Goal: Task Accomplishment & Management: Use online tool/utility

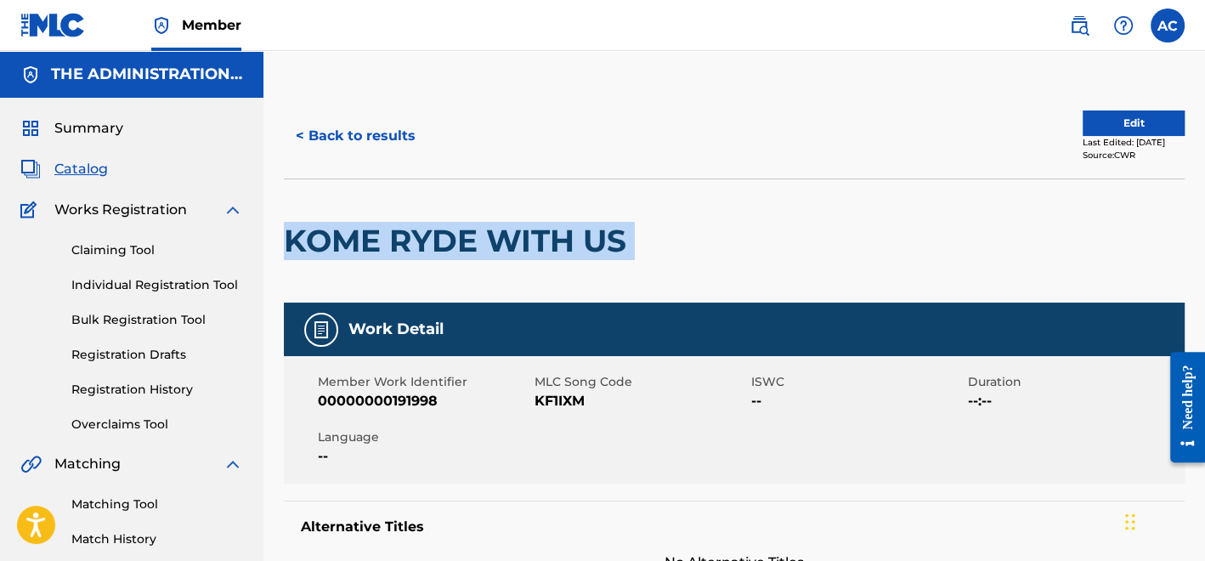
click at [595, 256] on h2 "KOME RYDE WITH US" at bounding box center [459, 241] width 351 height 38
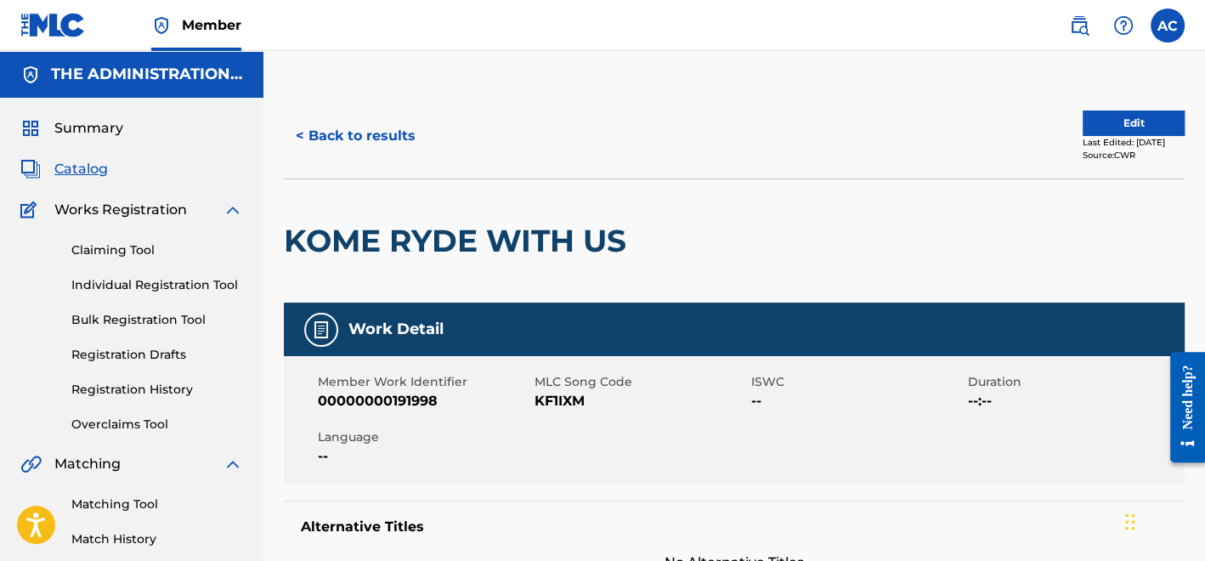
click at [373, 142] on button "< Back to results" at bounding box center [356, 136] width 144 height 42
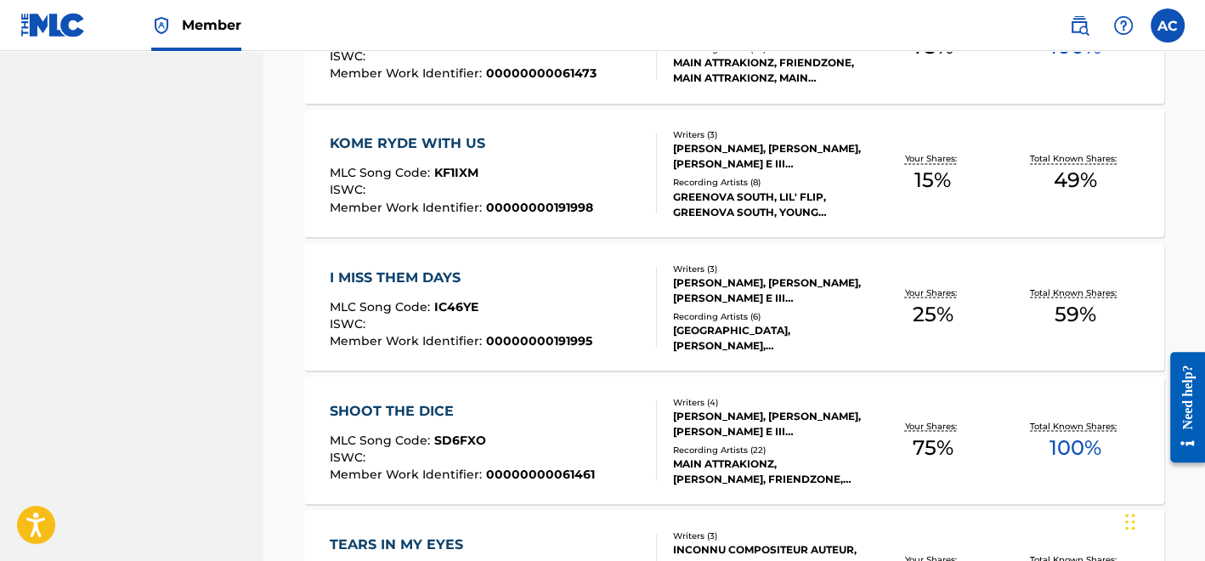
scroll to position [2517, 0]
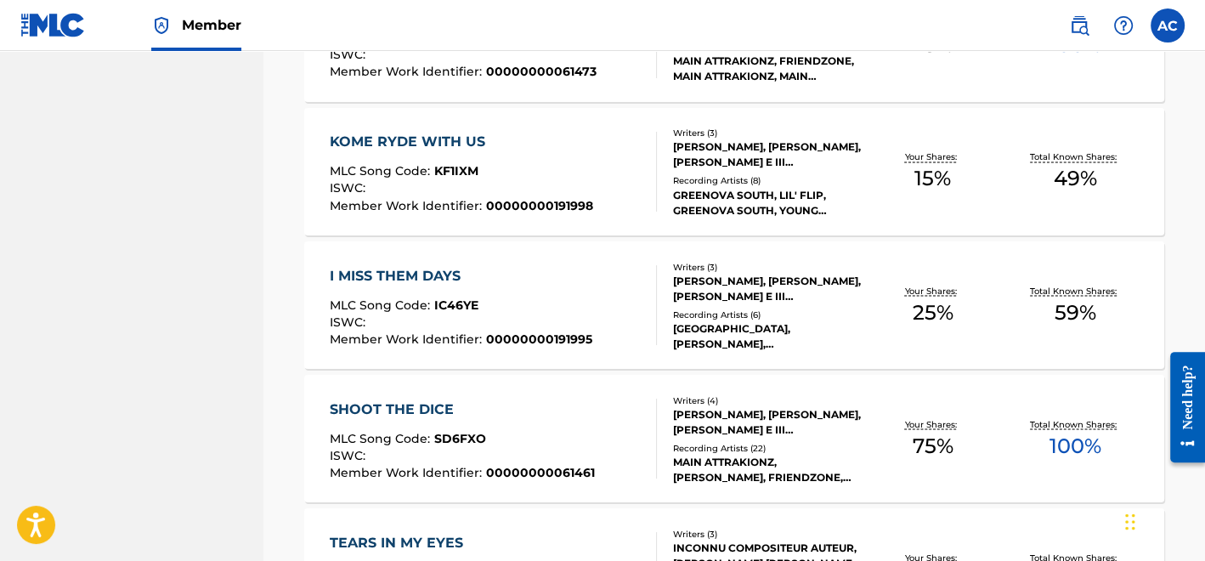
click at [731, 308] on div "Recording Artists ( 6 )" at bounding box center [767, 314] width 188 height 13
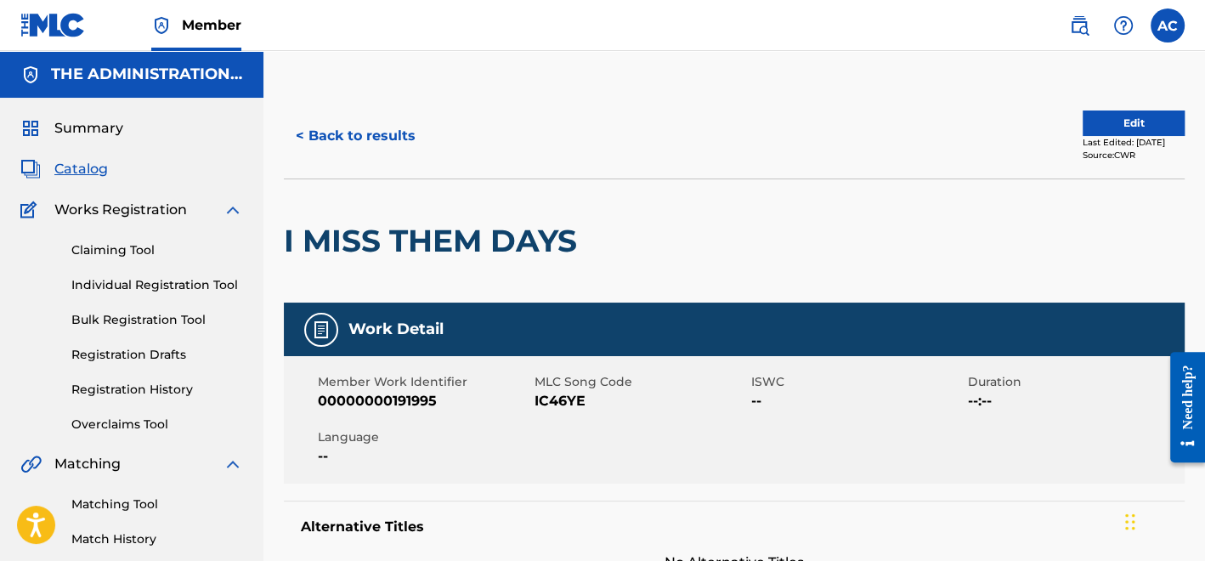
click at [463, 234] on h2 "I MISS THEM DAYS" at bounding box center [435, 241] width 302 height 38
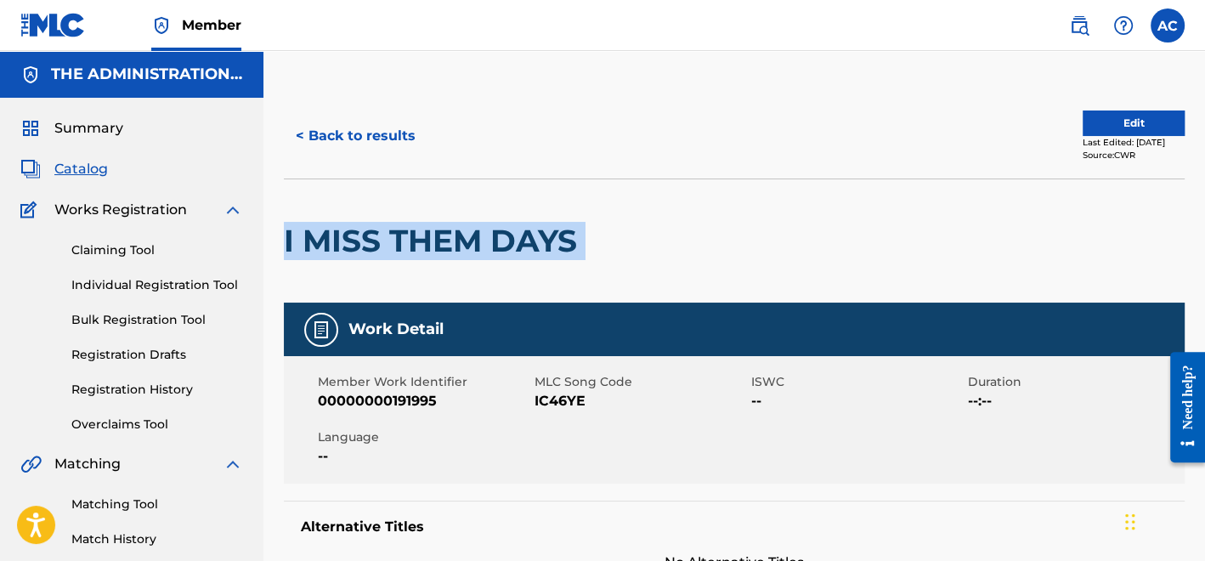
click at [463, 234] on h2 "I MISS THEM DAYS" at bounding box center [435, 241] width 302 height 38
copy div "I MISS THEM DAYS"
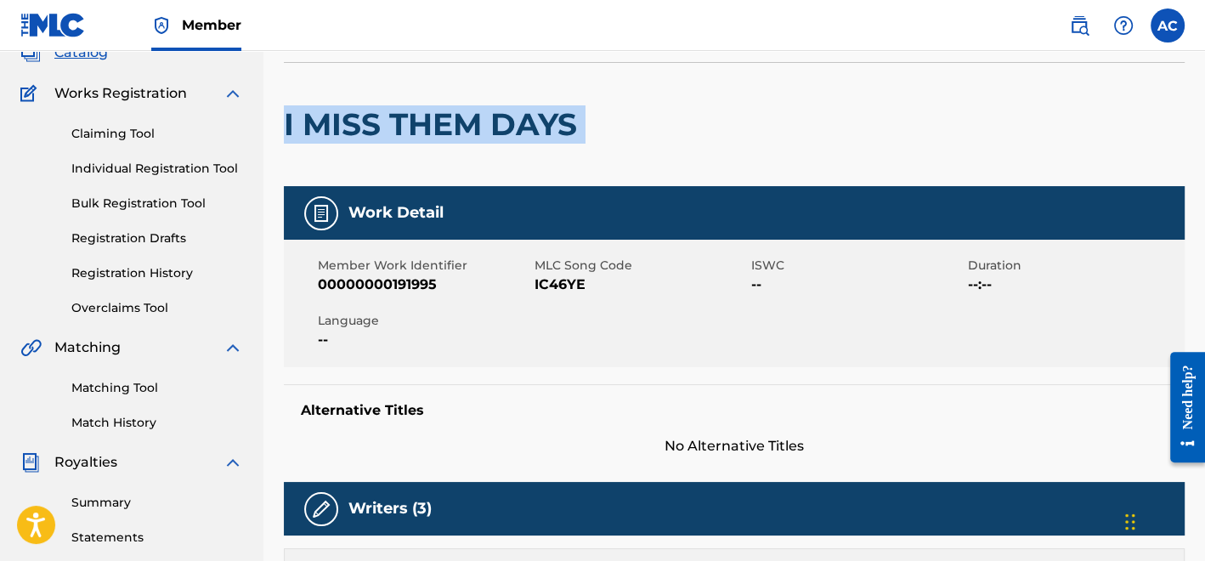
scroll to position [113, 0]
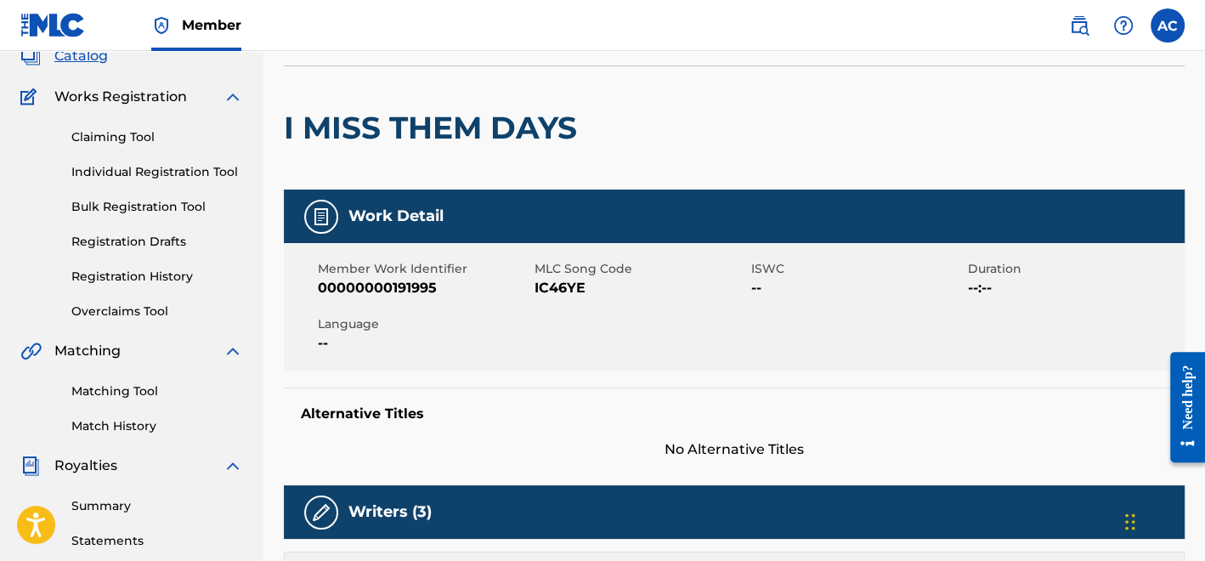
click at [575, 289] on span "IC46YE" at bounding box center [640, 288] width 212 height 20
copy span "IC46YE"
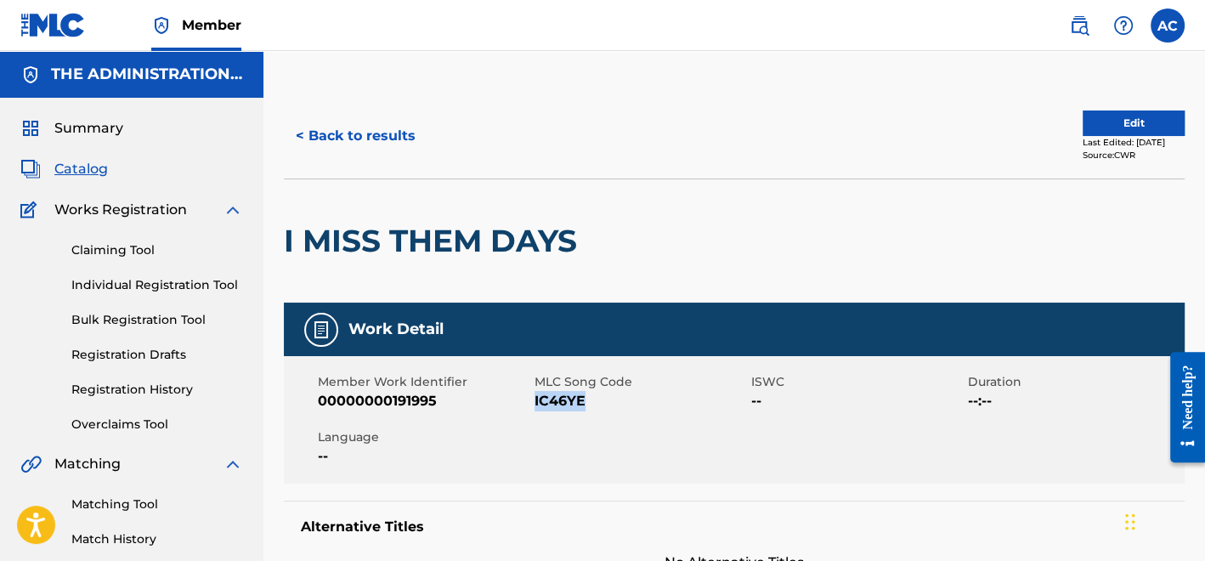
click at [336, 155] on button "< Back to results" at bounding box center [356, 136] width 144 height 42
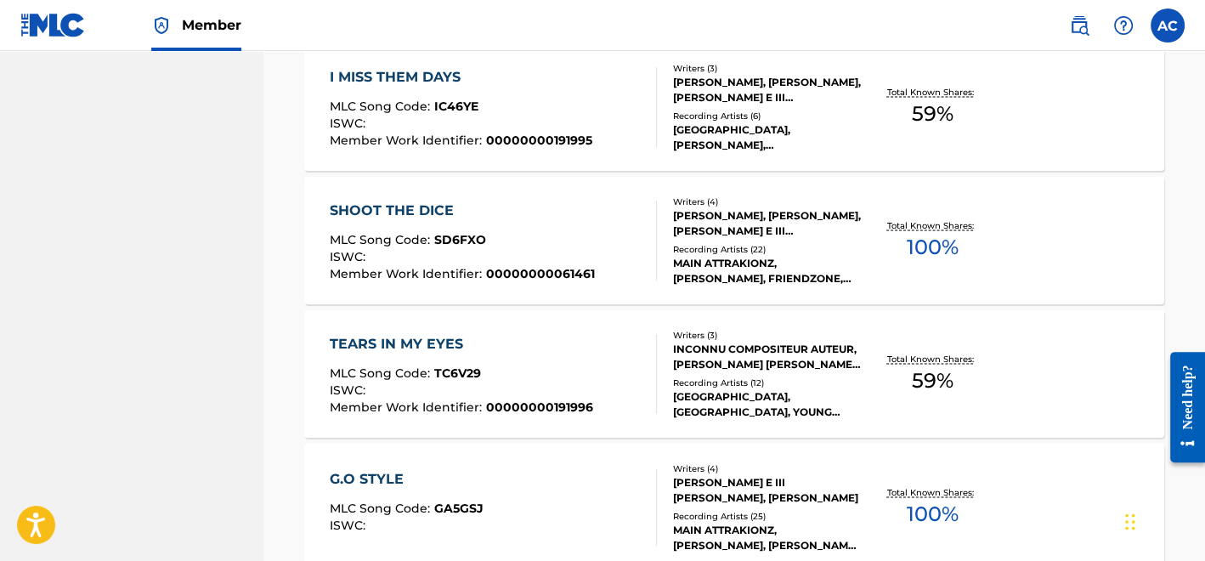
scroll to position [2718, 0]
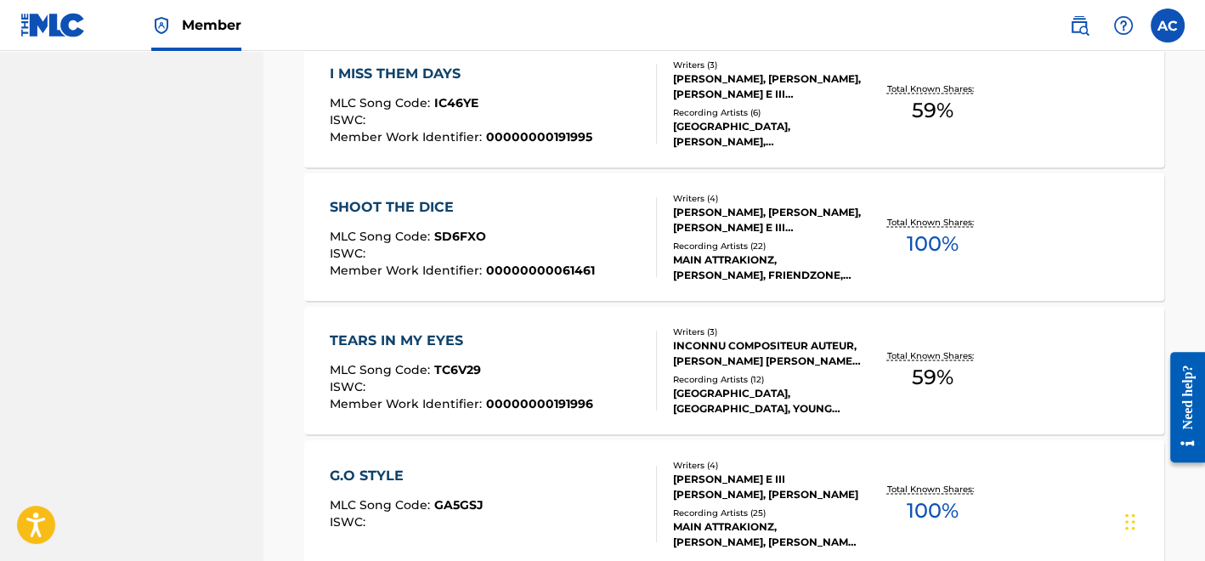
click at [607, 248] on div "SHOOT THE DICE MLC Song Code : SD6FXO ISWC : Member Work Identifier : 000000000…" at bounding box center [493, 237] width 327 height 80
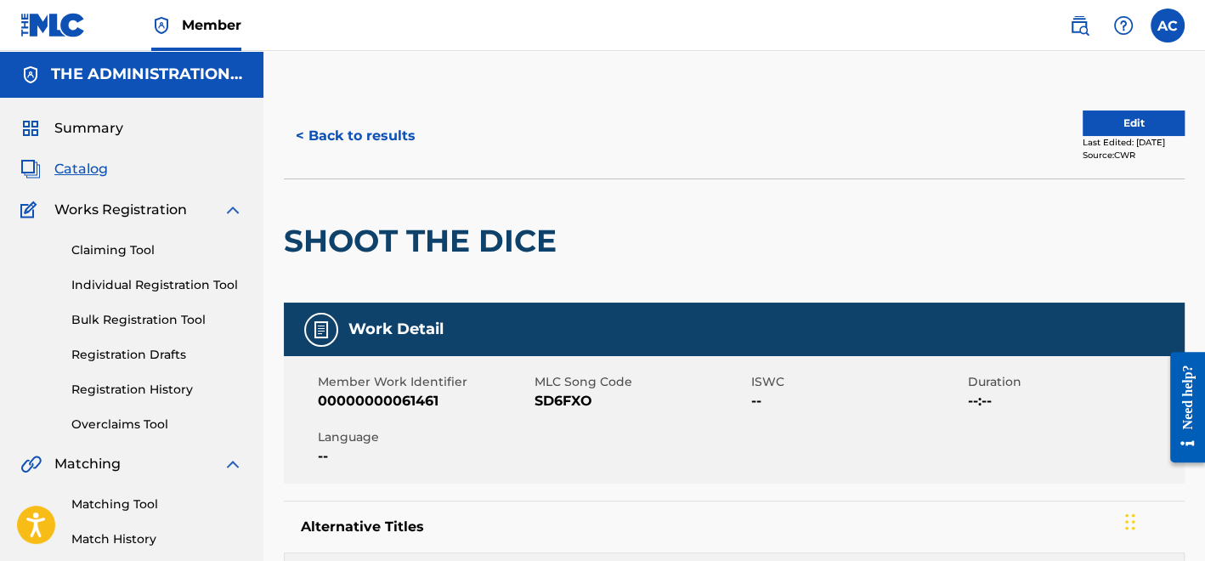
click at [503, 233] on h2 "SHOOT THE DICE" at bounding box center [424, 241] width 281 height 38
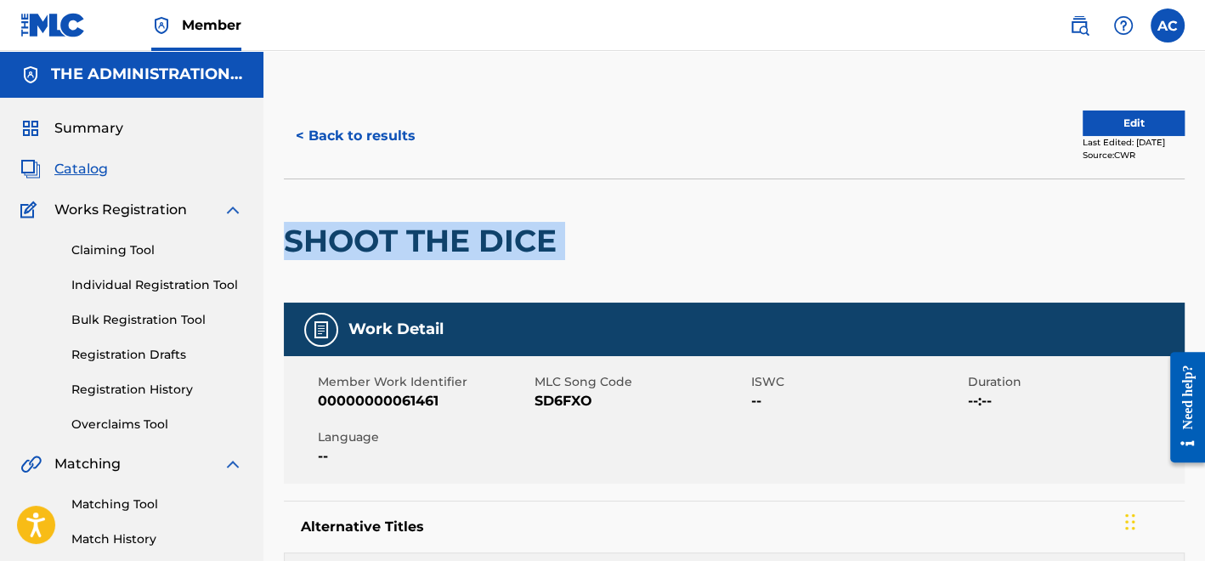
click at [503, 233] on h2 "SHOOT THE DICE" at bounding box center [424, 241] width 281 height 38
copy div "SHOOT THE DICE"
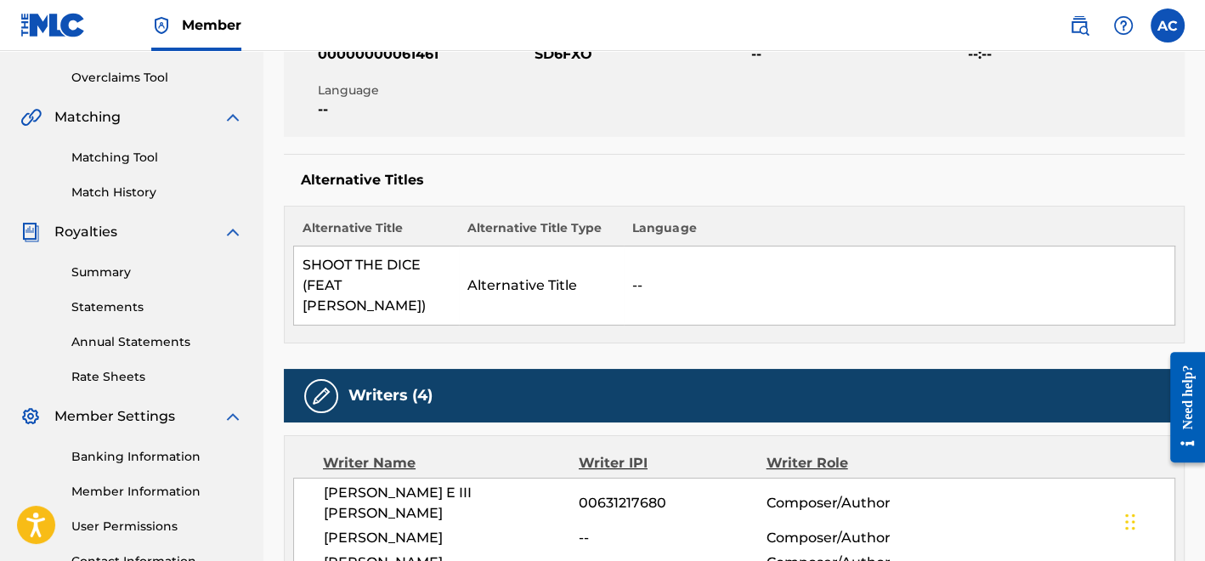
scroll to position [140, 0]
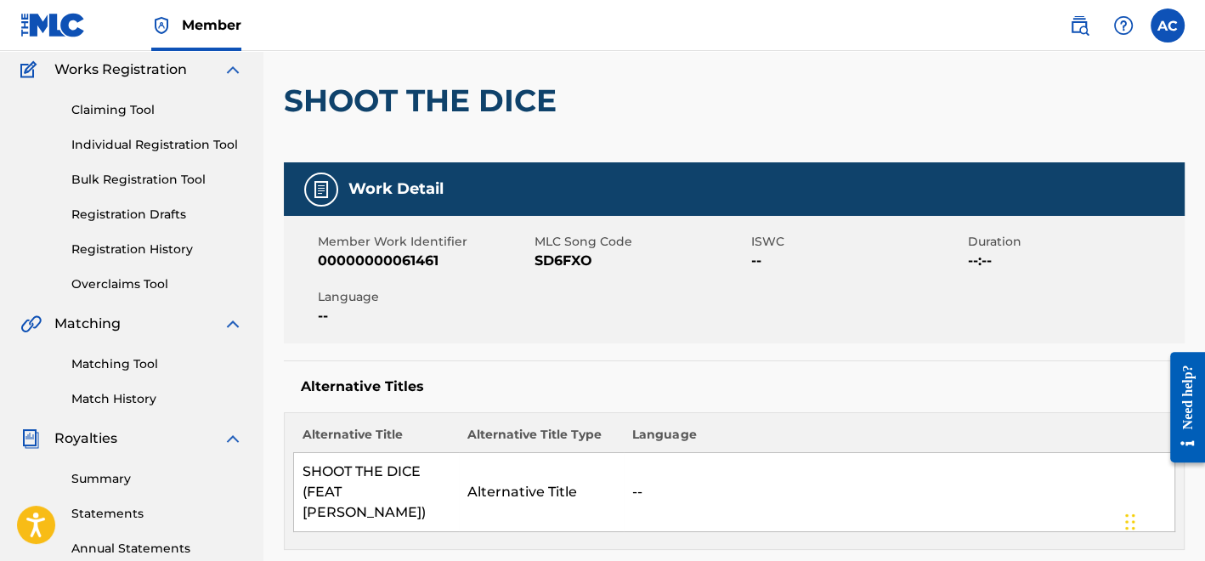
click at [561, 253] on span "SD6FXO" at bounding box center [640, 261] width 212 height 20
copy span "SD6FXO"
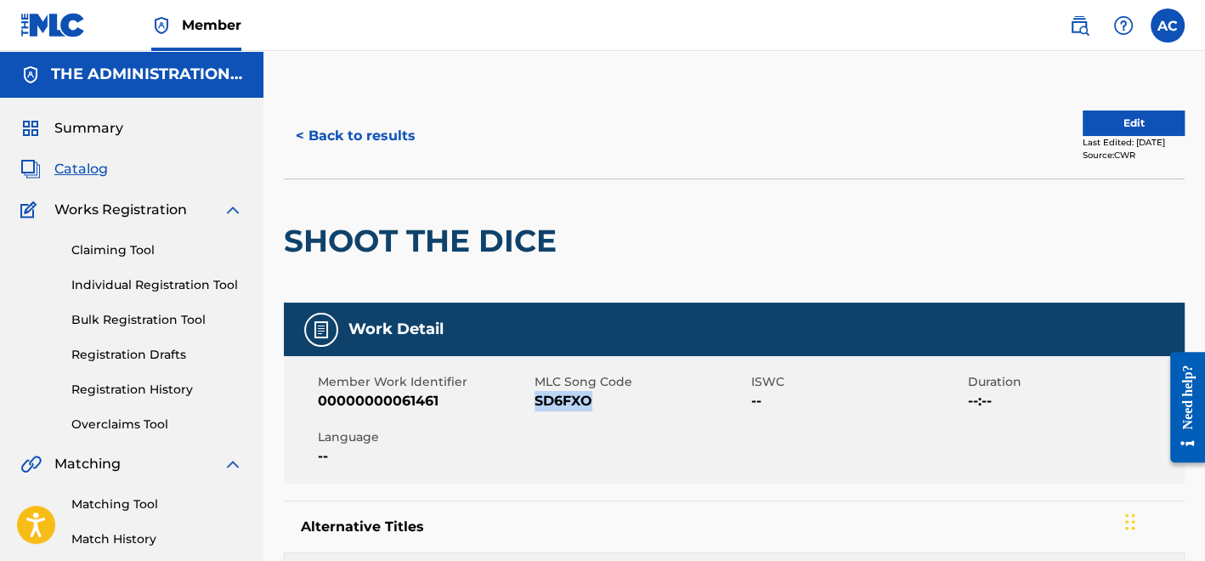
click at [398, 127] on button "< Back to results" at bounding box center [356, 136] width 144 height 42
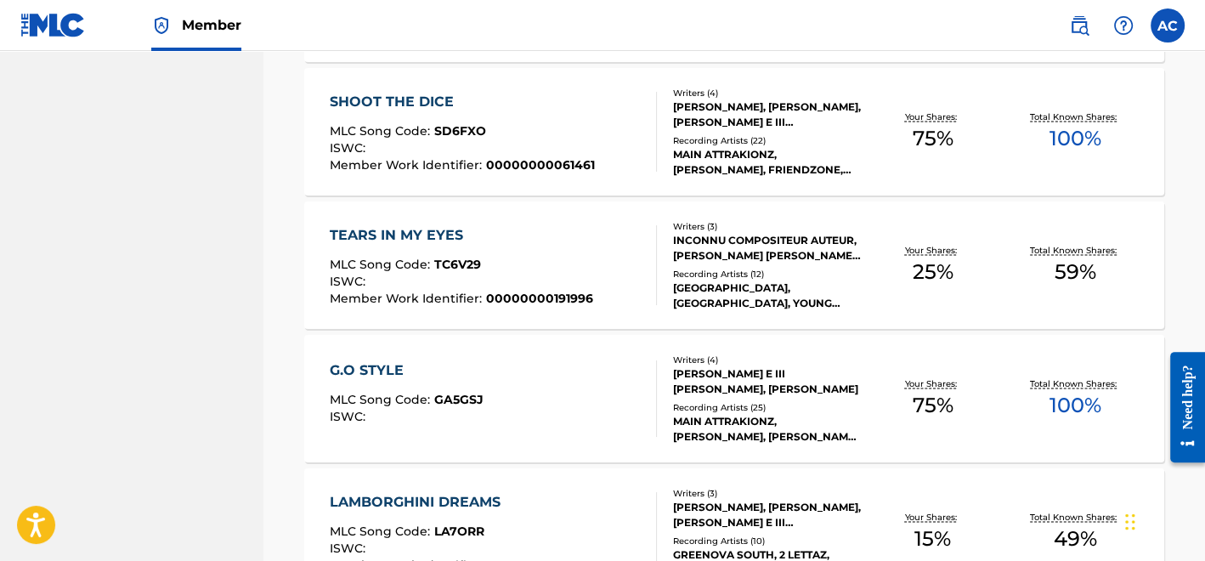
scroll to position [2823, 0]
click at [417, 246] on div "TEARS IN MY EYES MLC Song Code : TC6V29 ISWC : Member Work Identifier : 0000000…" at bounding box center [461, 266] width 263 height 80
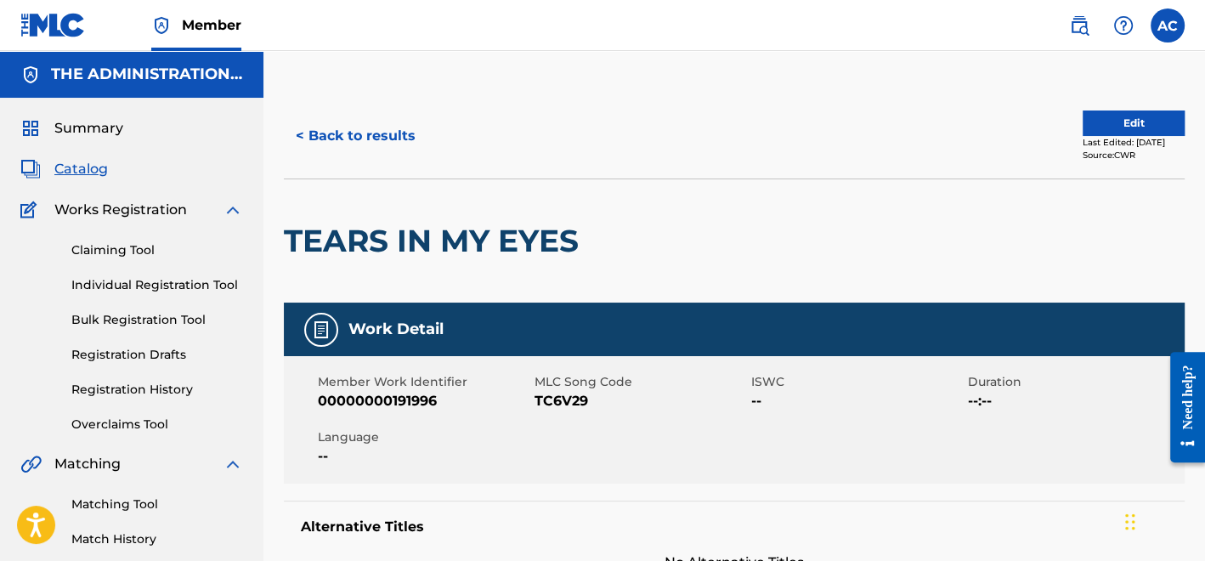
click at [420, 231] on h2 "TEARS IN MY EYES" at bounding box center [435, 241] width 303 height 38
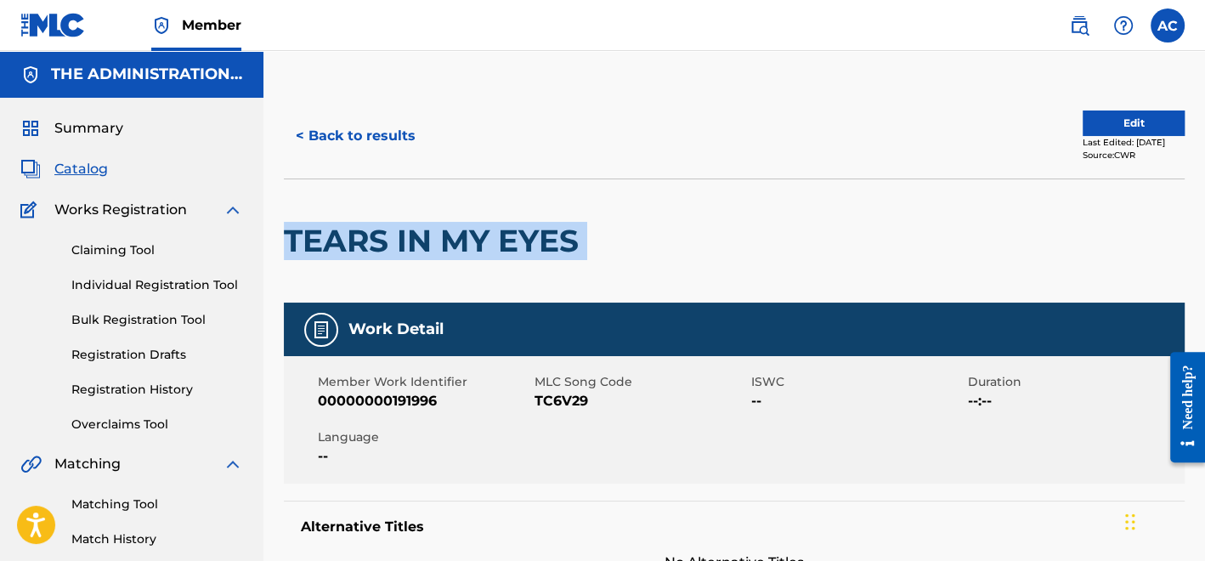
click at [420, 231] on h2 "TEARS IN MY EYES" at bounding box center [435, 241] width 303 height 38
copy div "TEARS IN MY EYES"
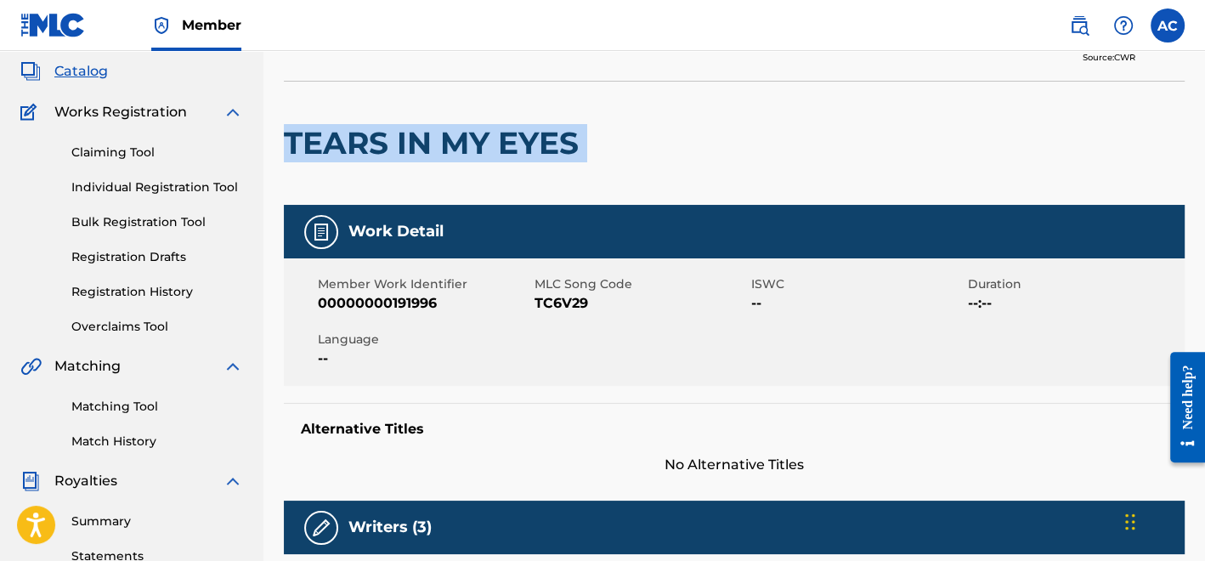
scroll to position [94, 0]
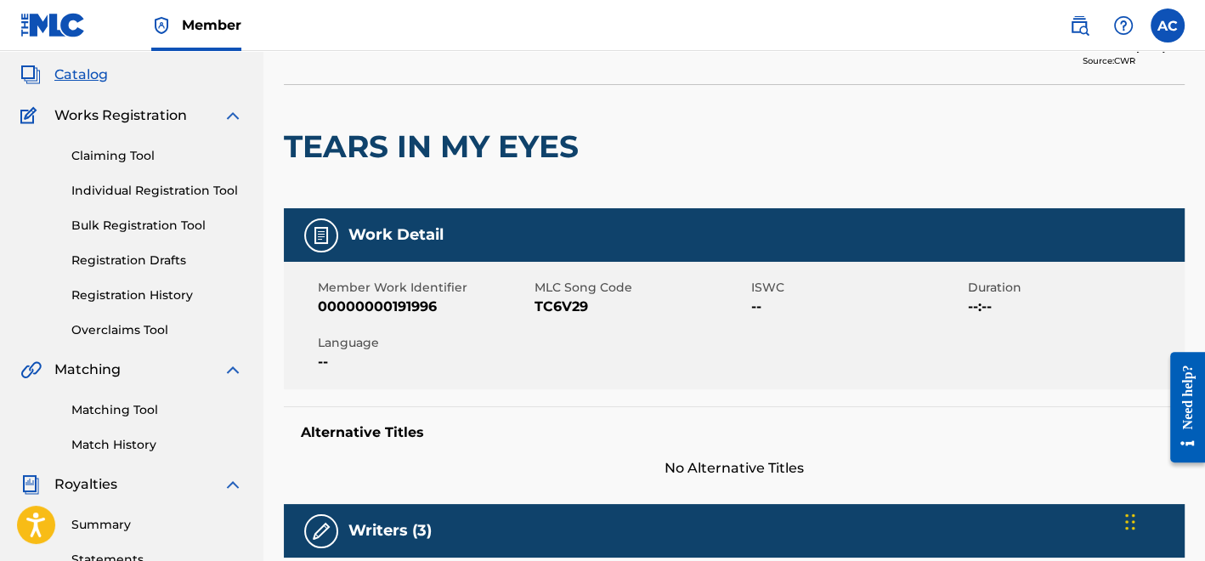
click at [576, 309] on span "TC6V29" at bounding box center [640, 307] width 212 height 20
copy span "TC6V29"
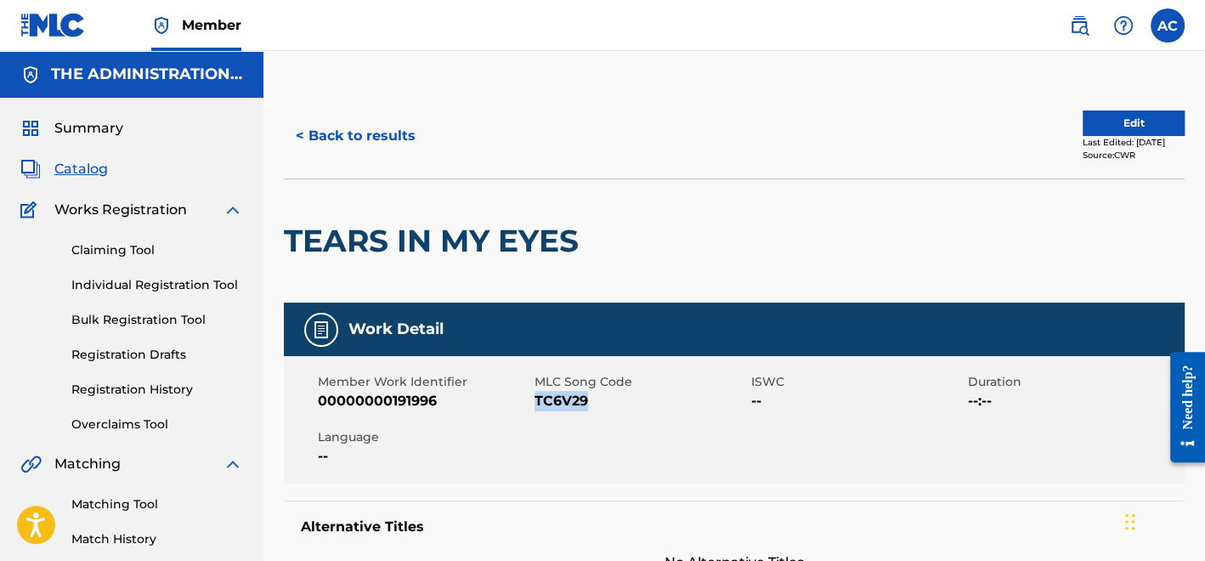
click at [393, 128] on button "< Back to results" at bounding box center [356, 136] width 144 height 42
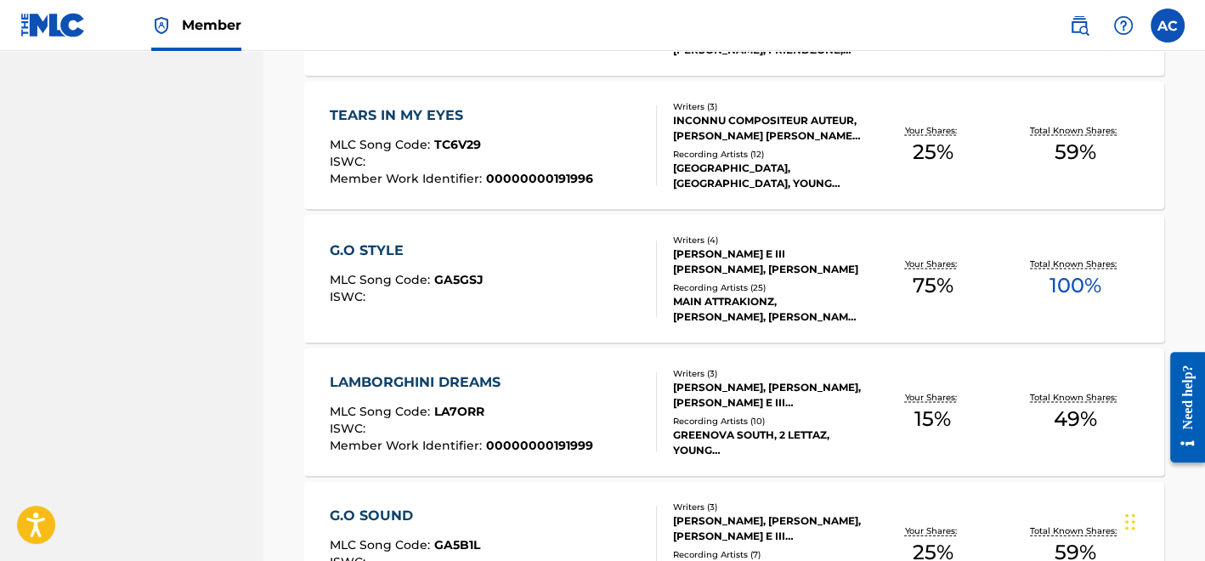
scroll to position [2944, 0]
click at [417, 263] on div "G.O STYLE MLC Song Code : GA5GSJ ISWC :" at bounding box center [407, 278] width 154 height 76
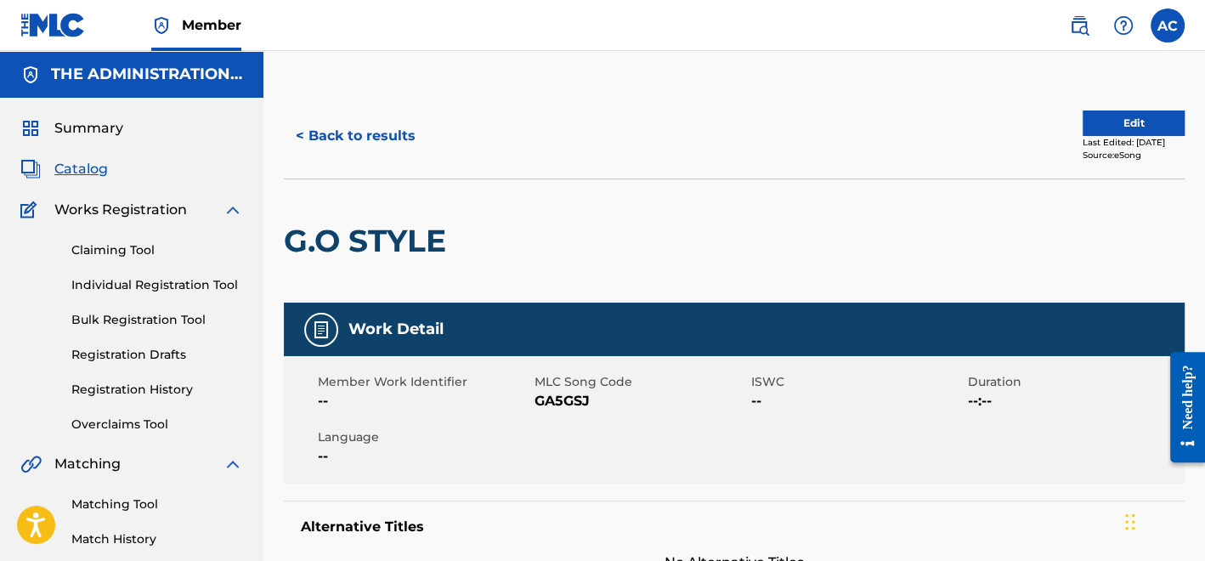
click at [401, 253] on h2 "G.O STYLE" at bounding box center [369, 241] width 171 height 38
copy div "G.O STYLE"
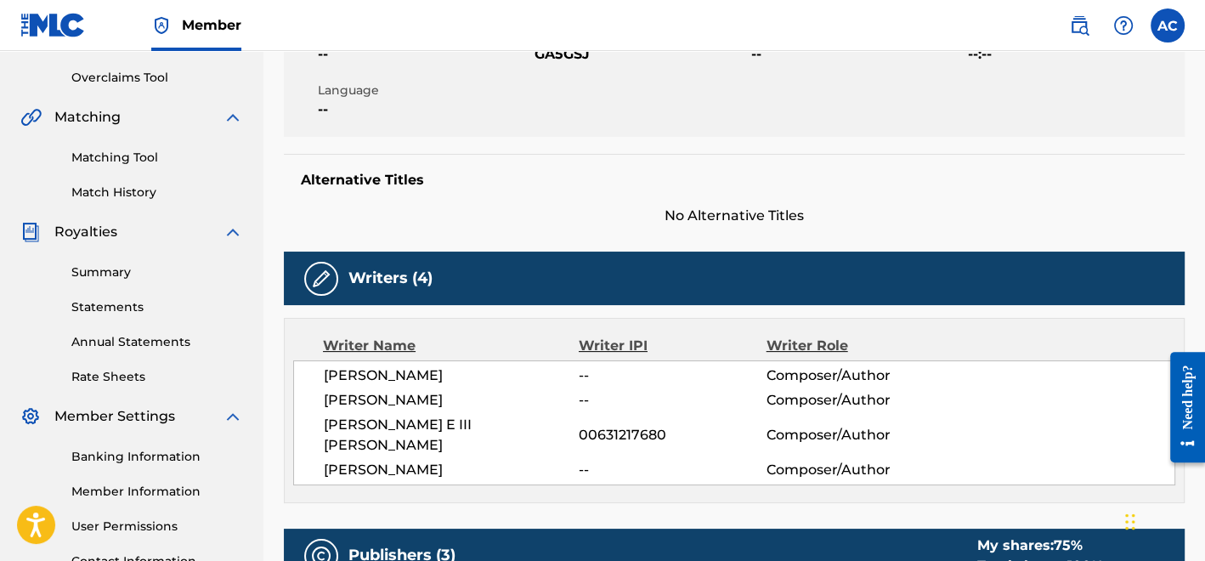
scroll to position [80, 0]
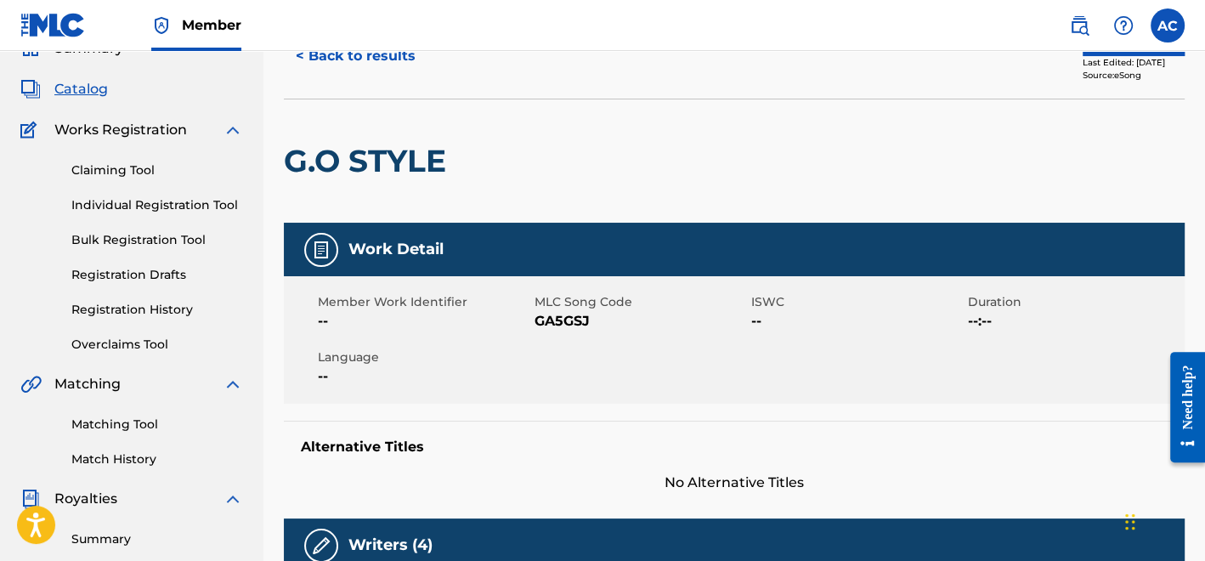
click at [584, 313] on span "GA5GSJ" at bounding box center [640, 321] width 212 height 20
copy span "GA5GSJ"
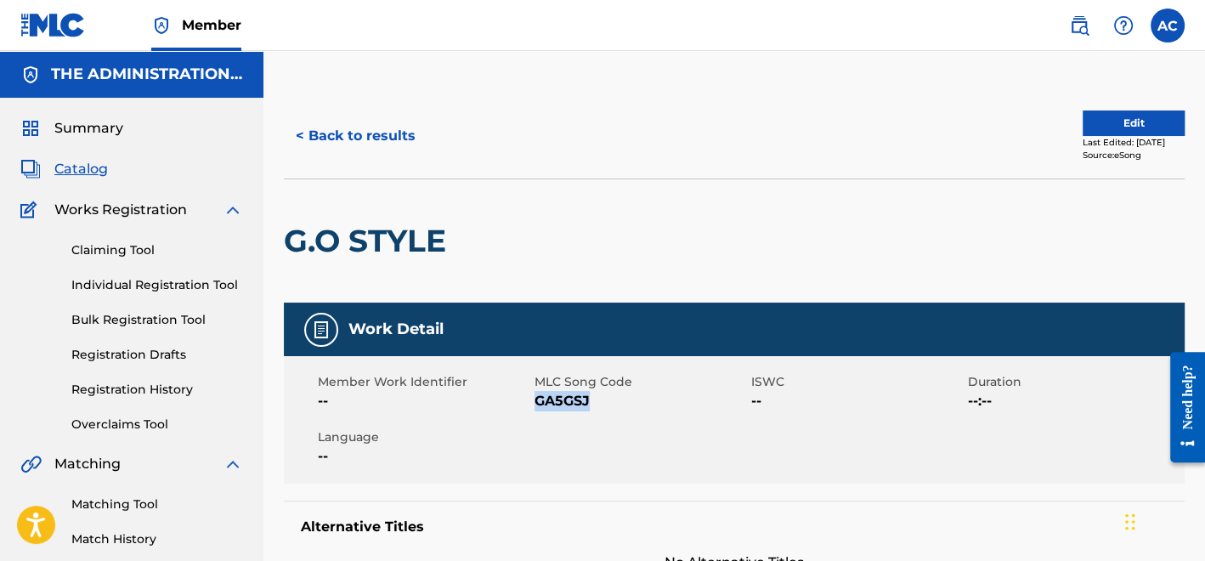
scroll to position [1, 0]
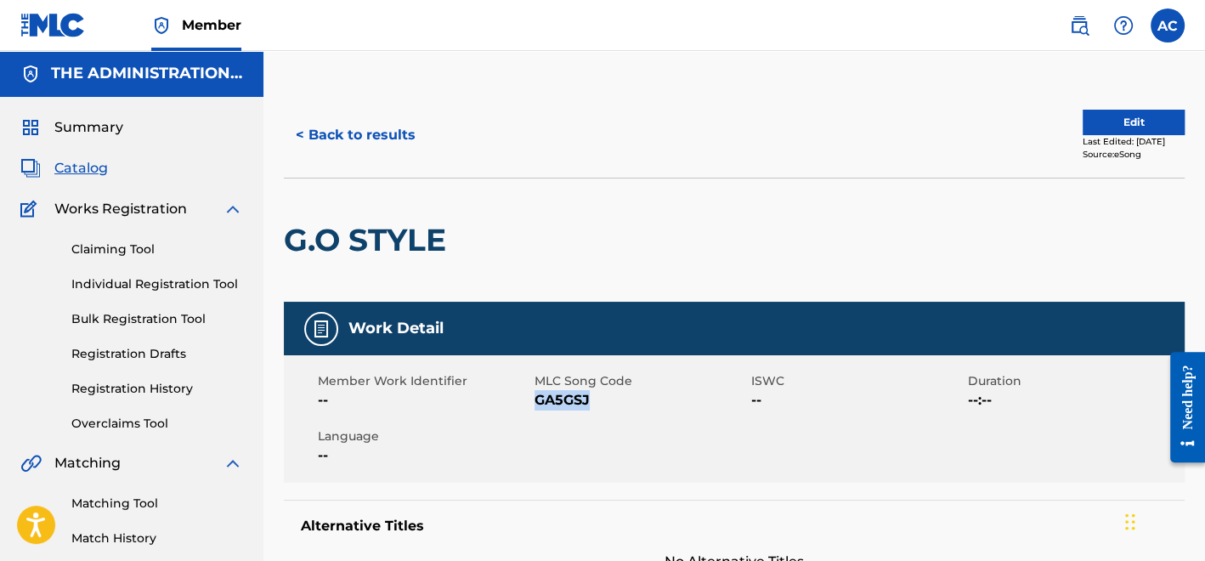
click at [363, 135] on button "< Back to results" at bounding box center [356, 135] width 144 height 42
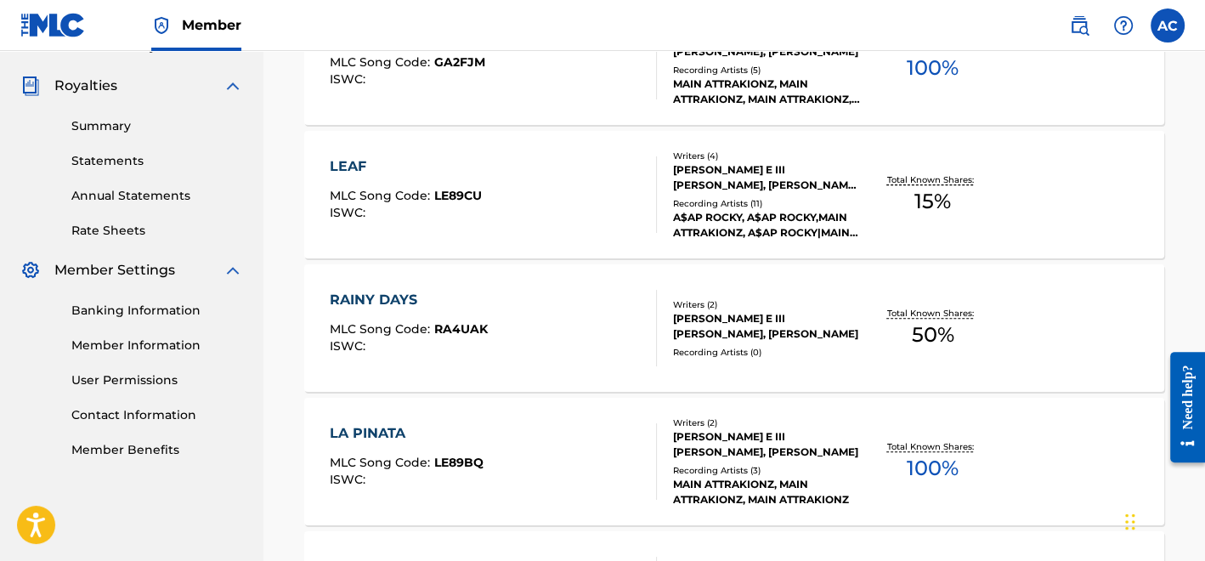
scroll to position [2944, 0]
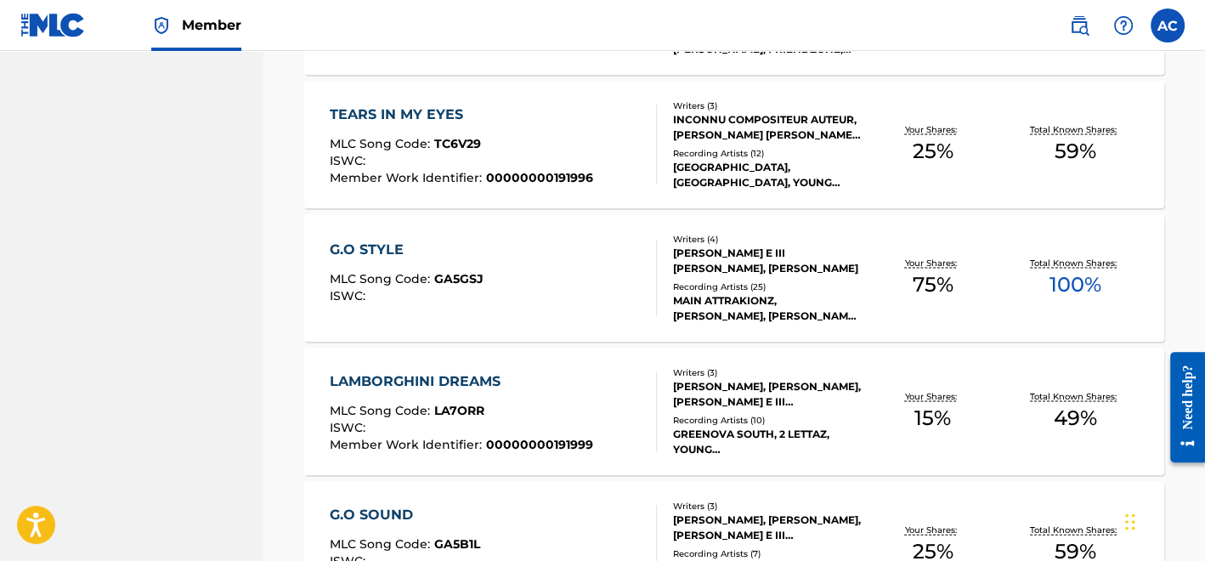
click at [374, 417] on div "MLC Song Code : LA7ORR" at bounding box center [461, 412] width 263 height 17
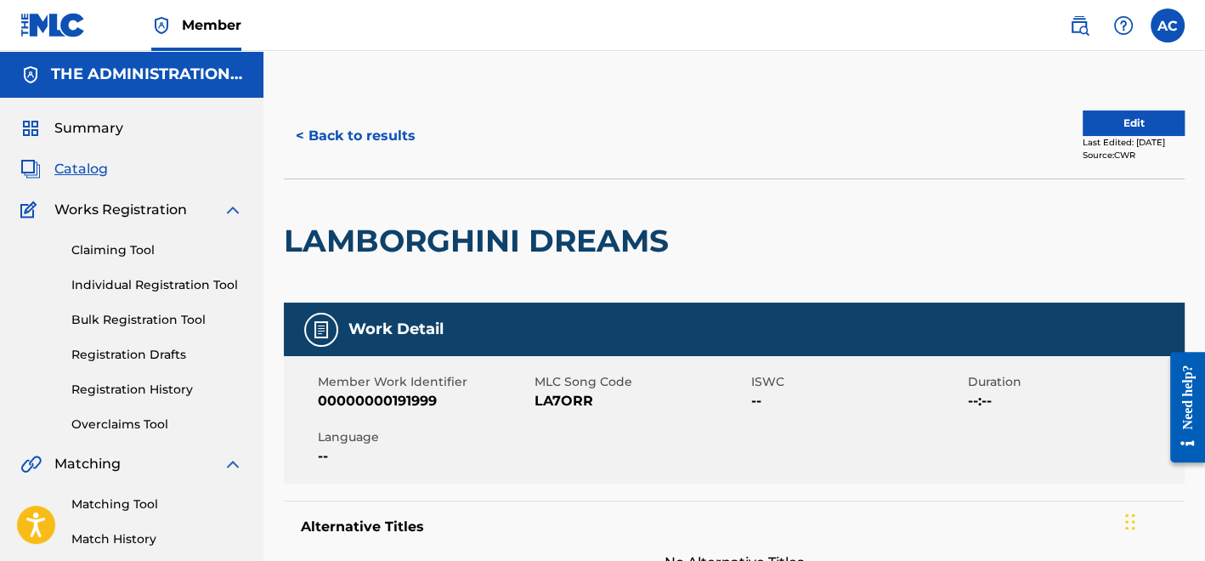
click at [438, 241] on h2 "LAMBORGHINI DREAMS" at bounding box center [480, 241] width 393 height 38
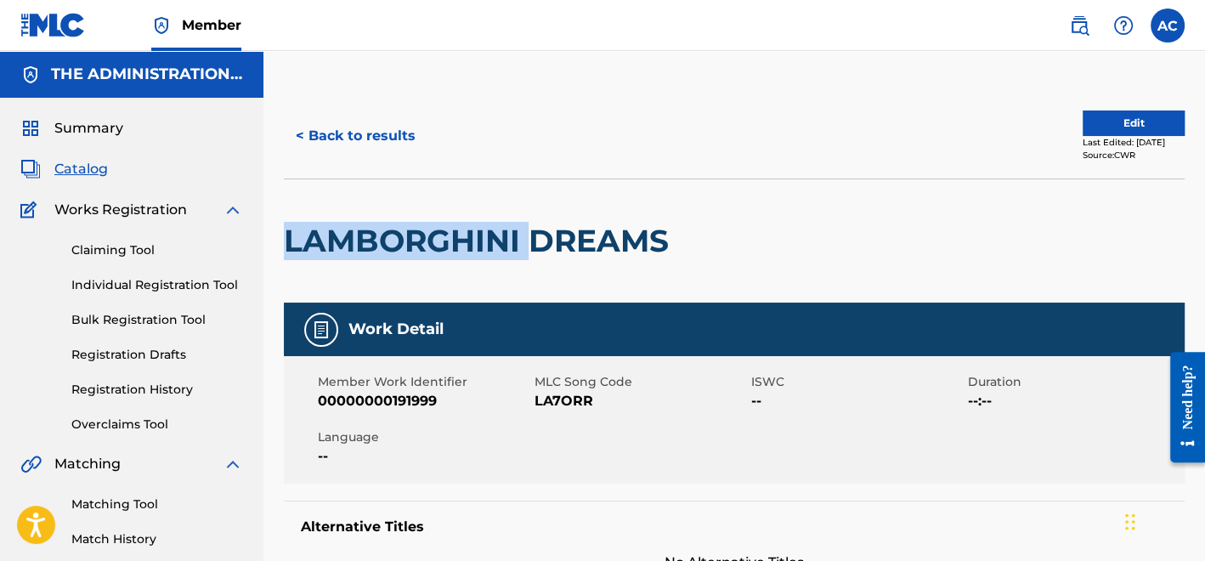
click at [438, 241] on h2 "LAMBORGHINI DREAMS" at bounding box center [480, 241] width 393 height 38
copy div "LAMBORGHINI DREAMS"
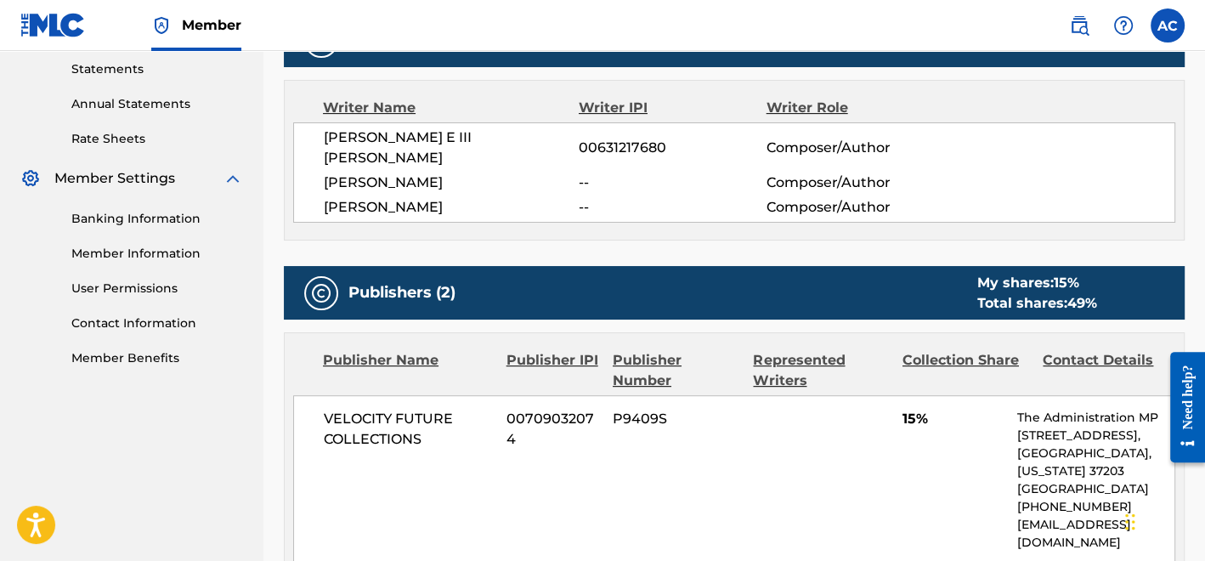
scroll to position [264, 0]
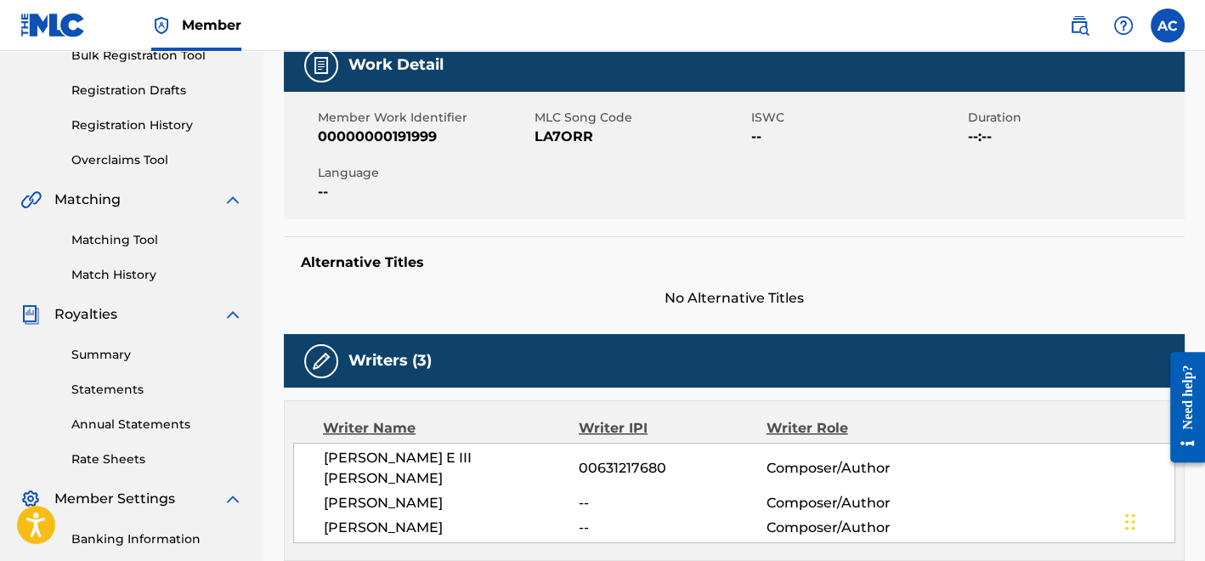
click at [570, 144] on span "LA7ORR" at bounding box center [640, 137] width 212 height 20
copy span "LA7ORR"
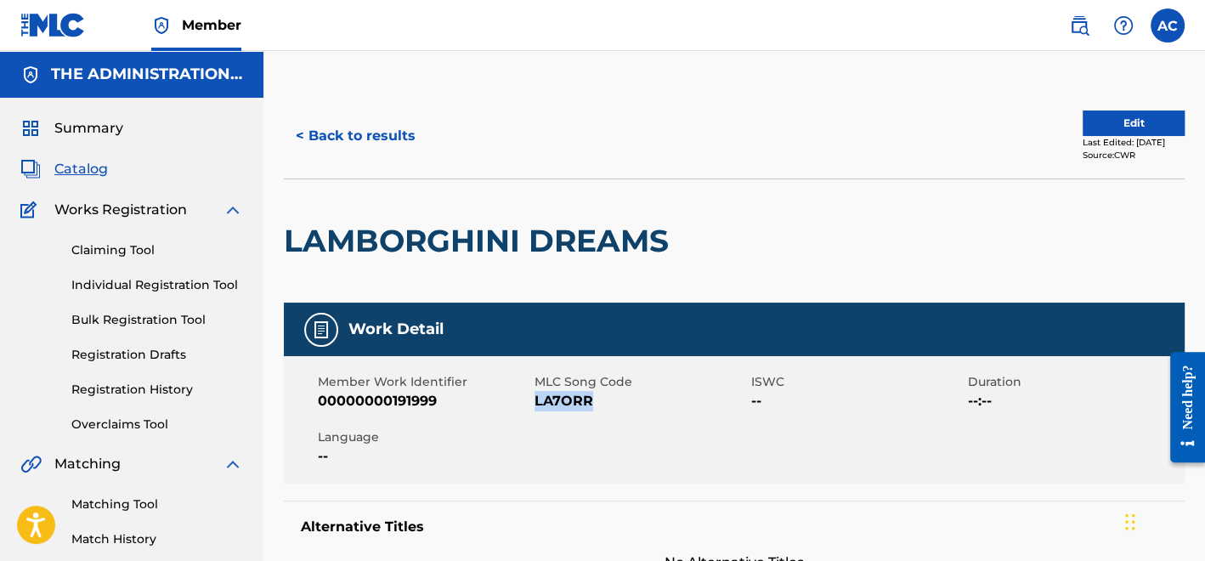
click at [383, 141] on button "< Back to results" at bounding box center [356, 136] width 144 height 42
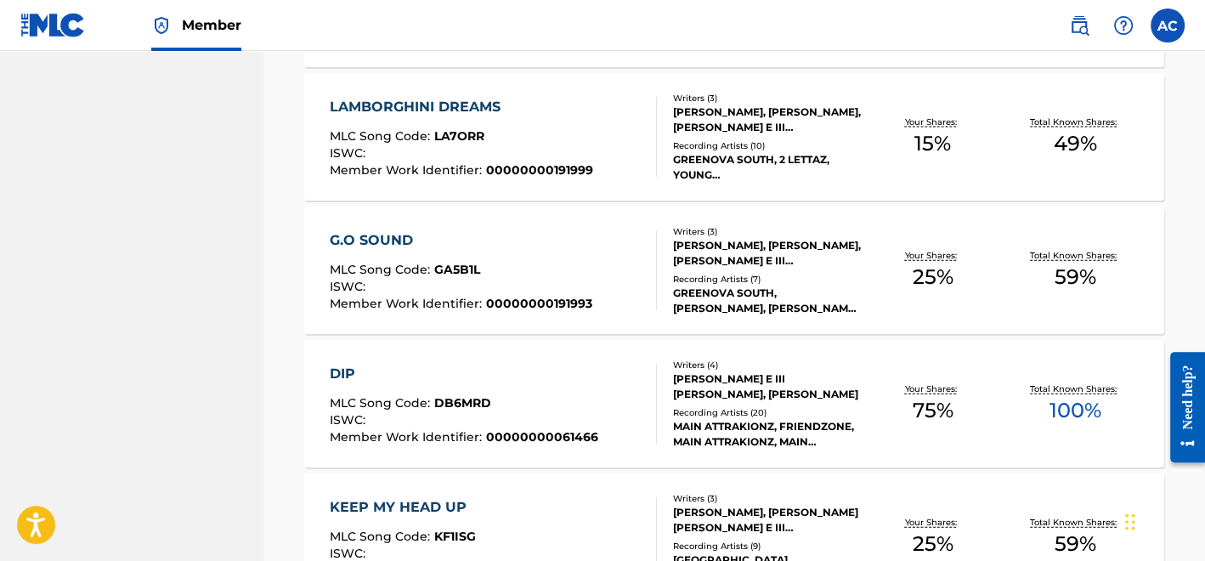
scroll to position [3218, 0]
click at [516, 281] on div "ISWC :" at bounding box center [461, 289] width 263 height 17
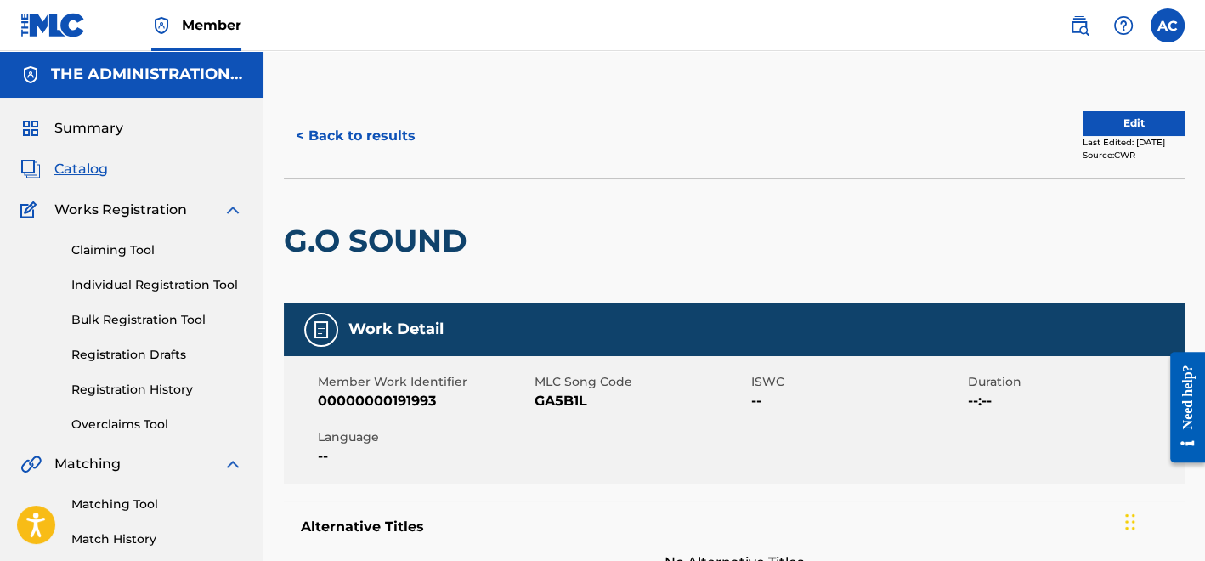
click at [404, 217] on div "G.O SOUND" at bounding box center [380, 240] width 192 height 123
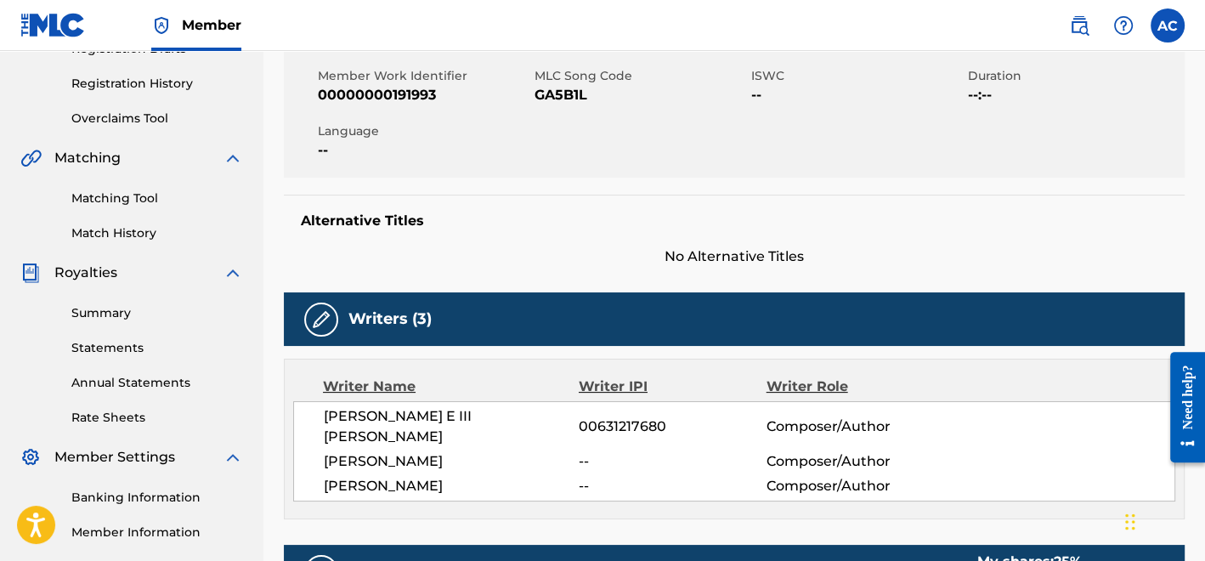
scroll to position [153, 0]
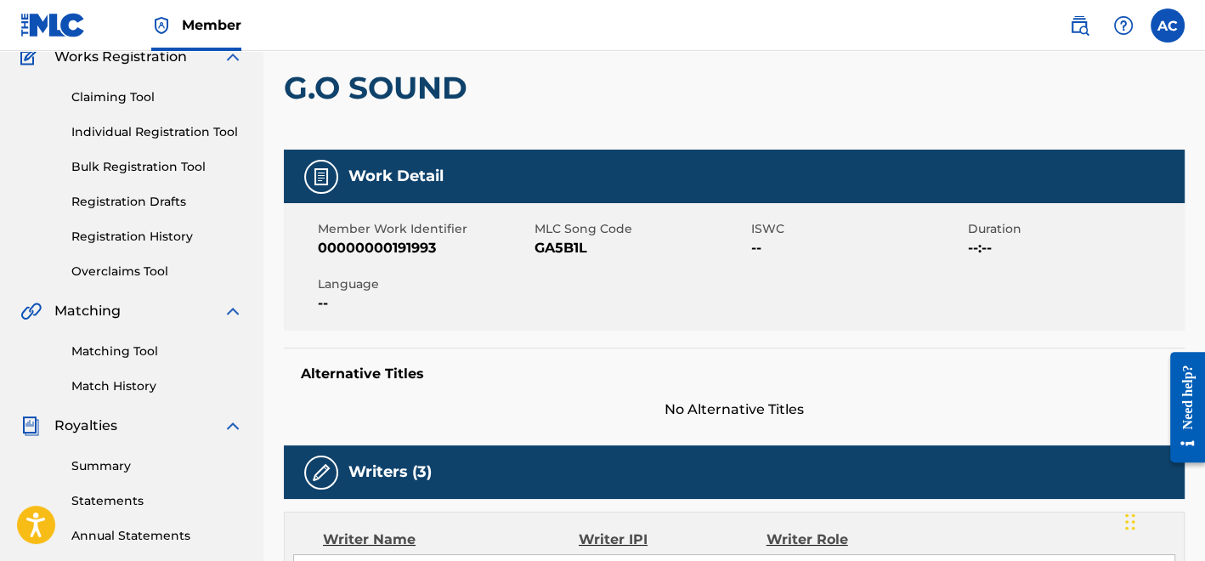
click at [565, 252] on span "GA5B1L" at bounding box center [640, 248] width 212 height 20
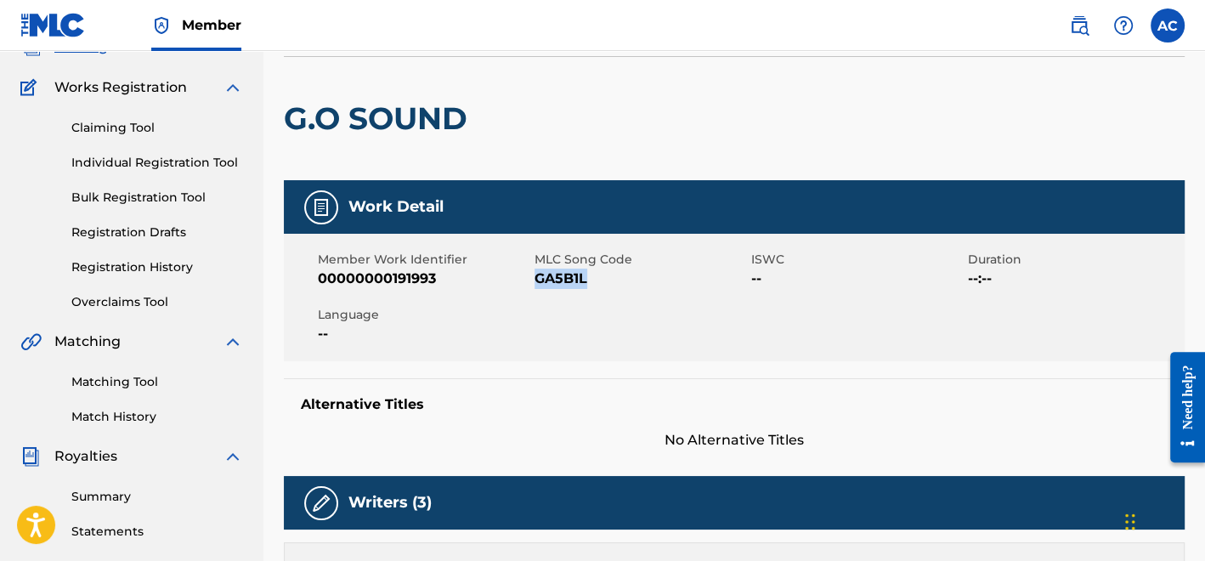
scroll to position [0, 0]
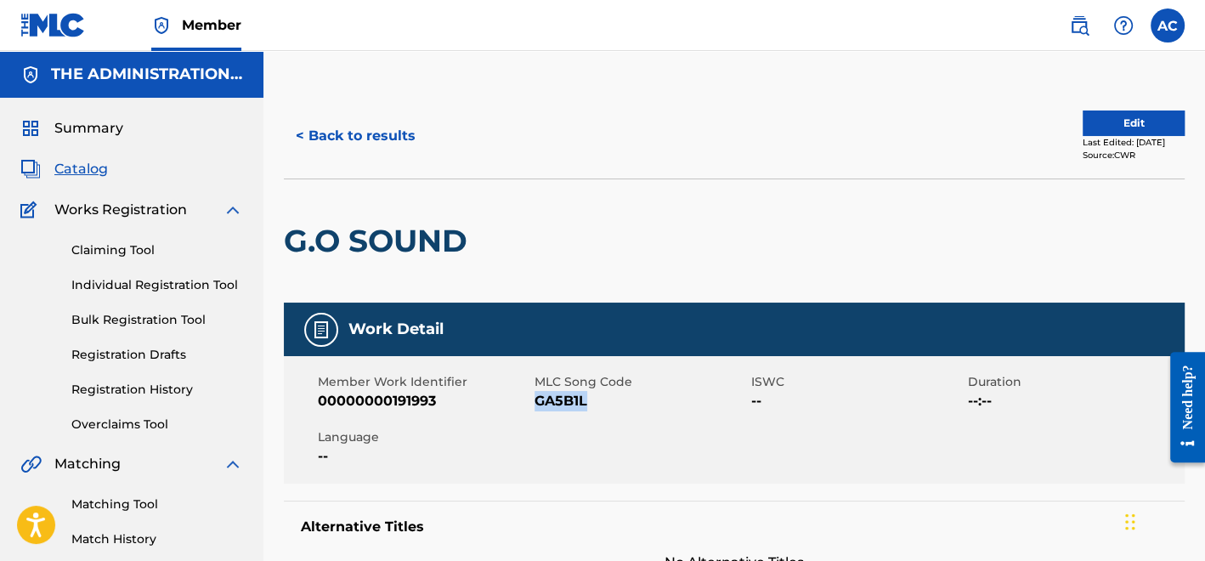
click at [365, 139] on button "< Back to results" at bounding box center [356, 136] width 144 height 42
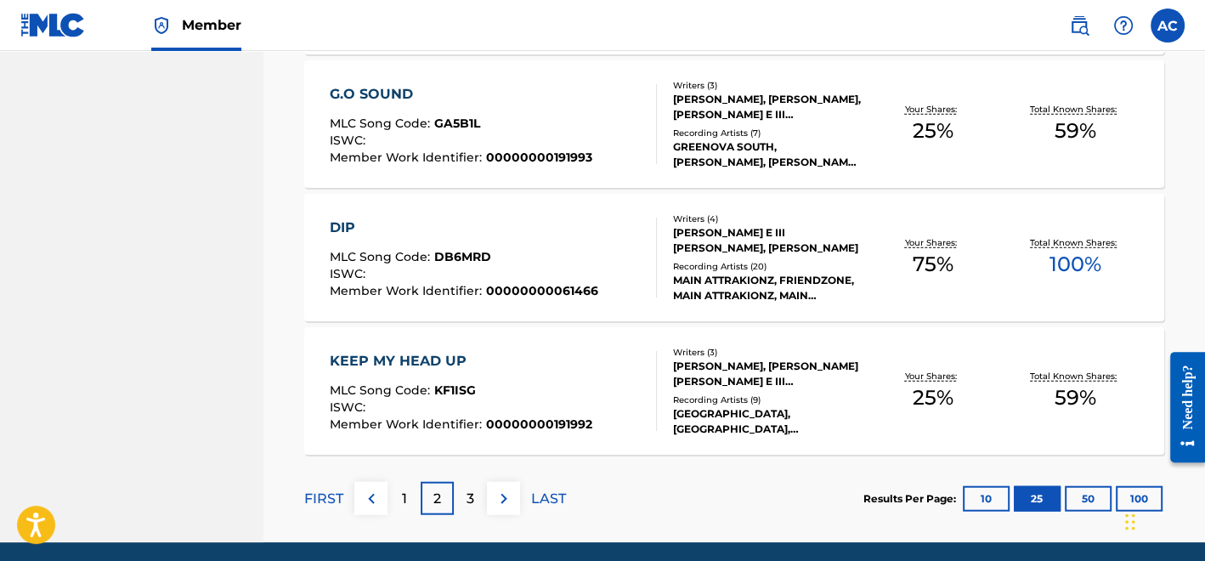
scroll to position [3426, 0]
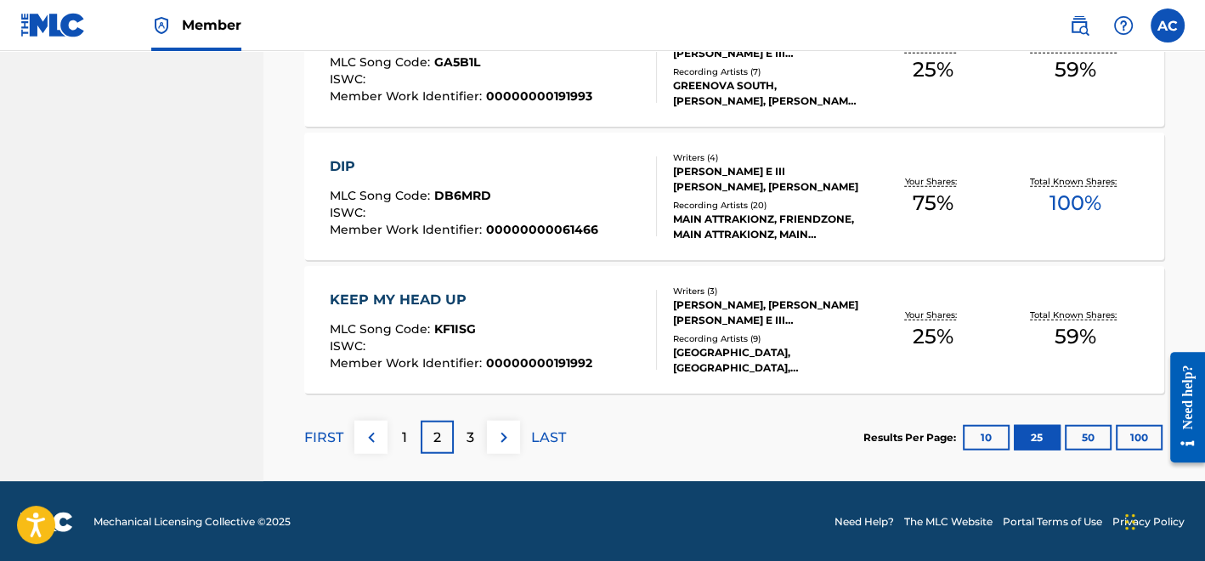
click at [562, 206] on div "ISWC :" at bounding box center [464, 214] width 268 height 17
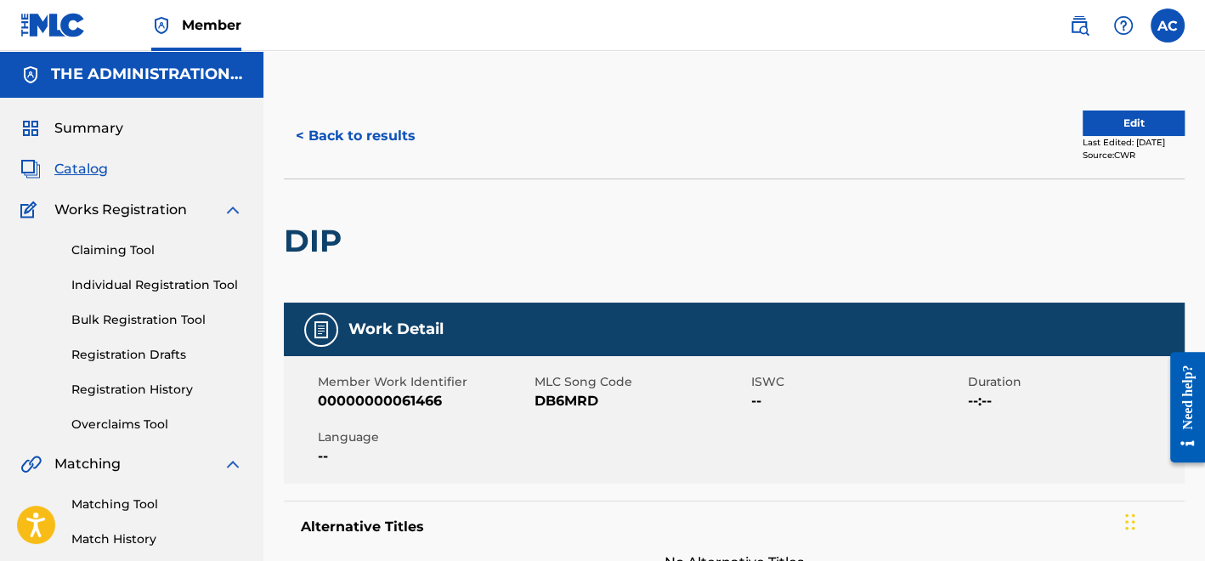
click at [317, 240] on h2 "DIP" at bounding box center [317, 241] width 66 height 38
click at [545, 405] on span "DB6MRD" at bounding box center [640, 401] width 212 height 20
click at [390, 132] on button "< Back to results" at bounding box center [356, 136] width 144 height 42
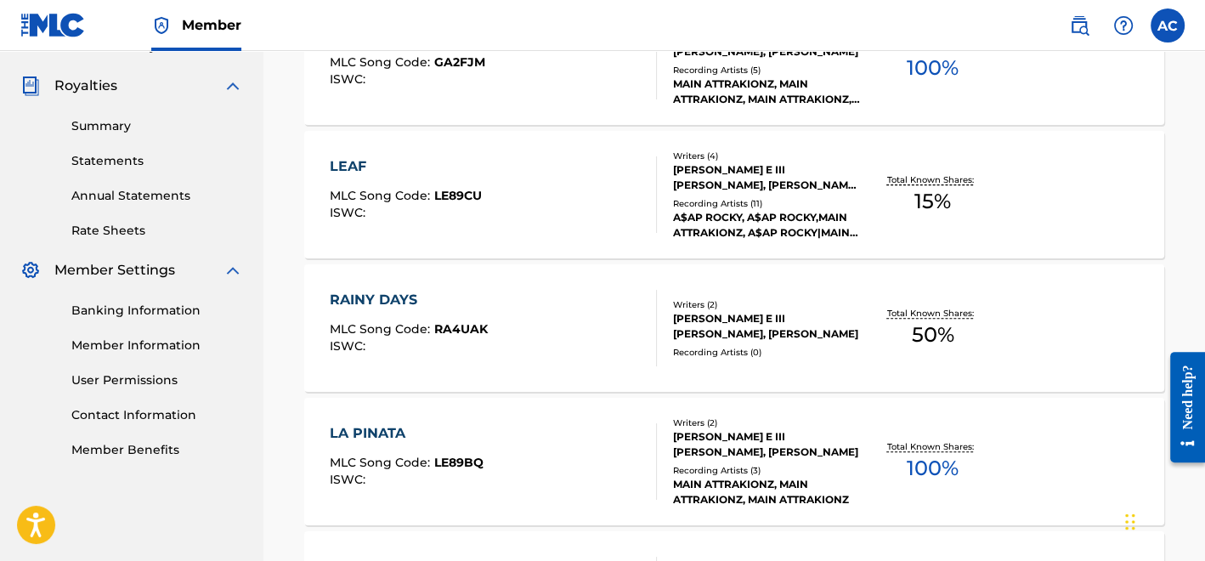
scroll to position [3382, 0]
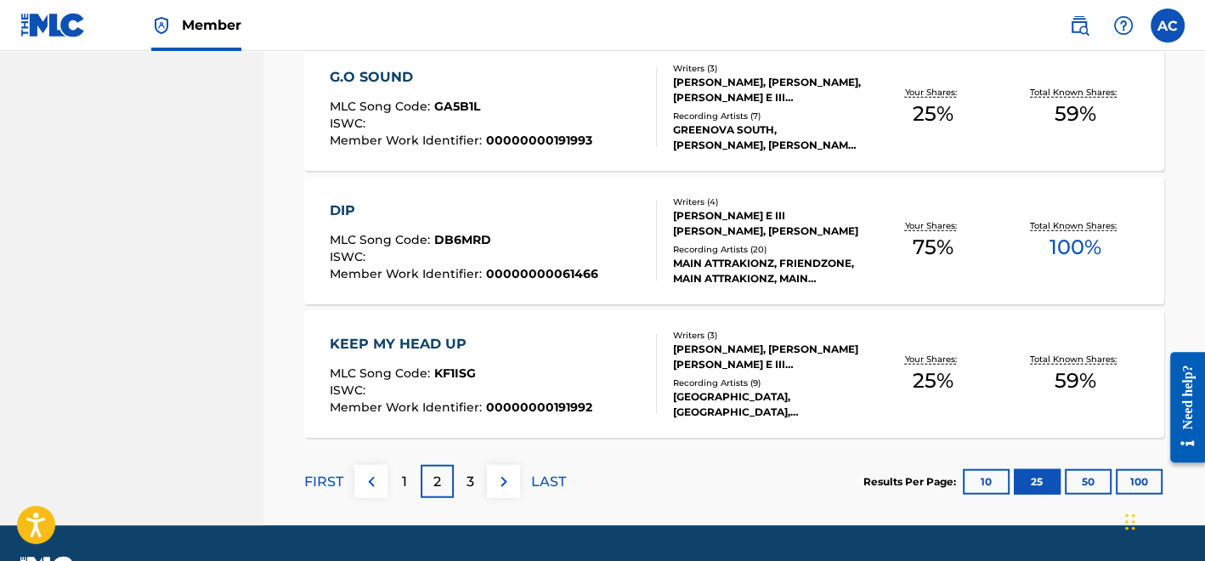
click at [547, 361] on div "KEEP MY HEAD UP MLC Song Code : KF1ISG ISWC : Member Work Identifier : 00000000…" at bounding box center [461, 374] width 263 height 80
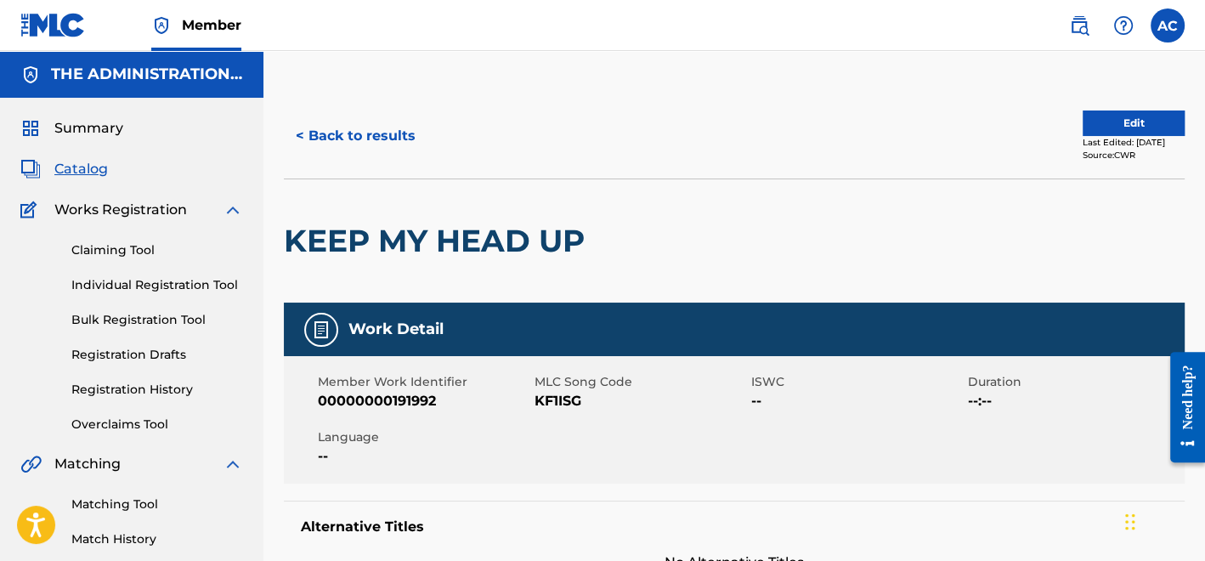
click at [499, 247] on h2 "KEEP MY HEAD UP" at bounding box center [438, 241] width 309 height 38
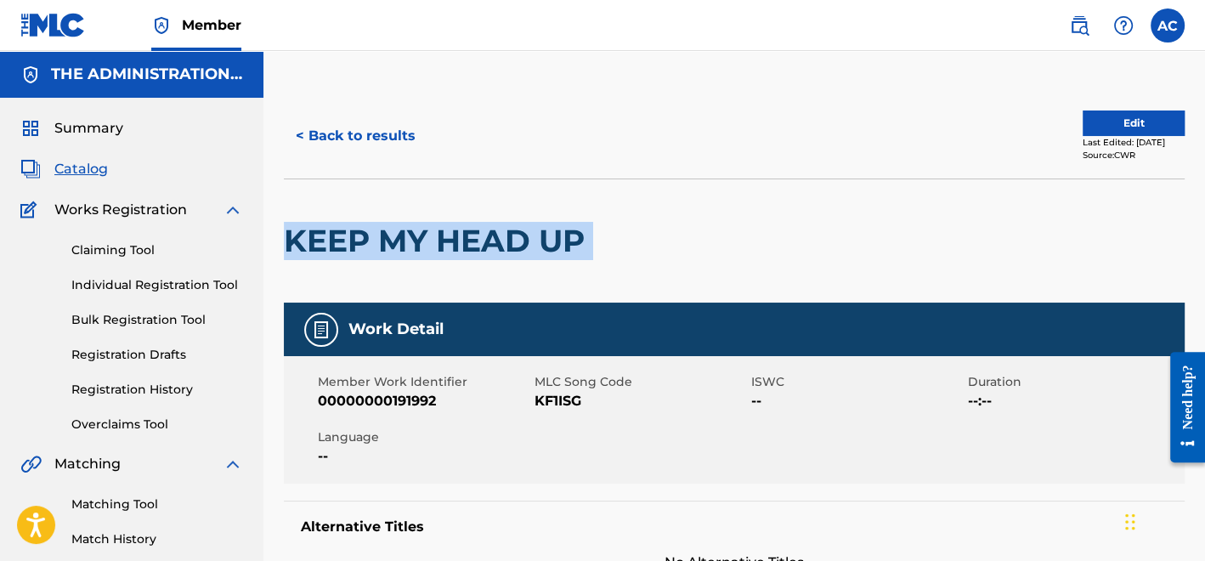
click at [499, 247] on h2 "KEEP MY HEAD UP" at bounding box center [438, 241] width 309 height 38
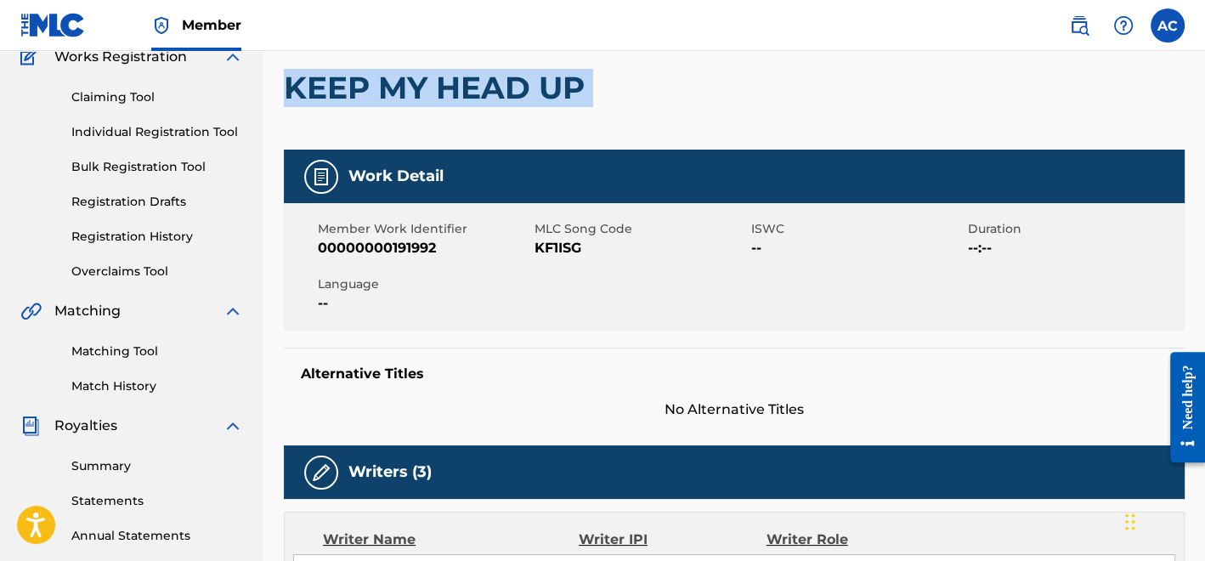
scroll to position [152, 0]
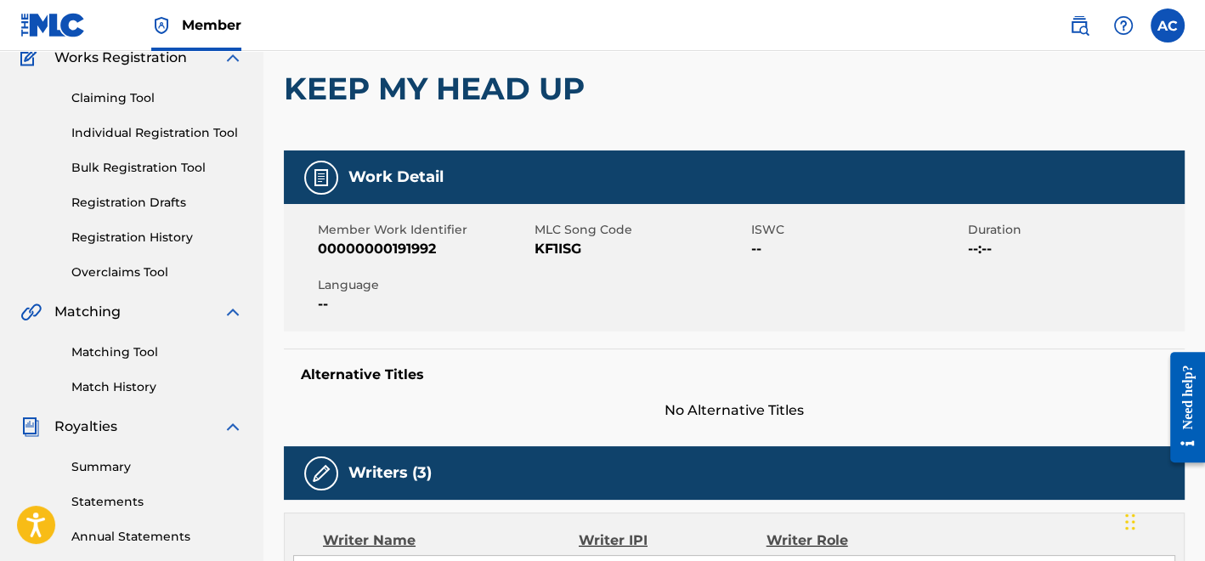
click at [553, 248] on span "KF1ISG" at bounding box center [640, 249] width 212 height 20
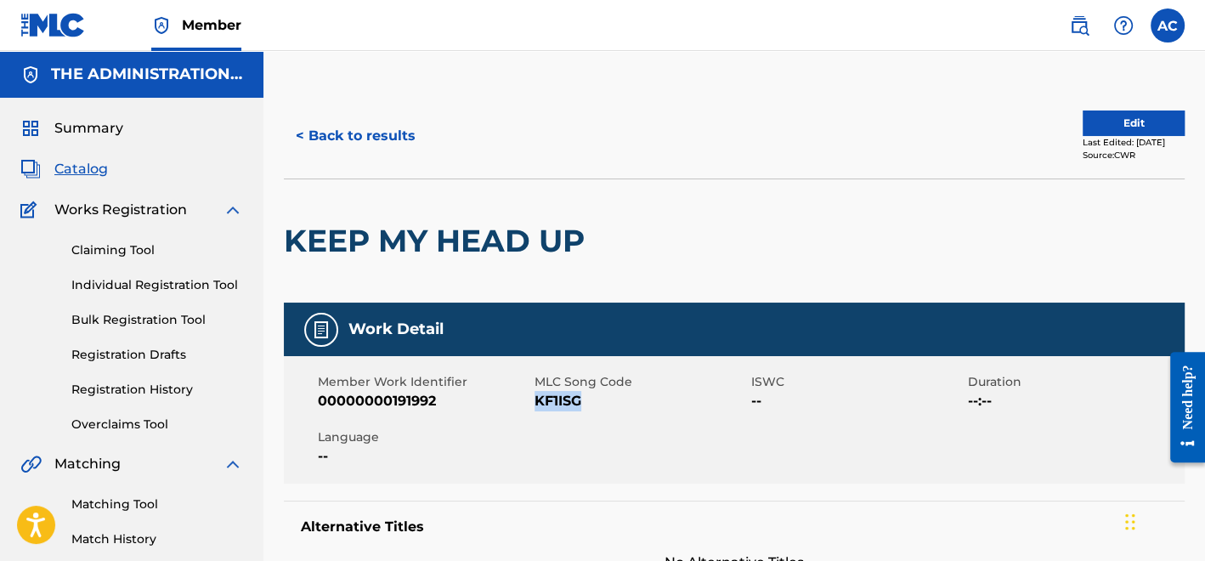
click at [406, 134] on button "< Back to results" at bounding box center [356, 136] width 144 height 42
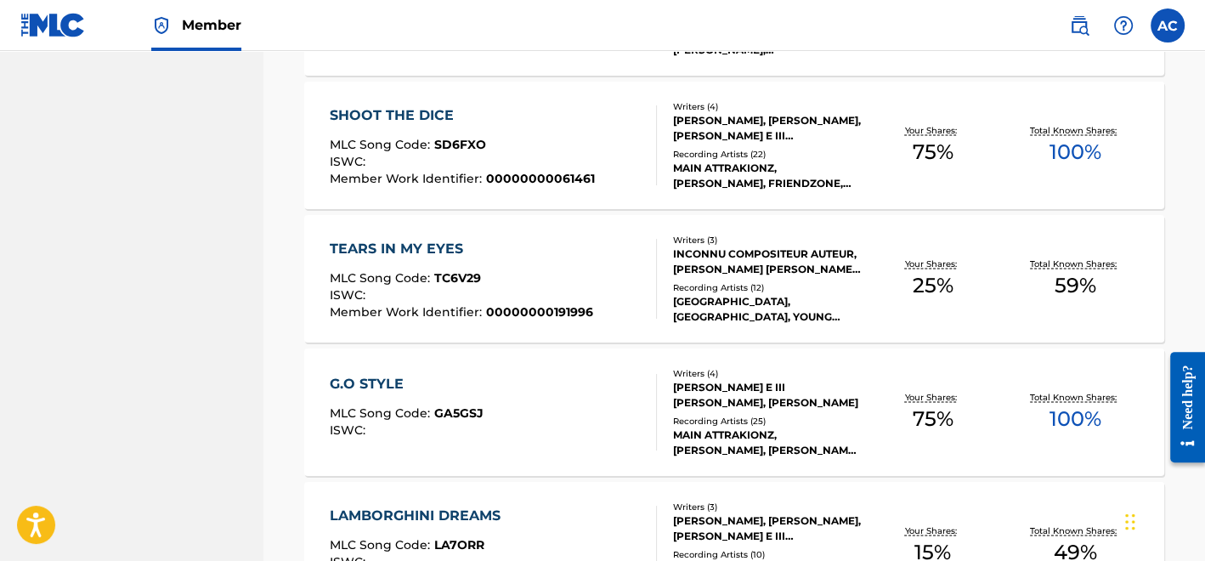
scroll to position [2768, 0]
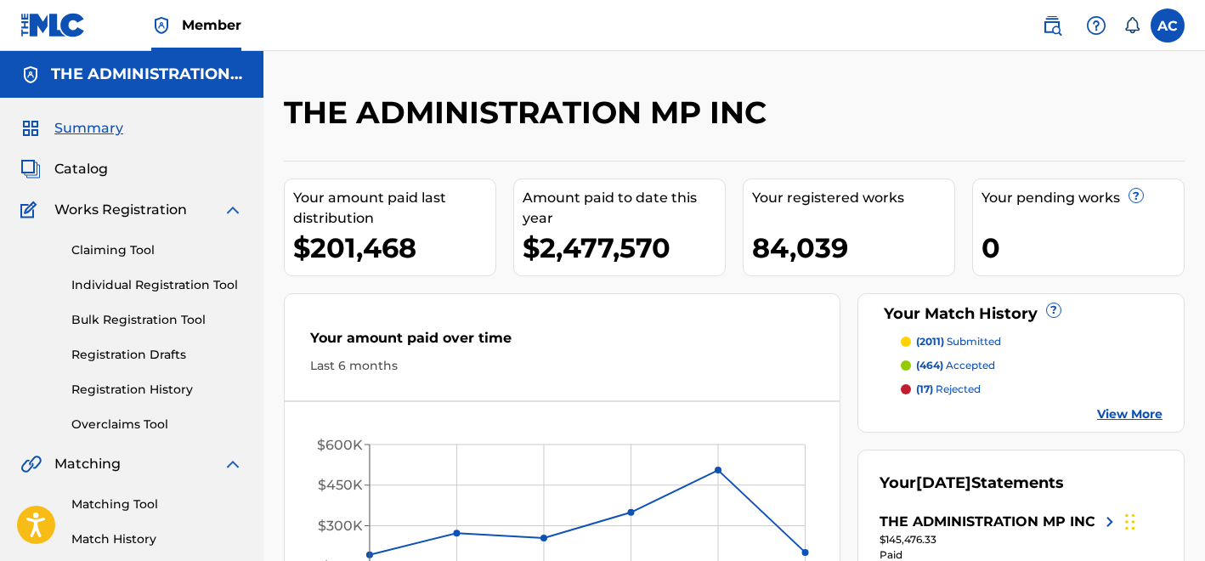
click at [88, 167] on span "Catalog" at bounding box center [81, 169] width 54 height 20
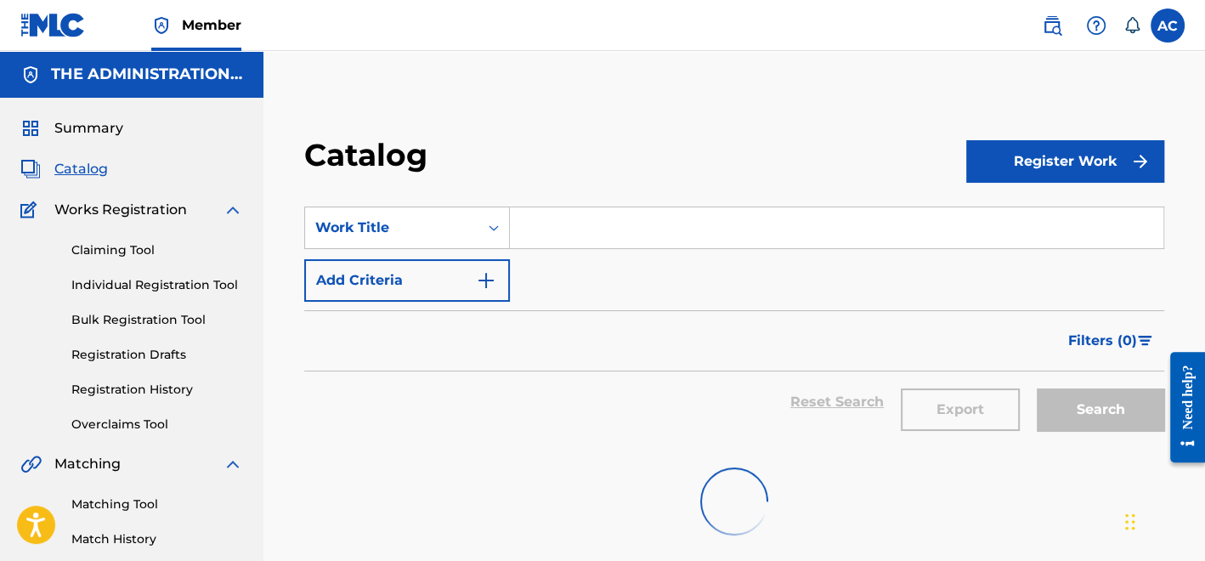
click at [556, 235] on input "Search Form" at bounding box center [836, 227] width 653 height 41
paste input "Too Long"
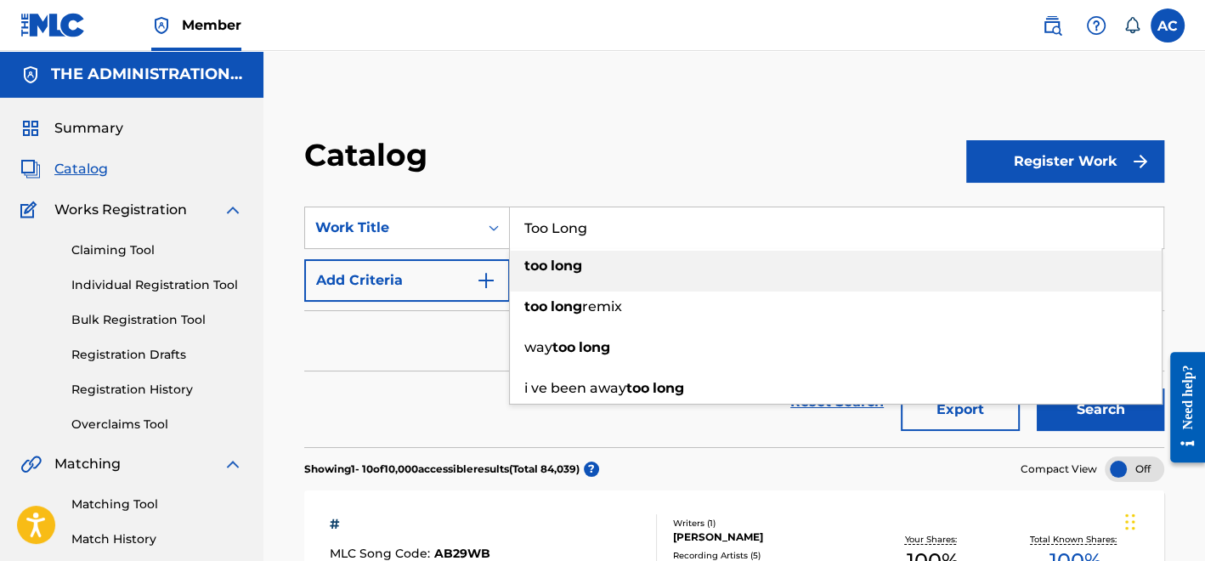
type input "Too Long"
click at [466, 285] on button "Add Criteria" at bounding box center [407, 280] width 206 height 42
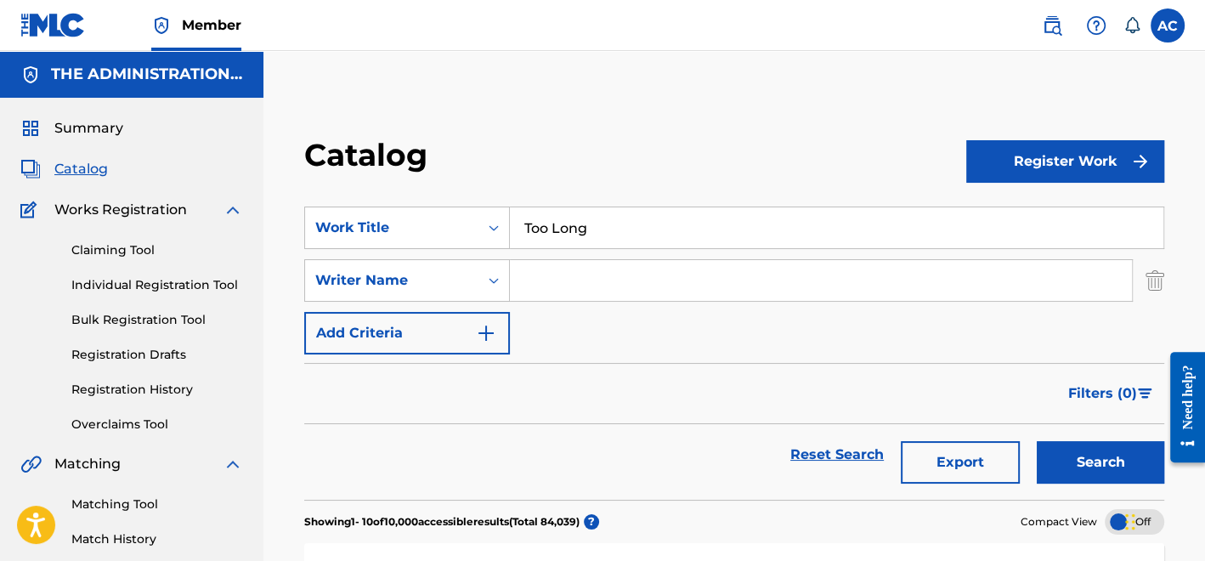
click at [582, 269] on input "Search Form" at bounding box center [821, 280] width 622 height 41
type input "pullen"
click at [1037, 441] on button "Search" at bounding box center [1100, 462] width 127 height 42
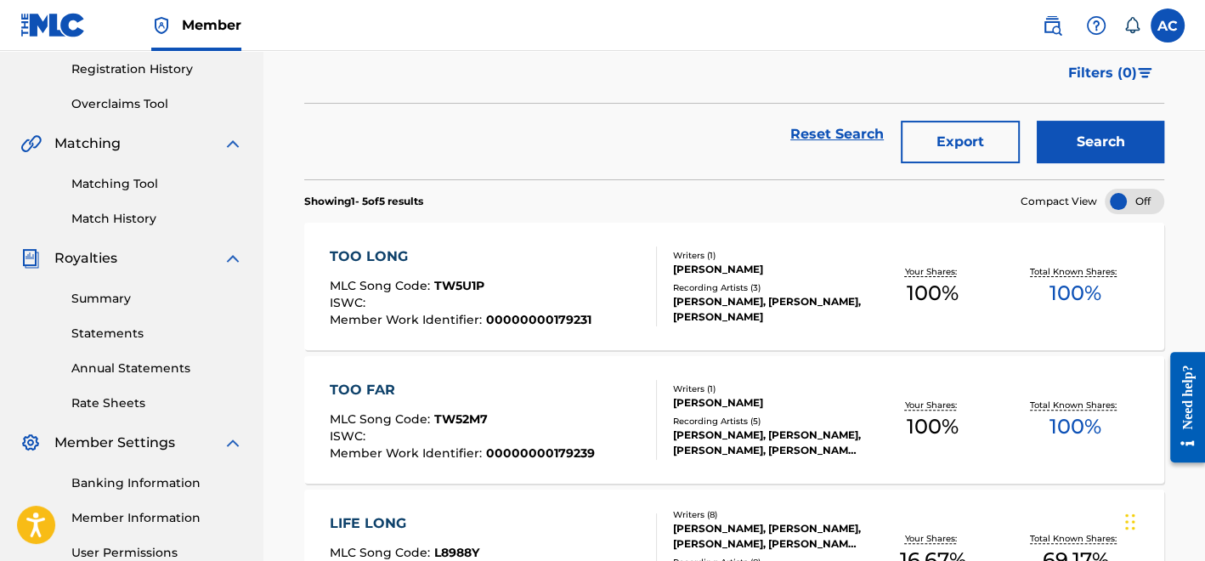
scroll to position [323, 0]
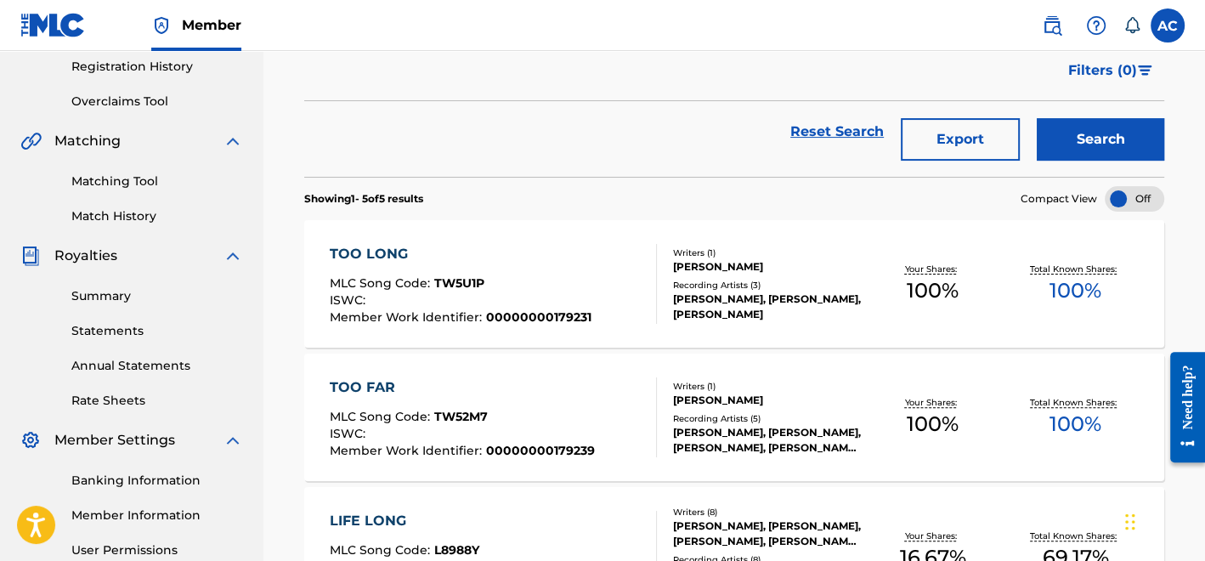
click at [718, 279] on div "Recording Artists ( 3 )" at bounding box center [767, 285] width 188 height 13
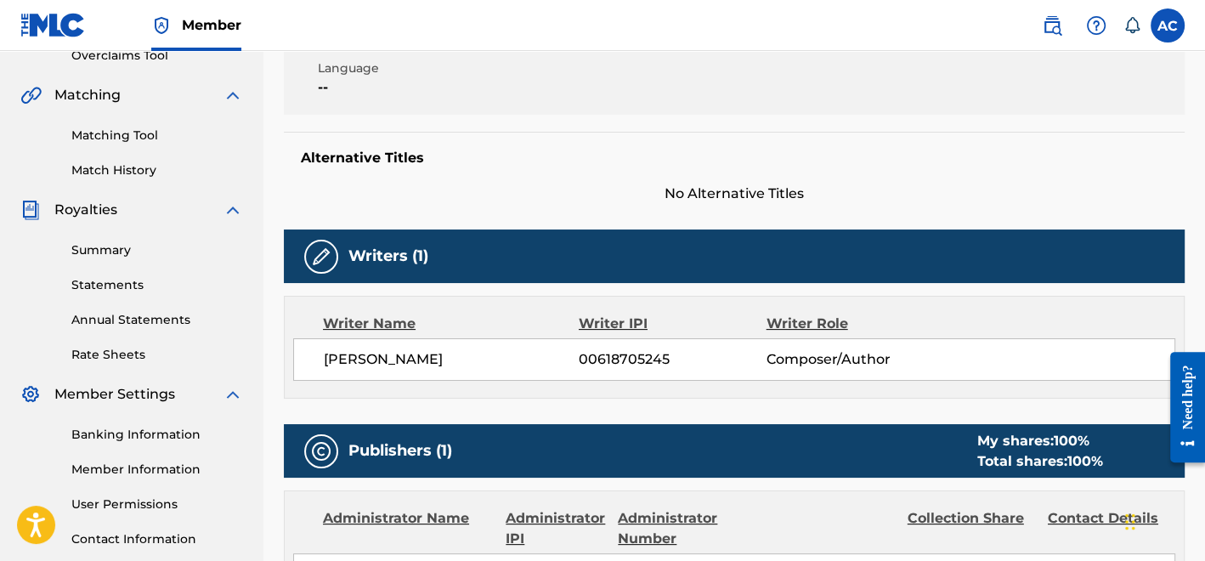
scroll to position [368, 0]
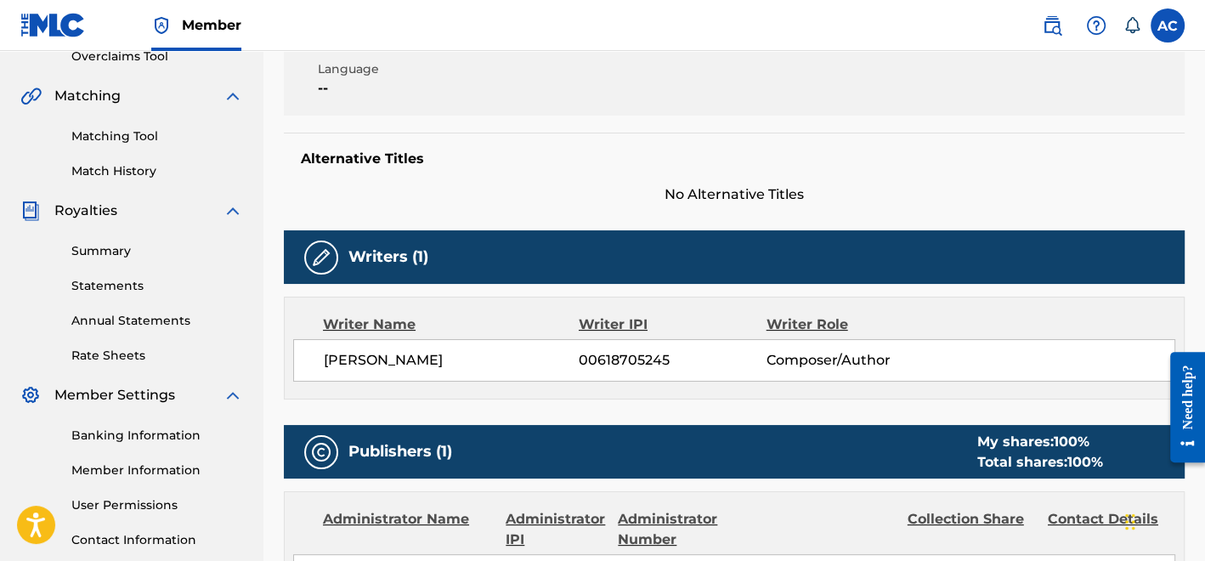
click at [160, 129] on link "Matching Tool" at bounding box center [157, 136] width 172 height 18
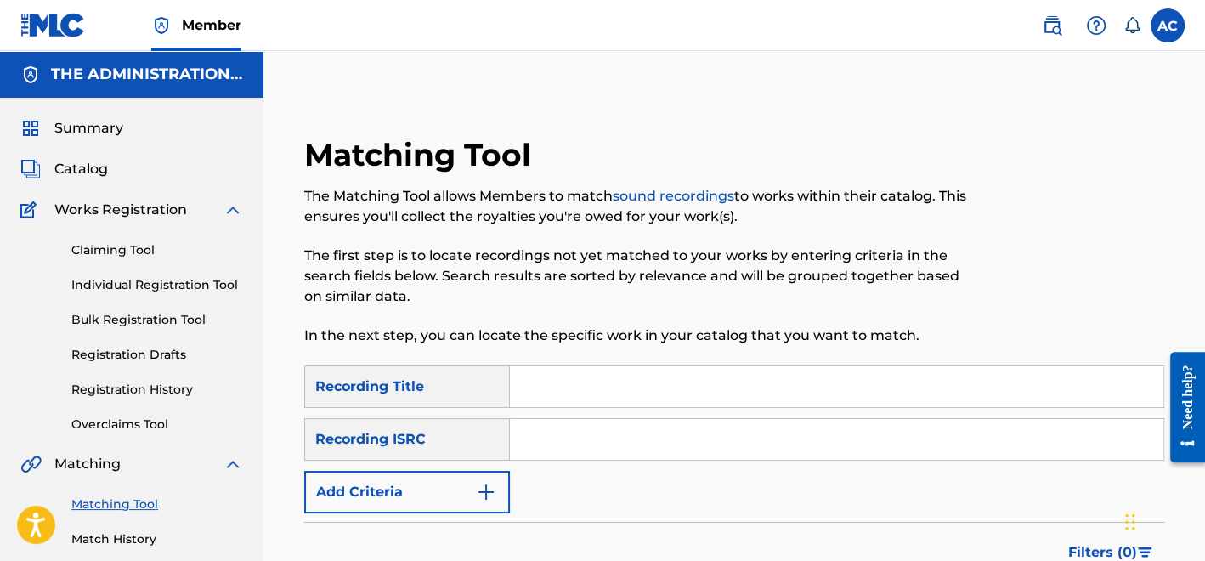
click at [545, 452] on input "Search Form" at bounding box center [836, 439] width 653 height 41
paste input "QZNMZ2452211"
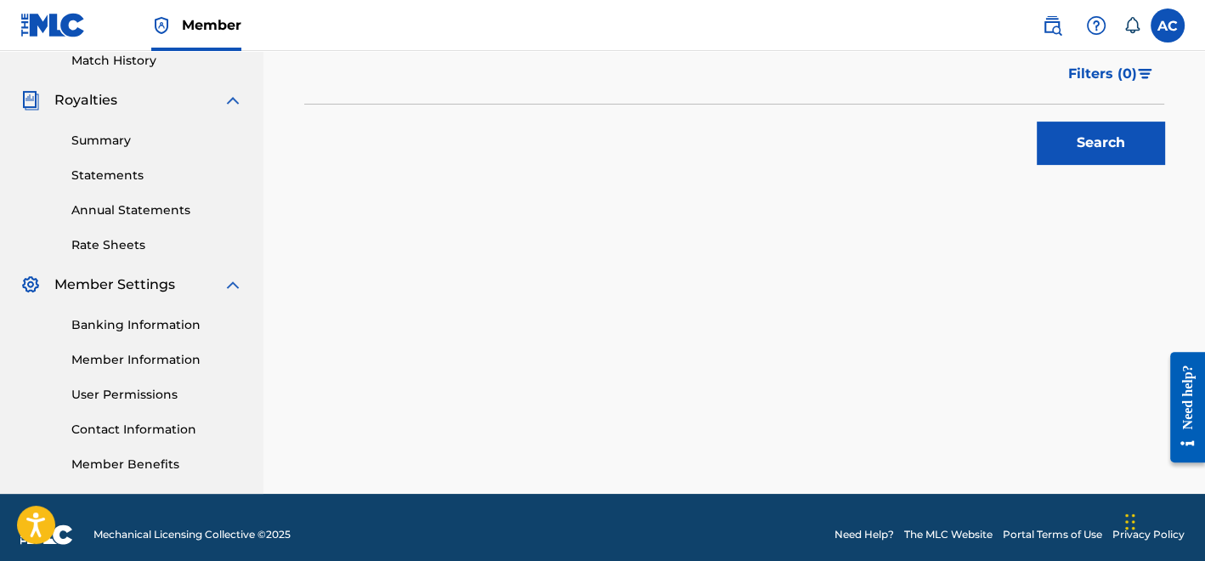
scroll to position [493, 0]
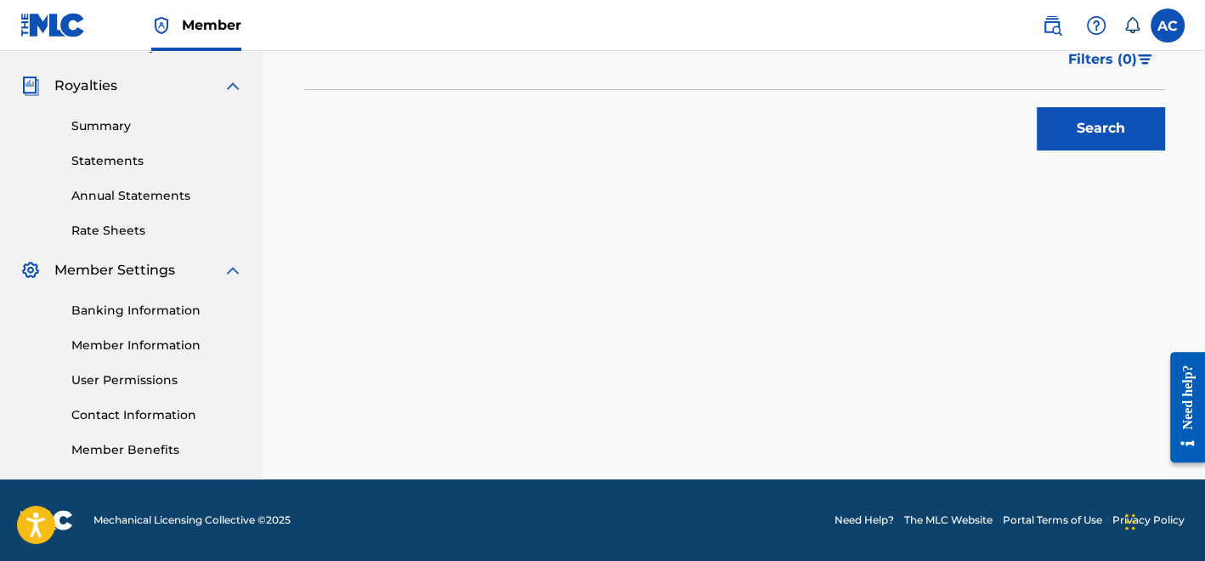
type input "QZNMZ2452211"
click at [1085, 133] on button "Search" at bounding box center [1100, 128] width 127 height 42
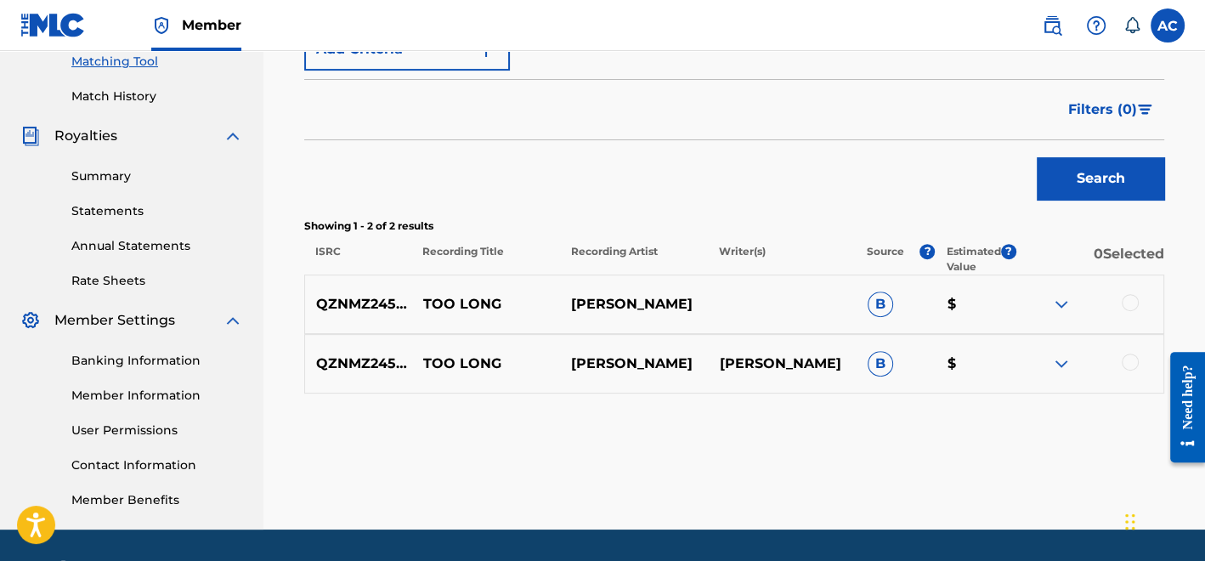
scroll to position [444, 0]
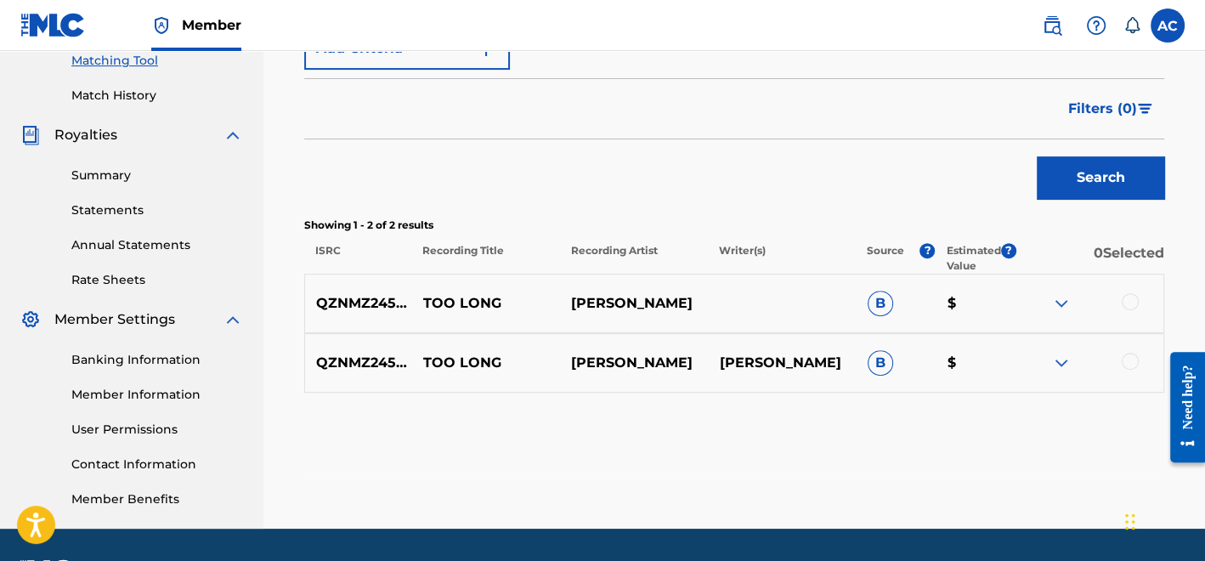
click at [1127, 300] on div at bounding box center [1130, 301] width 17 height 17
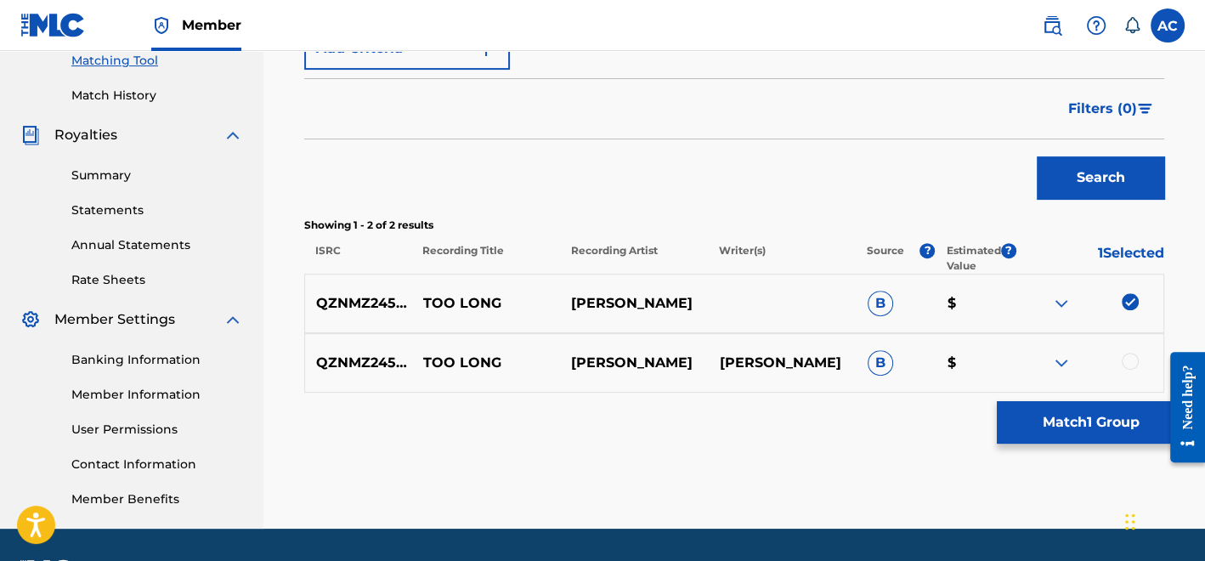
click at [1132, 359] on div at bounding box center [1130, 361] width 17 height 17
click at [1086, 431] on button "Match 2 Groups" at bounding box center [1091, 422] width 188 height 42
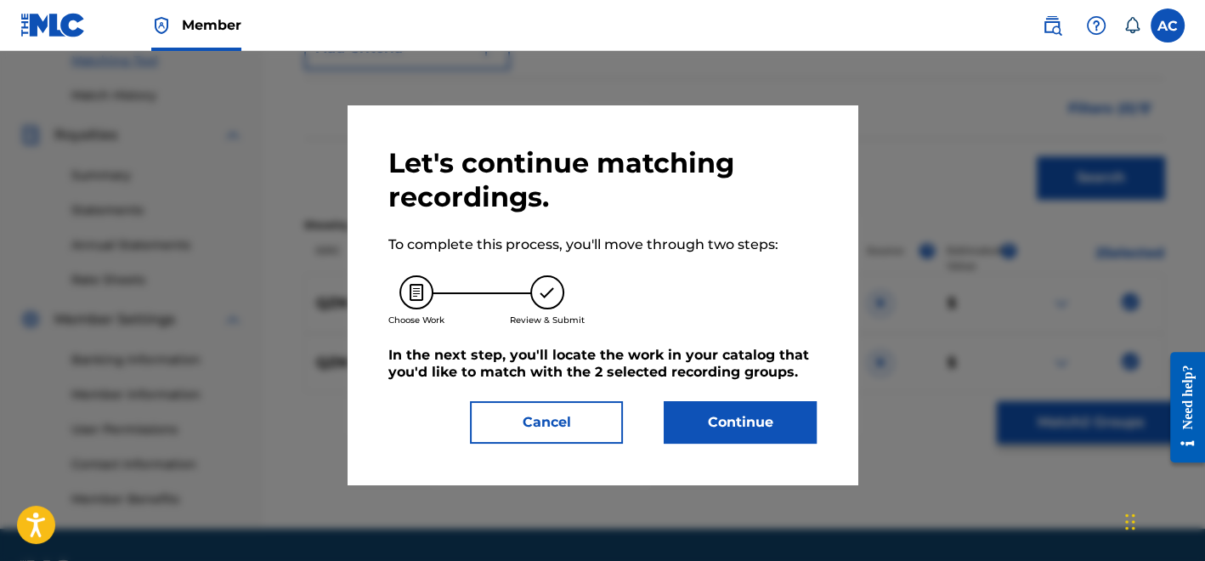
click at [772, 418] on button "Continue" at bounding box center [740, 422] width 153 height 42
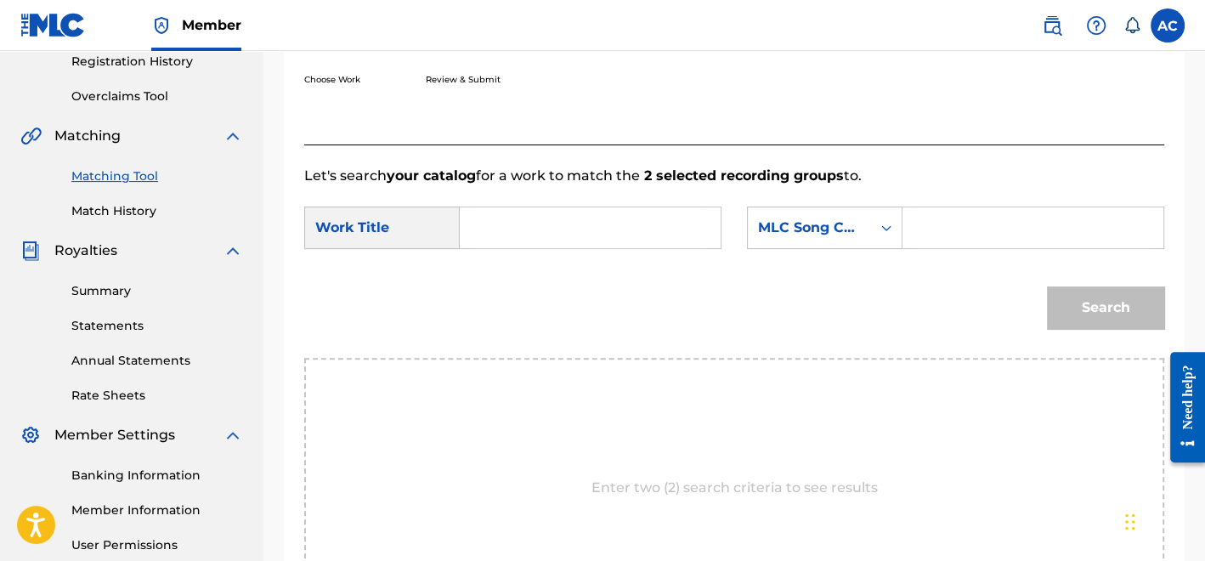
scroll to position [326, 0]
click at [524, 248] on input "Search Form" at bounding box center [590, 229] width 232 height 41
paste input "Too Long"
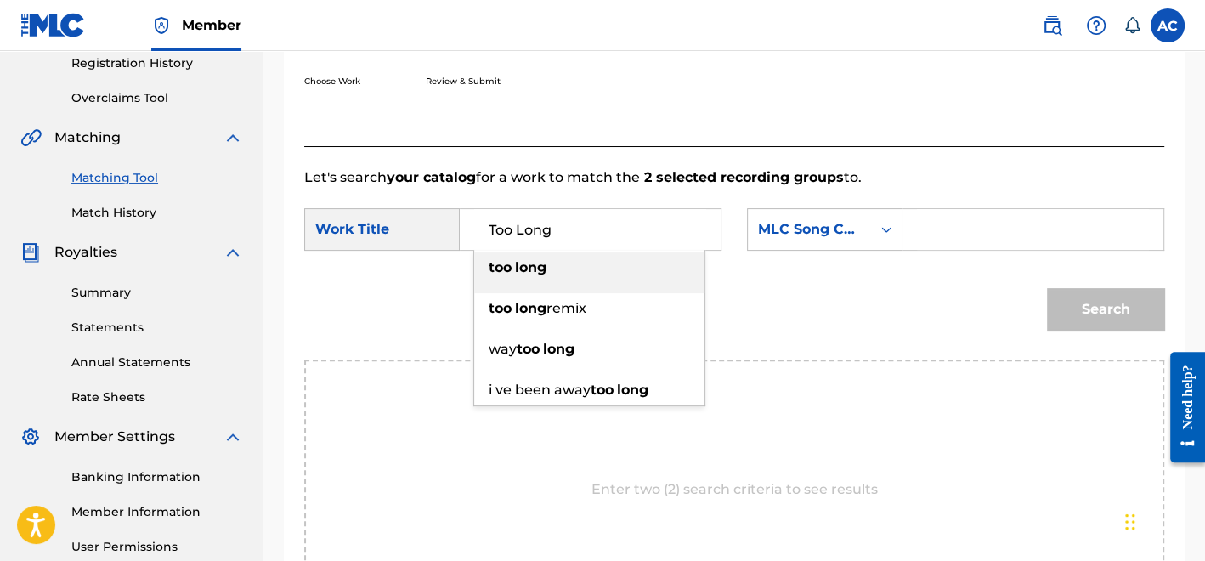
type input "Too Long"
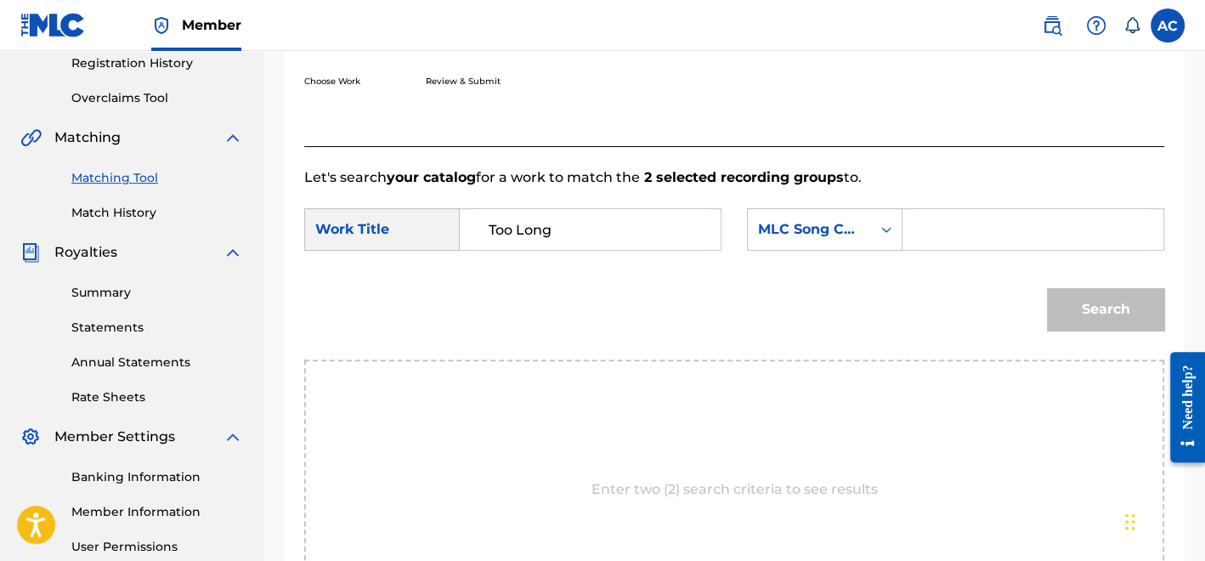
click at [966, 245] on input "Search Form" at bounding box center [1033, 229] width 232 height 41
click at [812, 241] on div "MLC Song Code" at bounding box center [809, 229] width 123 height 32
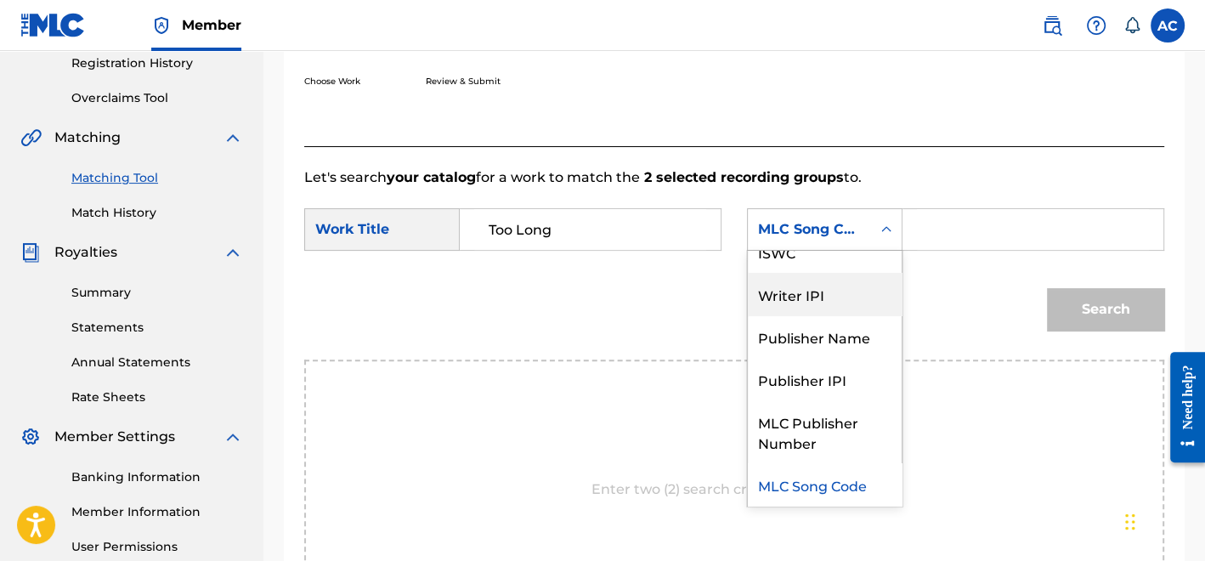
scroll to position [0, 0]
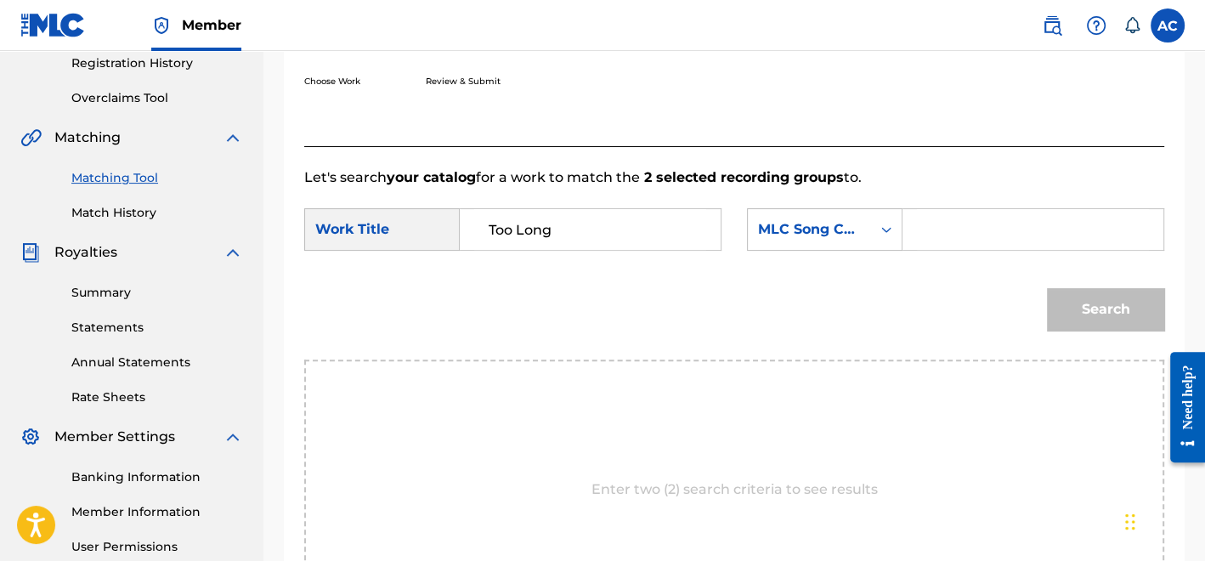
drag, startPoint x: 803, startPoint y: 281, endPoint x: 659, endPoint y: 353, distance: 160.3
click at [659, 353] on div "Search" at bounding box center [734, 315] width 860 height 88
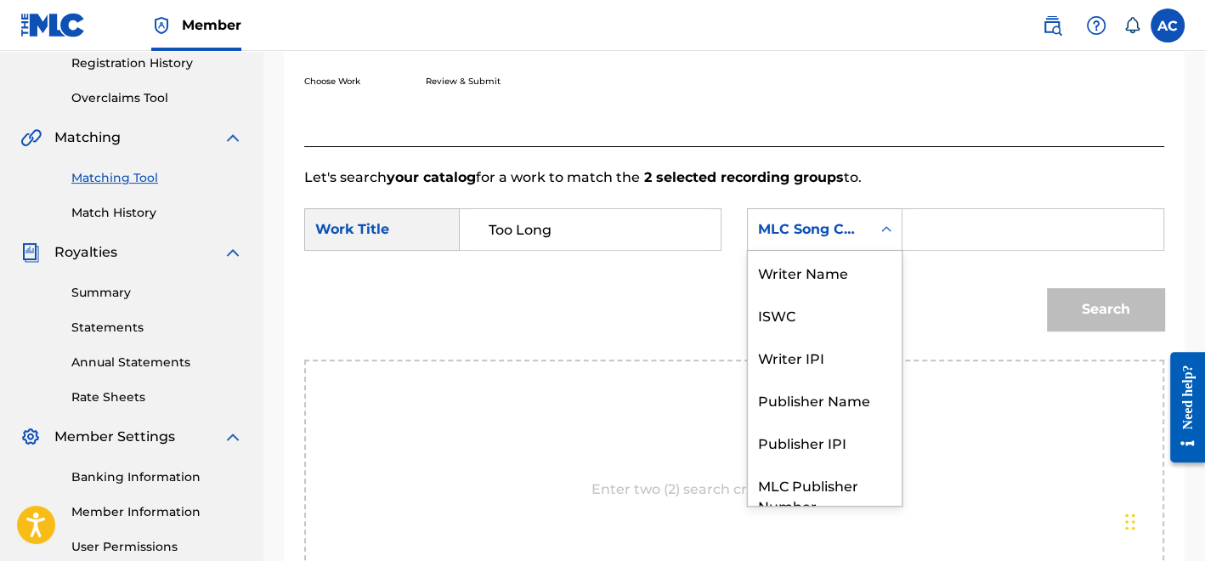
click at [811, 224] on div "MLC Song Code" at bounding box center [809, 229] width 103 height 20
click at [809, 274] on div "Writer Name" at bounding box center [825, 272] width 154 height 42
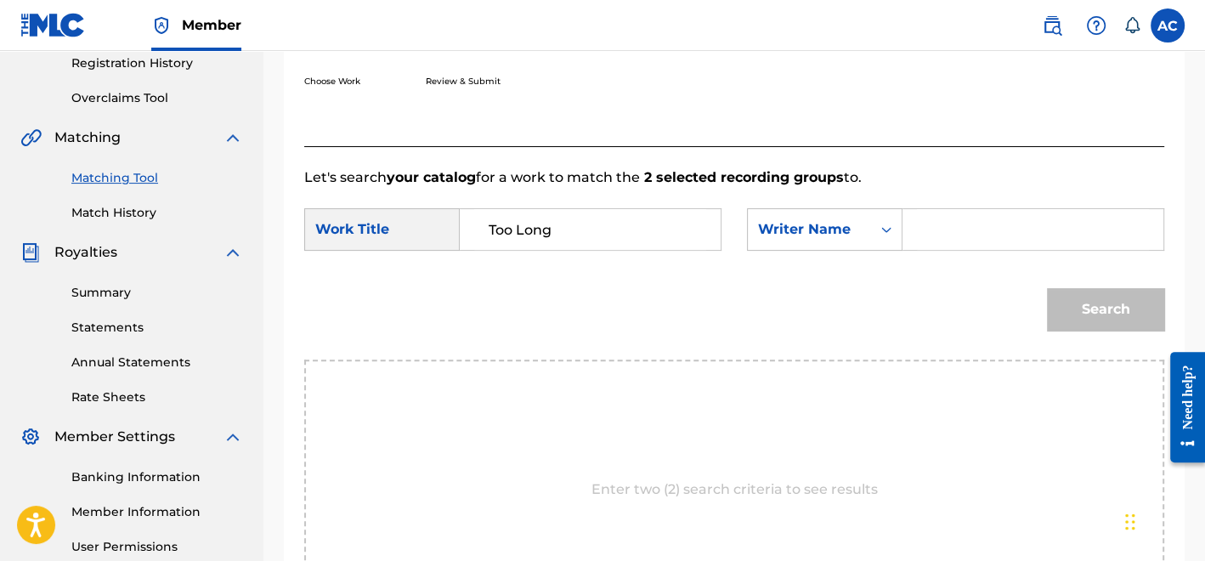
click at [956, 236] on input "Search Form" at bounding box center [1033, 229] width 232 height 41
type input "Pullen"
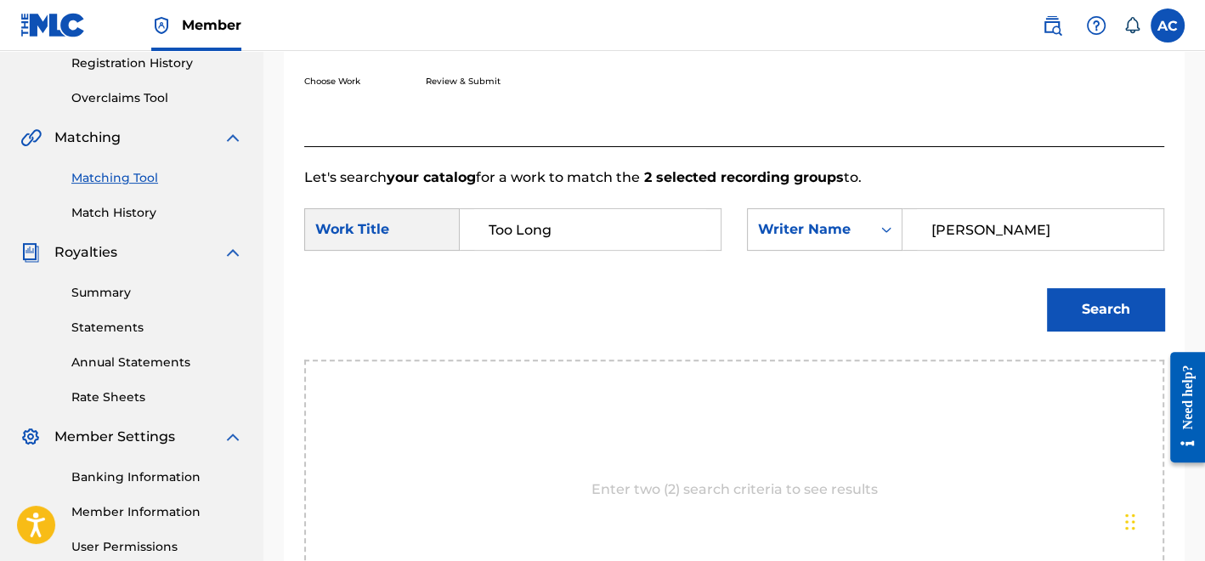
click at [1066, 329] on button "Search" at bounding box center [1105, 309] width 117 height 42
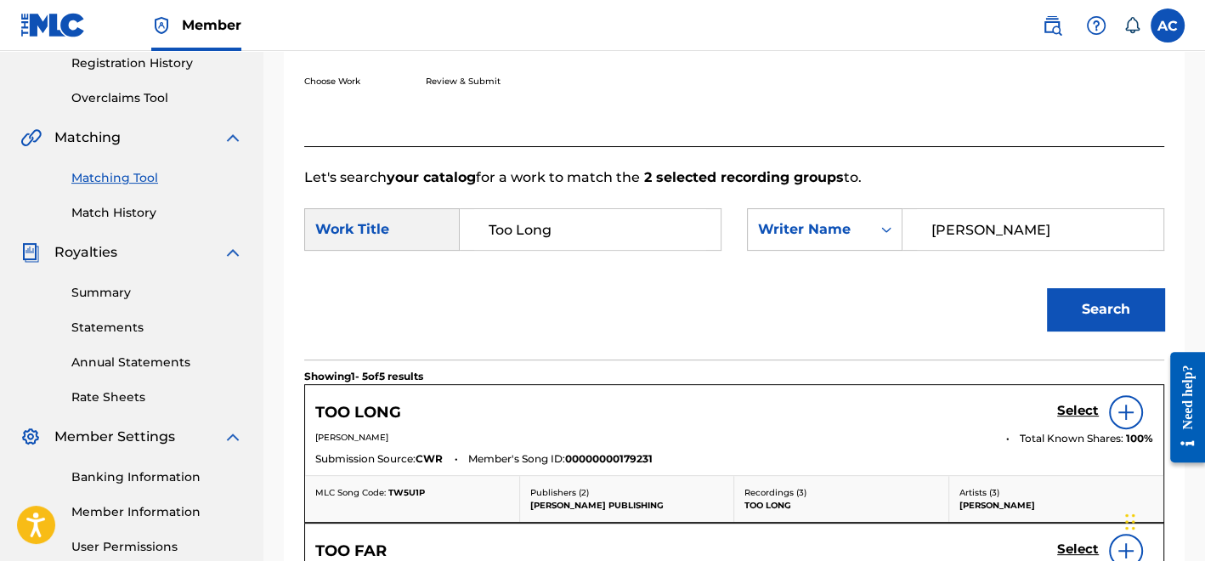
click at [1065, 403] on h5 "Select" at bounding box center [1078, 411] width 42 height 16
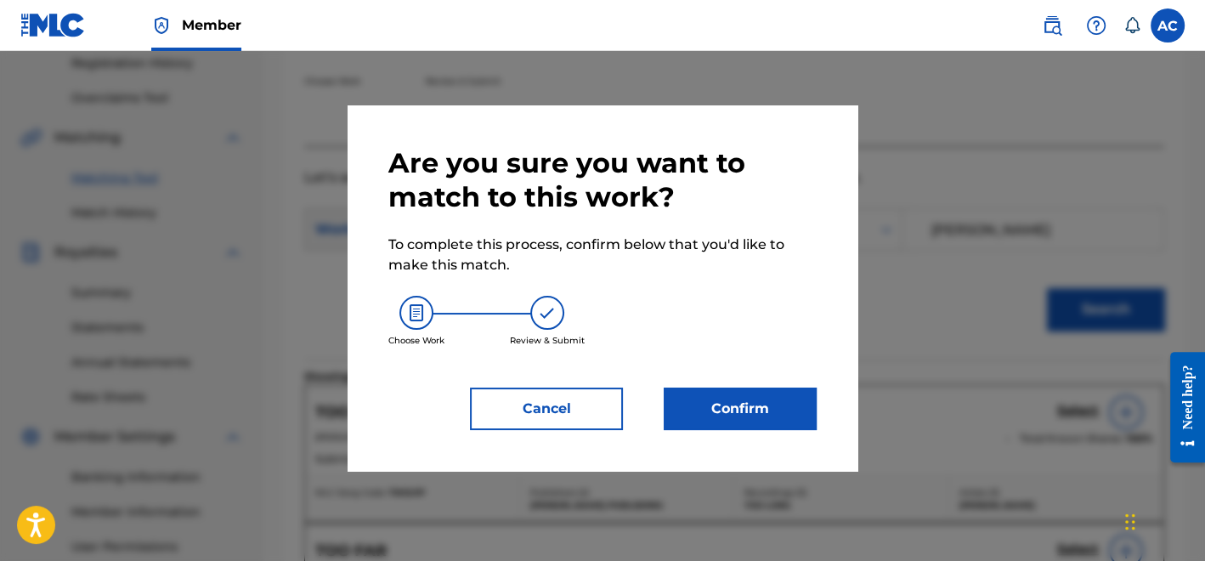
click at [744, 421] on button "Confirm" at bounding box center [740, 408] width 153 height 42
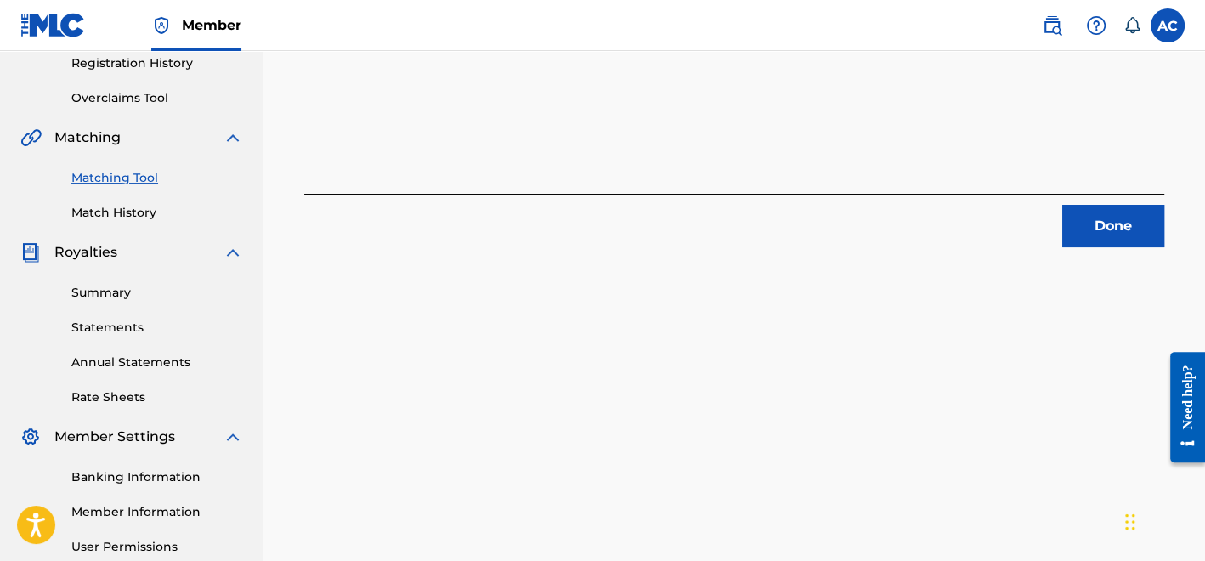
click at [1131, 210] on button "Done" at bounding box center [1113, 226] width 102 height 42
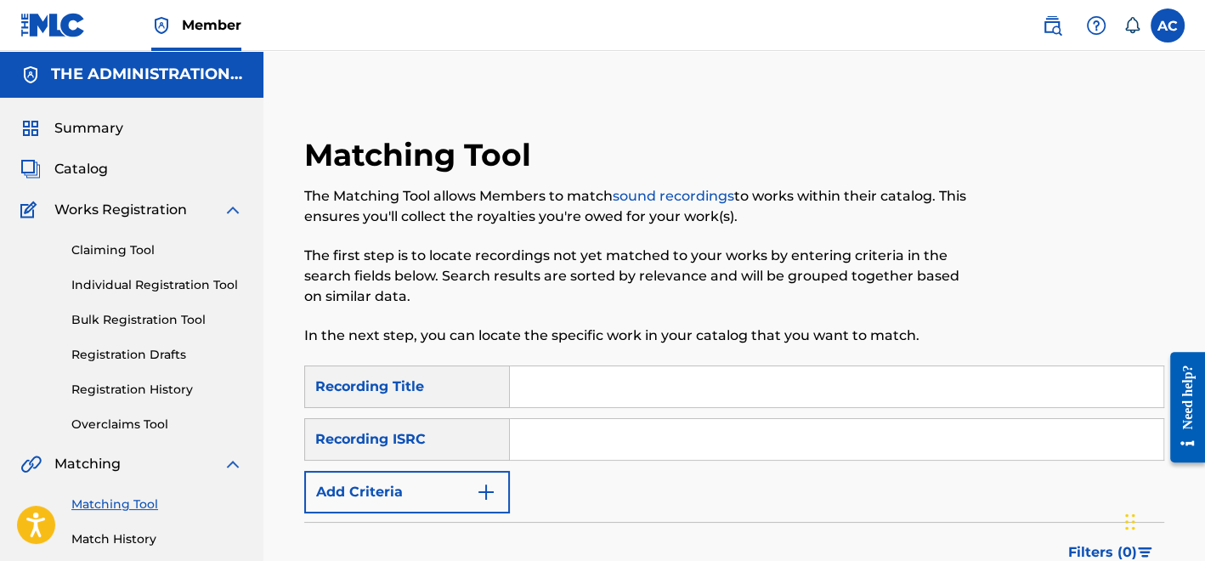
click at [96, 169] on span "Catalog" at bounding box center [81, 169] width 54 height 20
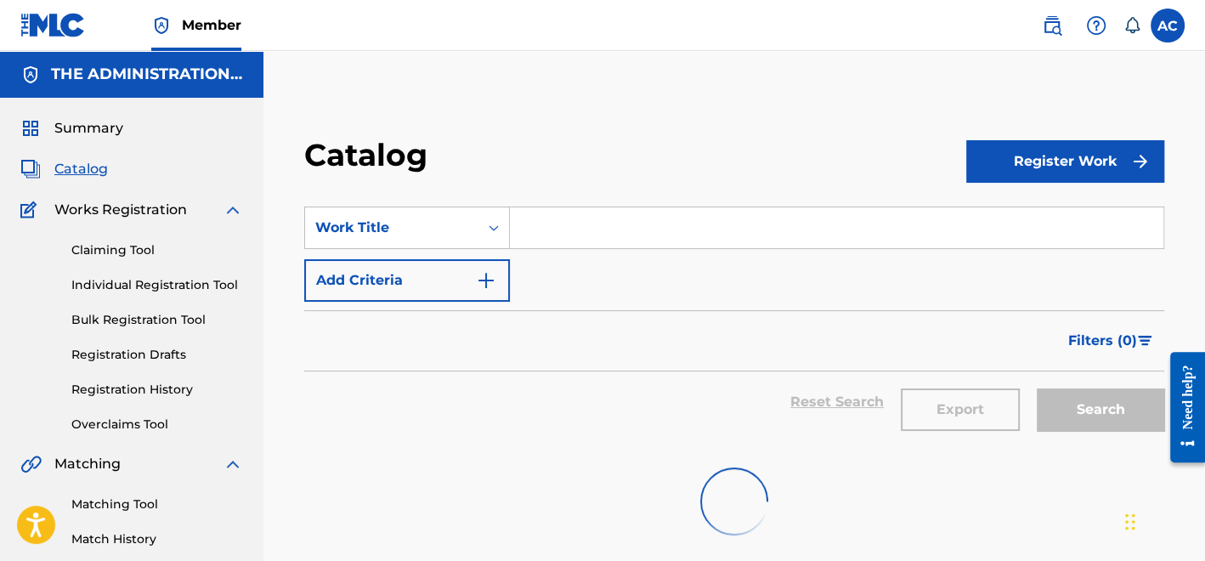
click at [547, 243] on input "Search Form" at bounding box center [836, 227] width 653 height 41
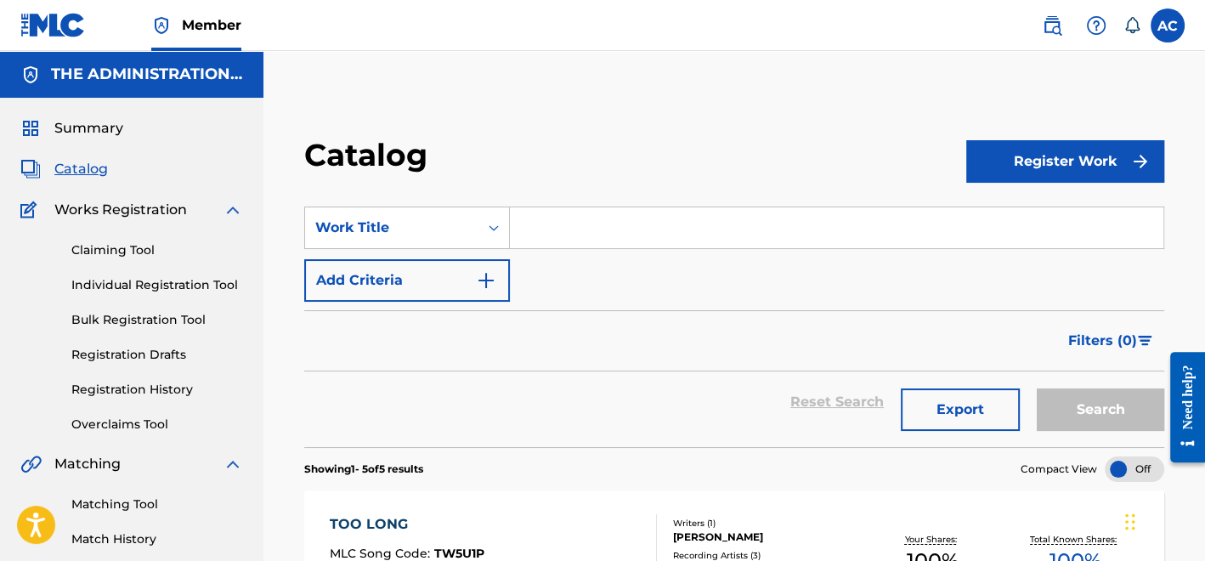
paste input "All You Interlude"
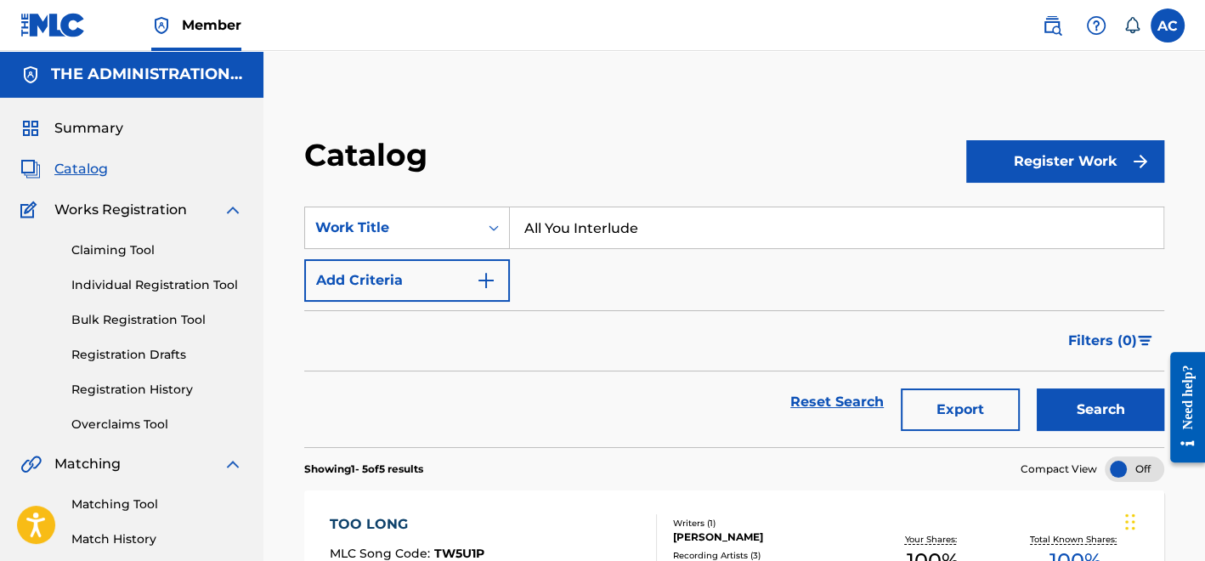
type input "All You Interlude"
click at [475, 273] on button "Add Criteria" at bounding box center [407, 280] width 206 height 42
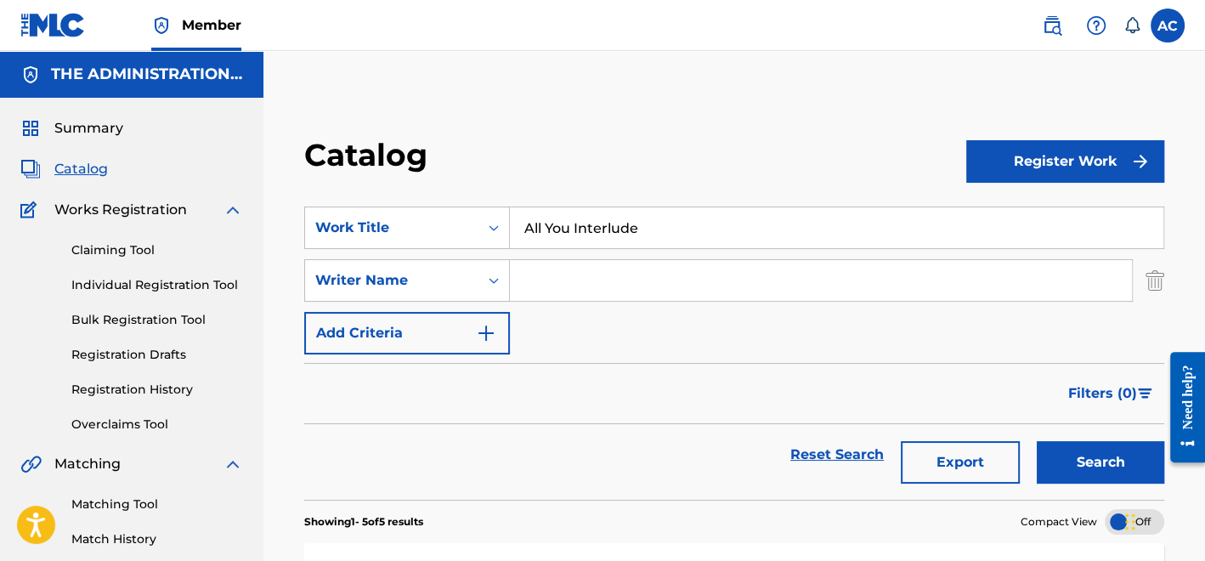
click at [575, 301] on div "Search Form" at bounding box center [821, 280] width 623 height 42
click at [577, 289] on input "Search Form" at bounding box center [821, 280] width 622 height 41
type input "Pullen"
click at [1051, 466] on button "Search" at bounding box center [1100, 462] width 127 height 42
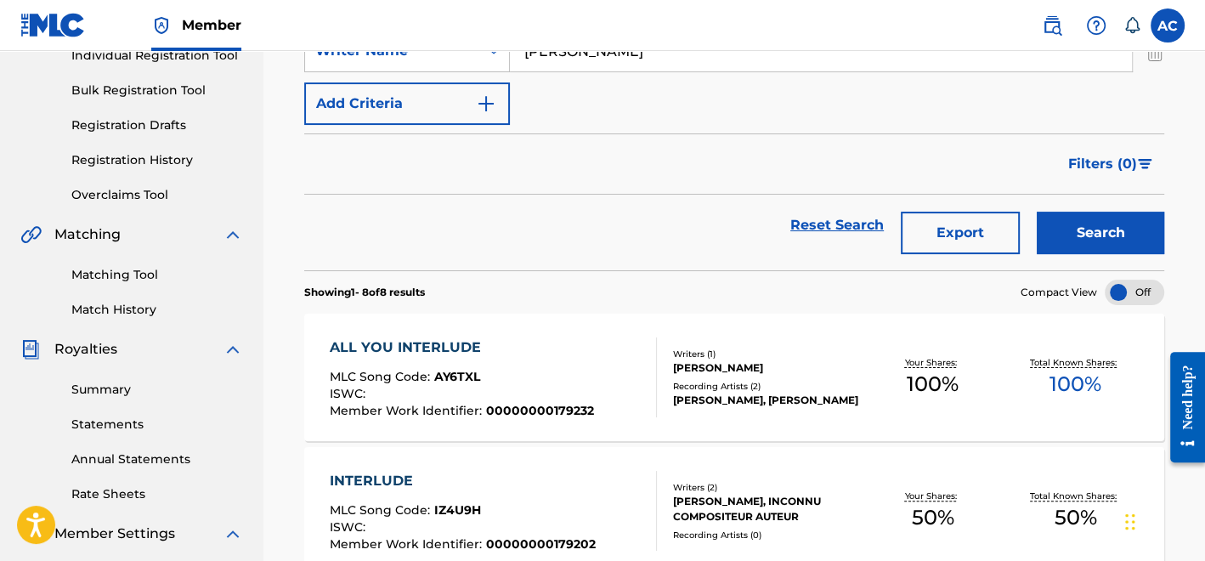
scroll to position [228, 0]
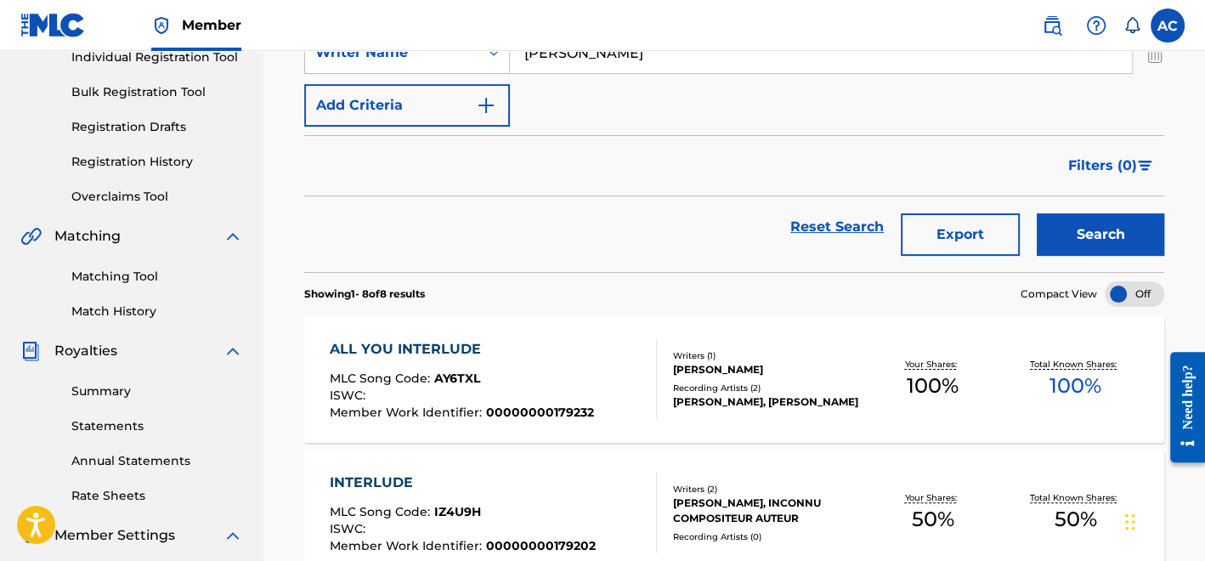
click at [822, 387] on div "Recording Artists ( 2 )" at bounding box center [767, 387] width 188 height 13
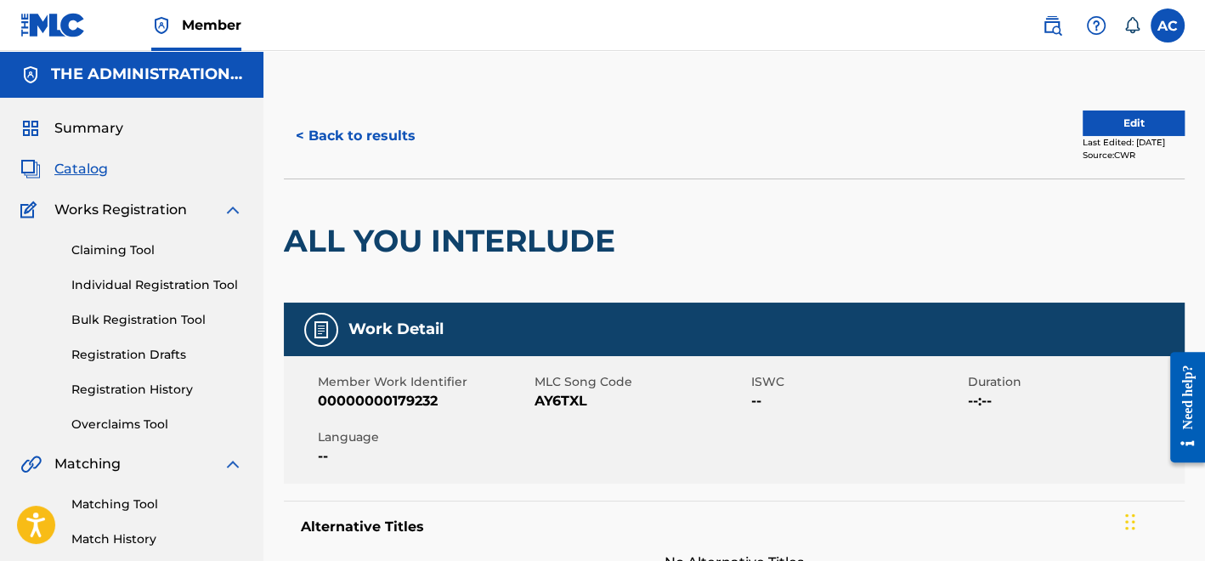
click at [131, 503] on link "Matching Tool" at bounding box center [157, 504] width 172 height 18
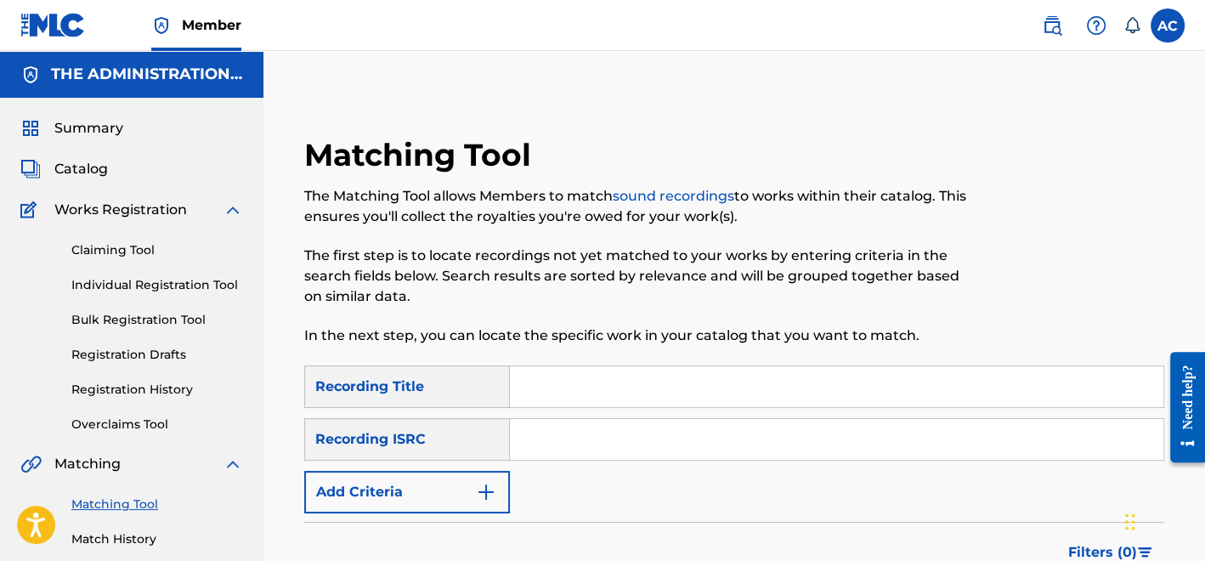
click at [564, 426] on input "Search Form" at bounding box center [836, 439] width 653 height 41
paste input "QZNMZ2452212"
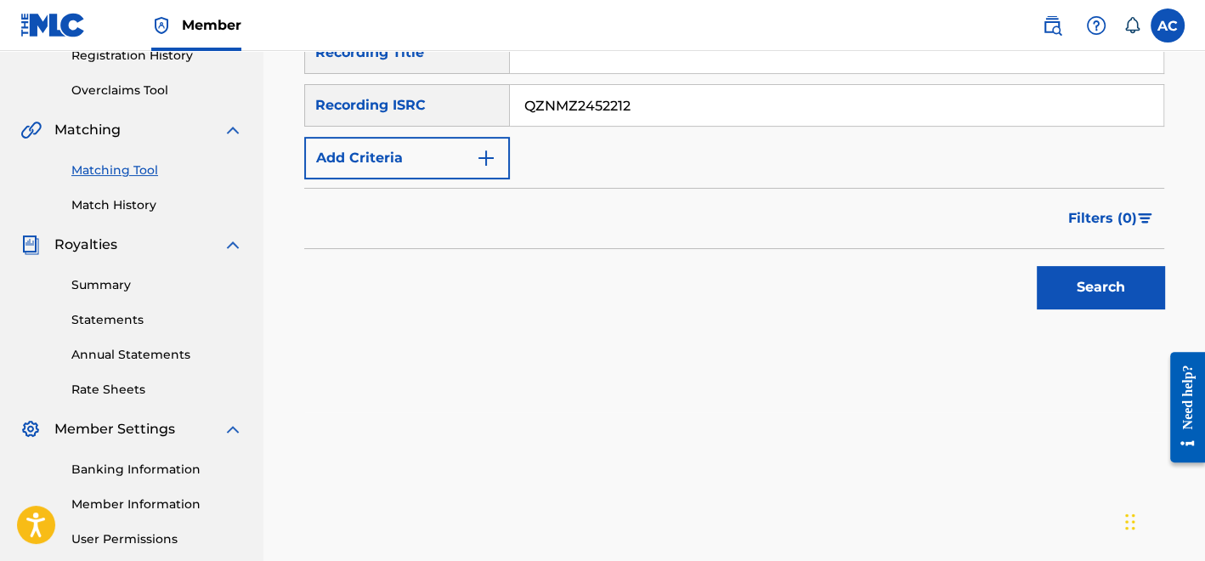
scroll to position [335, 0]
type input "QZNMZ2452212"
click at [1110, 269] on button "Search" at bounding box center [1100, 286] width 127 height 42
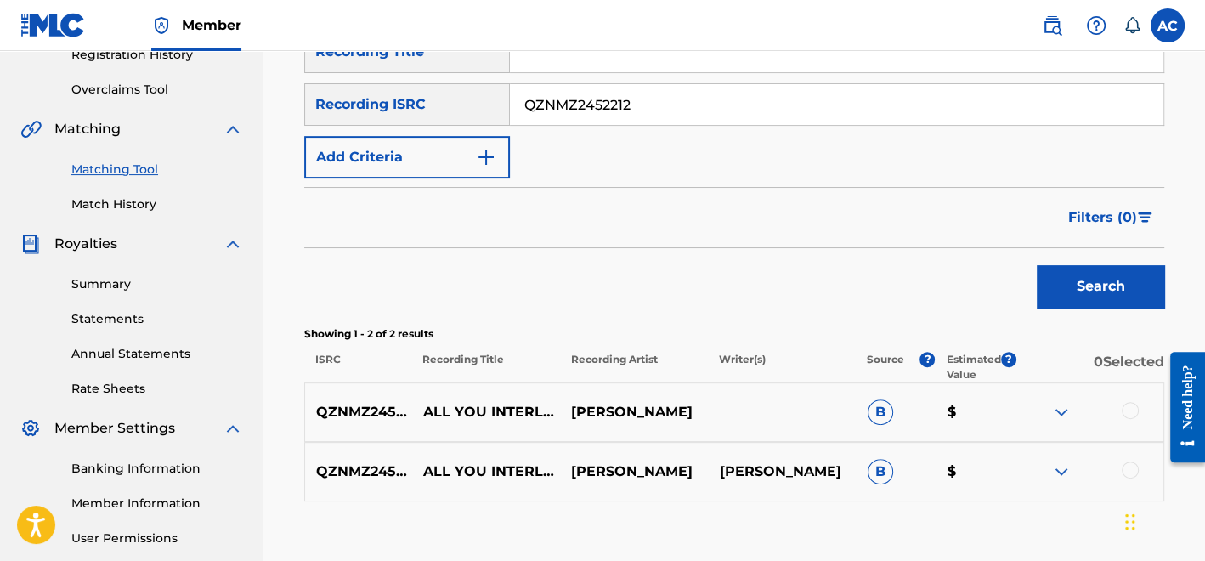
scroll to position [413, 0]
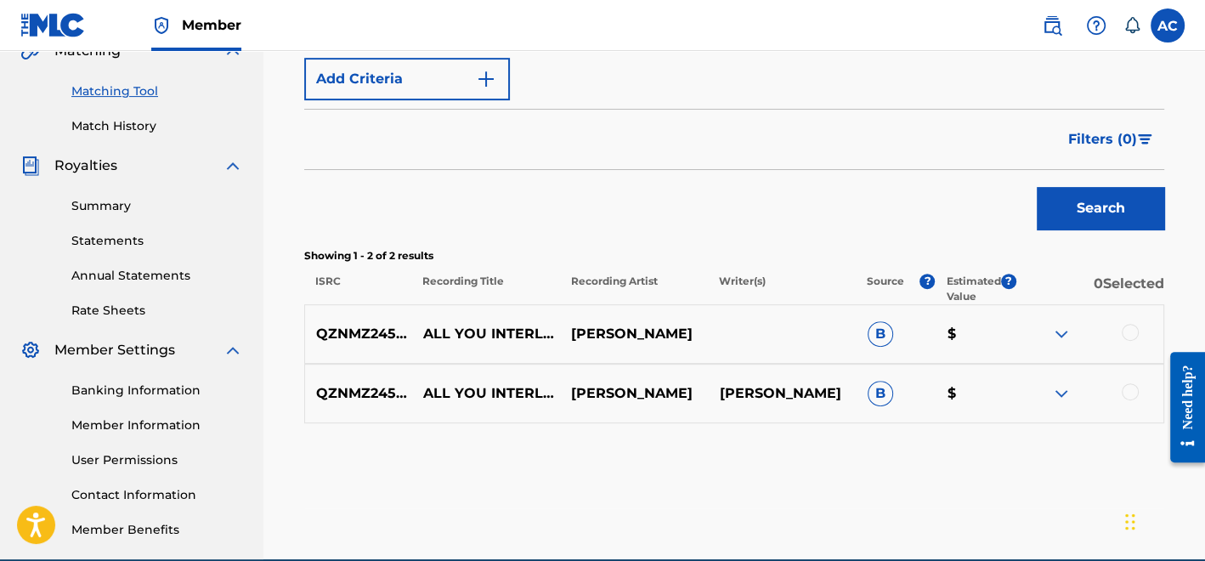
click at [1136, 326] on div at bounding box center [1130, 332] width 17 height 17
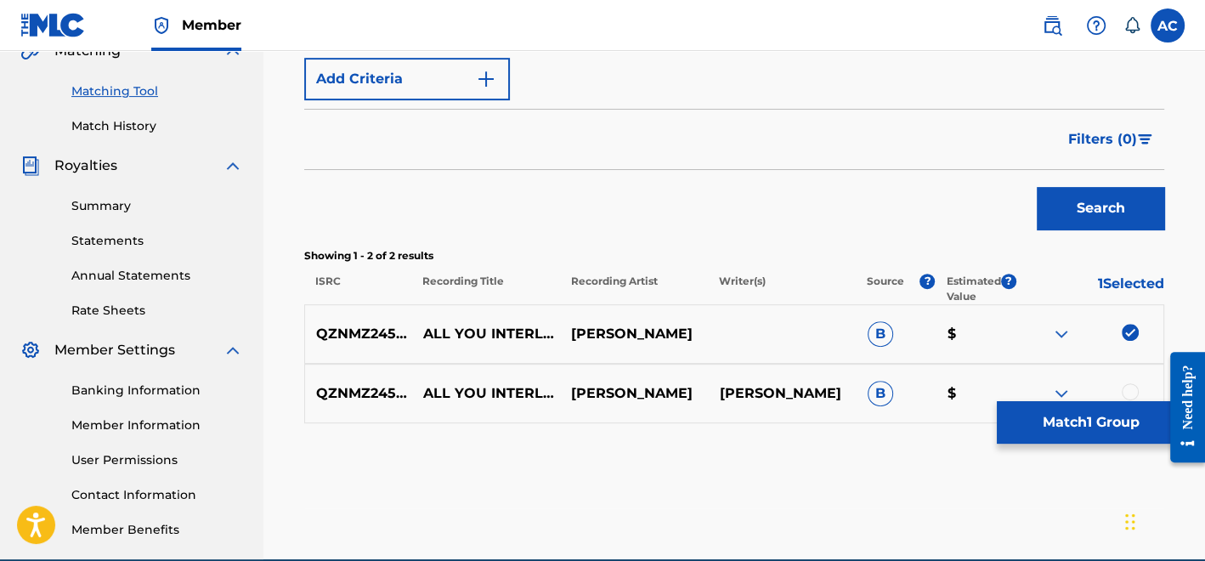
click at [1129, 392] on div at bounding box center [1130, 391] width 17 height 17
click at [1119, 410] on button "Match 2 Groups" at bounding box center [1091, 422] width 188 height 42
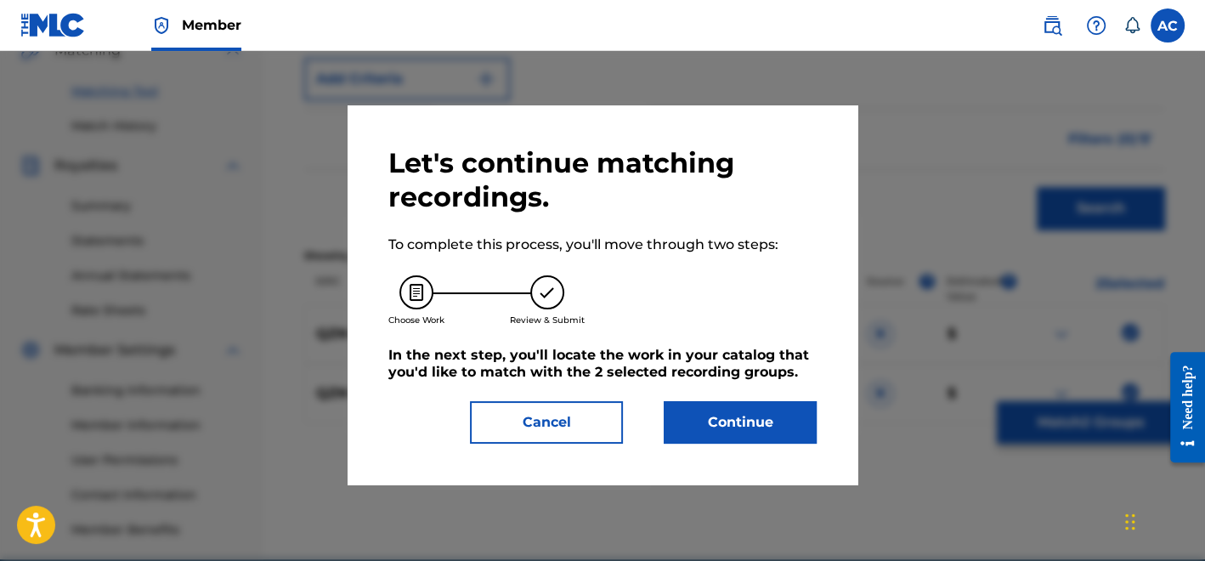
click at [743, 438] on button "Continue" at bounding box center [740, 422] width 153 height 42
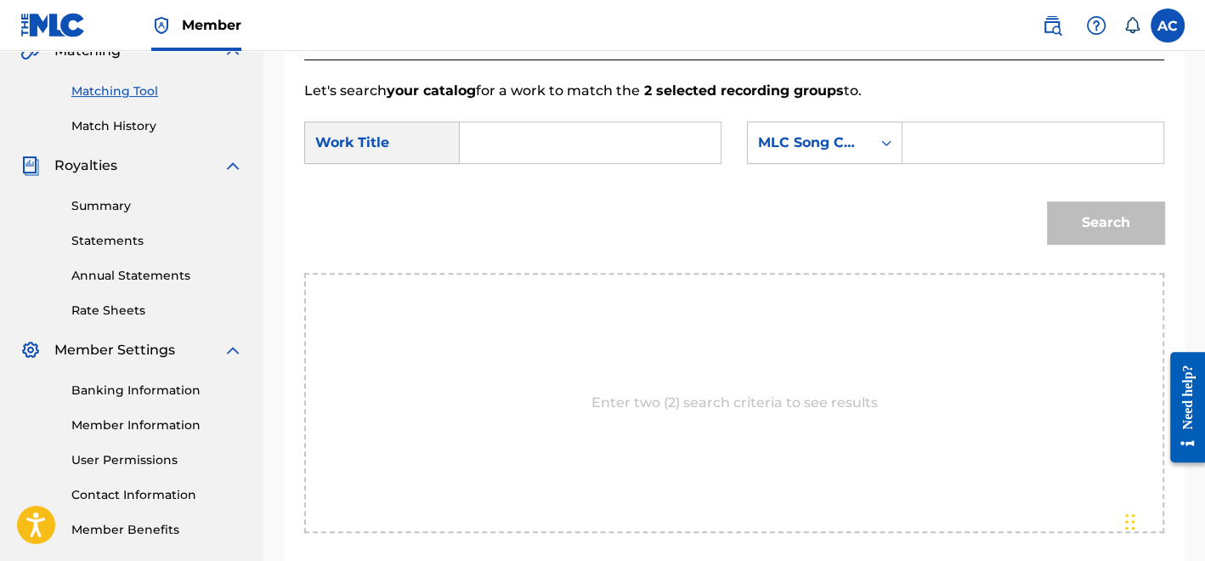
scroll to position [196, 0]
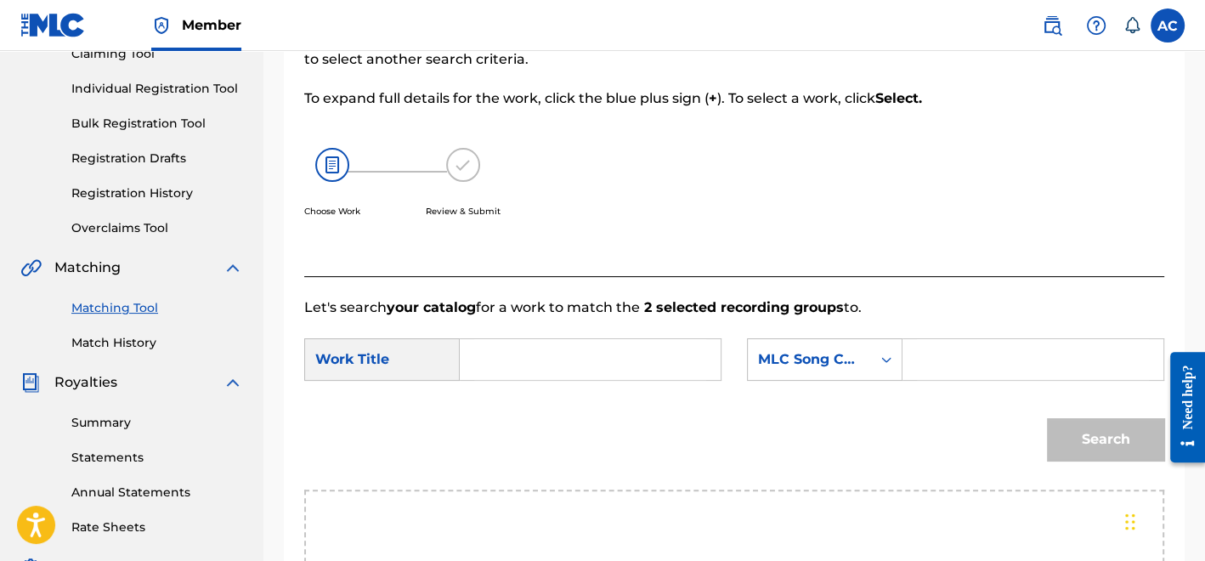
click at [602, 361] on input "Search Form" at bounding box center [590, 359] width 232 height 41
paste input "All You Interlude"
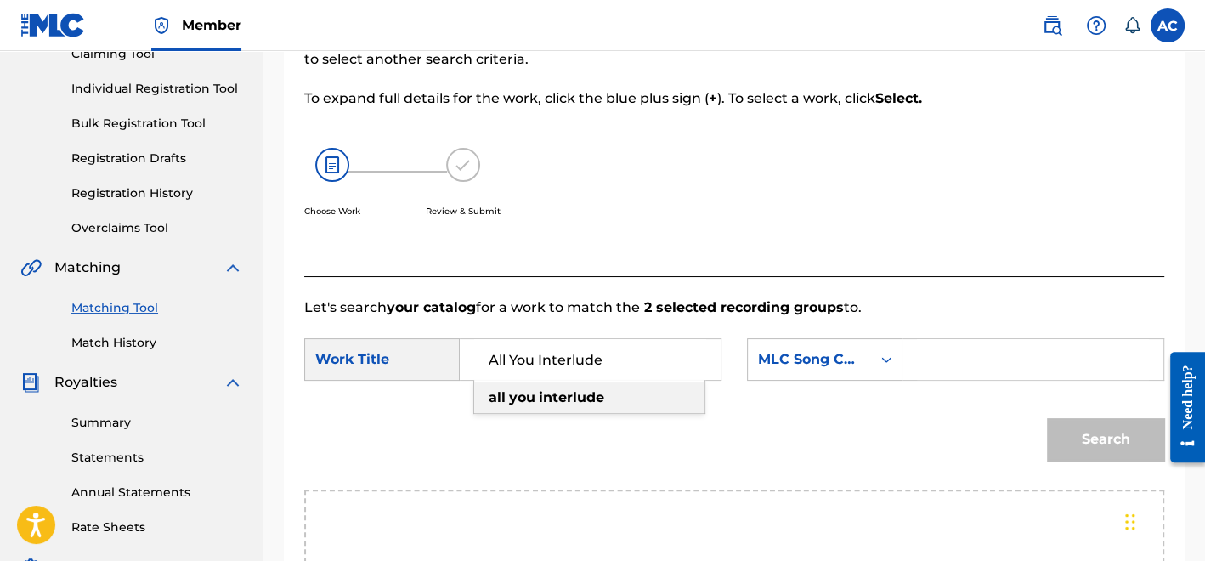
type input "All You Interlude"
click at [910, 357] on div "Search Form" at bounding box center [1033, 359] width 262 height 42
click at [885, 351] on icon "Search Form" at bounding box center [886, 359] width 17 height 17
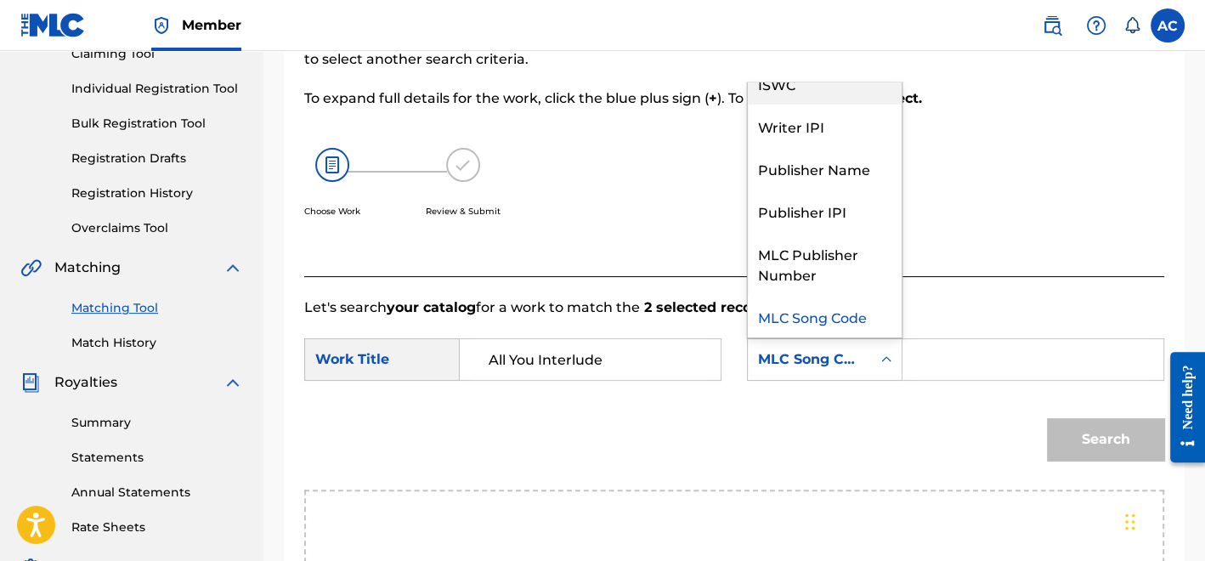
scroll to position [0, 0]
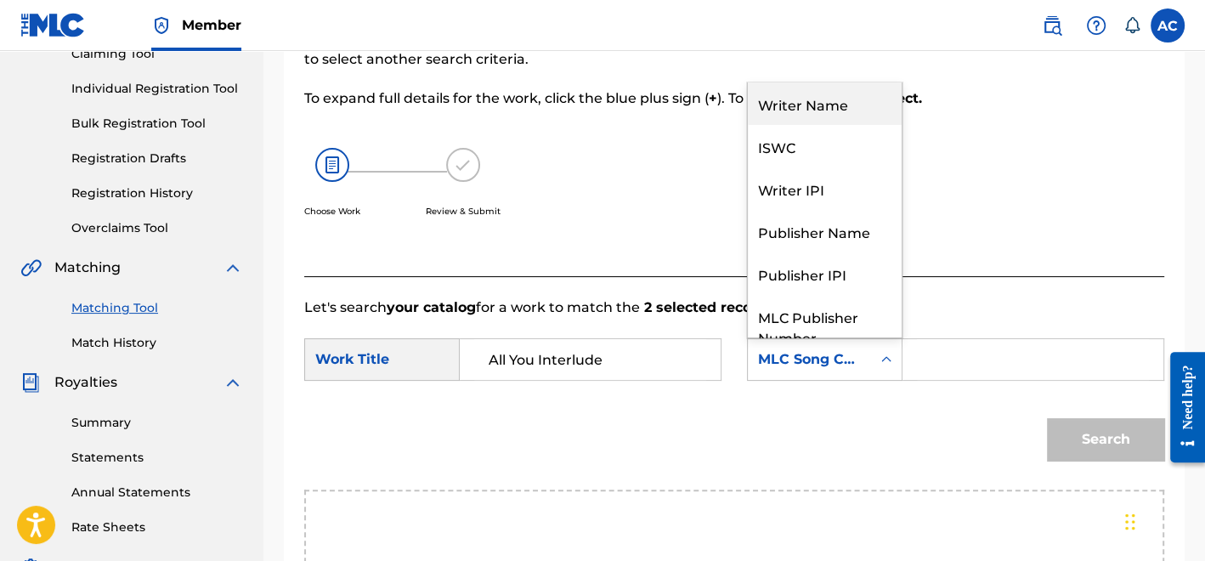
click at [822, 110] on div "Writer Name" at bounding box center [825, 103] width 154 height 42
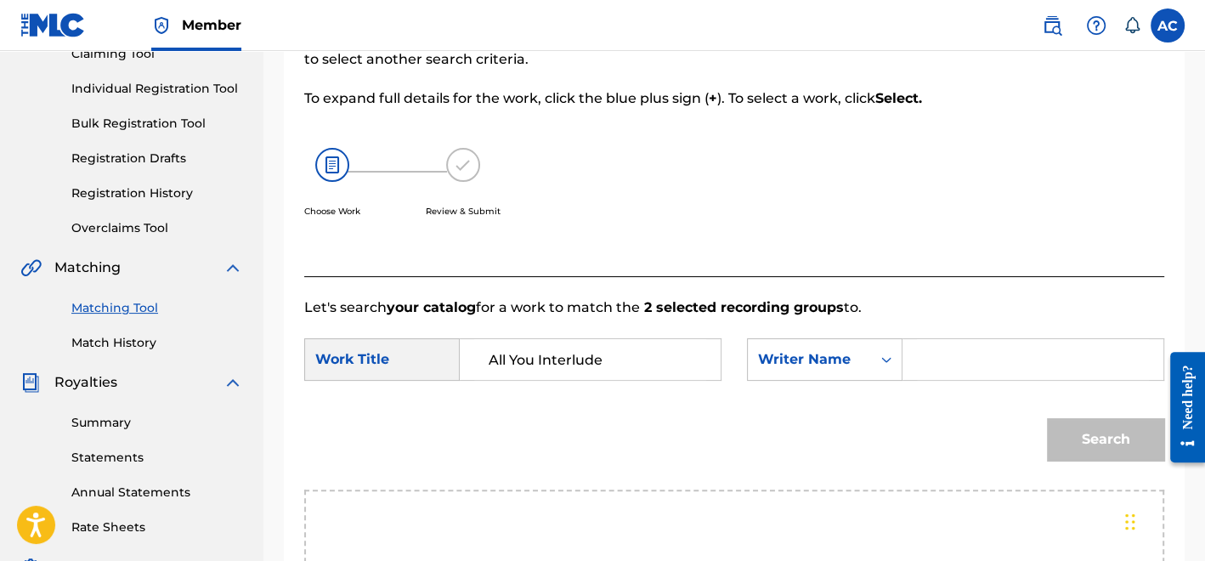
click at [986, 352] on input "Search Form" at bounding box center [1033, 359] width 232 height 41
type input "Pullen"
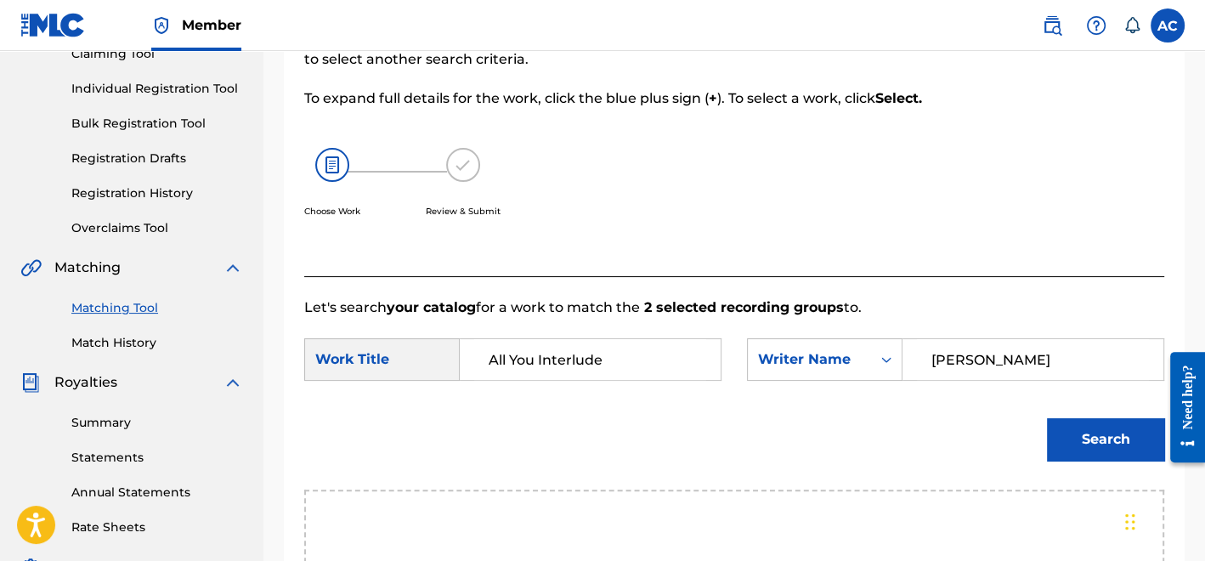
click at [1075, 449] on button "Search" at bounding box center [1105, 439] width 117 height 42
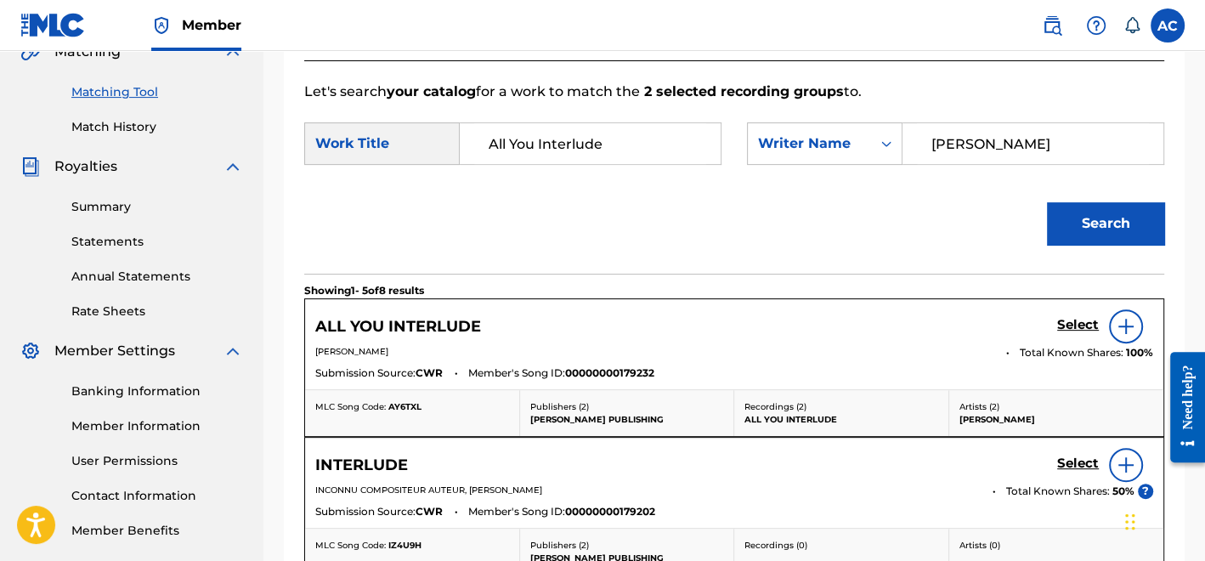
scroll to position [413, 0]
click at [1060, 326] on h5 "Select" at bounding box center [1078, 324] width 42 height 16
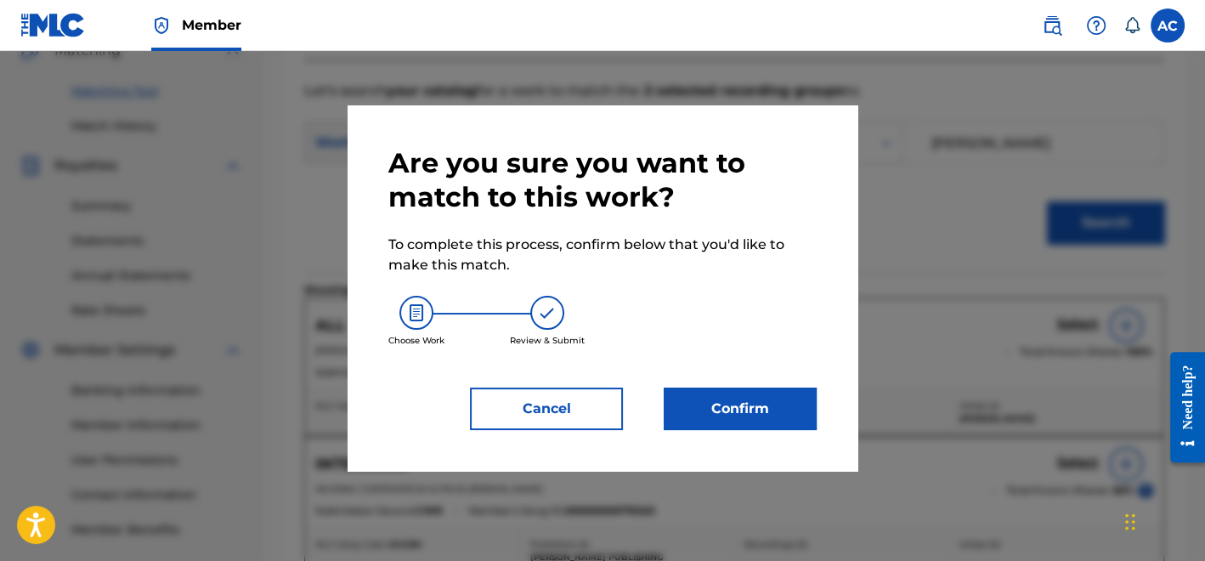
click at [761, 418] on button "Confirm" at bounding box center [740, 408] width 153 height 42
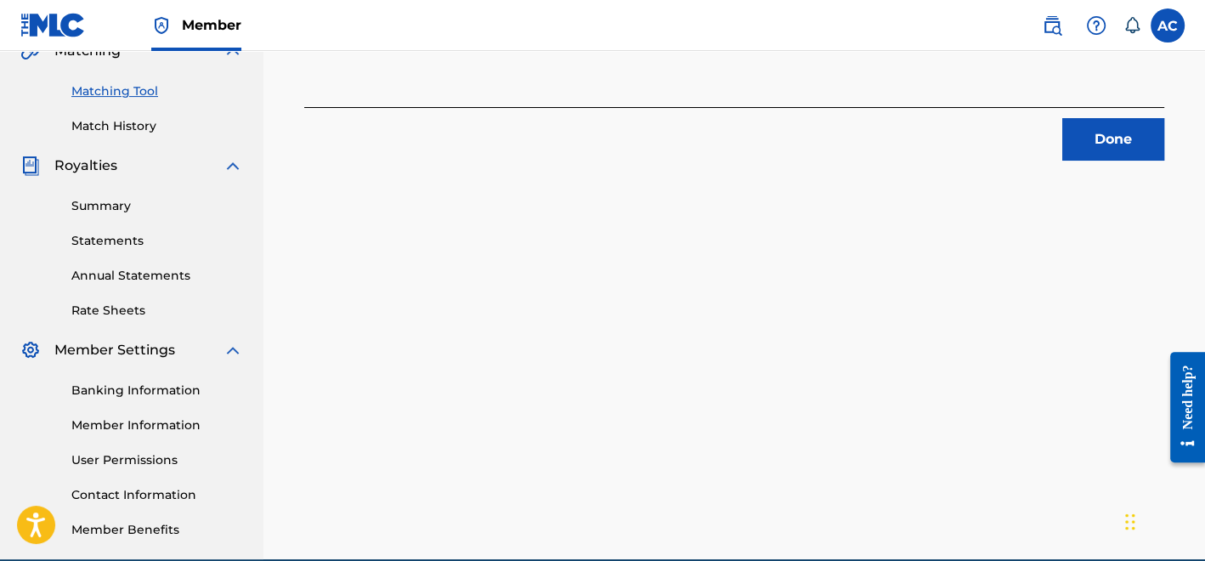
click at [1080, 149] on button "Done" at bounding box center [1113, 139] width 102 height 42
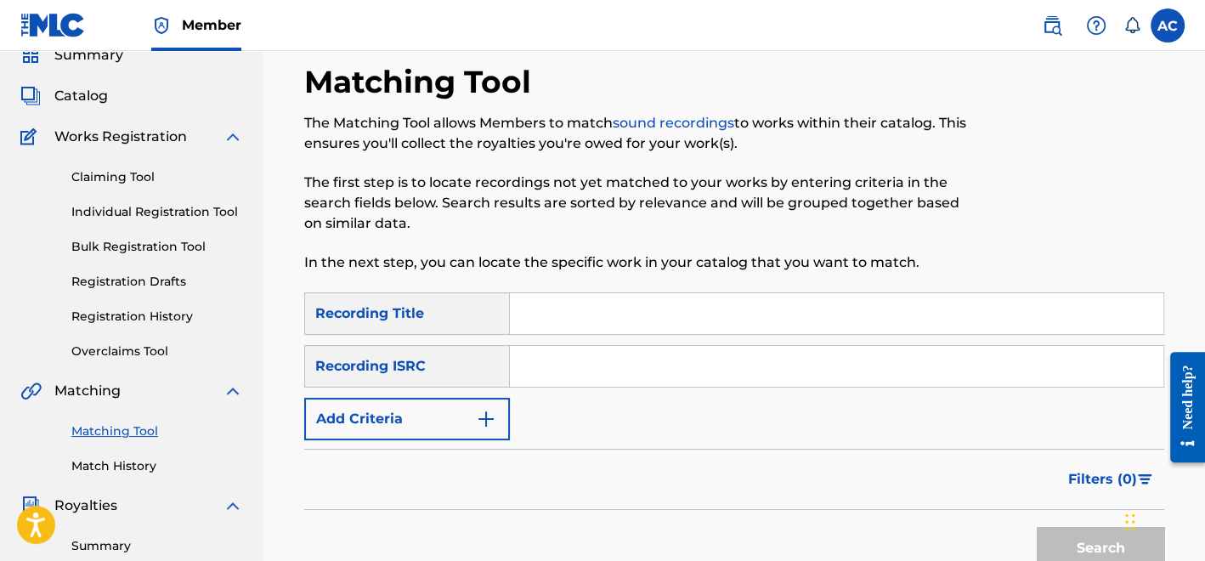
scroll to position [0, 0]
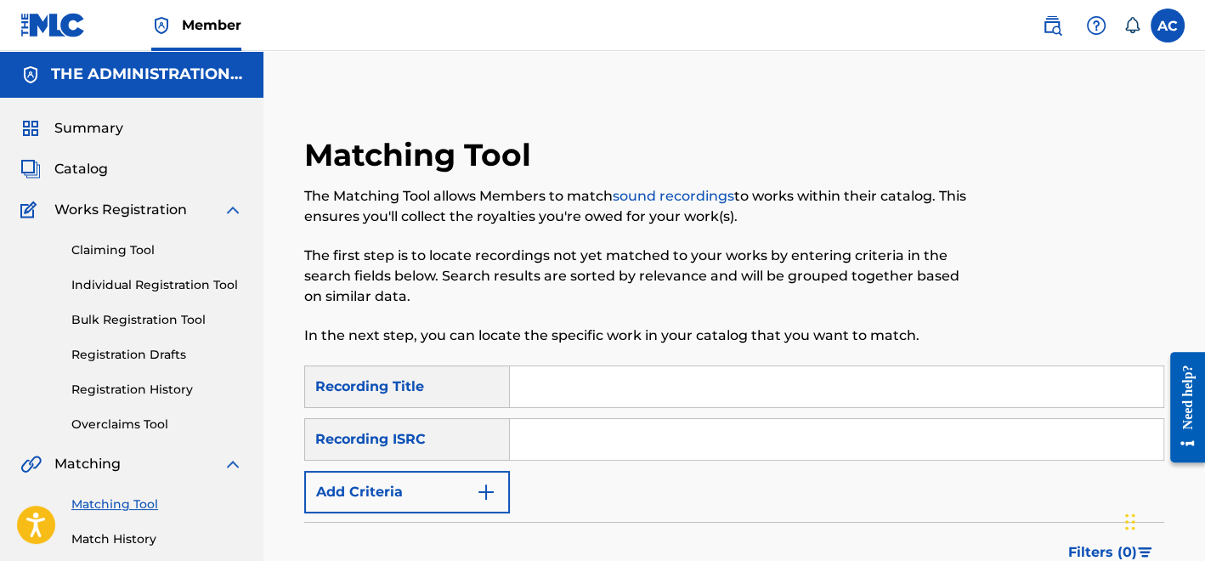
click at [116, 169] on div "Catalog" at bounding box center [131, 169] width 223 height 20
click at [86, 170] on span "Catalog" at bounding box center [81, 169] width 54 height 20
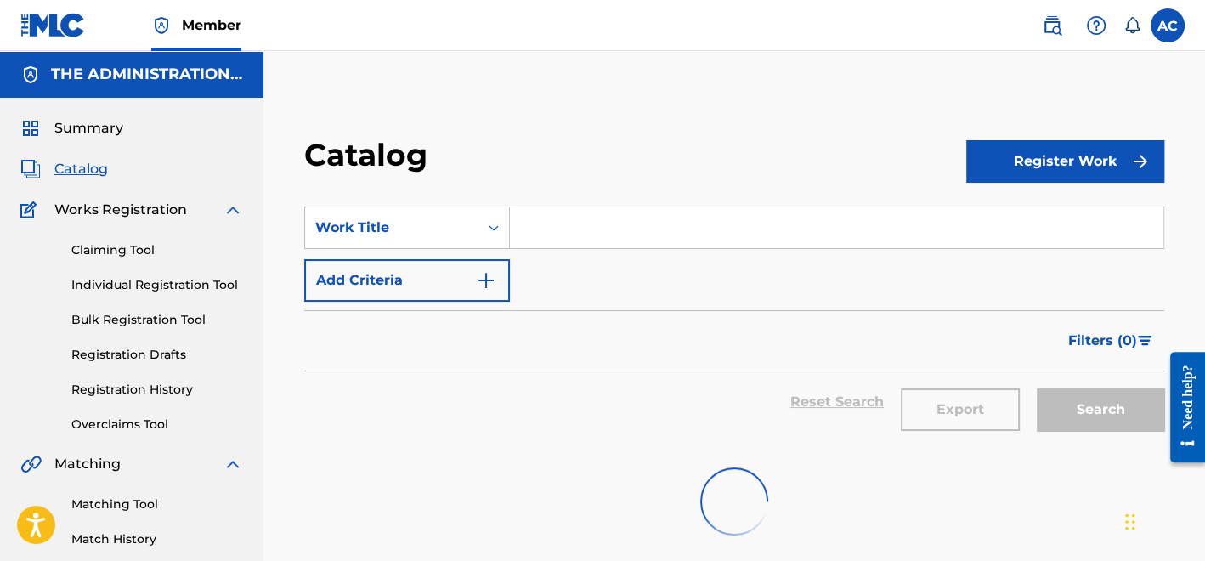
click at [575, 224] on input "Search Form" at bounding box center [836, 227] width 653 height 41
paste input "A.C. Green"
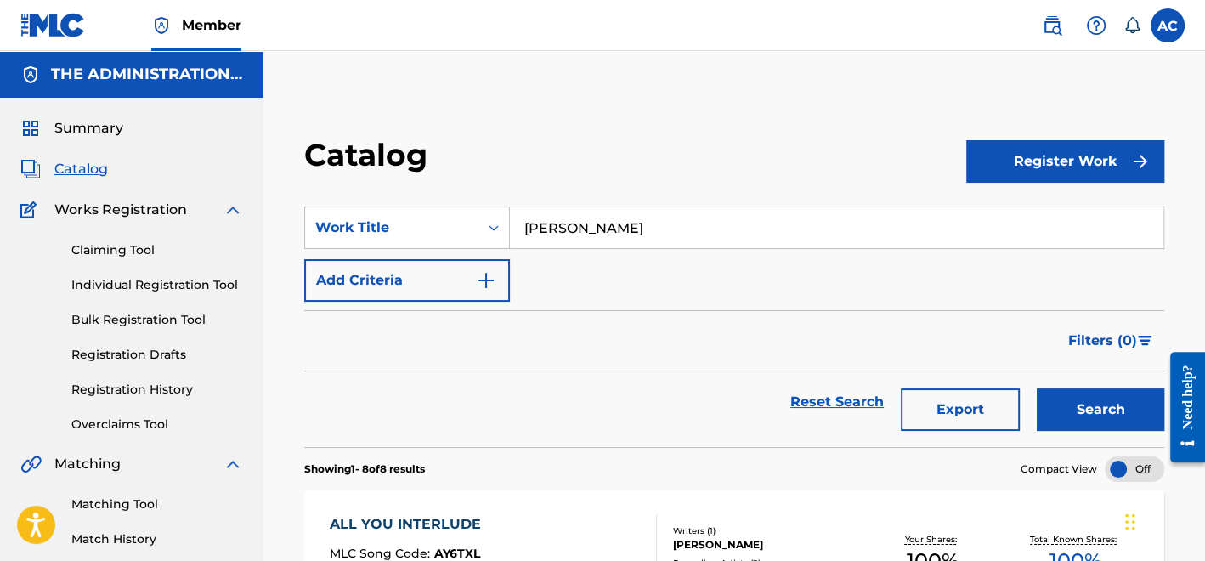
type input "A.C. Green"
click at [462, 302] on form "SearchWithCriteriac7884de3-f12f-4d9a-a403-c32aec0954bb Work Title A.C. Green Ad…" at bounding box center [734, 326] width 860 height 240
click at [465, 285] on button "Add Criteria" at bounding box center [407, 280] width 206 height 42
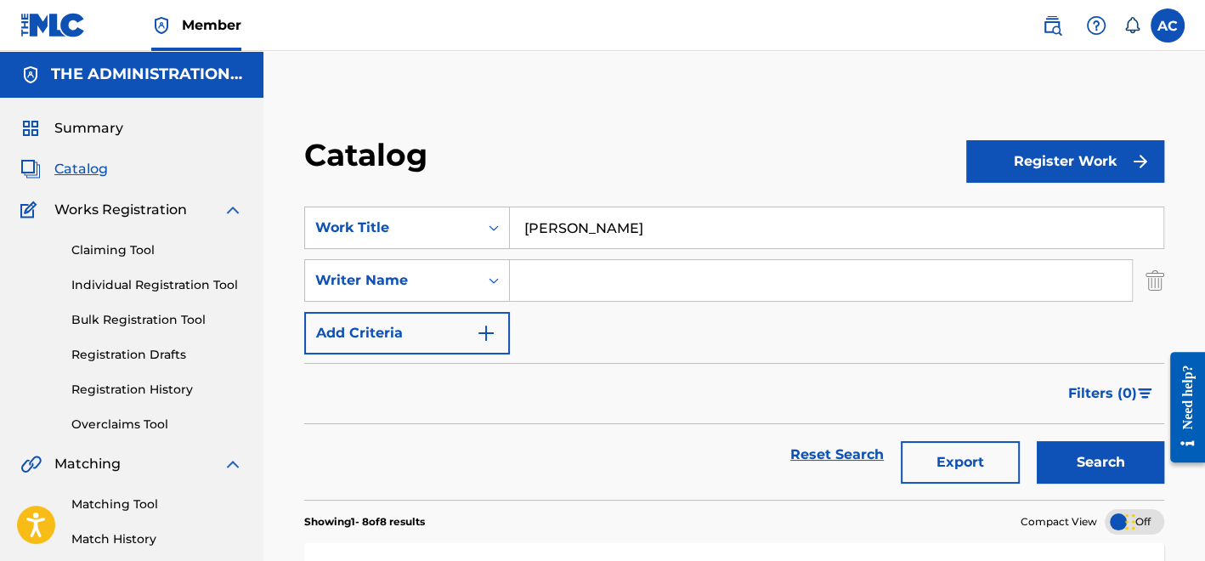
click at [548, 285] on input "Search Form" at bounding box center [821, 280] width 622 height 41
type input "Pullen"
click at [1048, 455] on button "Search" at bounding box center [1100, 462] width 127 height 42
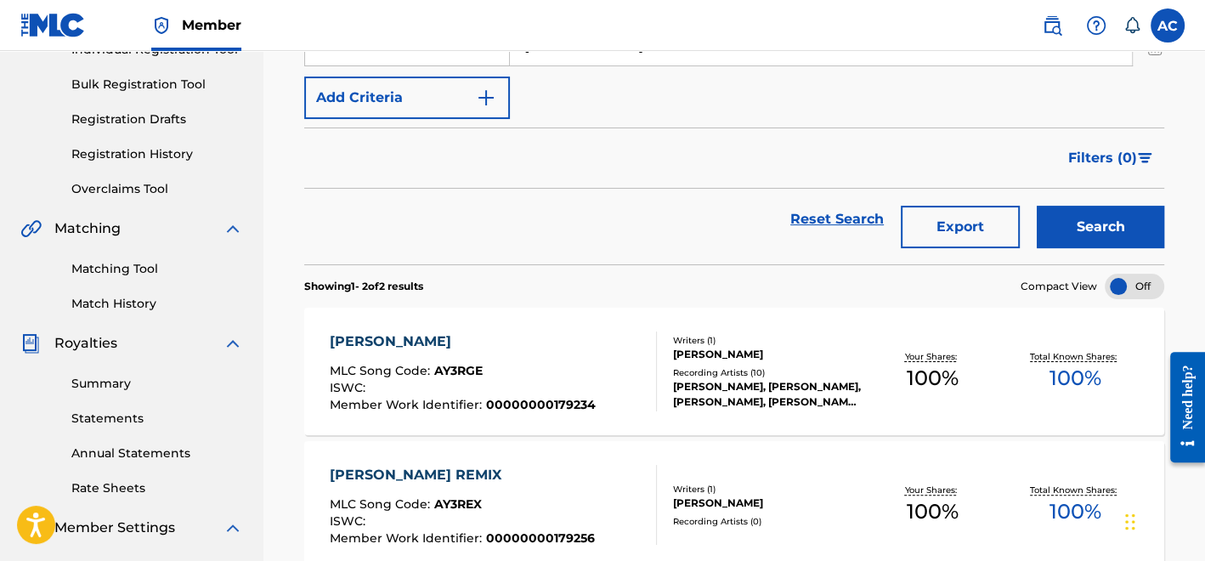
scroll to position [237, 0]
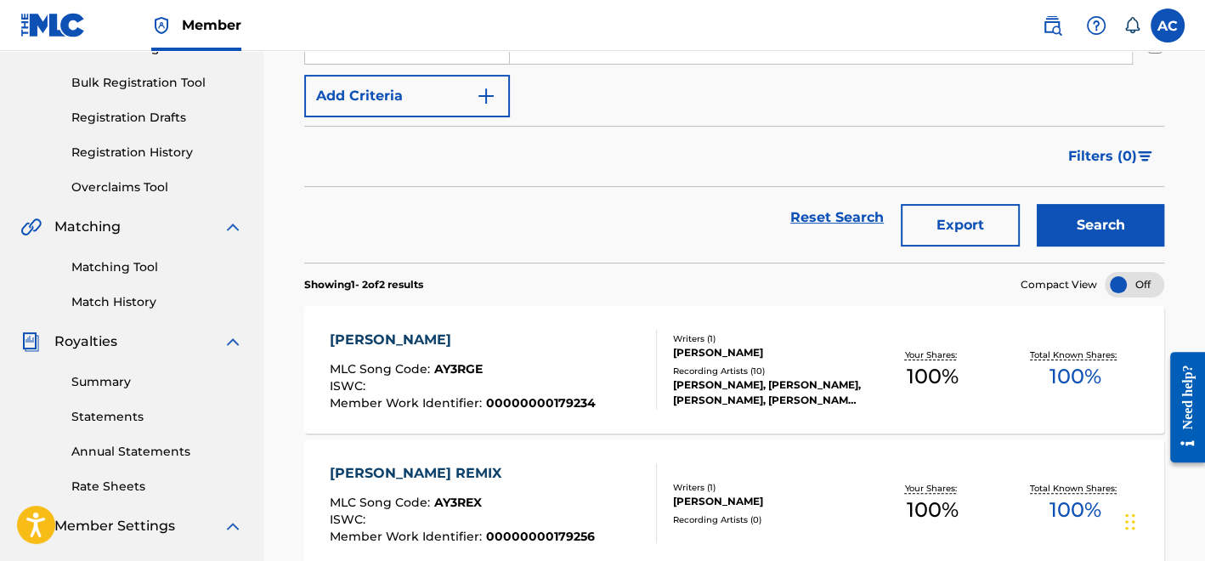
click at [594, 381] on div "A C GREEN MLC Song Code : AY3RGE ISWC : Member Work Identifier : 00000000179234" at bounding box center [493, 370] width 327 height 80
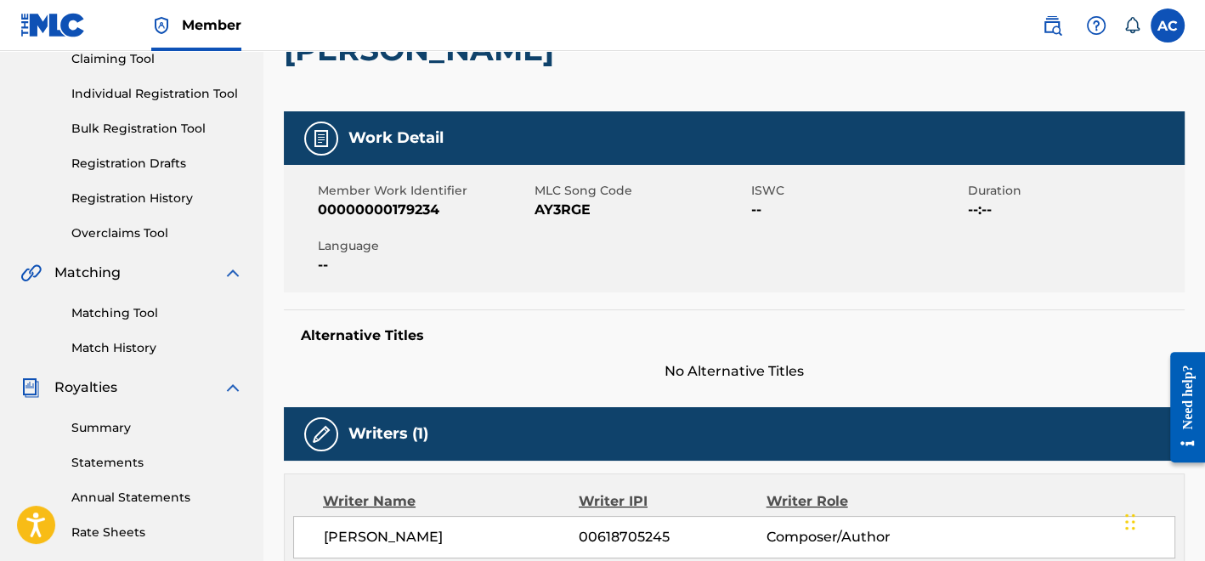
scroll to position [192, 0]
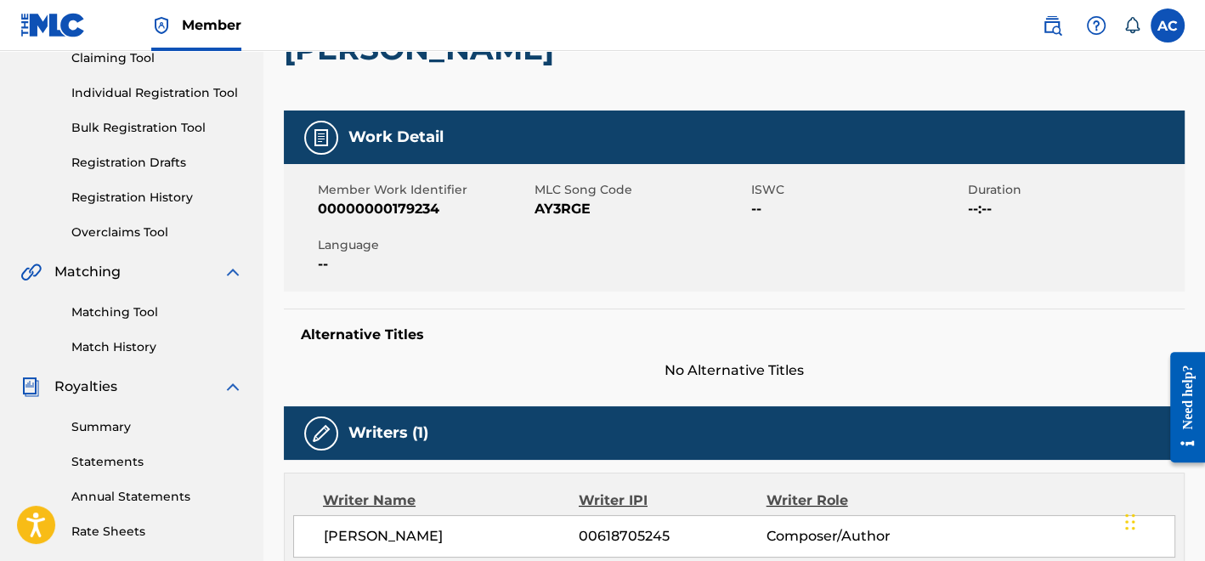
click at [127, 311] on link "Matching Tool" at bounding box center [157, 312] width 172 height 18
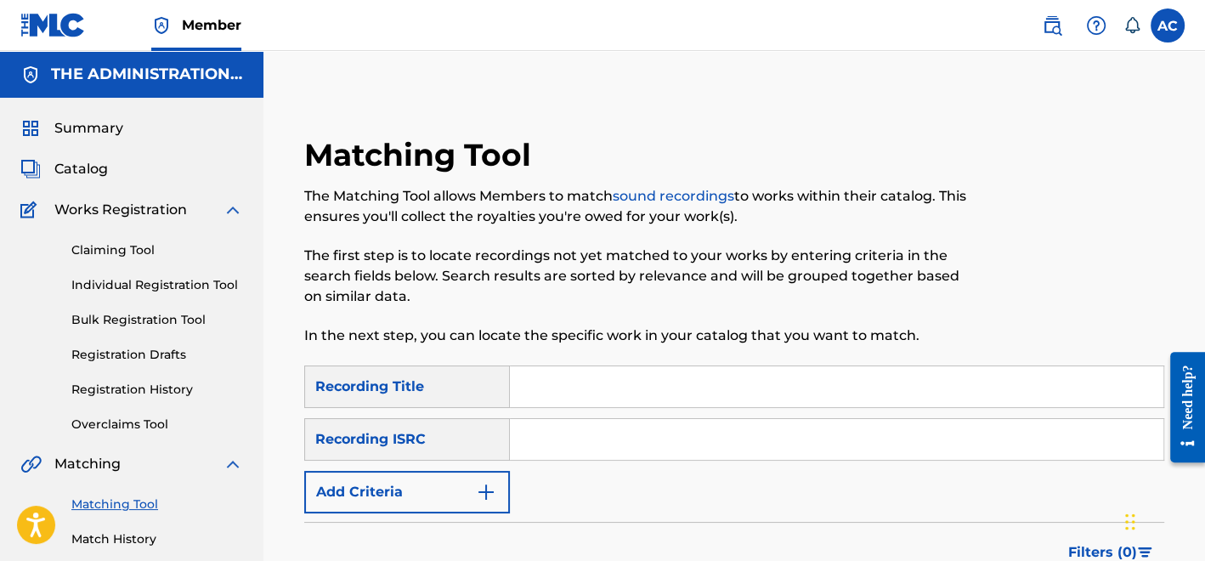
click at [548, 428] on input "Search Form" at bounding box center [836, 439] width 653 height 41
paste input "QZNMZ2452213"
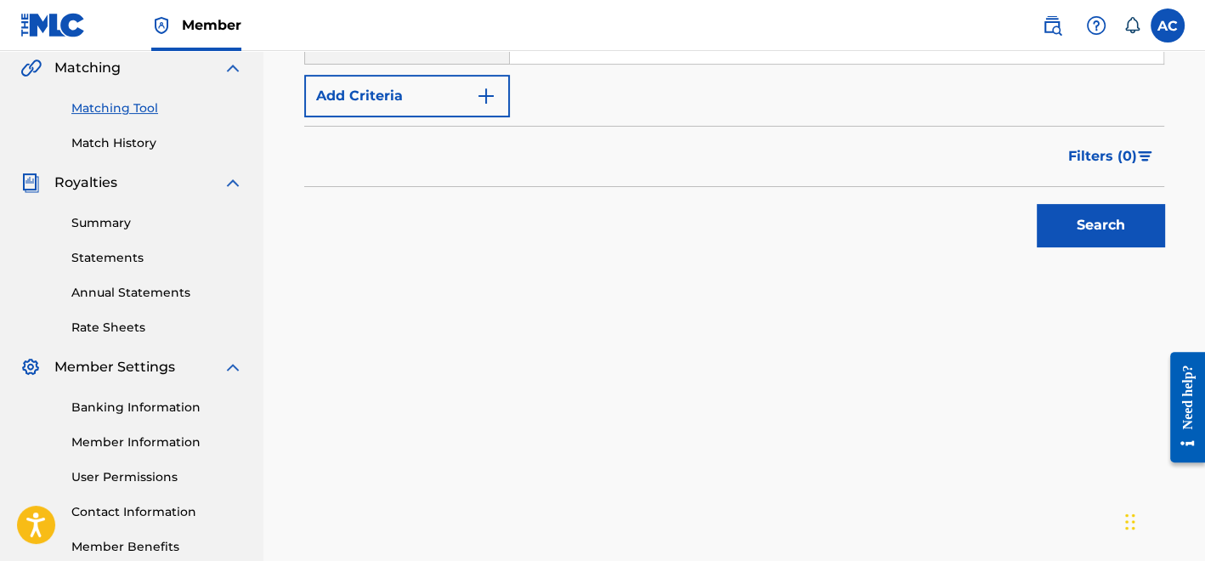
scroll to position [398, 0]
type input "QZNMZ2452213"
click at [1056, 218] on button "Search" at bounding box center [1100, 223] width 127 height 42
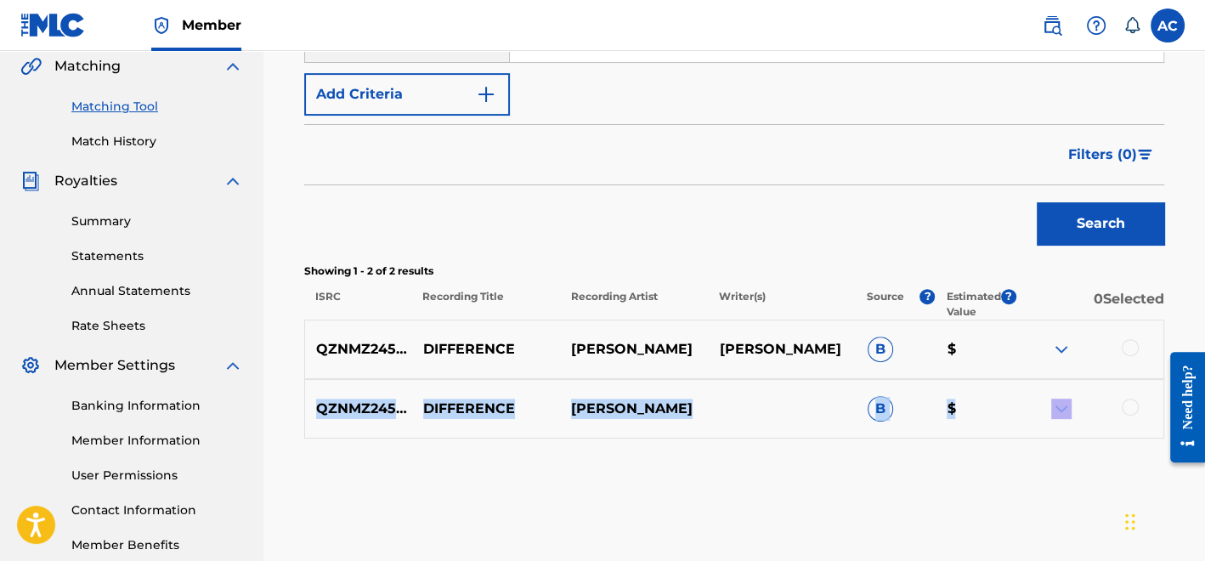
drag, startPoint x: 1133, startPoint y: 350, endPoint x: 1133, endPoint y: 406, distance: 56.1
click at [1133, 406] on div "QZNMZ2452213 DIFFERENCE ROCKIE FRESH DONALD PULLEN B $ QZNMZ2452213 DIFFERENCE …" at bounding box center [734, 378] width 860 height 119
click at [1133, 406] on div at bounding box center [1130, 406] width 17 height 17
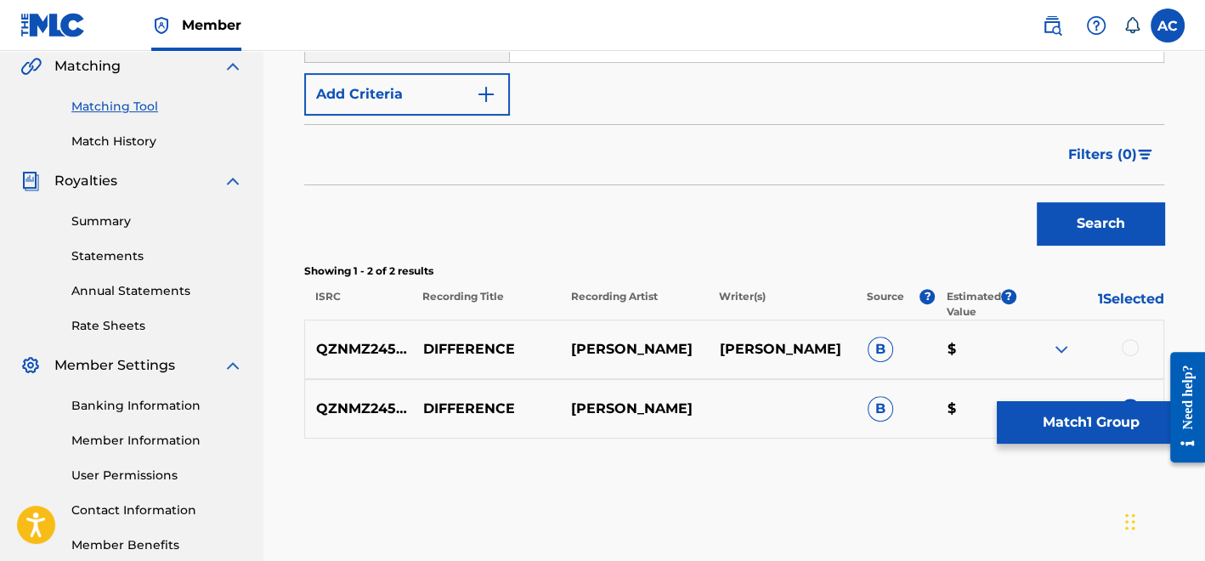
click at [1132, 345] on div at bounding box center [1130, 347] width 17 height 17
click at [1082, 427] on button "Match 2 Groups" at bounding box center [1091, 422] width 188 height 42
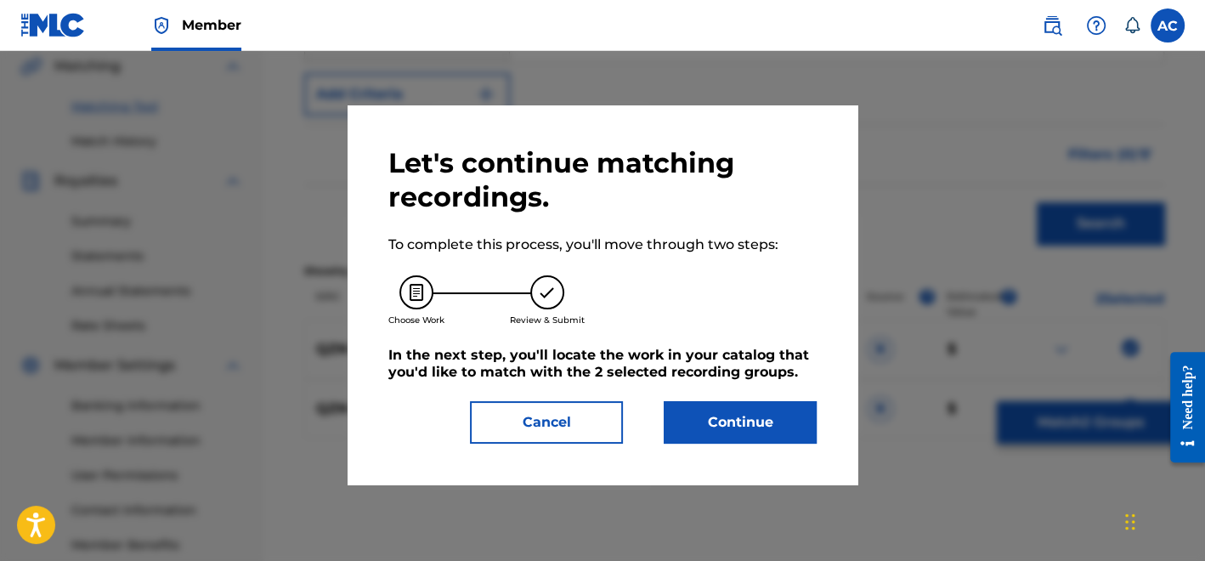
click at [728, 420] on button "Continue" at bounding box center [740, 422] width 153 height 42
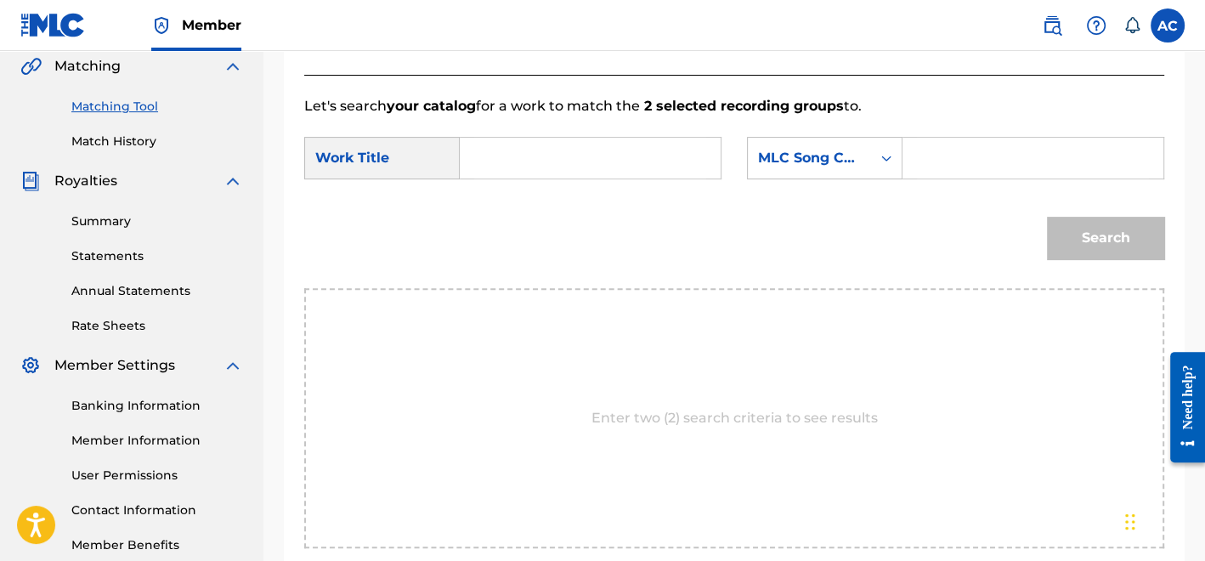
click at [523, 182] on div "SearchWithCriteria8a874f54-e7a1-4647-82c7-280b2b008cb5 Work Title SearchWithCri…" at bounding box center [734, 163] width 860 height 53
click at [527, 154] on input "Search Form" at bounding box center [590, 158] width 232 height 41
paste input "A.C. Green"
type input "A.C. Green"
click at [903, 157] on div "Search Form" at bounding box center [1033, 158] width 262 height 42
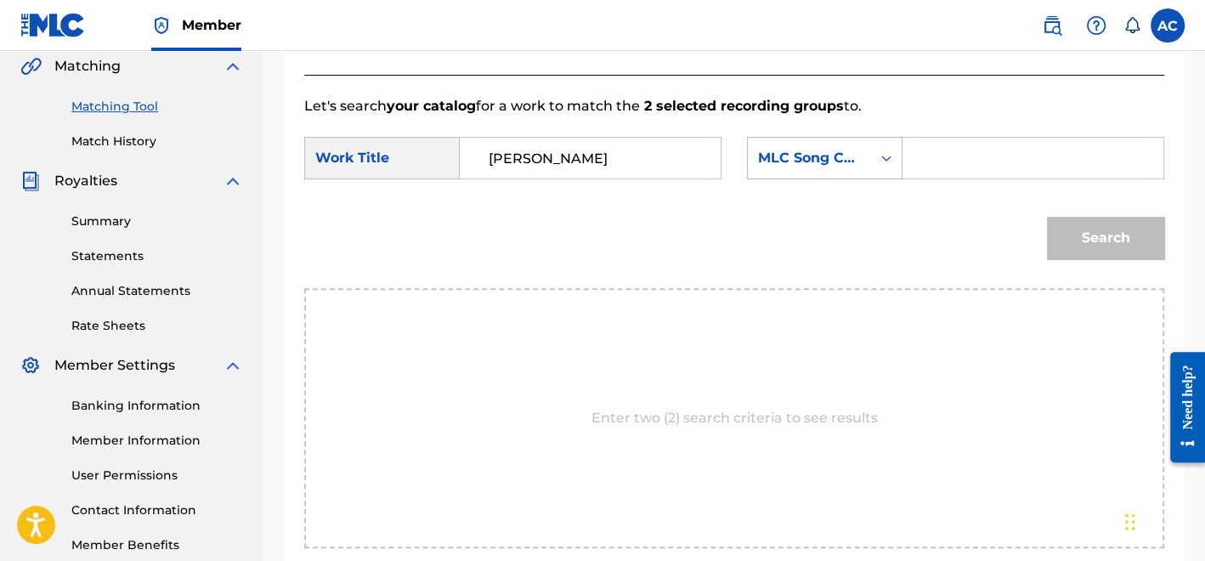
click at [856, 161] on div "MLC Song Code" at bounding box center [809, 158] width 103 height 20
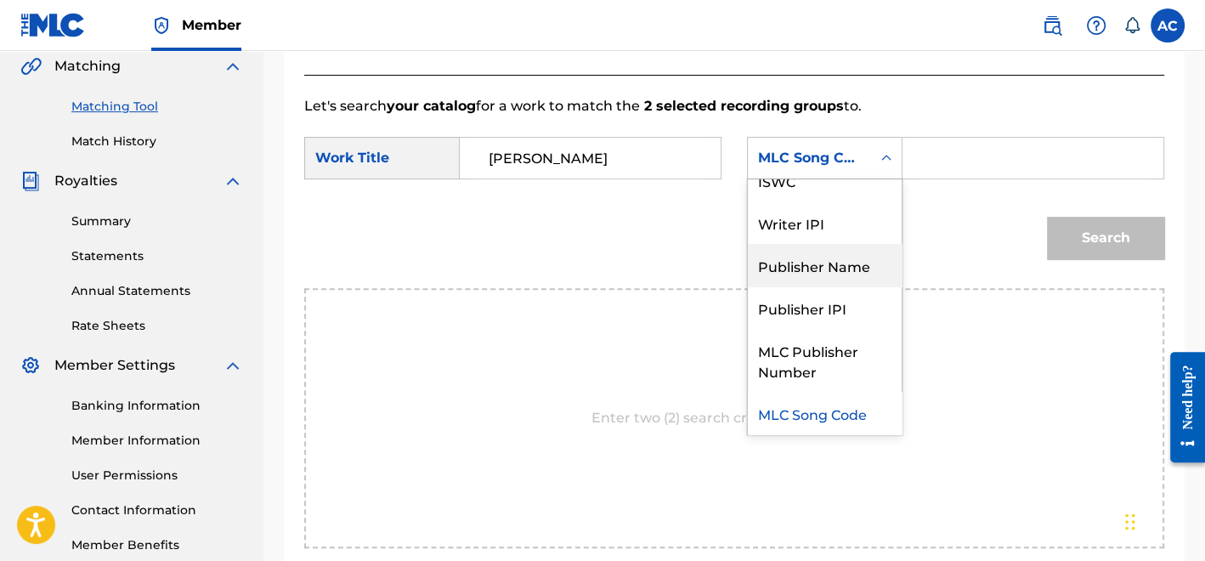
scroll to position [0, 0]
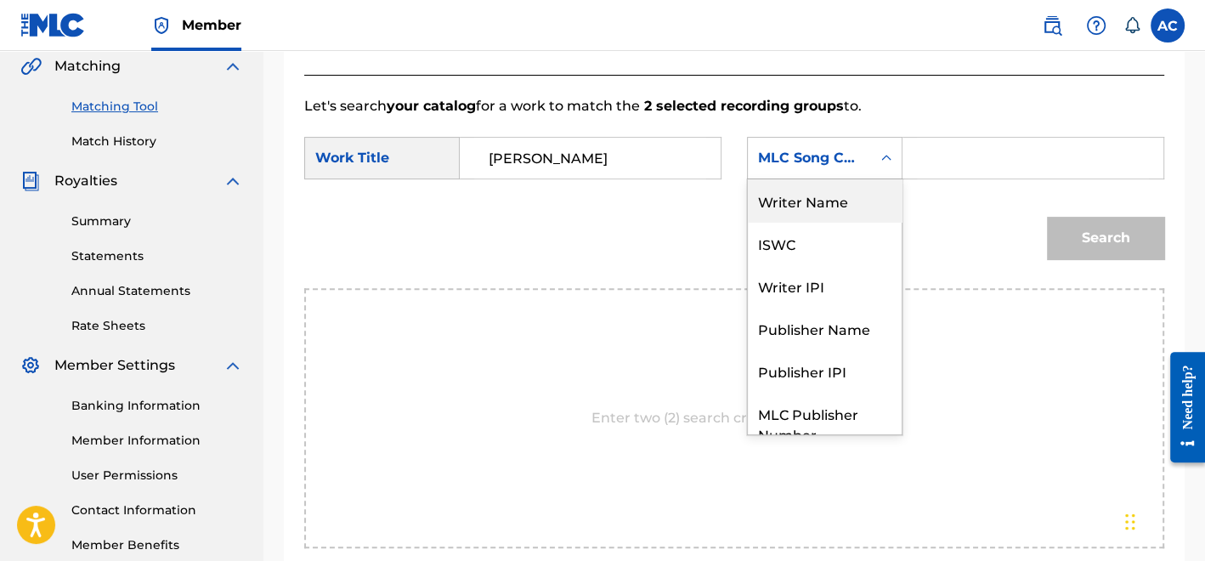
click at [802, 211] on div "Writer Name" at bounding box center [825, 200] width 154 height 42
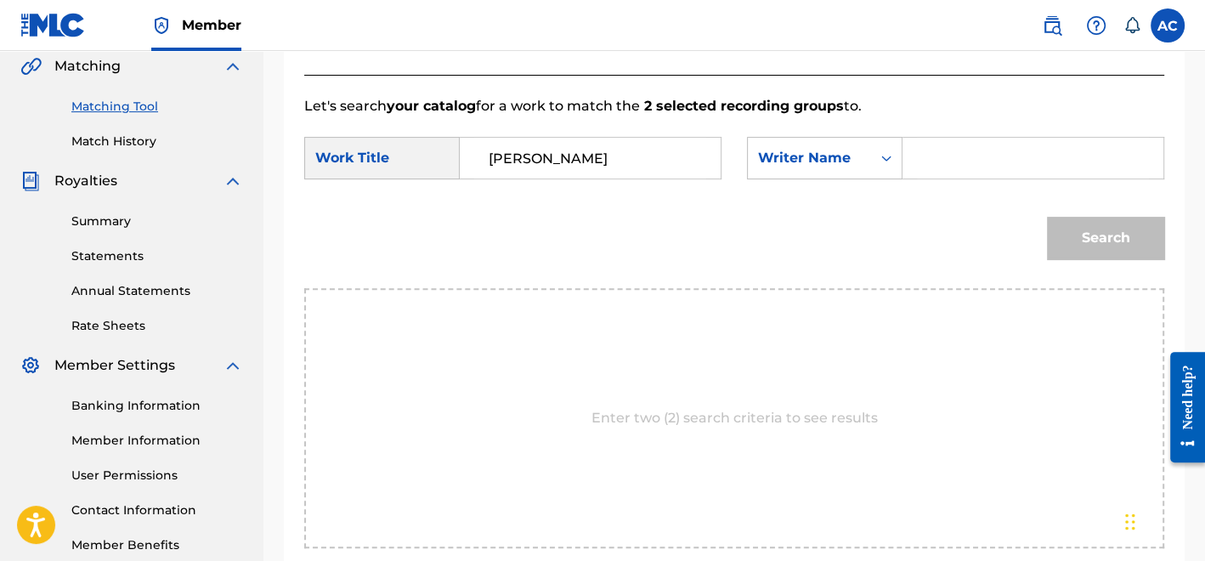
click at [941, 161] on input "Search Form" at bounding box center [1033, 158] width 232 height 41
type input "Pullen"
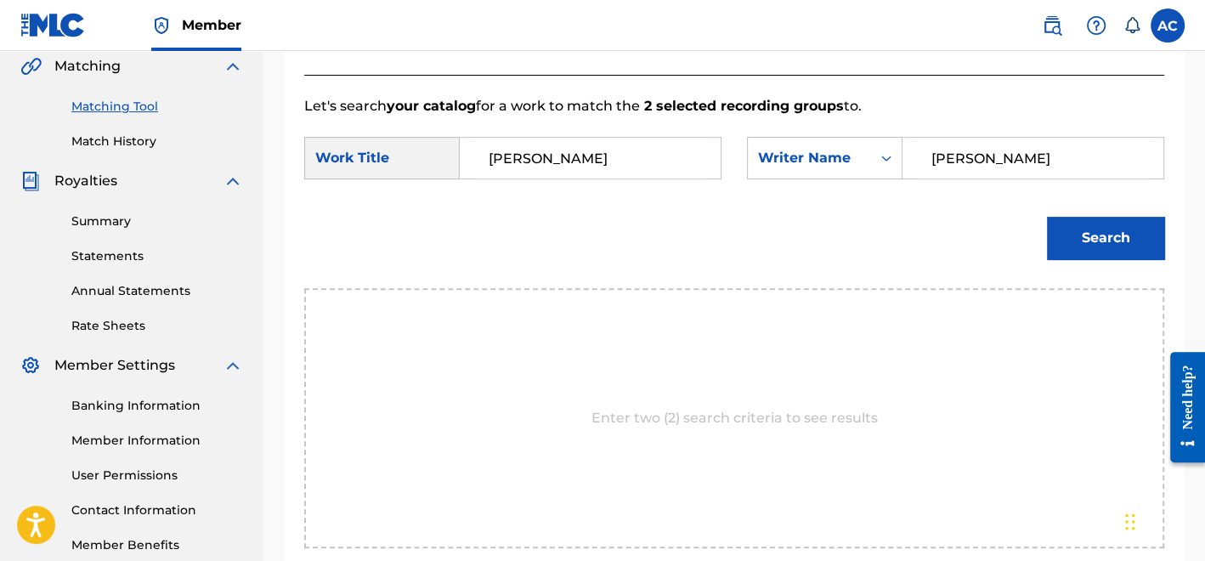
click at [1074, 237] on button "Search" at bounding box center [1105, 238] width 117 height 42
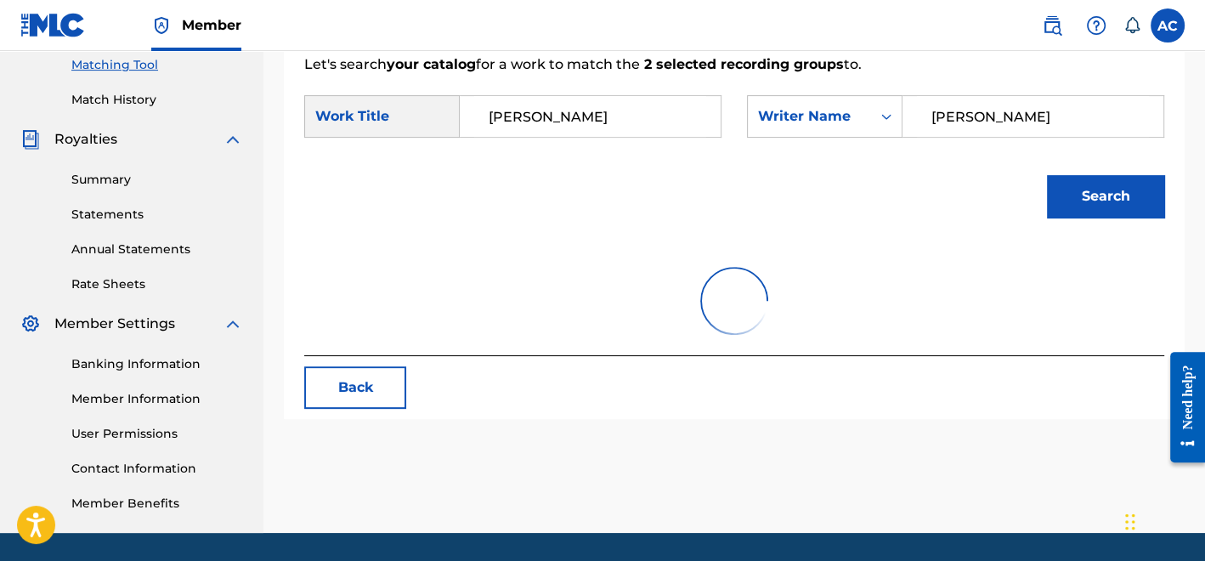
scroll to position [498, 0]
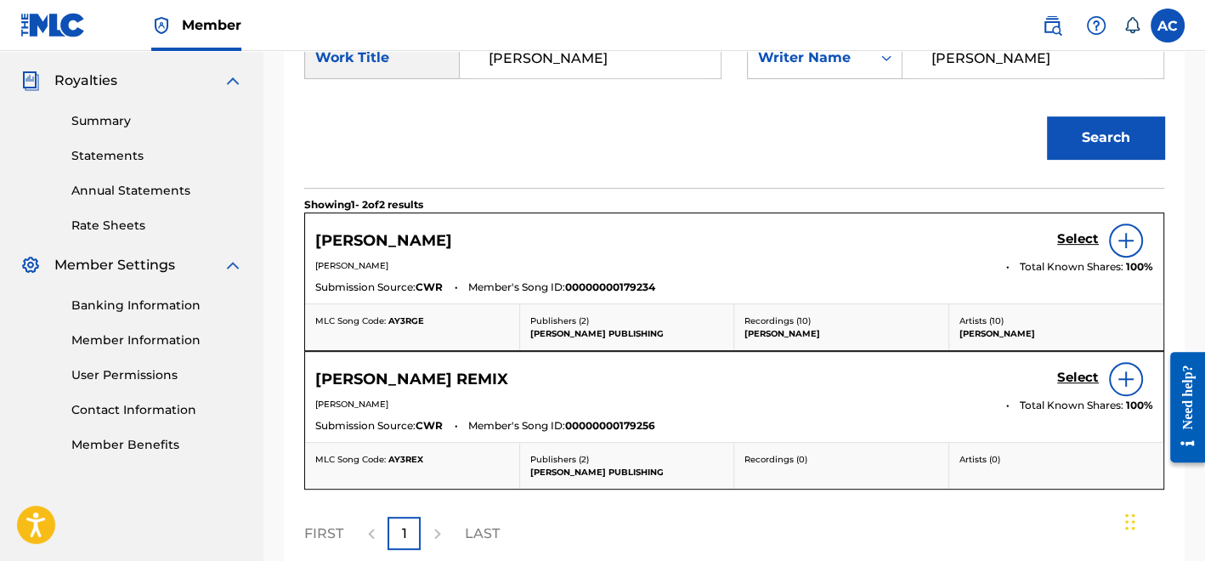
click at [1065, 242] on h5 "Select" at bounding box center [1078, 239] width 42 height 16
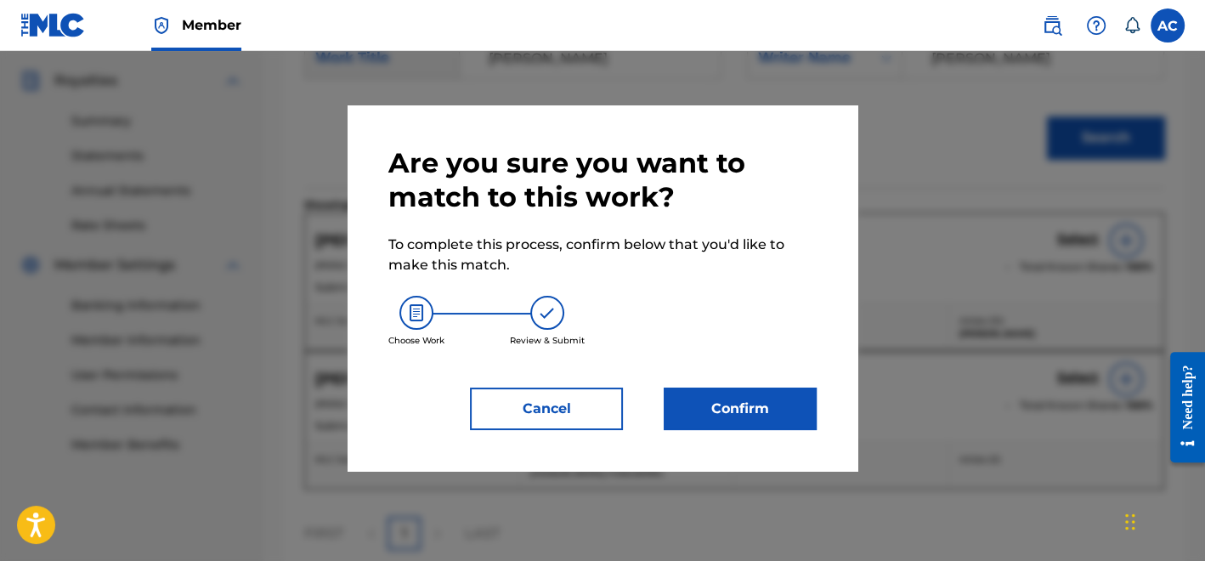
click at [771, 434] on div "Are you sure you want to match to this work? To complete this process, confirm …" at bounding box center [603, 287] width 510 height 365
click at [768, 418] on button "Confirm" at bounding box center [740, 408] width 153 height 42
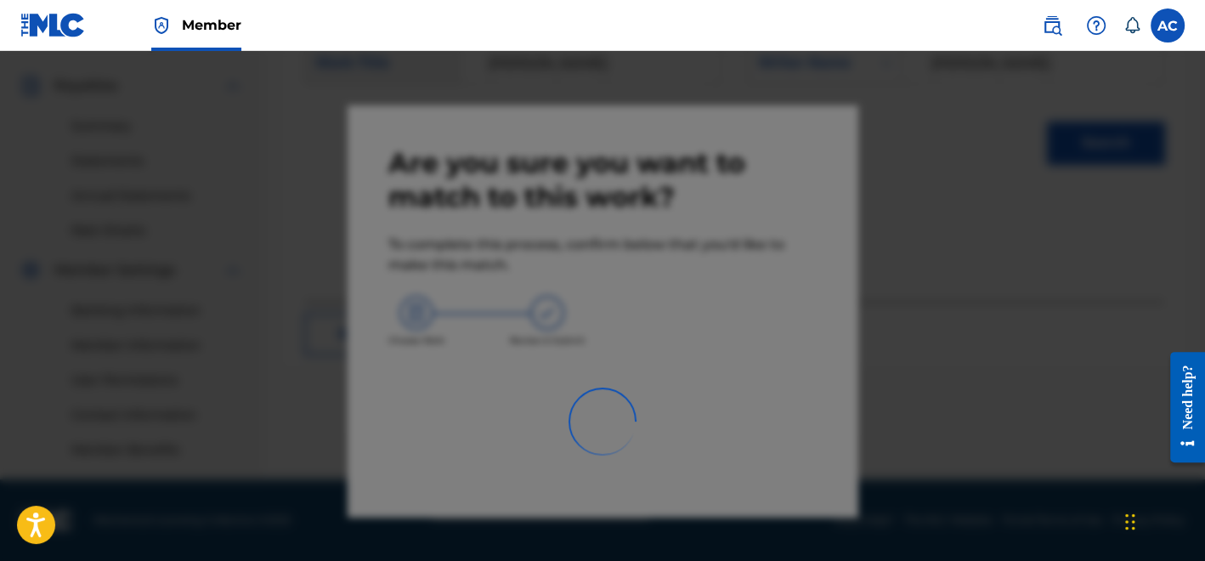
scroll to position [493, 0]
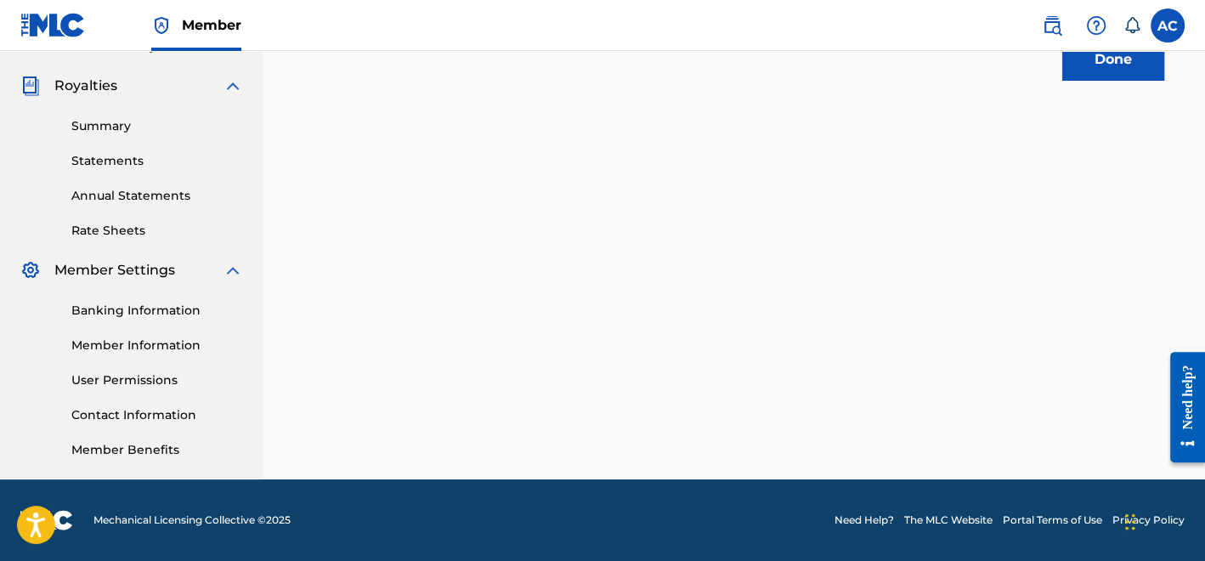
click at [1106, 69] on button "Done" at bounding box center [1113, 59] width 102 height 42
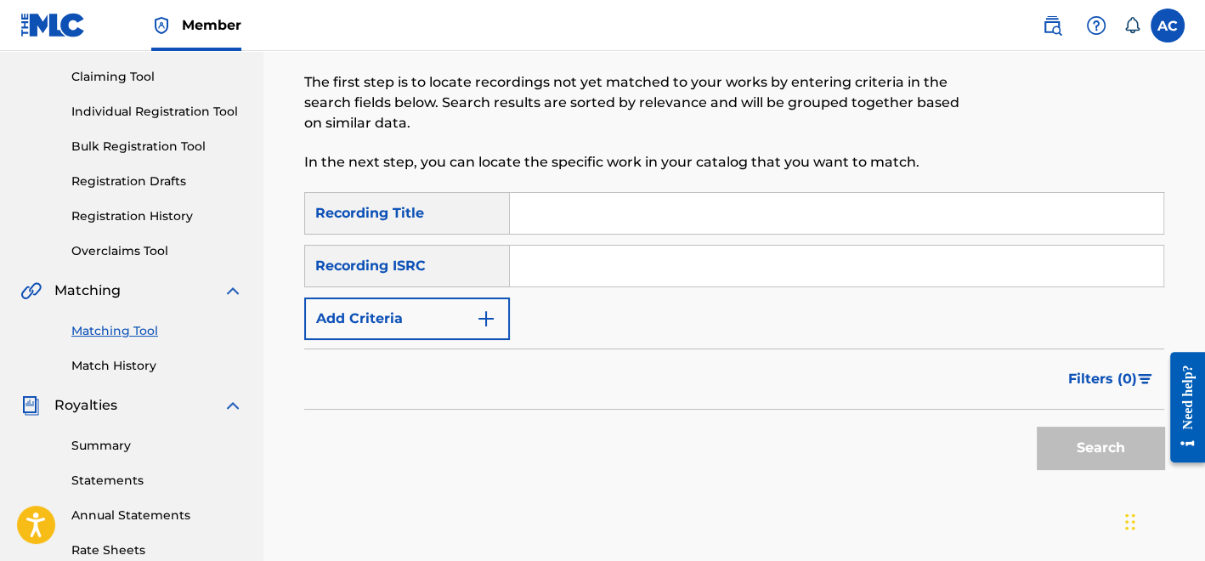
scroll to position [0, 0]
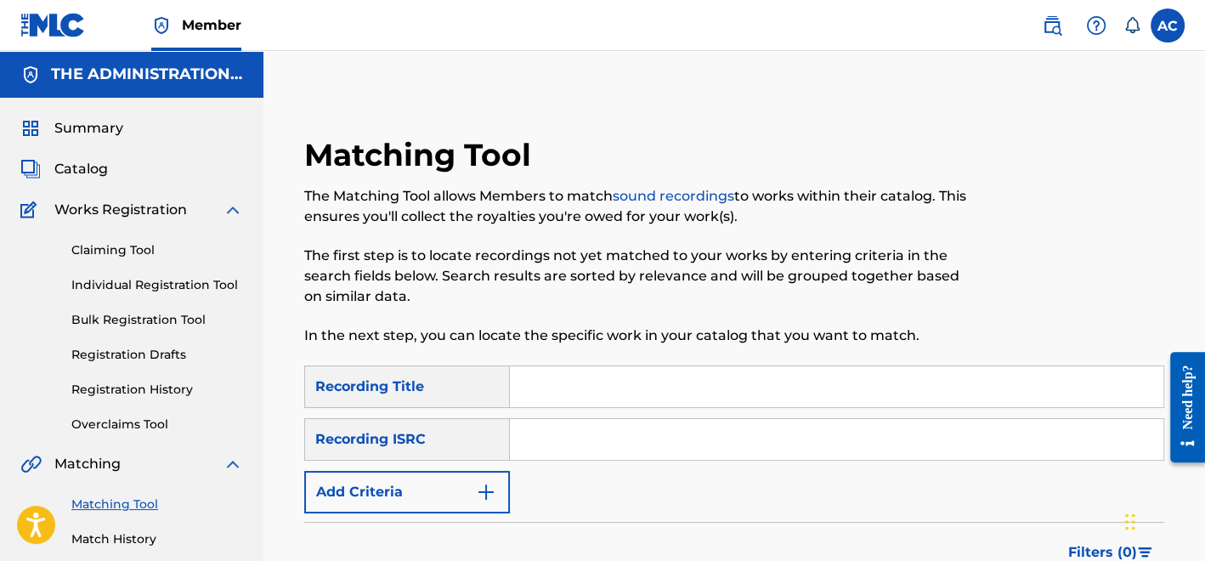
click at [85, 183] on div "Summary Catalog Works Registration Claiming Tool Individual Registration Tool B…" at bounding box center [131, 535] width 263 height 874
click at [93, 161] on span "Catalog" at bounding box center [81, 169] width 54 height 20
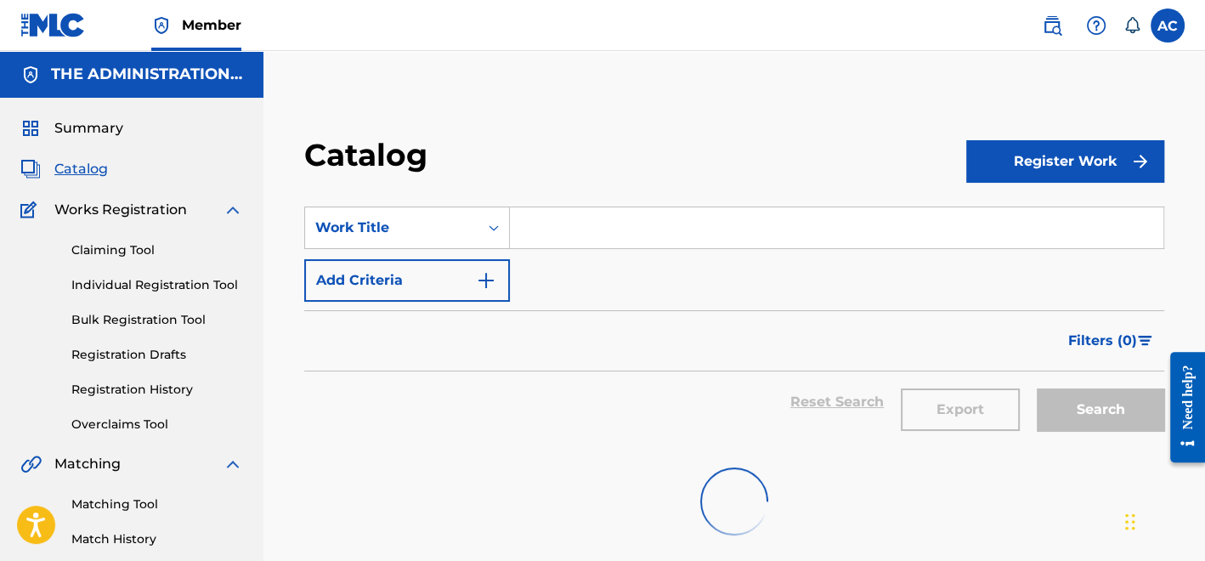
click at [566, 241] on input "Search Form" at bounding box center [836, 227] width 653 height 41
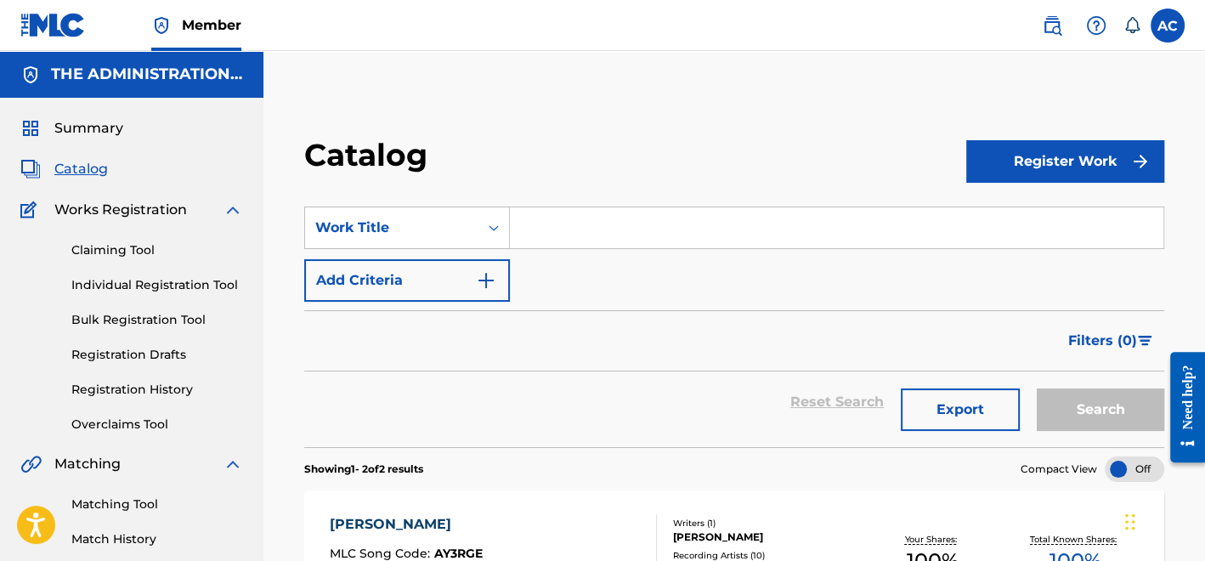
paste input "Difference"
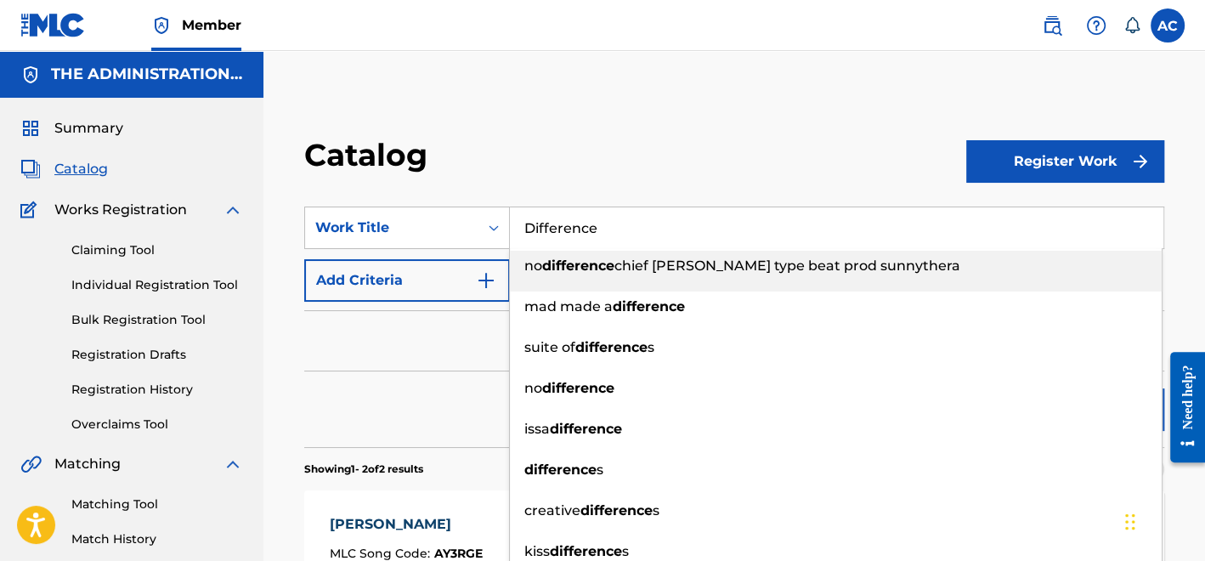
type input "Difference"
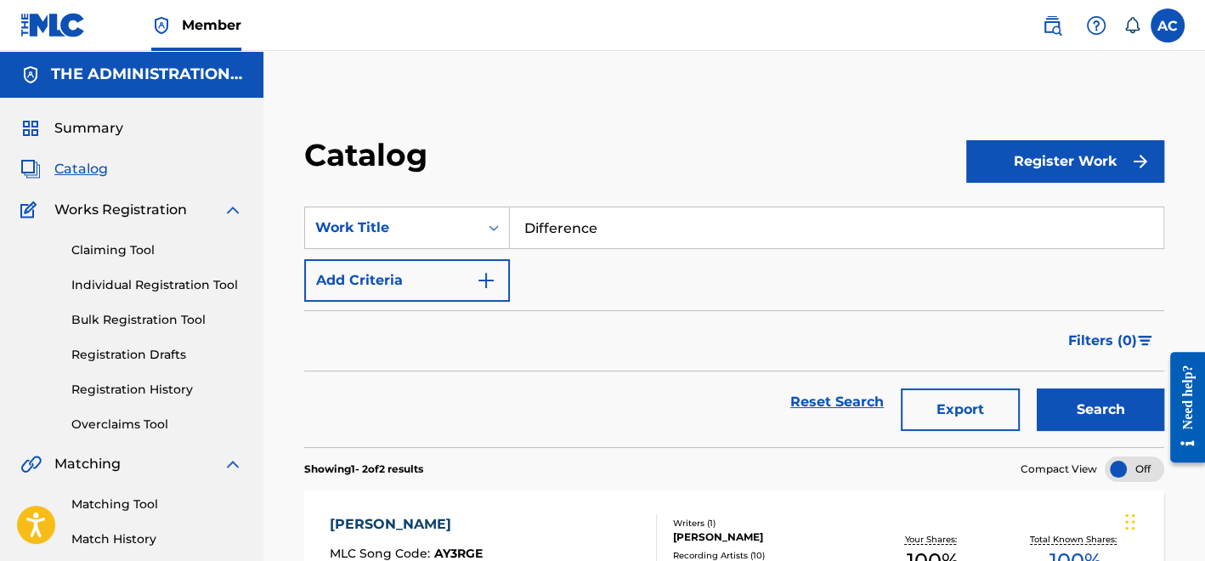
click at [447, 297] on button "Add Criteria" at bounding box center [407, 280] width 206 height 42
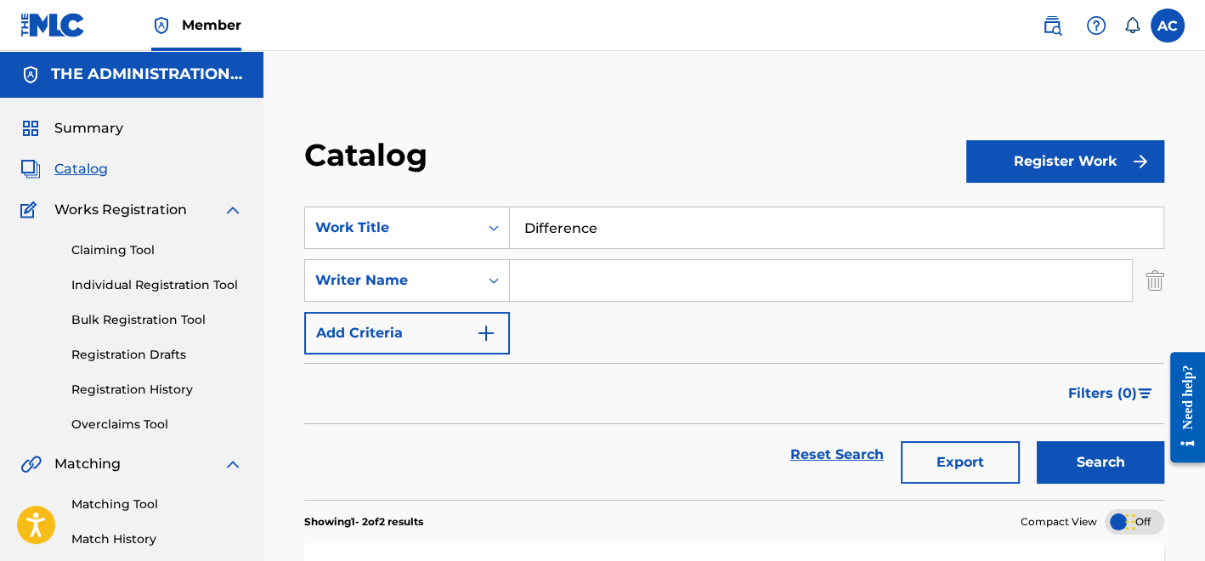
click at [540, 298] on input "Search Form" at bounding box center [821, 280] width 622 height 41
type input "Pullen"
click at [1054, 445] on button "Search" at bounding box center [1100, 462] width 127 height 42
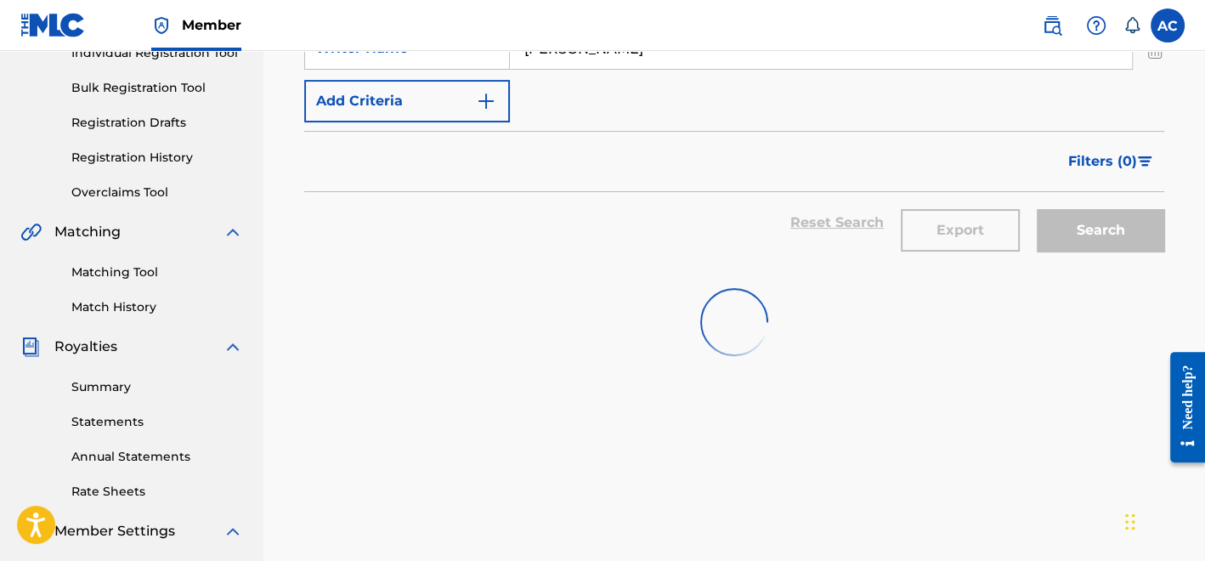
scroll to position [237, 0]
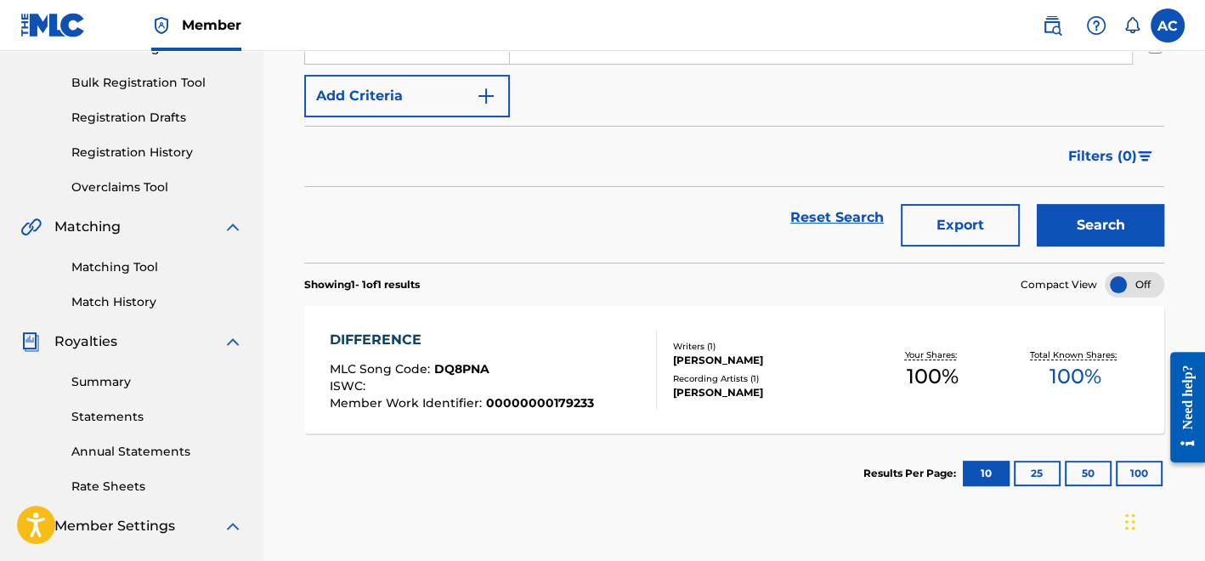
click at [792, 494] on section "Results Per Page: 10 25 50 100" at bounding box center [734, 473] width 860 height 80
click at [816, 397] on div "[PERSON_NAME]" at bounding box center [767, 392] width 188 height 15
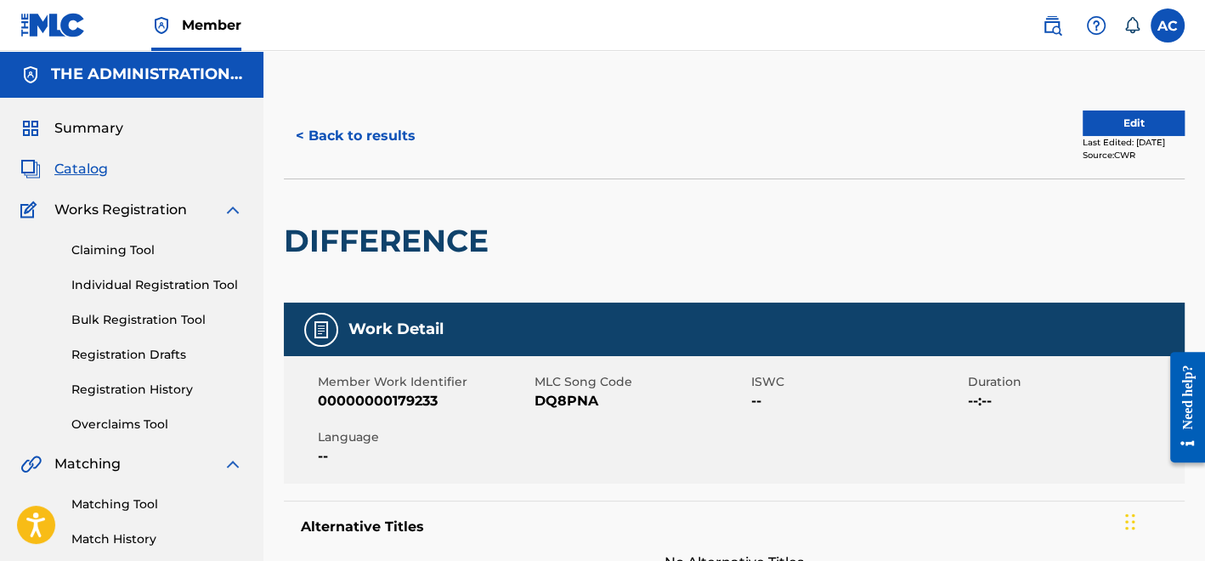
click at [478, 243] on h2 "DIFFERENCE" at bounding box center [390, 241] width 213 height 38
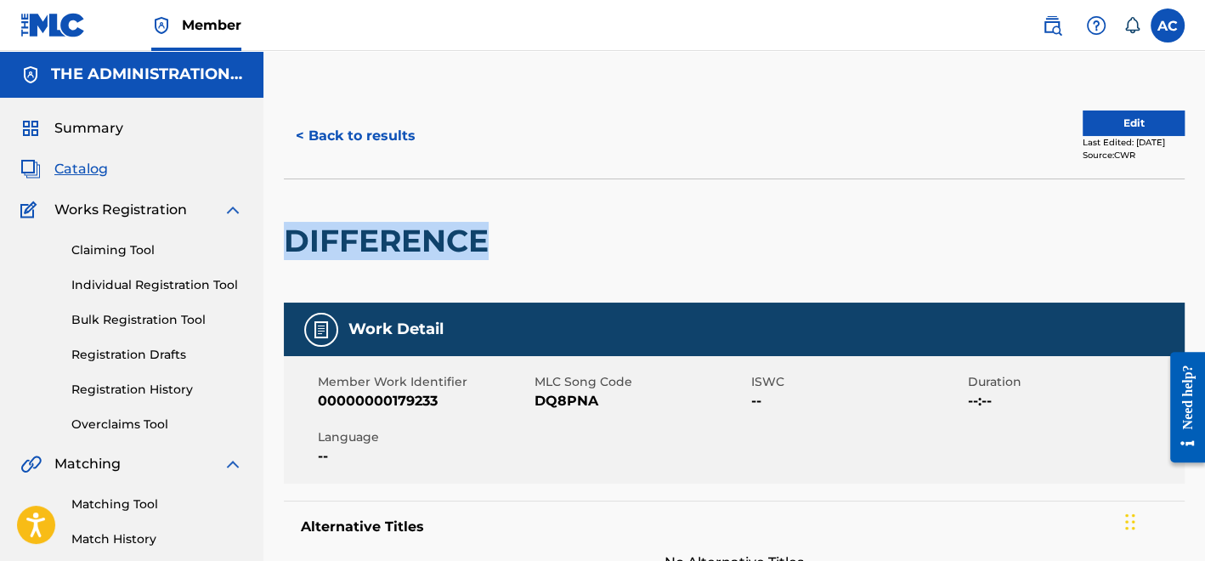
click at [478, 243] on h2 "DIFFERENCE" at bounding box center [390, 241] width 213 height 38
copy div "DIFFERENCE"
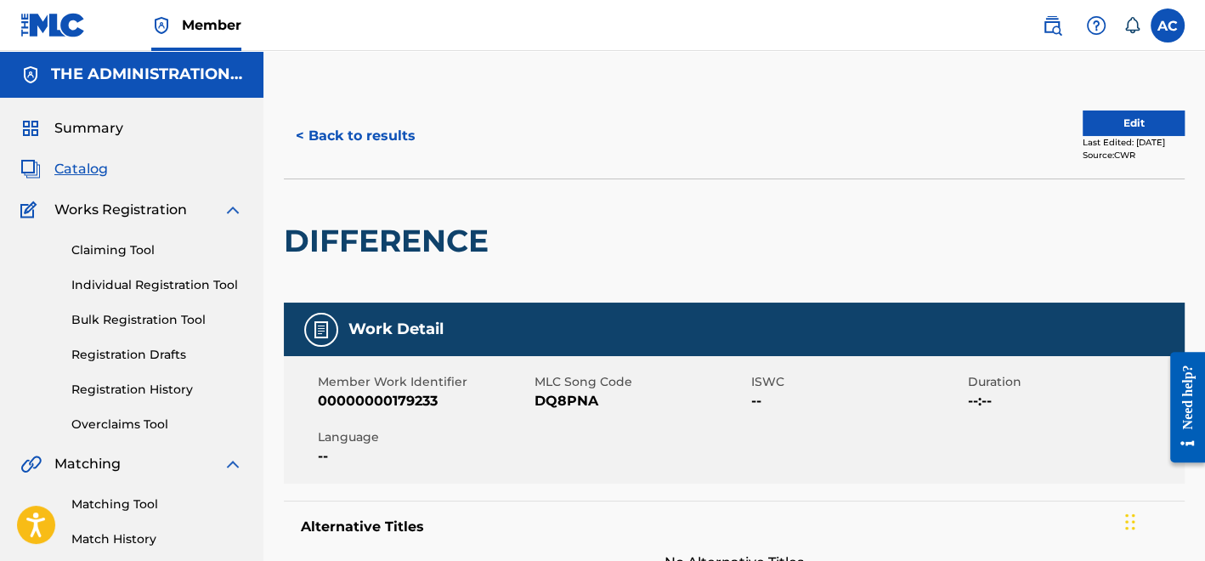
click at [585, 406] on span "DQ8PNA" at bounding box center [640, 401] width 212 height 20
copy span "DQ8PNA"
click at [95, 172] on span "Catalog" at bounding box center [81, 169] width 54 height 20
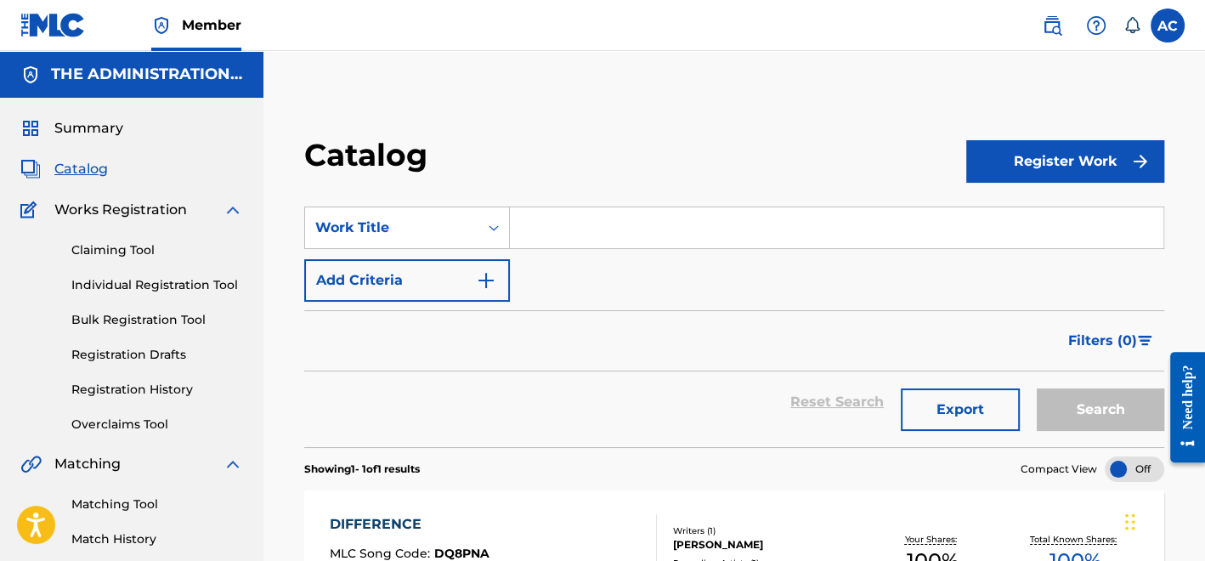
click at [562, 234] on input "Search Form" at bounding box center [836, 227] width 653 height 41
paste input "They Don’t Understand Why"
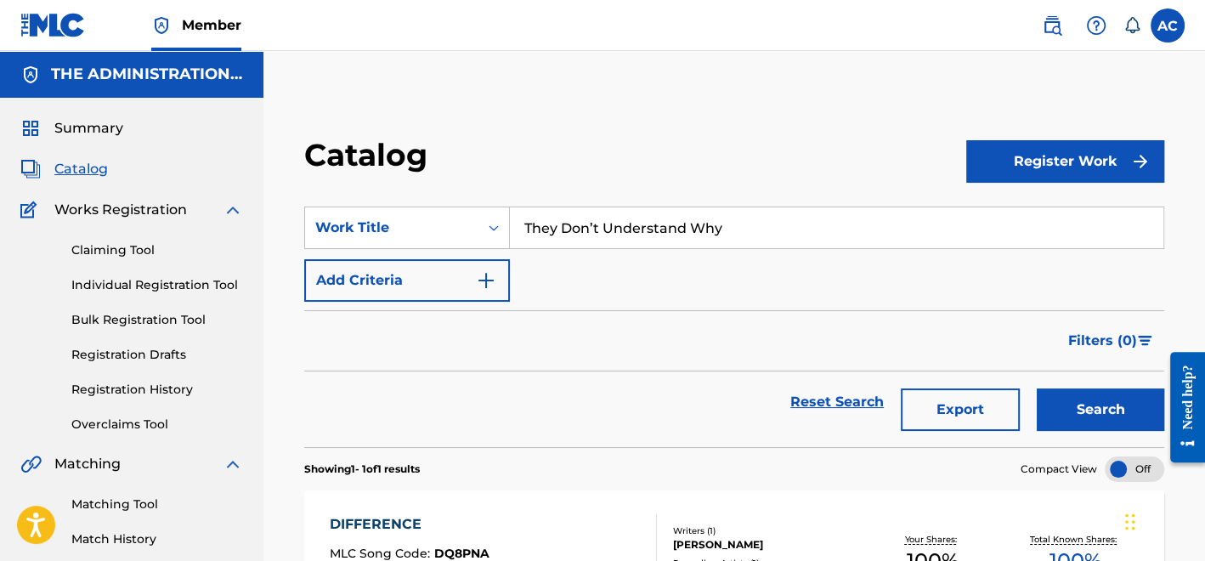
type input "They Don’t Understand Why"
click at [449, 300] on button "Add Criteria" at bounding box center [407, 280] width 206 height 42
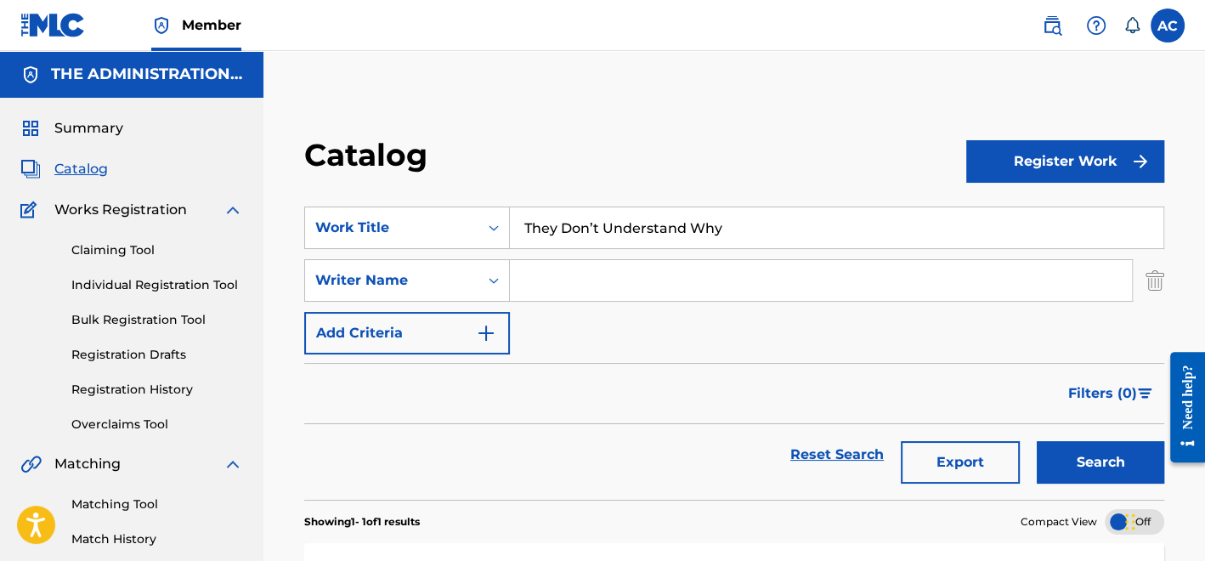
click at [650, 280] on input "Search Form" at bounding box center [821, 280] width 622 height 41
type input "Pullen"
click at [1120, 475] on button "Search" at bounding box center [1100, 462] width 127 height 42
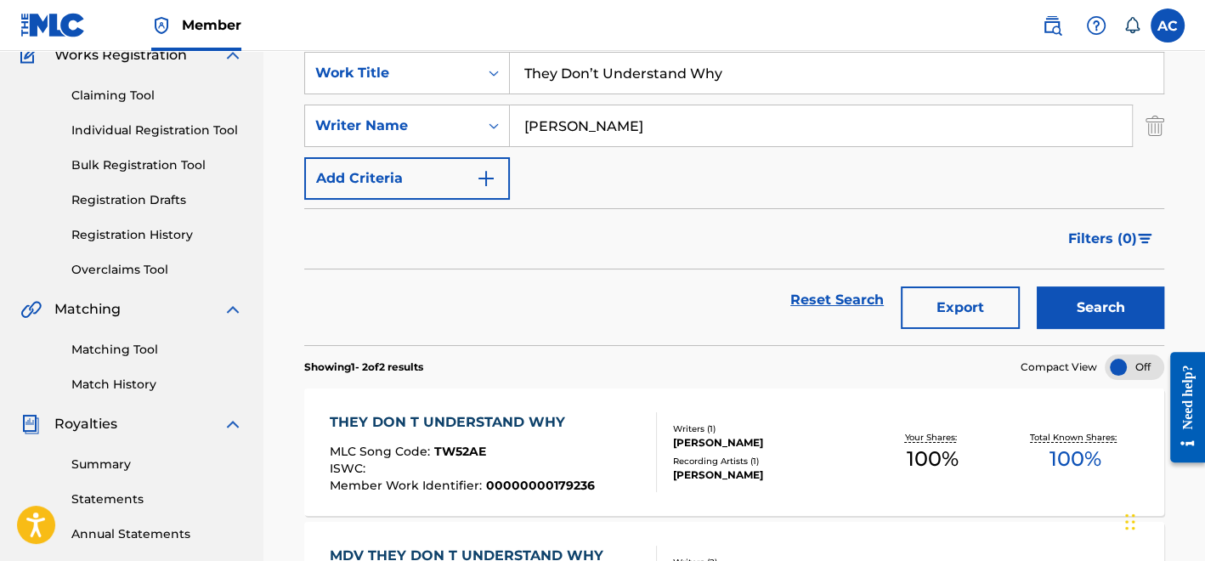
scroll to position [204, 0]
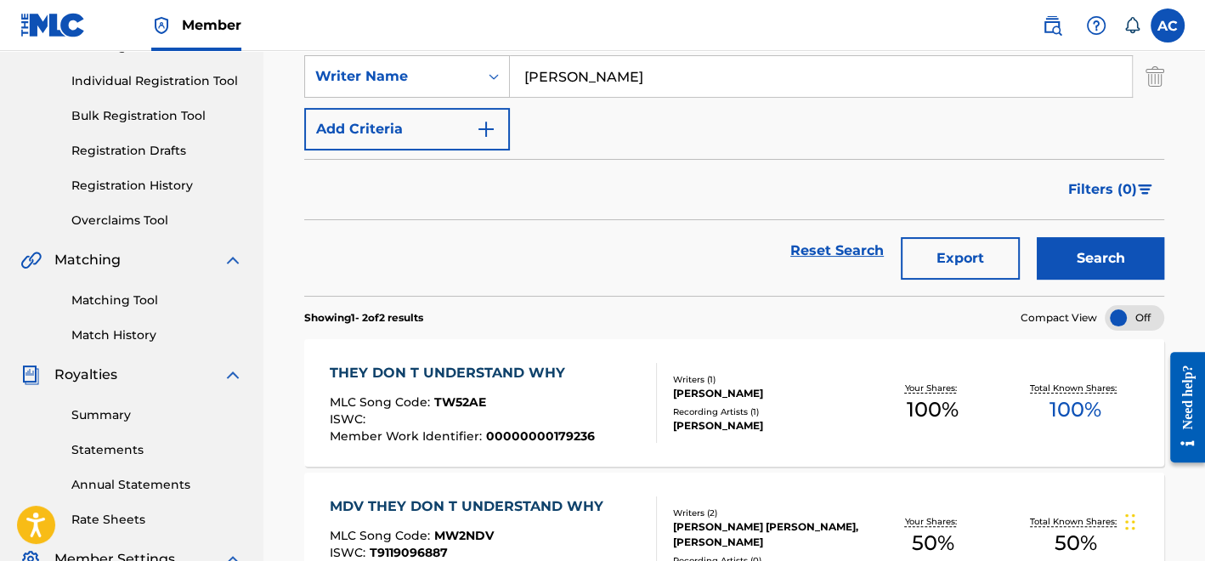
click at [551, 432] on span "00000000179236" at bounding box center [540, 435] width 109 height 15
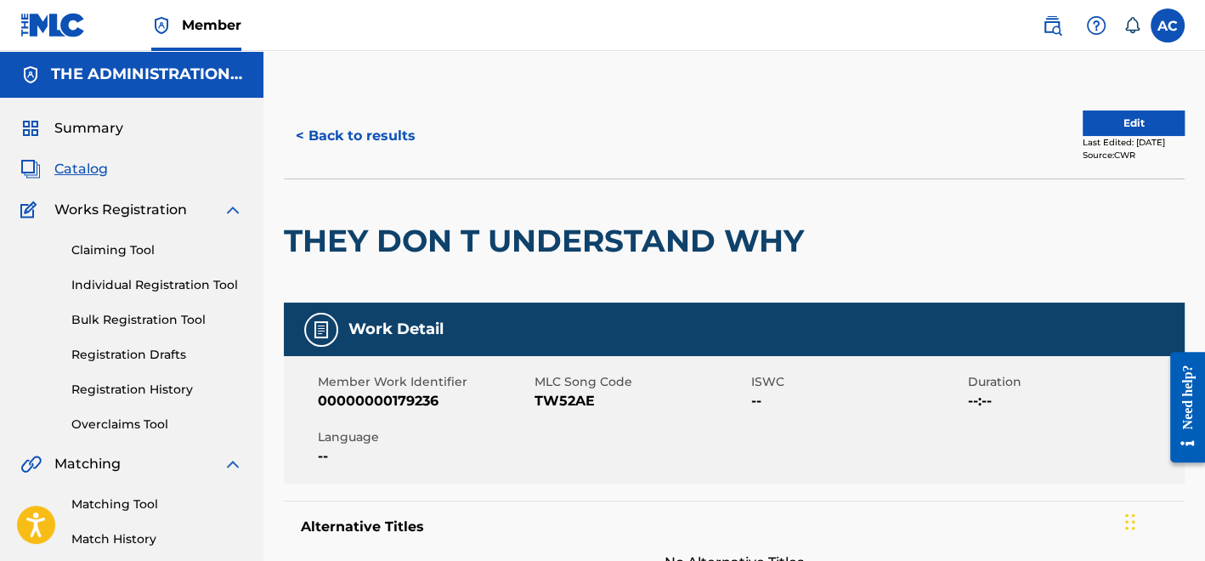
click at [524, 226] on h2 "THEY DON T UNDERSTAND WHY" at bounding box center [548, 241] width 528 height 38
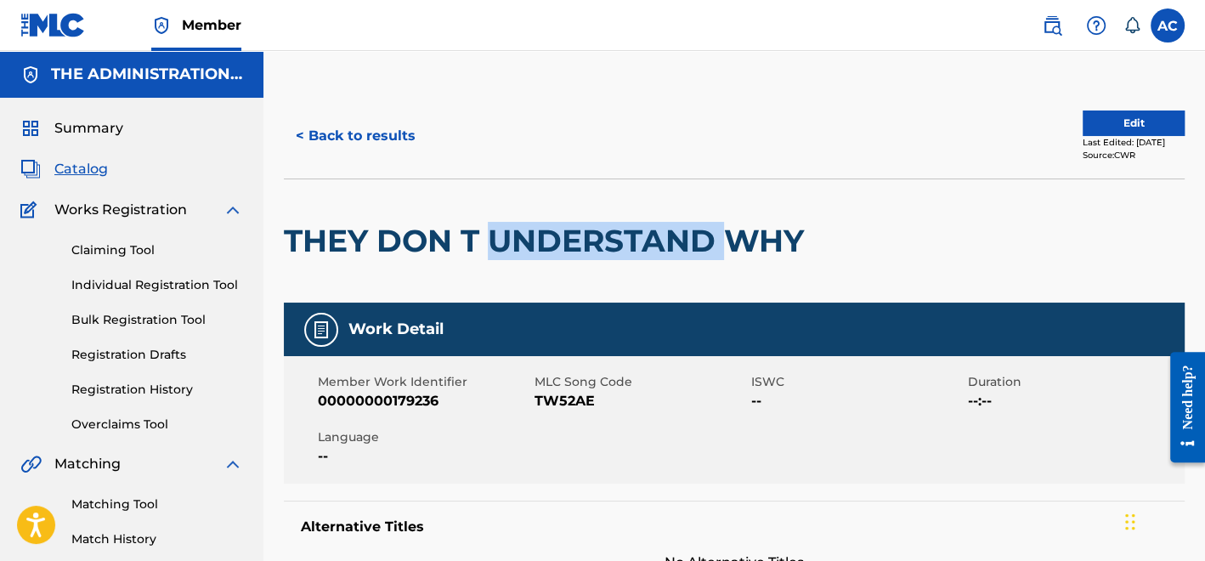
click at [524, 226] on h2 "THEY DON T UNDERSTAND WHY" at bounding box center [548, 241] width 528 height 38
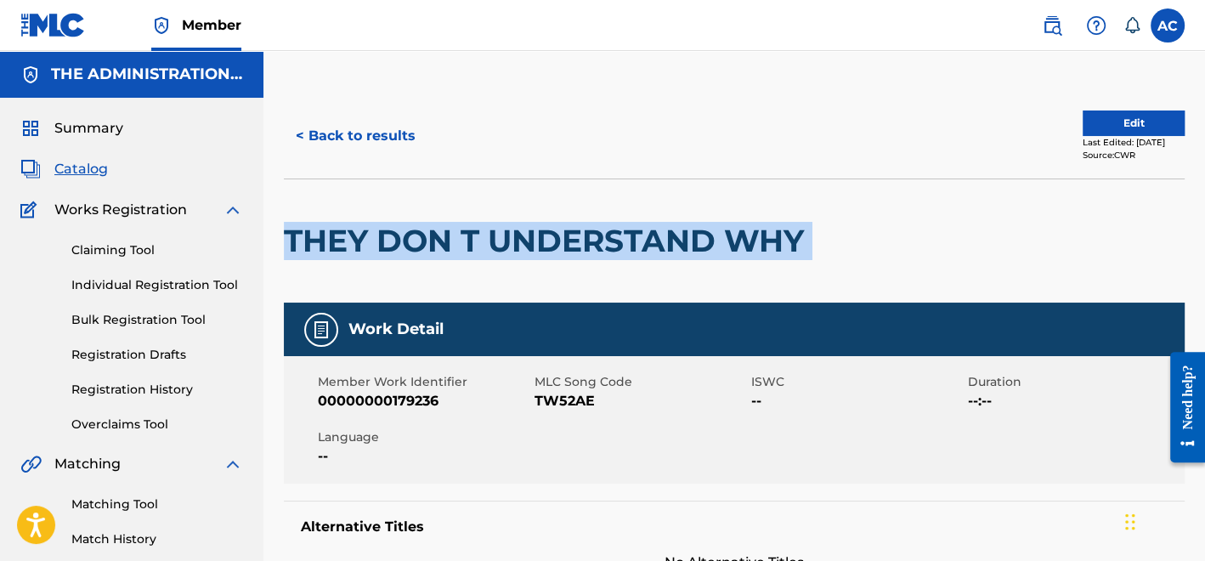
click at [524, 226] on h2 "THEY DON T UNDERSTAND WHY" at bounding box center [548, 241] width 528 height 38
copy div "THEY DON T UNDERSTAND WHY"
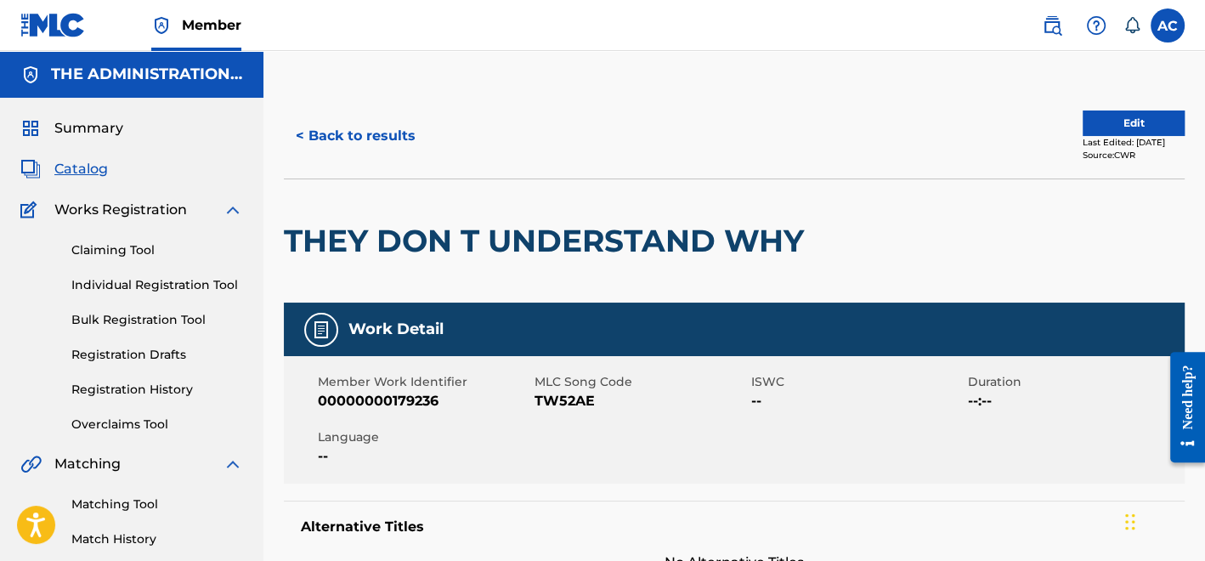
click at [570, 410] on span "TW52AE" at bounding box center [640, 401] width 212 height 20
copy span "TW52AE"
click at [403, 129] on button "< Back to results" at bounding box center [356, 136] width 144 height 42
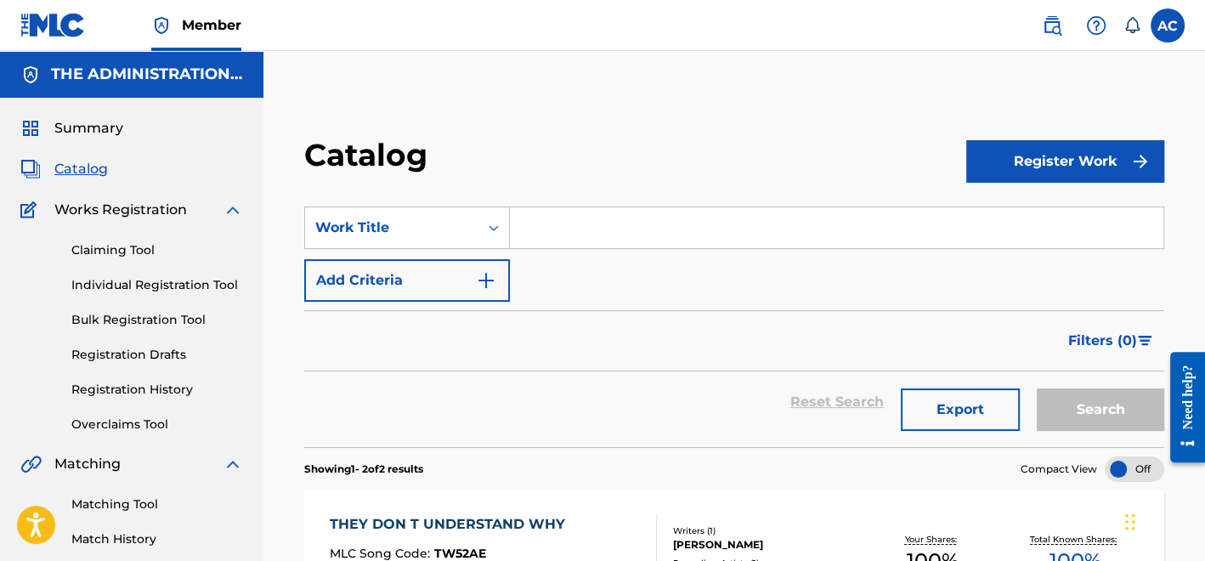
click at [607, 199] on section "SearchWithCriteriac7884de3-f12f-4d9a-a403-c32aec0954bb Work Title Add Criteria …" at bounding box center [734, 316] width 860 height 261
click at [597, 223] on input "Search Form" at bounding box center [836, 227] width 653 height 41
paste input "As Far As You Let Me"
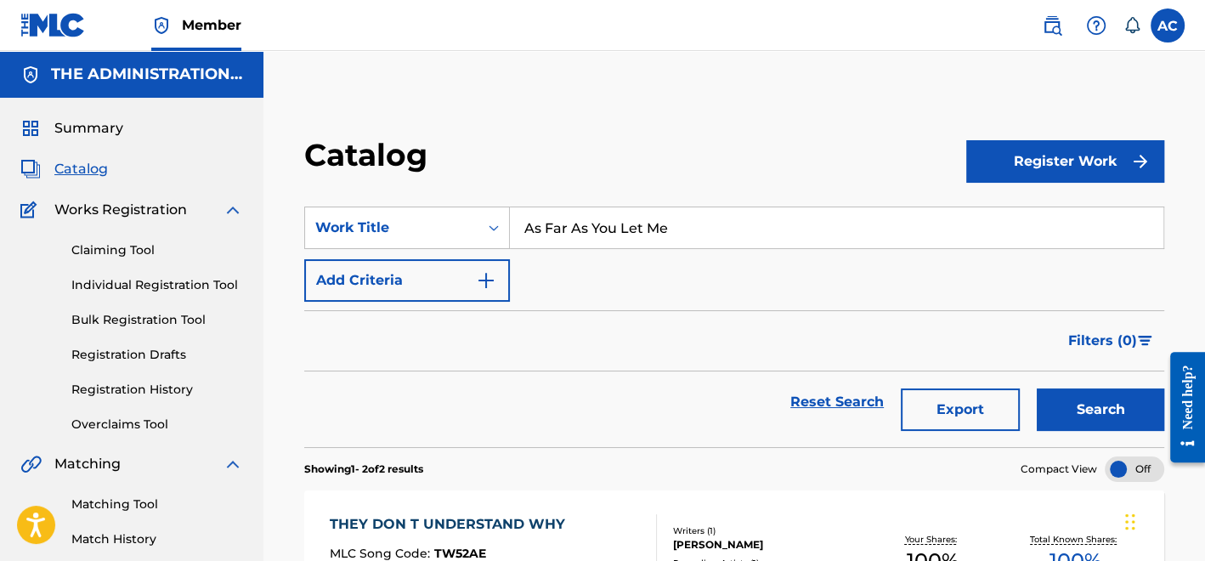
type input "As Far As You Let Me"
click at [472, 274] on button "Add Criteria" at bounding box center [407, 280] width 206 height 42
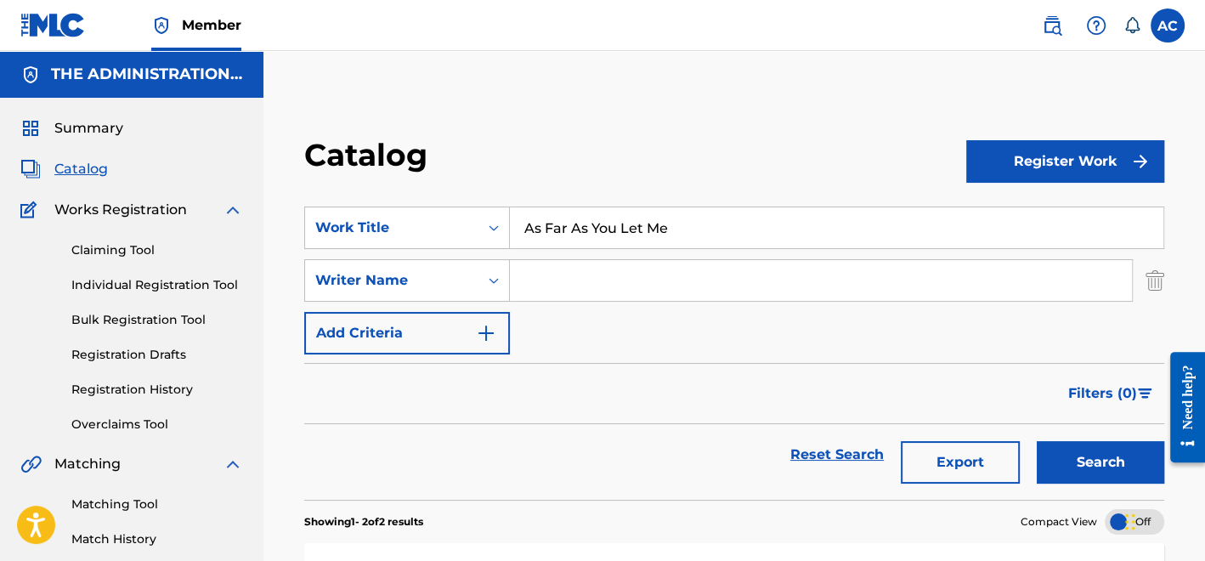
click at [552, 295] on input "Search Form" at bounding box center [821, 280] width 622 height 41
type input "Pullen"
click at [1060, 461] on button "Search" at bounding box center [1100, 462] width 127 height 42
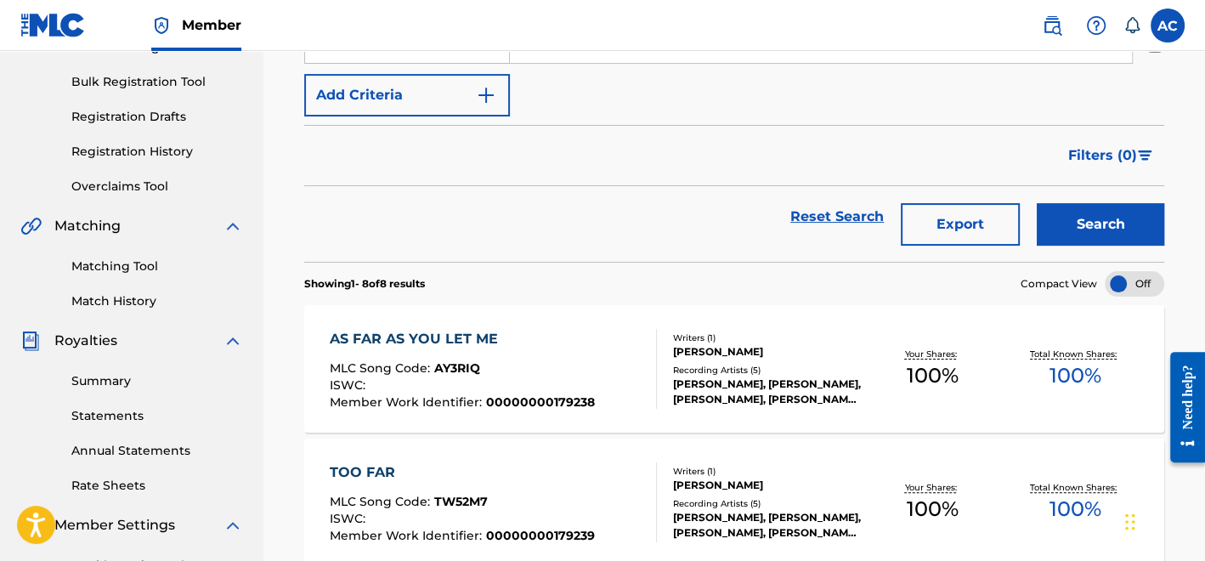
scroll to position [241, 0]
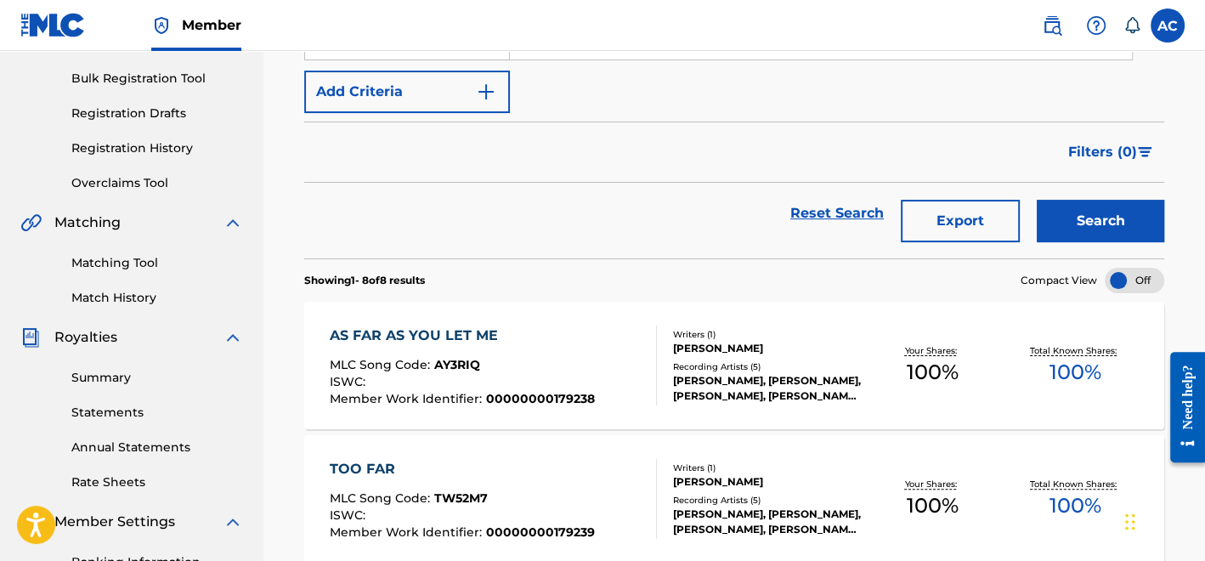
click at [624, 341] on div "AS FAR AS YOU LET ME MLC Song Code : AY3RIQ ISWC : Member Work Identifier : 000…" at bounding box center [493, 365] width 327 height 80
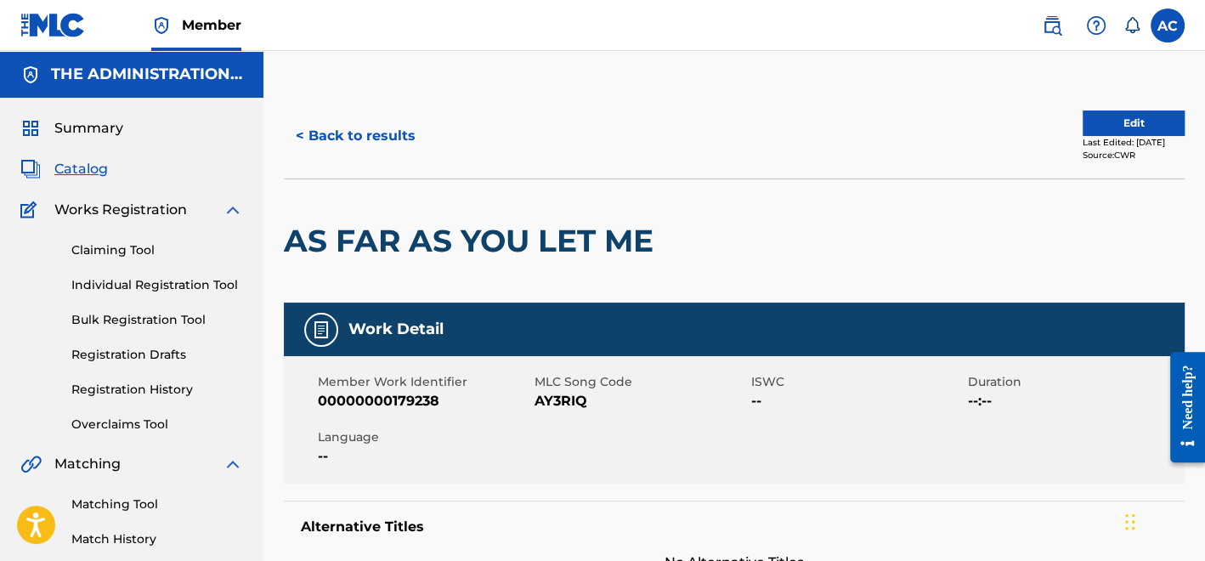
click at [415, 251] on h2 "AS FAR AS YOU LET ME" at bounding box center [473, 241] width 378 height 38
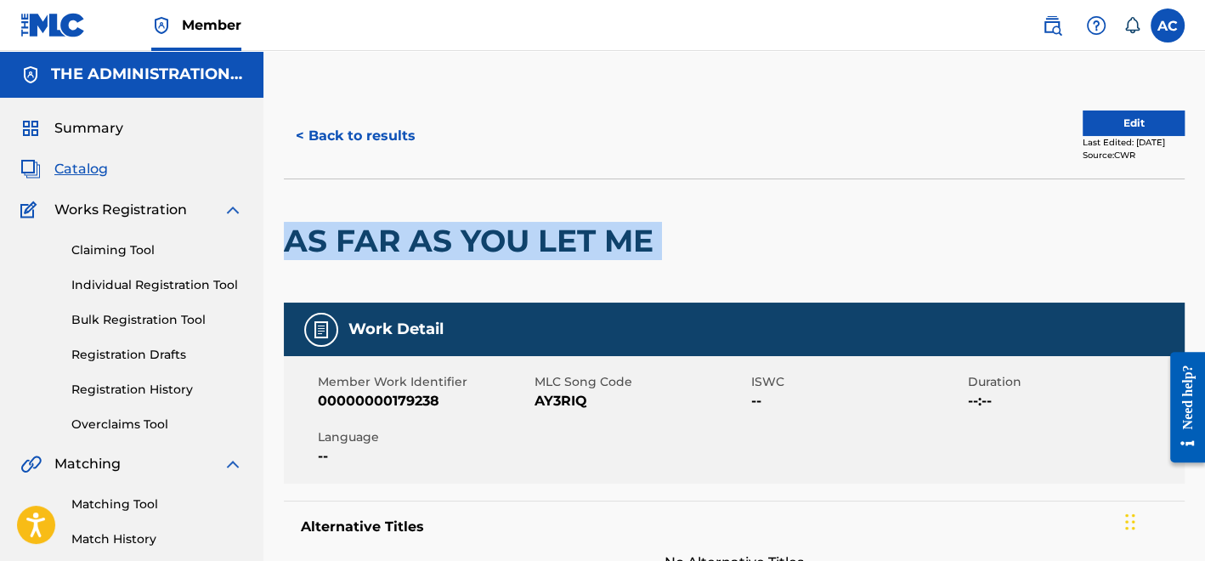
click at [415, 251] on h2 "AS FAR AS YOU LET ME" at bounding box center [473, 241] width 378 height 38
copy div "AS FAR AS YOU LET ME"
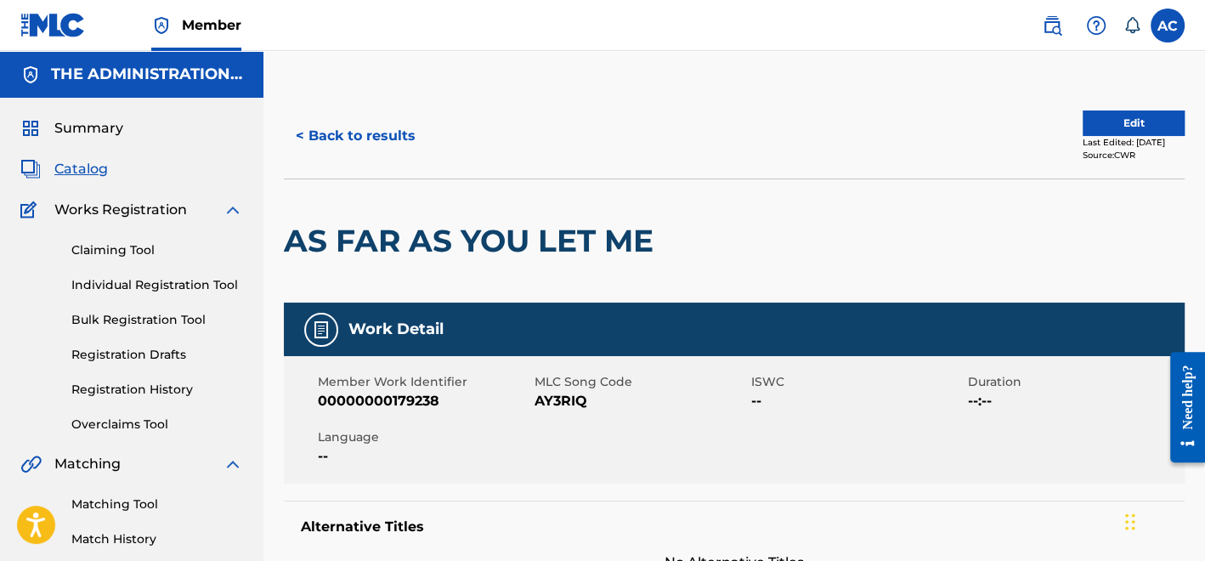
click at [570, 402] on span "AY3RIQ" at bounding box center [640, 401] width 212 height 20
copy span "AY3RIQ"
drag, startPoint x: 405, startPoint y: 147, endPoint x: 383, endPoint y: 133, distance: 25.9
click at [383, 133] on button "< Back to results" at bounding box center [356, 136] width 144 height 42
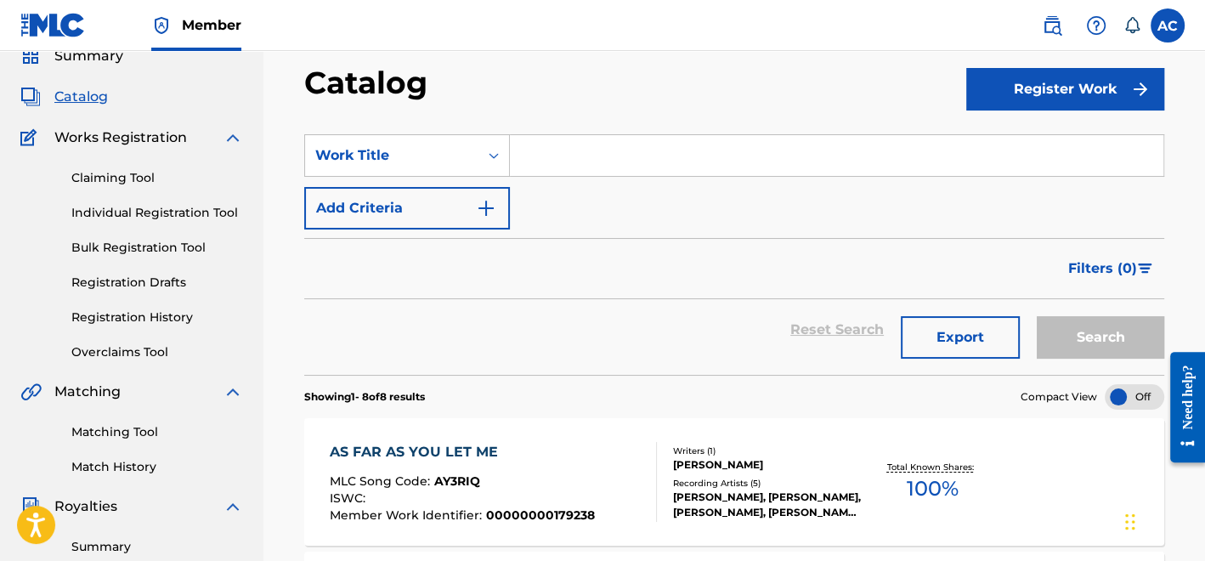
scroll to position [71, 0]
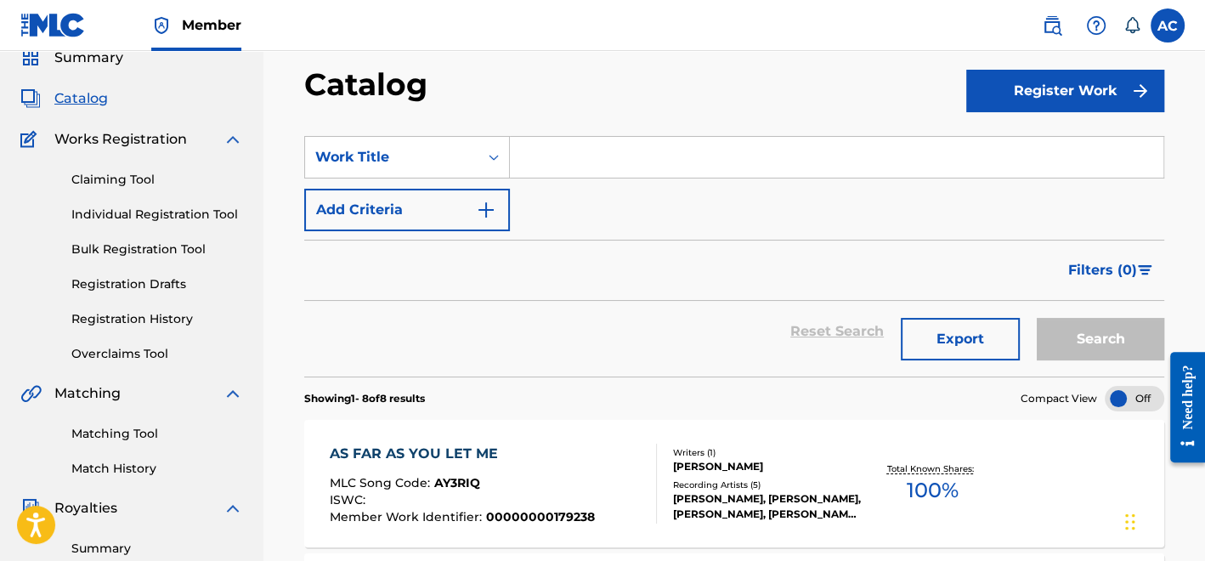
click at [560, 163] on input "Search Form" at bounding box center [836, 157] width 653 height 41
paste input "Too Far"
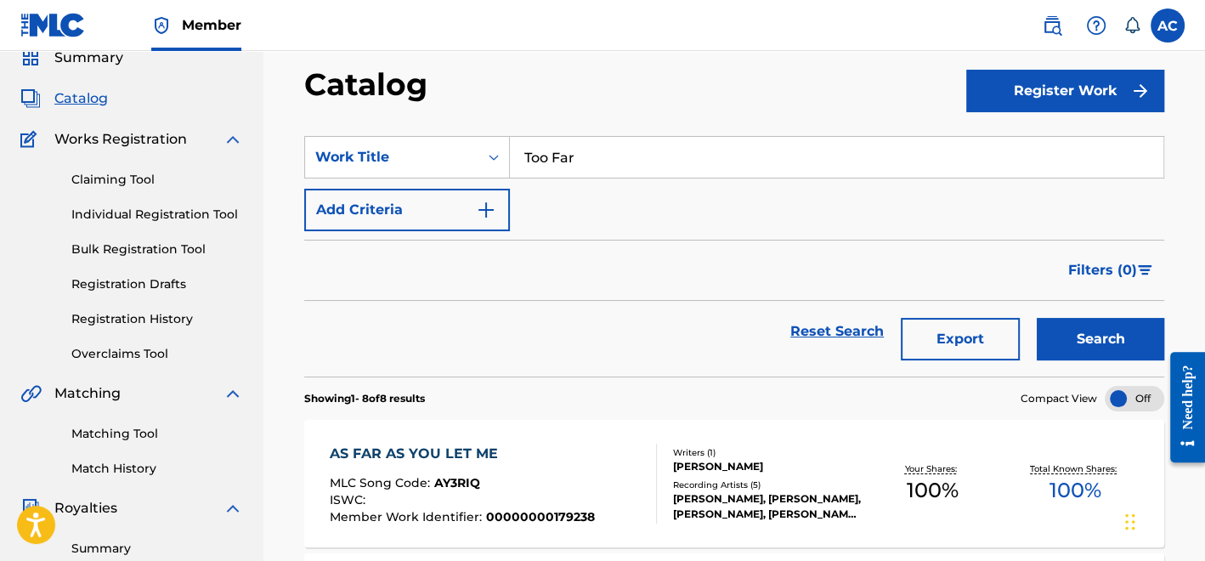
type input "Too Far"
click at [449, 206] on button "Add Criteria" at bounding box center [407, 210] width 206 height 42
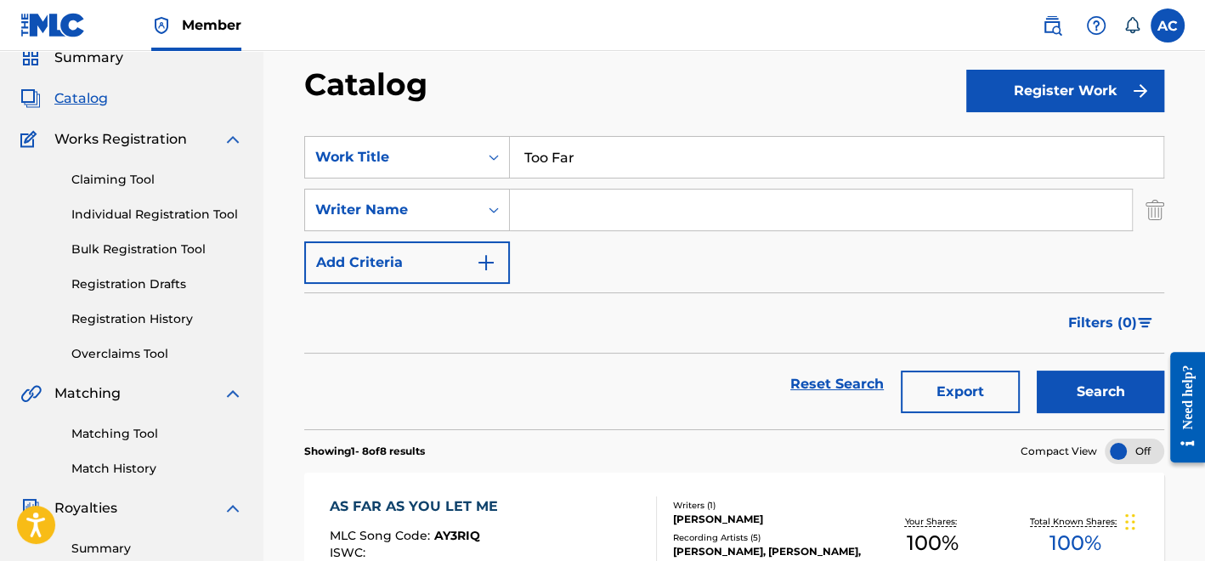
click at [586, 203] on input "Search Form" at bounding box center [821, 209] width 622 height 41
type input "Pullen"
click at [1094, 378] on button "Search" at bounding box center [1100, 391] width 127 height 42
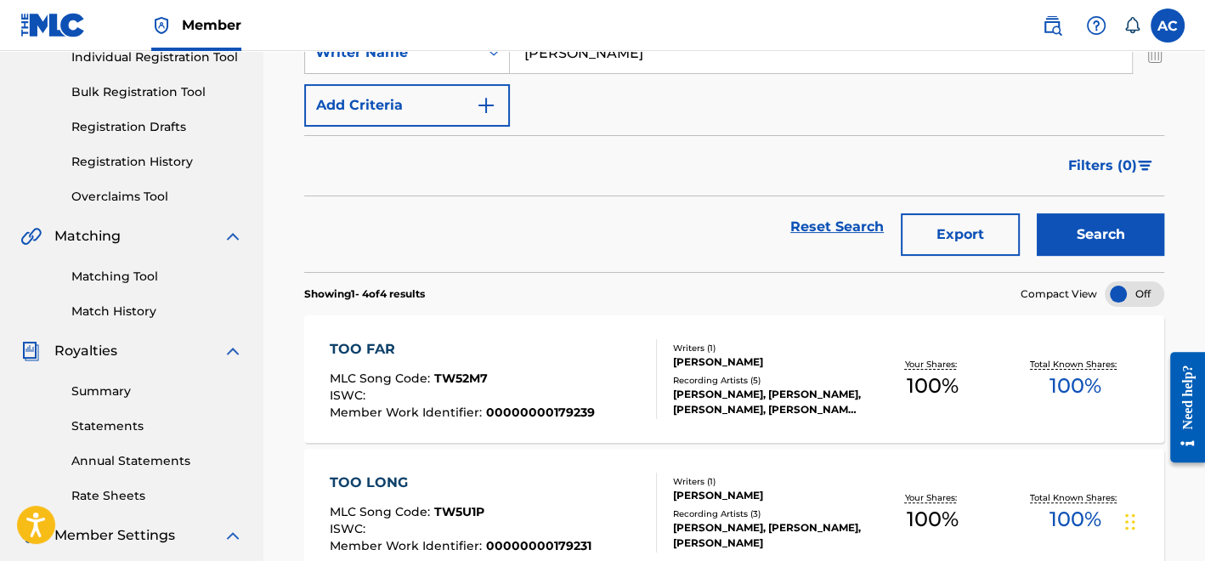
scroll to position [246, 0]
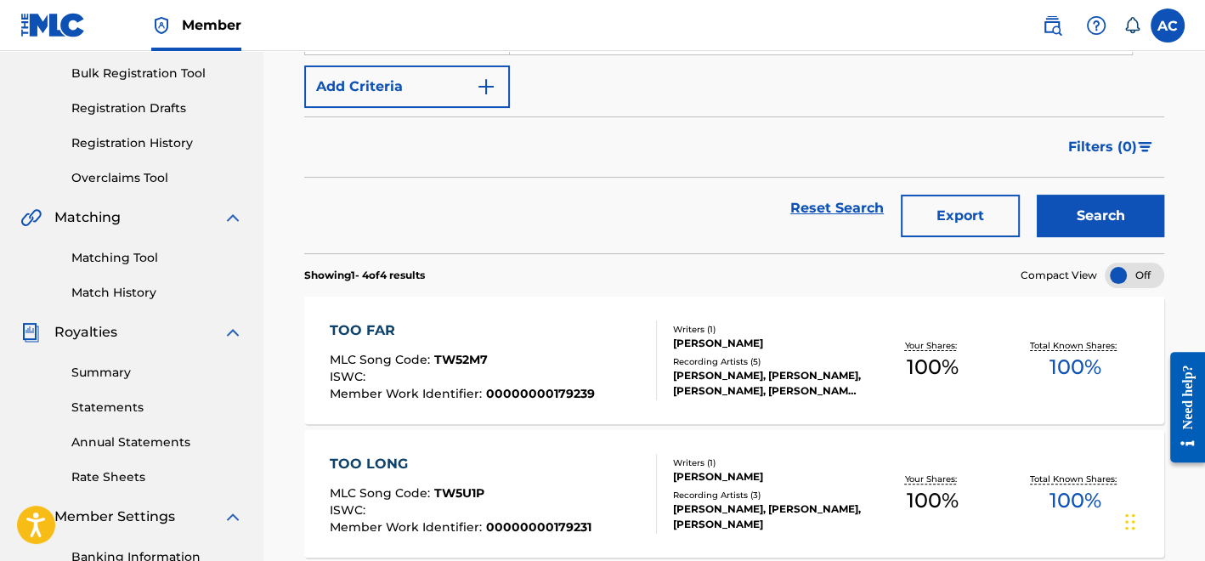
click at [612, 342] on div "TOO FAR MLC Song Code : TW52M7 ISWC : Member Work Identifier : 00000000179239" at bounding box center [493, 360] width 327 height 80
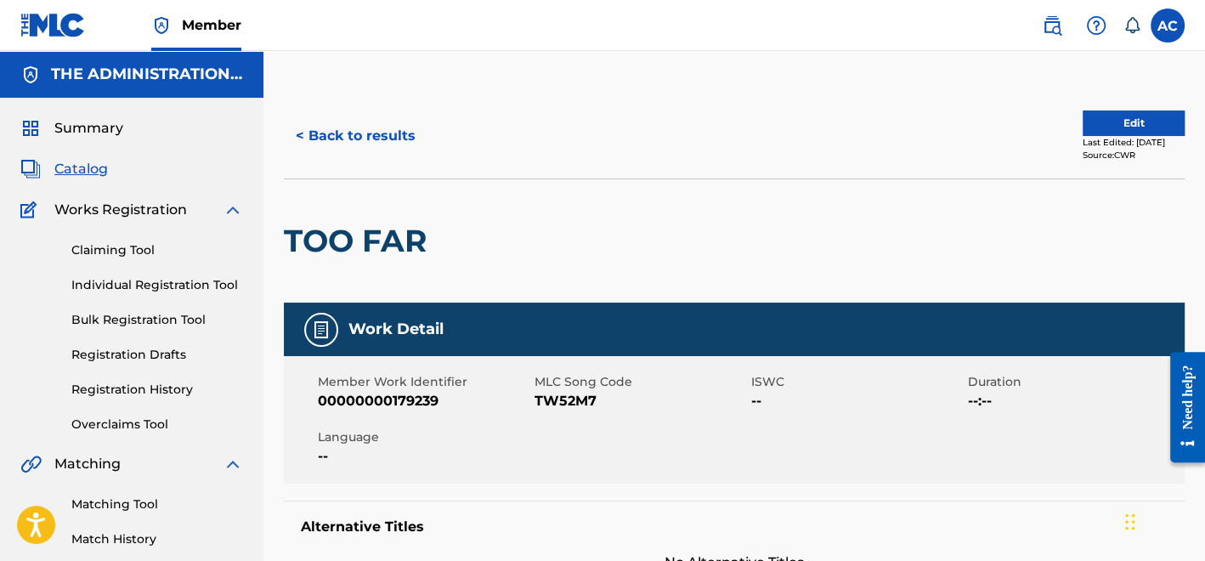
click at [432, 215] on div "TOO FAR" at bounding box center [359, 240] width 151 height 123
click at [432, 216] on div "TOO FAR" at bounding box center [359, 240] width 151 height 123
copy div "TOO FAR"
click at [562, 406] on span "TW52M7" at bounding box center [640, 401] width 212 height 20
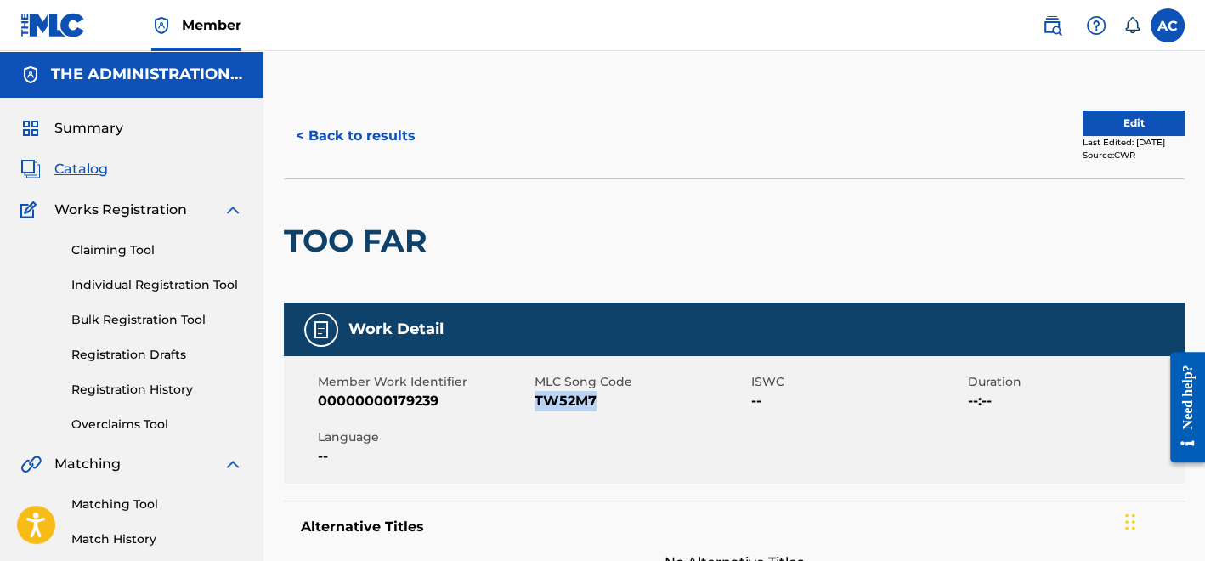
click at [562, 406] on span "TW52M7" at bounding box center [640, 401] width 212 height 20
copy span "TW52M7"
click at [351, 155] on button "< Back to results" at bounding box center [356, 136] width 144 height 42
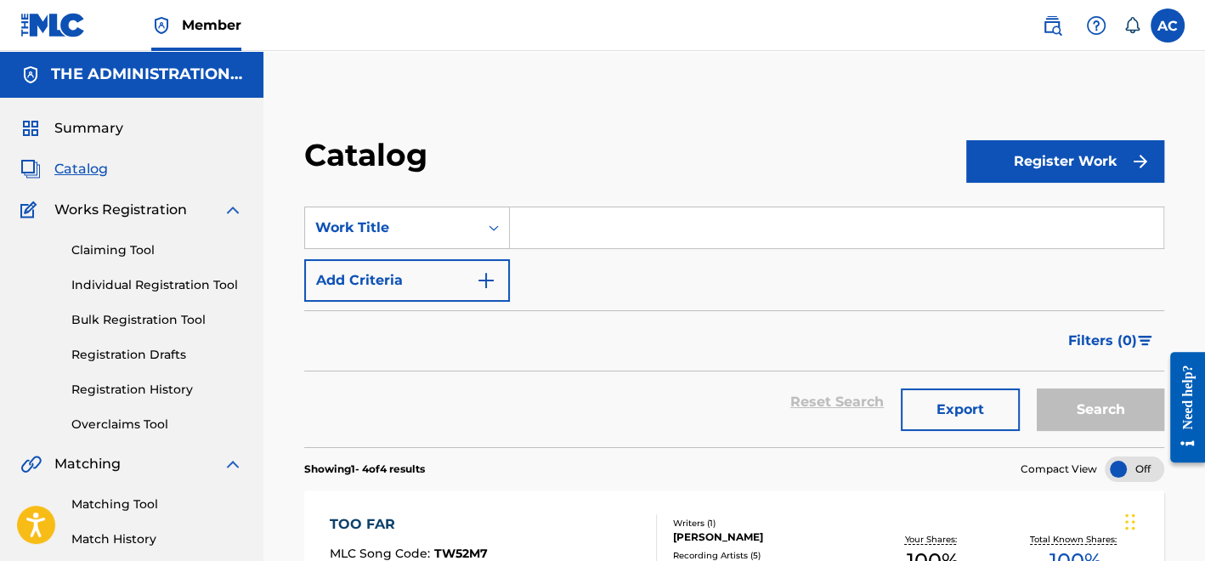
click at [539, 224] on input "Search Form" at bounding box center [836, 227] width 653 height 41
paste input "What s The Hurry Interlude"
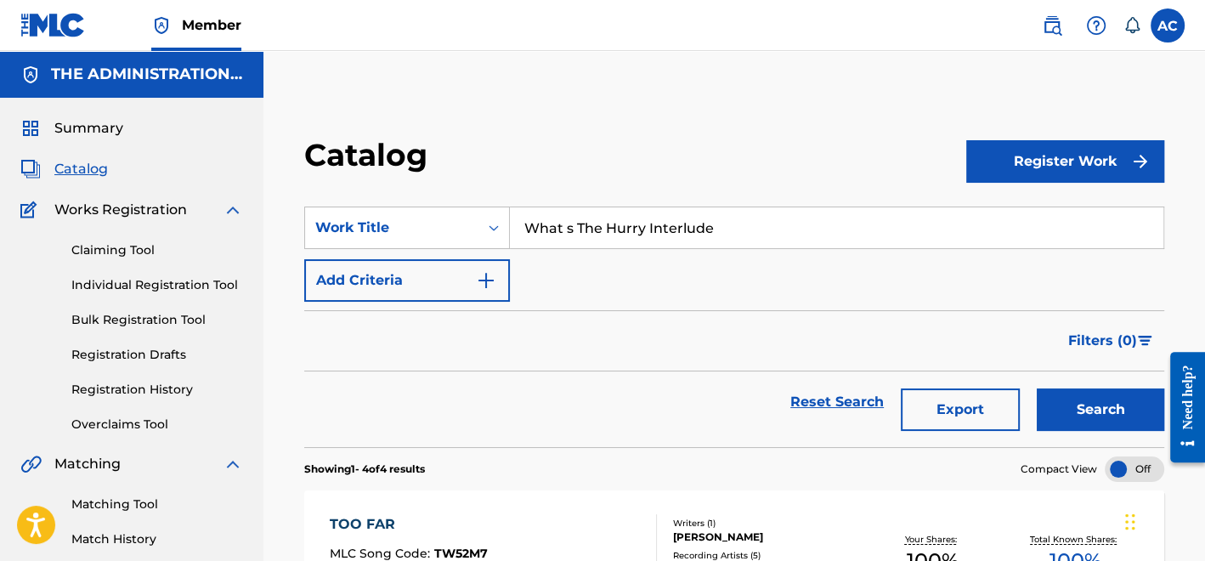
type input "What s The Hurry Interlude"
click at [471, 264] on button "Add Criteria" at bounding box center [407, 280] width 206 height 42
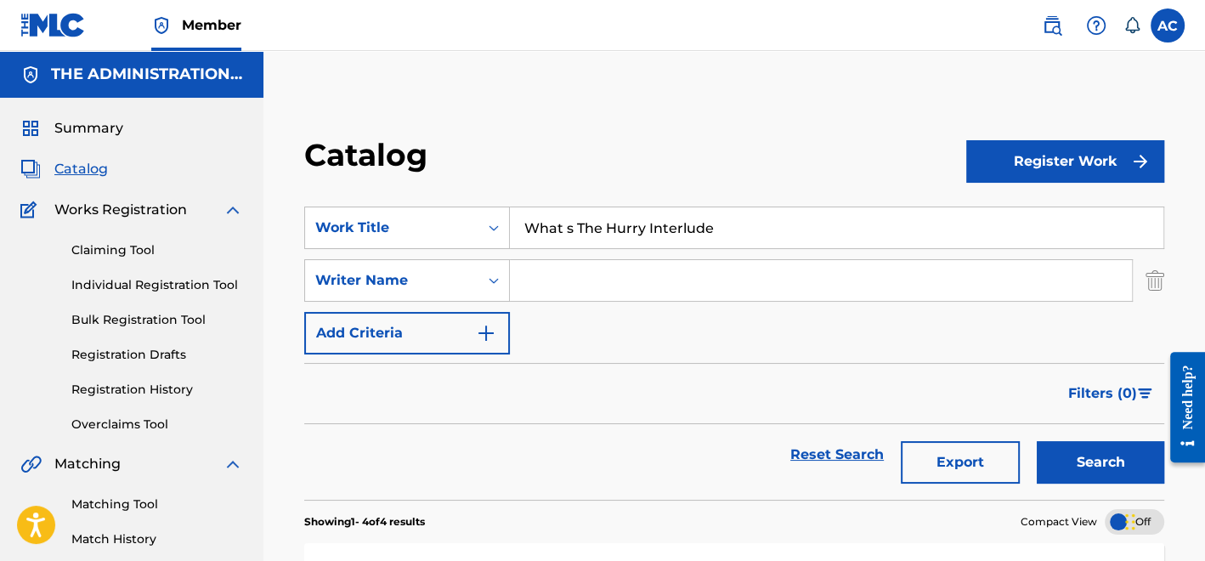
click at [566, 297] on input "Search Form" at bounding box center [821, 280] width 622 height 41
type input "Pullen"
click at [1065, 461] on button "Search" at bounding box center [1100, 462] width 127 height 42
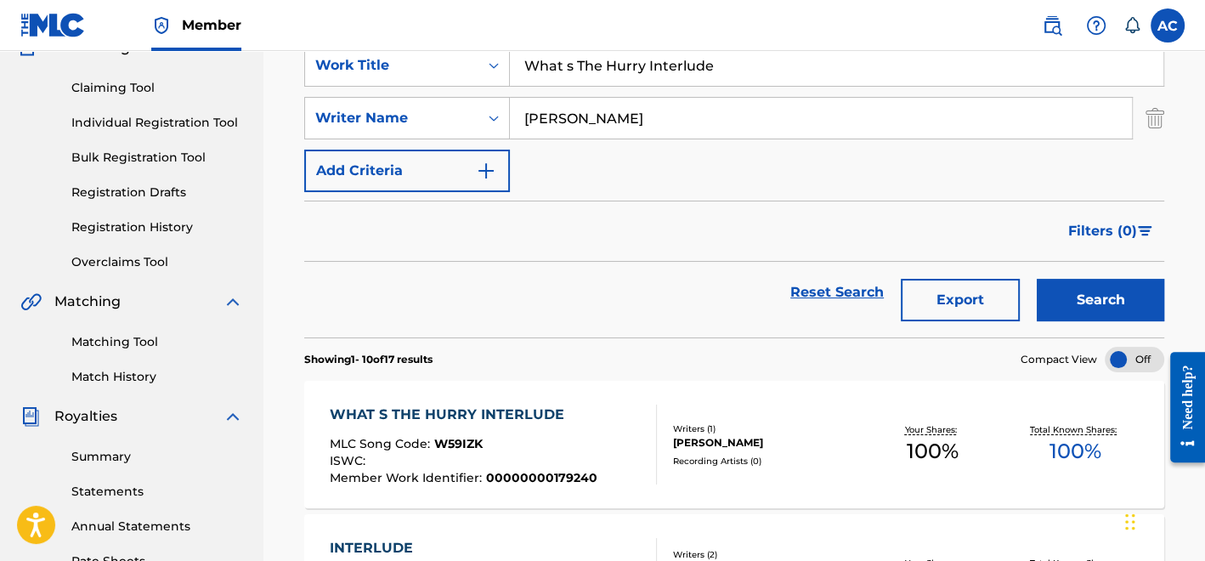
scroll to position [170, 0]
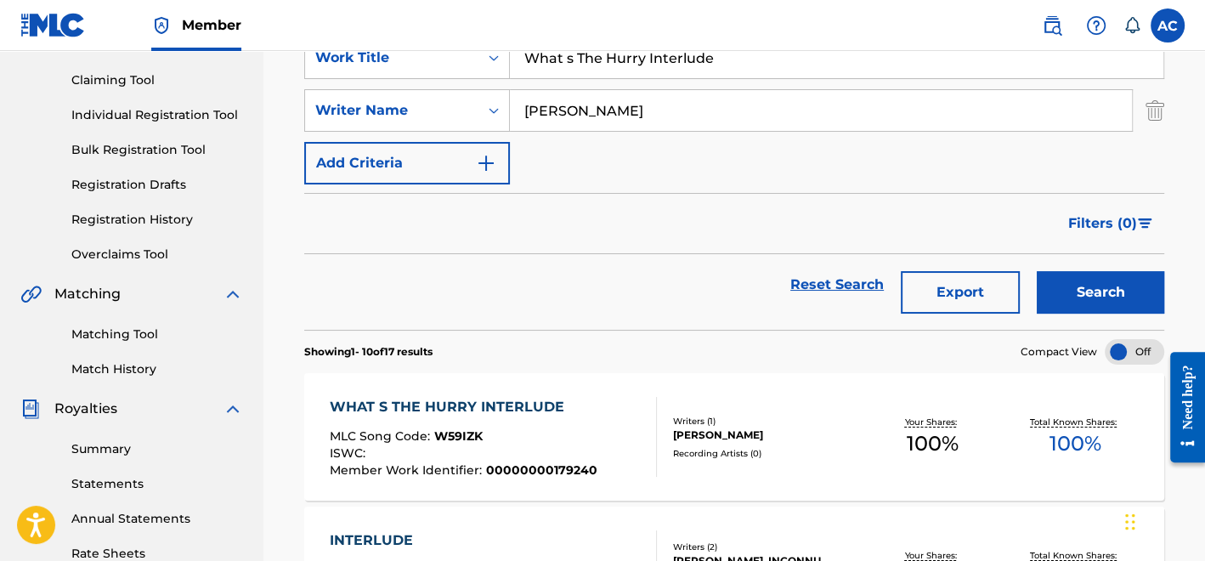
click at [658, 483] on div "WHAT S THE HURRY INTERLUDE MLC Song Code : W59IZK ISWC : Member Work Identifier…" at bounding box center [734, 436] width 860 height 127
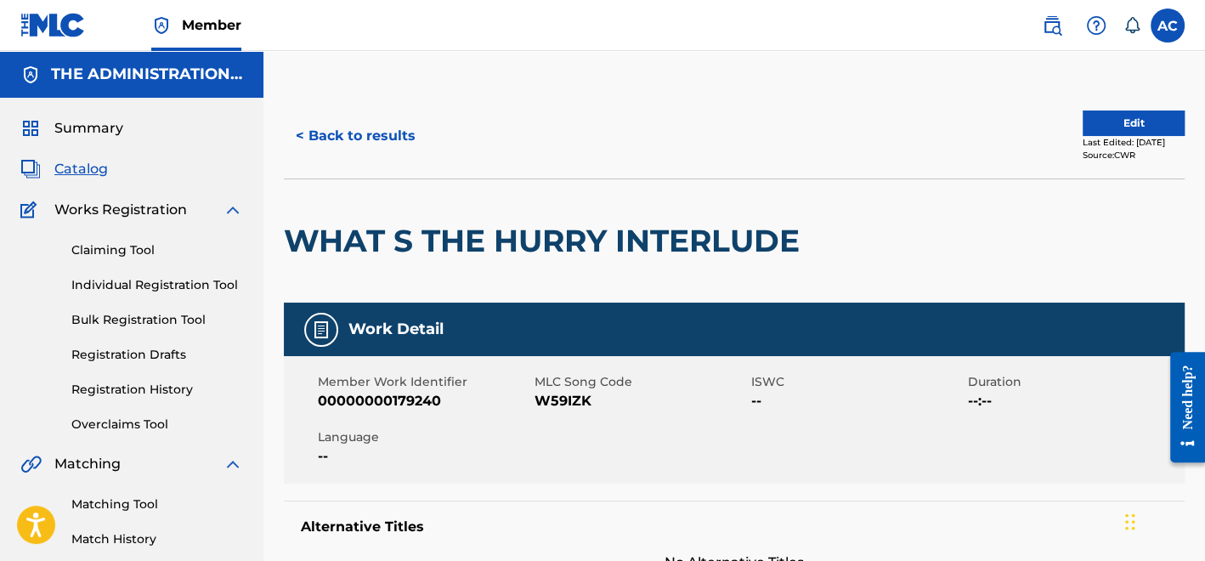
click at [471, 228] on h2 "WHAT S THE HURRY INTERLUDE" at bounding box center [546, 241] width 524 height 38
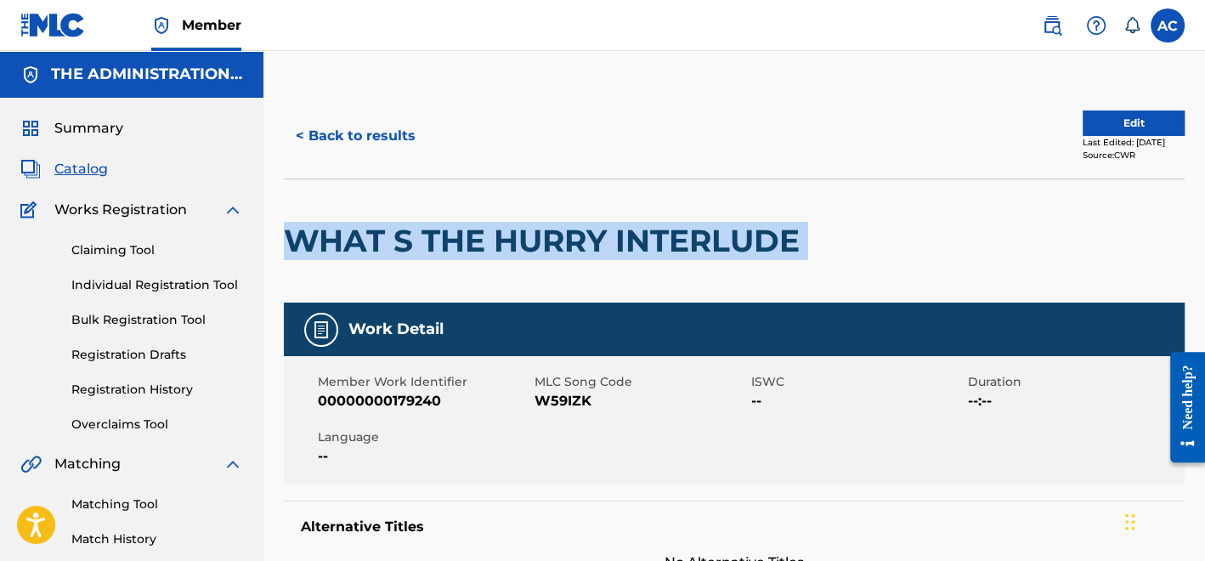
click at [471, 228] on h2 "WHAT S THE HURRY INTERLUDE" at bounding box center [546, 241] width 524 height 38
copy div "WHAT S THE HURRY INTERLUDE"
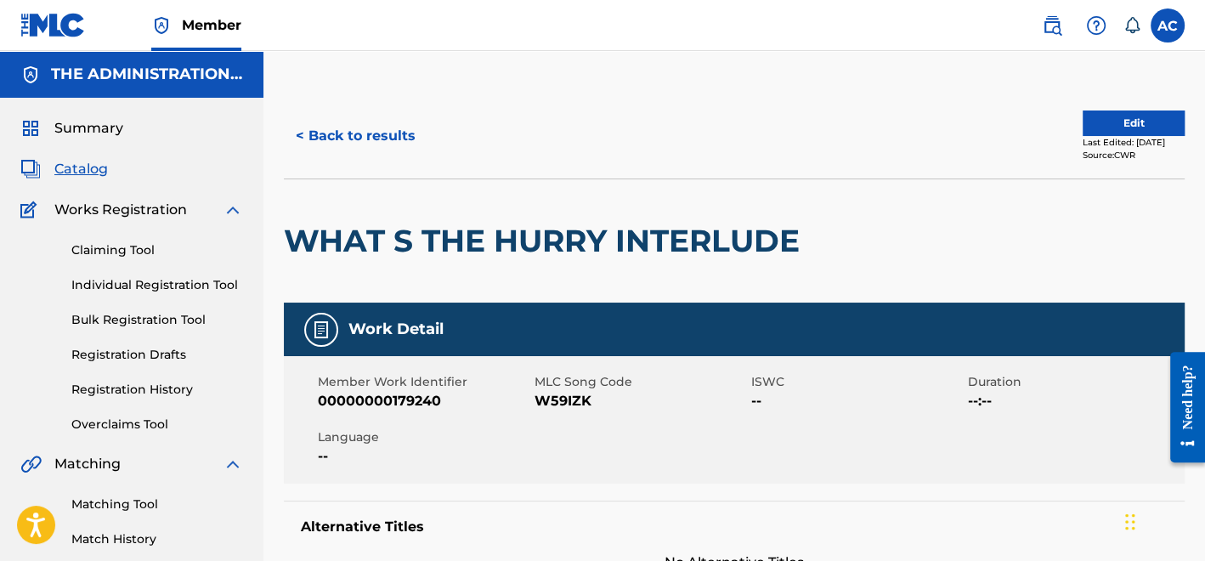
click at [562, 393] on span "W59IZK" at bounding box center [640, 401] width 212 height 20
click at [557, 397] on span "W59IZK" at bounding box center [640, 401] width 212 height 20
copy span "W59IZK"
click at [376, 121] on button "< Back to results" at bounding box center [356, 136] width 144 height 42
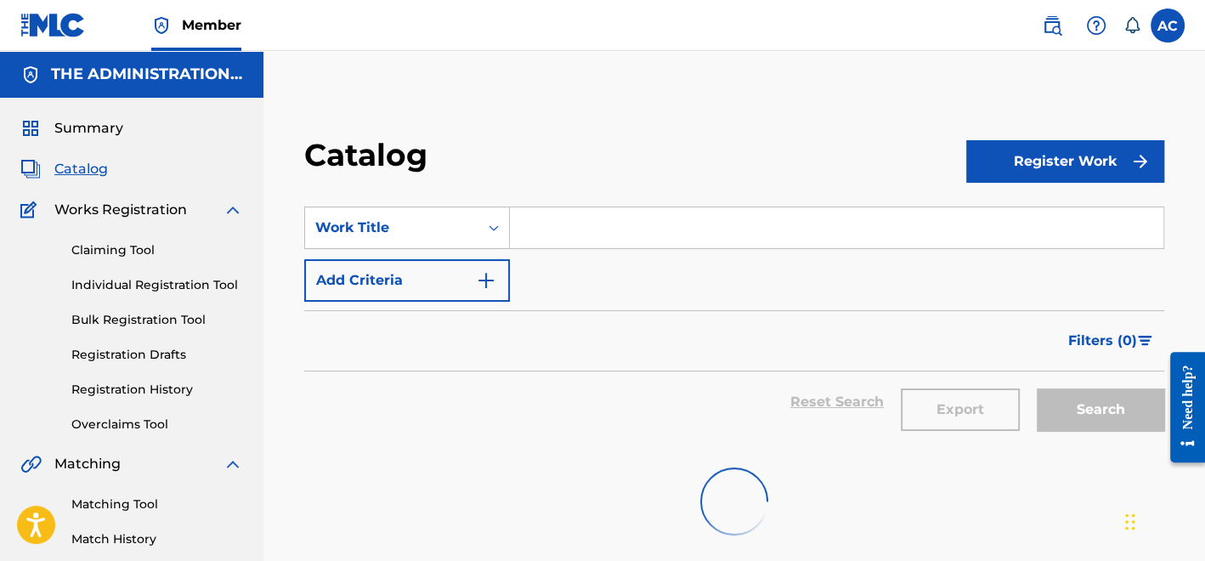
scroll to position [170, 0]
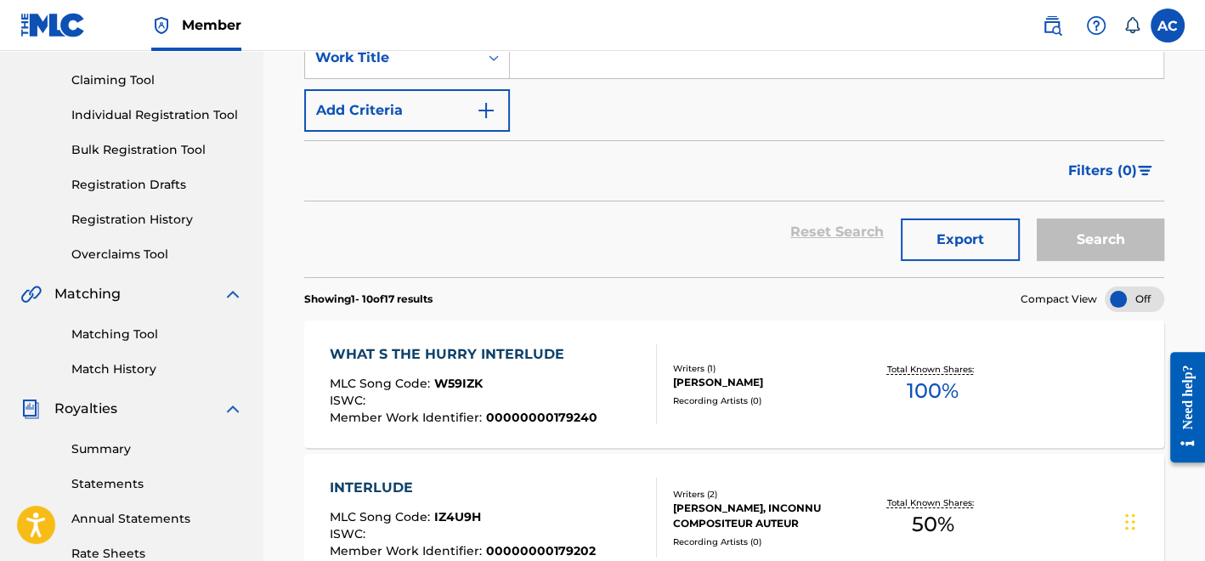
click at [575, 76] on input "Search Form" at bounding box center [836, 57] width 653 height 41
paste input "Sofa King Cole Redux"
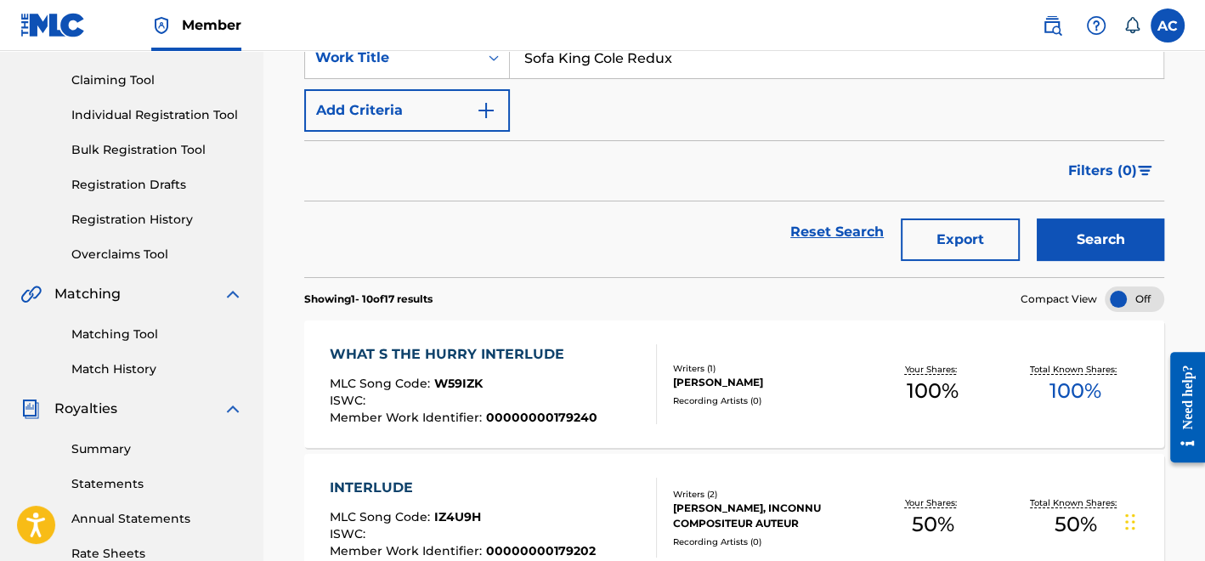
type input "Sofa King Cole Redux"
click at [1048, 235] on button "Search" at bounding box center [1100, 239] width 127 height 42
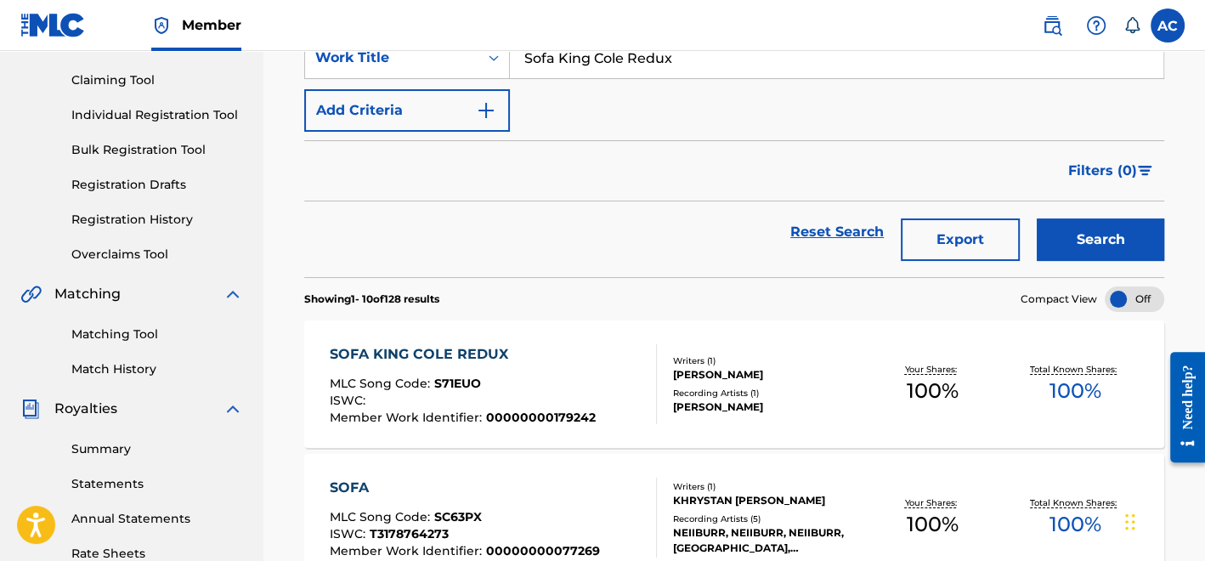
click at [871, 402] on div "Your Shares: 100 %" at bounding box center [932, 385] width 143 height 52
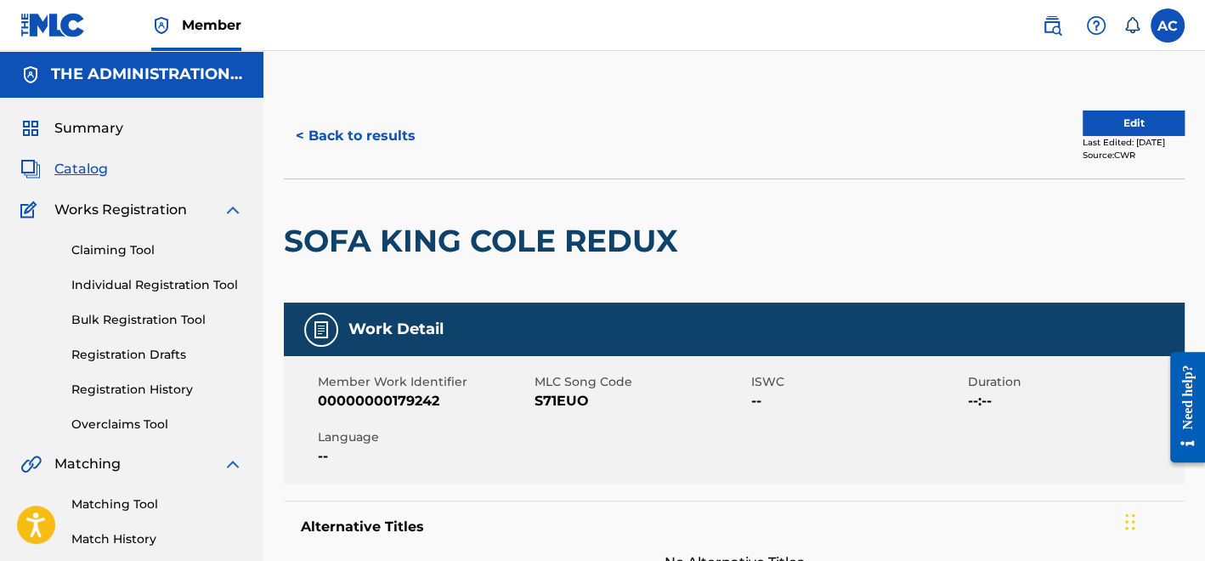
click at [490, 247] on h2 "SOFA KING COLE REDUX" at bounding box center [485, 241] width 403 height 38
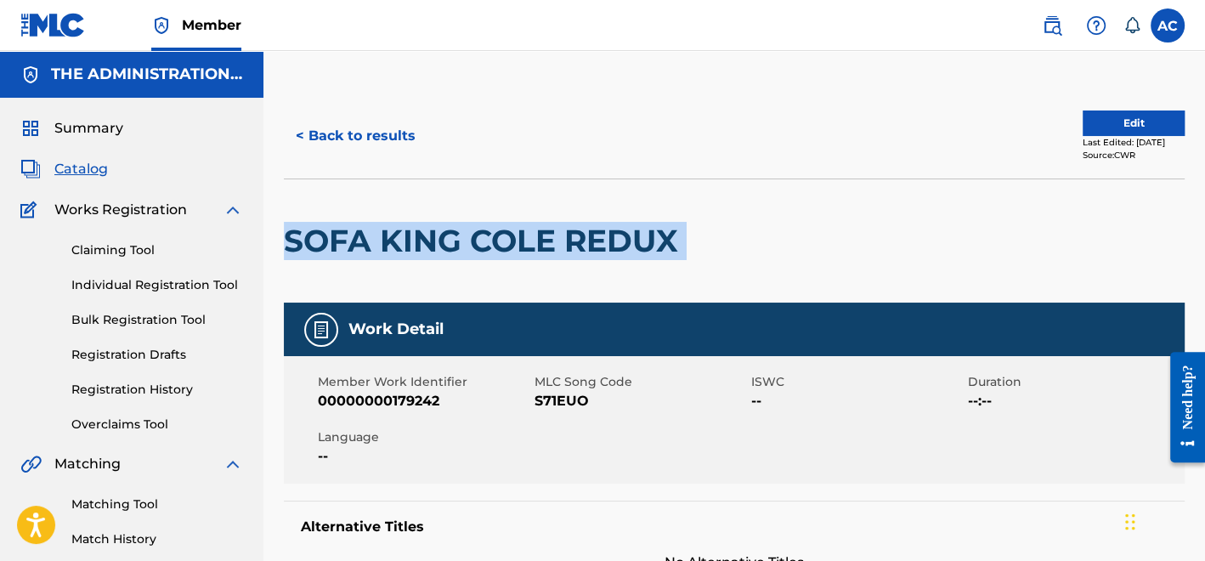
click at [490, 247] on h2 "SOFA KING COLE REDUX" at bounding box center [485, 241] width 403 height 38
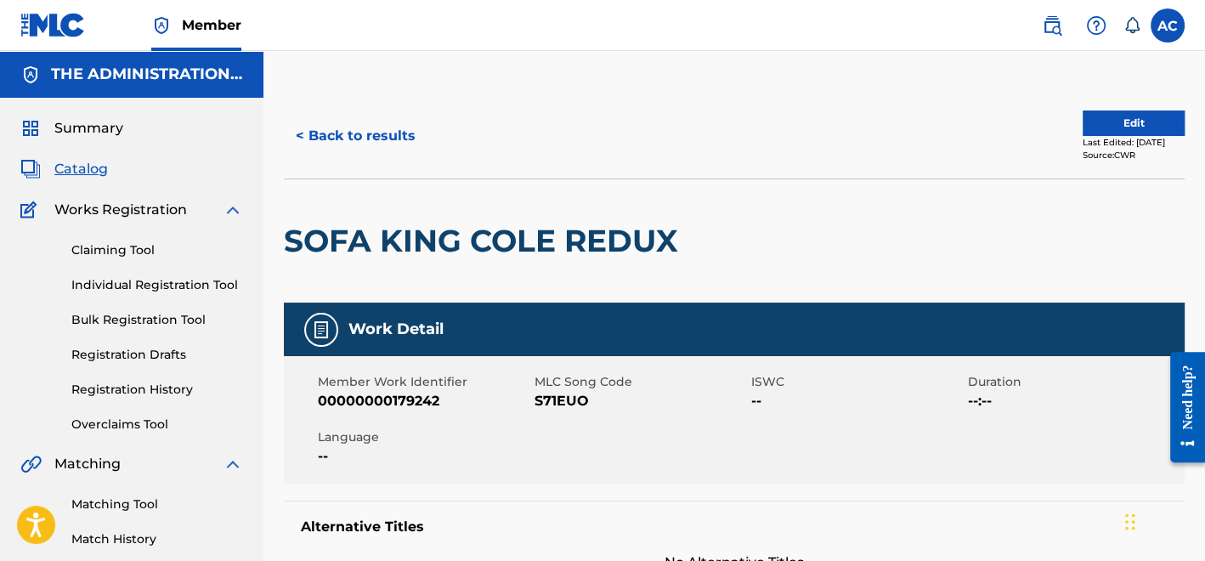
click at [574, 412] on div "Member Work Identifier 00000000179242 MLC Song Code S71EUO ISWC -- Duration --:…" at bounding box center [734, 419] width 901 height 127
click at [377, 135] on button "< Back to results" at bounding box center [356, 136] width 144 height 42
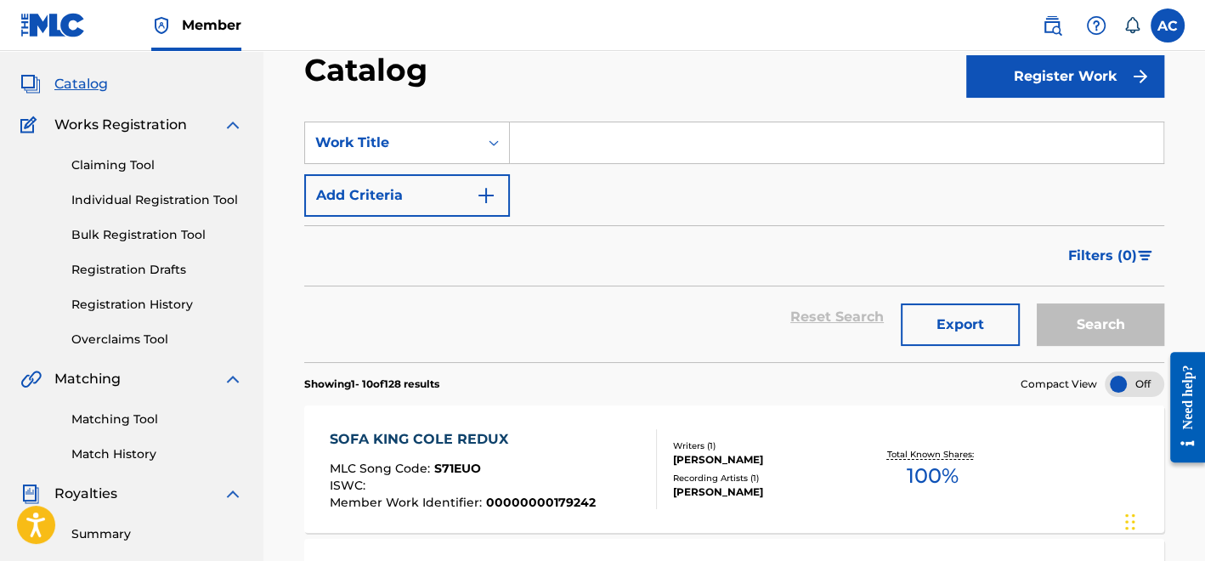
scroll to position [82, 0]
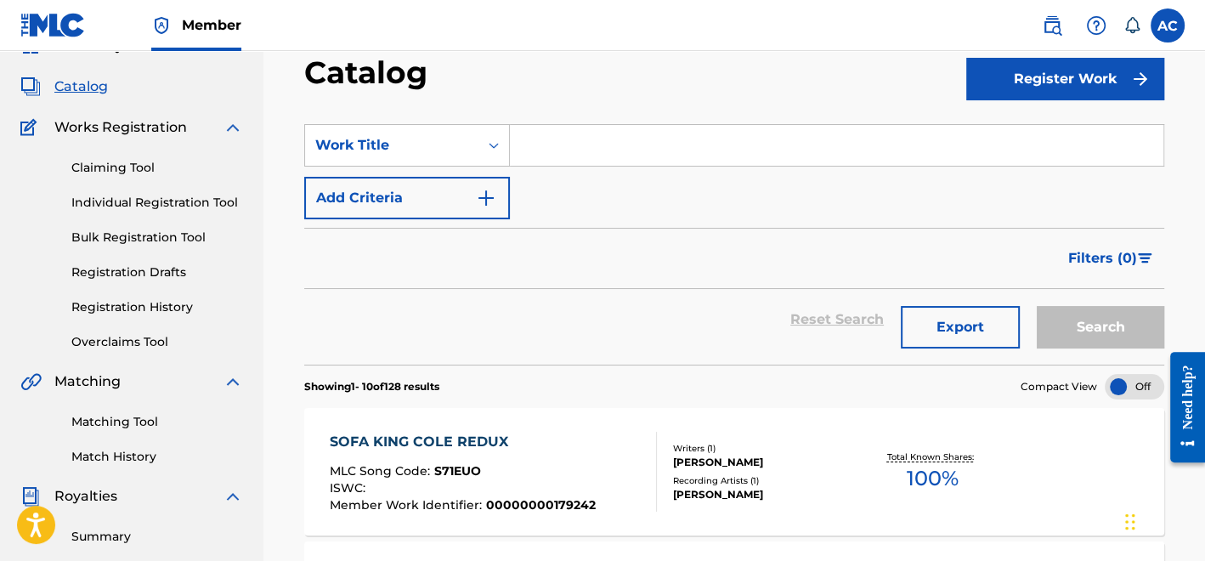
click at [577, 150] on input "Search Form" at bounding box center [836, 145] width 653 height 41
paste input "Living Remix"
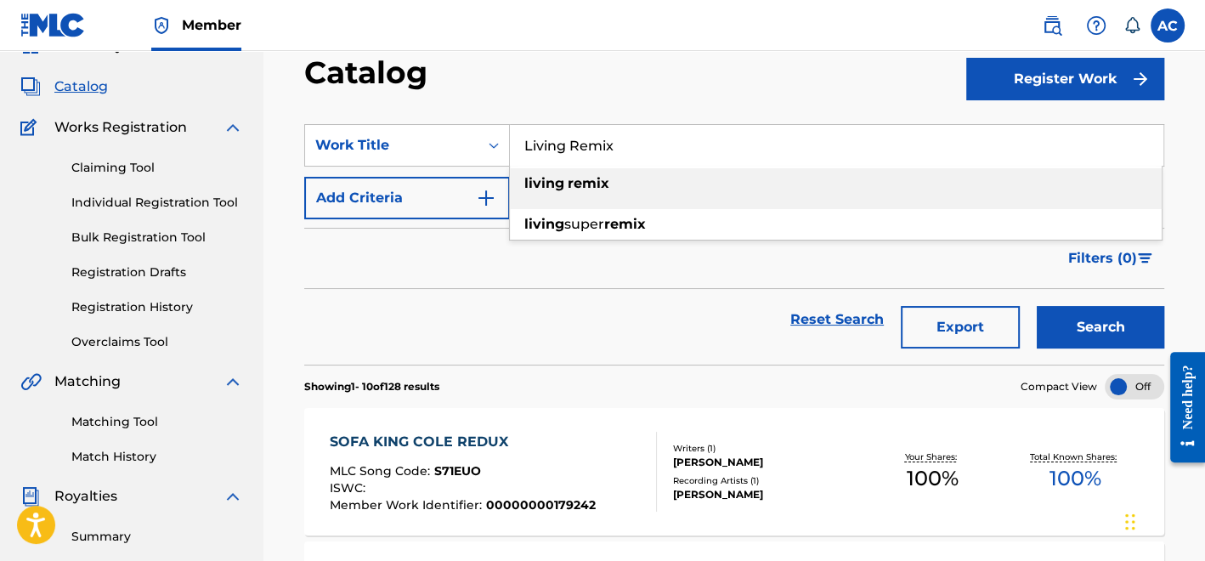
type input "Living Remix"
click at [443, 203] on button "Add Criteria" at bounding box center [407, 198] width 206 height 42
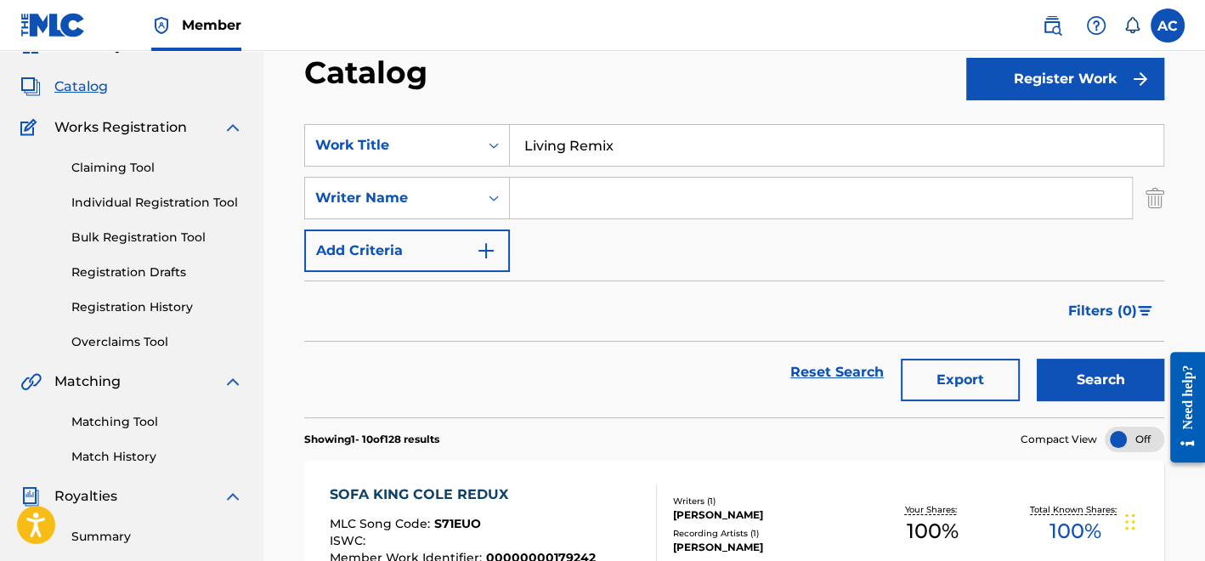
click at [579, 201] on input "Search Form" at bounding box center [821, 198] width 622 height 41
type input "o"
type input "Pullen"
click at [1048, 377] on button "Search" at bounding box center [1100, 380] width 127 height 42
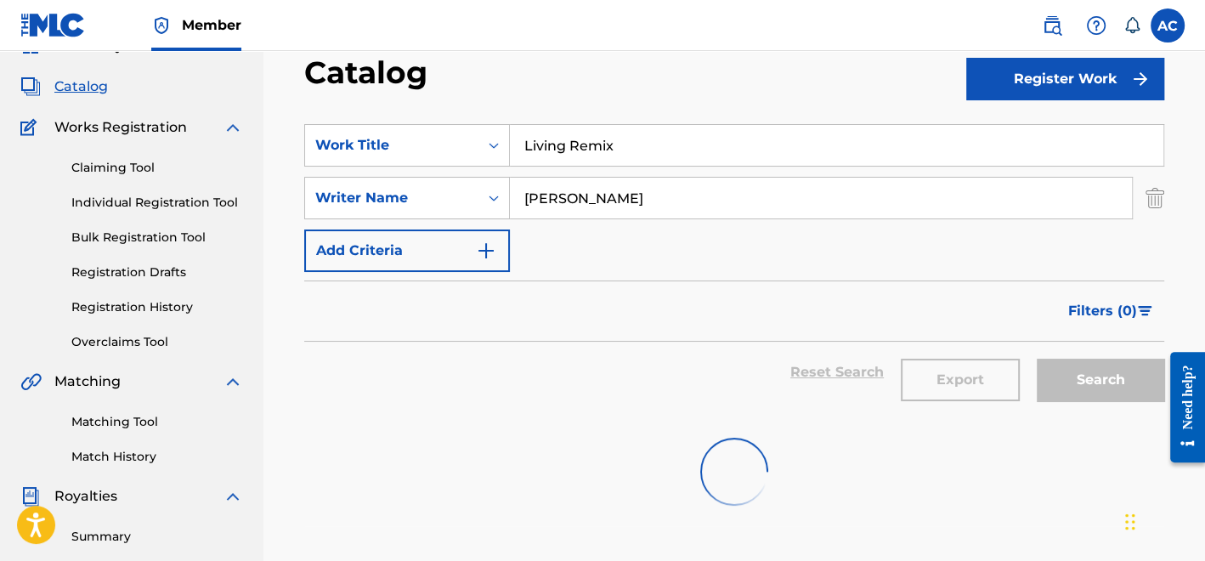
scroll to position [243, 0]
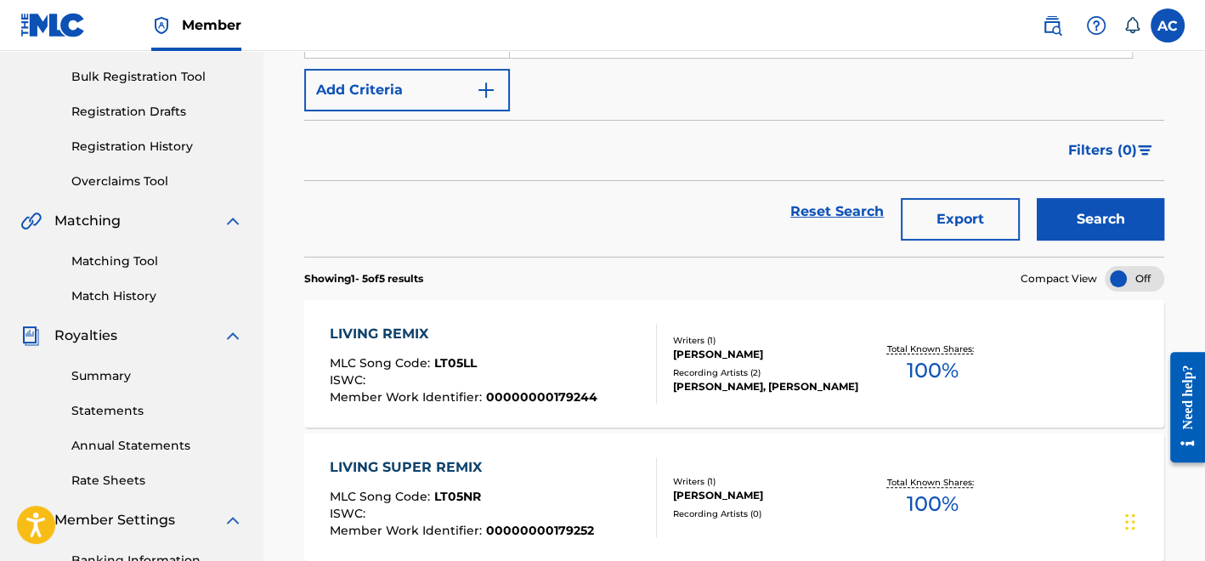
click at [715, 347] on div "[PERSON_NAME]" at bounding box center [767, 354] width 188 height 15
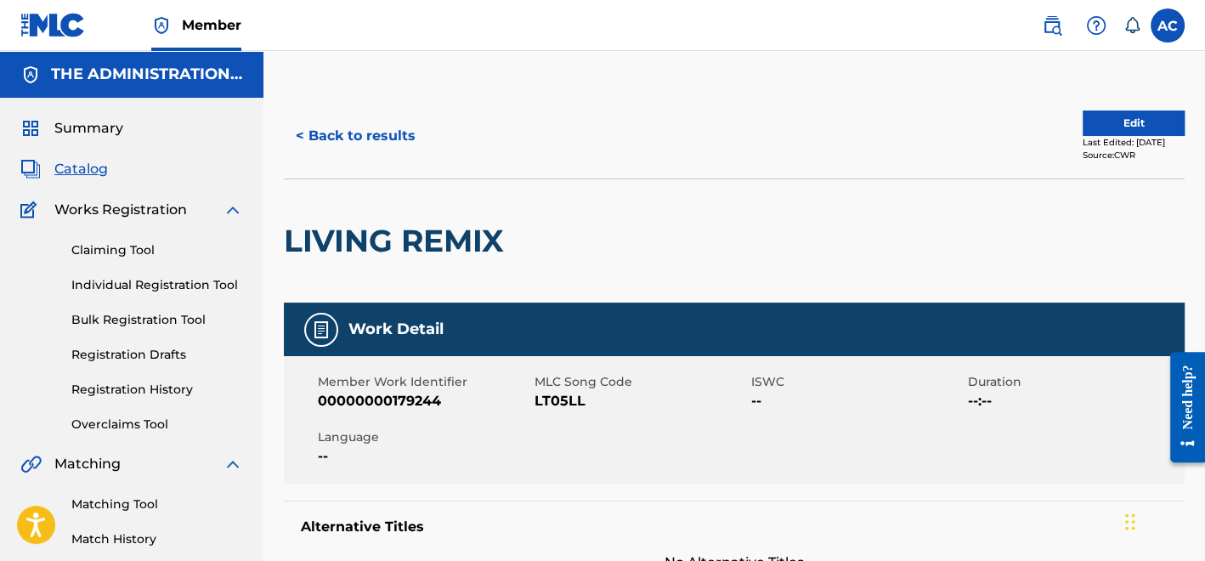
click at [438, 239] on h2 "LIVING REMIX" at bounding box center [398, 241] width 229 height 38
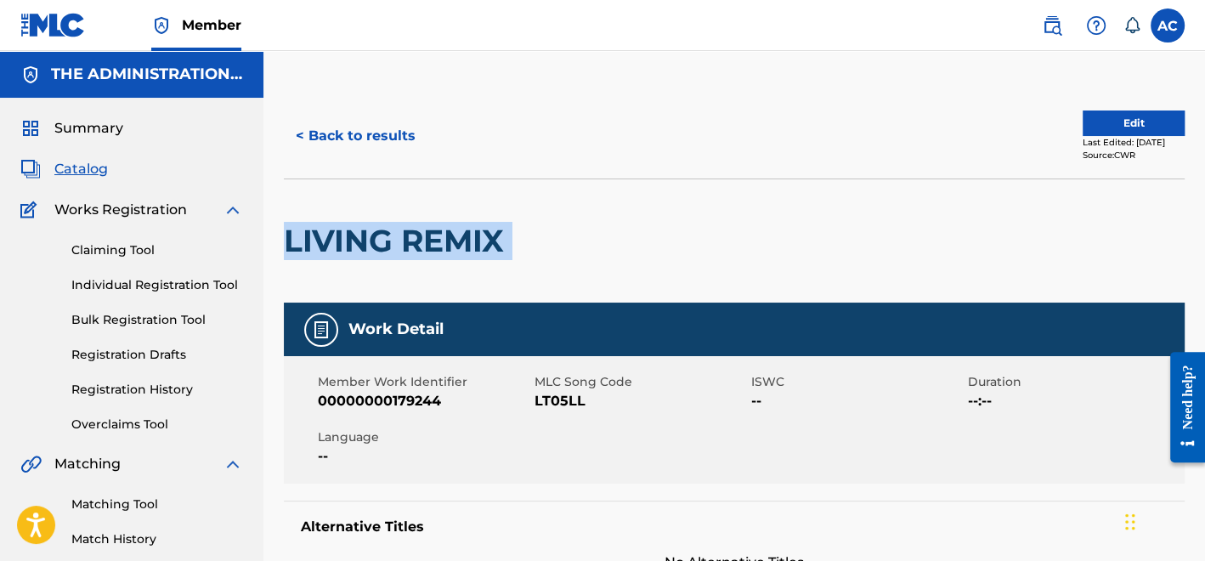
click at [438, 239] on h2 "LIVING REMIX" at bounding box center [398, 241] width 229 height 38
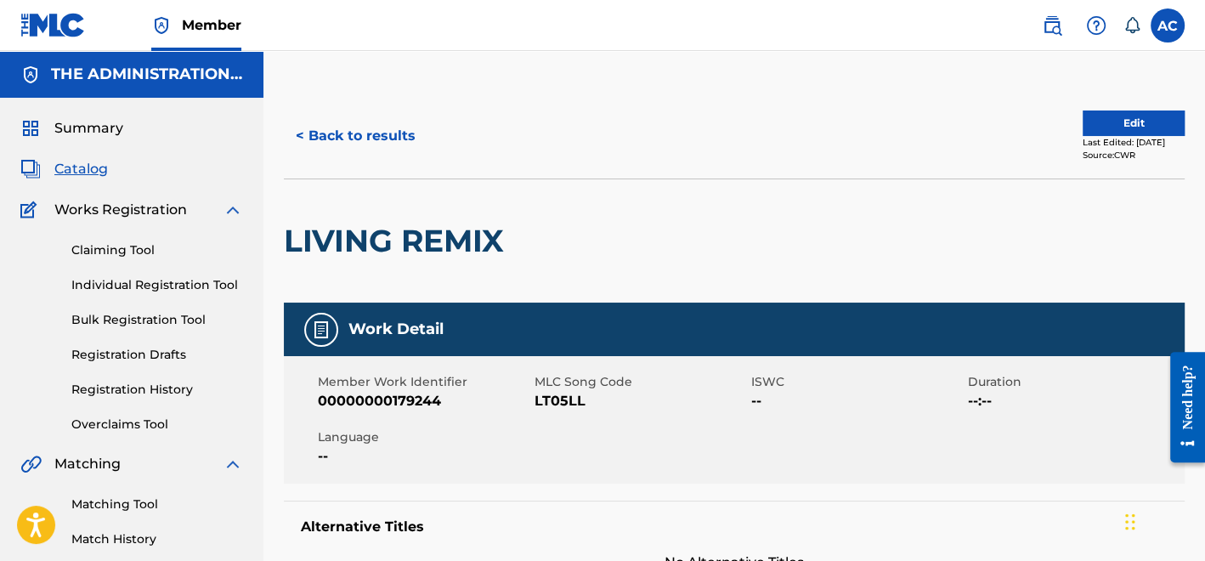
click at [568, 410] on span "LT05LL" at bounding box center [640, 401] width 212 height 20
click at [412, 127] on button "< Back to results" at bounding box center [356, 136] width 144 height 42
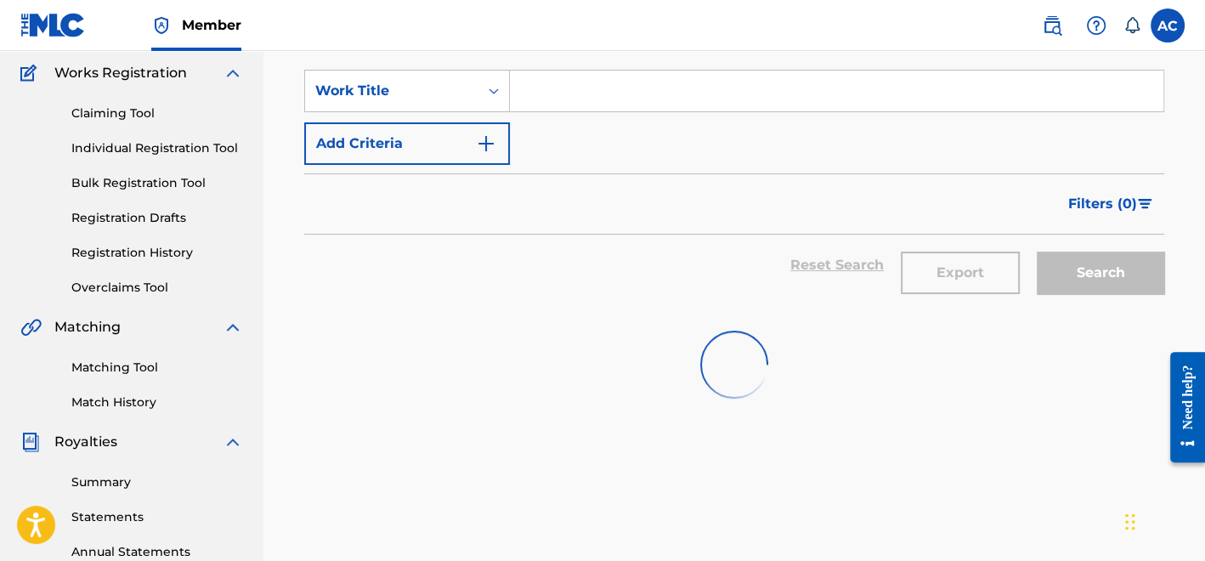
scroll to position [135, 0]
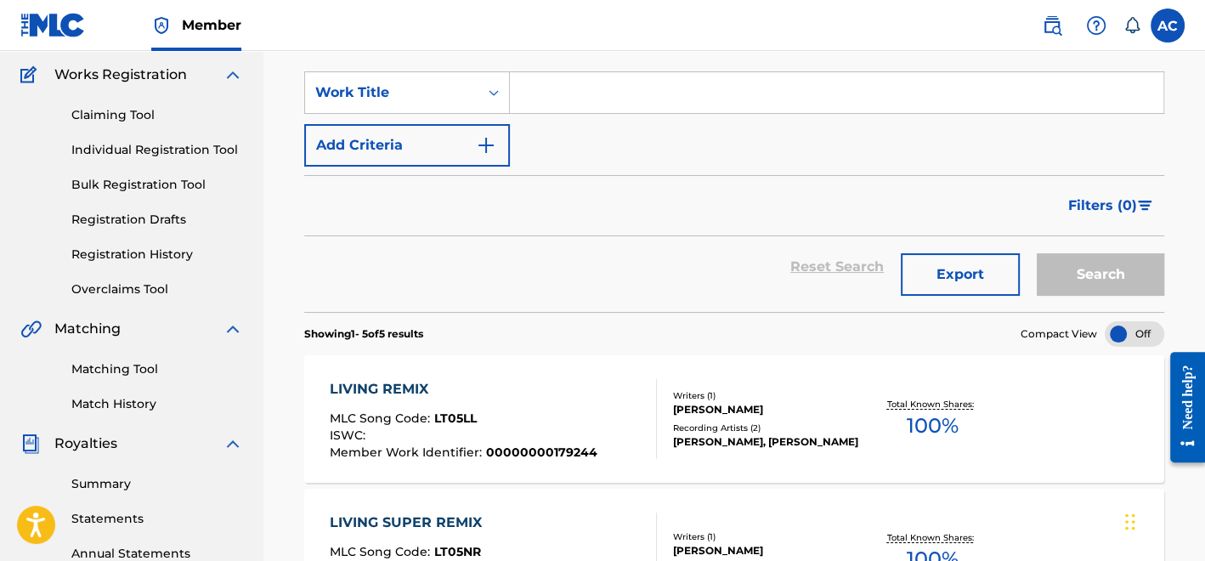
click at [552, 93] on input "Search Form" at bounding box center [836, 92] width 653 height 41
paste input "So Gone (Based Remix)"
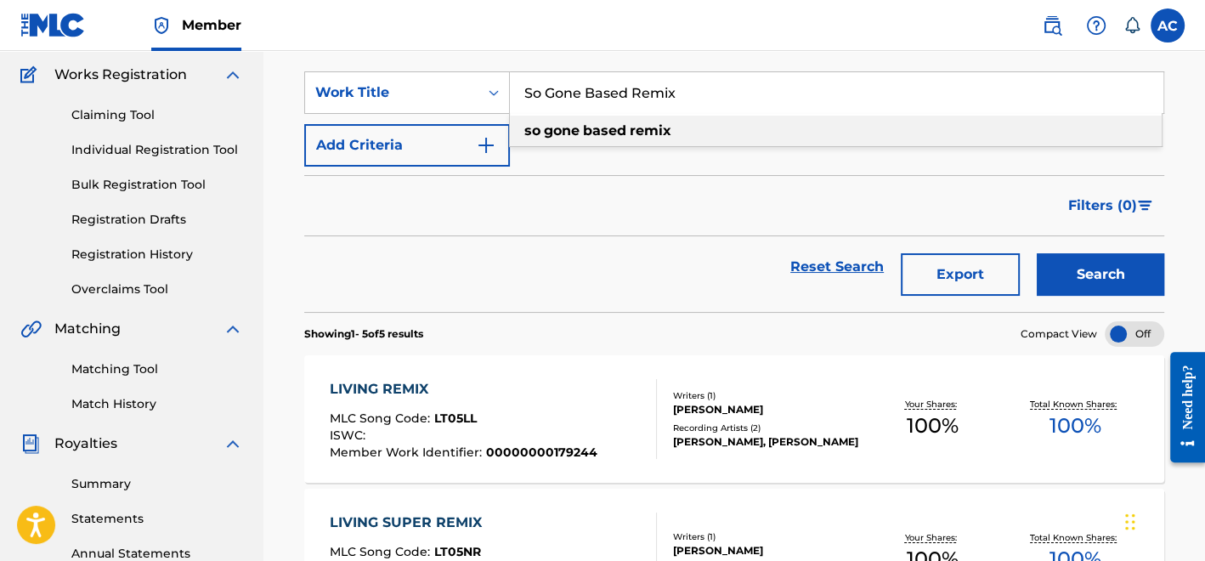
type input "So Gone Based Remix"
click at [478, 149] on img "Search Form" at bounding box center [486, 145] width 20 height 20
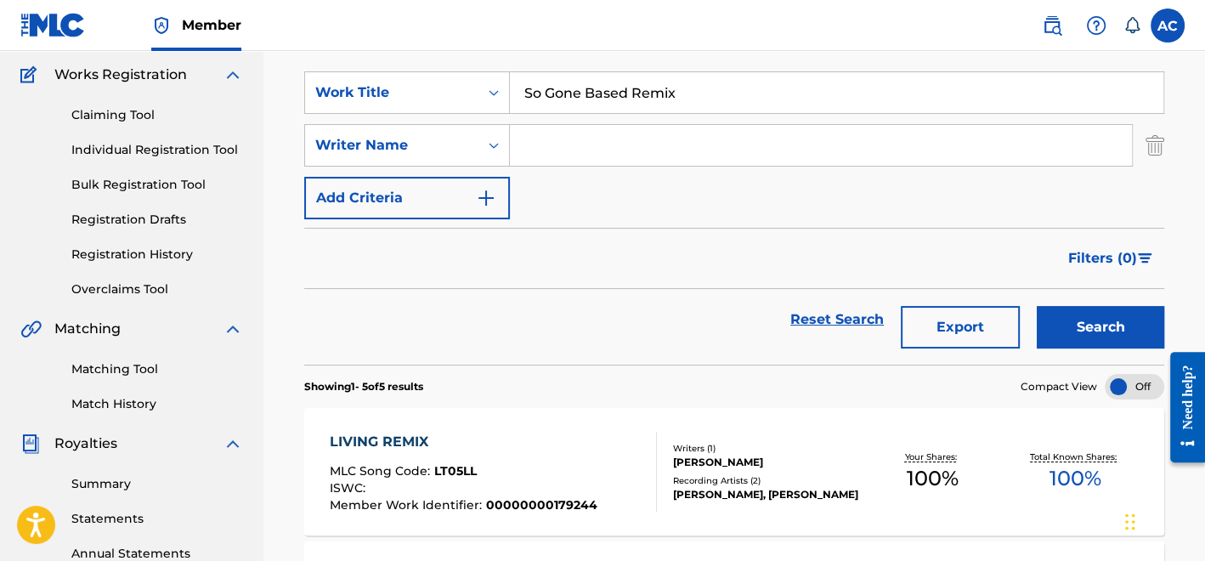
click at [545, 143] on input "Search Form" at bounding box center [821, 145] width 622 height 41
type input "Pullen"
click at [1116, 326] on button "Search" at bounding box center [1100, 327] width 127 height 42
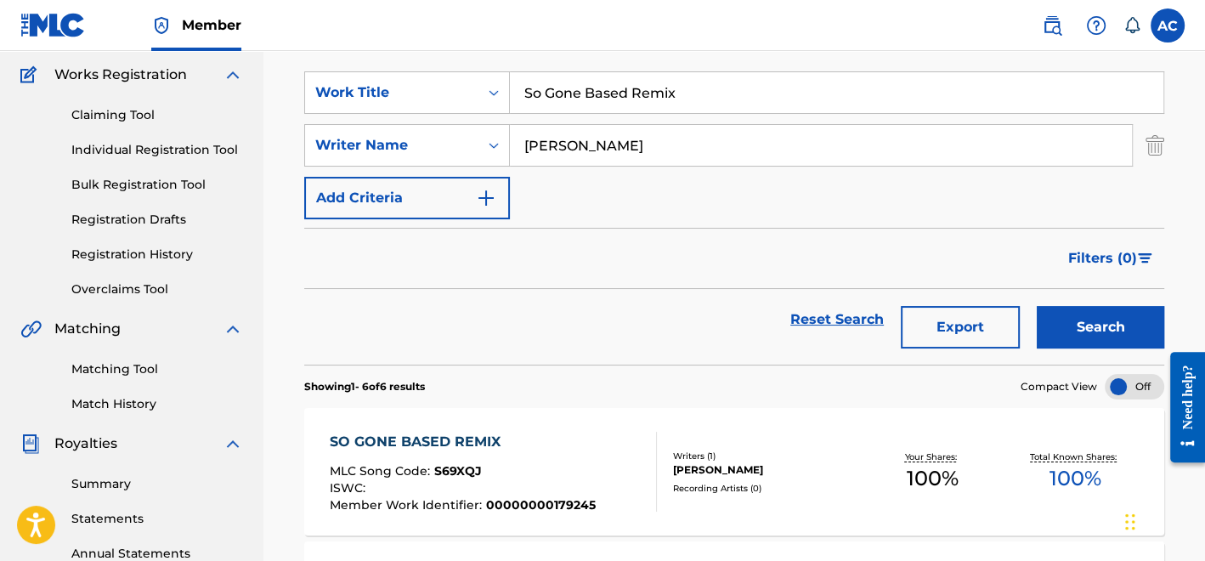
scroll to position [239, 0]
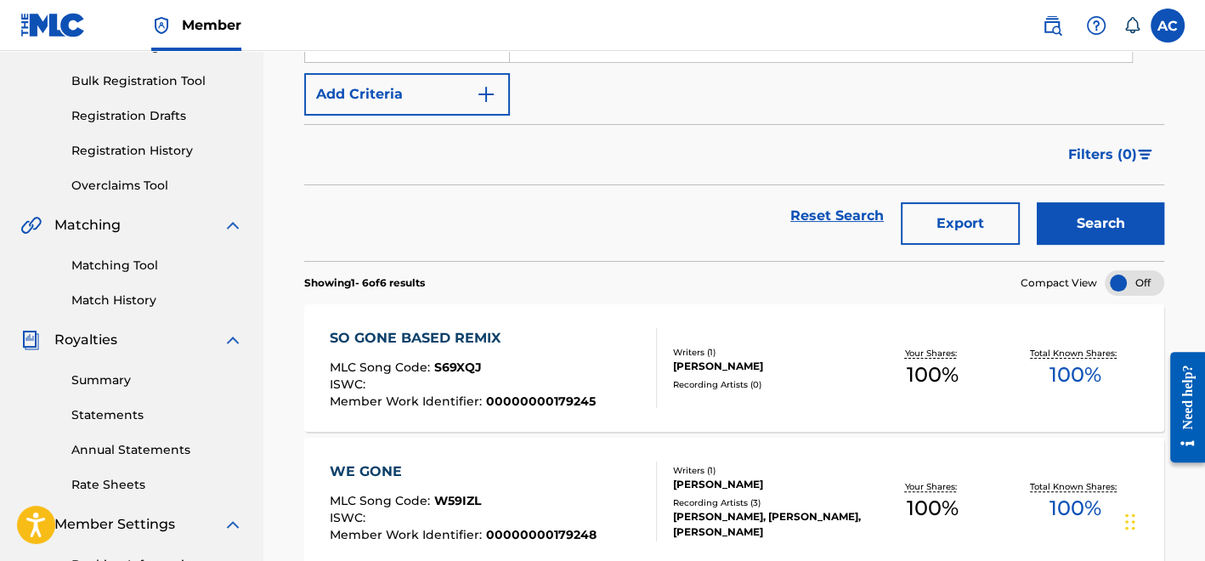
click at [606, 372] on div "SO GONE BASED REMIX MLC Song Code : S69XQJ ISWC : Member Work Identifier : 0000…" at bounding box center [493, 368] width 327 height 80
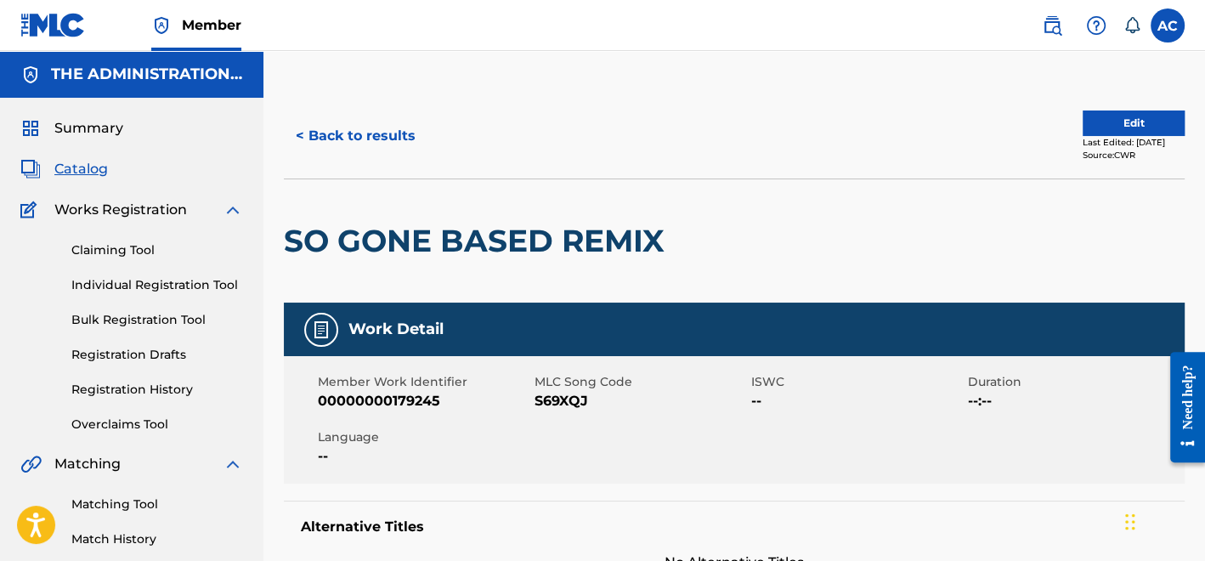
click at [511, 227] on h2 "SO GONE BASED REMIX" at bounding box center [478, 241] width 389 height 38
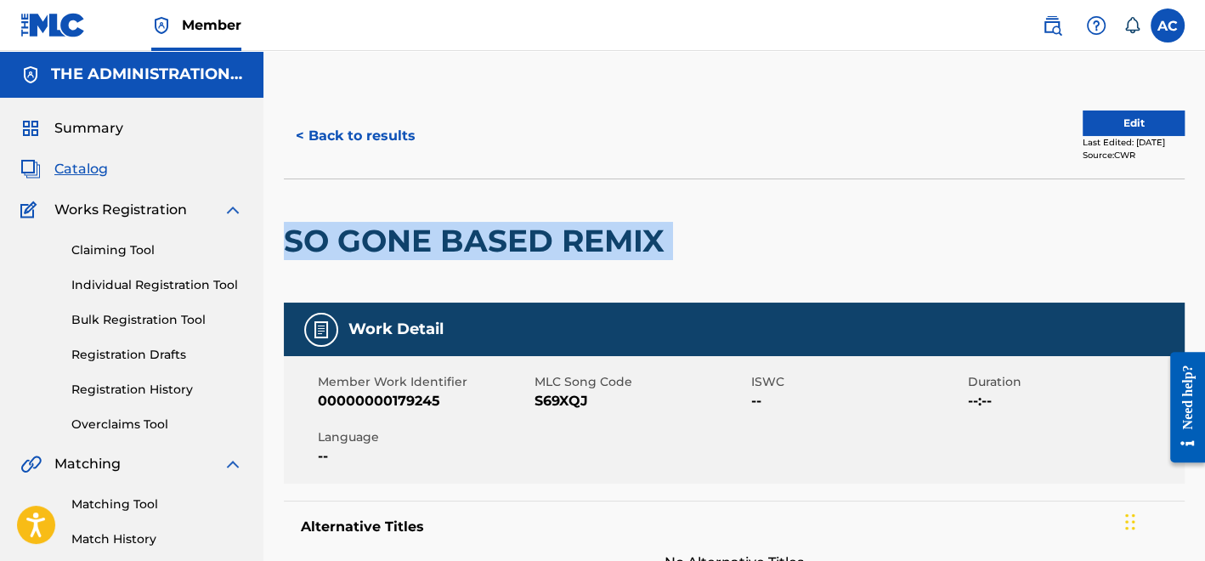
click at [511, 227] on h2 "SO GONE BASED REMIX" at bounding box center [478, 241] width 389 height 38
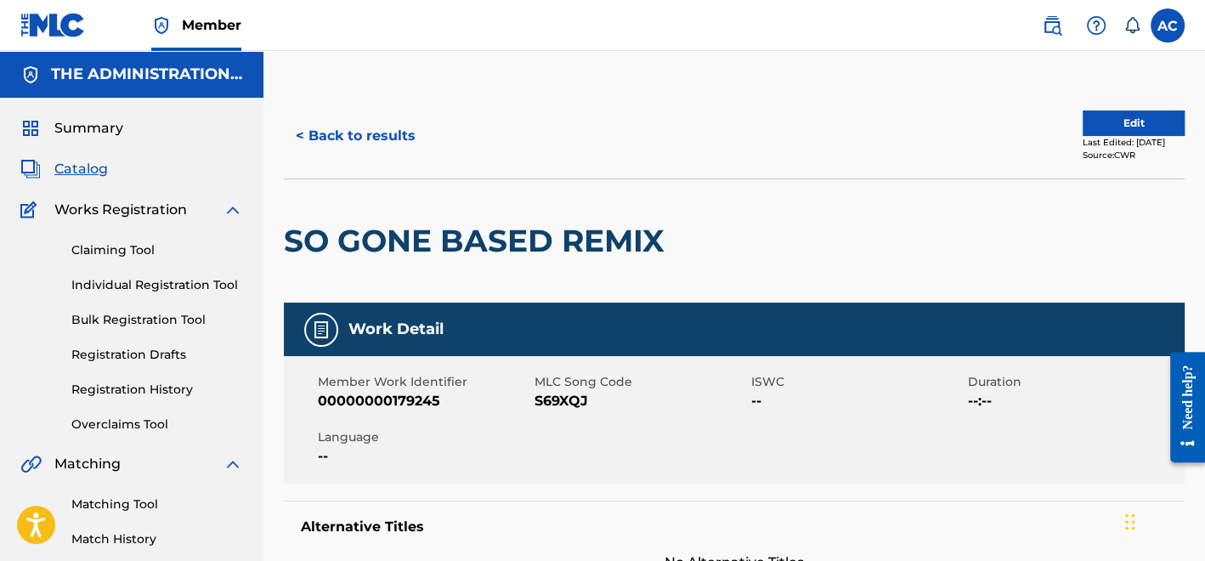
click at [557, 392] on span "S69XQJ" at bounding box center [640, 401] width 212 height 20
click at [314, 131] on button "< Back to results" at bounding box center [356, 136] width 144 height 42
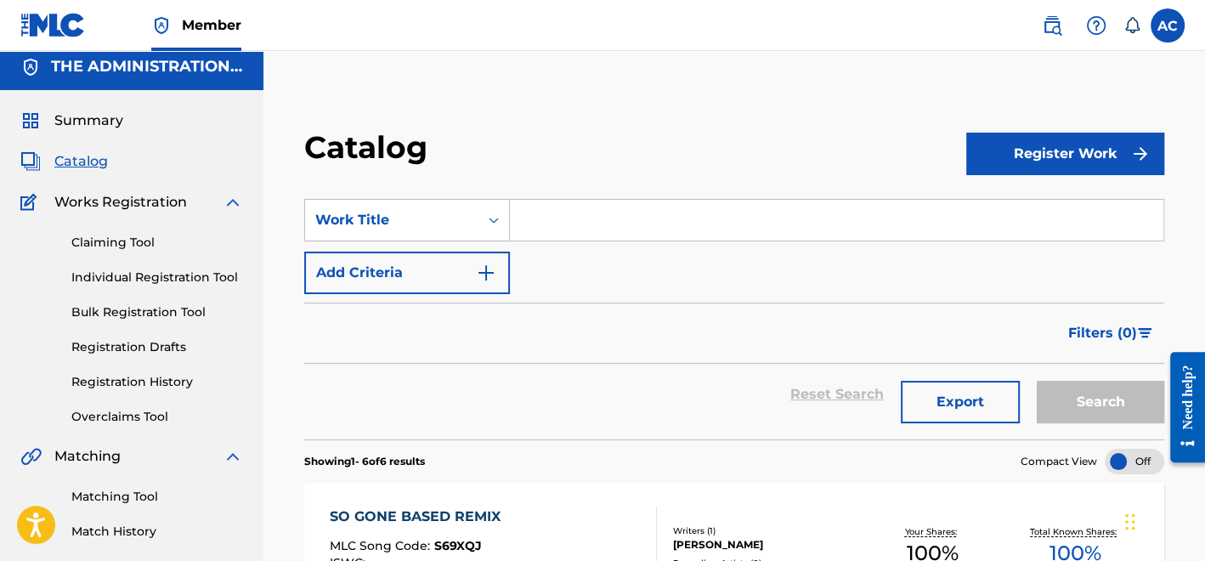
scroll to position [7, 0]
click at [517, 218] on input "Search Form" at bounding box center [836, 221] width 653 height 41
paste input "Otherside"
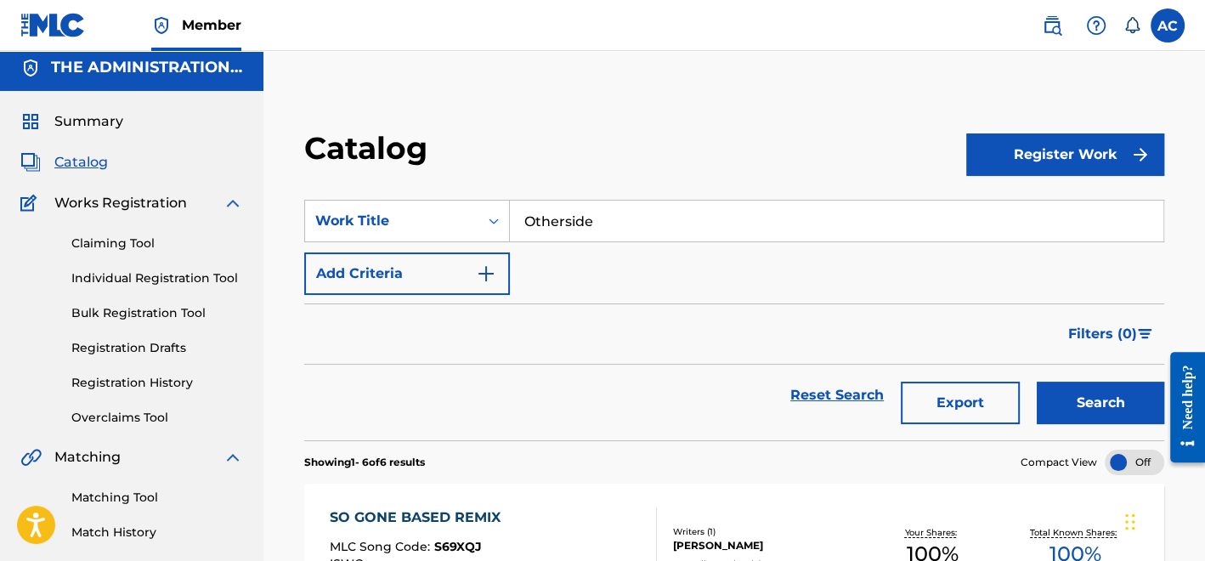
type input "Otherside"
click at [493, 268] on img "Search Form" at bounding box center [486, 273] width 20 height 20
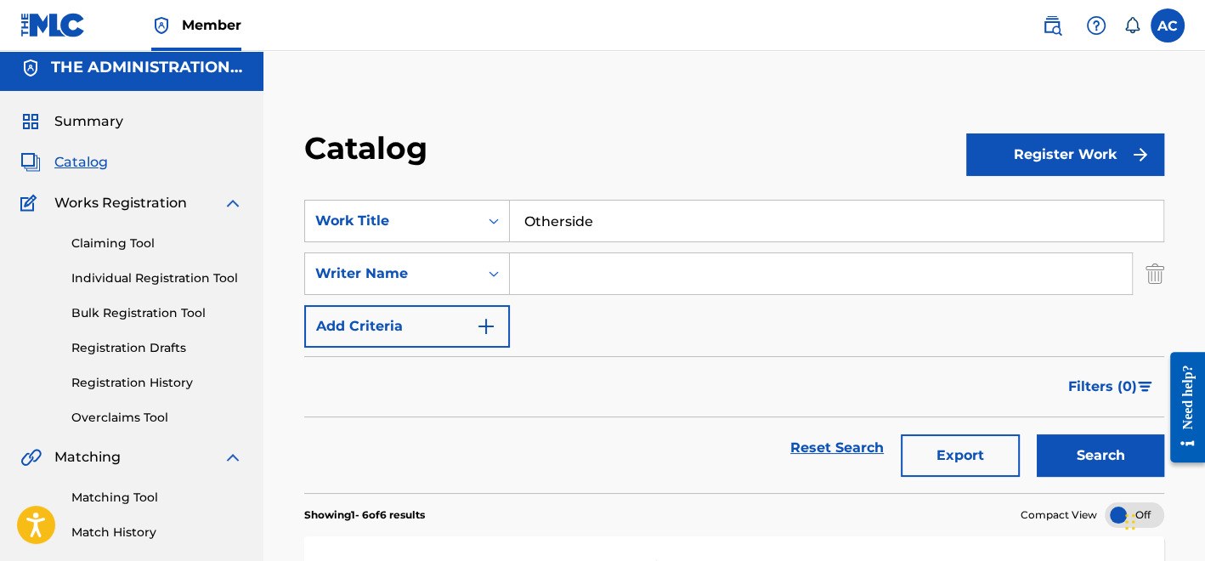
click at [561, 278] on input "Search Form" at bounding box center [821, 273] width 622 height 41
type input "Pullen"
click at [1052, 465] on button "Search" at bounding box center [1100, 455] width 127 height 42
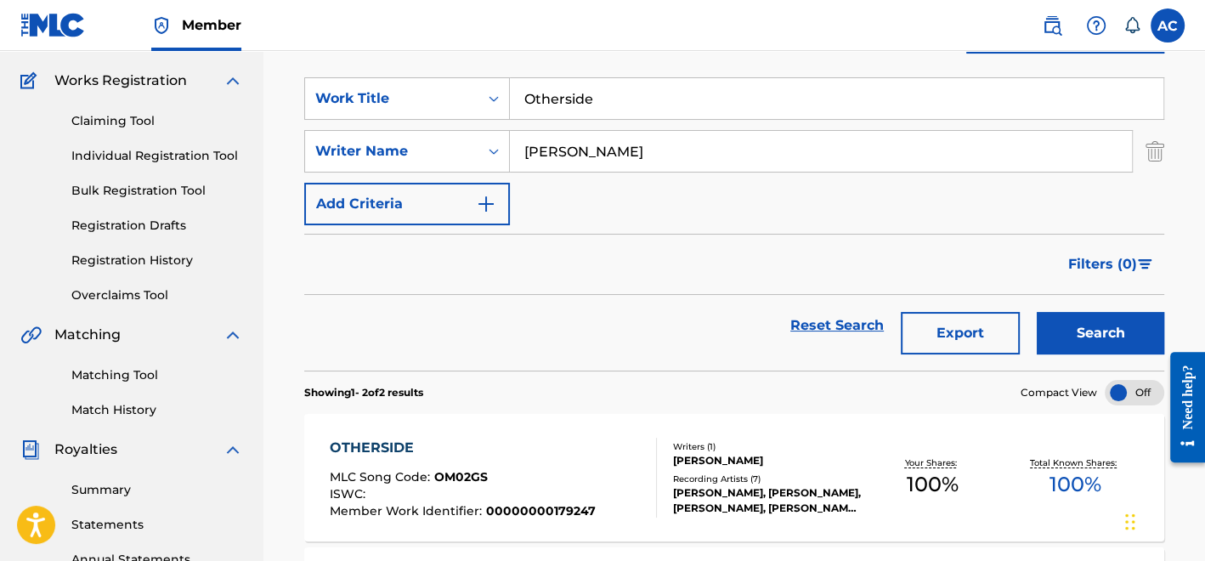
scroll to position [133, 0]
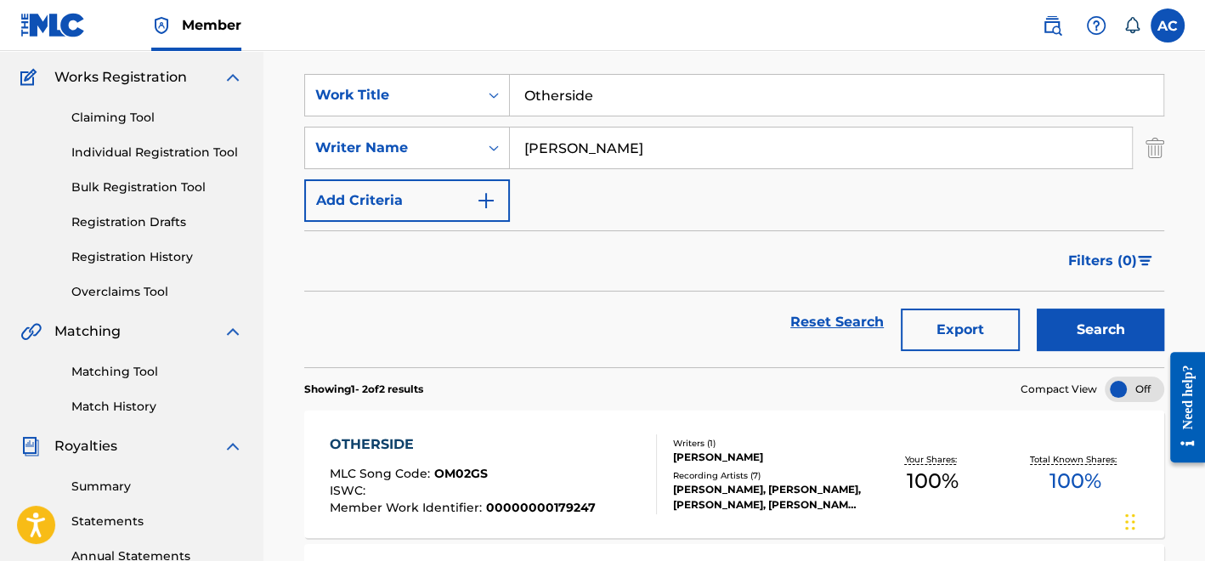
click at [1091, 331] on button "Search" at bounding box center [1100, 329] width 127 height 42
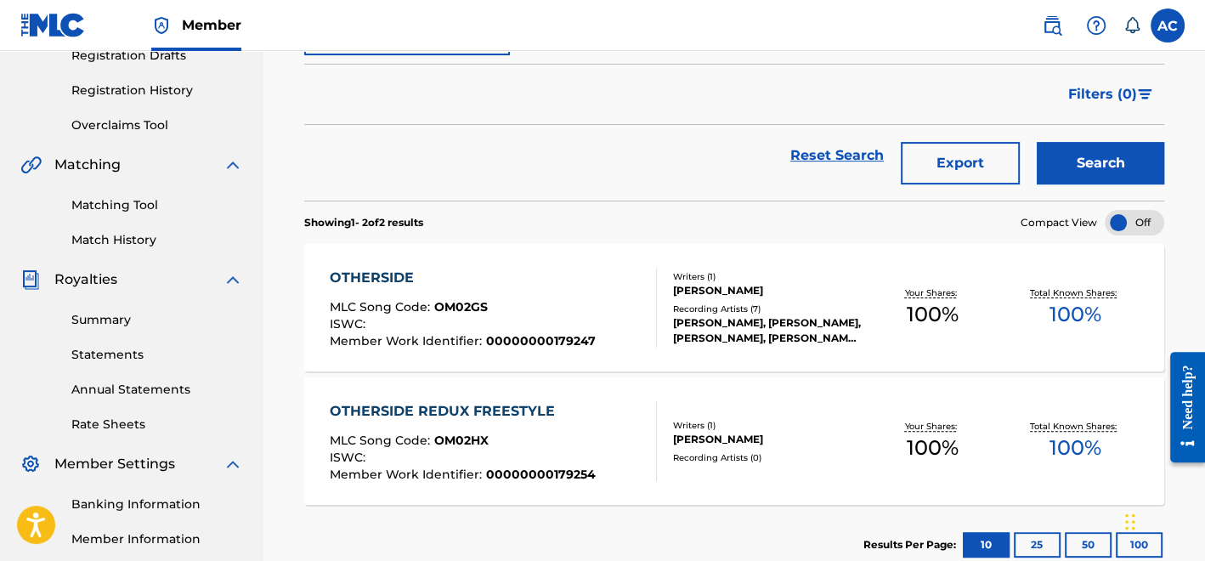
scroll to position [301, 0]
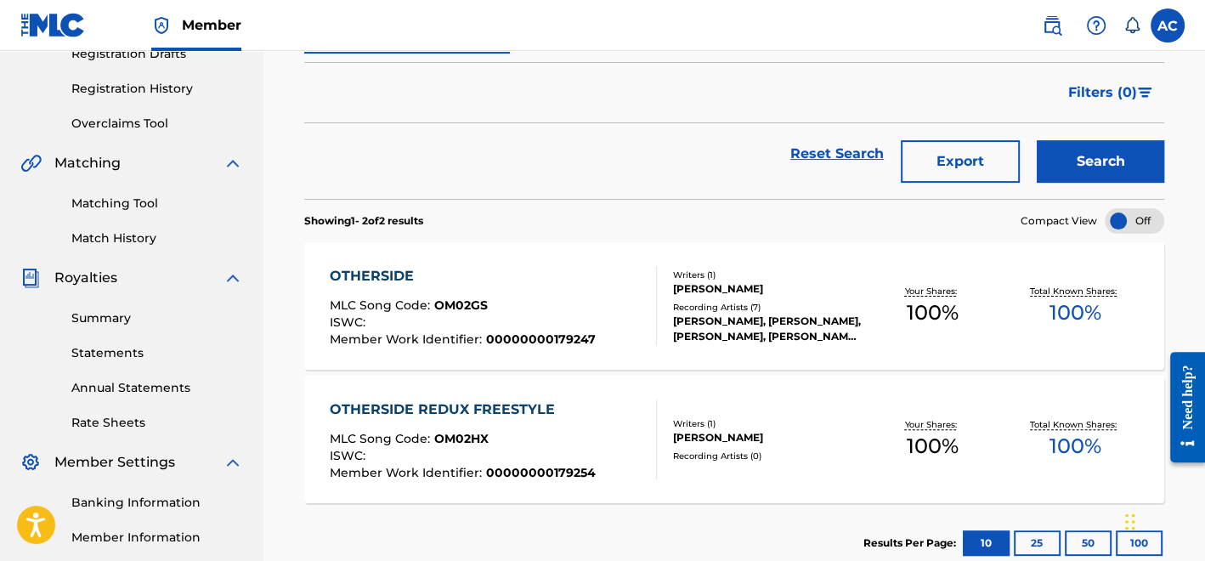
click at [793, 314] on div "ROCKIE FRESH, ROCKIE FRESH, ROCKIE FRESH, ROCKIE FRESH, ROCKIE FRESH" at bounding box center [767, 329] width 188 height 31
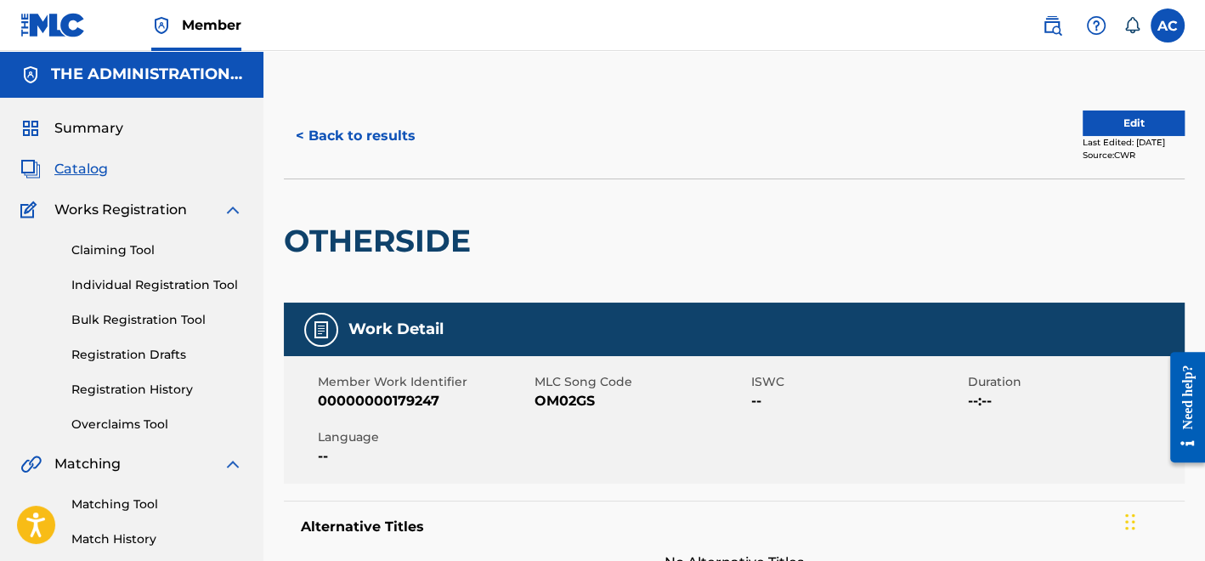
click at [430, 247] on h2 "OTHERSIDE" at bounding box center [381, 241] width 195 height 38
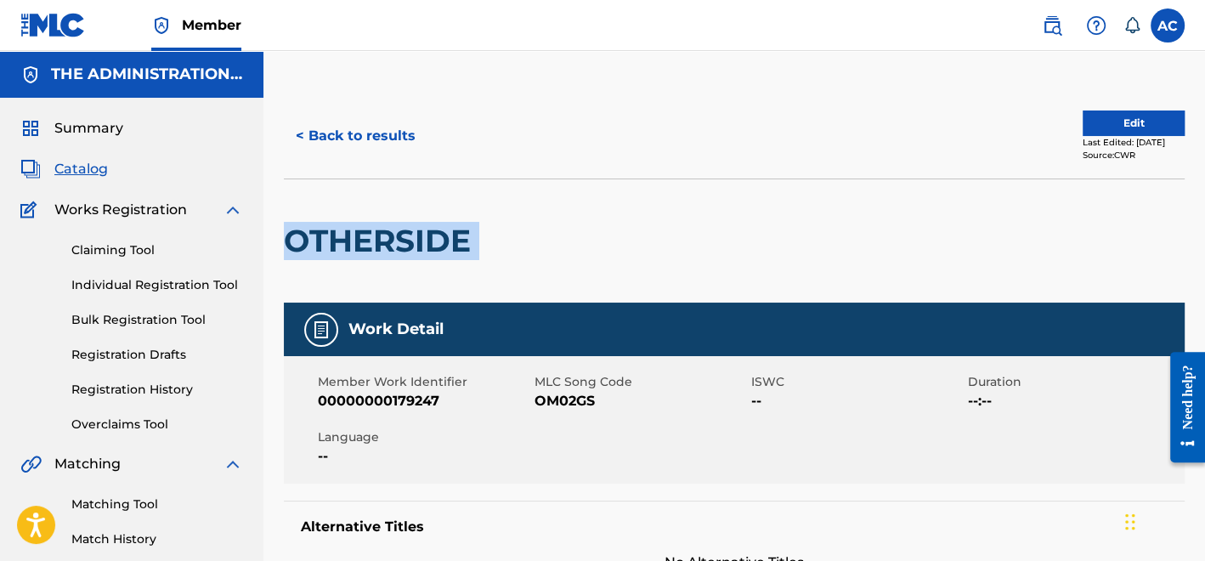
click at [430, 247] on h2 "OTHERSIDE" at bounding box center [381, 241] width 195 height 38
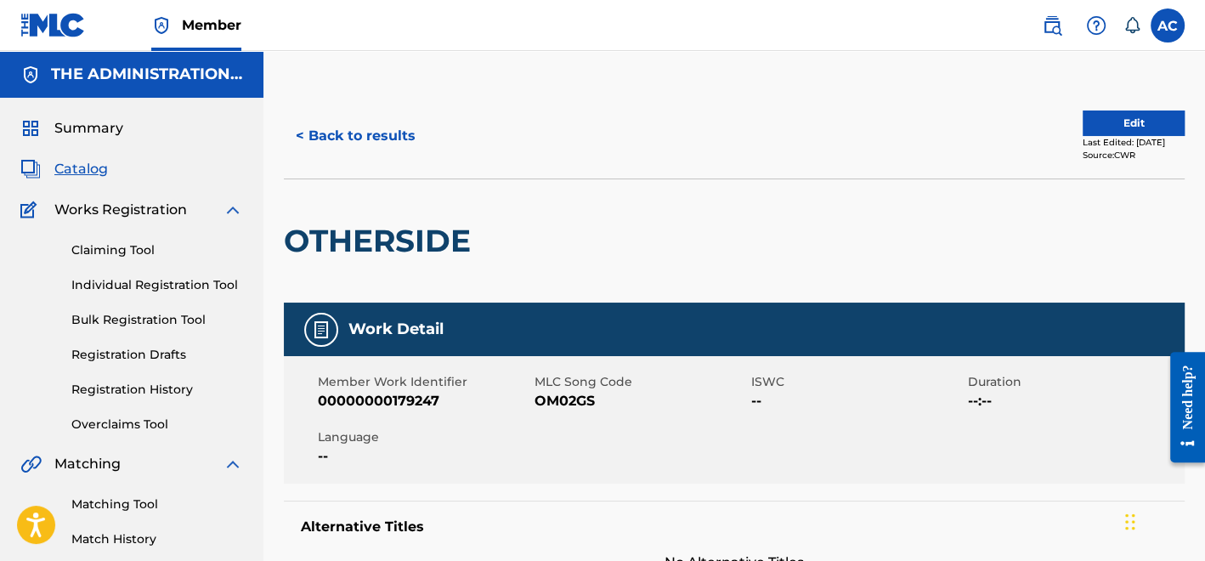
click at [579, 404] on span "OM02GS" at bounding box center [640, 401] width 212 height 20
click at [383, 149] on button "< Back to results" at bounding box center [356, 136] width 144 height 42
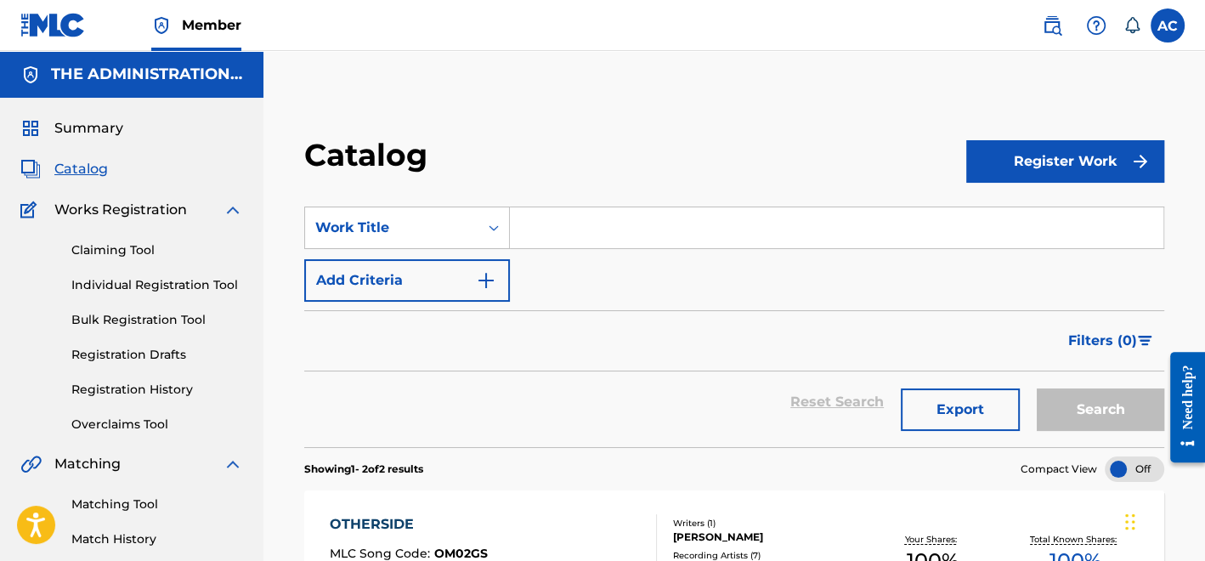
click at [560, 231] on input "Search Form" at bounding box center [836, 227] width 653 height 41
paste input "We Gone"
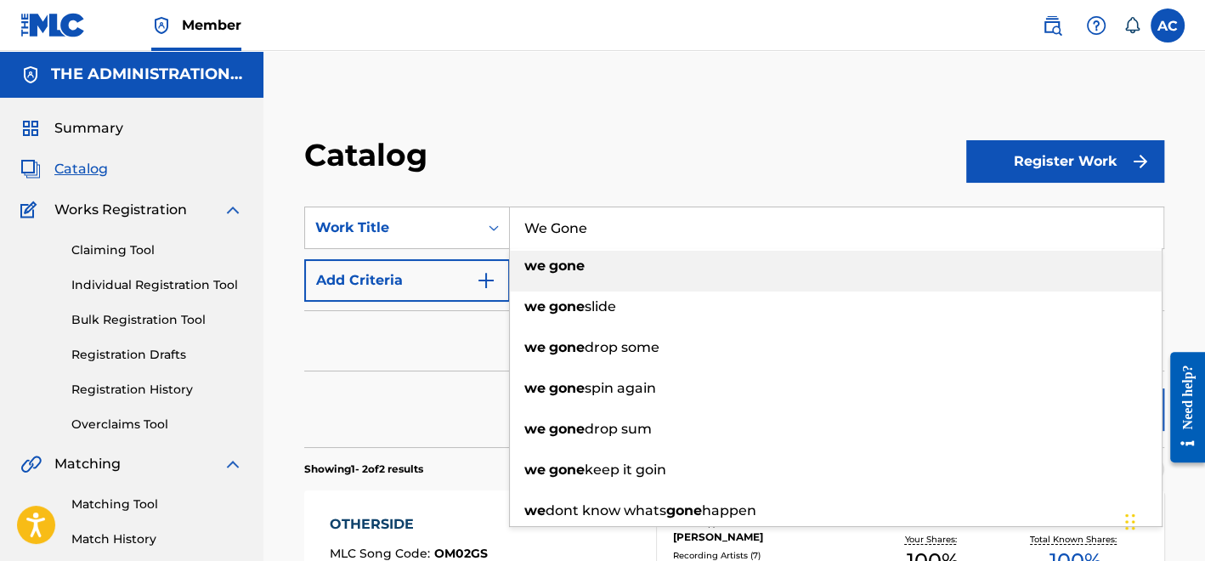
type input "We Gone"
click at [376, 265] on button "Add Criteria" at bounding box center [407, 280] width 206 height 42
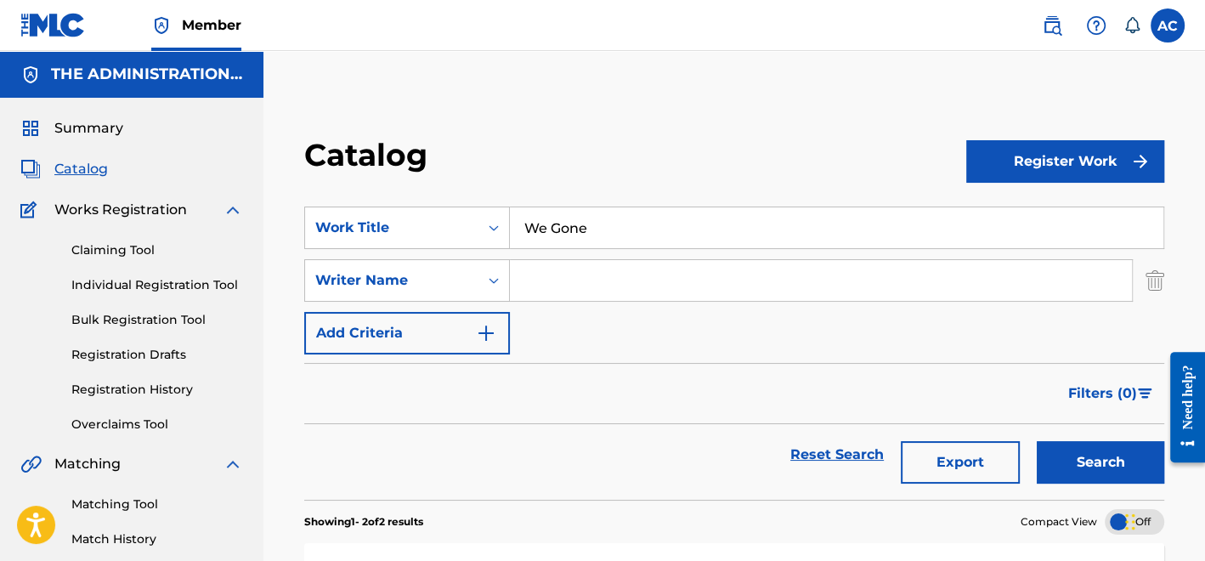
click at [561, 297] on input "Search Form" at bounding box center [821, 280] width 622 height 41
type input "Pullen"
click at [1080, 478] on button "Search" at bounding box center [1100, 462] width 127 height 42
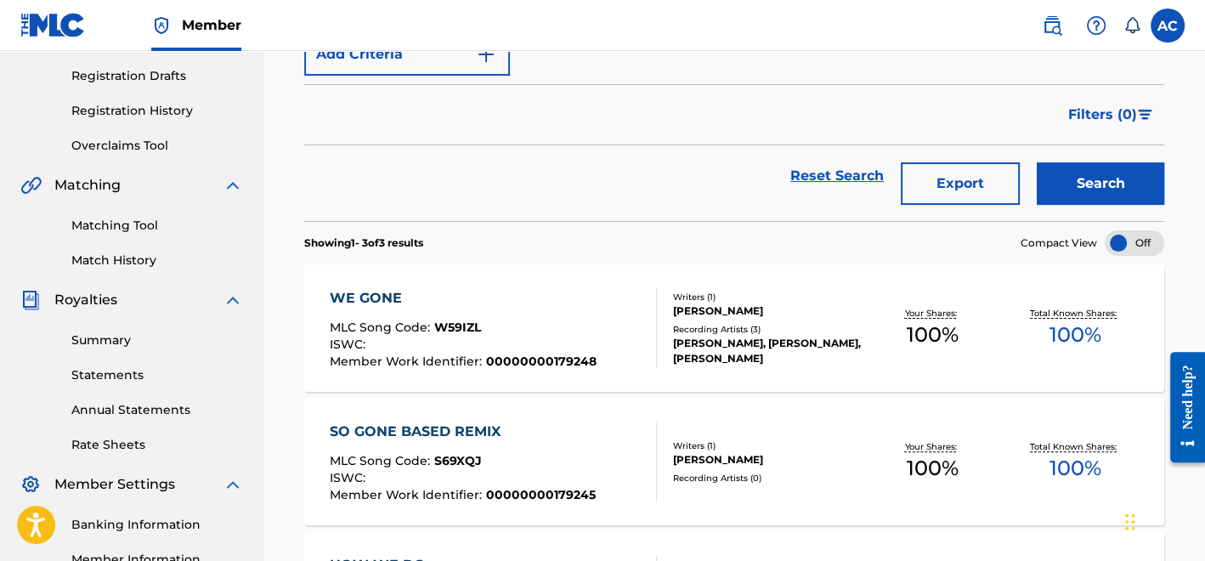
click at [777, 291] on div "Writers ( 1 )" at bounding box center [767, 297] width 188 height 13
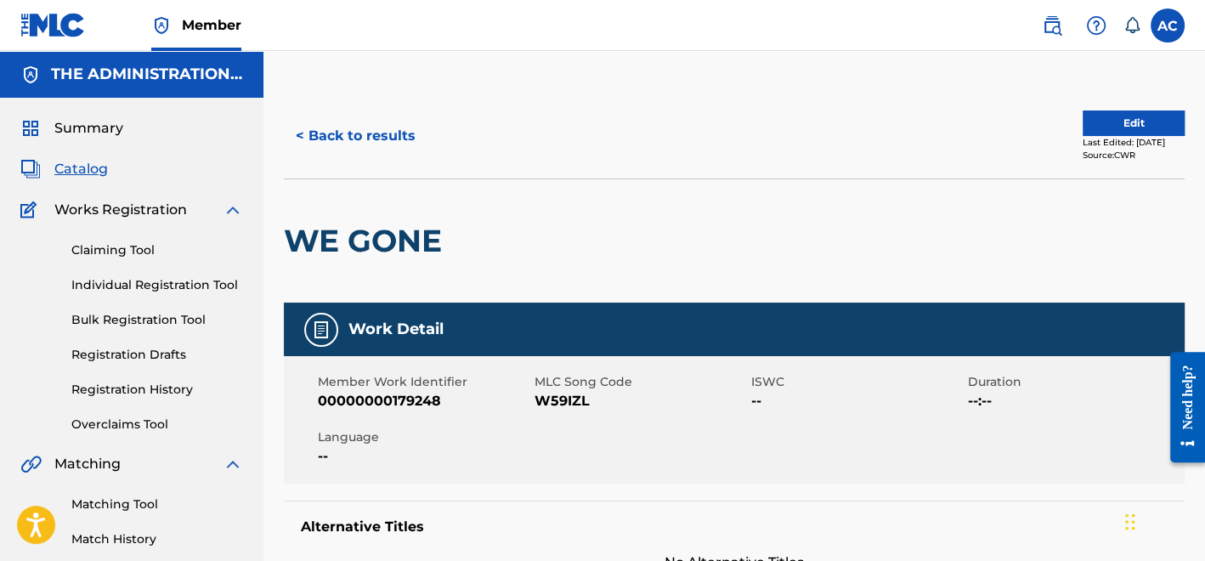
click at [405, 249] on h2 "WE GONE" at bounding box center [367, 241] width 167 height 38
click at [560, 398] on span "W59IZL" at bounding box center [640, 401] width 212 height 20
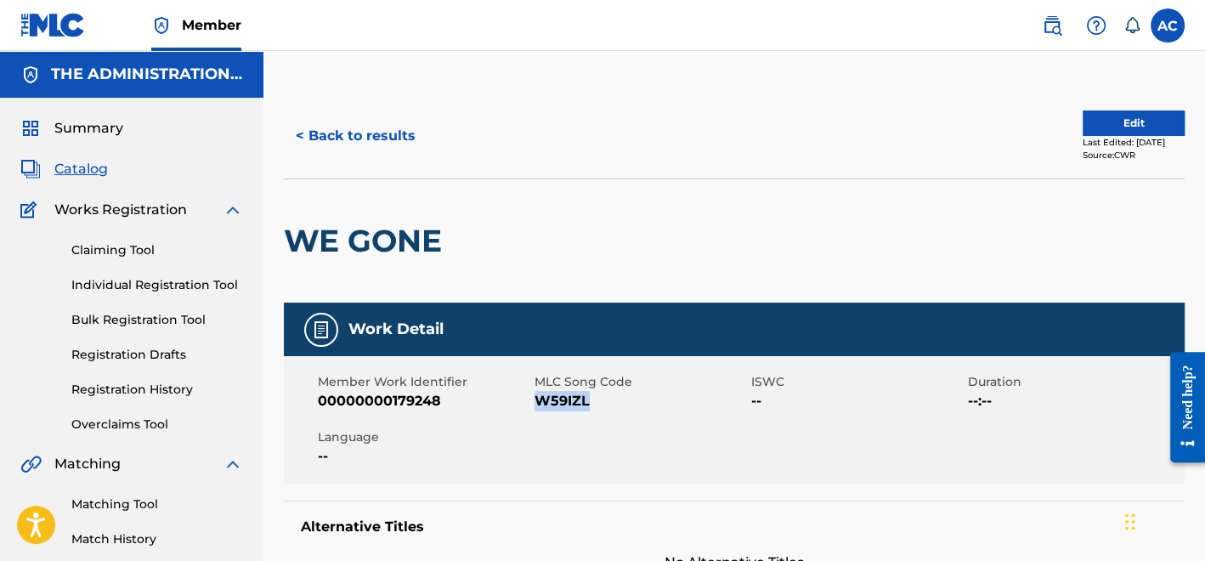
click at [383, 123] on button "< Back to results" at bounding box center [356, 136] width 144 height 42
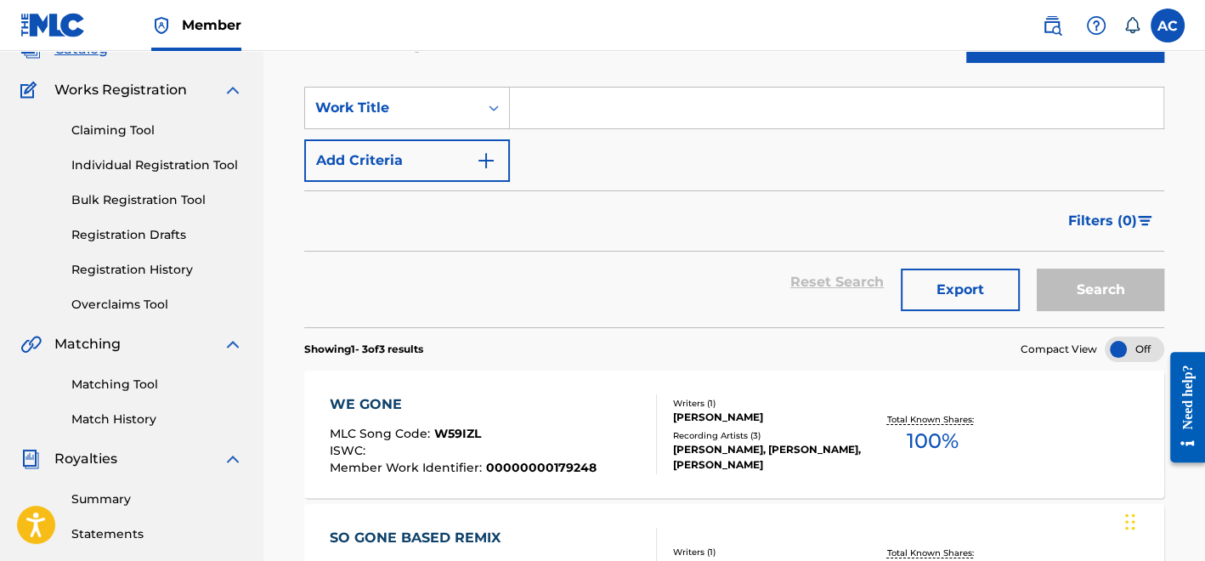
scroll to position [106, 0]
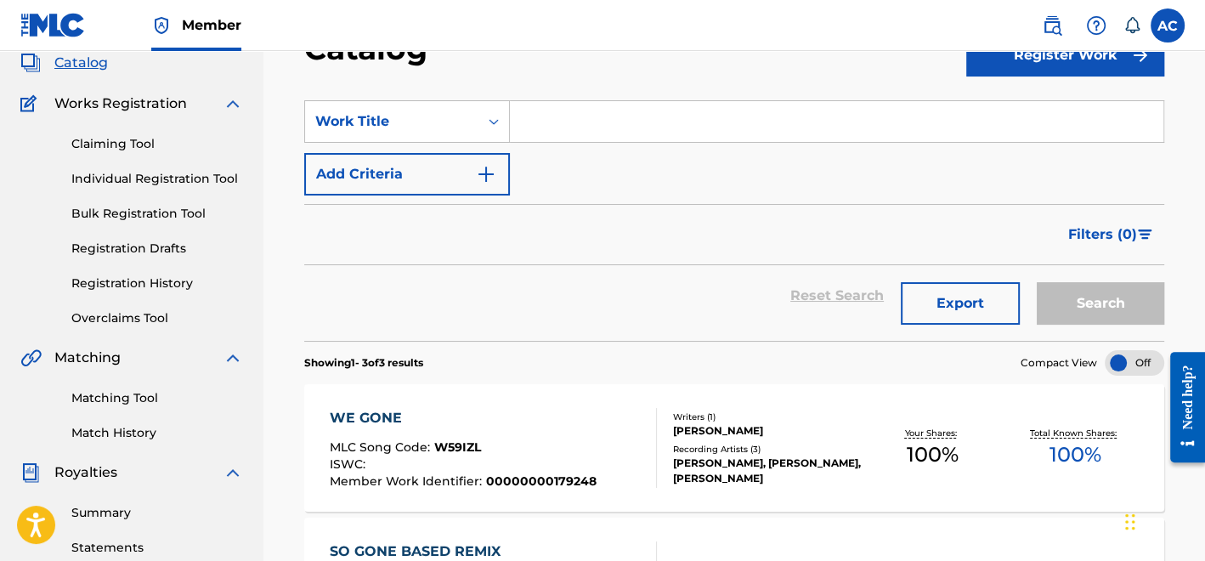
click at [587, 127] on input "Search Form" at bounding box center [836, 121] width 653 height 41
paste input "About It"
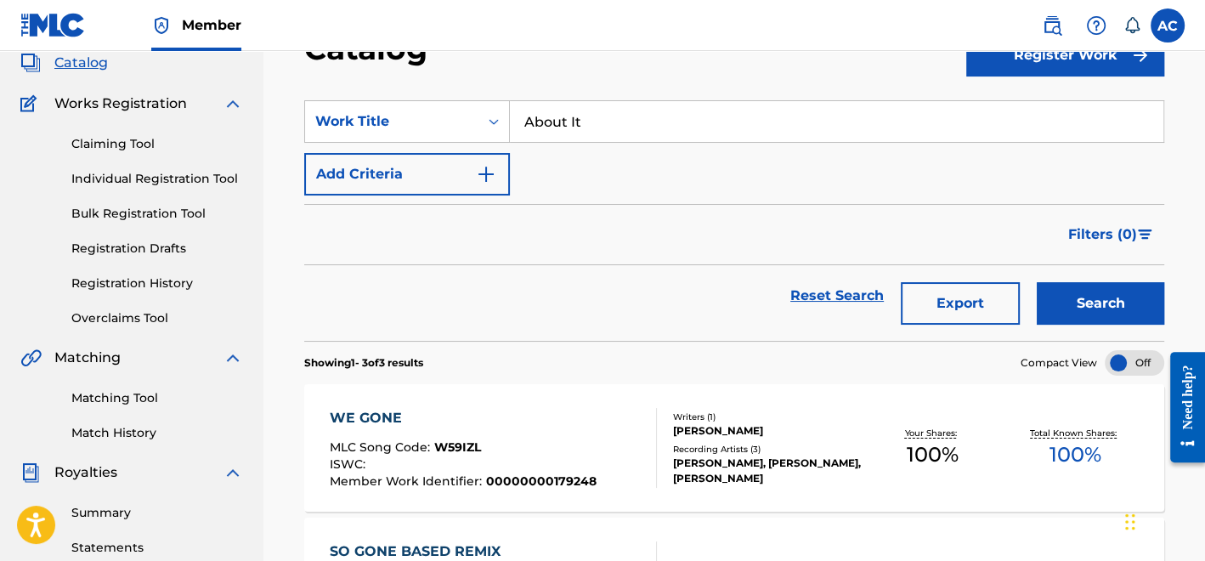
type input "About It"
click at [483, 161] on button "Add Criteria" at bounding box center [407, 174] width 206 height 42
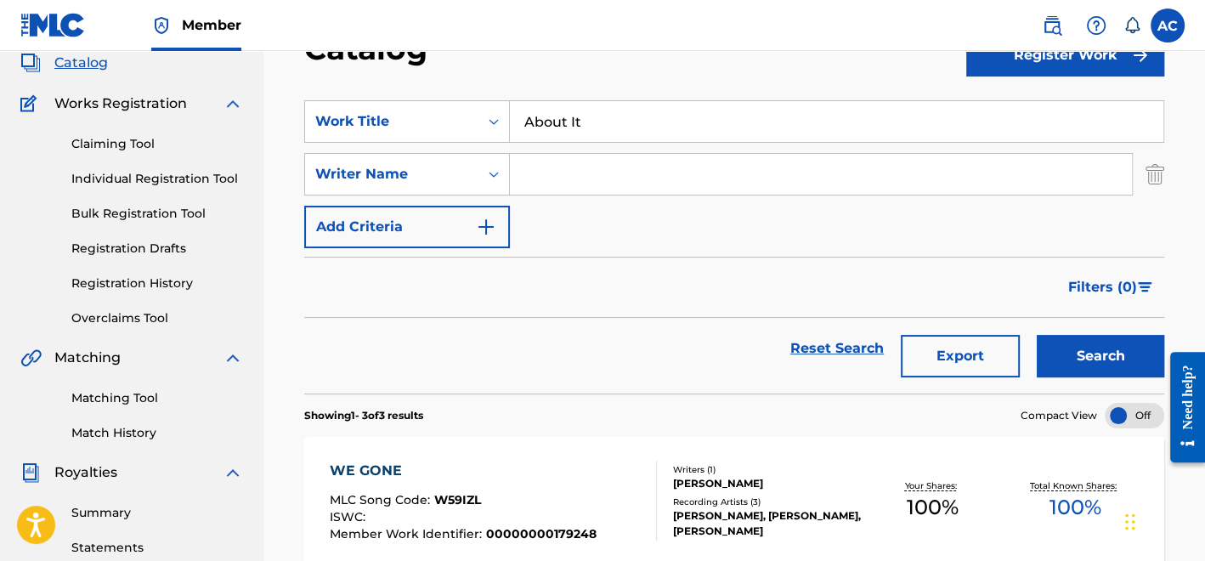
click at [551, 178] on input "Search Form" at bounding box center [821, 174] width 622 height 41
type input "Pullen"
click at [1065, 352] on button "Search" at bounding box center [1100, 356] width 127 height 42
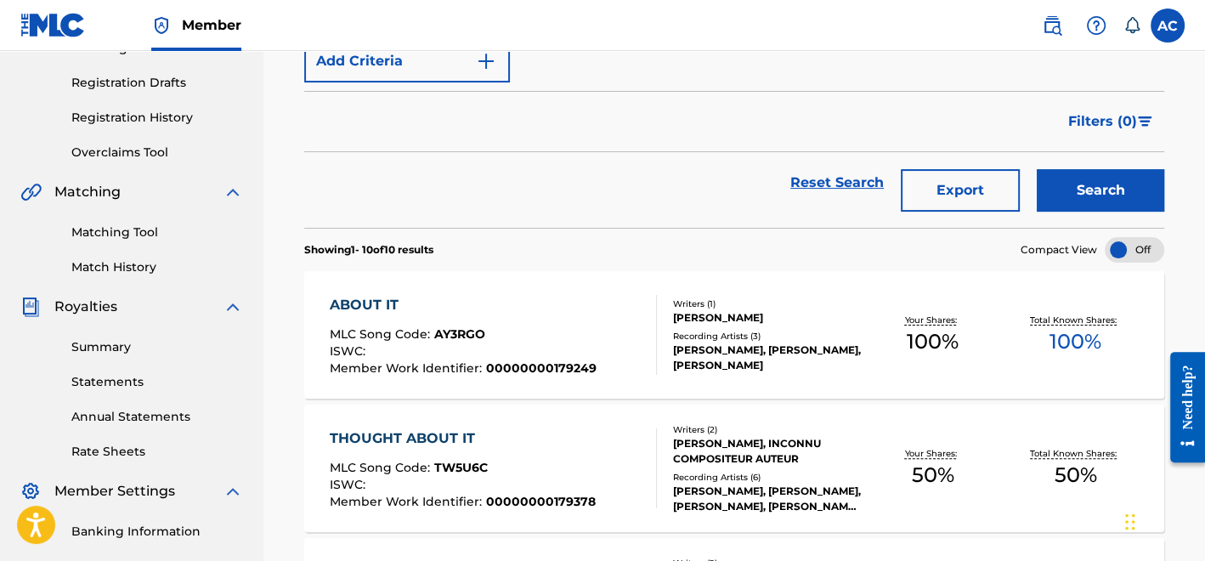
scroll to position [273, 0]
click at [681, 368] on div "ROCKIE FRESH, ROCKIE FRESH, ROCKIE FRESH" at bounding box center [767, 357] width 188 height 31
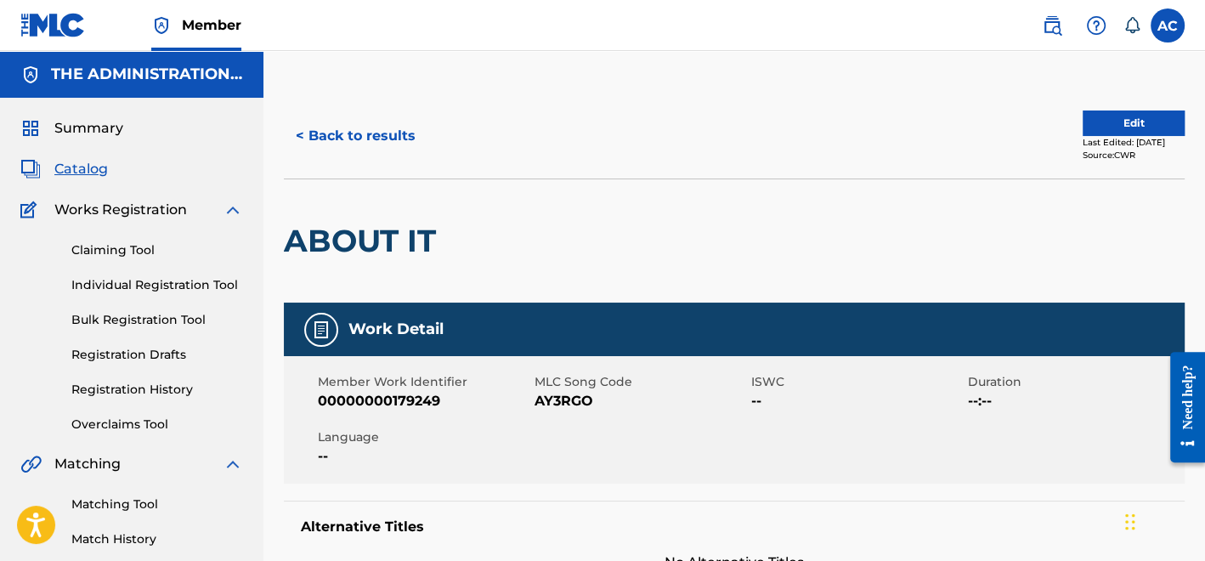
click at [370, 203] on div "ABOUT IT" at bounding box center [364, 240] width 161 height 123
click at [547, 401] on span "AY3RGO" at bounding box center [640, 401] width 212 height 20
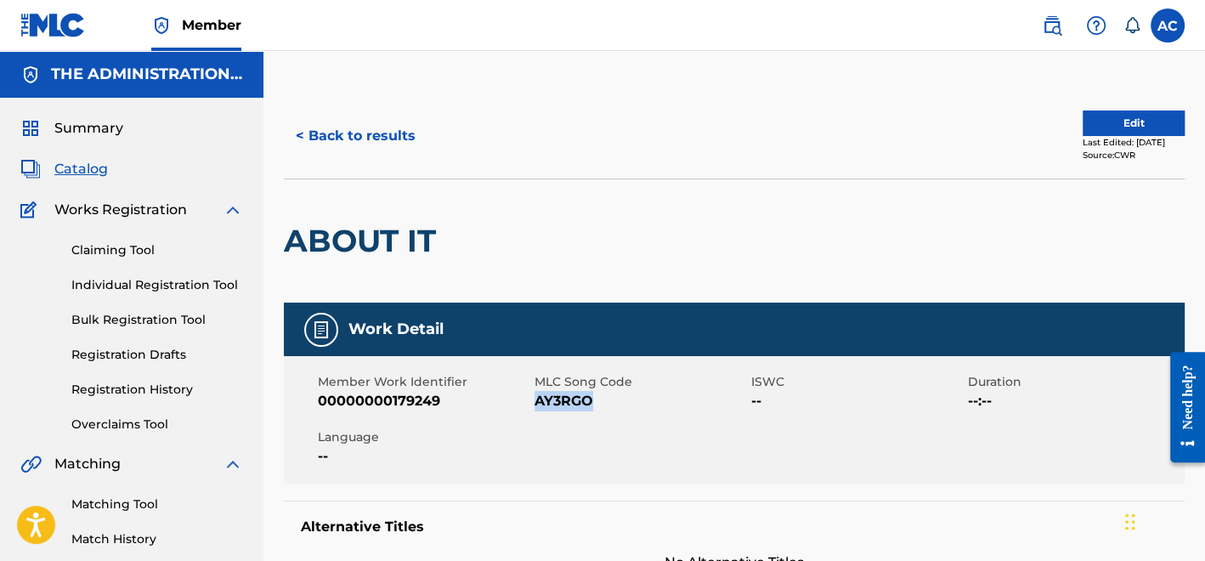
click at [377, 144] on button "< Back to results" at bounding box center [356, 136] width 144 height 42
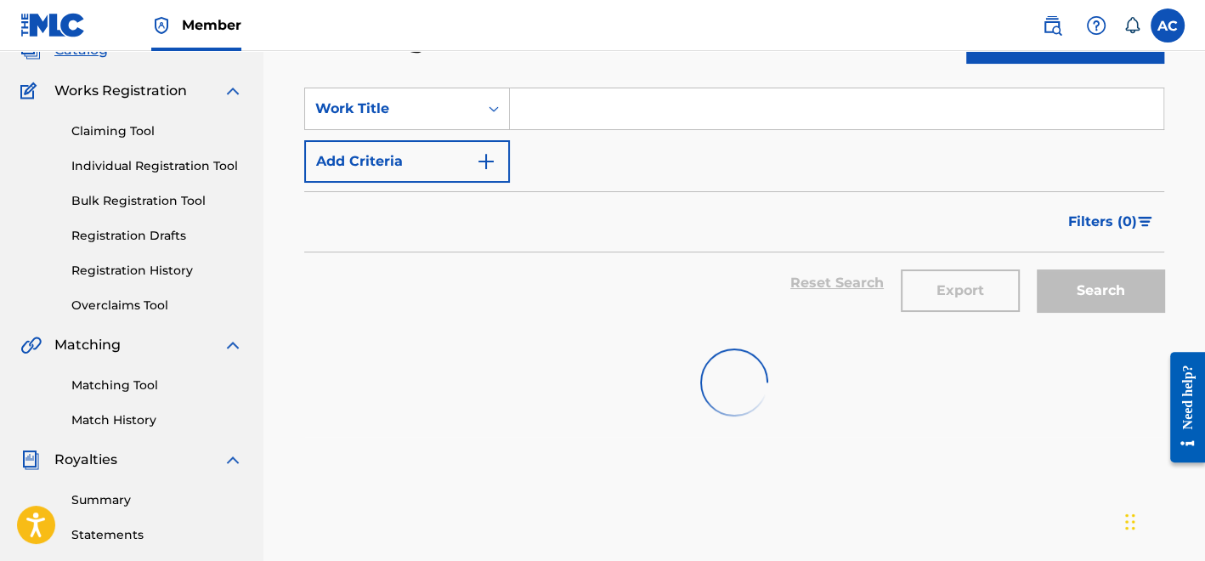
scroll to position [105, 0]
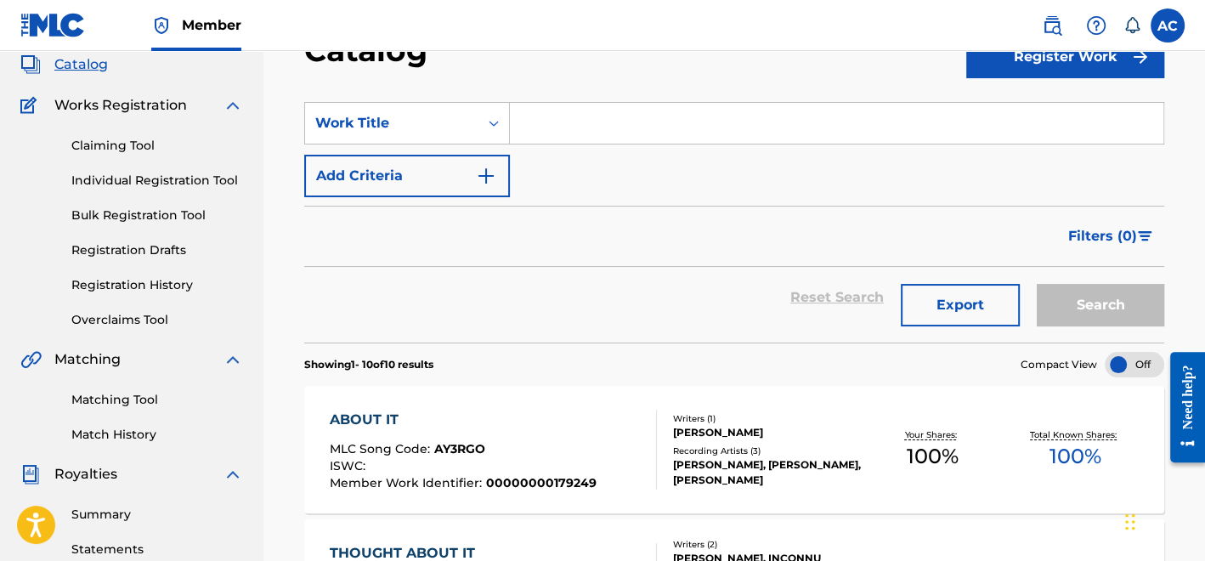
click at [556, 120] on input "Search Form" at bounding box center [836, 123] width 653 height 41
paste input "Go Crazy"
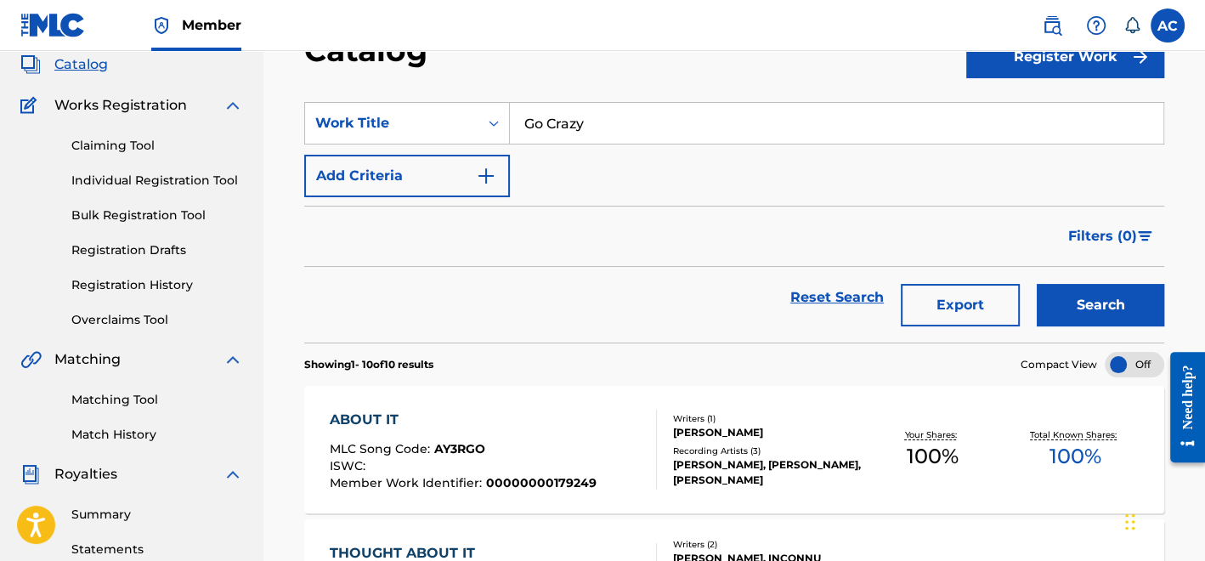
type input "Go Crazy"
click at [476, 185] on img "Search Form" at bounding box center [486, 176] width 20 height 20
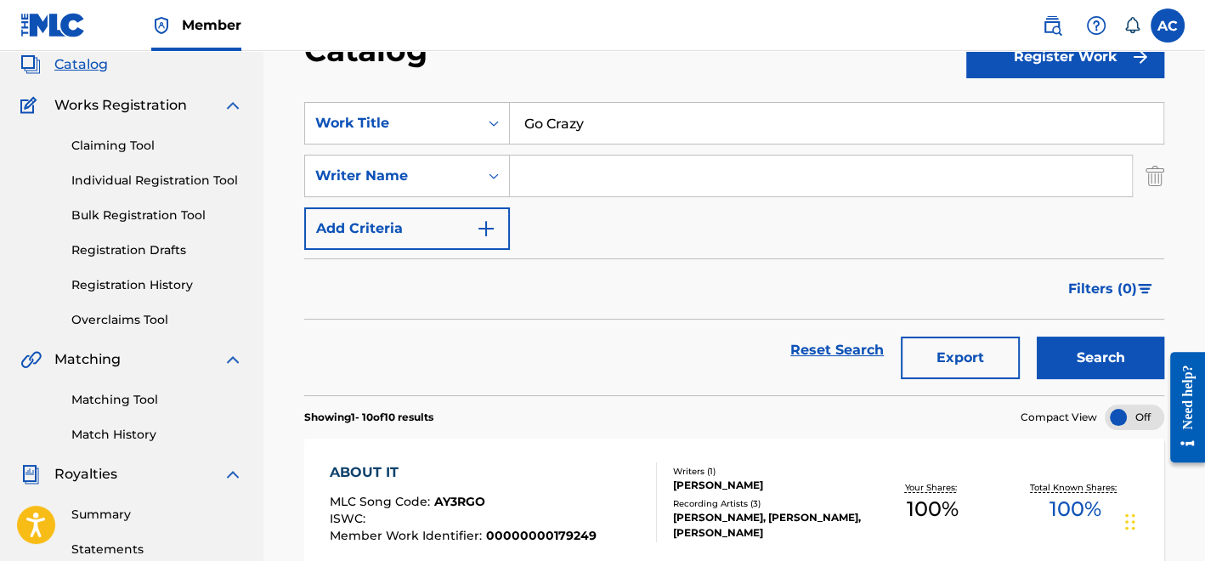
click at [561, 193] on input "Search Form" at bounding box center [821, 175] width 622 height 41
type input "Pullen"
click at [1071, 348] on button "Search" at bounding box center [1100, 357] width 127 height 42
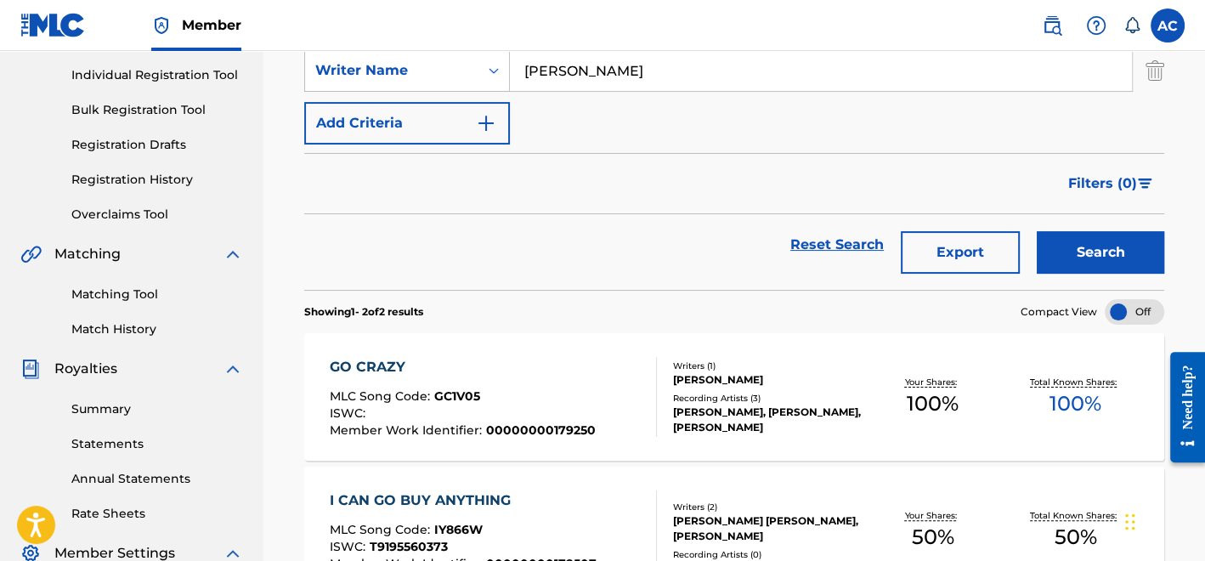
scroll to position [214, 0]
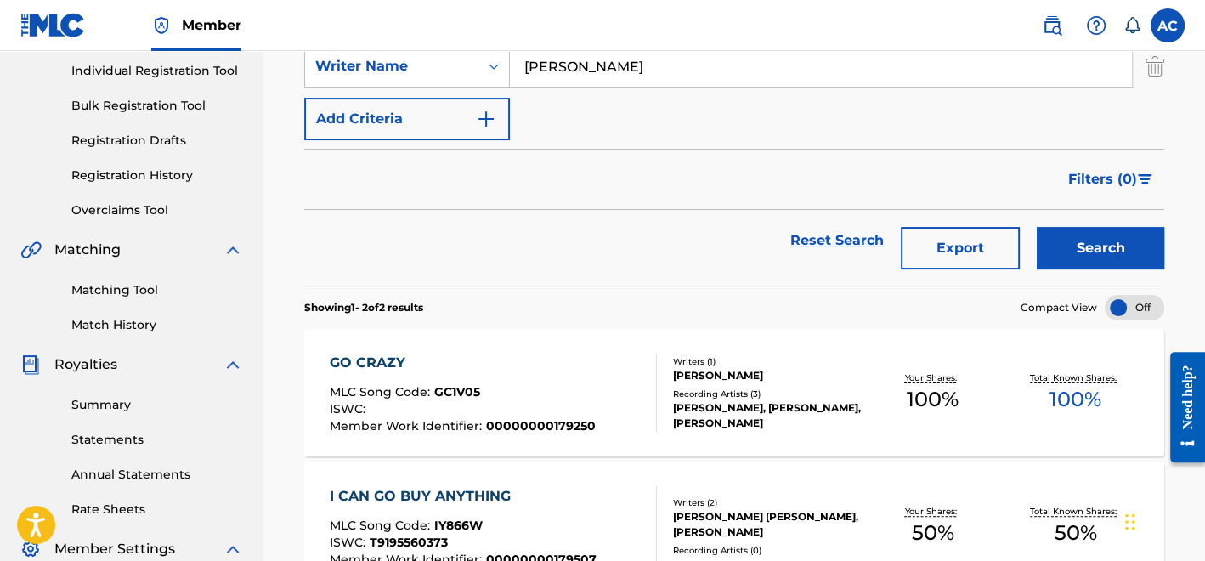
click at [778, 377] on div "[PERSON_NAME]" at bounding box center [767, 375] width 188 height 15
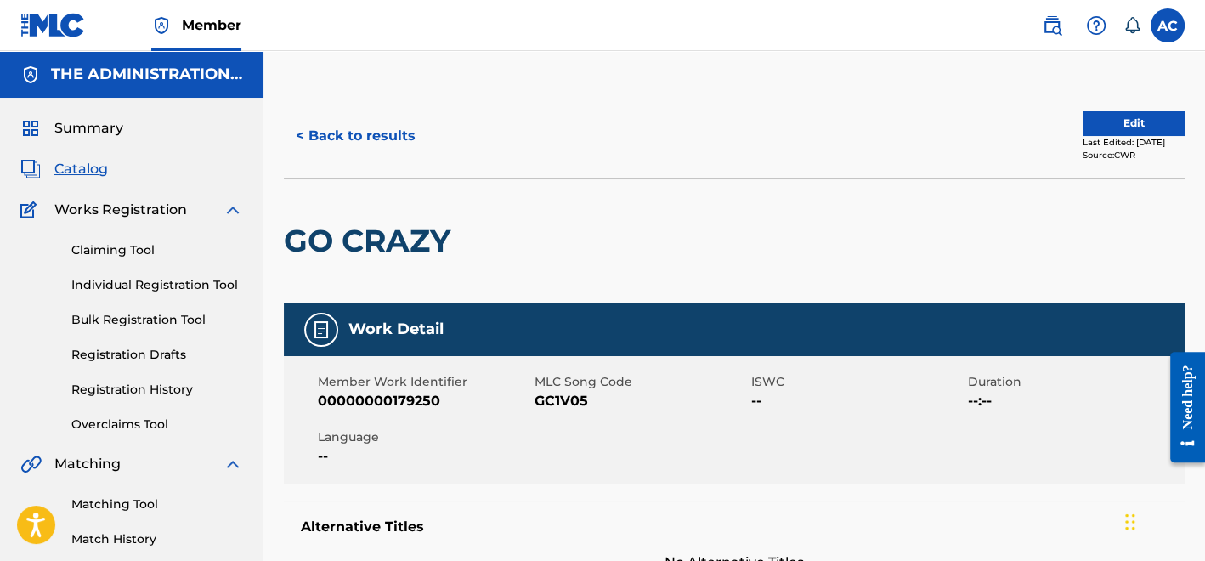
click at [395, 255] on h2 "GO CRAZY" at bounding box center [371, 241] width 175 height 38
click at [574, 408] on span "GC1V05" at bounding box center [640, 401] width 212 height 20
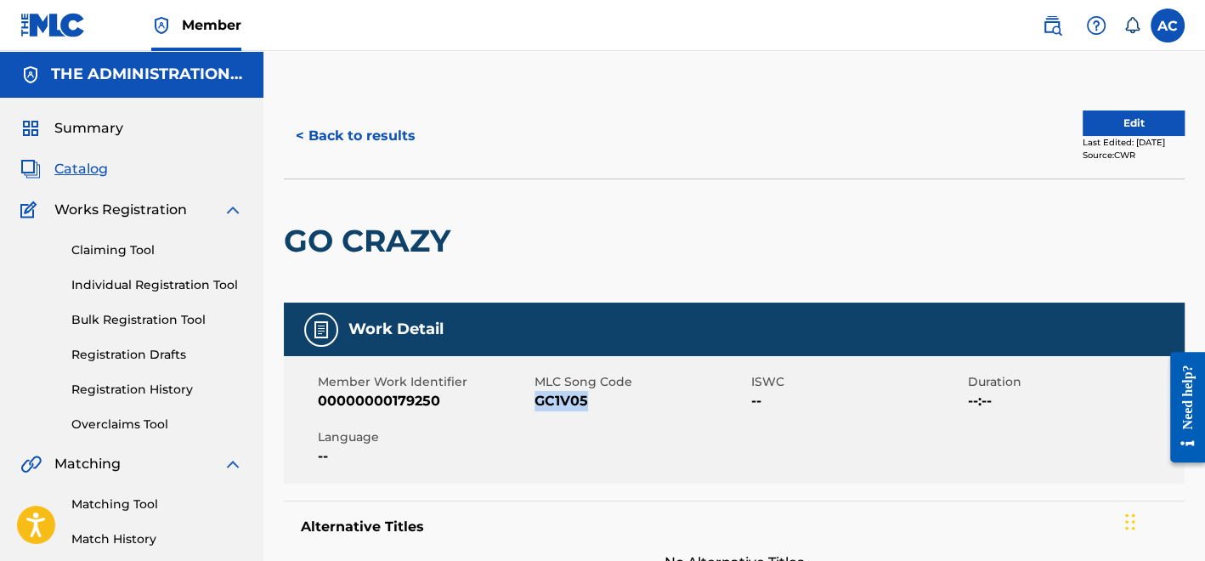
click at [394, 154] on button "< Back to results" at bounding box center [356, 136] width 144 height 42
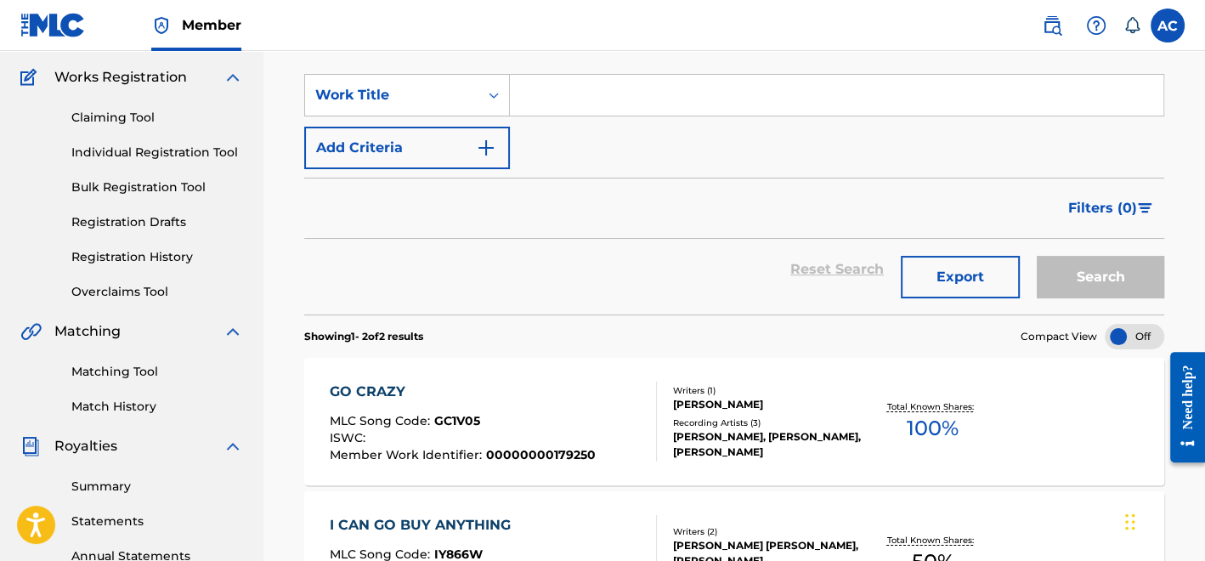
scroll to position [127, 0]
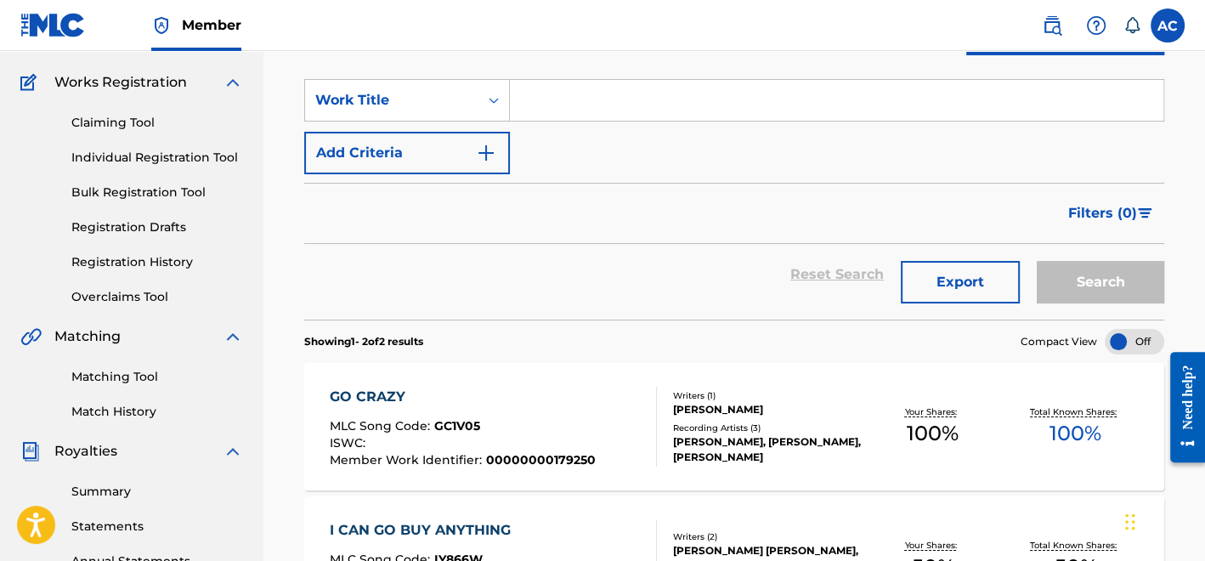
click at [570, 105] on input "Search Form" at bounding box center [836, 100] width 653 height 41
paste input "June 13th"
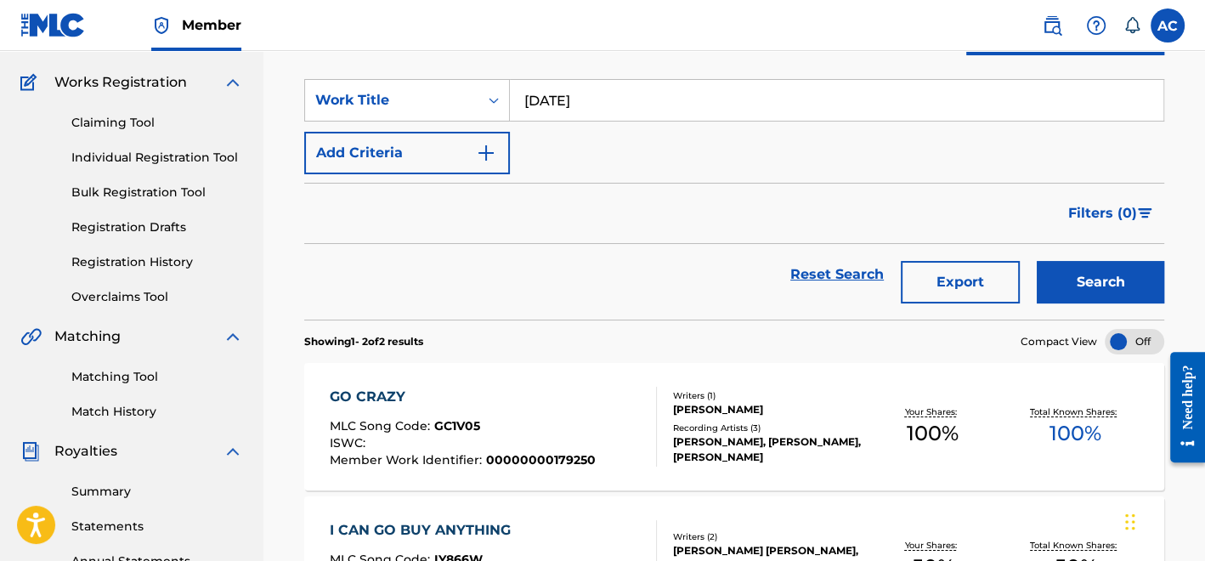
type input "June 13th"
click at [393, 202] on div "Filters ( 0 )" at bounding box center [734, 213] width 860 height 61
click at [417, 166] on button "Add Criteria" at bounding box center [407, 153] width 206 height 42
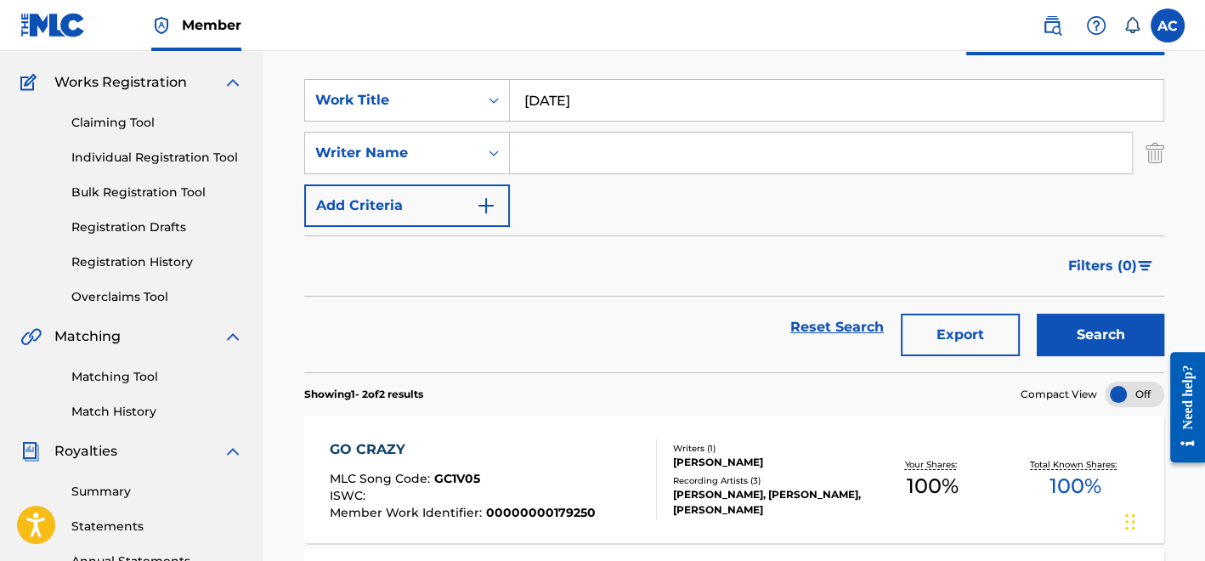
click at [534, 167] on input "Search Form" at bounding box center [821, 153] width 622 height 41
type input "Pullen"
click at [1081, 331] on button "Search" at bounding box center [1100, 335] width 127 height 42
click at [834, 500] on div "ROCKIE FRESH, ROCKIE FRESH, ROCKIE FRESH" at bounding box center [767, 502] width 188 height 31
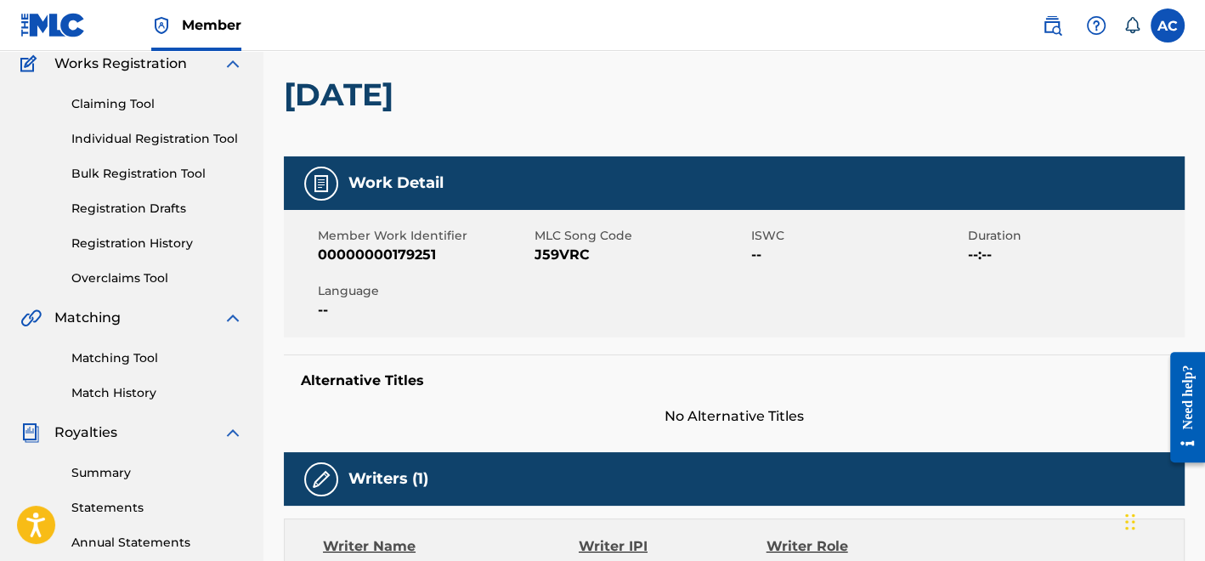
scroll to position [149, 0]
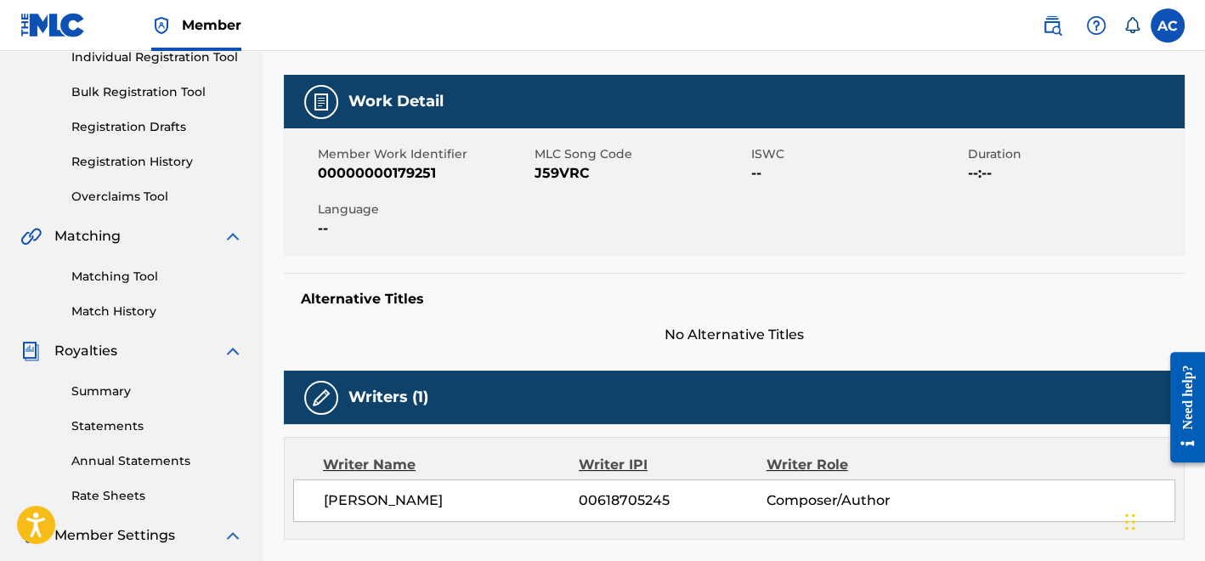
scroll to position [228, 0]
click at [578, 171] on span "J59VRC" at bounding box center [640, 173] width 212 height 20
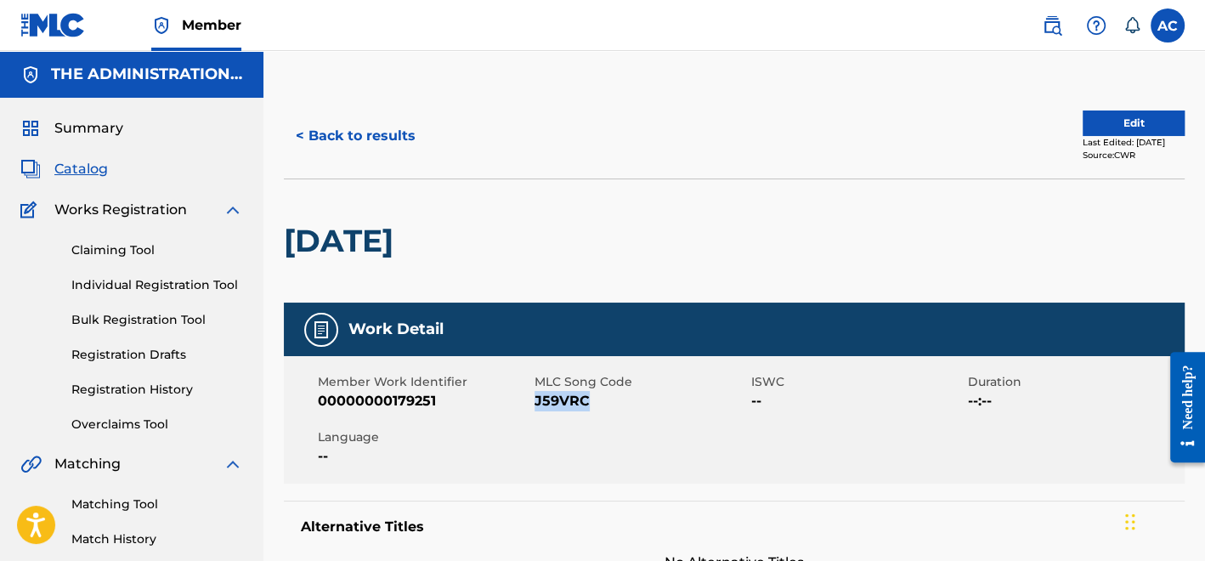
click at [386, 143] on button "< Back to results" at bounding box center [356, 136] width 144 height 42
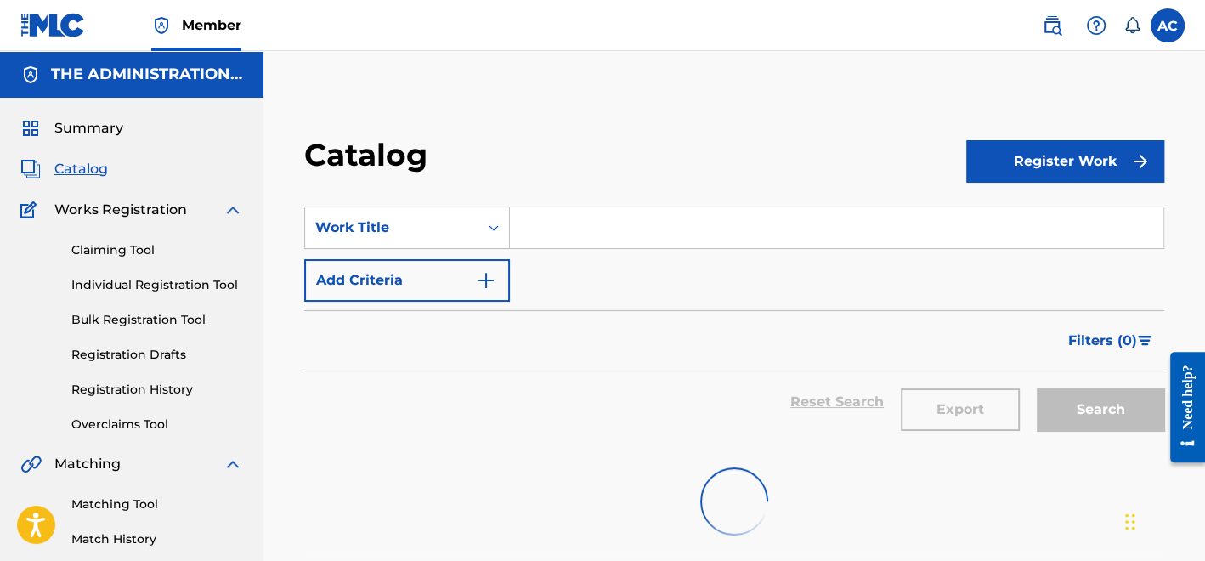
scroll to position [127, 0]
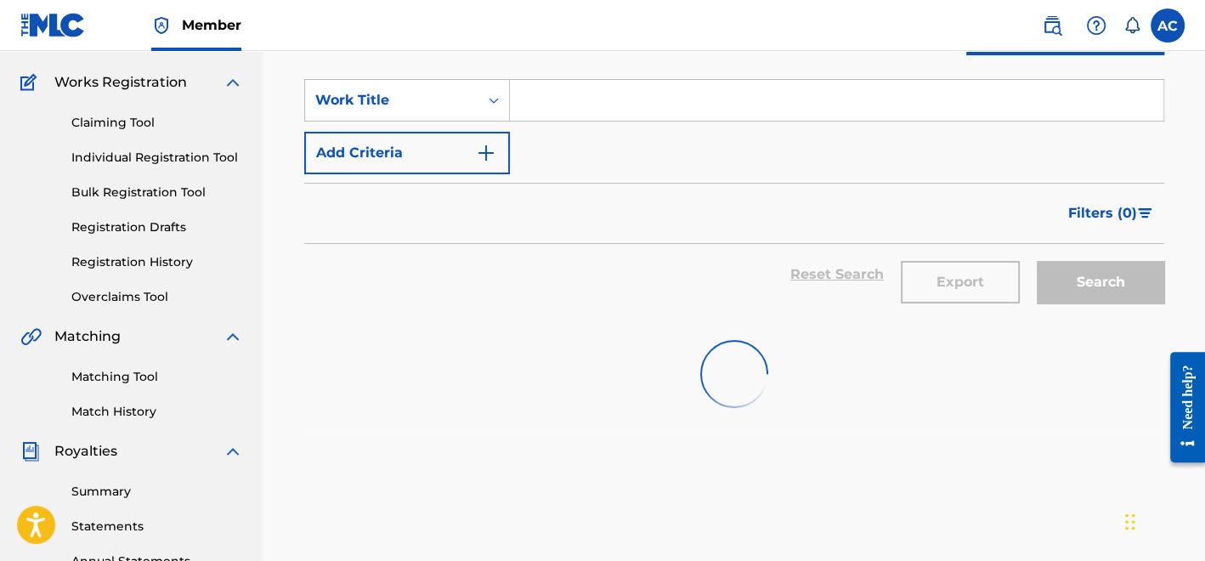
click at [572, 105] on input "Search Form" at bounding box center [836, 100] width 653 height 41
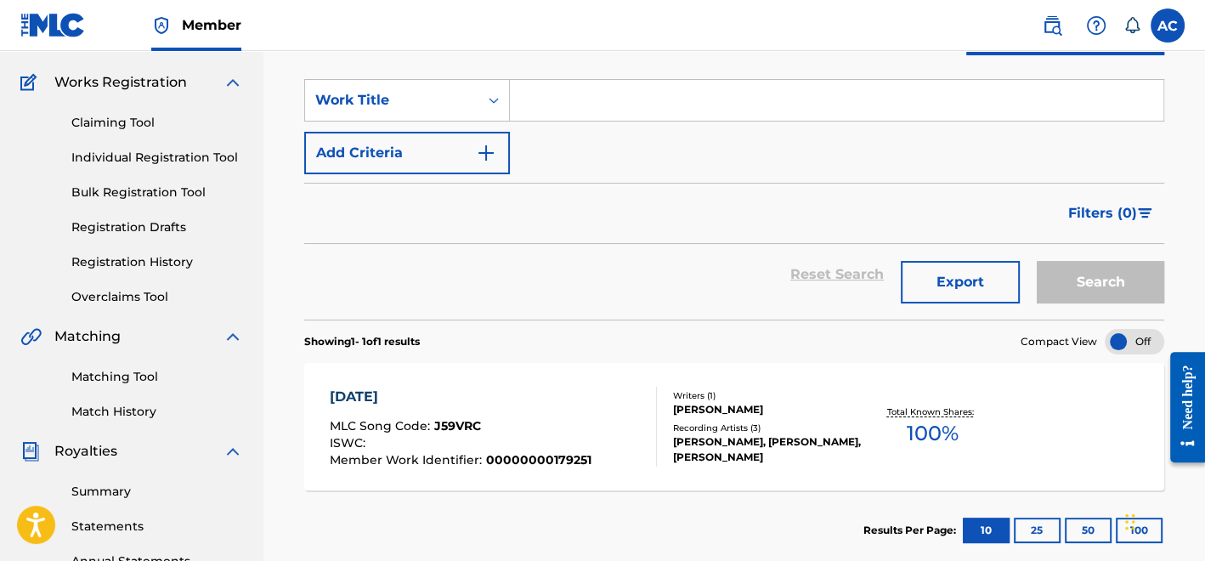
paste input "Living (Super Remix)"
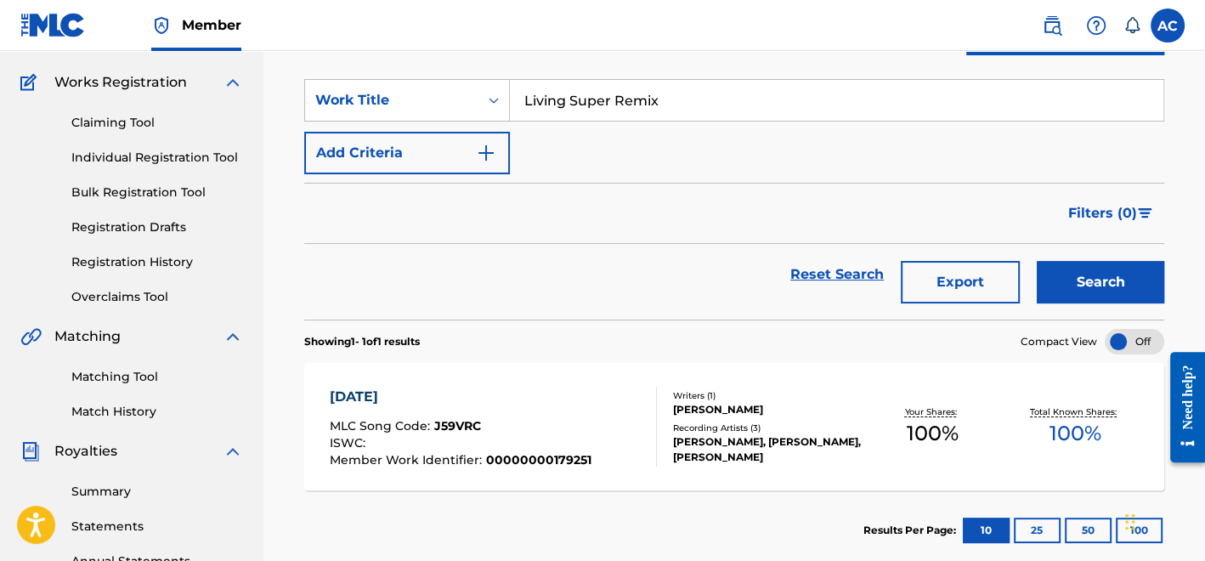
drag, startPoint x: 572, startPoint y: 105, endPoint x: 536, endPoint y: 88, distance: 39.5
click at [536, 88] on input "Living Super Remix" at bounding box center [836, 100] width 653 height 41
type input "Living Super Remix"
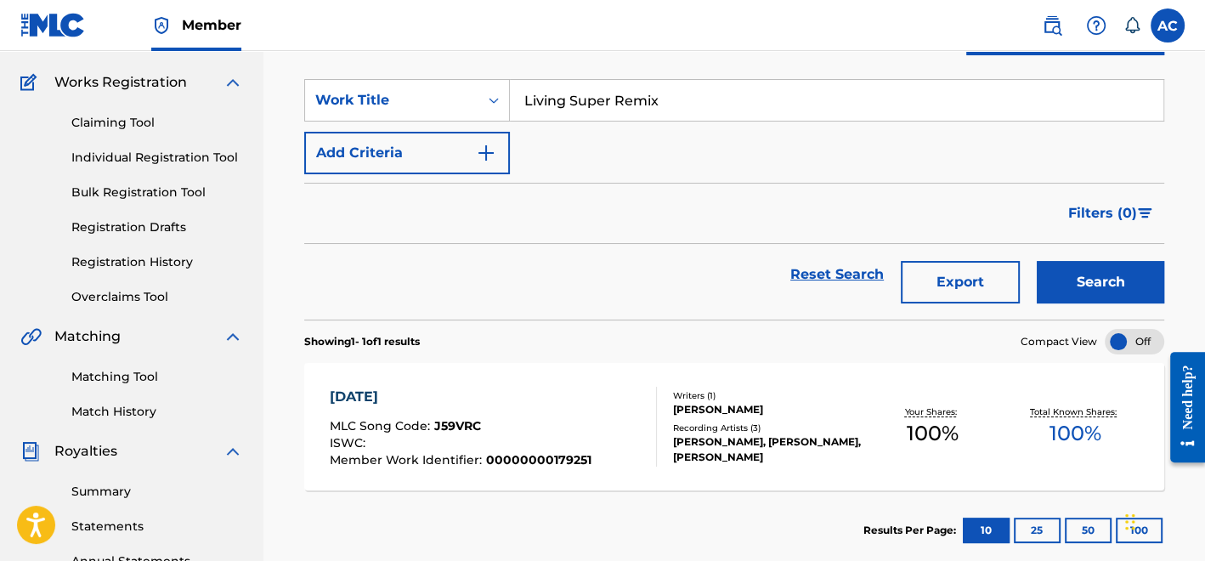
click at [483, 152] on img "Search Form" at bounding box center [486, 153] width 20 height 20
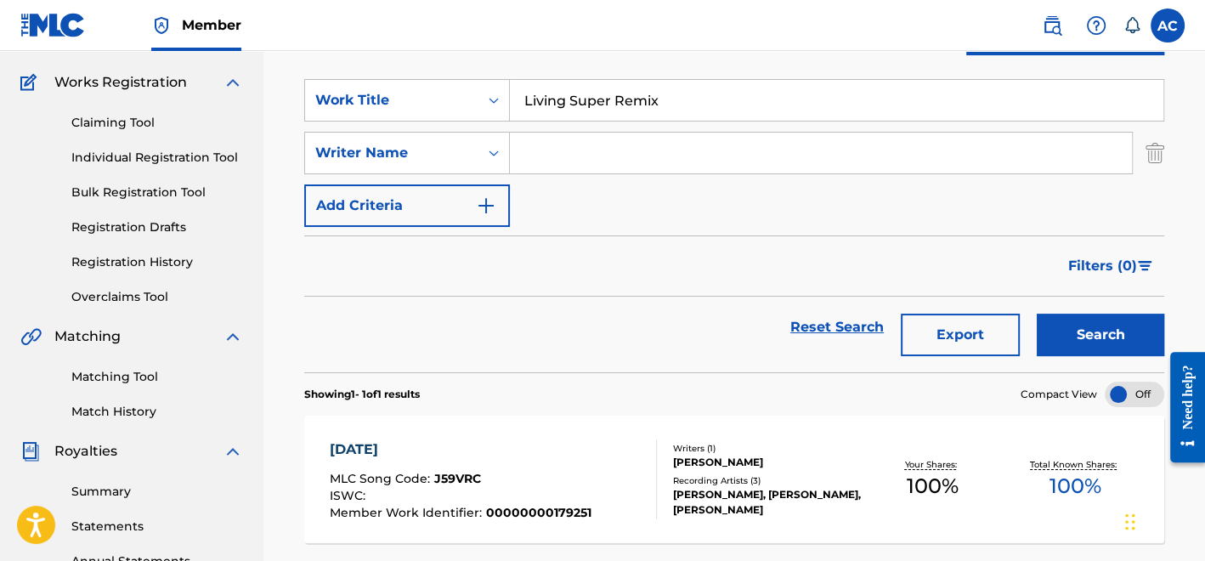
click at [579, 148] on input "Search Form" at bounding box center [821, 153] width 622 height 41
type input "Pullen"
click at [1089, 340] on button "Search" at bounding box center [1100, 335] width 127 height 42
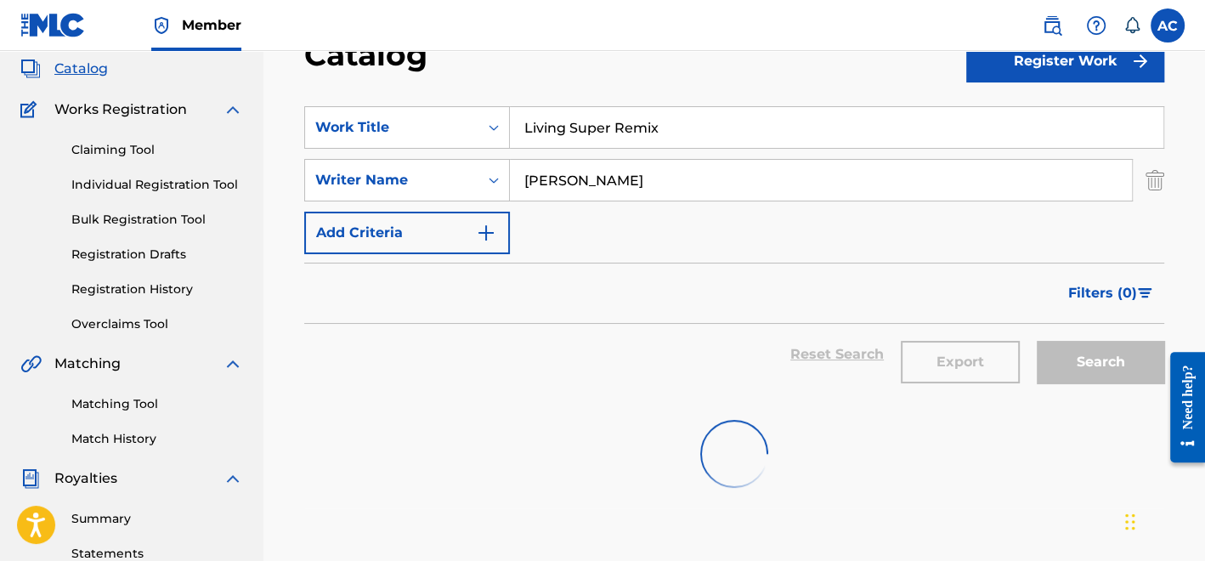
scroll to position [99, 0]
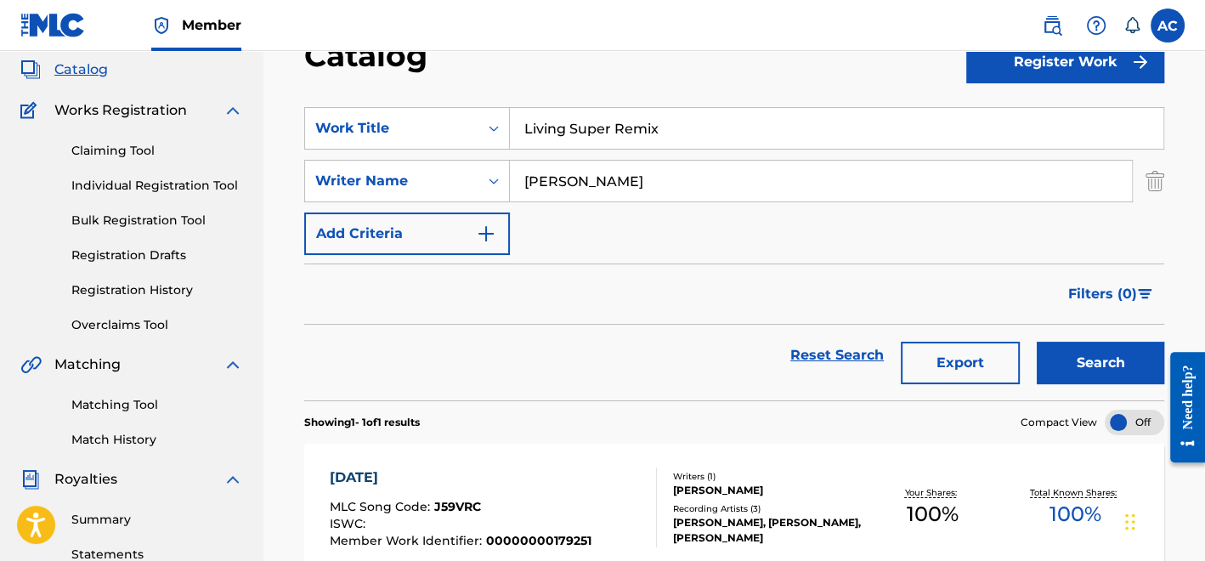
click at [616, 224] on div "SearchWithCriteriac7884de3-f12f-4d9a-a403-c32aec0954bb Work Title Living Super …" at bounding box center [734, 181] width 860 height 148
click at [1087, 367] on button "Search" at bounding box center [1100, 363] width 127 height 42
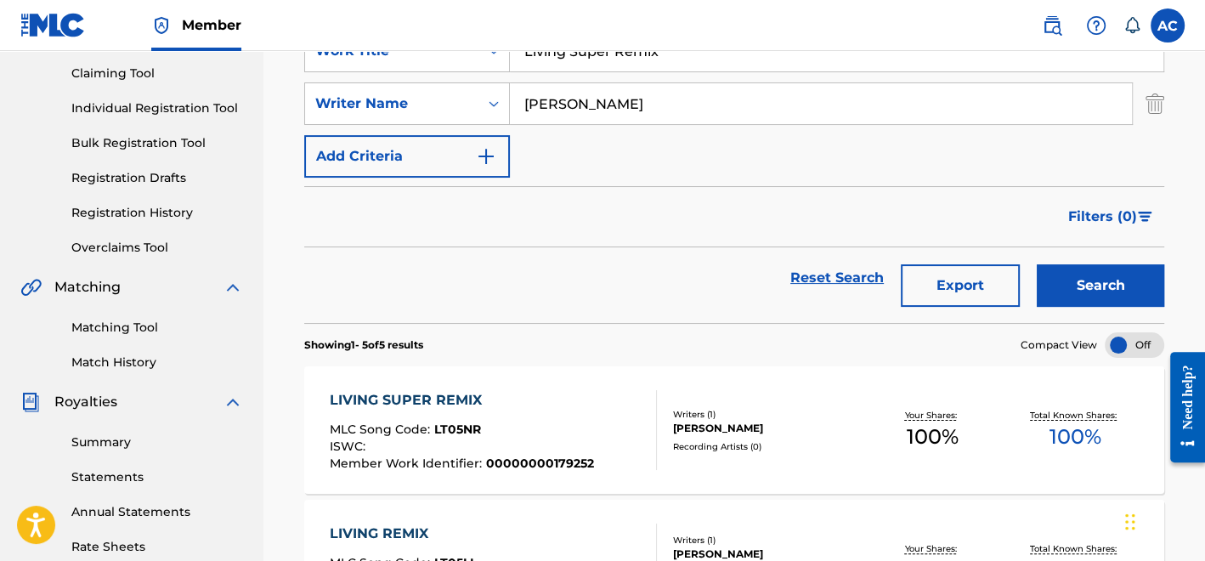
scroll to position [179, 0]
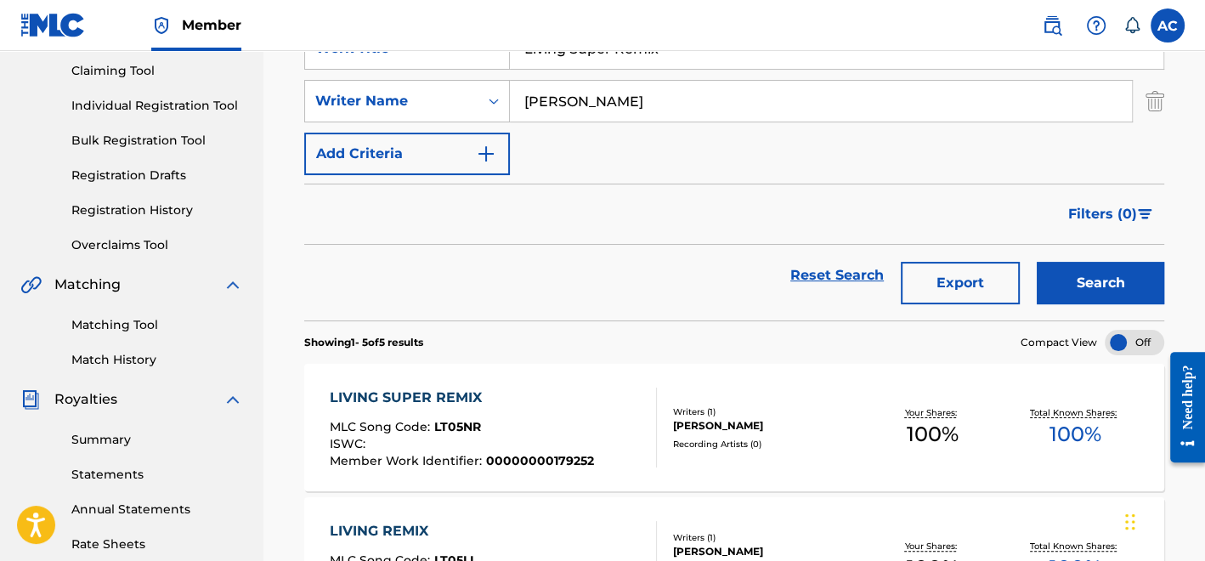
click at [626, 403] on div "LIVING SUPER REMIX MLC Song Code : LT05NR ISWC : Member Work Identifier : 00000…" at bounding box center [493, 427] width 327 height 80
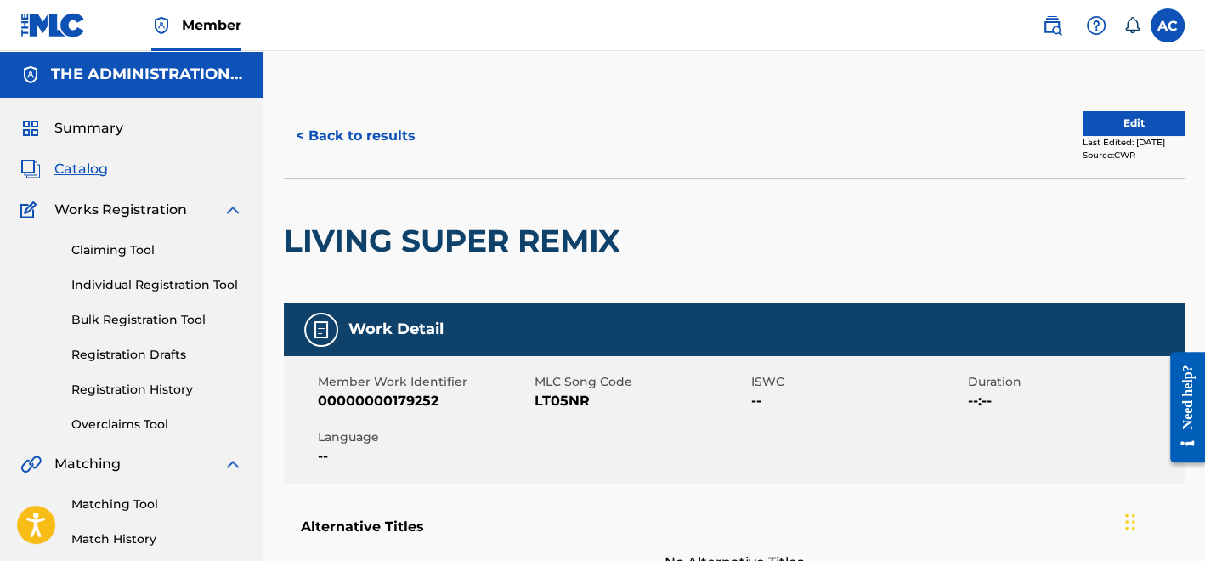
click at [518, 251] on h2 "LIVING SUPER REMIX" at bounding box center [456, 241] width 345 height 38
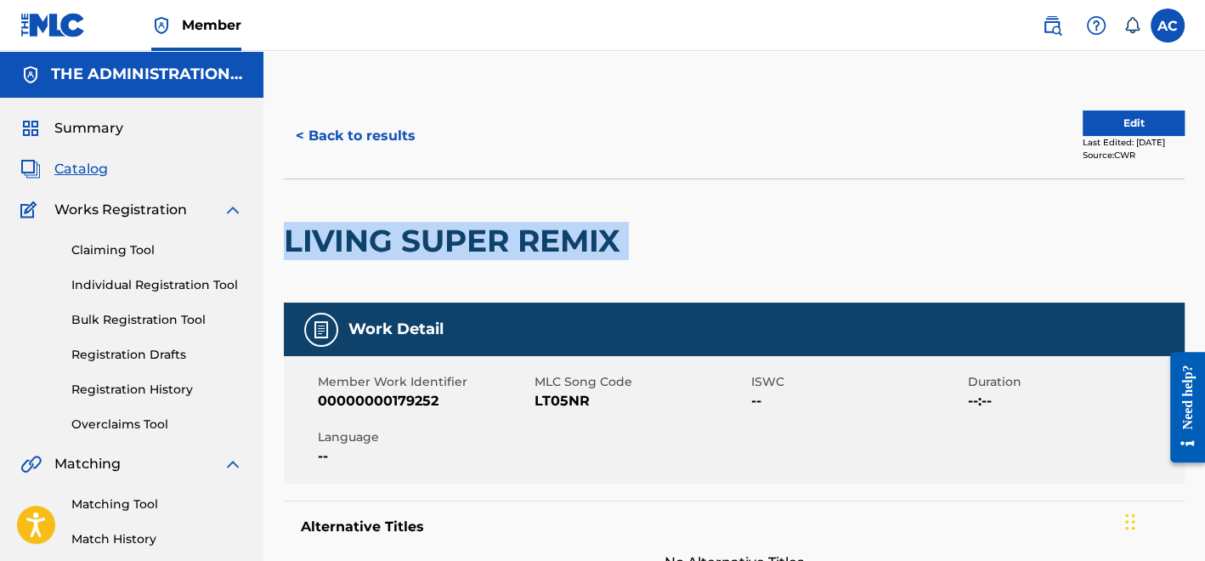
click at [518, 251] on h2 "LIVING SUPER REMIX" at bounding box center [456, 241] width 345 height 38
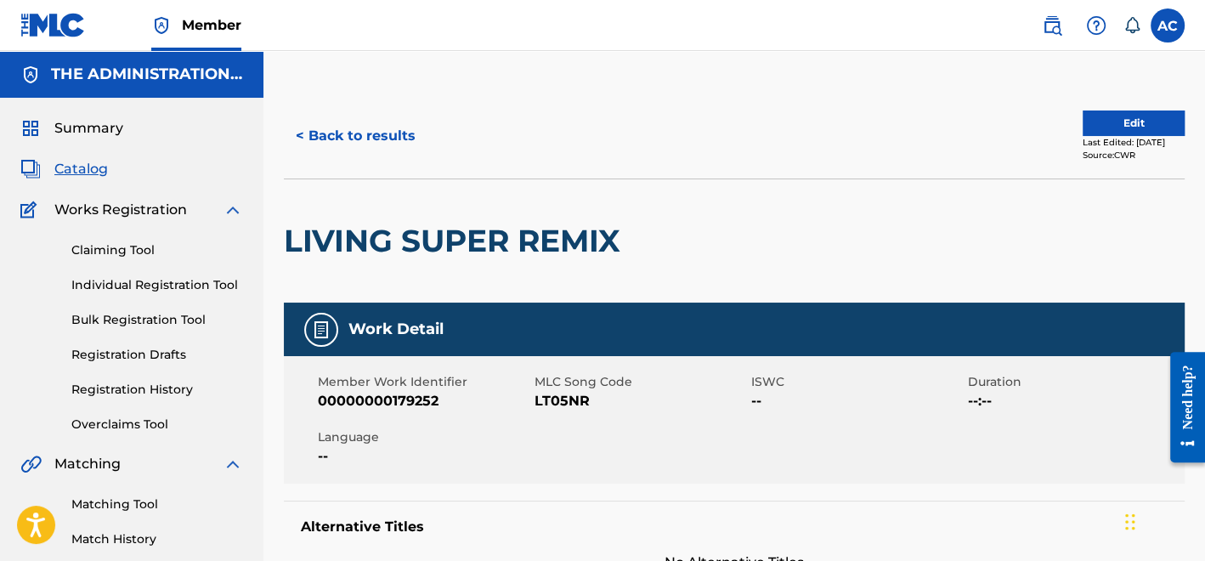
click at [558, 398] on span "LT05NR" at bounding box center [640, 401] width 212 height 20
click at [348, 139] on button "< Back to results" at bounding box center [356, 136] width 144 height 42
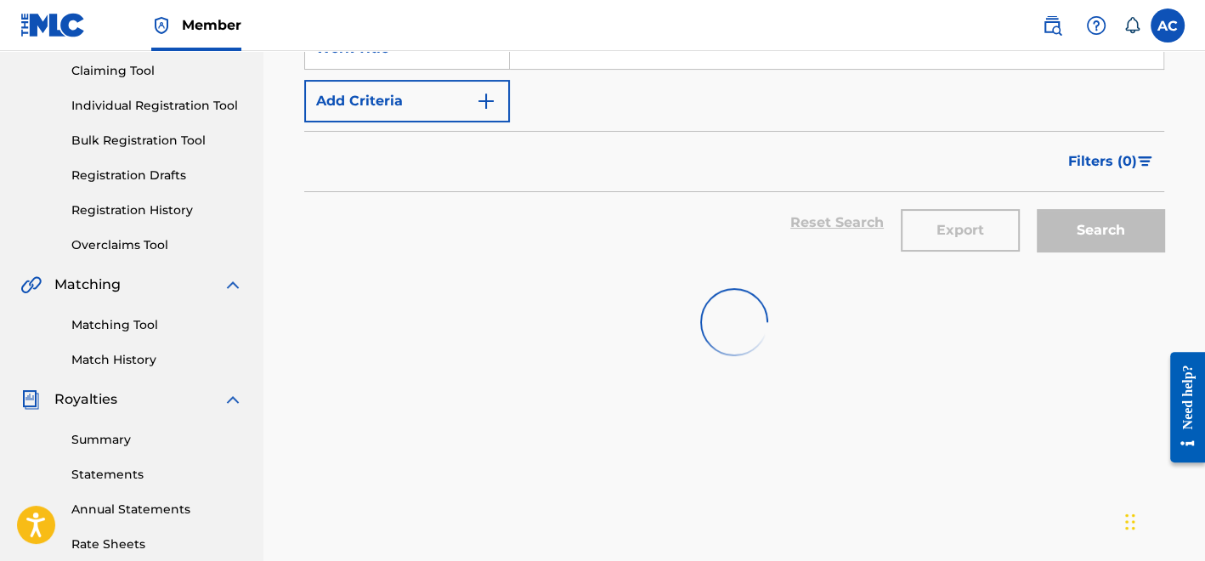
scroll to position [136, 0]
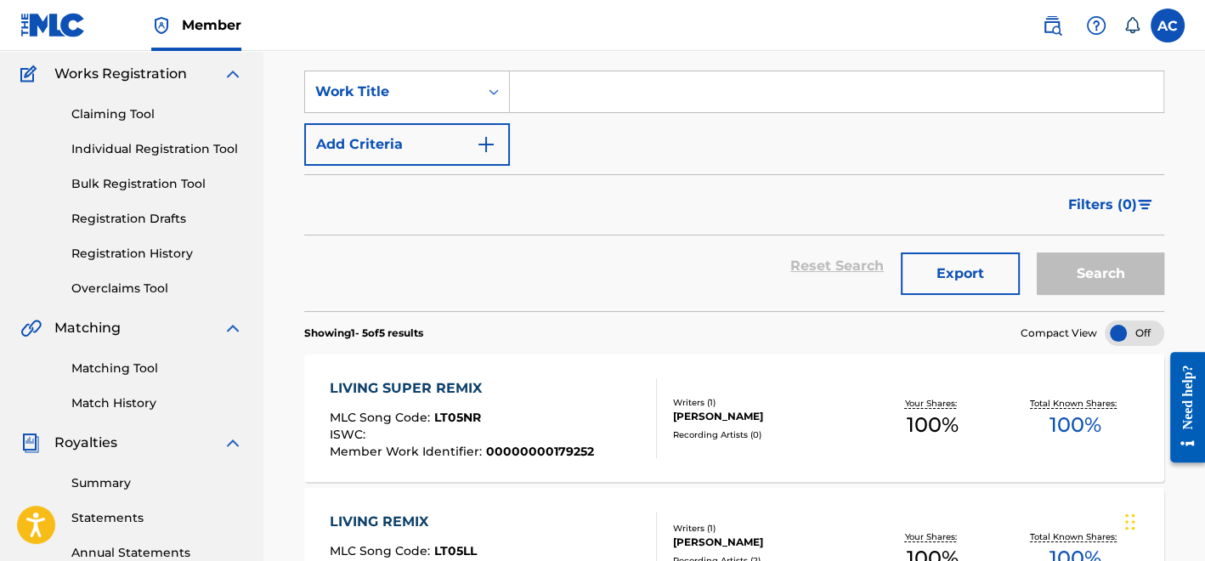
click at [564, 100] on input "Search Form" at bounding box center [836, 91] width 653 height 41
paste input "Otherside (Redux Freestyle)"
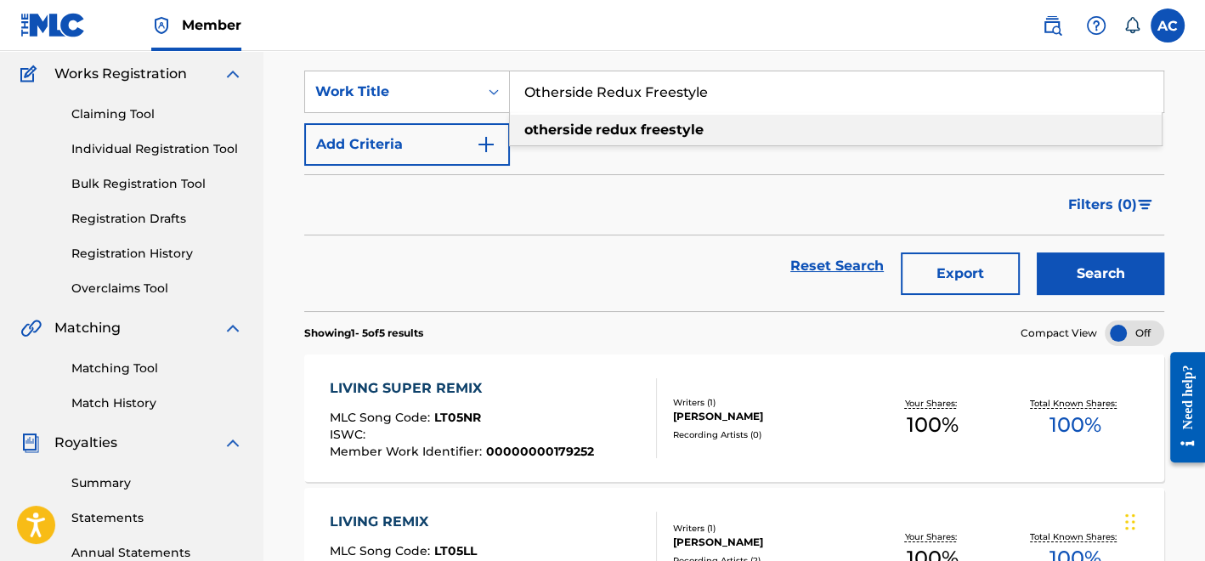
type input "Otherside Redux Freestyle"
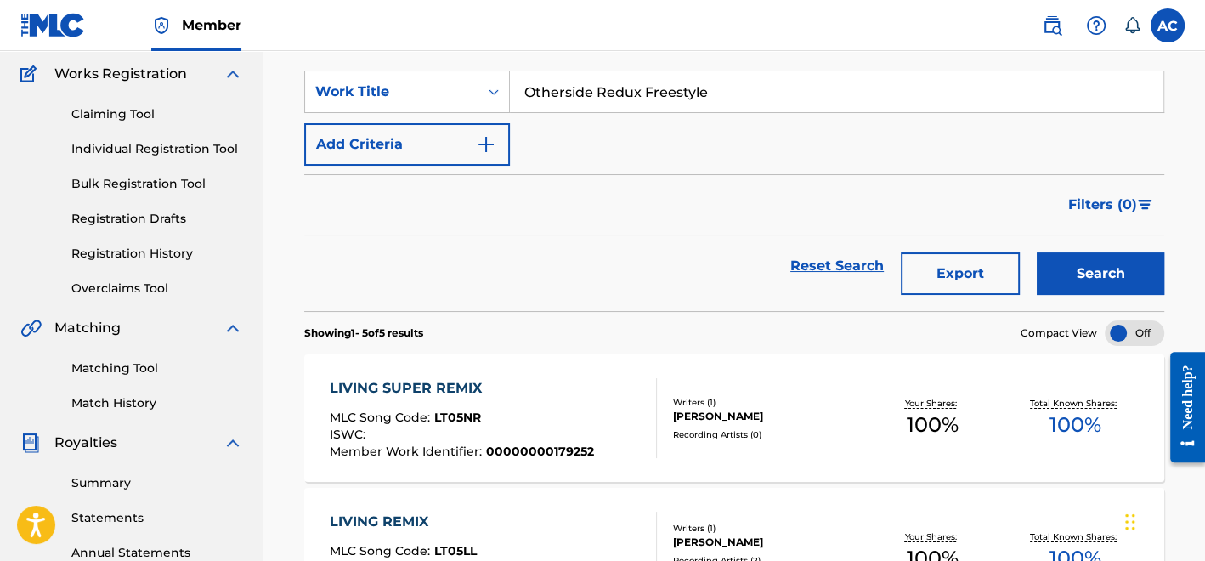
click at [483, 131] on button "Add Criteria" at bounding box center [407, 144] width 206 height 42
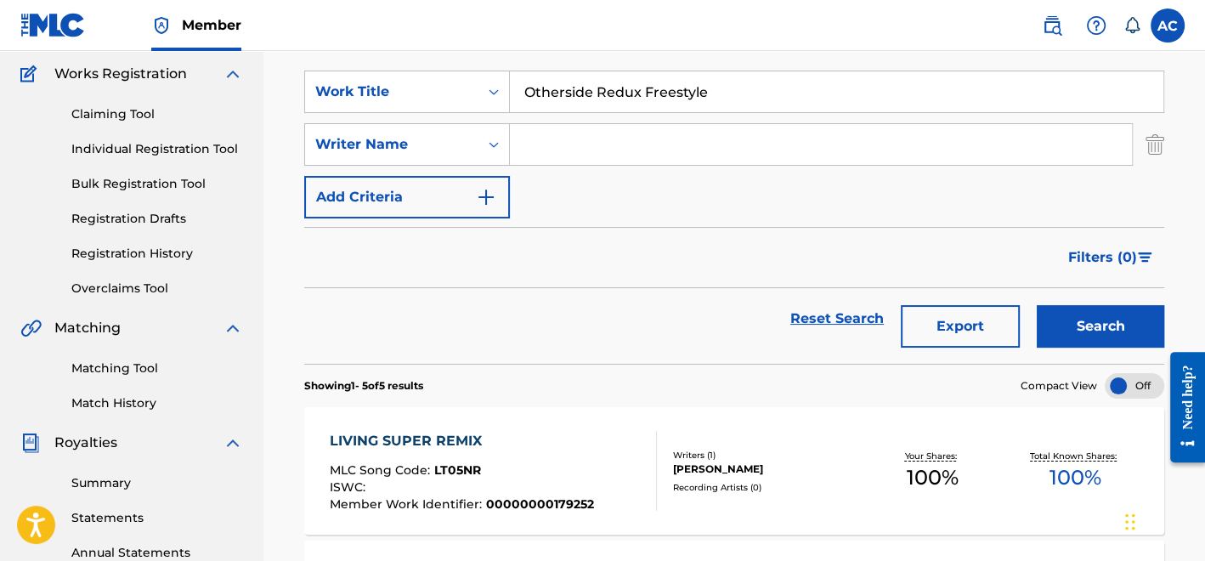
click at [553, 148] on input "Search Form" at bounding box center [821, 144] width 622 height 41
type input "Pullen"
click at [1106, 343] on button "Search" at bounding box center [1100, 326] width 127 height 42
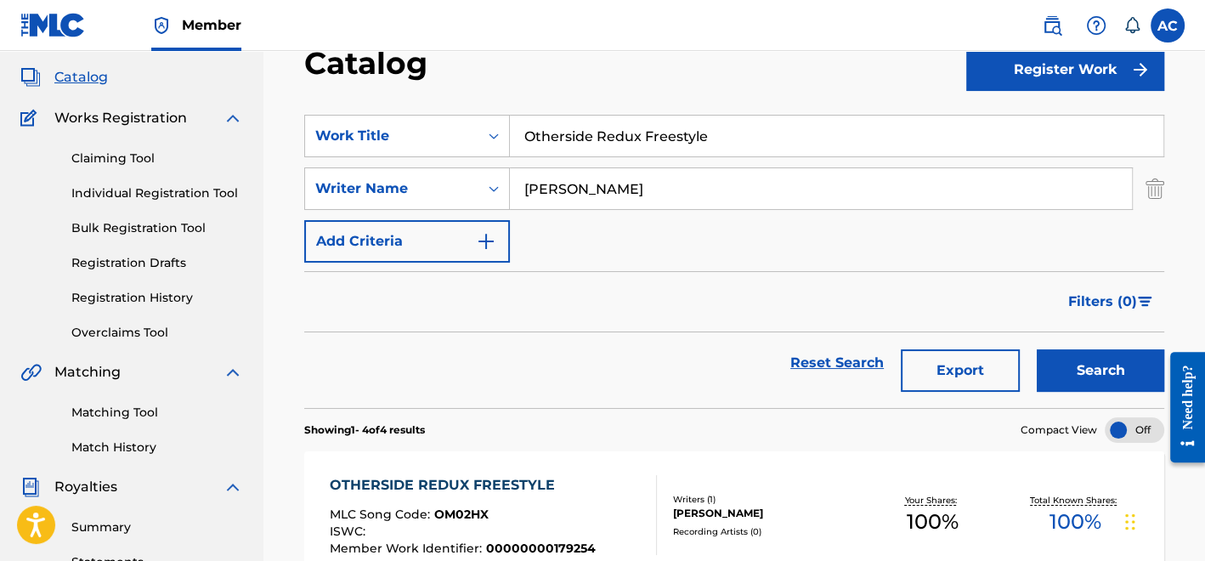
scroll to position [161, 0]
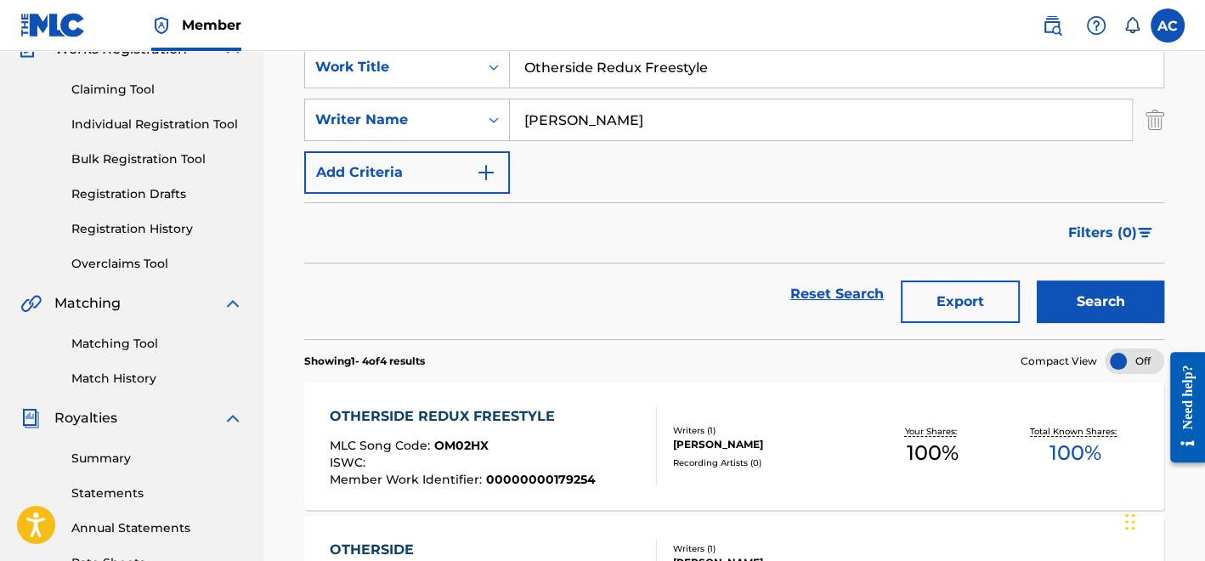
click at [709, 426] on div "Writers ( 1 )" at bounding box center [767, 430] width 188 height 13
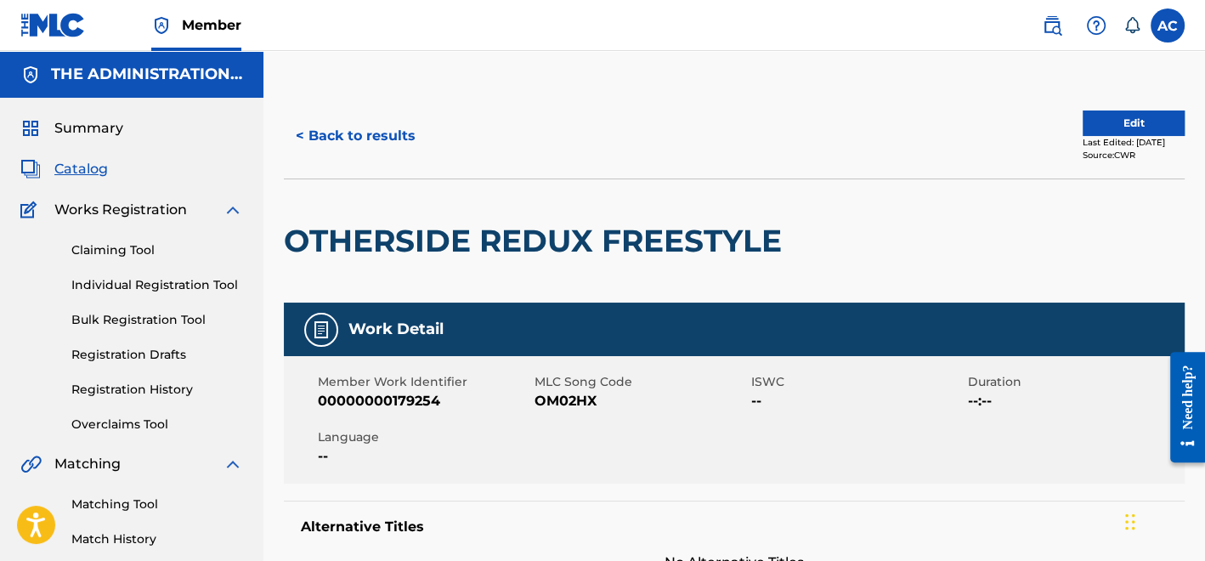
click at [571, 227] on h2 "OTHERSIDE REDUX FREESTYLE" at bounding box center [537, 241] width 506 height 38
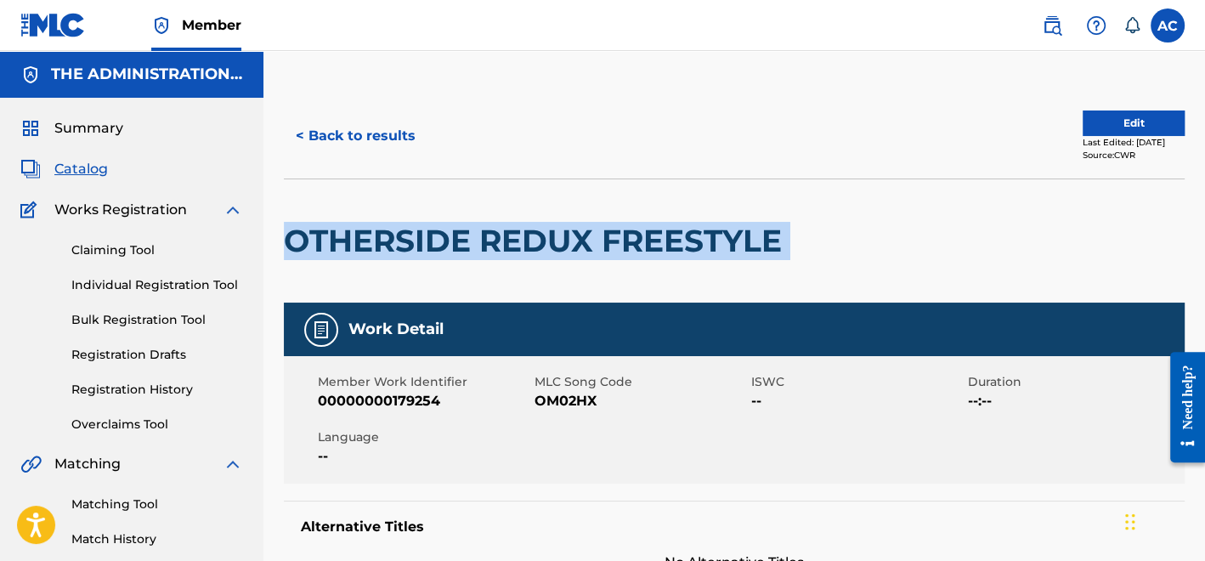
click at [571, 227] on h2 "OTHERSIDE REDUX FREESTYLE" at bounding box center [537, 241] width 506 height 38
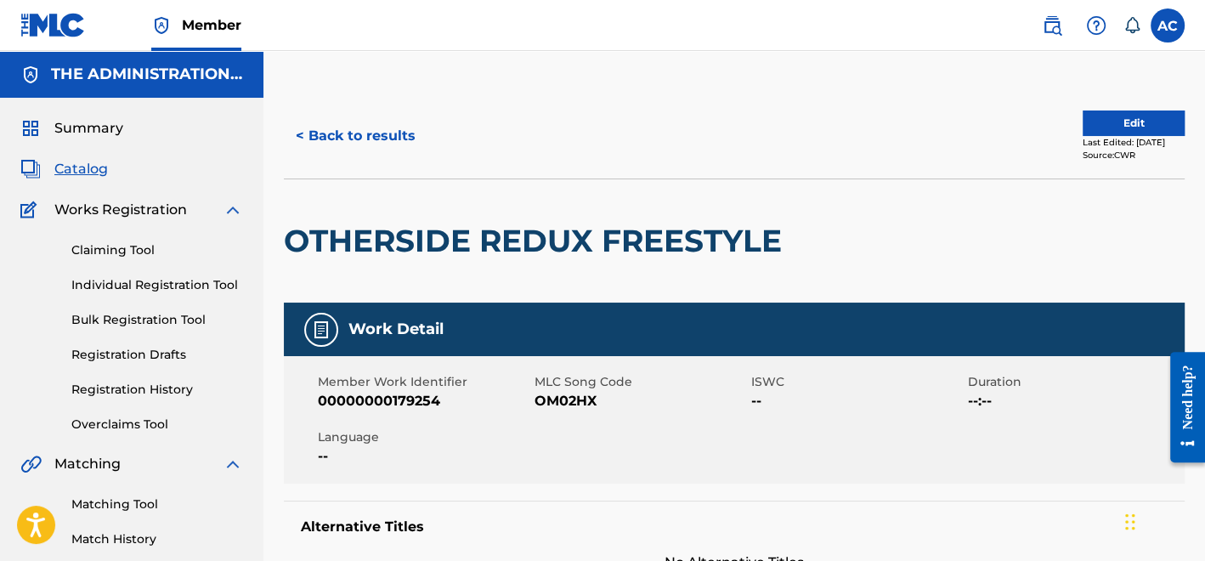
click at [579, 393] on span "OM02HX" at bounding box center [640, 401] width 212 height 20
click at [342, 137] on button "< Back to results" at bounding box center [356, 136] width 144 height 42
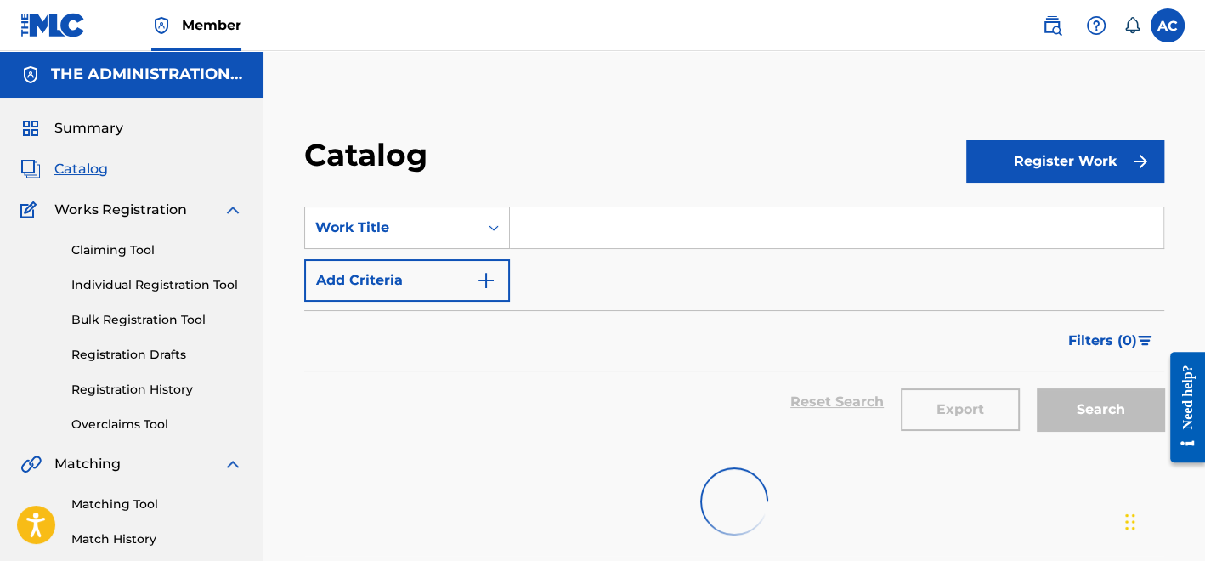
scroll to position [161, 0]
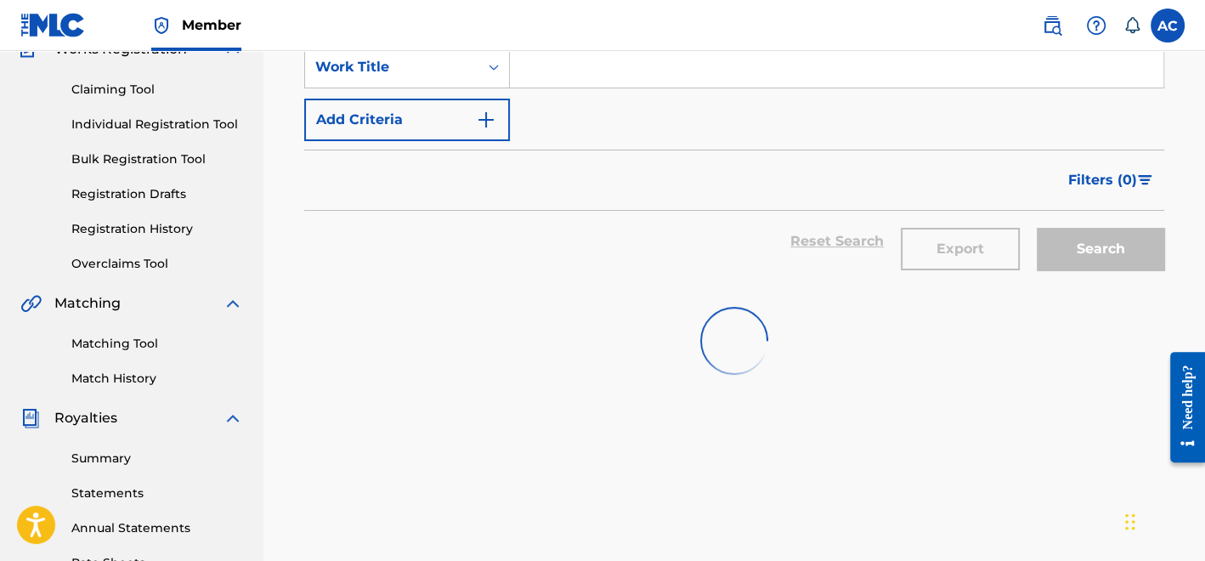
click at [546, 81] on input "Search Form" at bounding box center [836, 67] width 653 height 41
paste input "A.C. Green (Remix)"
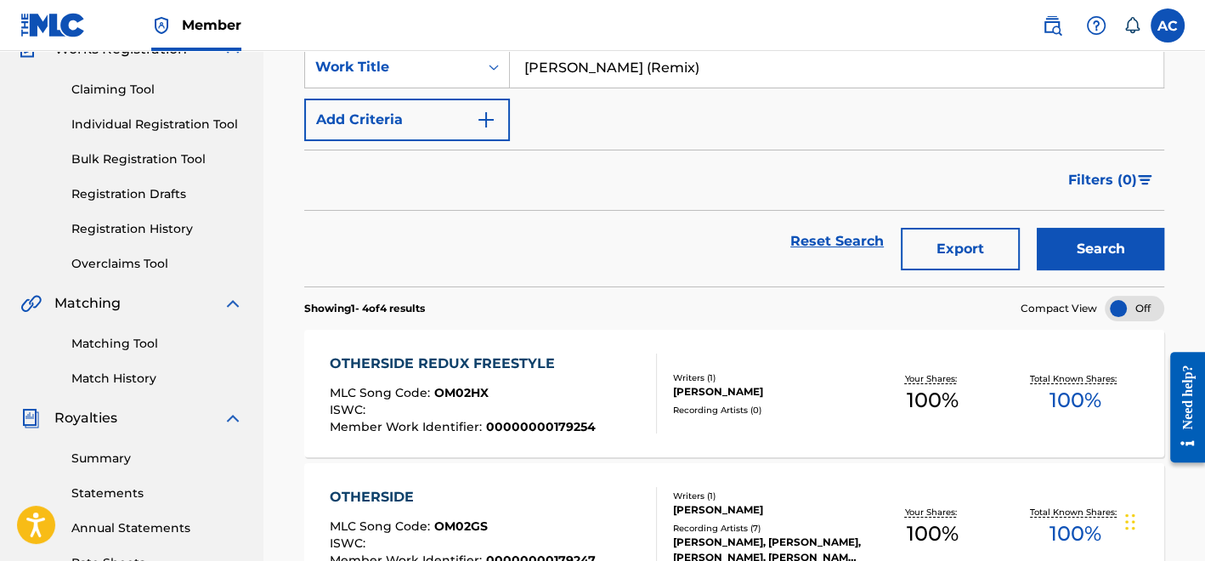
type input "A.C. Green (Remix)"
click at [486, 127] on img "Search Form" at bounding box center [486, 120] width 20 height 20
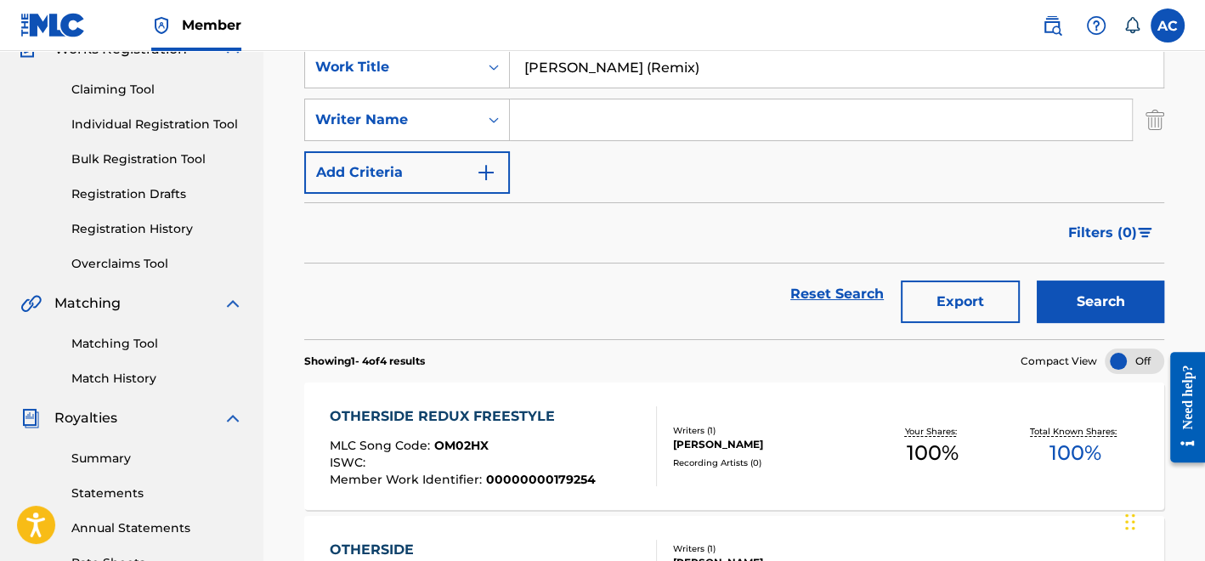
click at [544, 125] on input "Search Form" at bounding box center [821, 119] width 622 height 41
type input "Pullen"
click at [1113, 308] on button "Search" at bounding box center [1100, 301] width 127 height 42
click at [878, 486] on div "A C GREEN REMIX MLC Song Code : AY3REX ISWC : Member Work Identifier : 00000000…" at bounding box center [734, 445] width 860 height 127
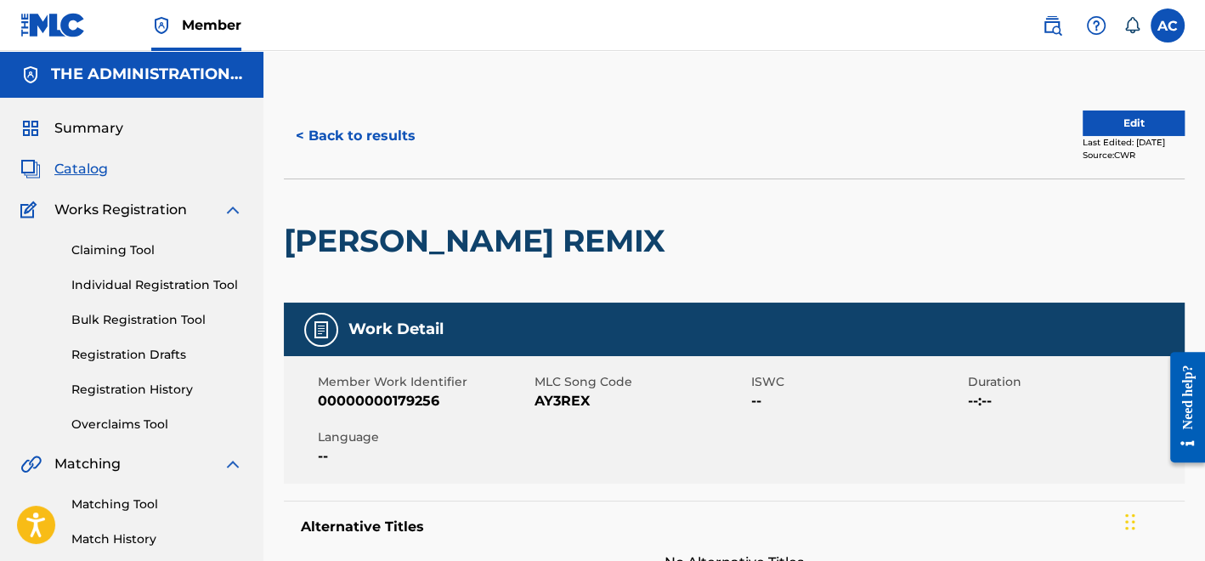
click at [519, 230] on h2 "[PERSON_NAME] REMIX" at bounding box center [479, 241] width 390 height 38
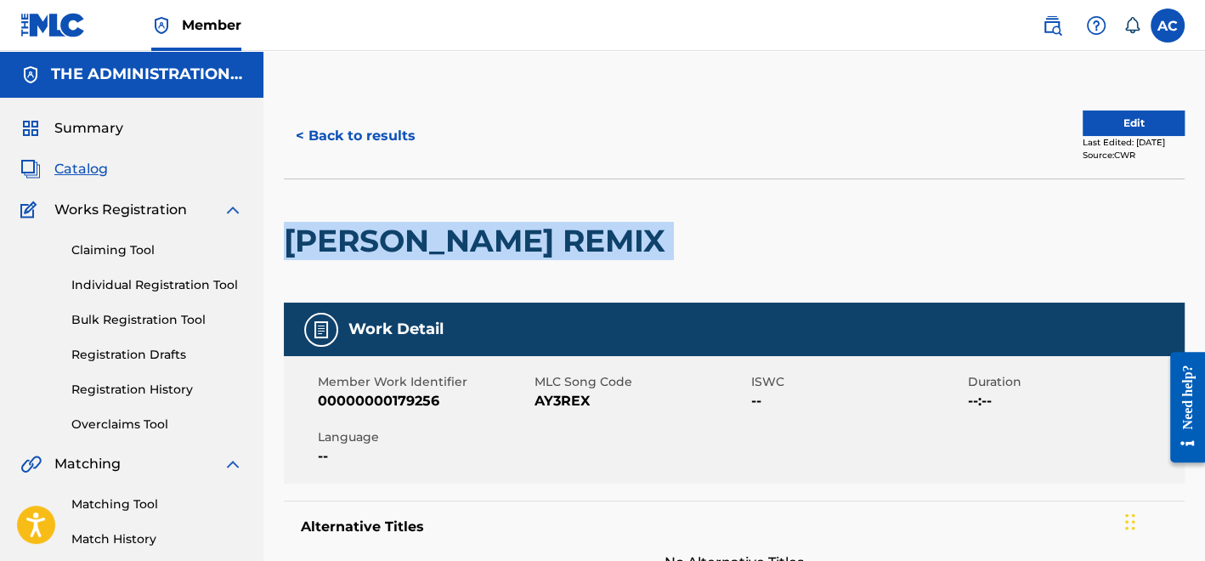
click at [519, 230] on h2 "[PERSON_NAME] REMIX" at bounding box center [479, 241] width 390 height 38
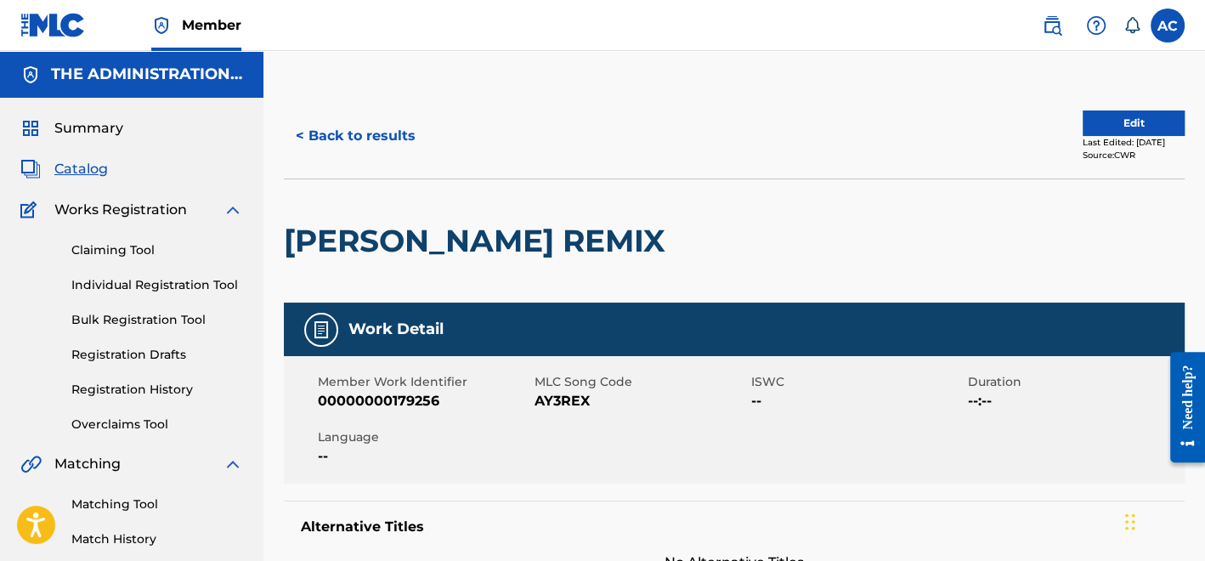
click at [558, 394] on span "AY3REX" at bounding box center [640, 401] width 212 height 20
click at [404, 132] on button "< Back to results" at bounding box center [356, 136] width 144 height 42
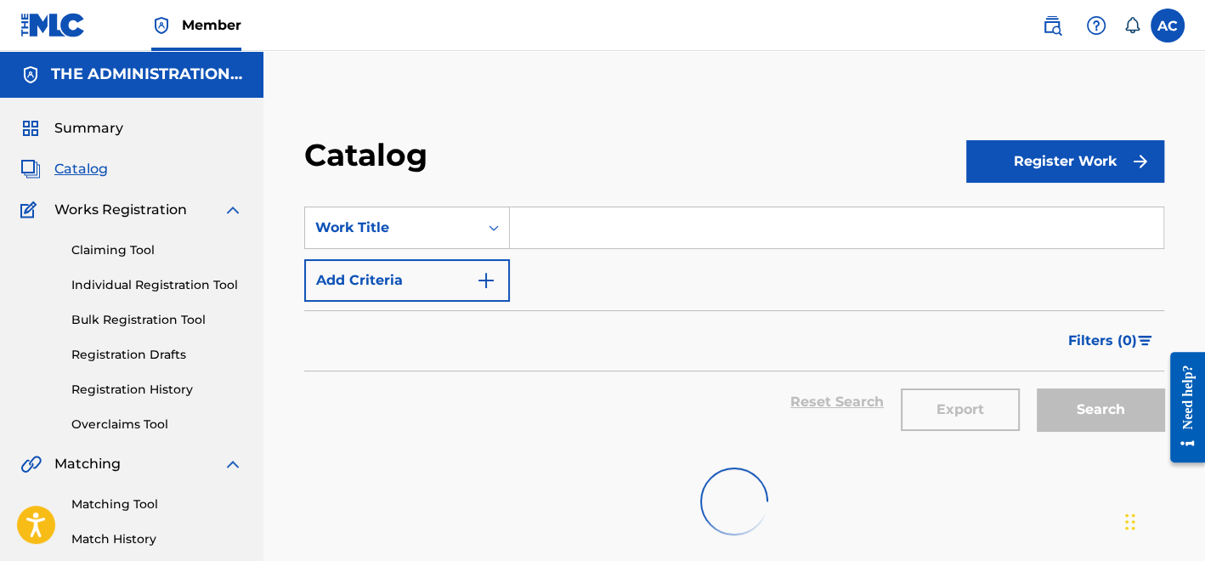
scroll to position [161, 0]
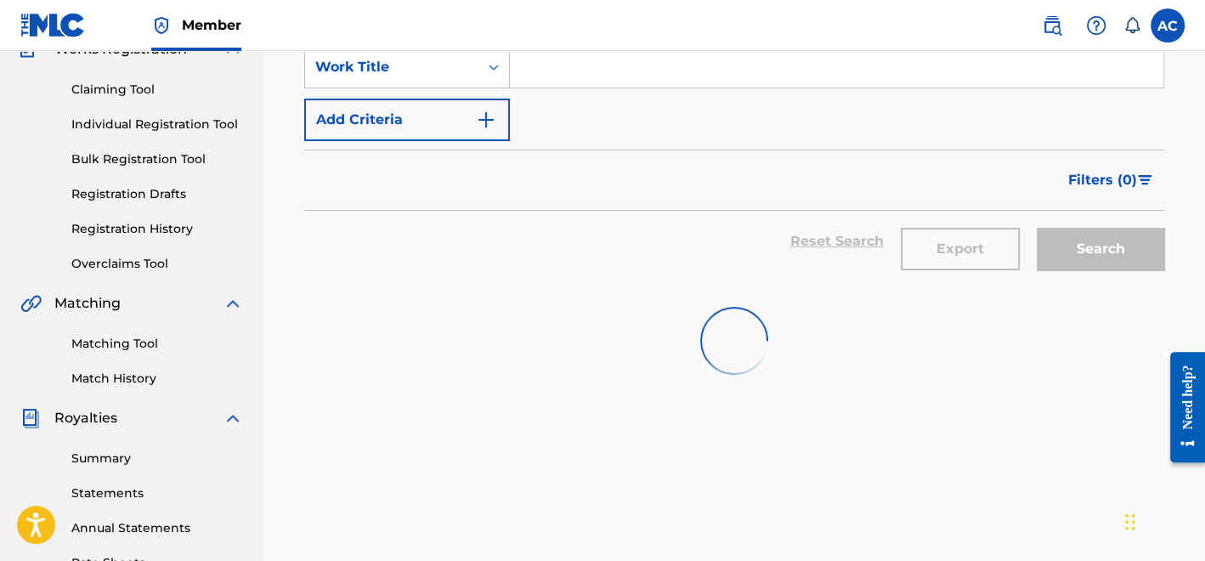
click at [566, 76] on input "Search Form" at bounding box center [836, 67] width 653 height 41
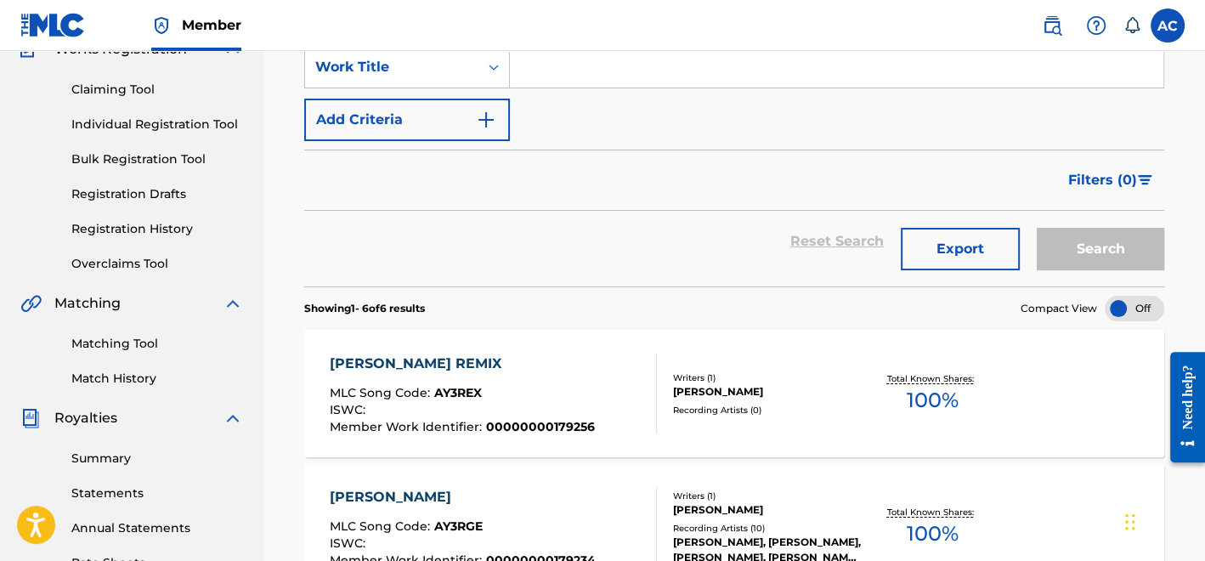
paste input "Let It Be"
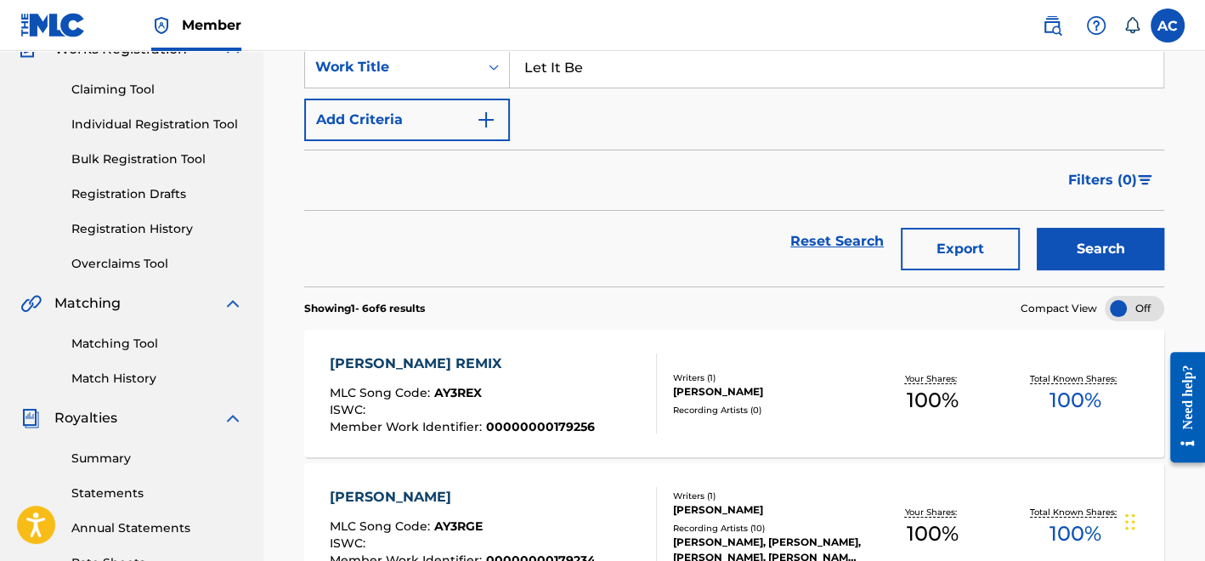
type input "Let It Be"
click at [489, 122] on img "Search Form" at bounding box center [486, 120] width 20 height 20
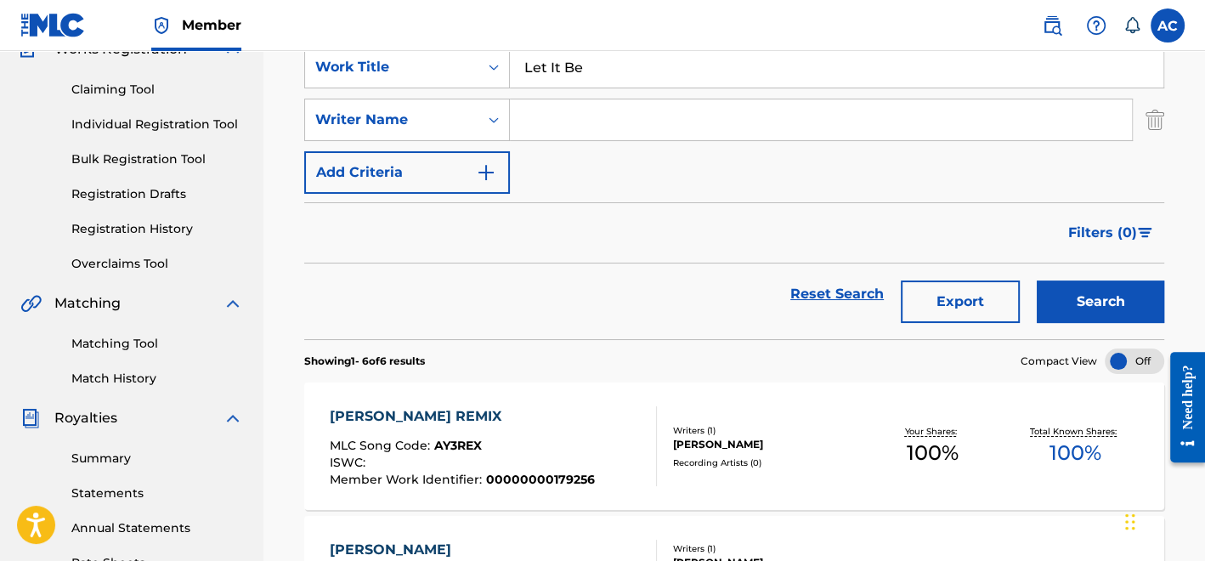
click at [563, 127] on input "Search Form" at bounding box center [821, 119] width 622 height 41
type input "Pullen"
click at [1096, 297] on button "Search" at bounding box center [1100, 301] width 127 height 42
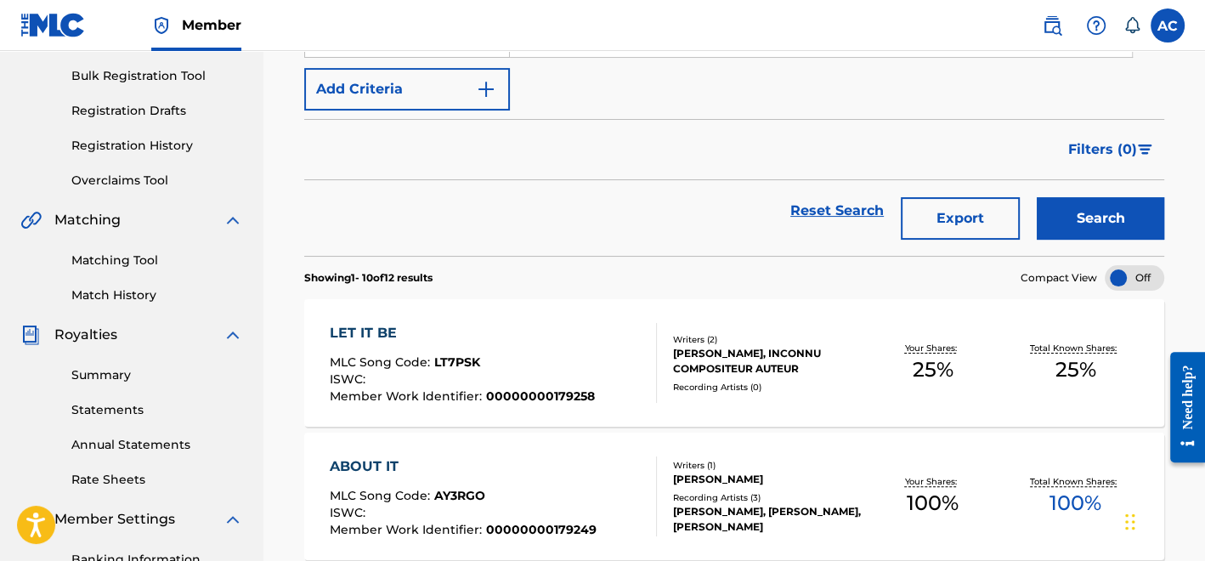
scroll to position [245, 0]
click at [678, 360] on div "DONALD PULLEN, INCONNU COMPOSITEUR AUTEUR" at bounding box center [767, 360] width 188 height 31
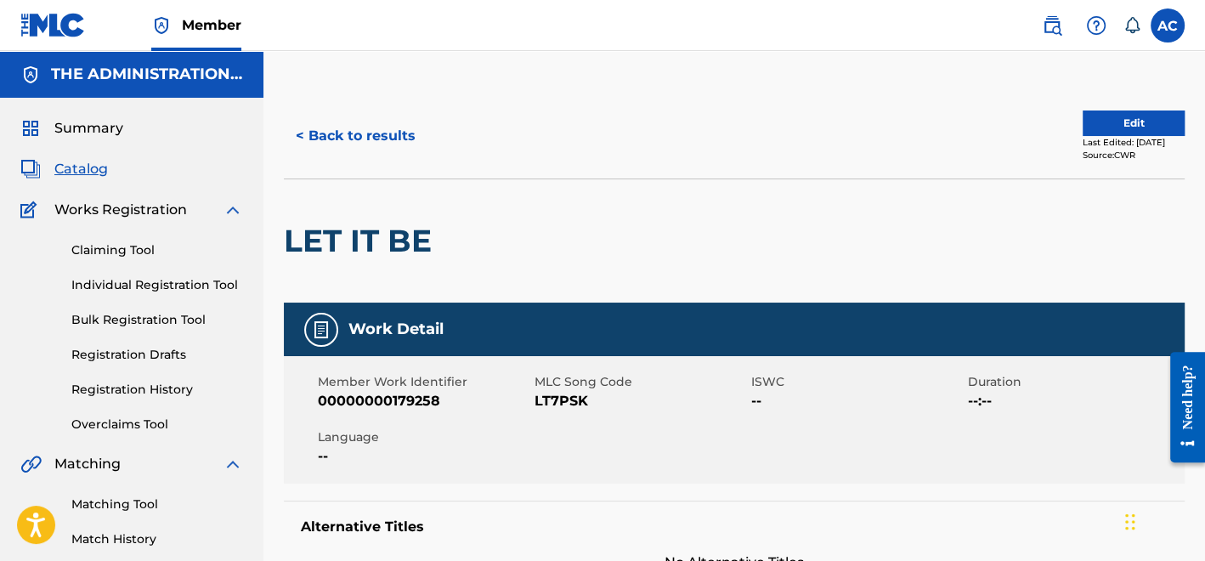
click at [342, 242] on h2 "LET IT BE" at bounding box center [362, 241] width 156 height 38
click at [540, 397] on span "LT7PSK" at bounding box center [640, 401] width 212 height 20
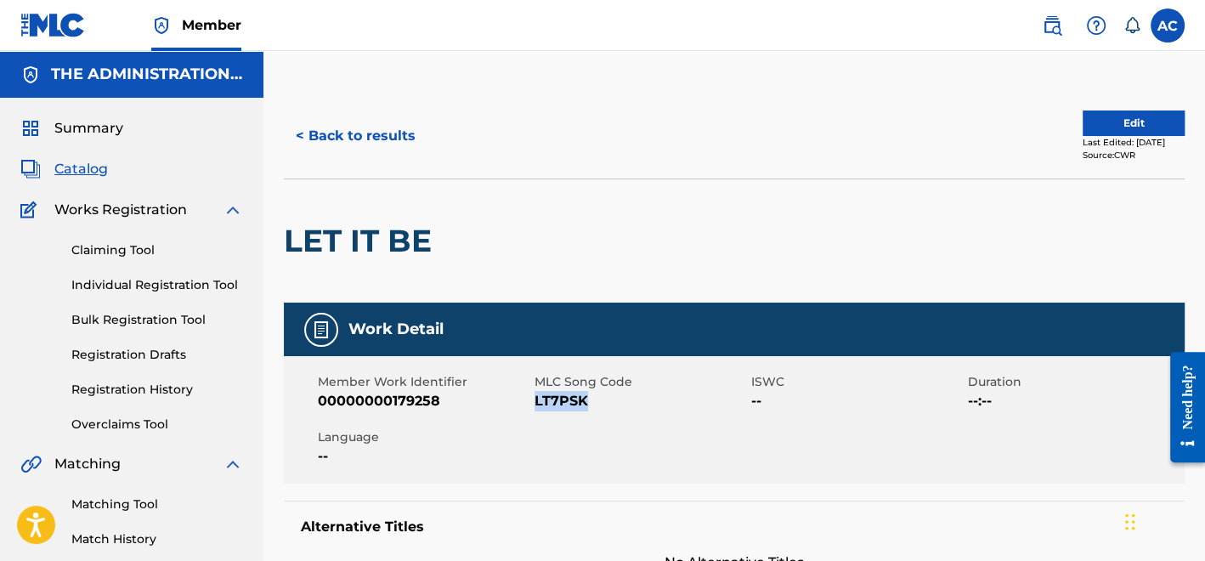
click at [412, 131] on button "< Back to results" at bounding box center [356, 136] width 144 height 42
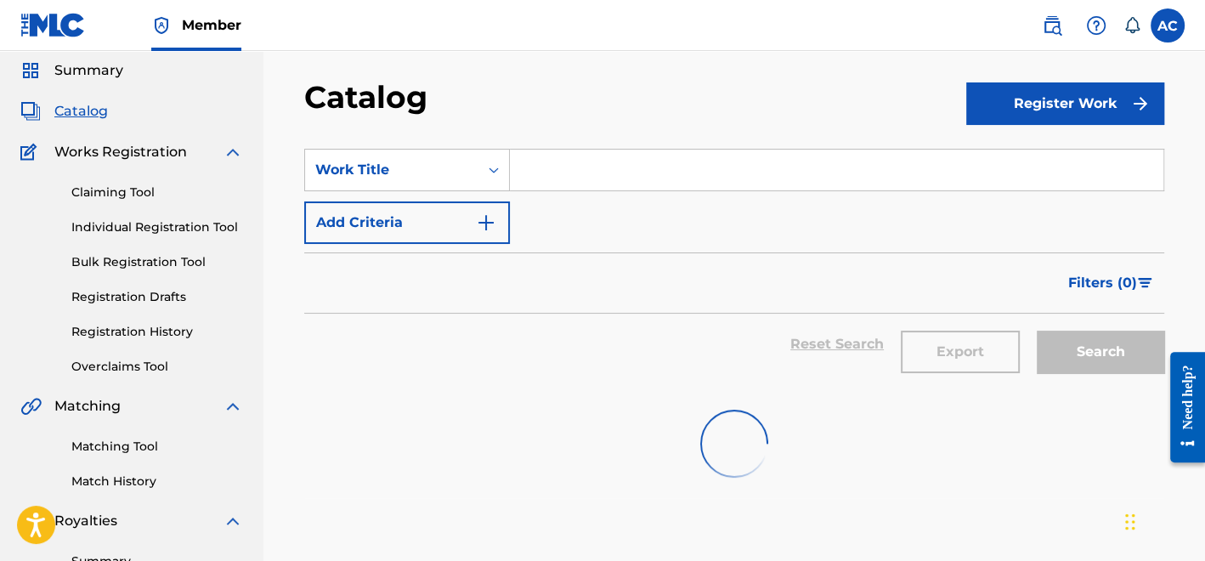
scroll to position [31, 0]
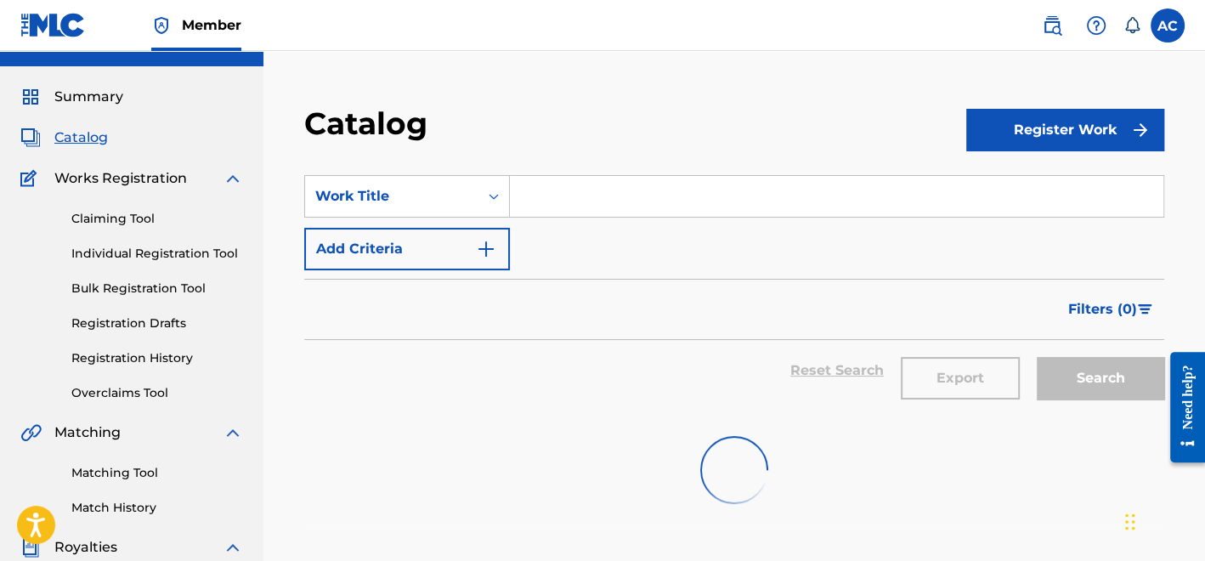
click at [546, 206] on input "Search Form" at bounding box center [836, 196] width 653 height 41
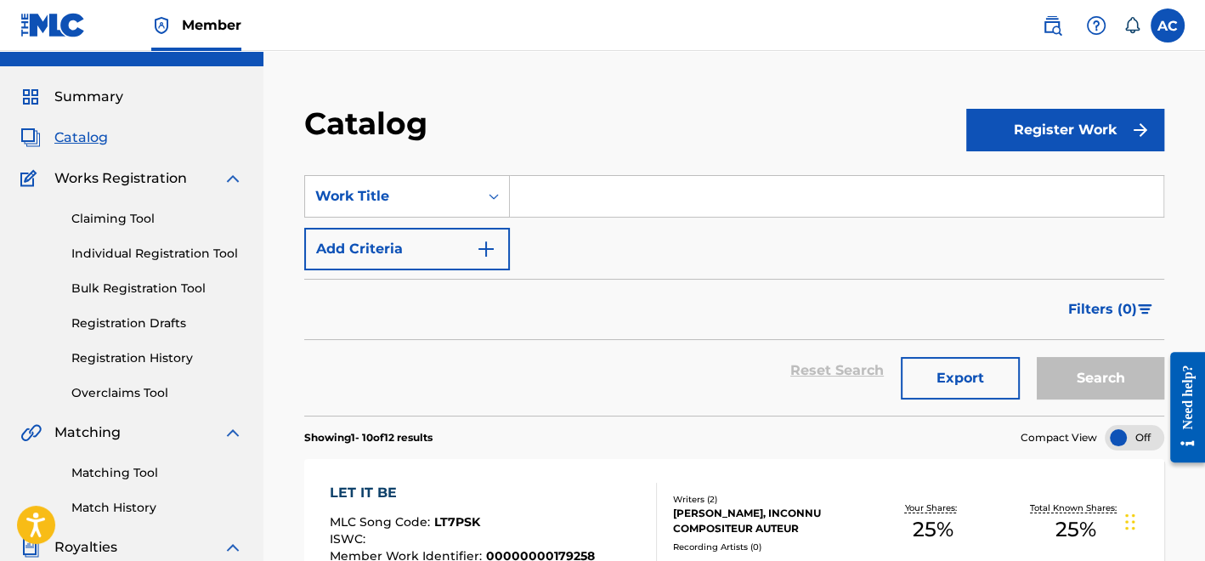
paste input "All Night"
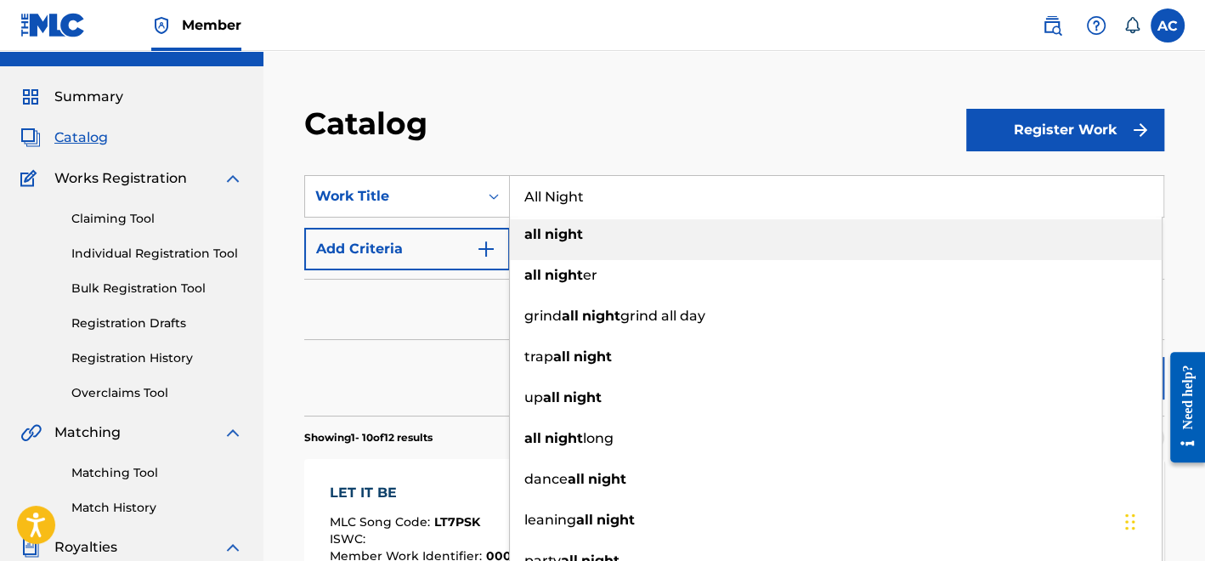
type input "All Night"
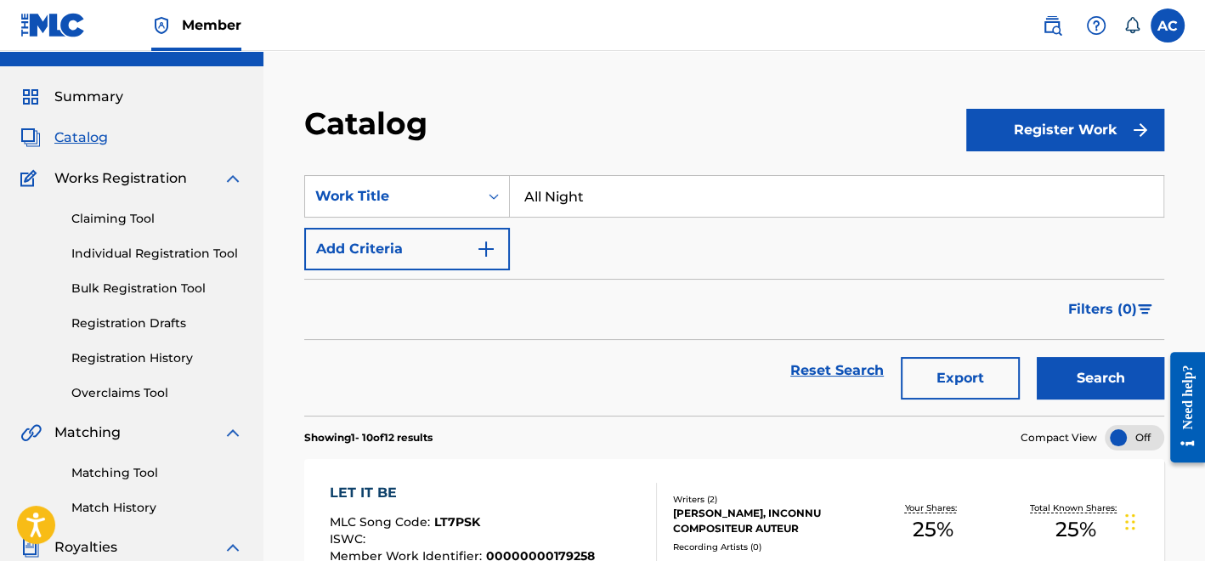
click at [478, 258] on img "Search Form" at bounding box center [486, 249] width 20 height 20
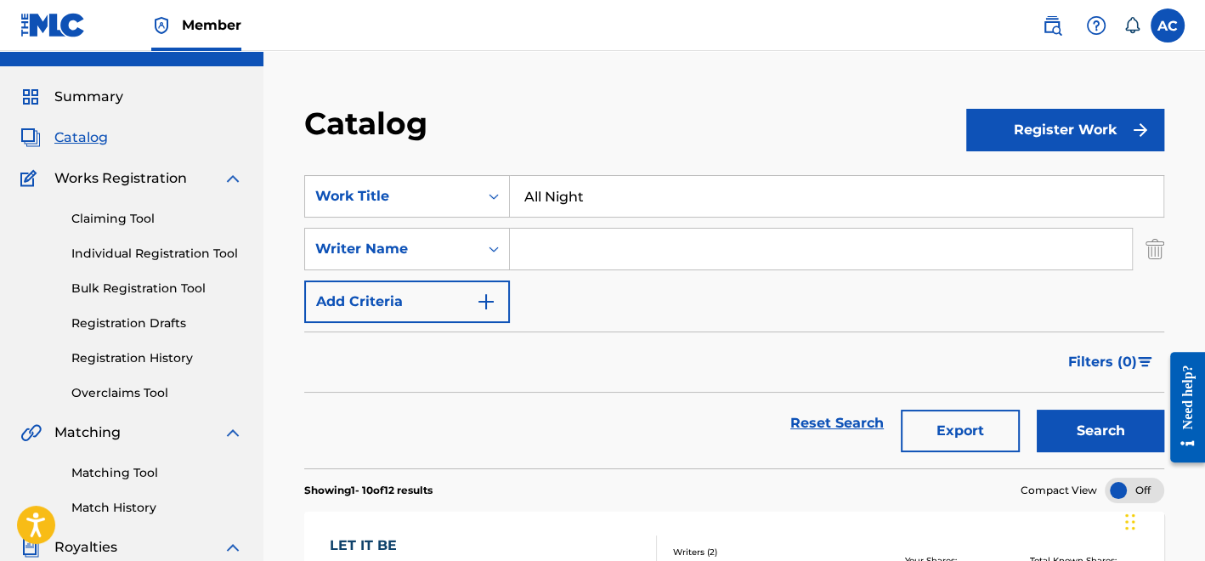
click at [553, 250] on input "Search Form" at bounding box center [821, 249] width 622 height 41
type input "Pullen"
click at [1061, 417] on button "Search" at bounding box center [1100, 431] width 127 height 42
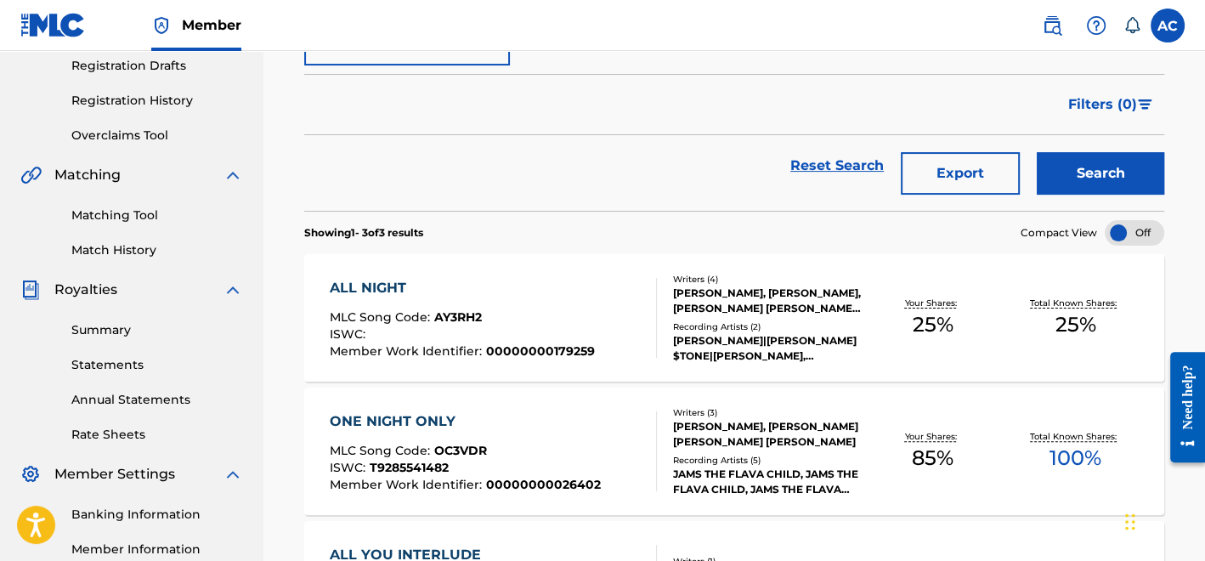
click at [711, 311] on div "[PERSON_NAME], [PERSON_NAME], [PERSON_NAME] [PERSON_NAME], [PERSON_NAME]" at bounding box center [767, 300] width 188 height 31
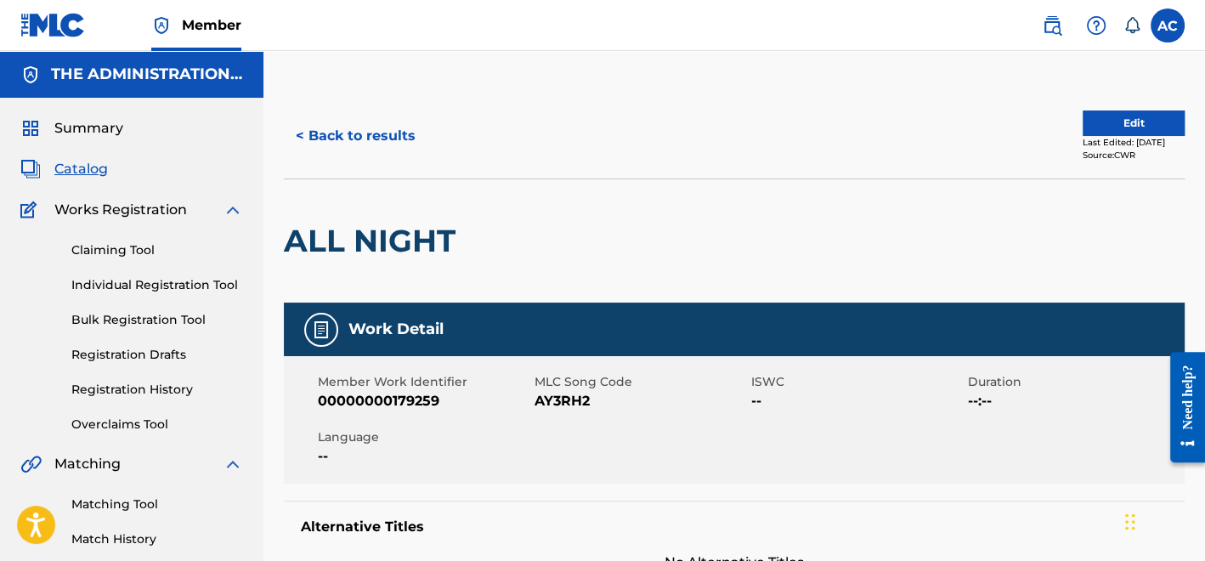
click at [427, 212] on div "ALL NIGHT" at bounding box center [374, 240] width 180 height 123
click at [568, 402] on span "AY3RH2" at bounding box center [640, 401] width 212 height 20
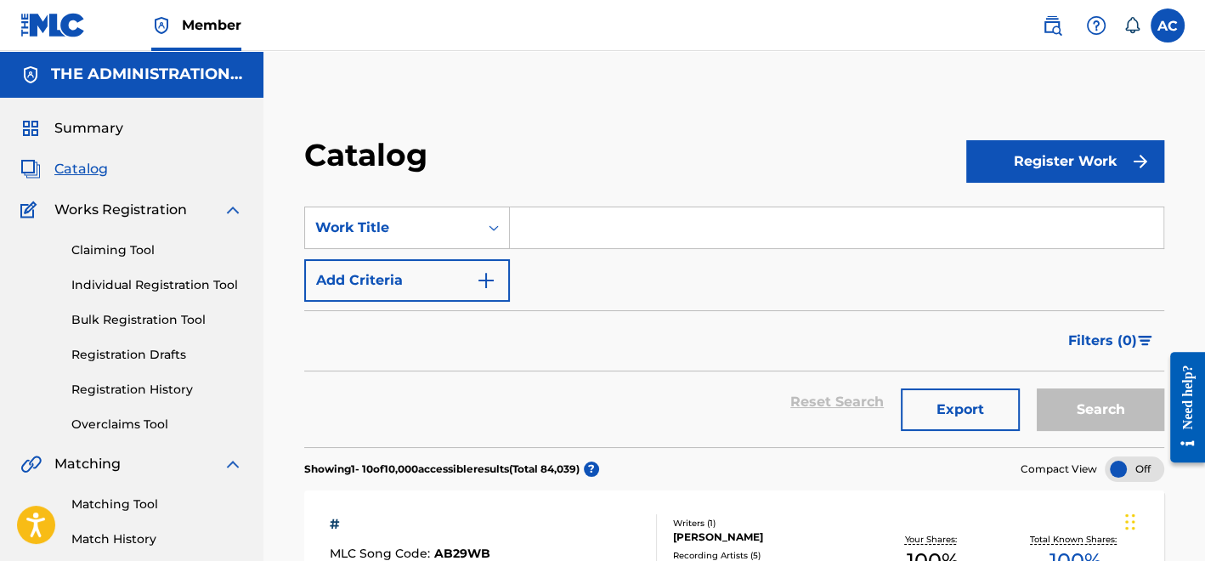
click at [169, 496] on link "Matching Tool" at bounding box center [157, 504] width 172 height 18
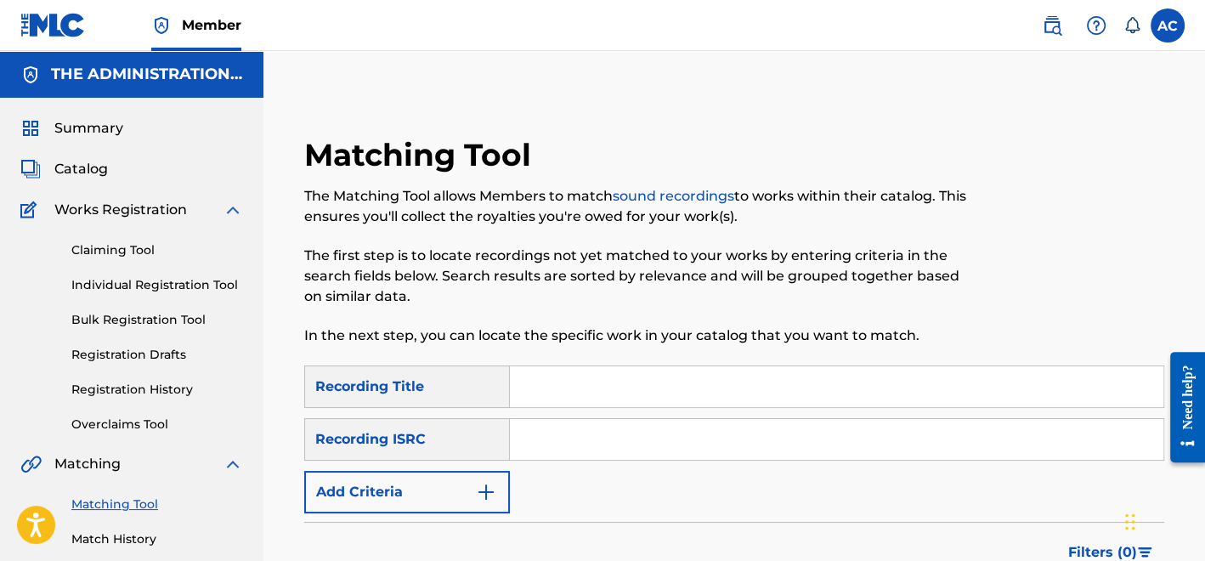
click at [667, 440] on input "Search Form" at bounding box center [836, 439] width 653 height 41
paste input "QZNMZ2452213"
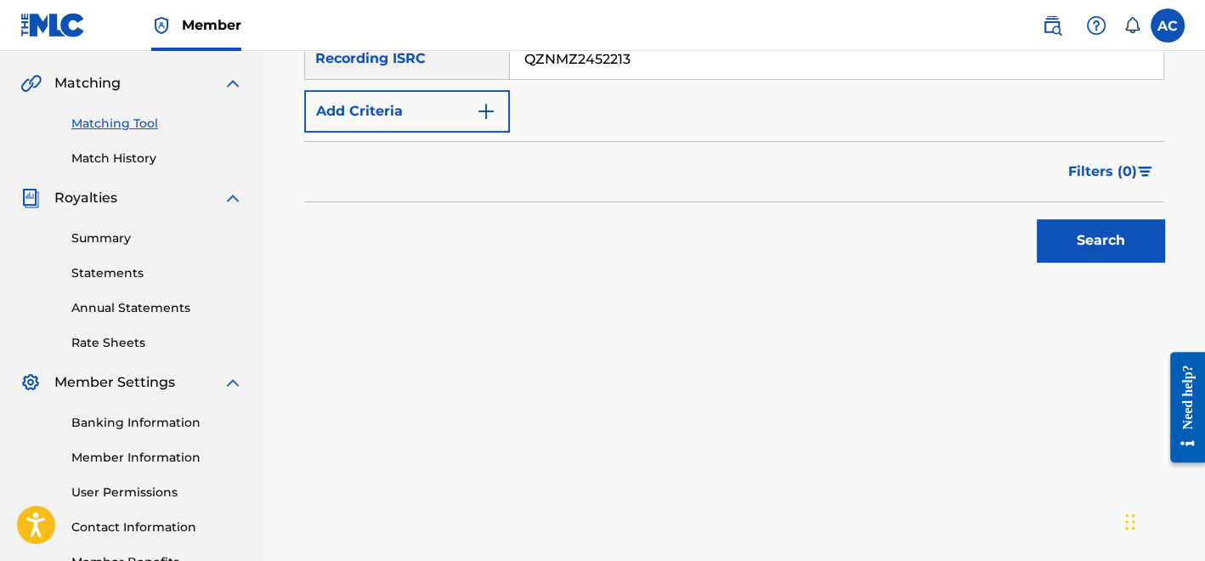
scroll to position [382, 0]
type input "QZNMZ2452213"
drag, startPoint x: 1109, startPoint y: 207, endPoint x: 1105, endPoint y: 234, distance: 26.6
click at [1105, 234] on div "Search" at bounding box center [1096, 235] width 136 height 68
click at [1105, 234] on button "Search" at bounding box center [1100, 239] width 127 height 42
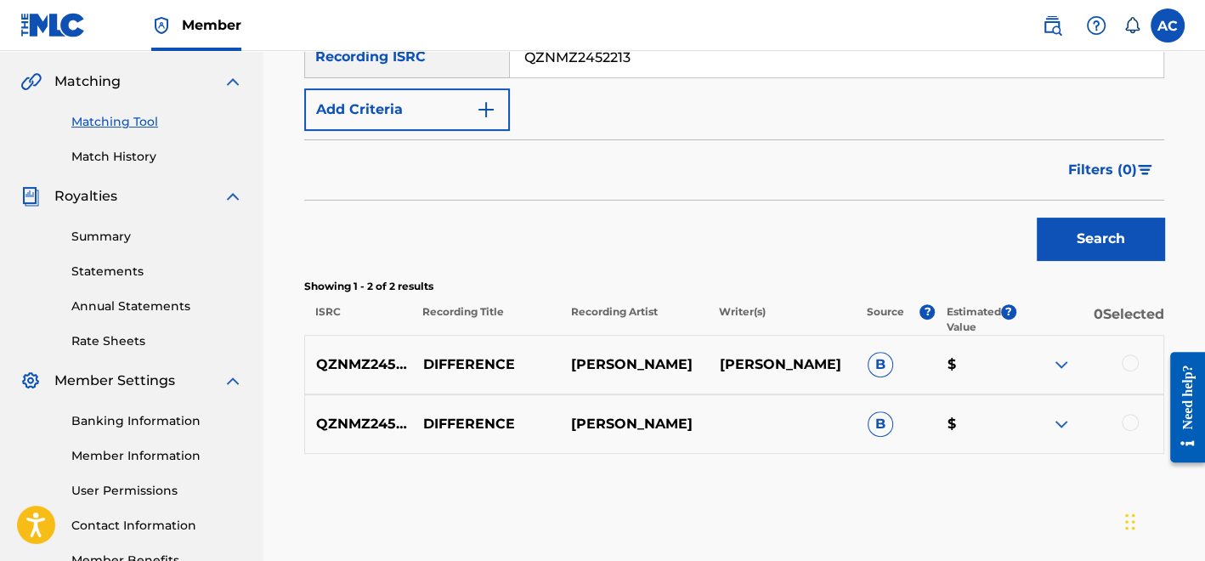
click at [1127, 362] on div at bounding box center [1130, 362] width 17 height 17
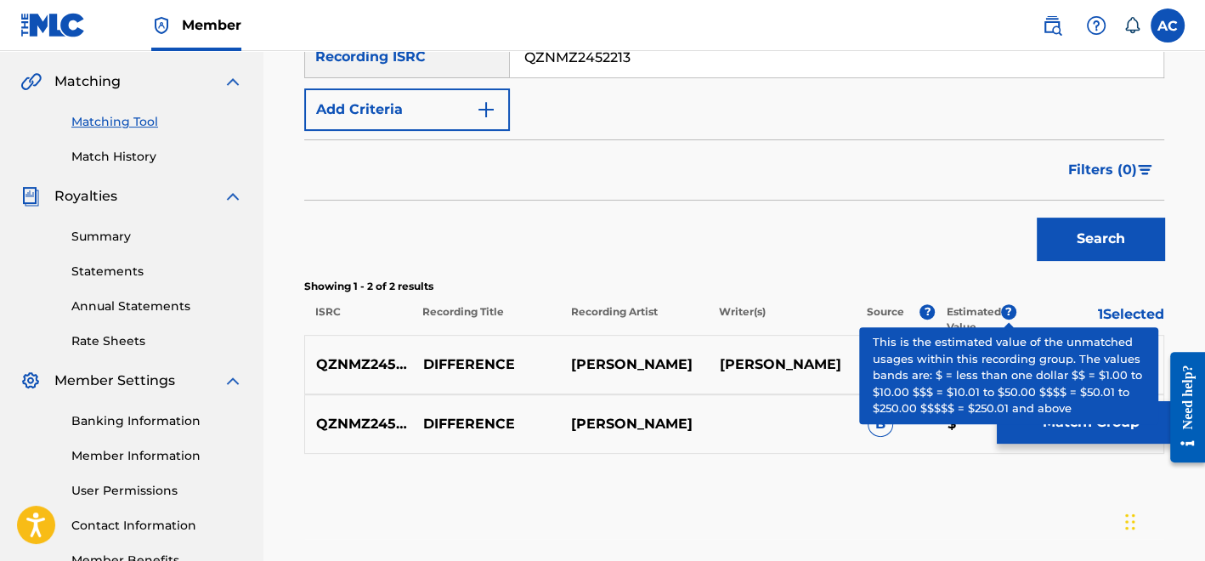
scroll to position [493, 0]
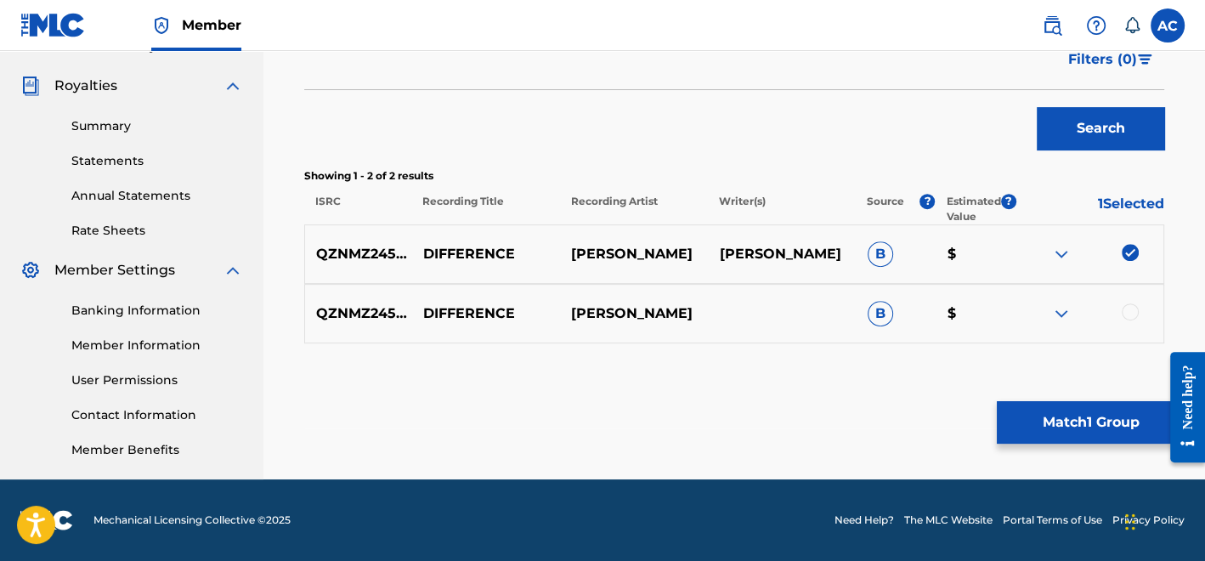
click at [1130, 317] on div at bounding box center [1130, 311] width 17 height 17
click at [1092, 414] on button "Match 2 Groups" at bounding box center [1091, 422] width 188 height 42
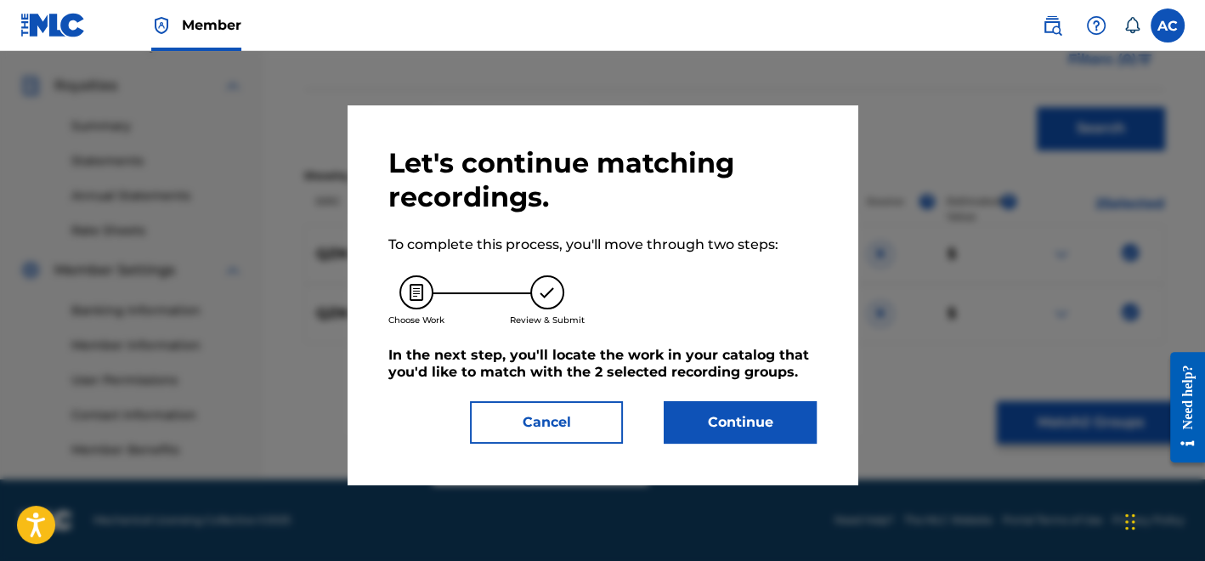
click at [810, 448] on div "Let's continue matching recordings. To complete this process, you'll move throu…" at bounding box center [603, 294] width 510 height 379
drag, startPoint x: 811, startPoint y: 448, endPoint x: 794, endPoint y: 433, distance: 21.7
click at [794, 433] on div "Let's continue matching recordings. To complete this process, you'll move throu…" at bounding box center [603, 294] width 510 height 379
click at [794, 433] on button "Continue" at bounding box center [740, 422] width 153 height 42
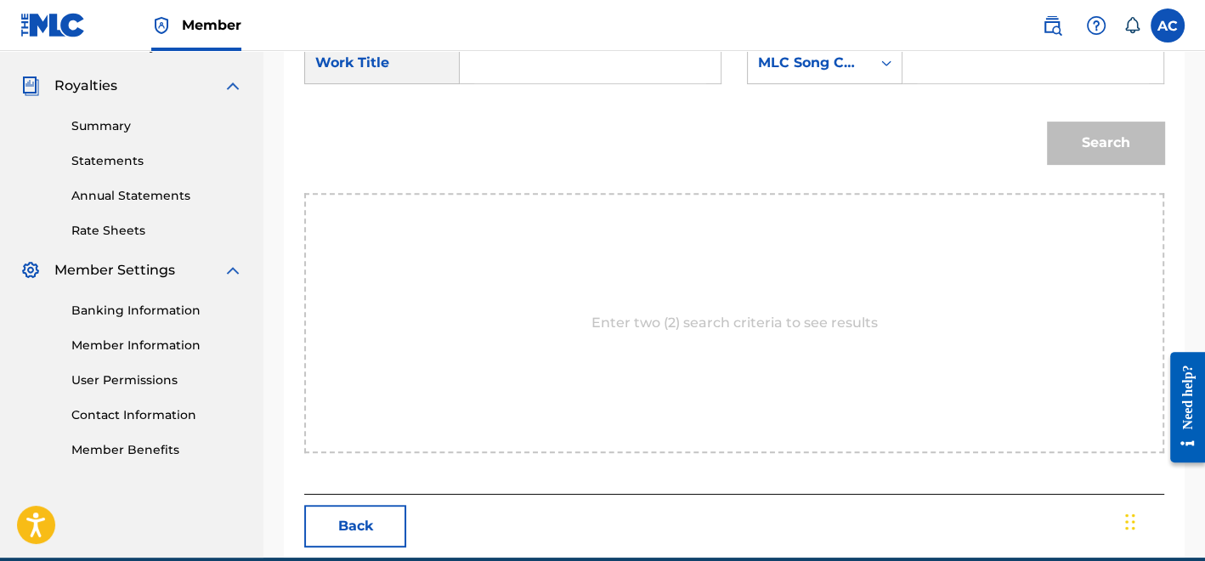
scroll to position [330, 0]
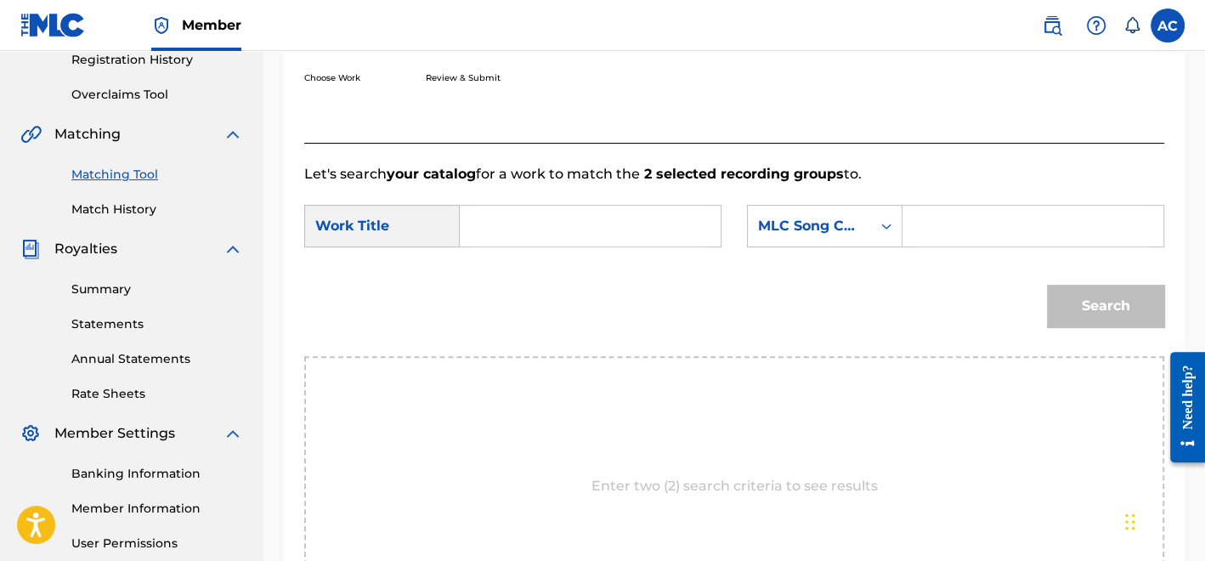
click at [592, 235] on input "Search Form" at bounding box center [590, 226] width 232 height 41
paste input "DIFFERENCE"
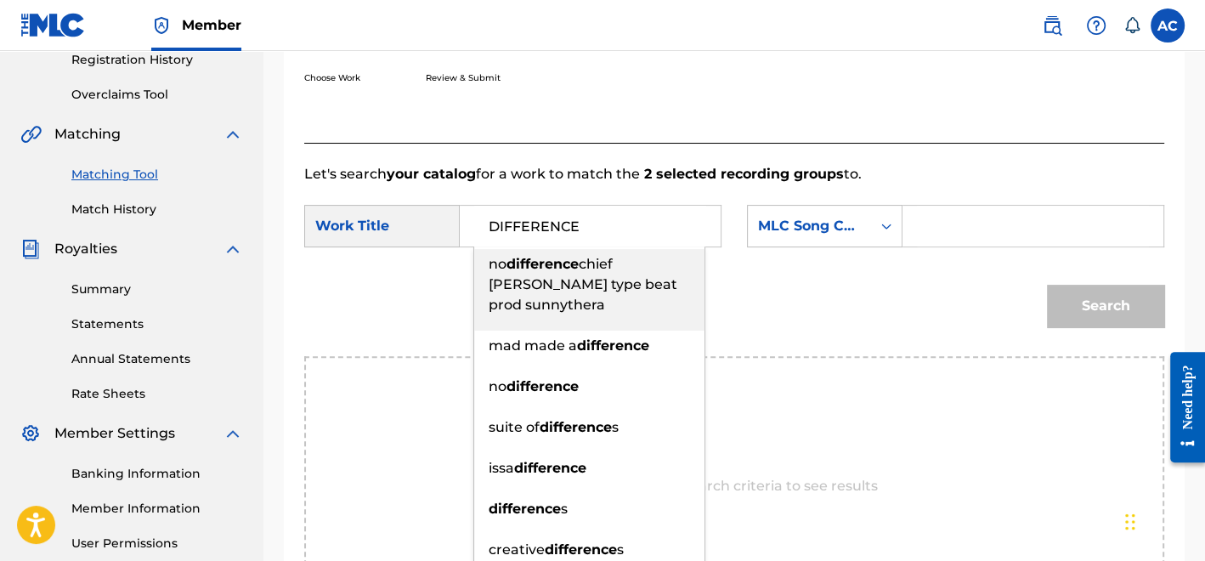
type input "DIFFERENCE"
click at [997, 235] on input "Search Form" at bounding box center [1033, 226] width 232 height 41
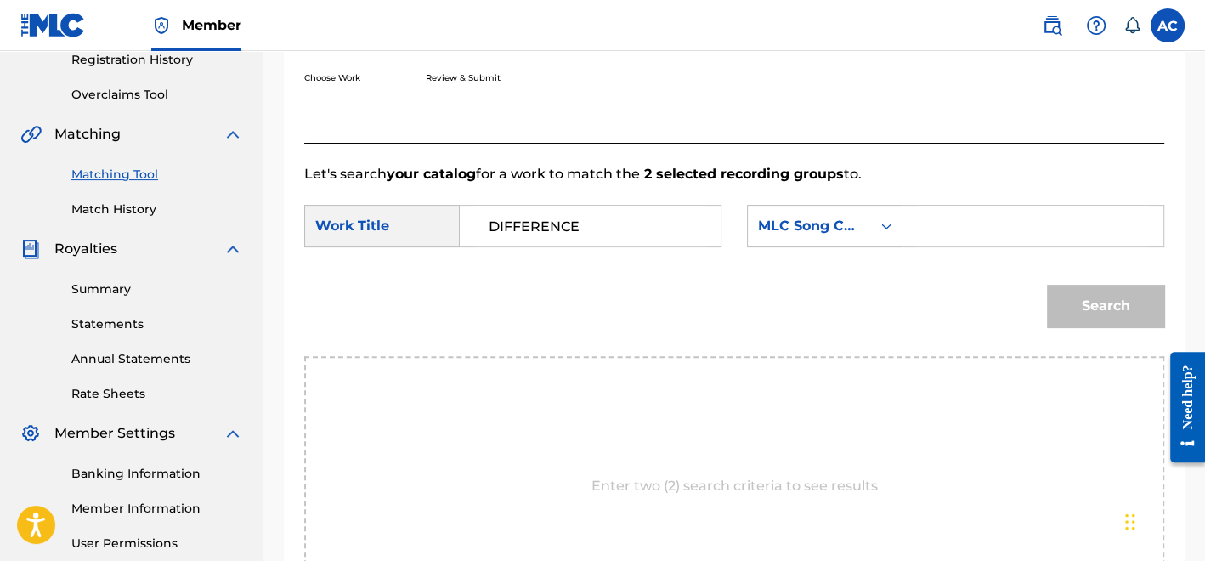
paste input "DQ8PNA"
type input "DQ8PNA"
click at [1077, 319] on button "Search" at bounding box center [1105, 306] width 117 height 42
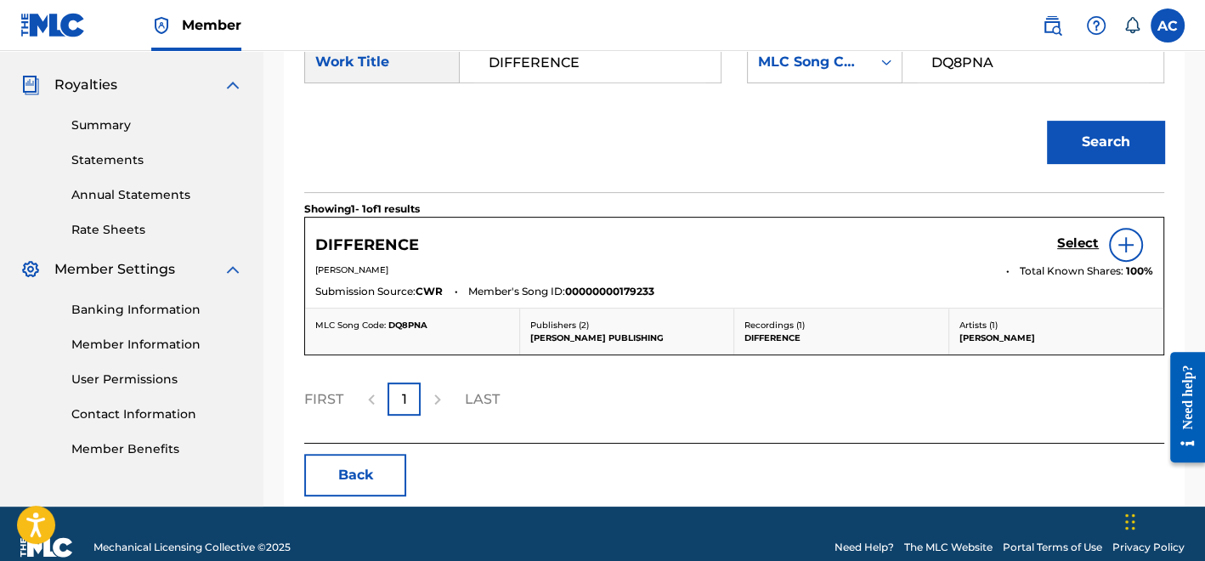
scroll to position [494, 0]
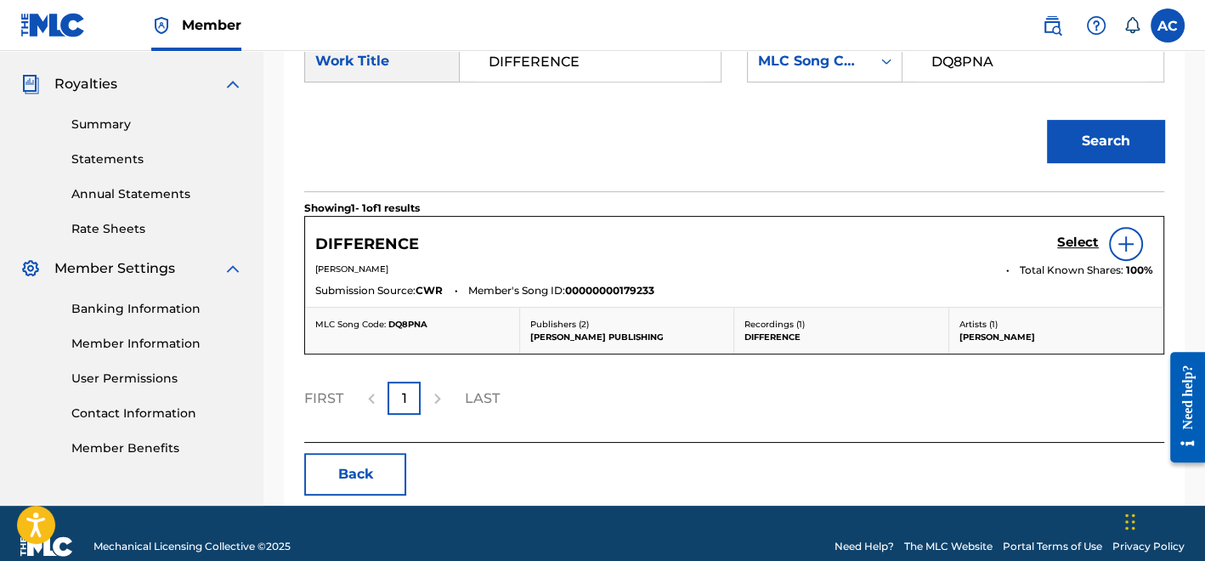
click at [1077, 241] on h5 "Select" at bounding box center [1078, 243] width 42 height 16
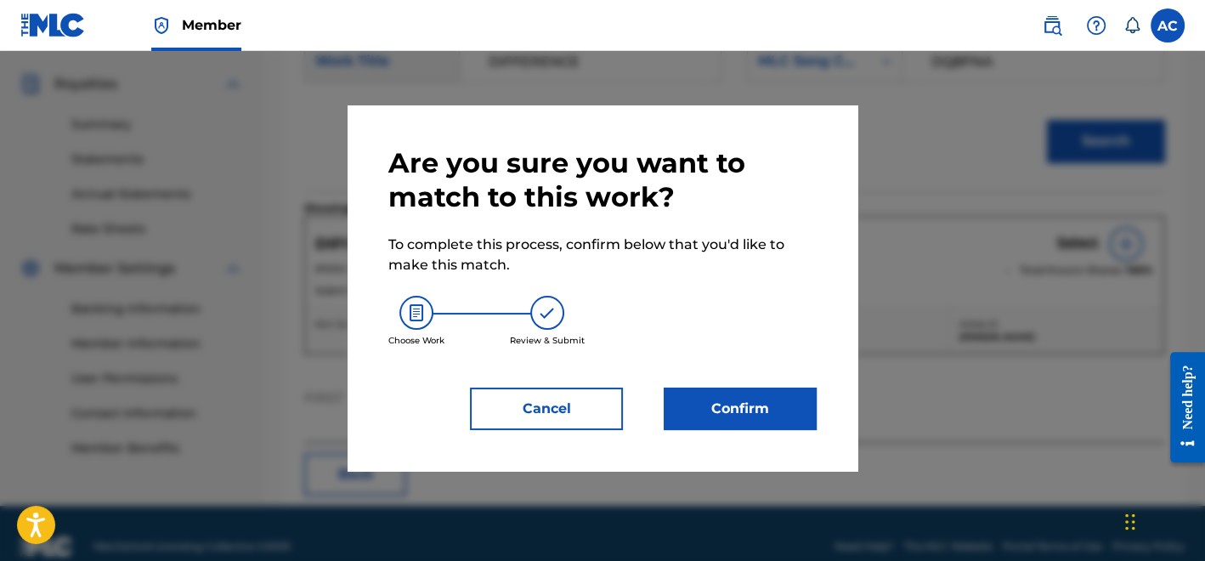
click at [760, 434] on div "Are you sure you want to match to this work? To complete this process, confirm …" at bounding box center [603, 287] width 510 height 365
click at [758, 424] on button "Confirm" at bounding box center [740, 408] width 153 height 42
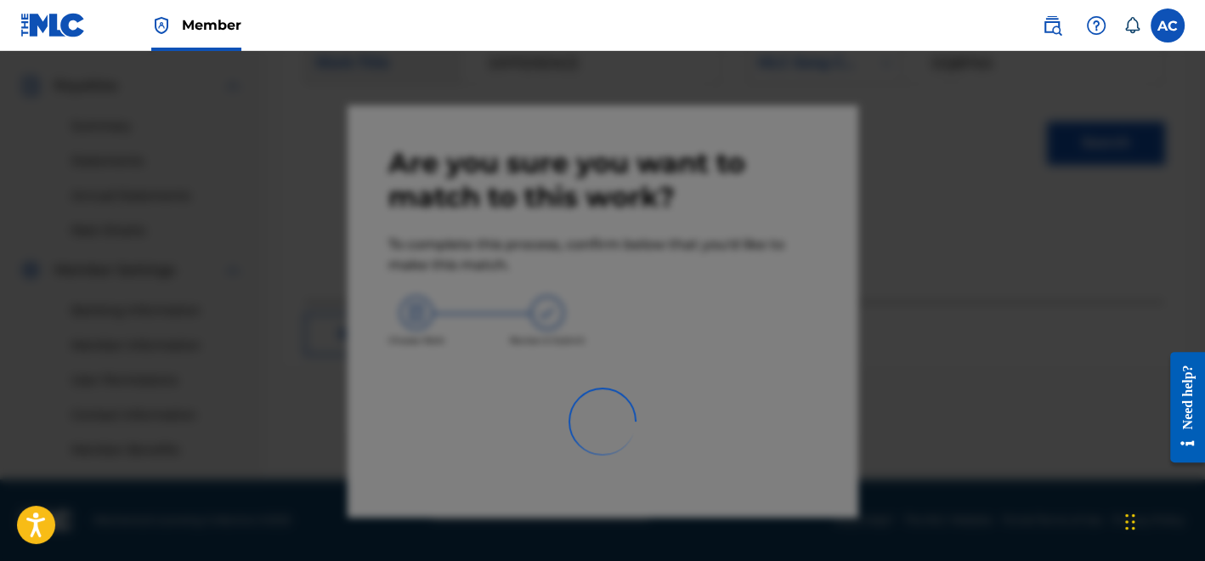
scroll to position [493, 0]
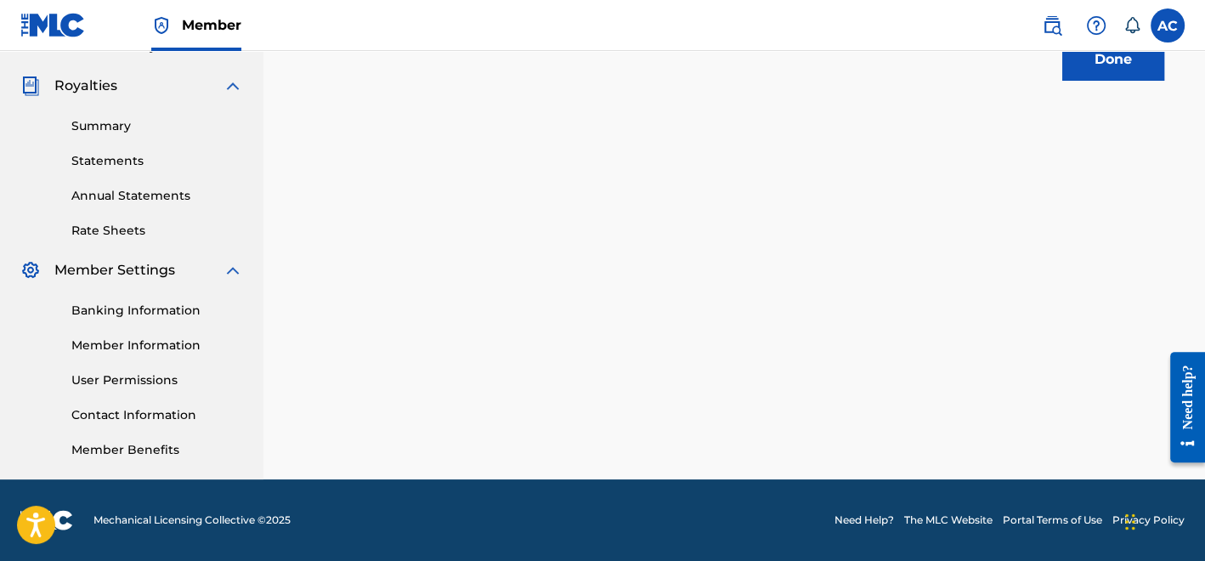
click at [1082, 68] on button "Done" at bounding box center [1113, 59] width 102 height 42
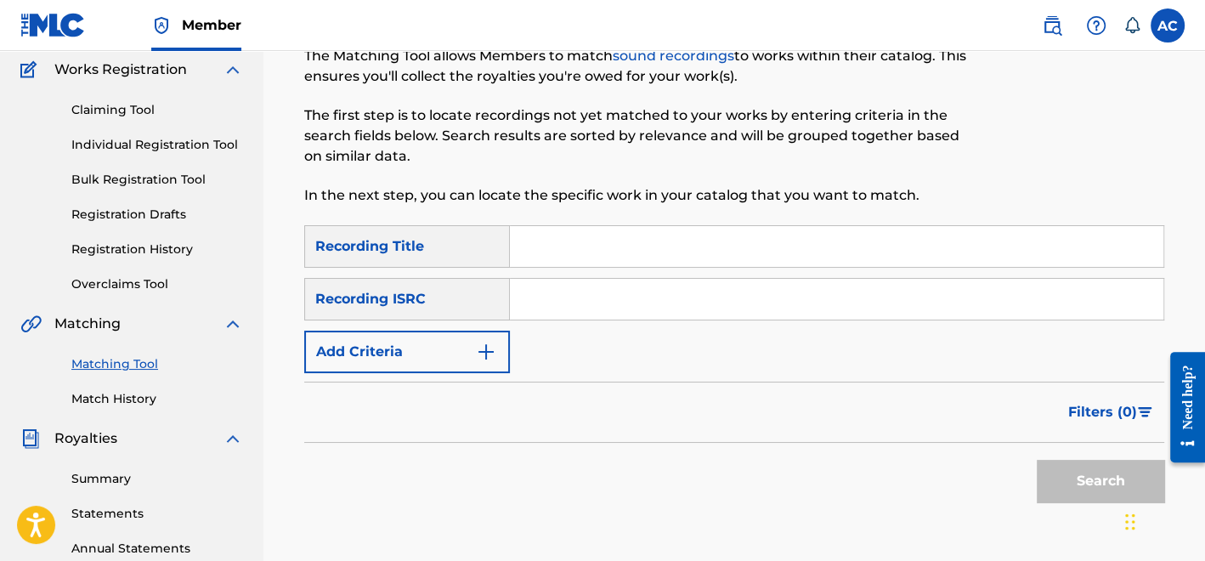
scroll to position [137, 0]
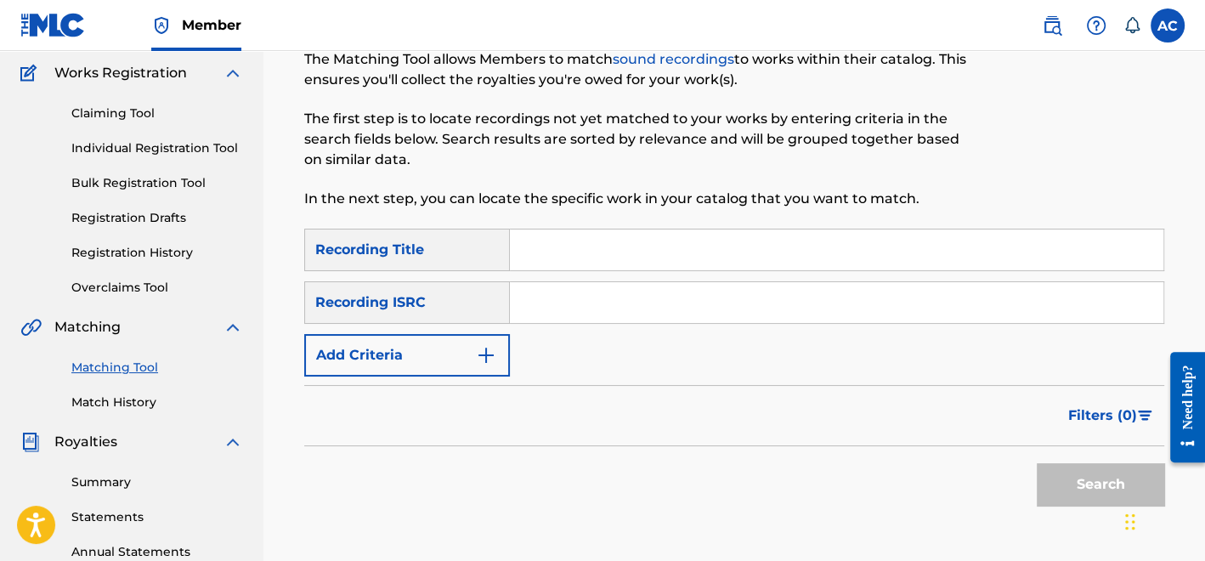
click at [548, 295] on input "Search Form" at bounding box center [836, 302] width 653 height 41
paste input "QZNMZ2439426"
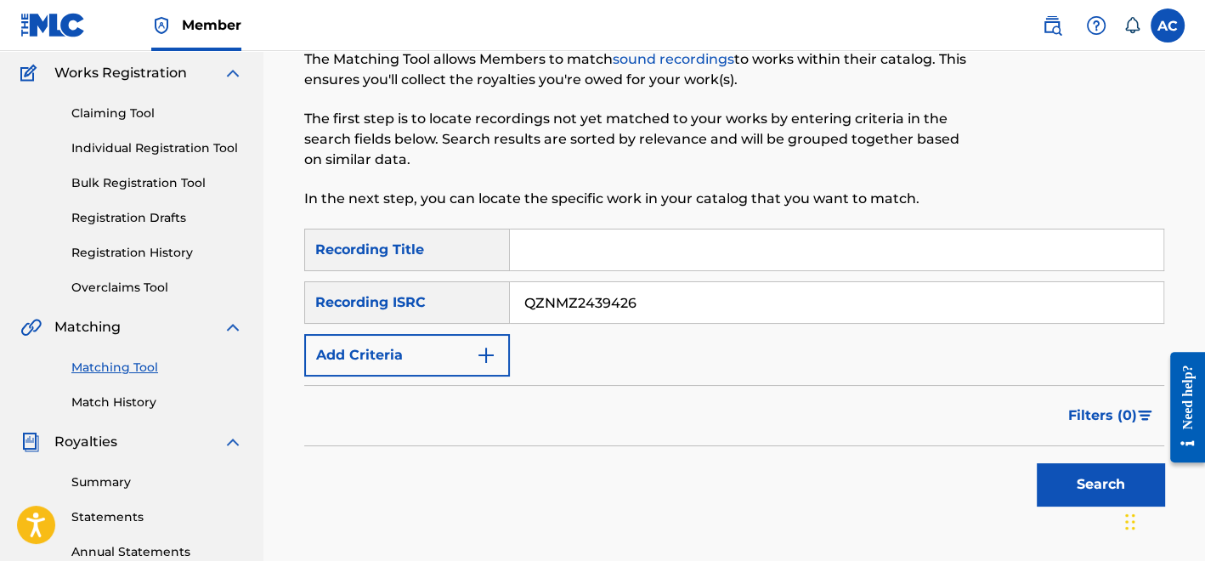
type input "QZNMZ2439426"
click at [970, 476] on div "Search" at bounding box center [734, 480] width 860 height 68
click at [1074, 492] on button "Search" at bounding box center [1100, 484] width 127 height 42
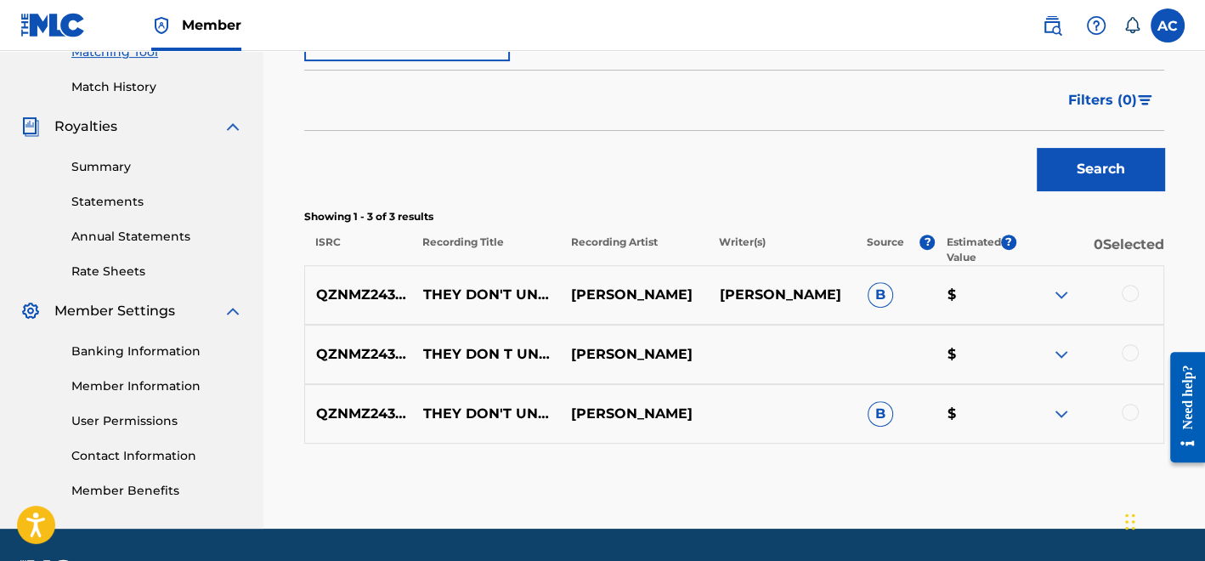
scroll to position [453, 0]
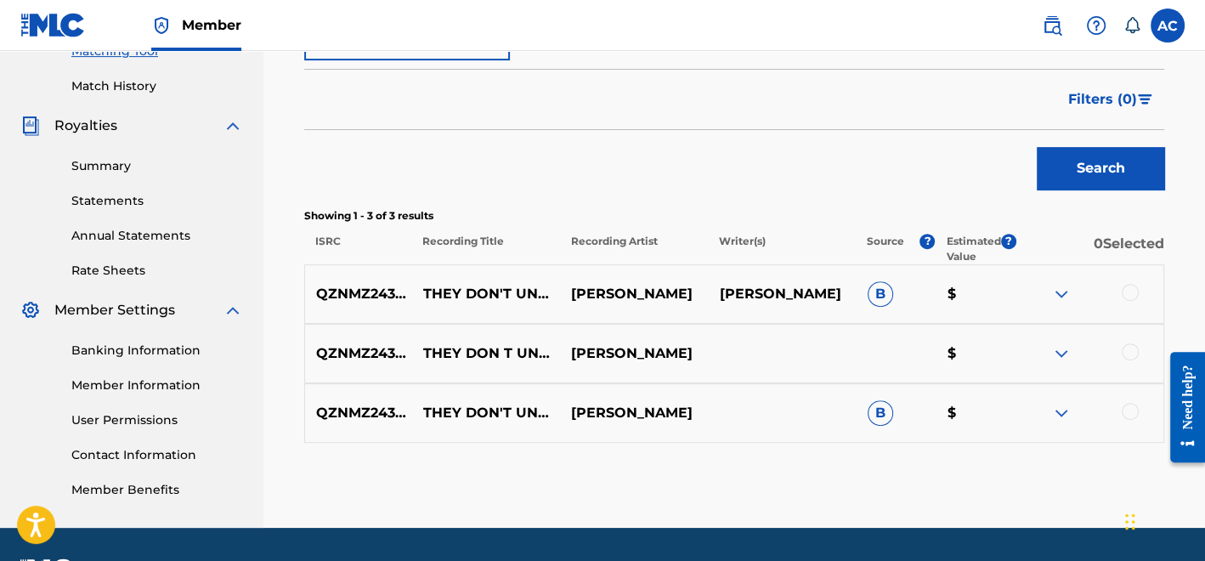
click at [1130, 291] on div at bounding box center [1130, 292] width 17 height 17
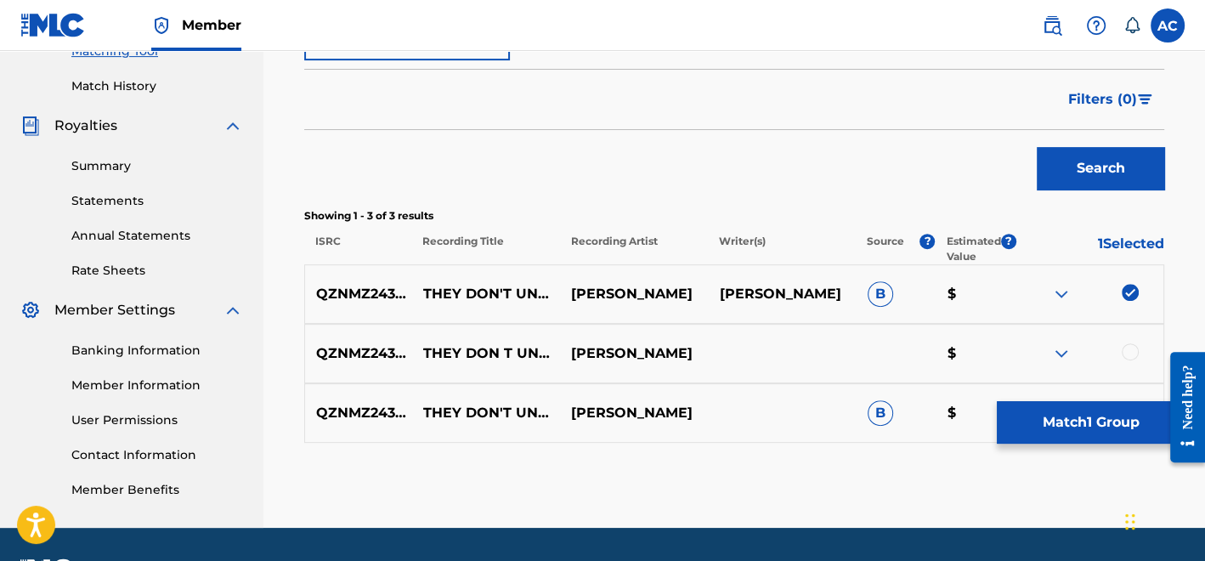
click at [1127, 356] on div at bounding box center [1130, 351] width 17 height 17
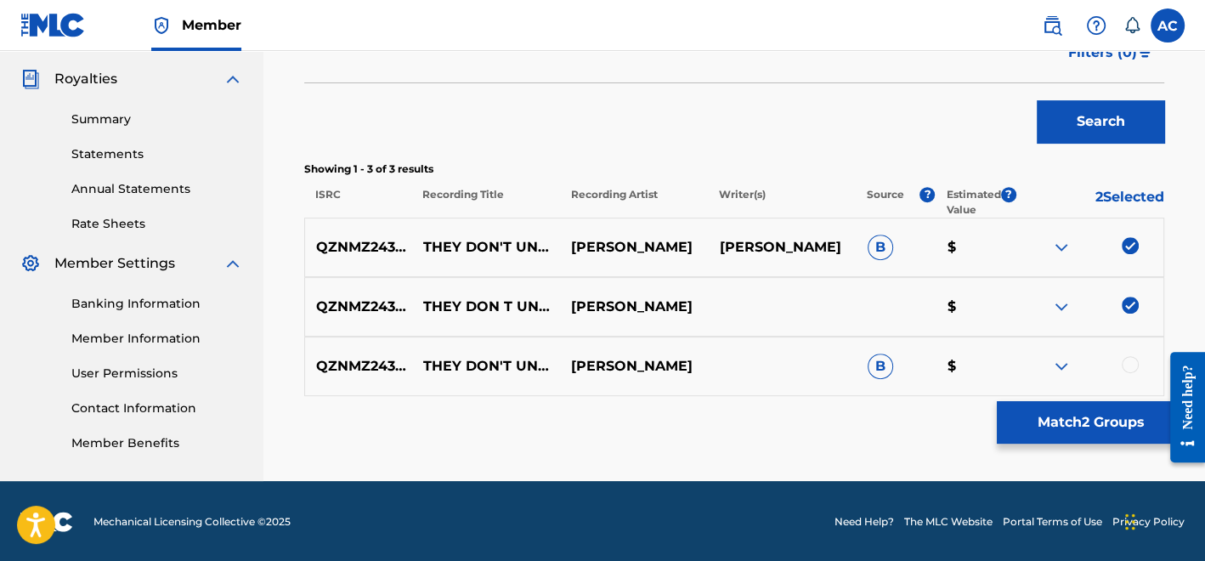
click at [1127, 356] on div at bounding box center [1130, 364] width 17 height 17
click at [1102, 421] on button "Match 3 Groups" at bounding box center [1091, 422] width 188 height 42
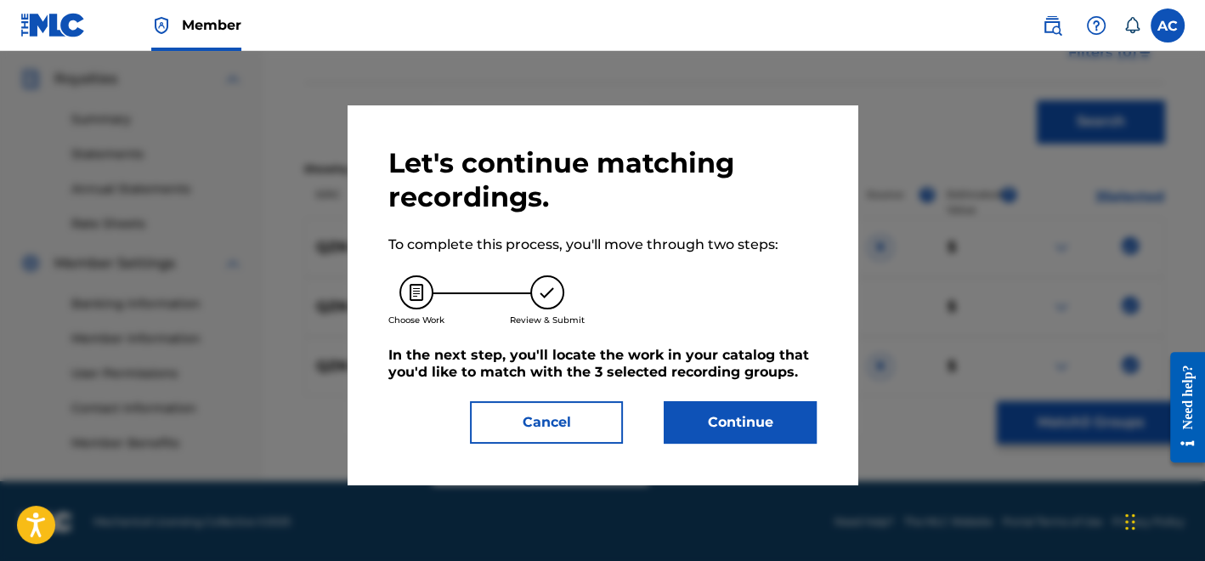
click at [769, 442] on button "Continue" at bounding box center [740, 422] width 153 height 42
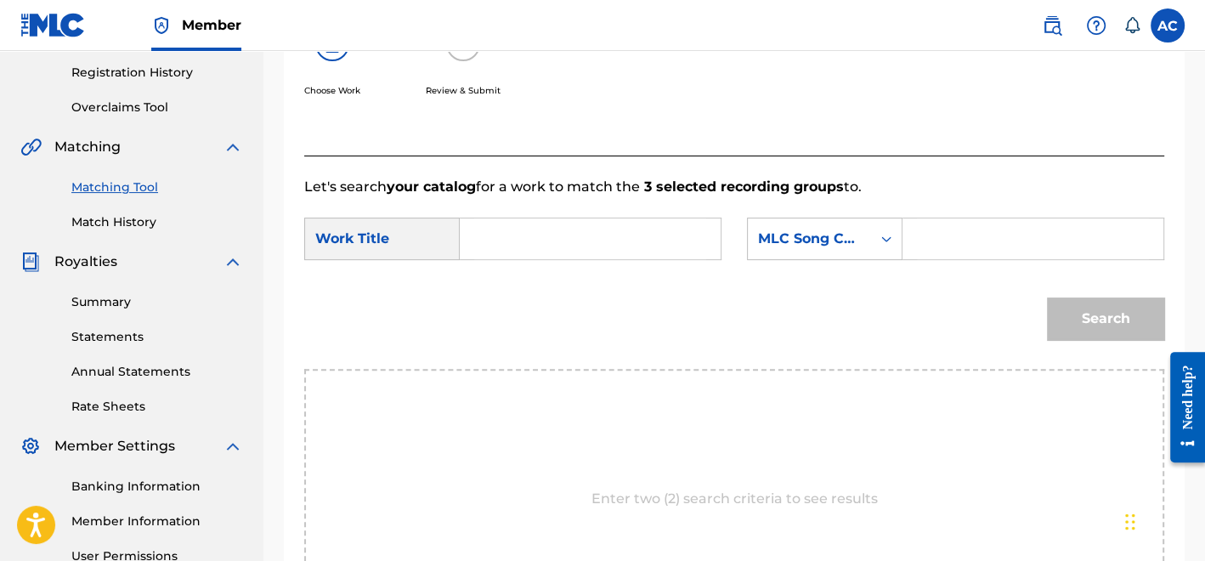
scroll to position [308, 0]
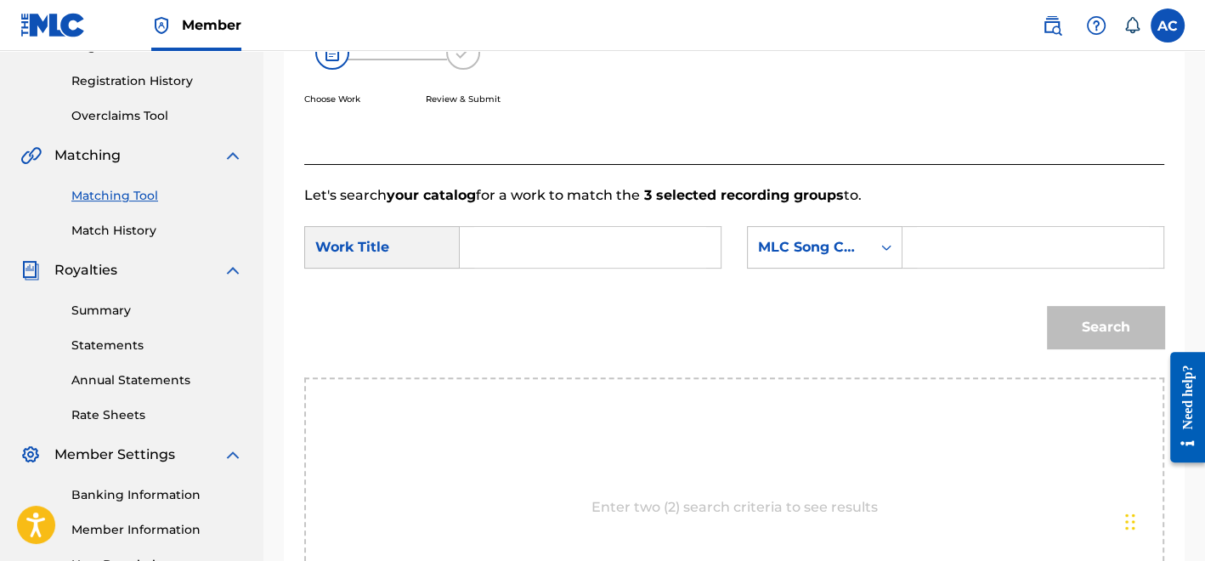
click at [621, 236] on input "Search Form" at bounding box center [590, 247] width 232 height 41
paste input "THEY DON T UNDERSTAND WHY"
type input "THEY DON T UNDERSTAND WHY"
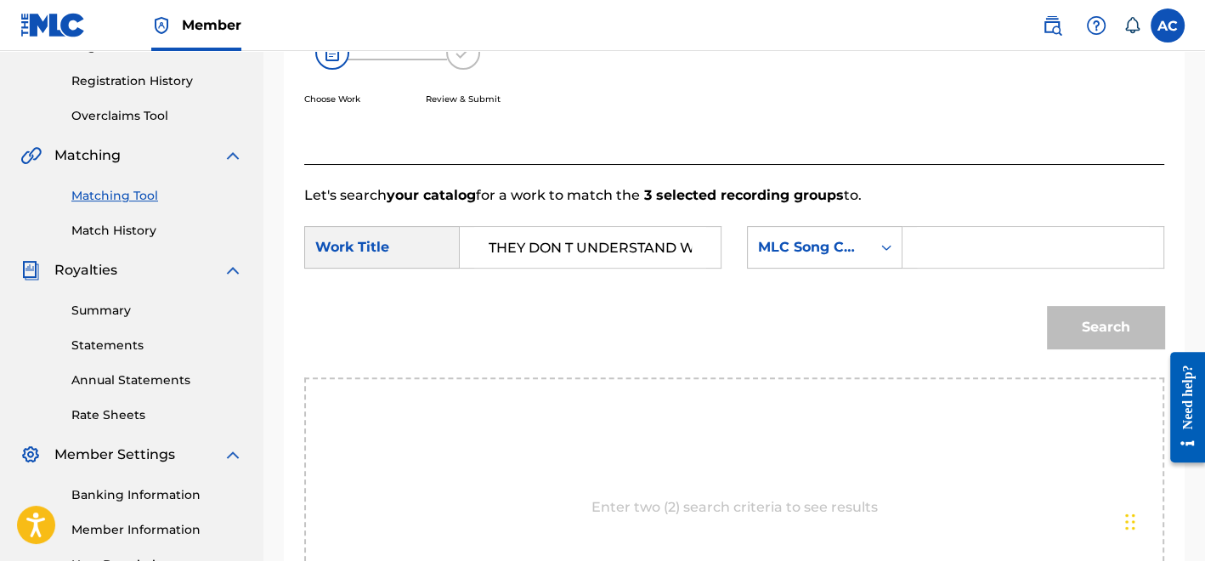
click at [1037, 242] on input "Search Form" at bounding box center [1033, 247] width 232 height 41
paste input "TW52AE"
type input "TW52AE"
click at [1080, 333] on button "Search" at bounding box center [1105, 327] width 117 height 42
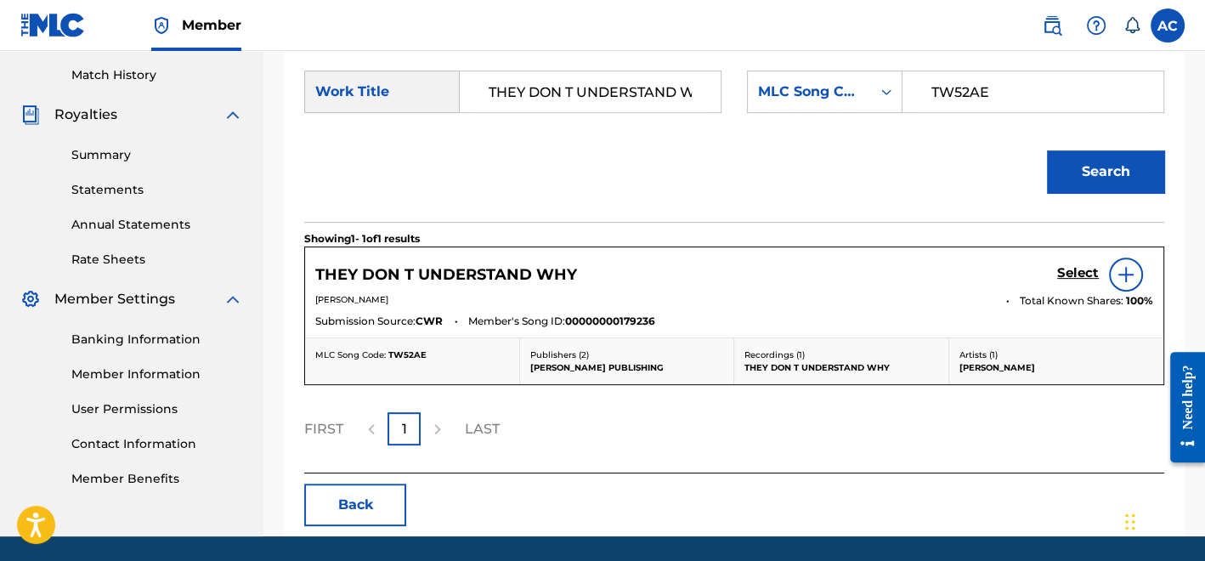
scroll to position [478, 0]
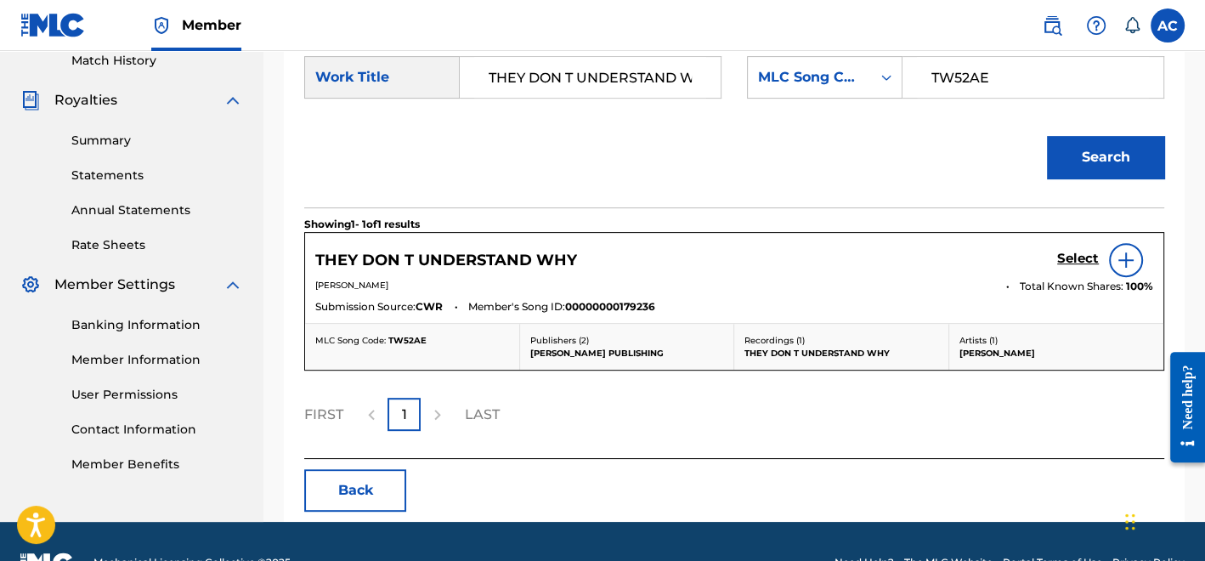
click at [1081, 253] on h5 "Select" at bounding box center [1078, 259] width 42 height 16
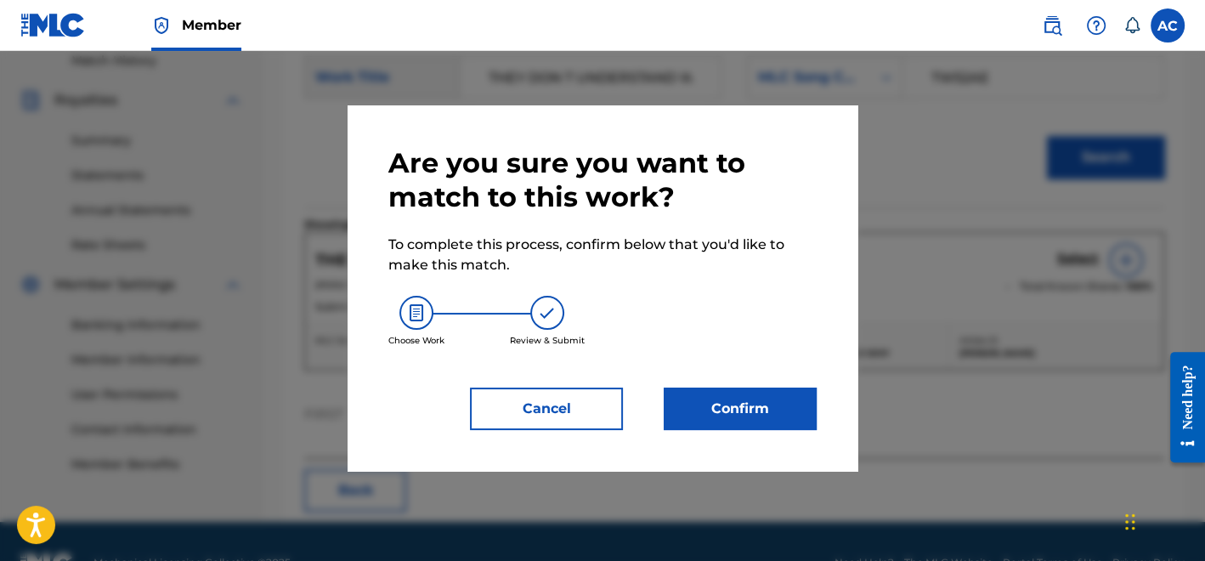
click at [764, 408] on button "Confirm" at bounding box center [740, 408] width 153 height 42
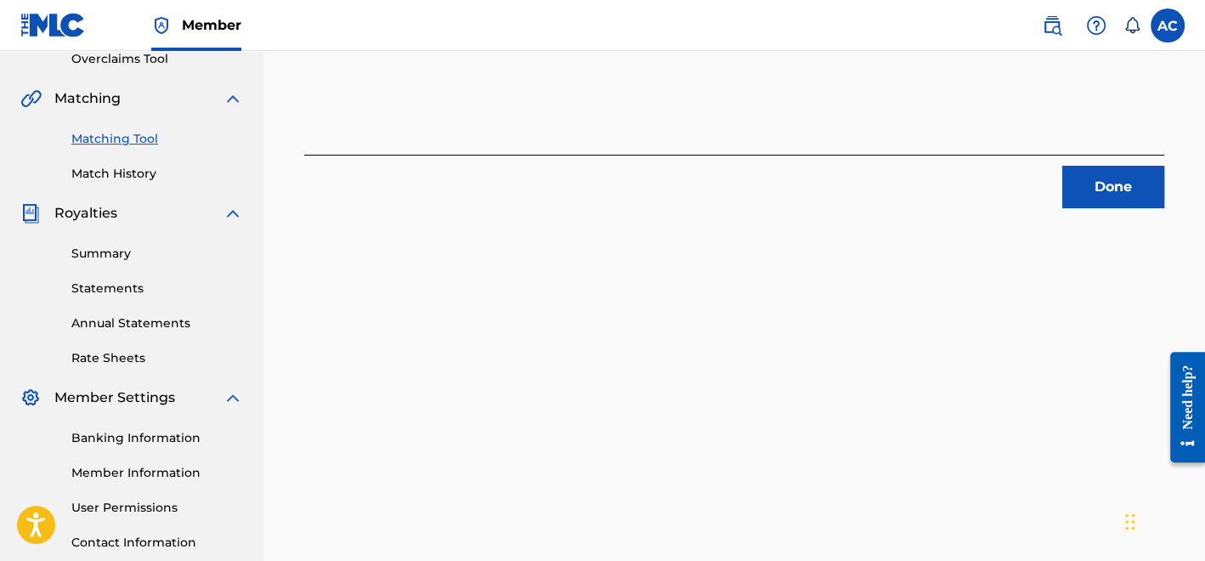
scroll to position [342, 0]
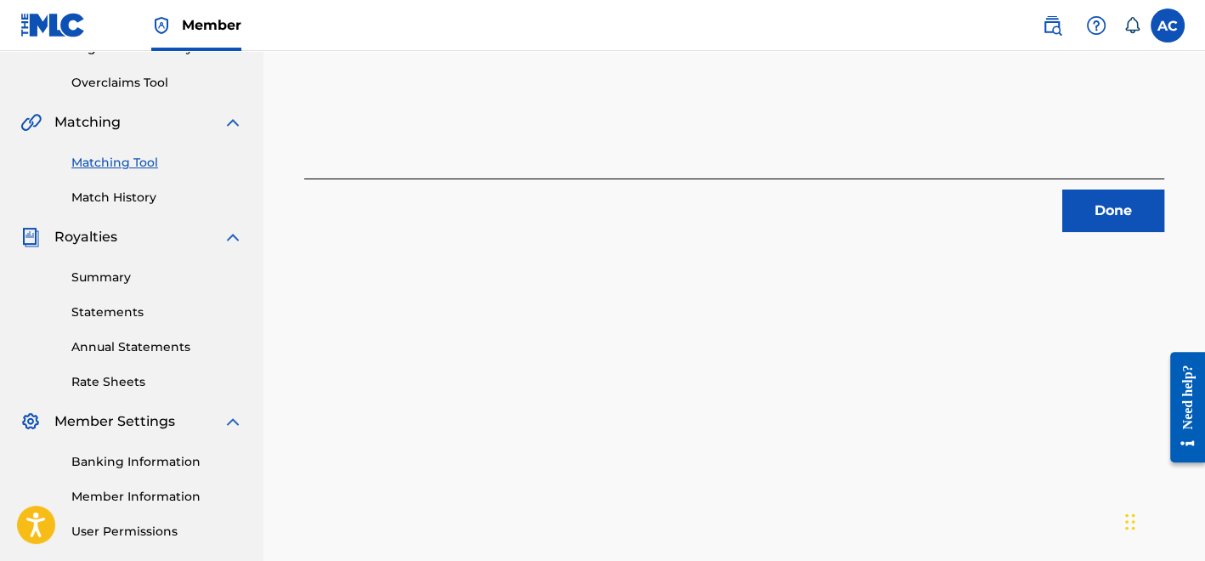
click at [1095, 214] on button "Done" at bounding box center [1113, 210] width 102 height 42
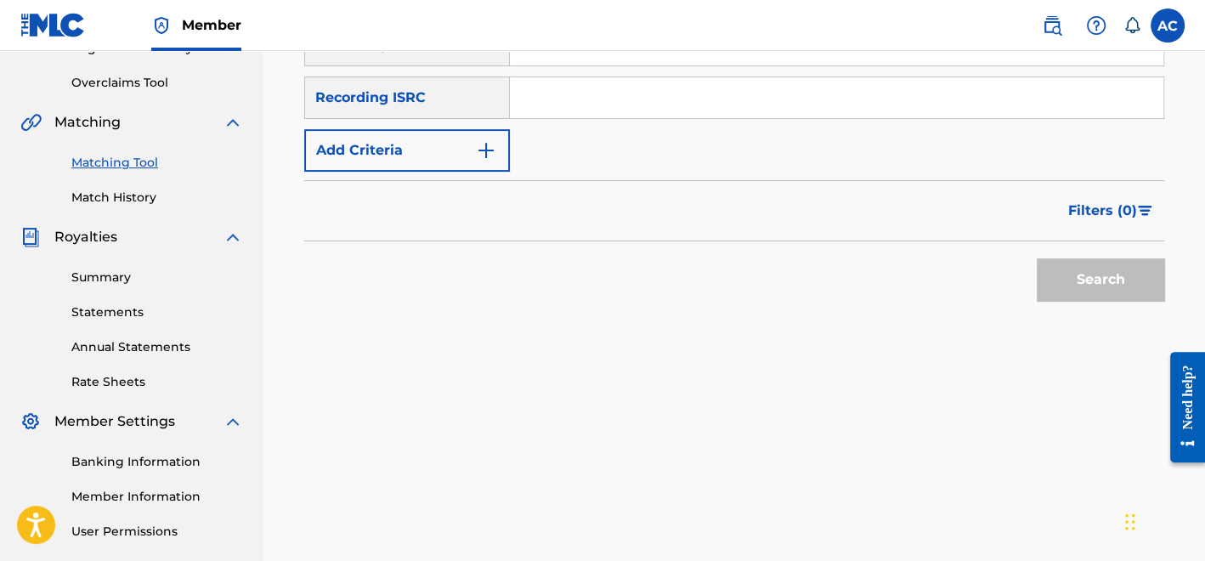
click at [599, 116] on input "Search Form" at bounding box center [836, 97] width 653 height 41
paste input "QZNMZ2439427"
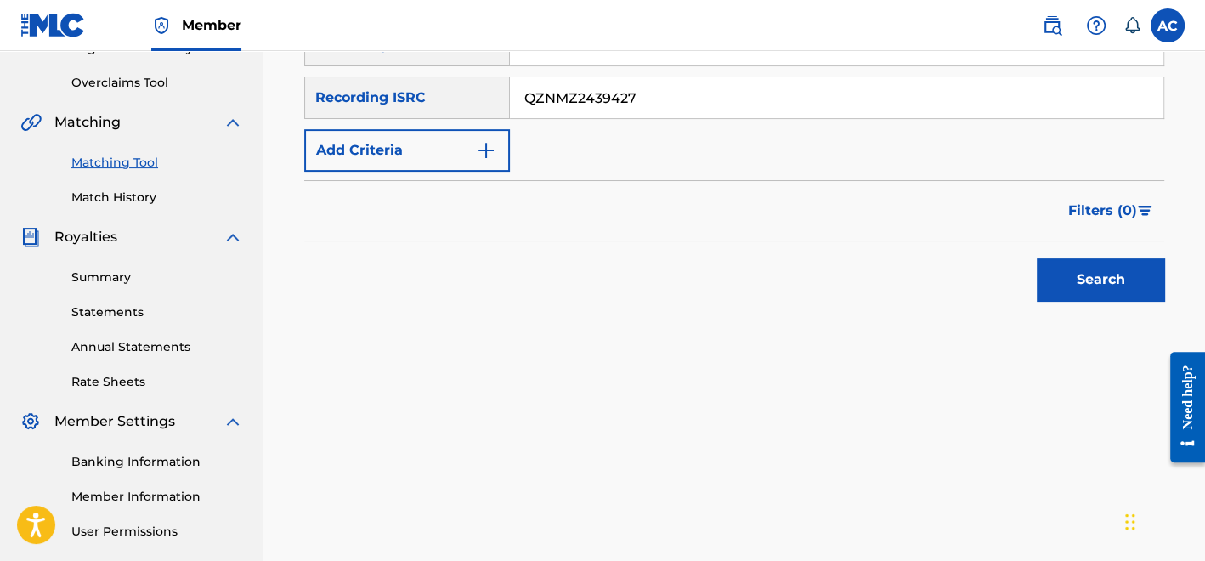
type input "QZNMZ2439427"
click at [1067, 294] on button "Search" at bounding box center [1100, 279] width 127 height 42
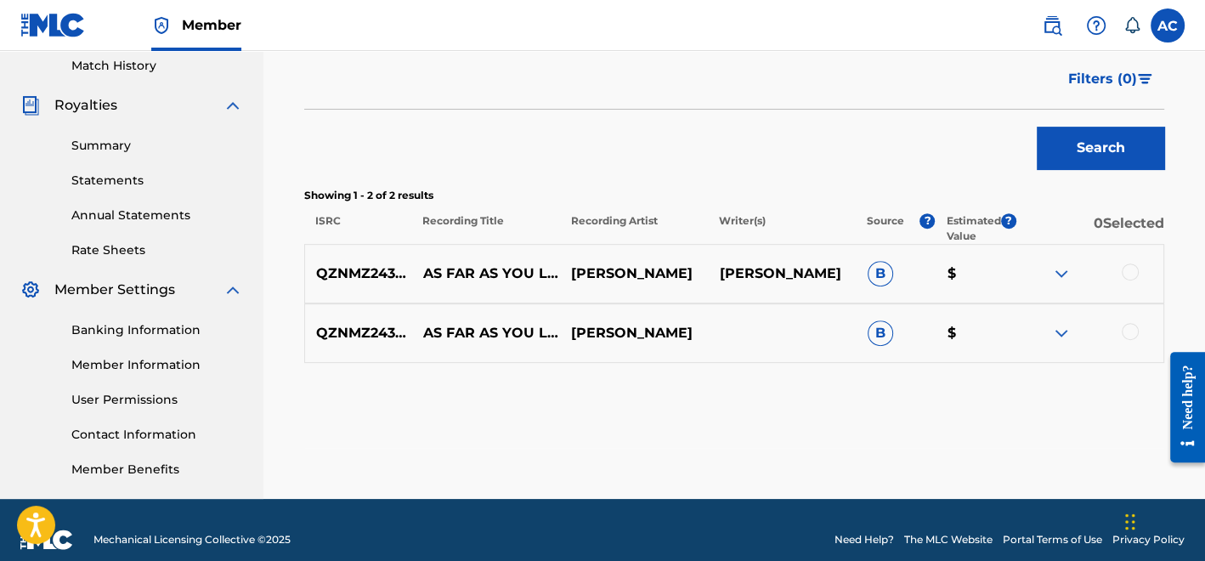
scroll to position [490, 0]
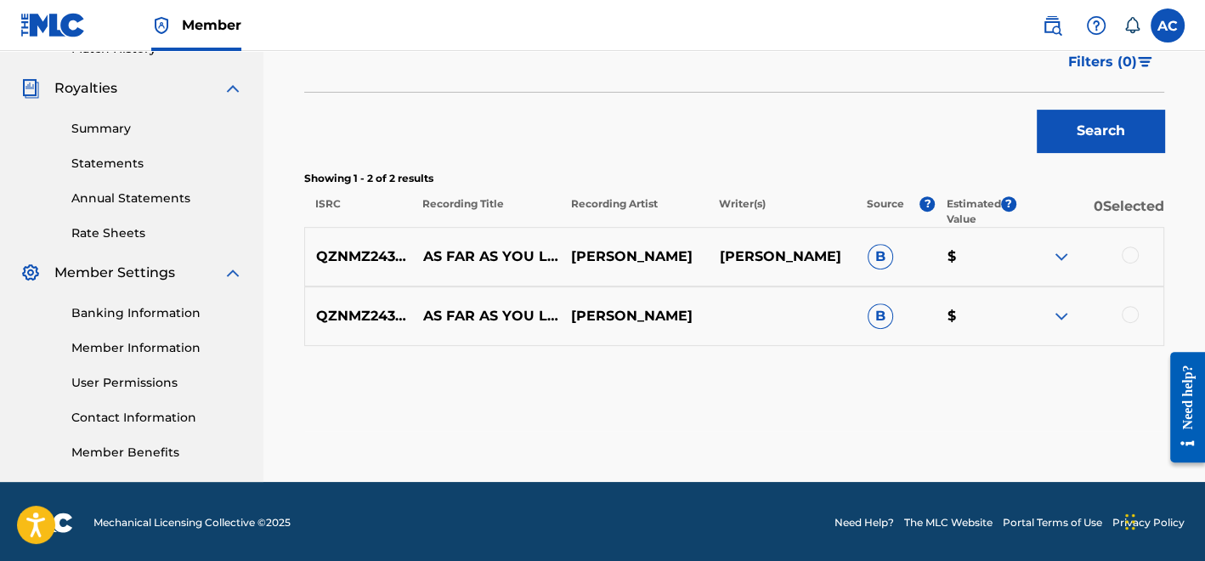
click at [1129, 257] on div at bounding box center [1130, 254] width 17 height 17
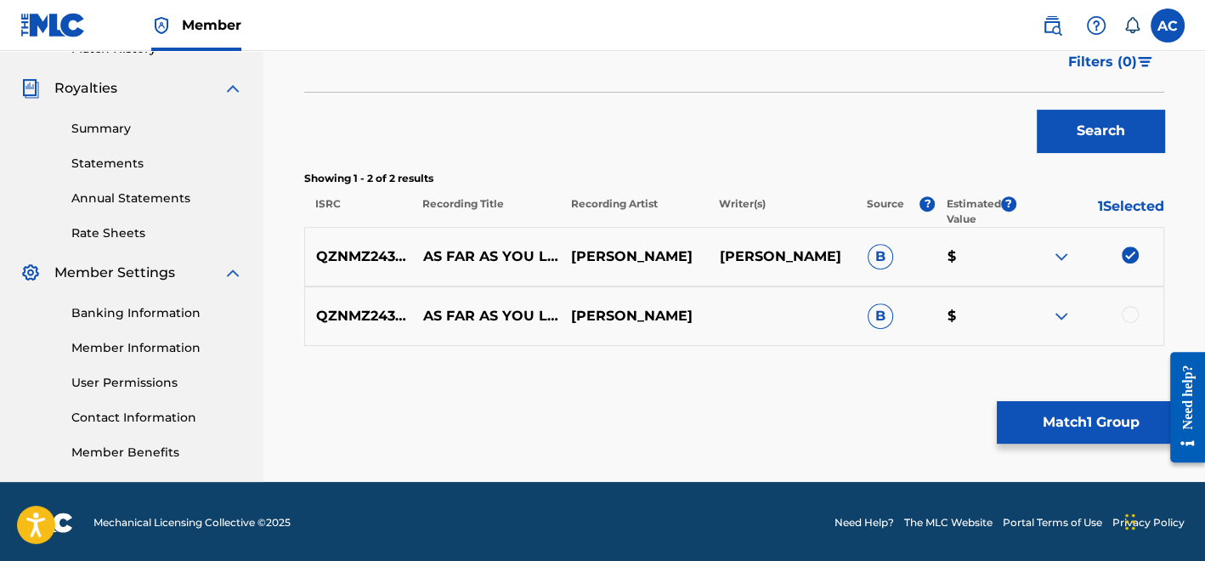
click at [1129, 312] on div at bounding box center [1130, 314] width 17 height 17
click at [1097, 438] on button "Match 2 Groups" at bounding box center [1091, 422] width 188 height 42
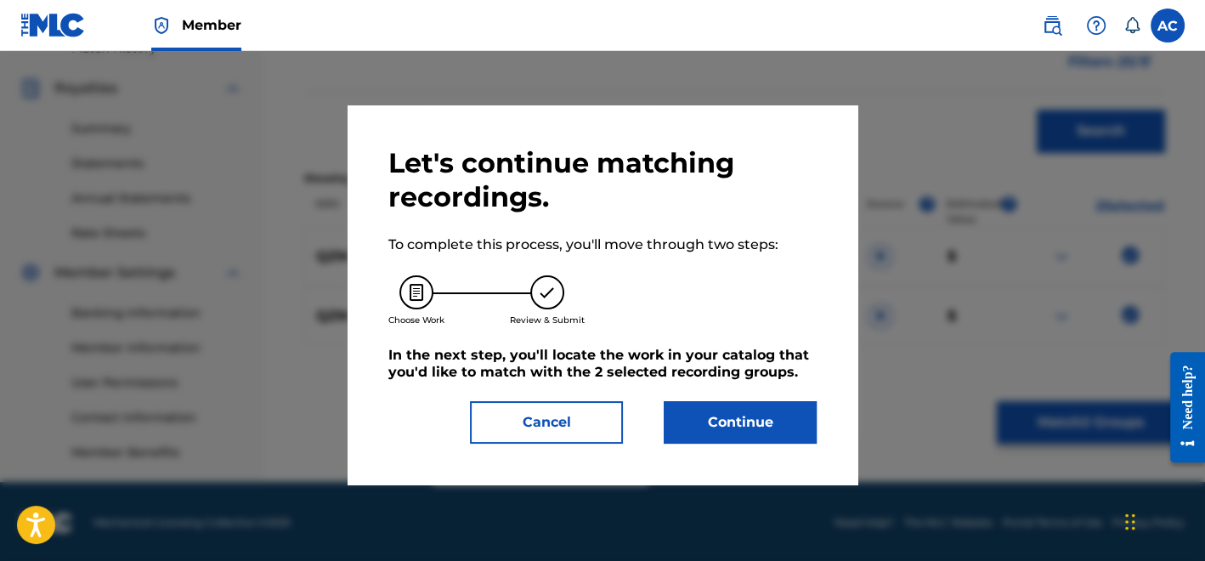
click at [779, 426] on button "Continue" at bounding box center [740, 422] width 153 height 42
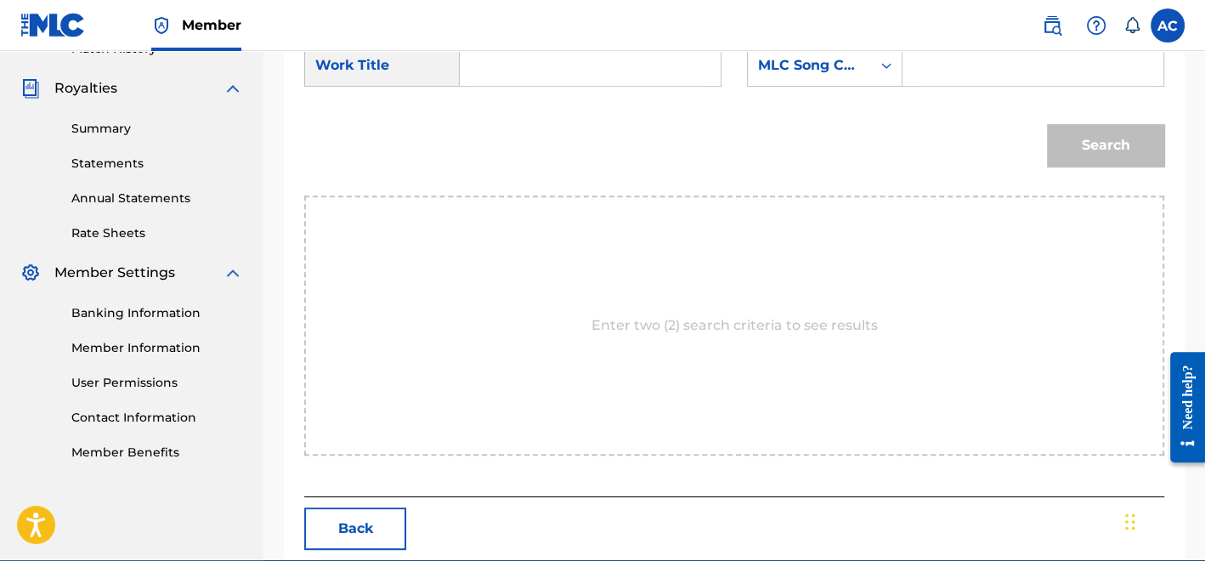
scroll to position [320, 0]
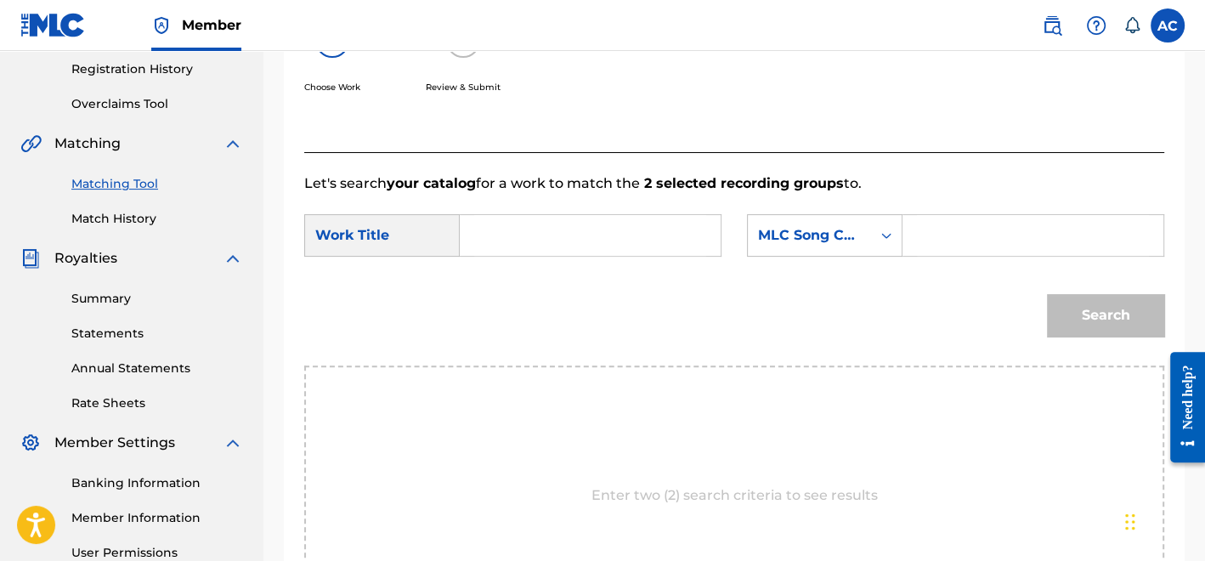
click at [618, 223] on input "Search Form" at bounding box center [590, 235] width 232 height 41
paste input "AS FAR AS YOU LET ME"
type input "AS FAR AS YOU LET ME"
drag, startPoint x: 986, startPoint y: 227, endPoint x: 920, endPoint y: 199, distance: 71.2
click at [986, 227] on input "Search Form" at bounding box center [1033, 235] width 232 height 41
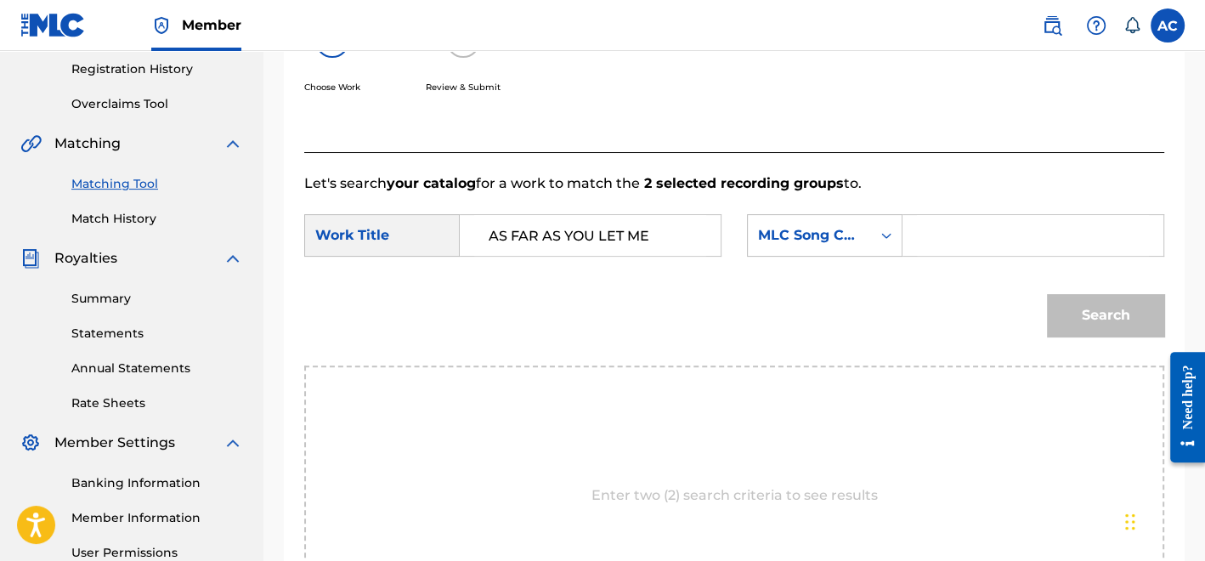
paste input "AY3RIQ"
type input "AY3RIQ"
click at [1082, 314] on button "Search" at bounding box center [1105, 315] width 117 height 42
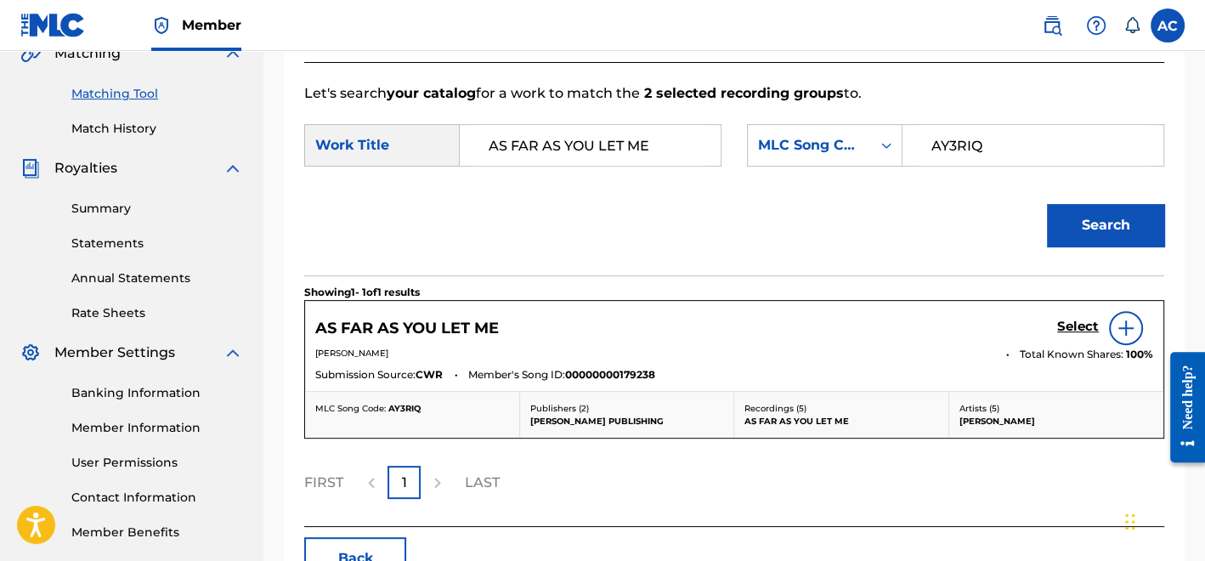
scroll to position [450, 0]
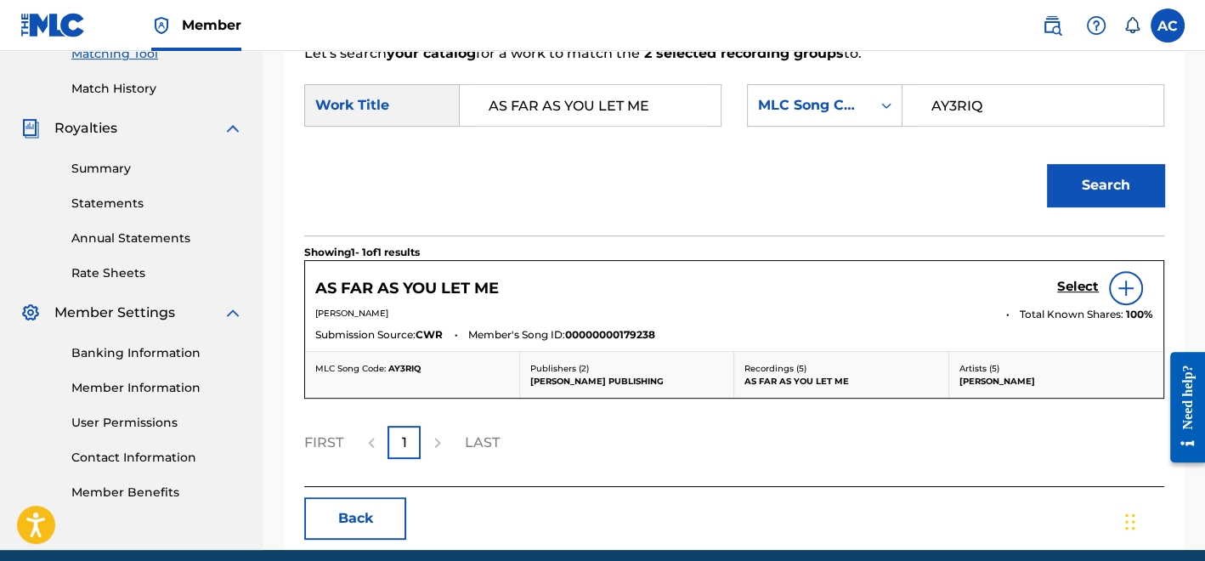
click at [1079, 283] on h5 "Select" at bounding box center [1078, 287] width 42 height 16
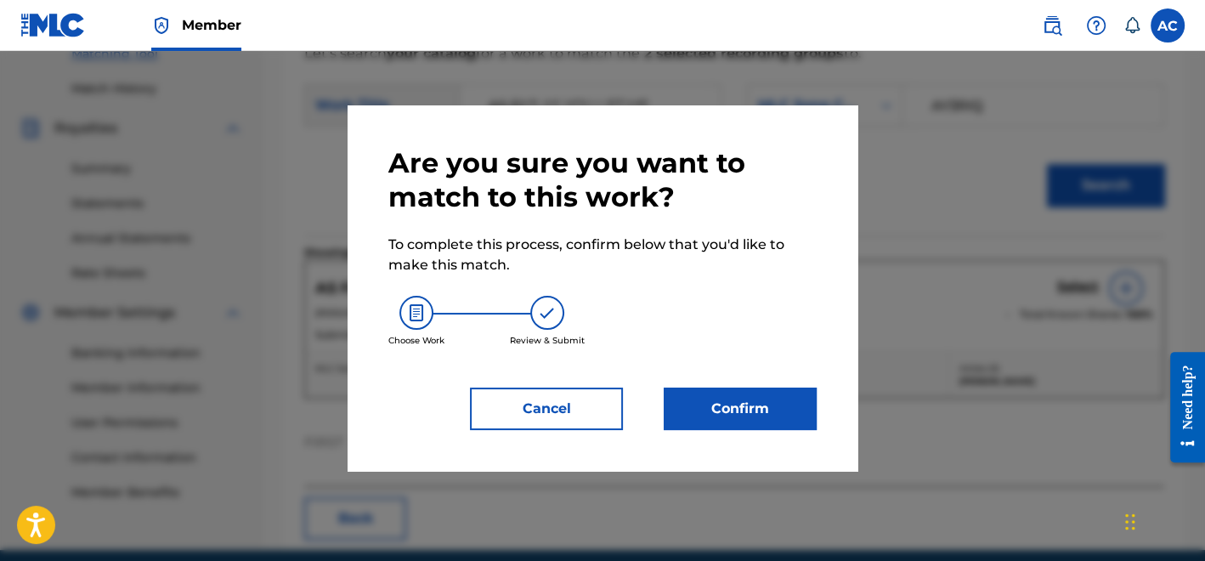
click at [781, 415] on button "Confirm" at bounding box center [740, 408] width 153 height 42
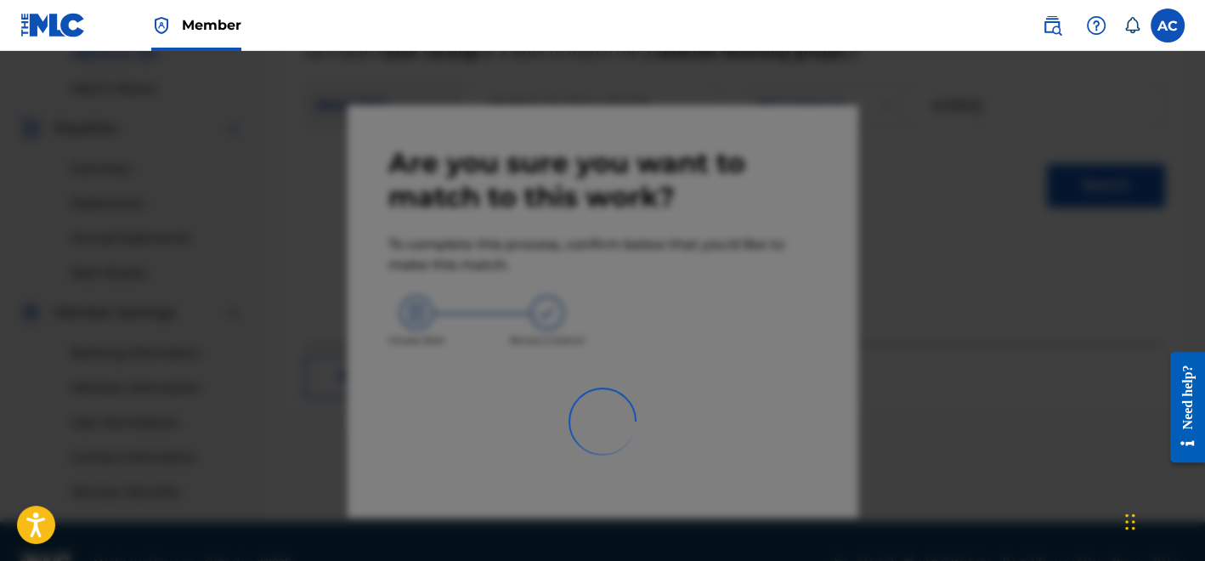
scroll to position [493, 0]
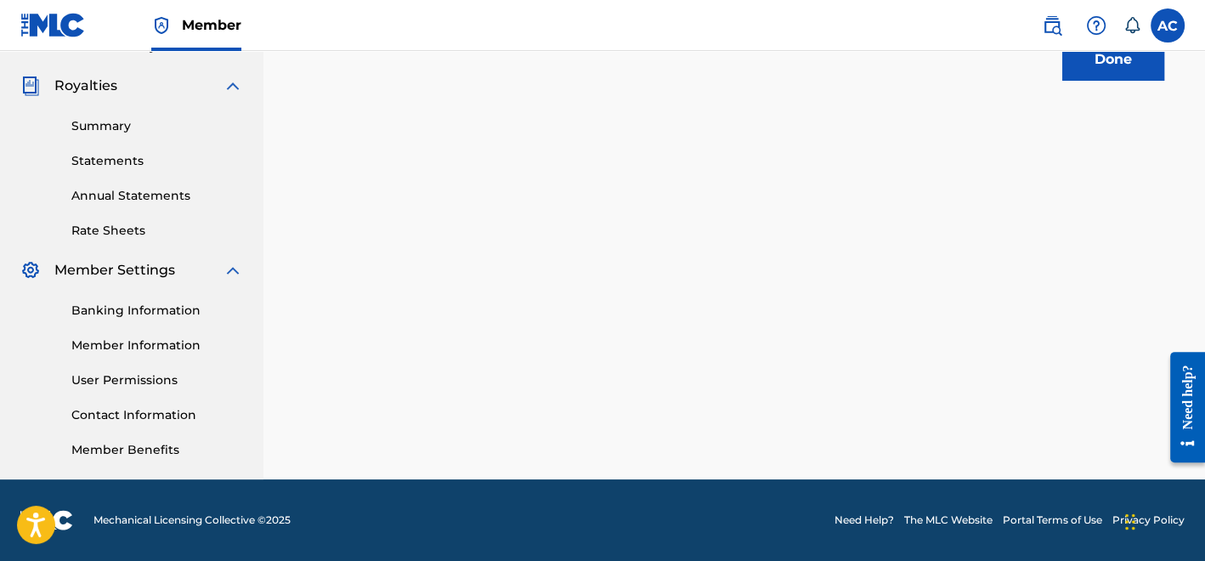
click at [1088, 76] on button "Done" at bounding box center [1113, 59] width 102 height 42
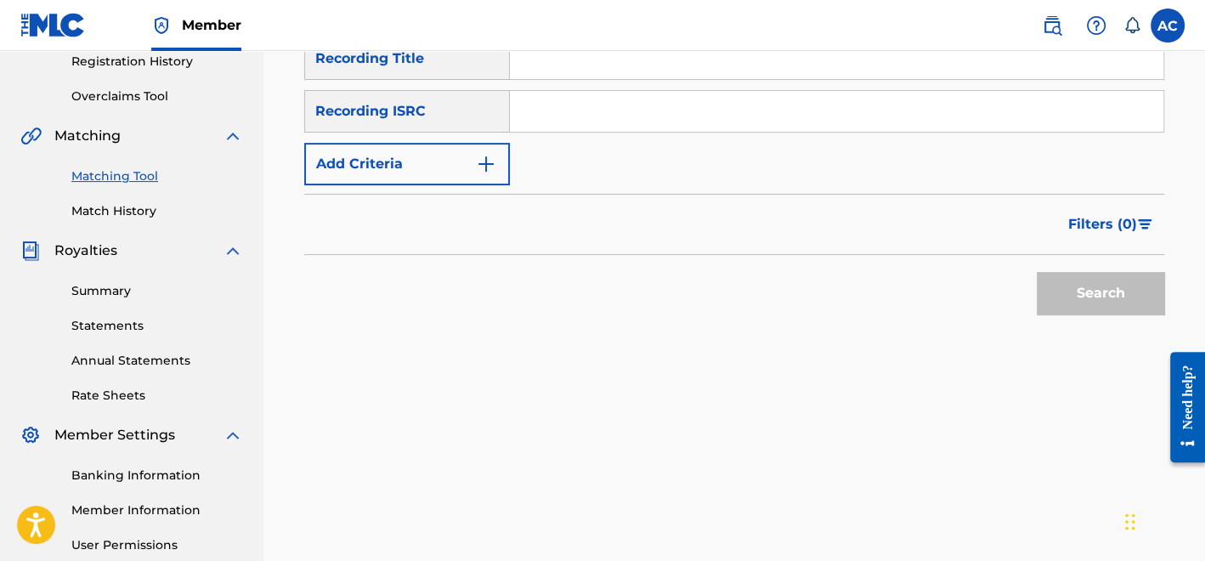
scroll to position [327, 0]
click at [562, 115] on input "Search Form" at bounding box center [836, 112] width 653 height 41
paste input "QZNMZ2439428"
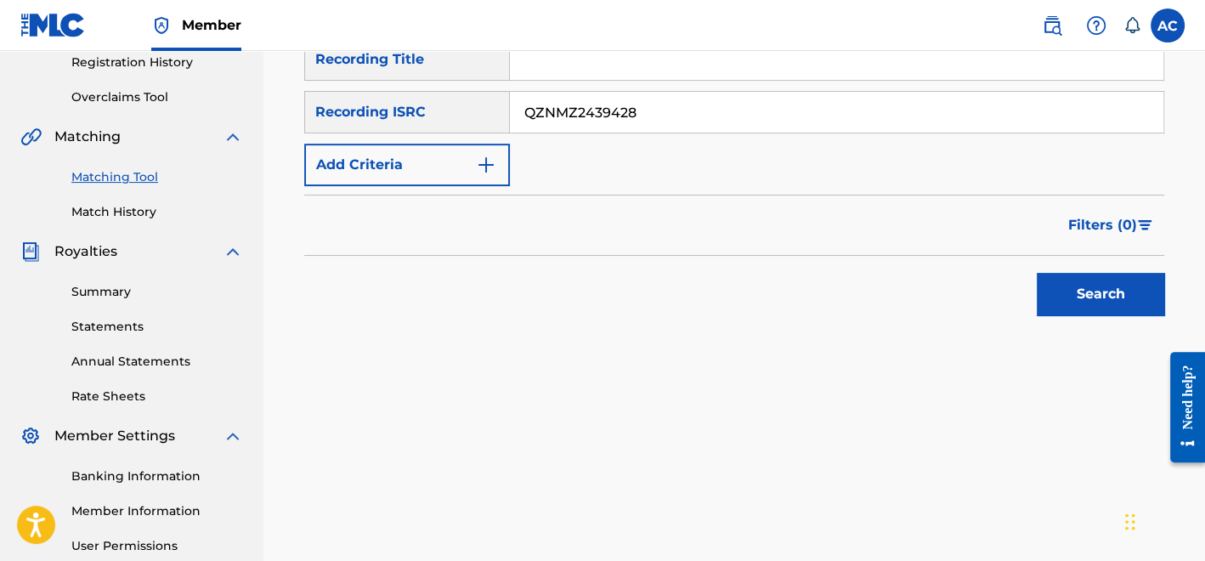
type input "QZNMZ2439428"
click at [1133, 285] on button "Search" at bounding box center [1100, 294] width 127 height 42
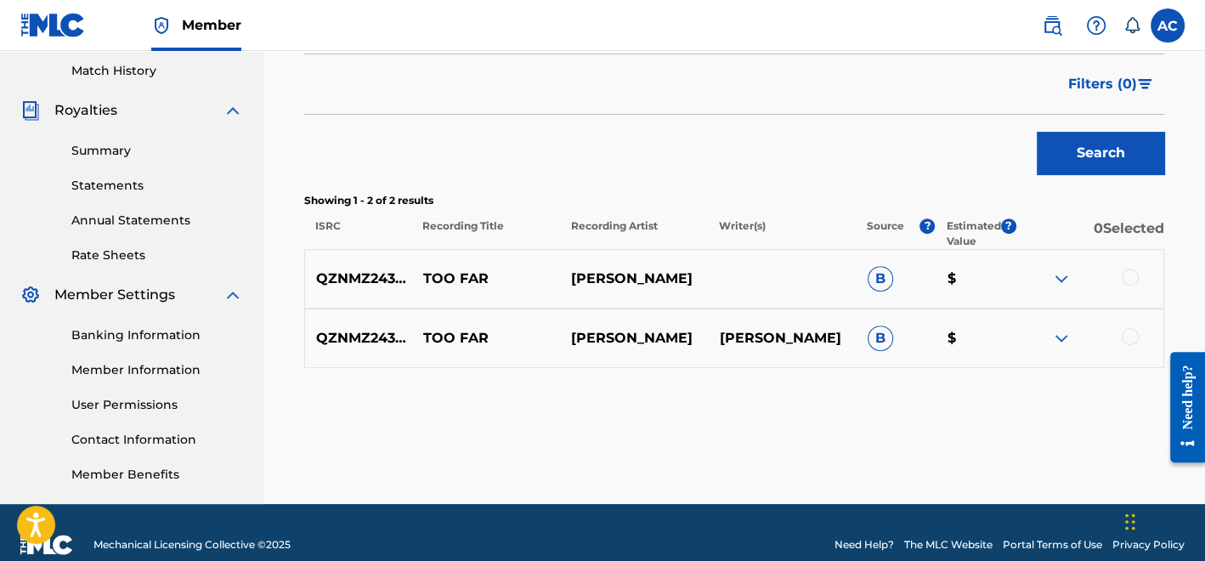
scroll to position [493, 0]
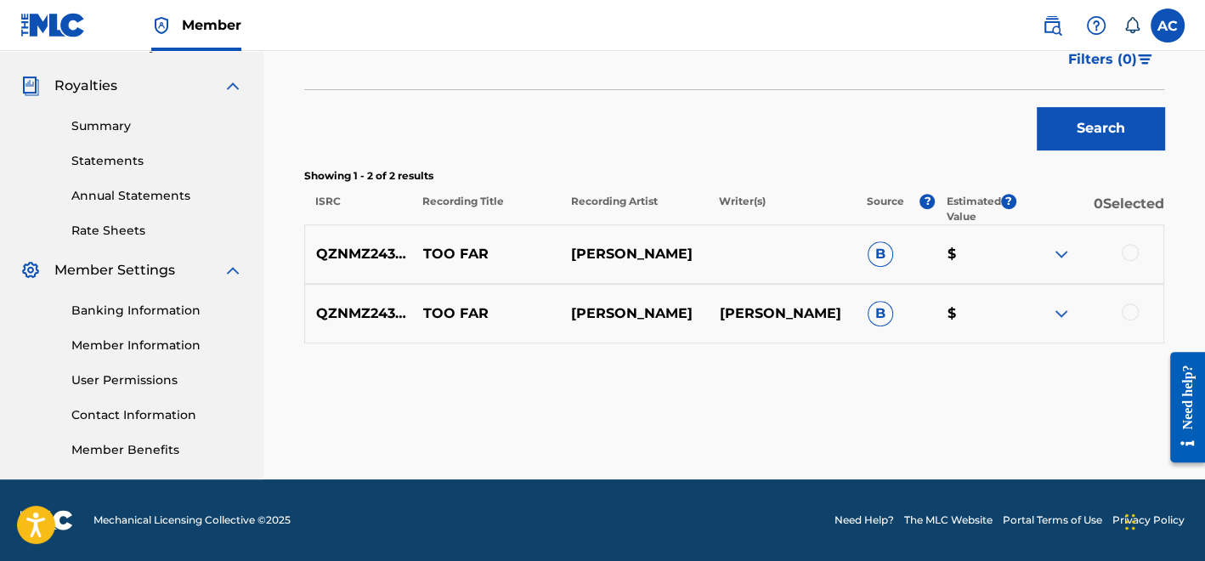
click at [1138, 257] on div at bounding box center [1089, 254] width 148 height 20
click at [1132, 254] on div at bounding box center [1130, 252] width 17 height 17
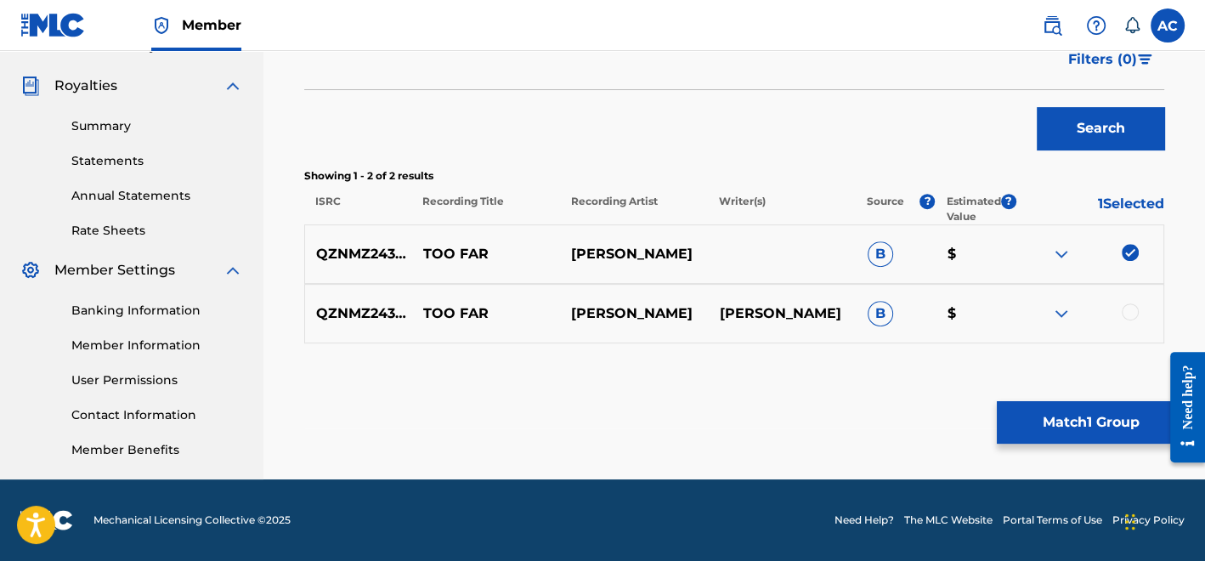
click at [1124, 304] on div at bounding box center [1130, 311] width 17 height 17
click at [1108, 412] on button "Match 2 Groups" at bounding box center [1091, 422] width 188 height 42
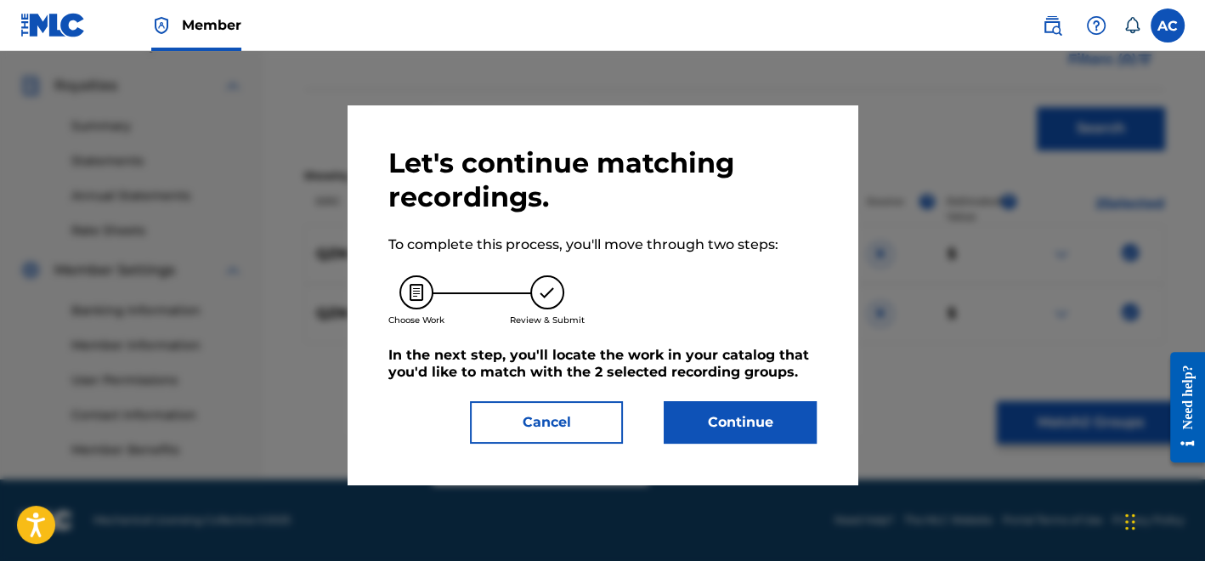
click at [766, 431] on button "Continue" at bounding box center [740, 422] width 153 height 42
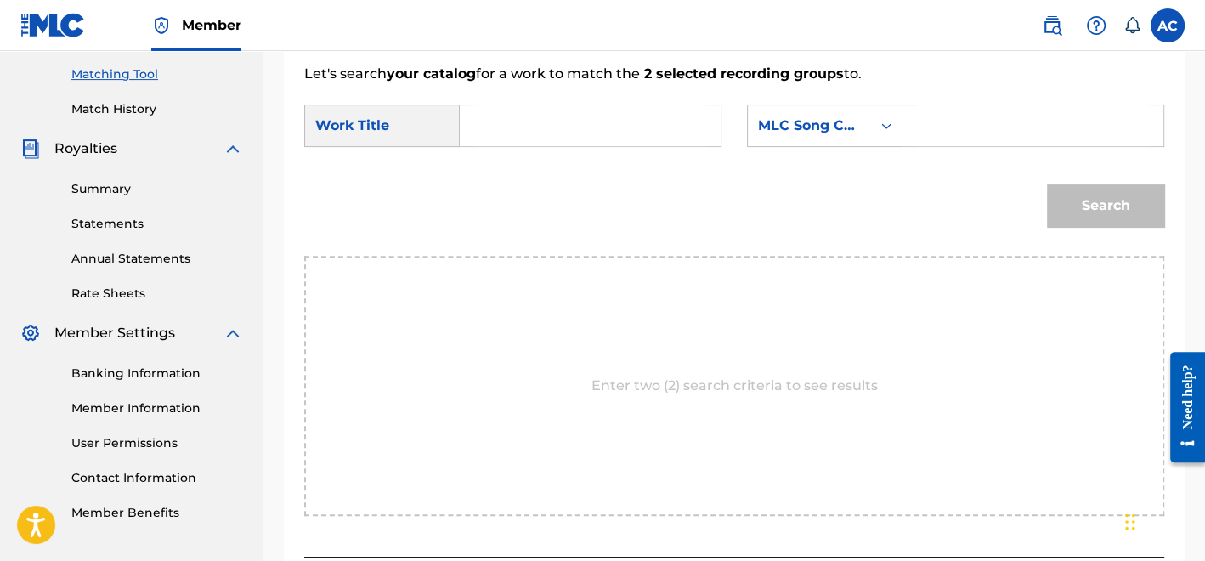
scroll to position [428, 0]
click at [585, 128] on input "Search Form" at bounding box center [590, 127] width 232 height 41
paste input "TOO FAR"
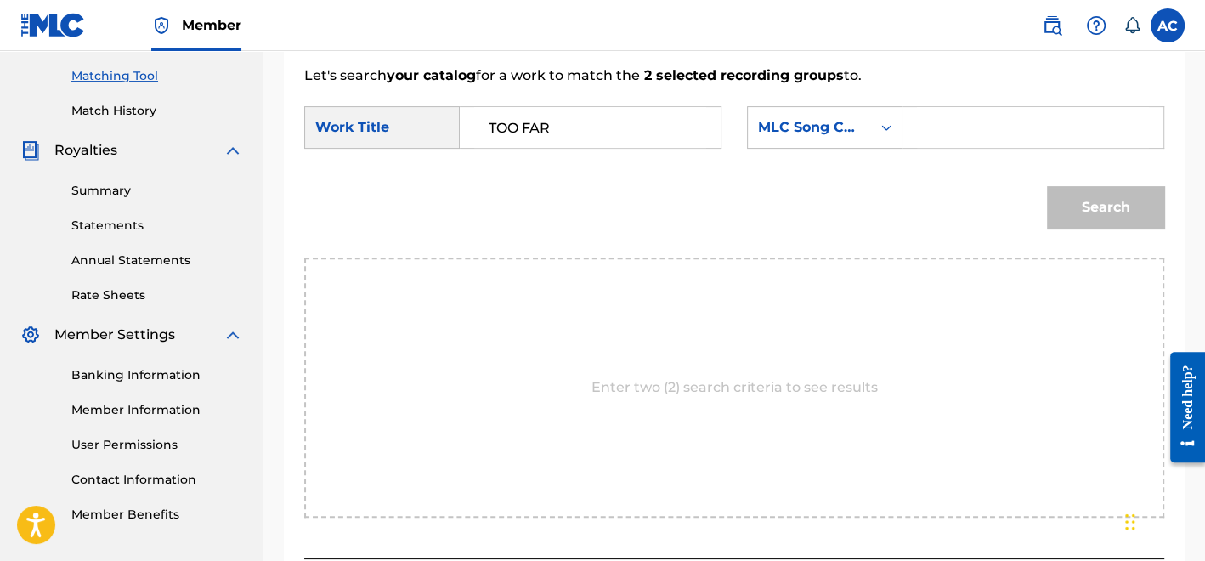
type input "TOO FAR"
drag, startPoint x: 924, startPoint y: 129, endPoint x: 850, endPoint y: 81, distance: 88.4
click at [925, 129] on input "Search Form" at bounding box center [1033, 127] width 232 height 41
paste input "TW52M7"
type input "TW52M7"
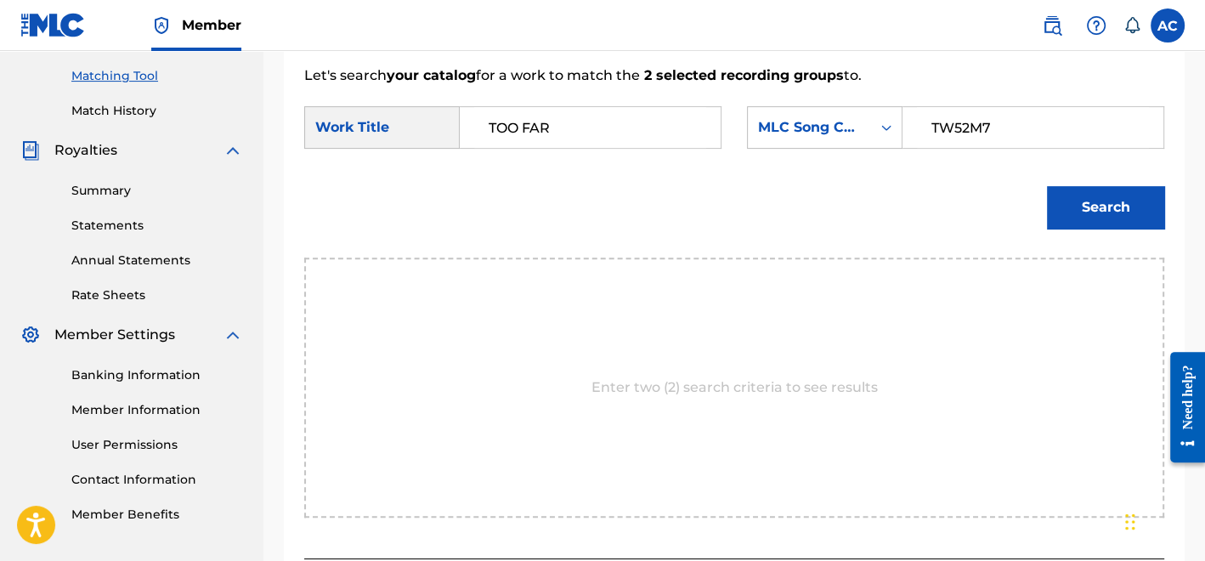
click at [1139, 195] on button "Search" at bounding box center [1105, 207] width 117 height 42
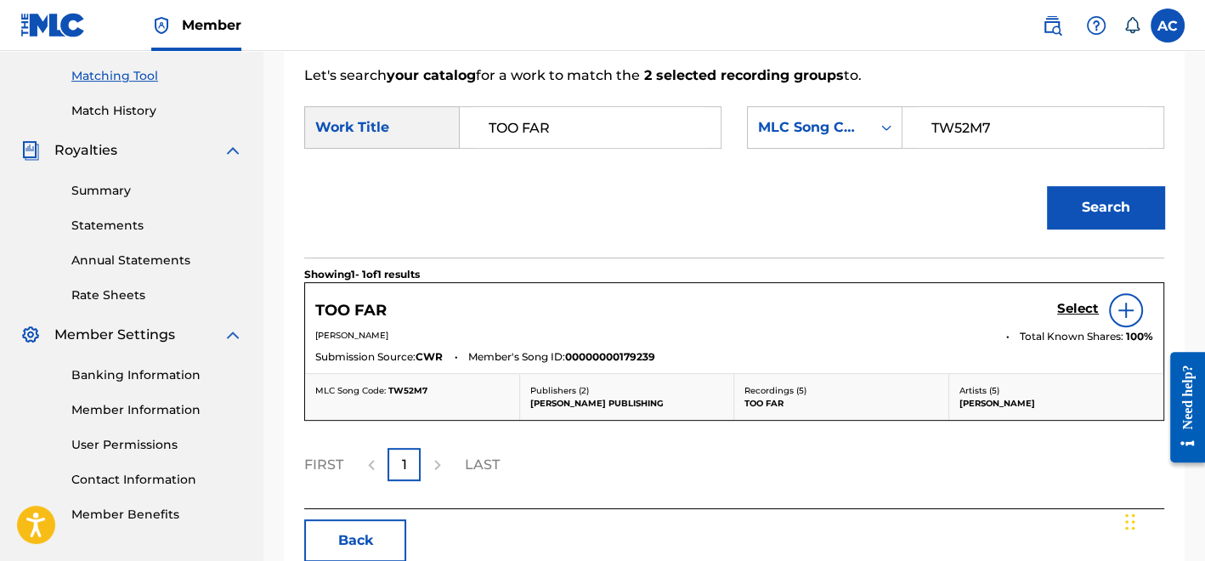
click at [1068, 307] on h5 "Select" at bounding box center [1078, 309] width 42 height 16
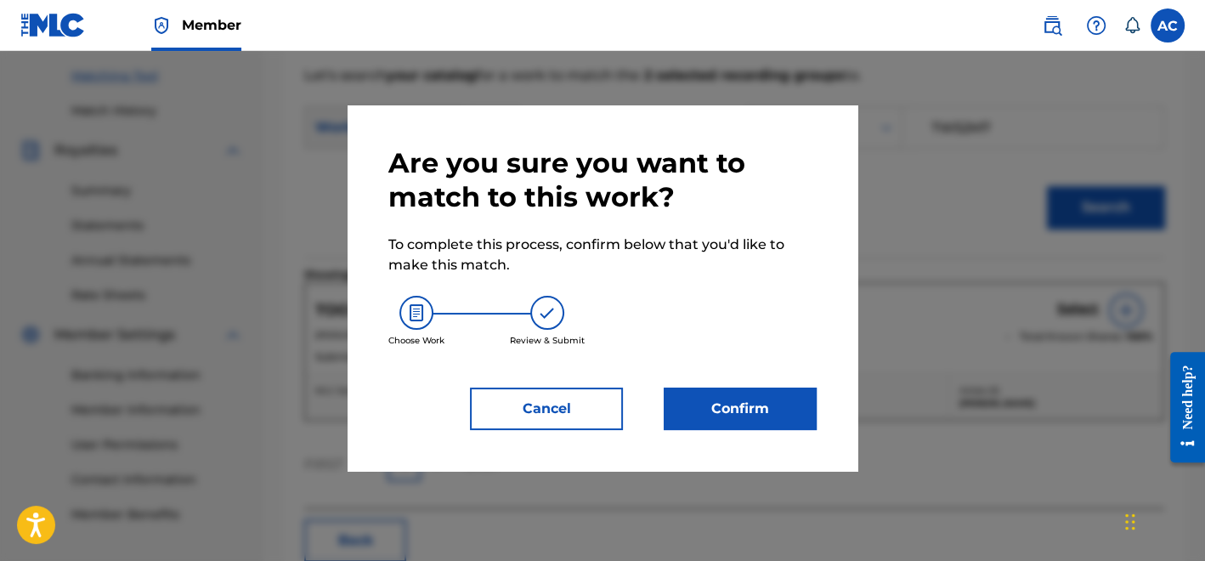
click at [784, 409] on button "Confirm" at bounding box center [740, 408] width 153 height 42
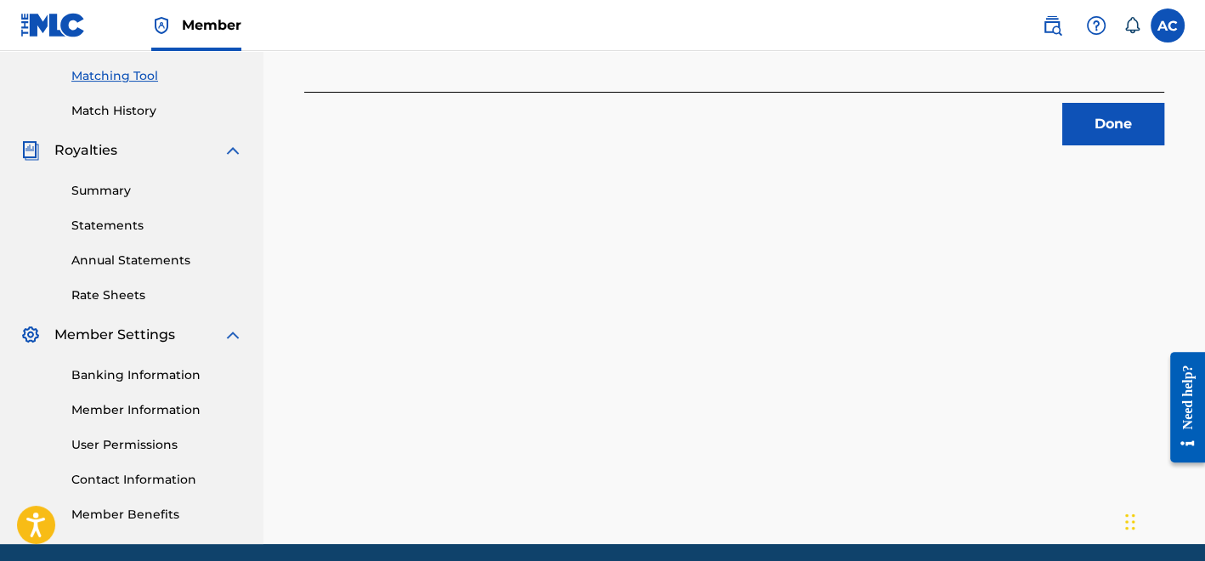
click at [1088, 121] on button "Done" at bounding box center [1113, 124] width 102 height 42
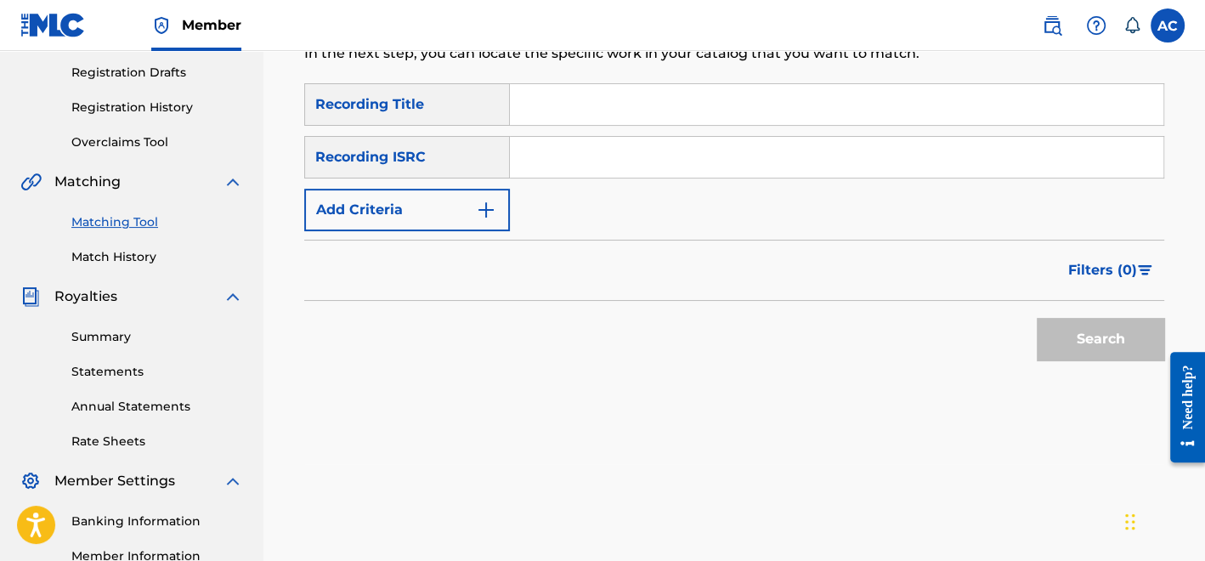
scroll to position [281, 0]
click at [555, 152] on input "Search Form" at bounding box center [836, 158] width 653 height 41
paste input "QZNMZ2439429"
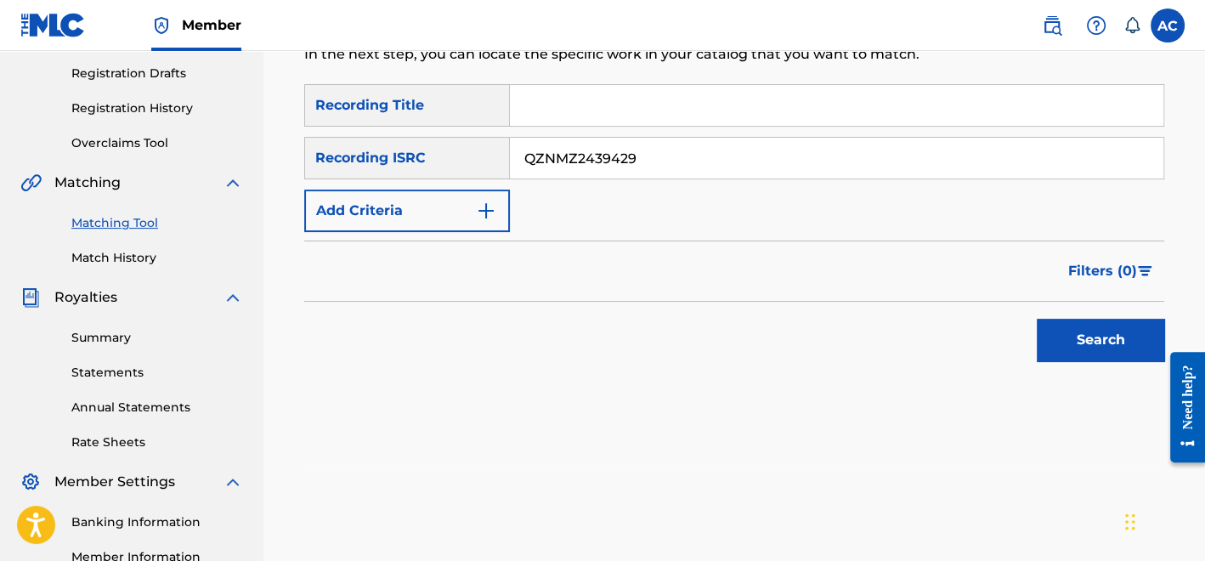
type input "QZNMZ2439429"
click at [1054, 343] on button "Search" at bounding box center [1100, 340] width 127 height 42
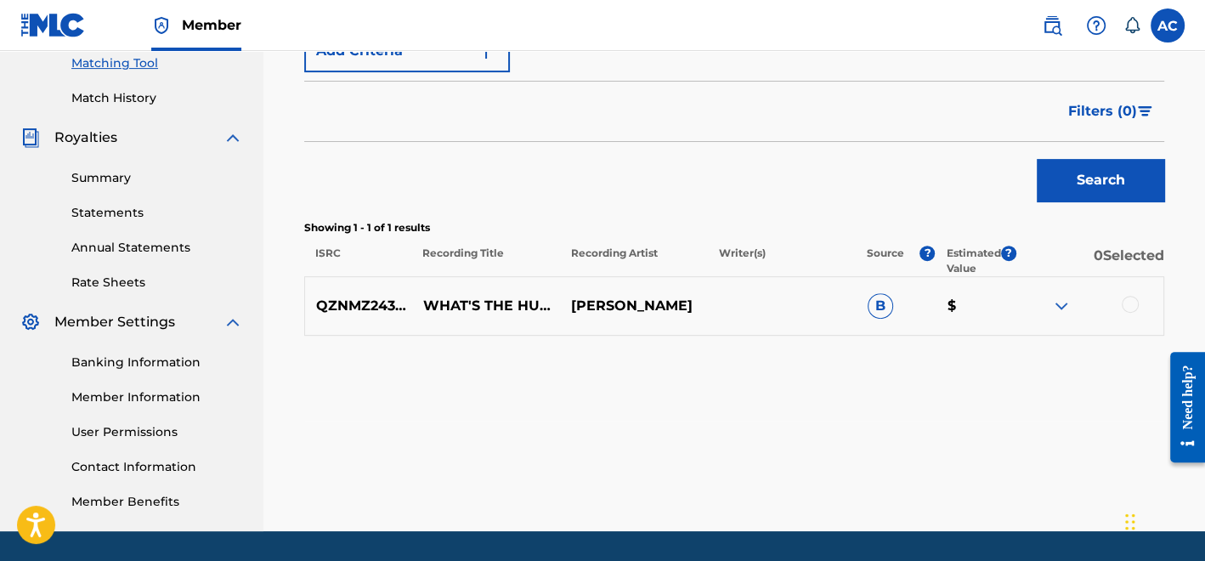
scroll to position [445, 0]
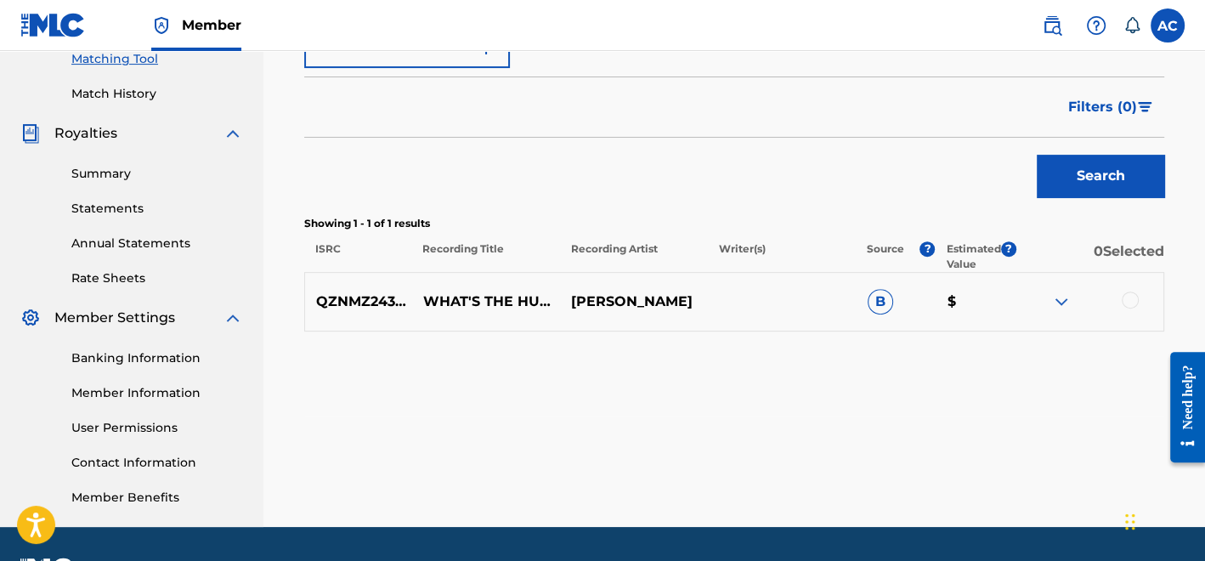
click at [1133, 304] on div at bounding box center [1130, 299] width 17 height 17
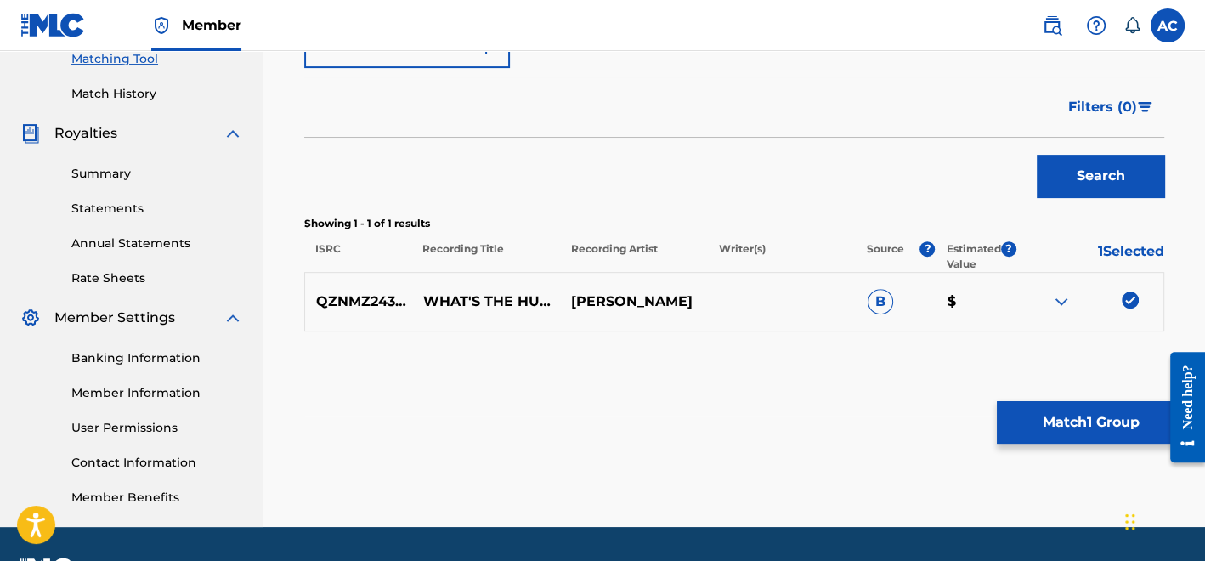
click at [1080, 409] on button "Match 1 Group" at bounding box center [1091, 422] width 188 height 42
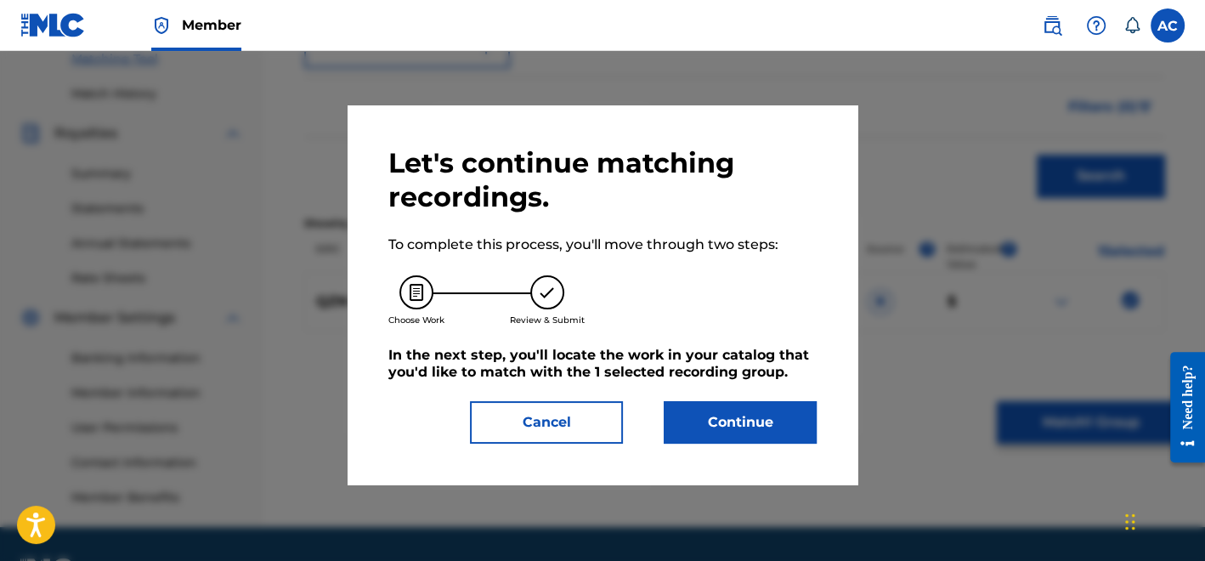
click at [790, 428] on button "Continue" at bounding box center [740, 422] width 153 height 42
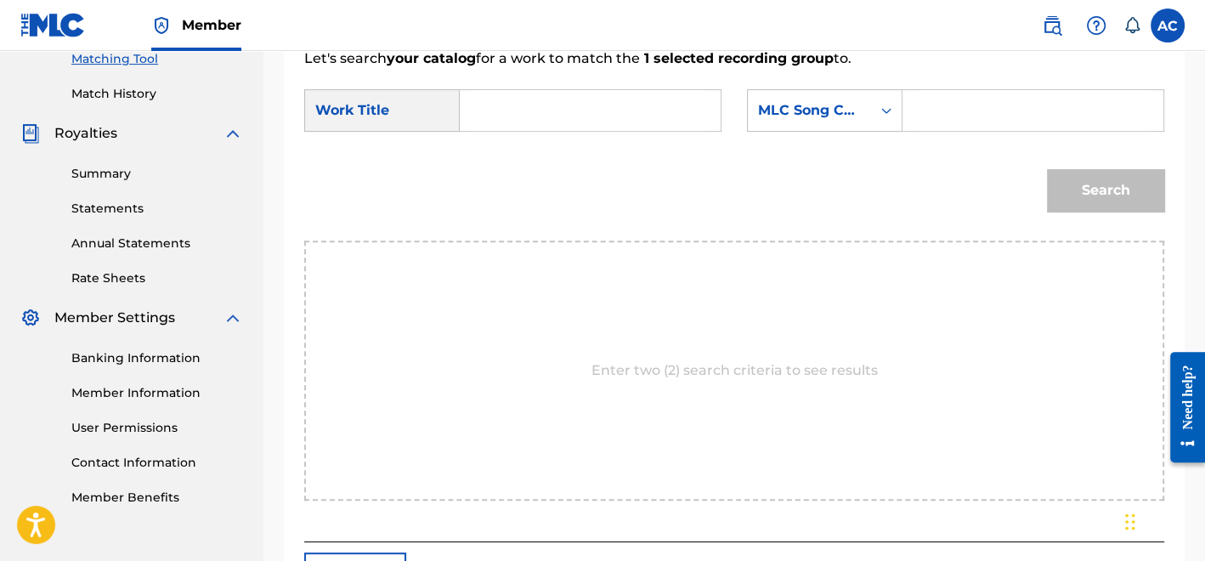
click at [612, 108] on input "Search Form" at bounding box center [590, 110] width 232 height 41
paste input "WHAT S THE HURRY INTERLUDE"
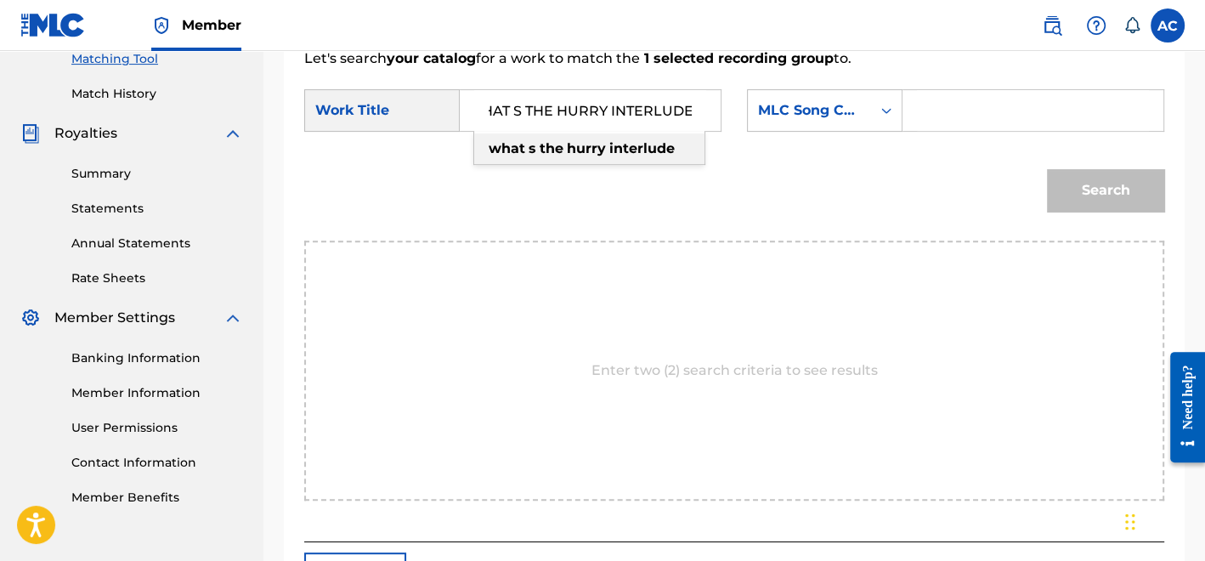
type input "WHAT S THE HURRY INTERLUDE"
click at [1015, 120] on input "Search Form" at bounding box center [1033, 110] width 232 height 41
paste input "W59IZK"
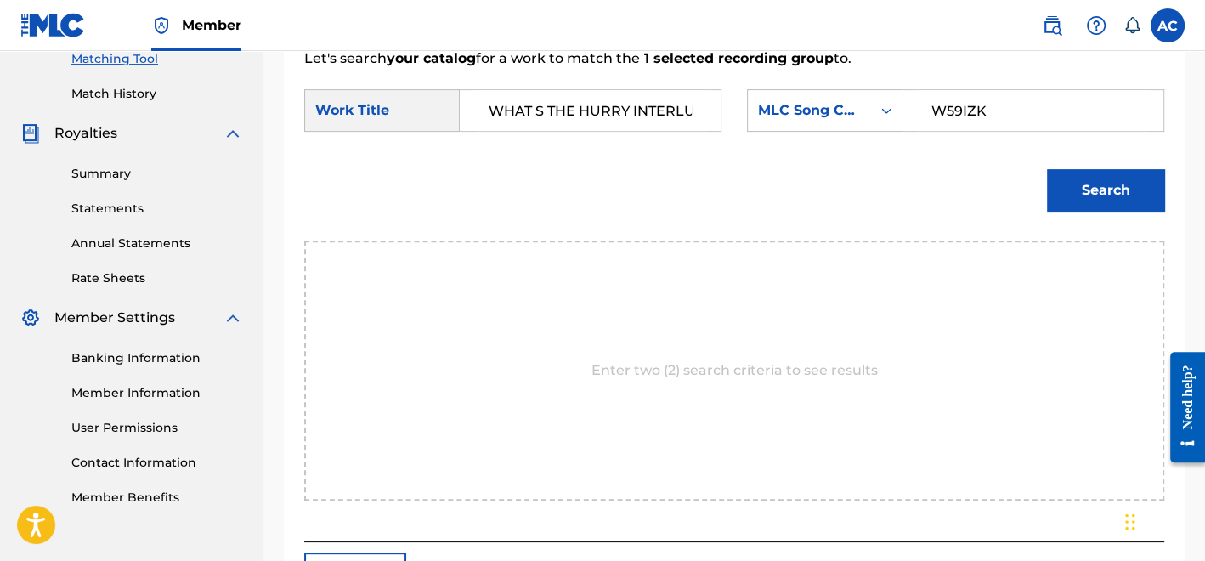
type input "W59IZK"
click at [1099, 206] on button "Search" at bounding box center [1105, 190] width 117 height 42
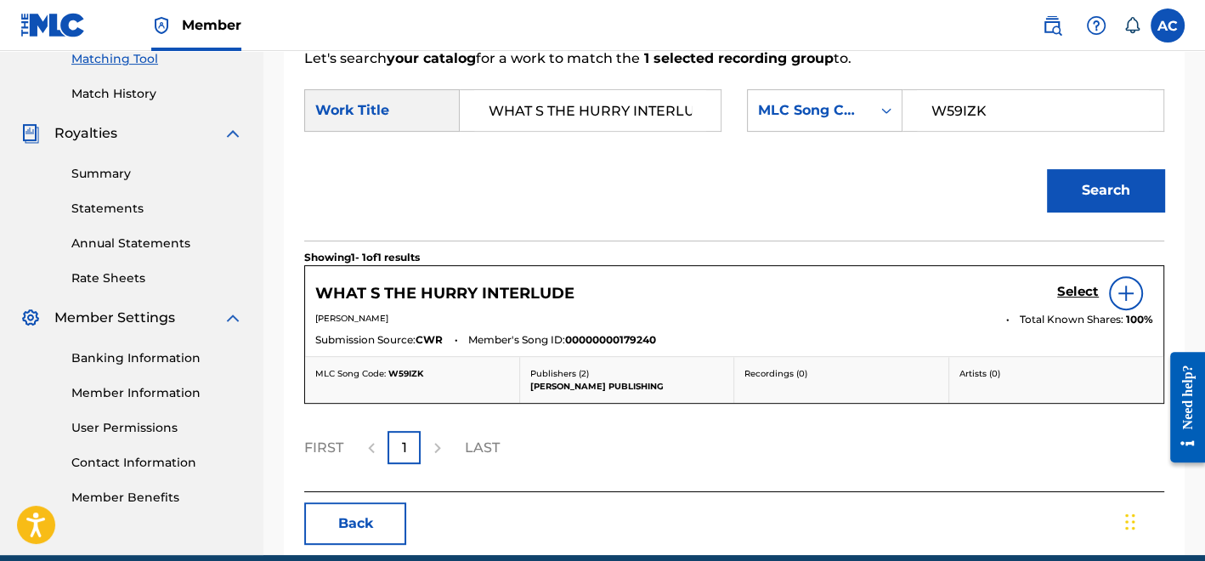
click at [1065, 299] on link "Select" at bounding box center [1078, 293] width 42 height 19
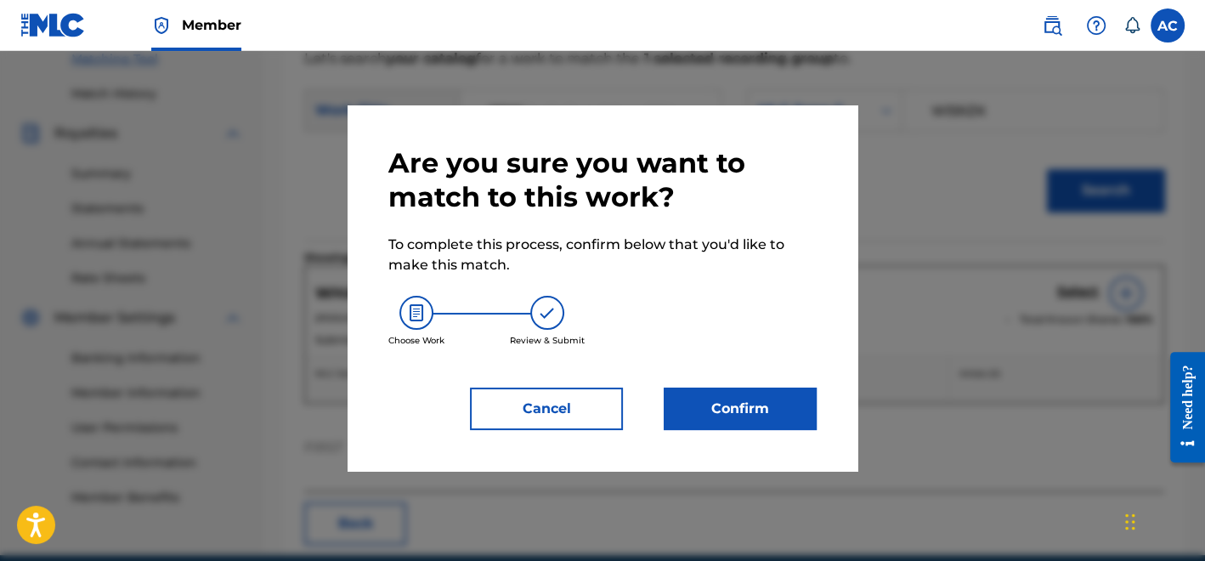
click at [791, 389] on button "Confirm" at bounding box center [740, 408] width 153 height 42
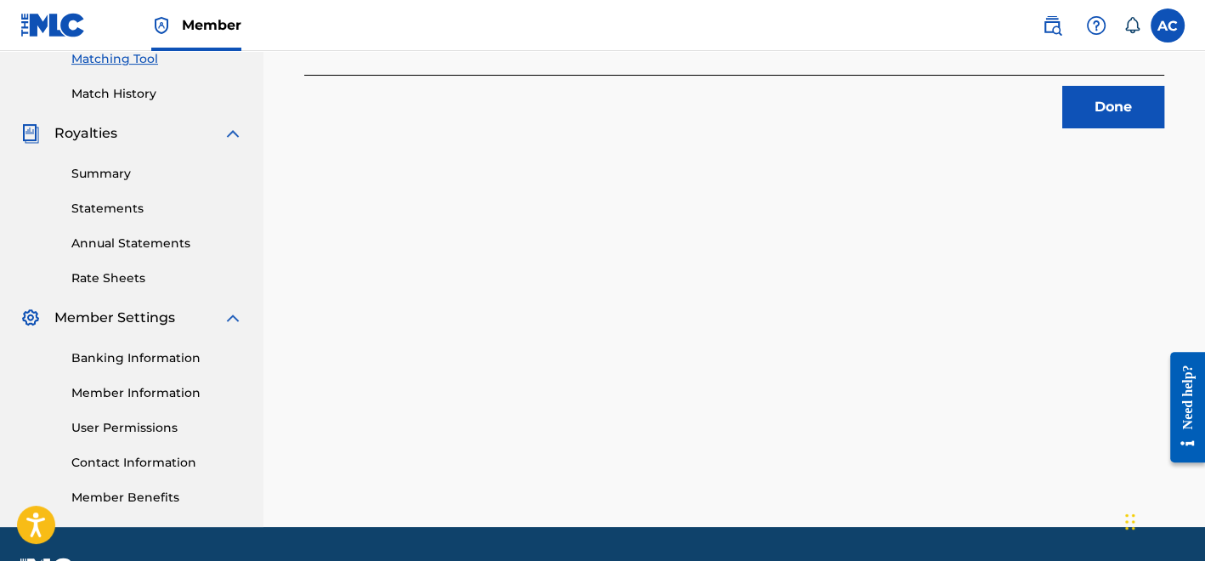
click at [1090, 103] on button "Done" at bounding box center [1113, 107] width 102 height 42
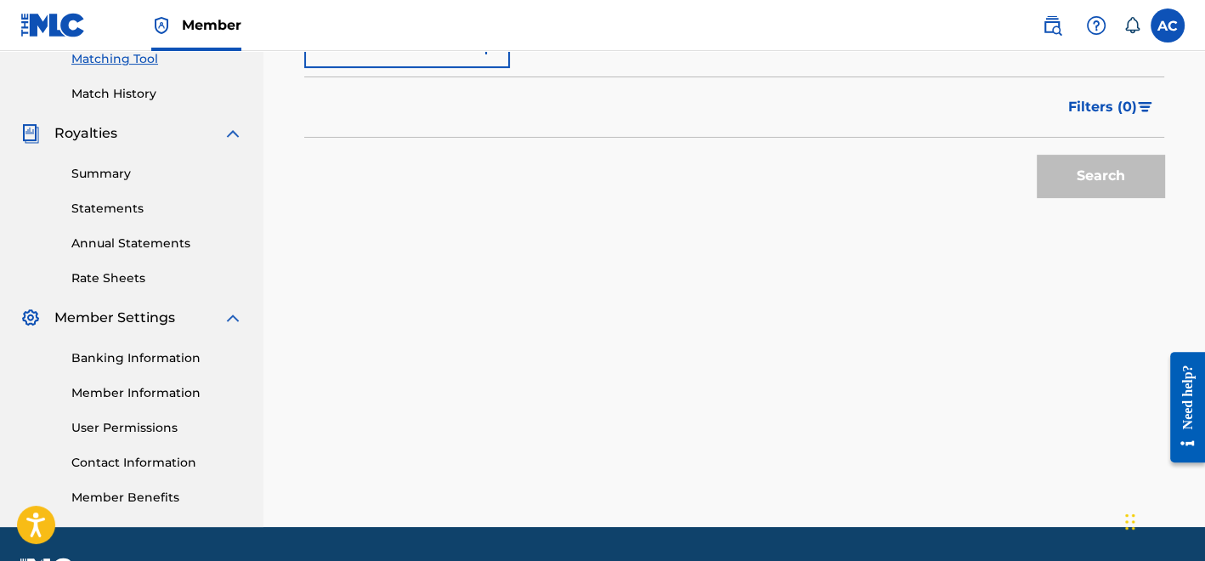
scroll to position [186, 0]
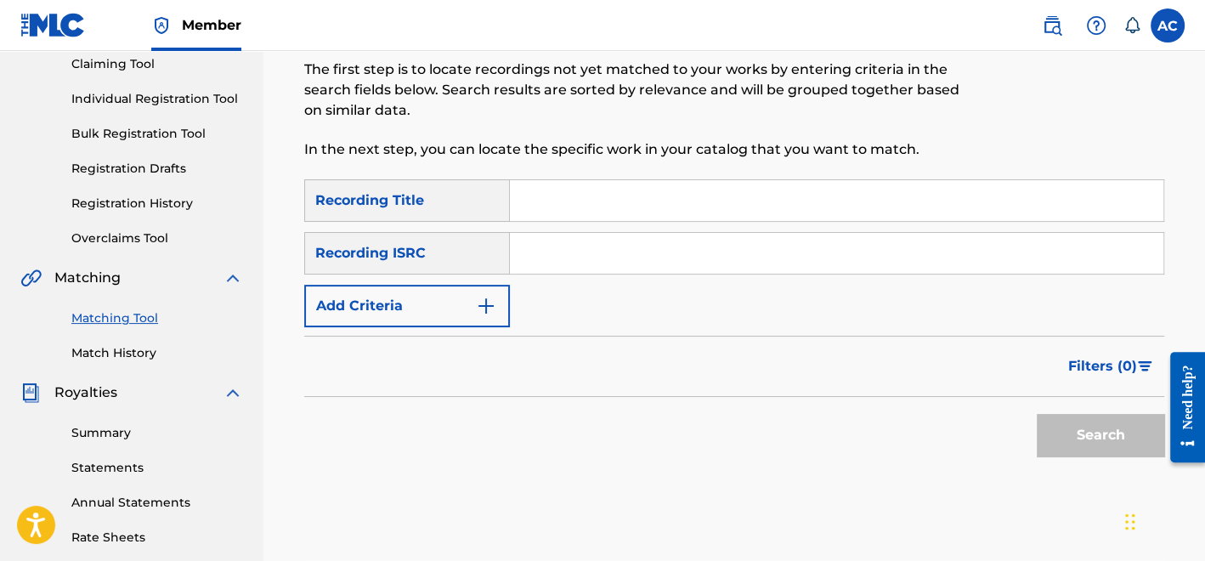
click at [557, 263] on input "Search Form" at bounding box center [836, 253] width 653 height 41
paste input "QZNMZ2441384"
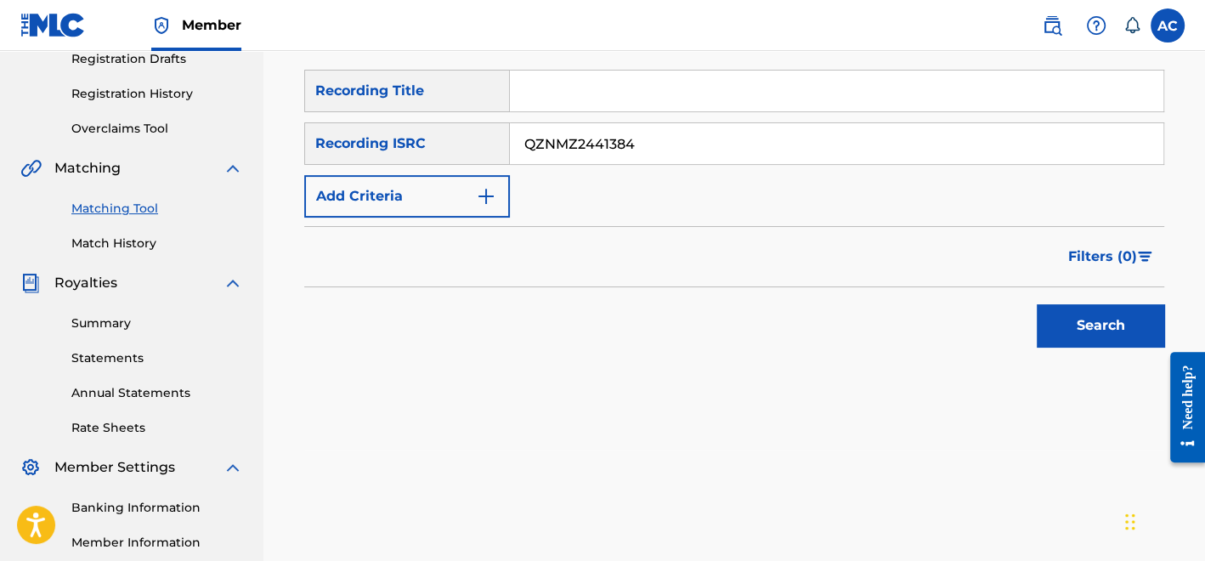
scroll to position [297, 0]
type input "QZNMZ2441384"
click at [1090, 349] on div "Search" at bounding box center [1096, 319] width 136 height 68
click at [1075, 326] on button "Search" at bounding box center [1100, 323] width 127 height 42
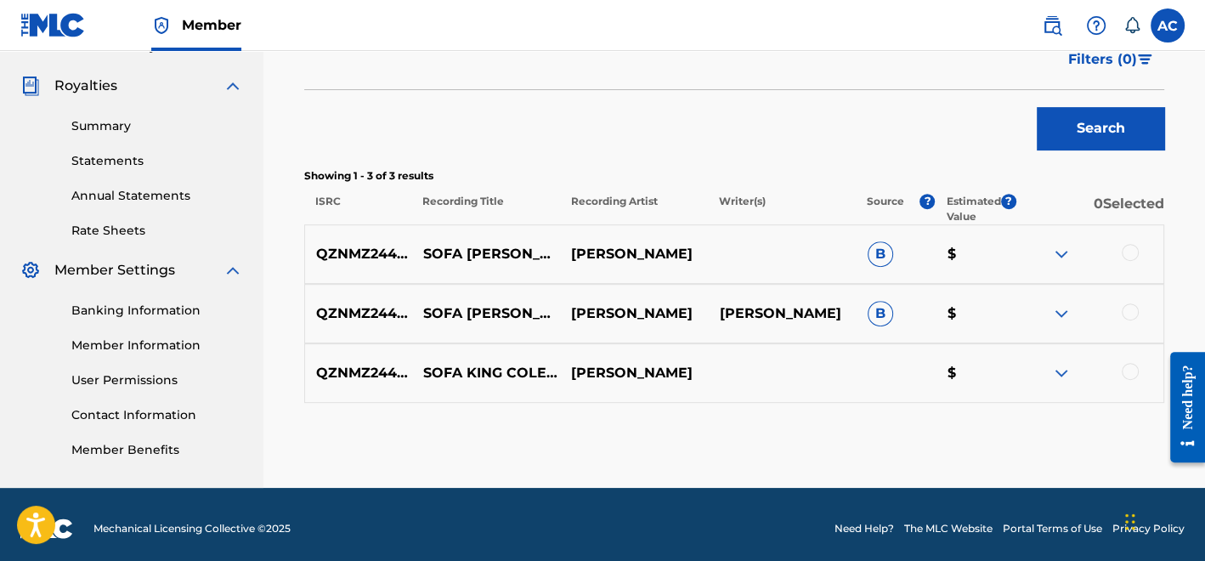
scroll to position [500, 0]
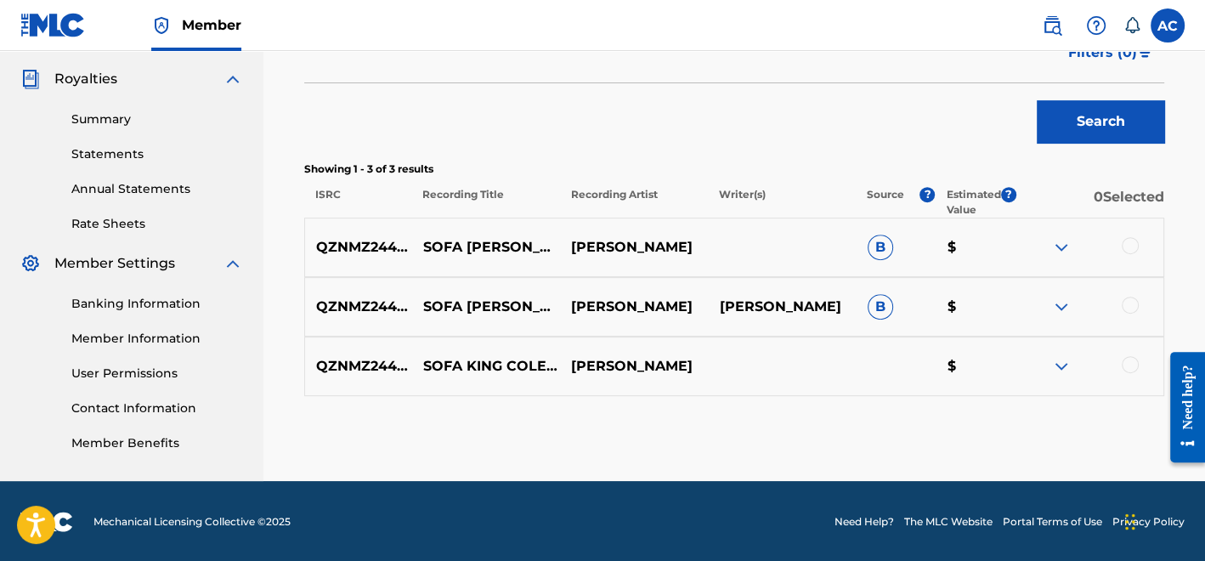
click at [1128, 241] on div at bounding box center [1130, 245] width 17 height 17
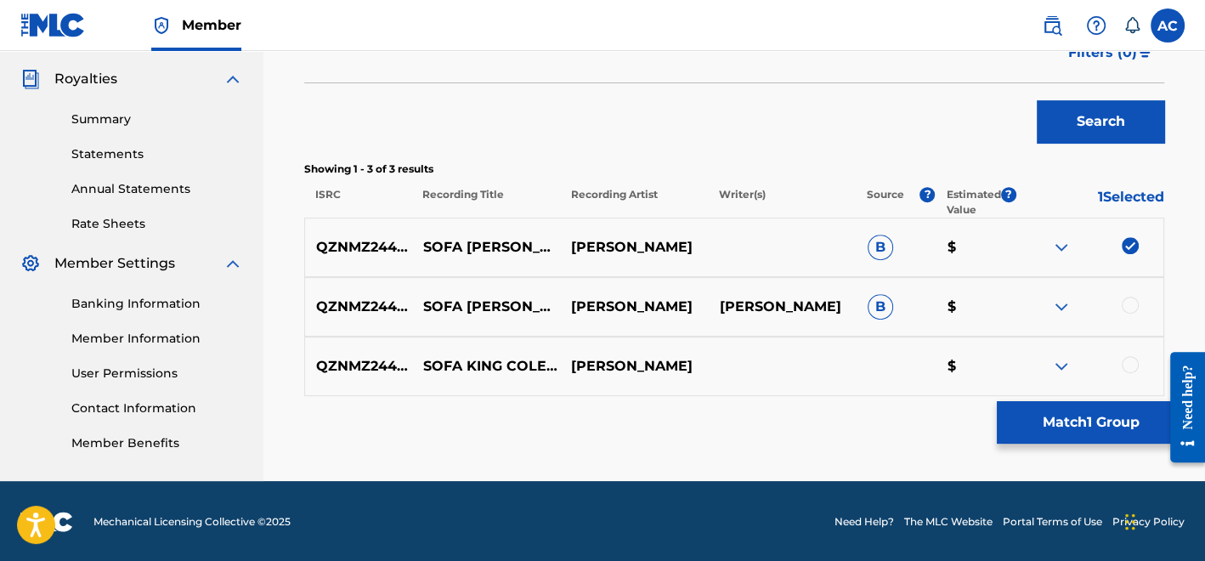
click at [1126, 299] on div at bounding box center [1130, 305] width 17 height 17
click at [1128, 358] on div at bounding box center [1130, 364] width 17 height 17
click at [1125, 435] on button "Match 3 Groups" at bounding box center [1091, 422] width 188 height 42
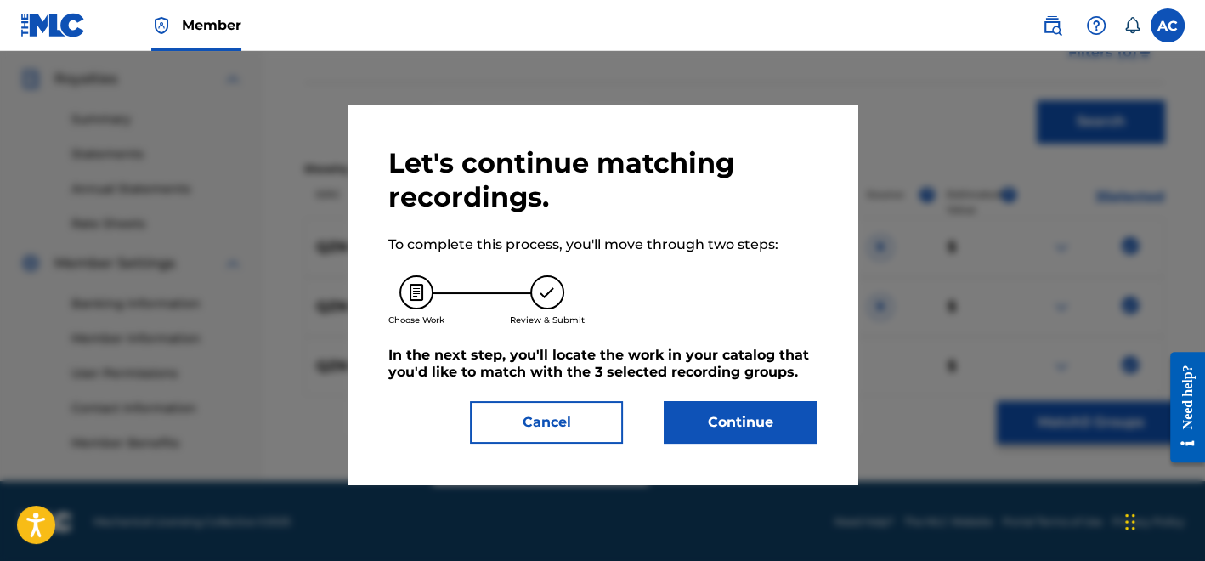
click at [799, 423] on button "Continue" at bounding box center [740, 422] width 153 height 42
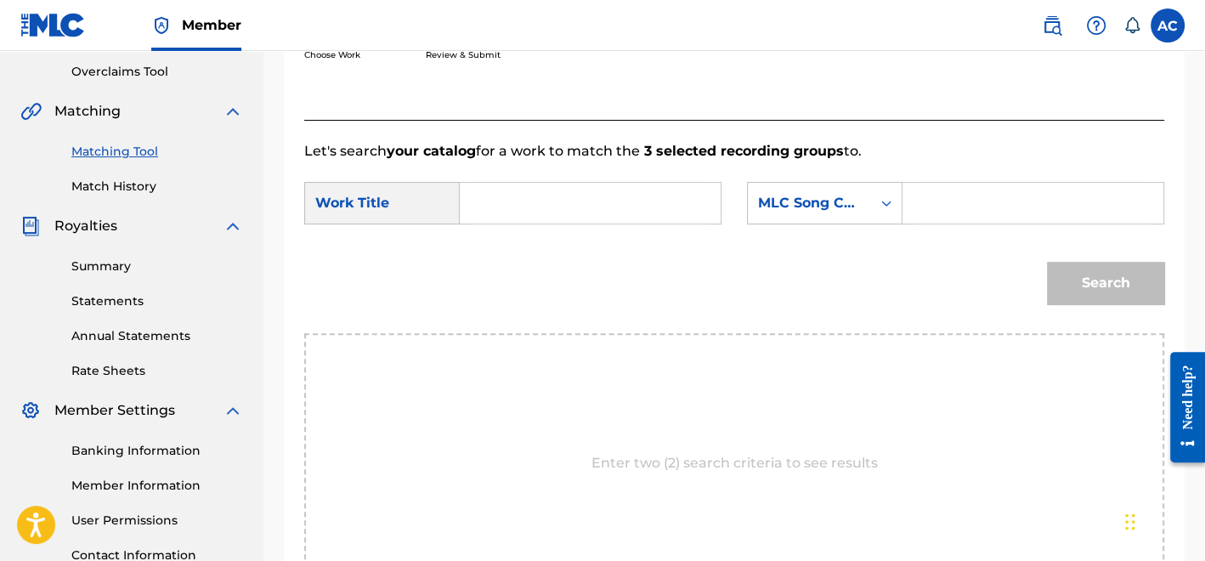
scroll to position [328, 0]
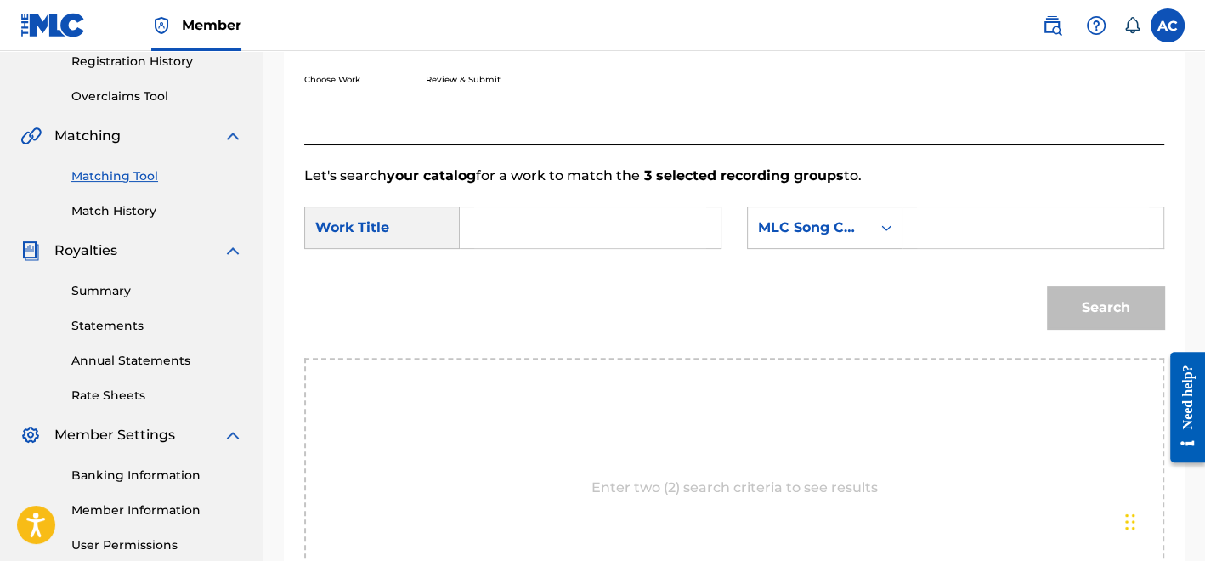
click at [595, 246] on input "Search Form" at bounding box center [590, 227] width 232 height 41
paste input "SOFA KING COLE REDUX"
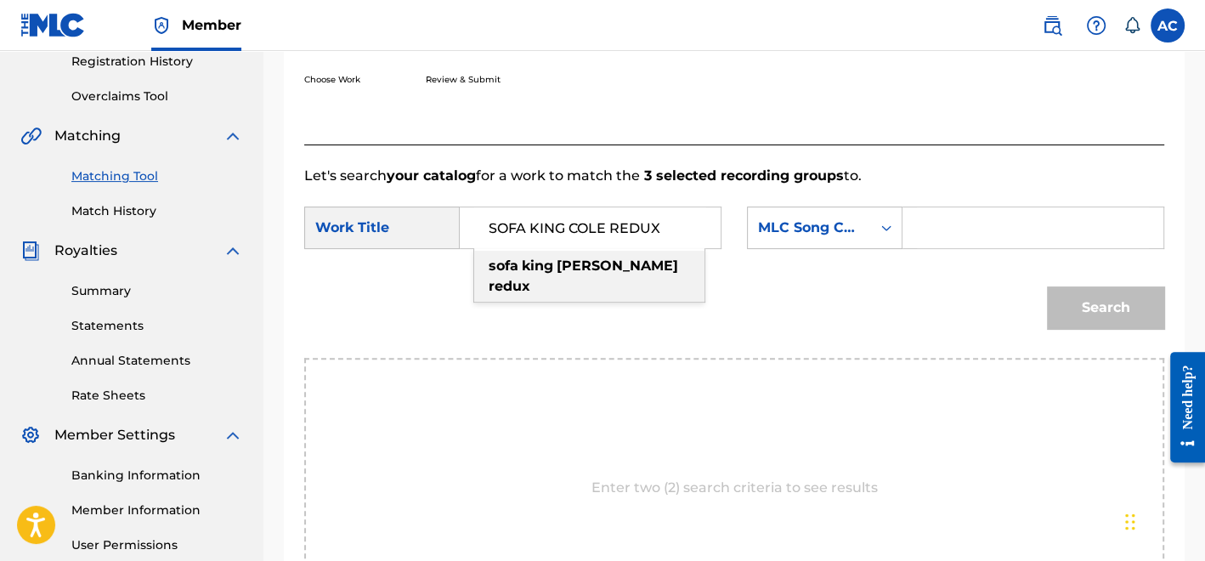
type input "SOFA KING COLE REDUX"
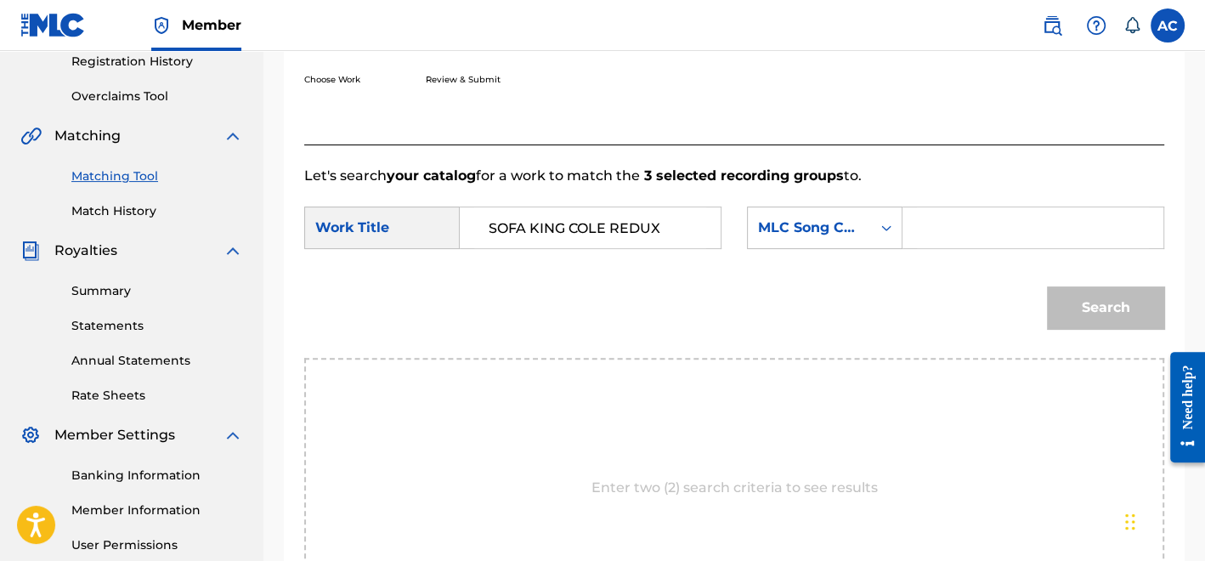
click at [953, 223] on input "Search Form" at bounding box center [1033, 227] width 232 height 41
paste input "S71EUO"
type input "S71EUO"
click at [1106, 312] on button "Search" at bounding box center [1105, 307] width 117 height 42
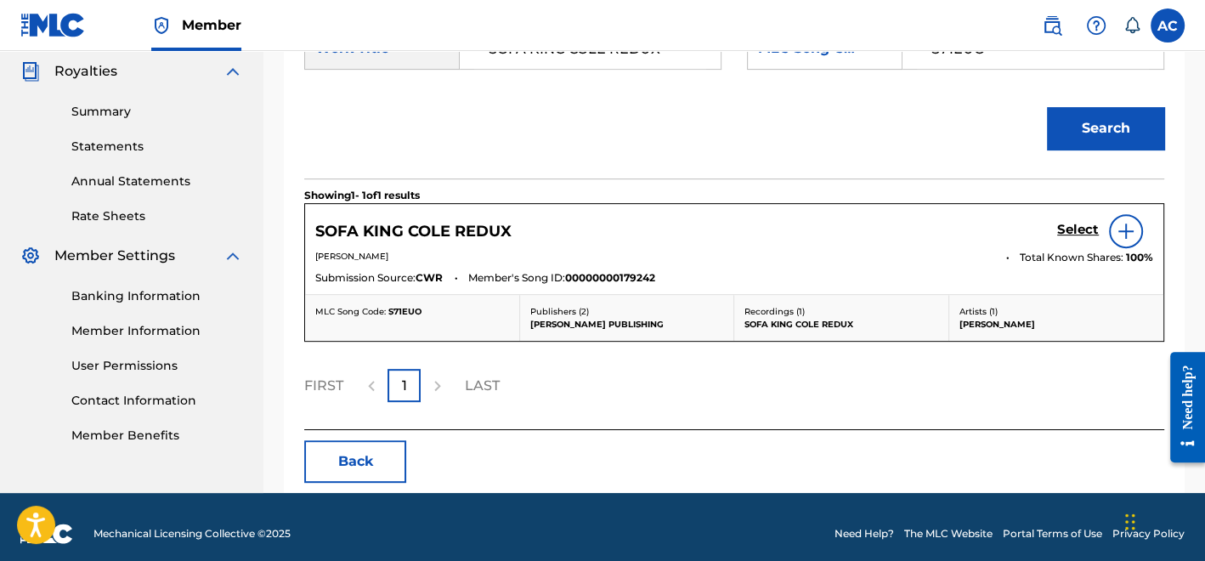
scroll to position [509, 0]
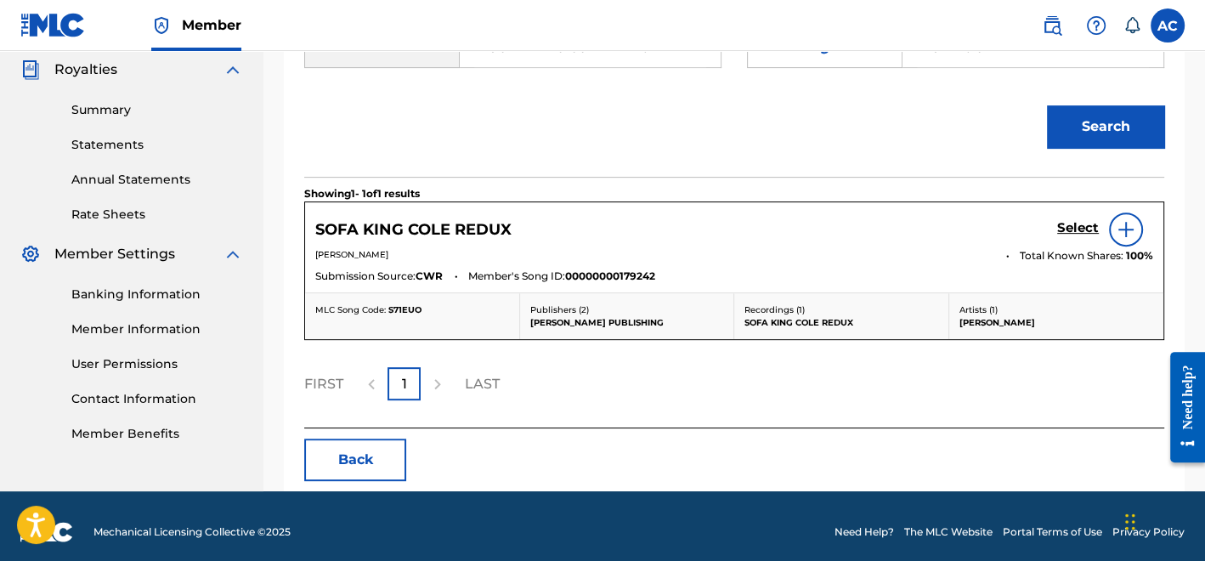
click at [1077, 232] on h5 "Select" at bounding box center [1078, 228] width 42 height 16
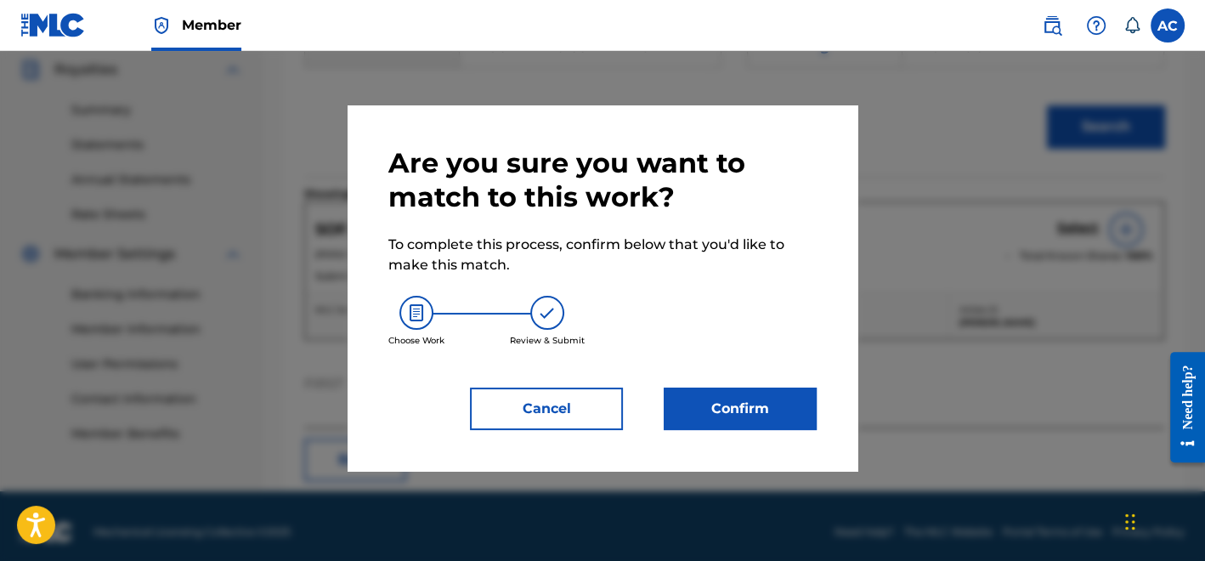
click at [773, 423] on button "Confirm" at bounding box center [740, 408] width 153 height 42
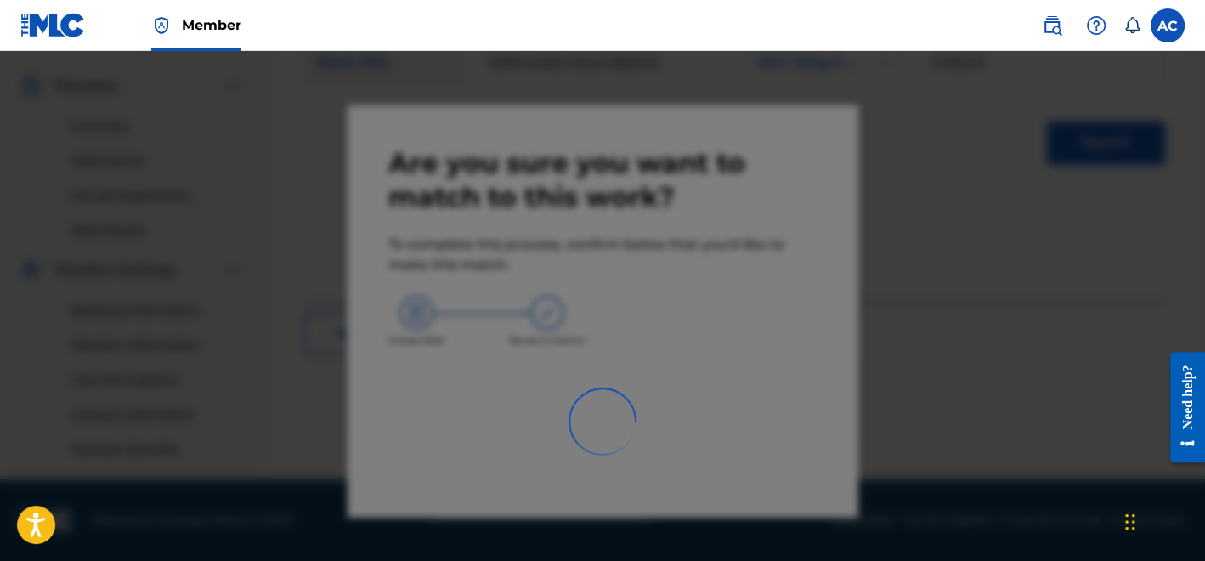
scroll to position [493, 0]
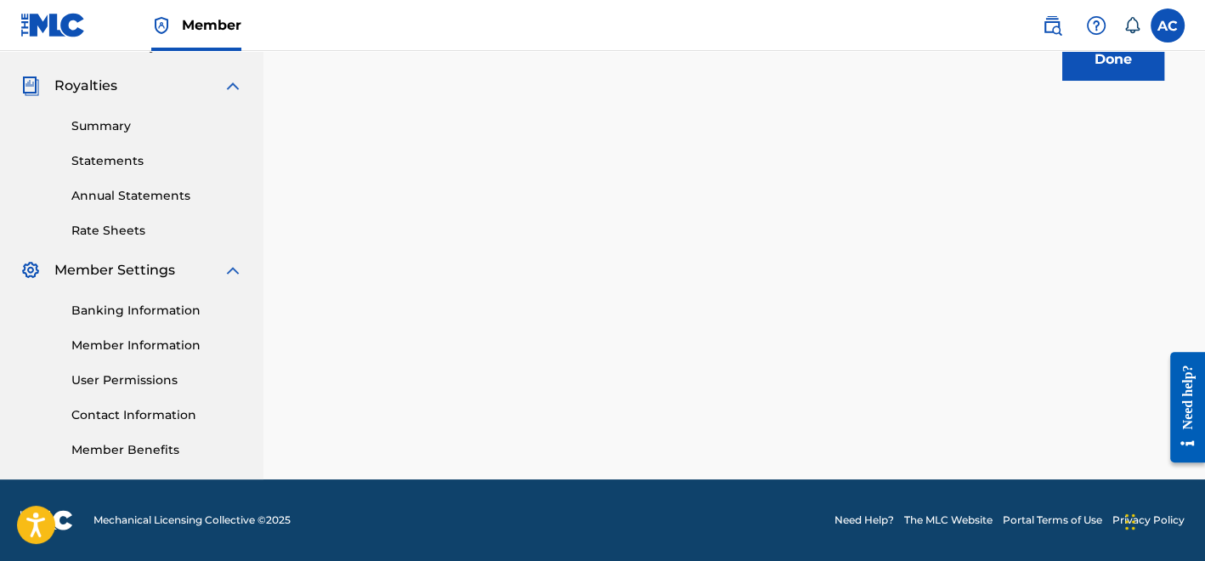
click at [1094, 69] on button "Done" at bounding box center [1113, 59] width 102 height 42
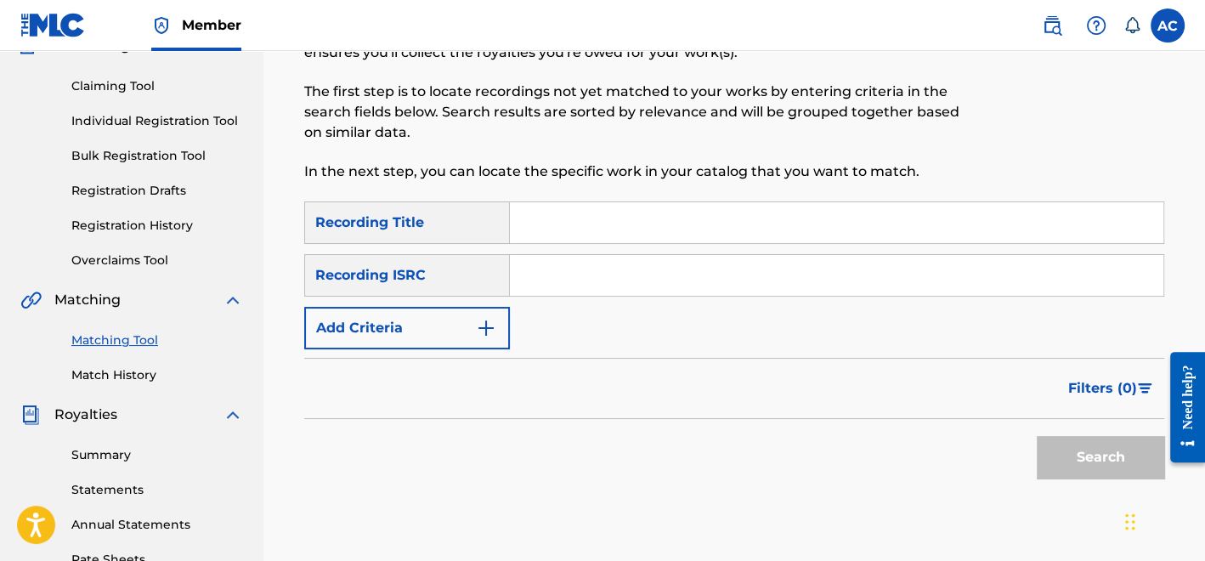
scroll to position [160, 0]
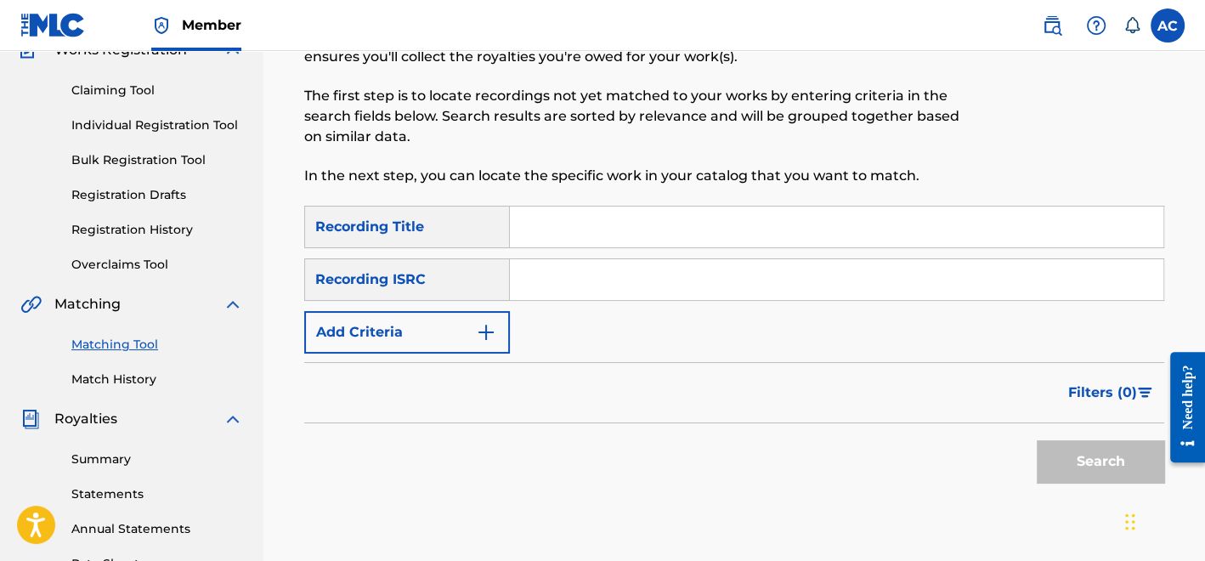
click at [623, 295] on input "Search Form" at bounding box center [836, 279] width 653 height 41
paste input "QZNMZ2441385"
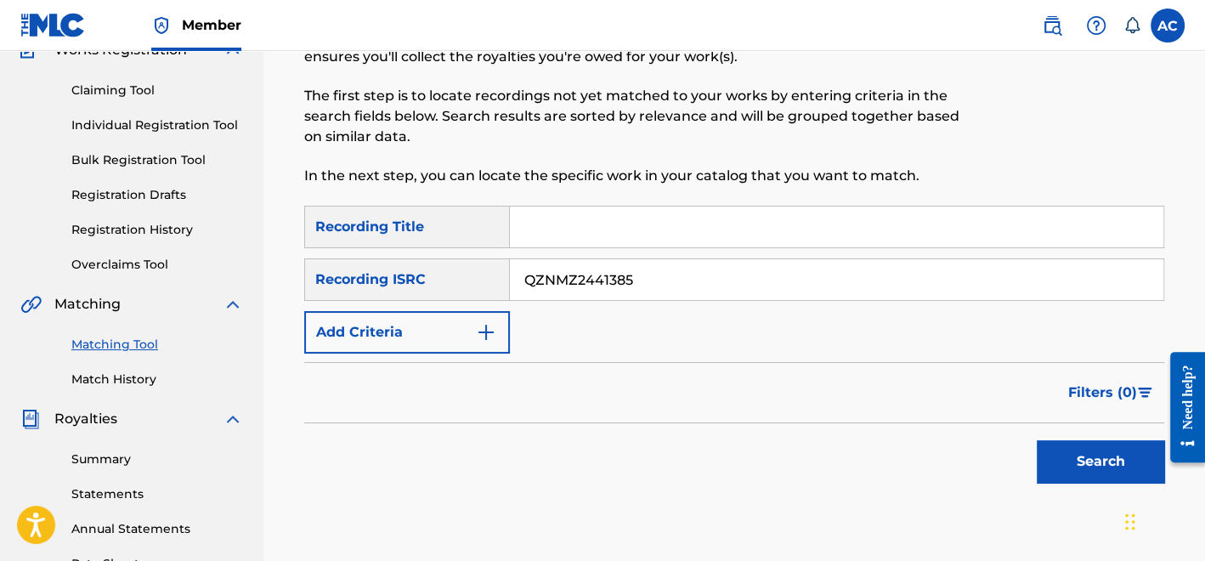
type input "QZNMZ2441385"
click at [1063, 454] on button "Search" at bounding box center [1100, 461] width 127 height 42
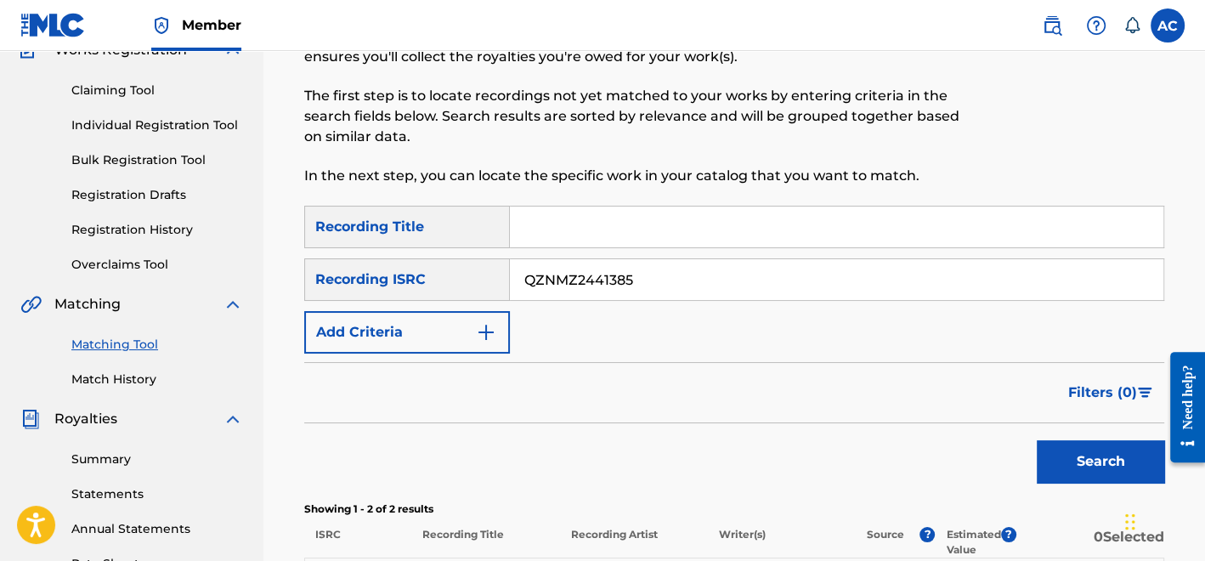
scroll to position [493, 0]
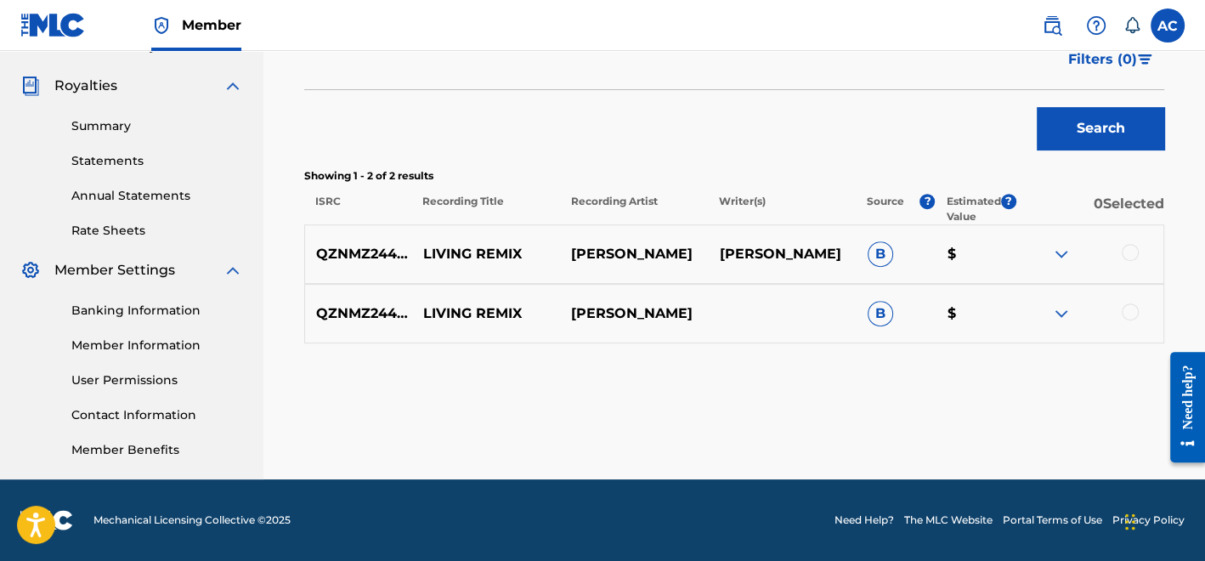
click at [1131, 249] on div at bounding box center [1130, 252] width 17 height 17
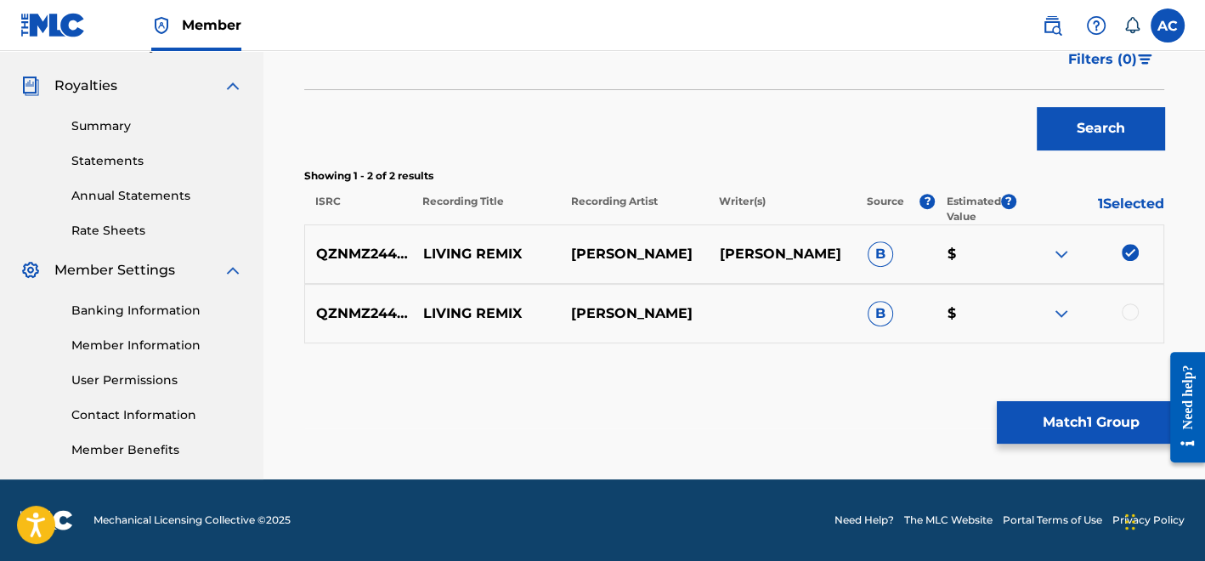
click at [1127, 320] on div at bounding box center [1089, 313] width 148 height 20
click at [1127, 319] on div at bounding box center [1130, 311] width 17 height 17
click at [1112, 405] on button "Match 2 Groups" at bounding box center [1091, 422] width 188 height 42
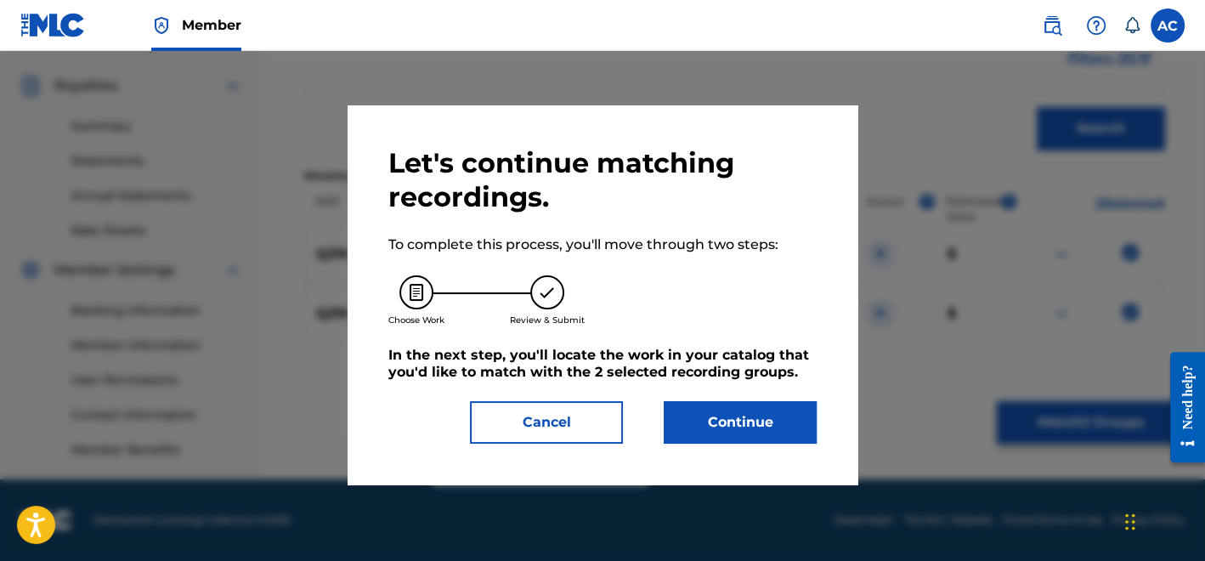
click at [750, 419] on button "Continue" at bounding box center [740, 422] width 153 height 42
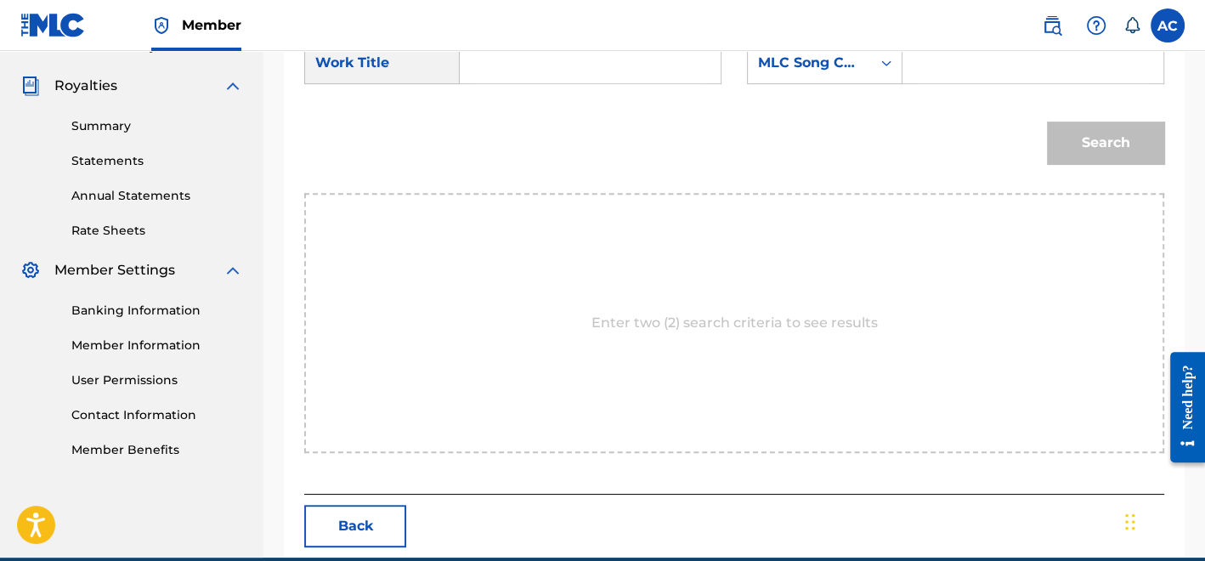
scroll to position [476, 0]
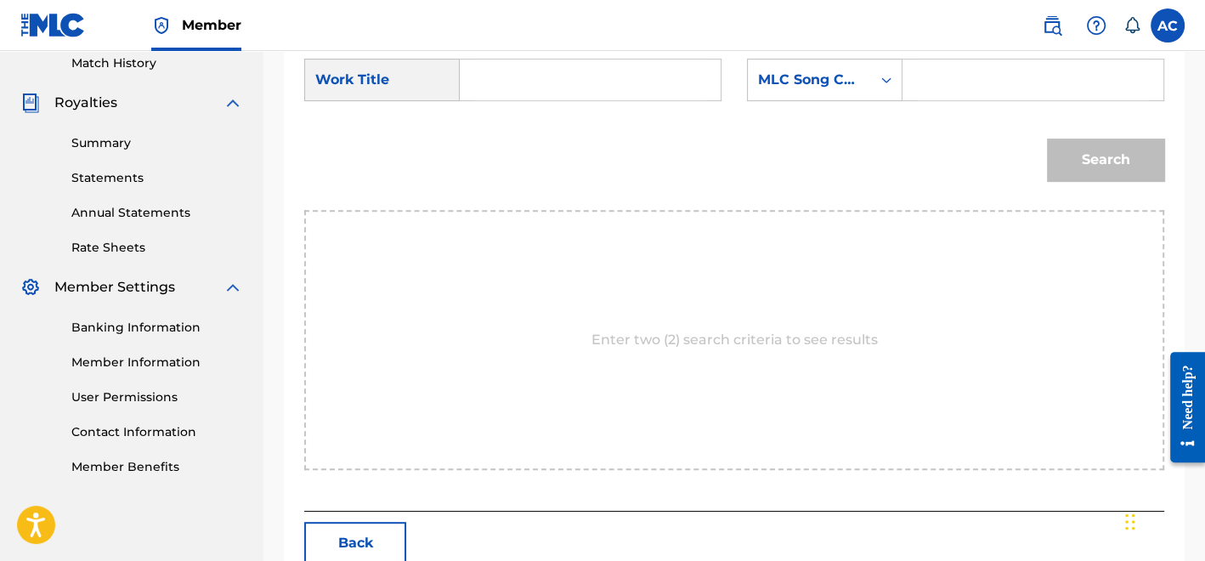
click at [590, 97] on input "Search Form" at bounding box center [590, 79] width 232 height 41
paste input "LIVING REMIX"
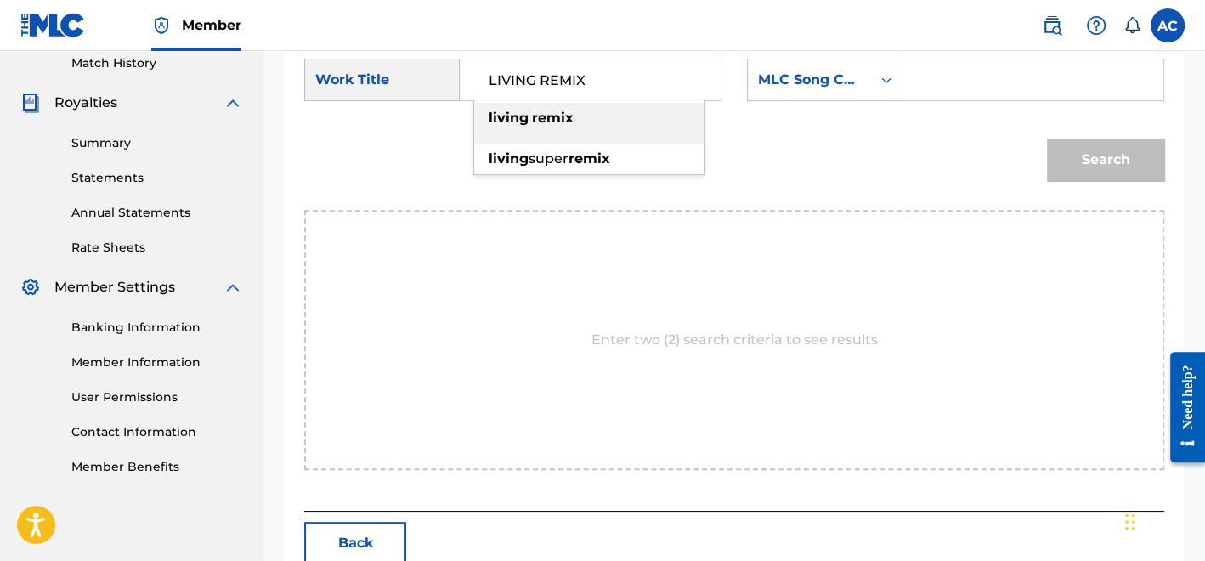
type input "LIVING REMIX"
click at [1026, 87] on input "Search Form" at bounding box center [1033, 79] width 232 height 41
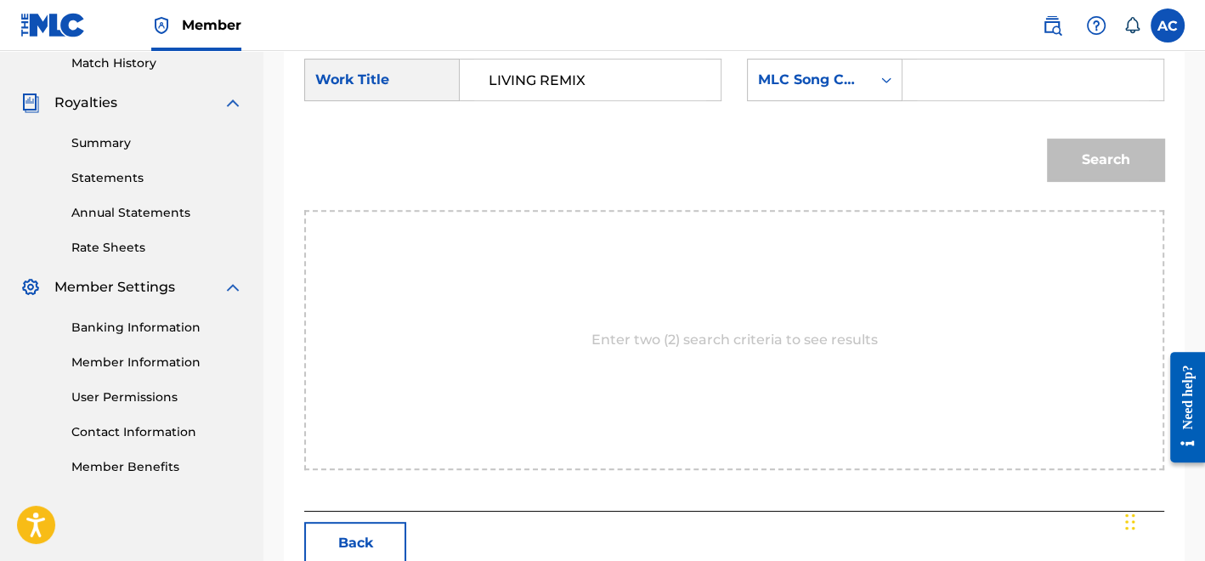
paste input "LT05LL"
type input "LT05LL"
click at [1143, 183] on div "Search" at bounding box center [1101, 155] width 126 height 68
click at [1128, 168] on button "Search" at bounding box center [1105, 159] width 117 height 42
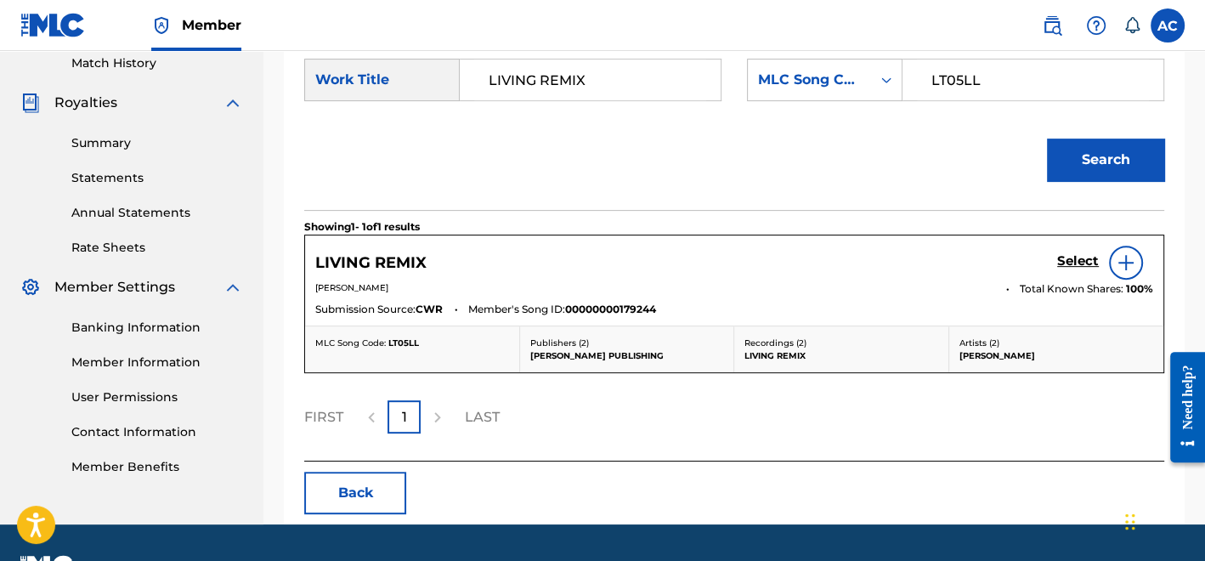
click at [1052, 263] on div "LIVING REMIX Select" at bounding box center [734, 263] width 838 height 34
click at [1070, 266] on h5 "Select" at bounding box center [1078, 261] width 42 height 16
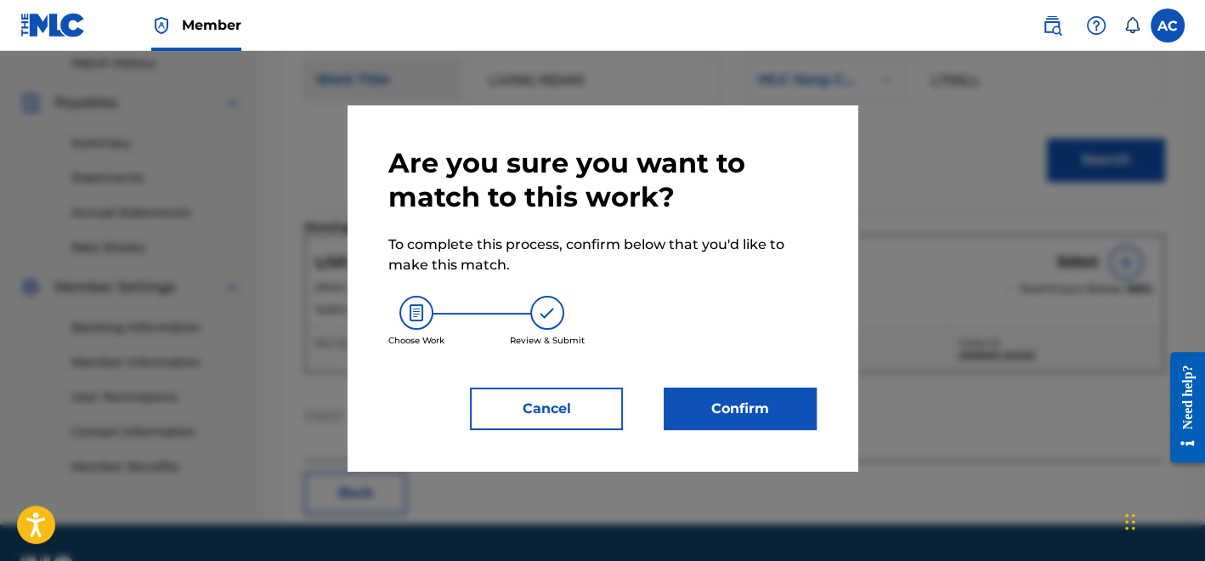
click at [755, 409] on button "Confirm" at bounding box center [740, 408] width 153 height 42
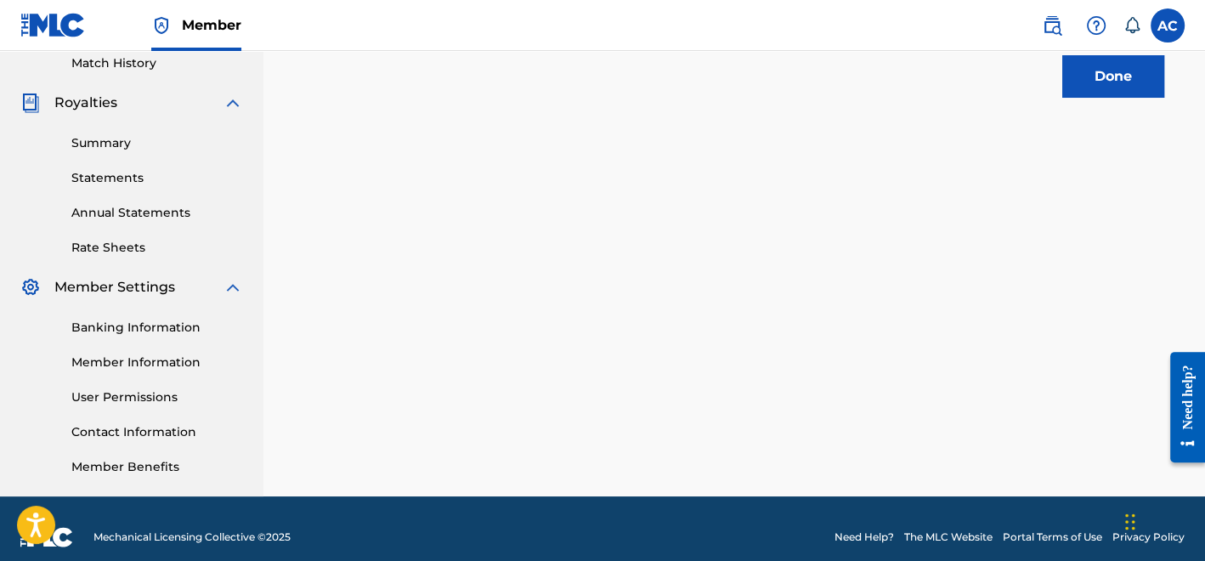
click at [1095, 78] on button "Done" at bounding box center [1113, 76] width 102 height 42
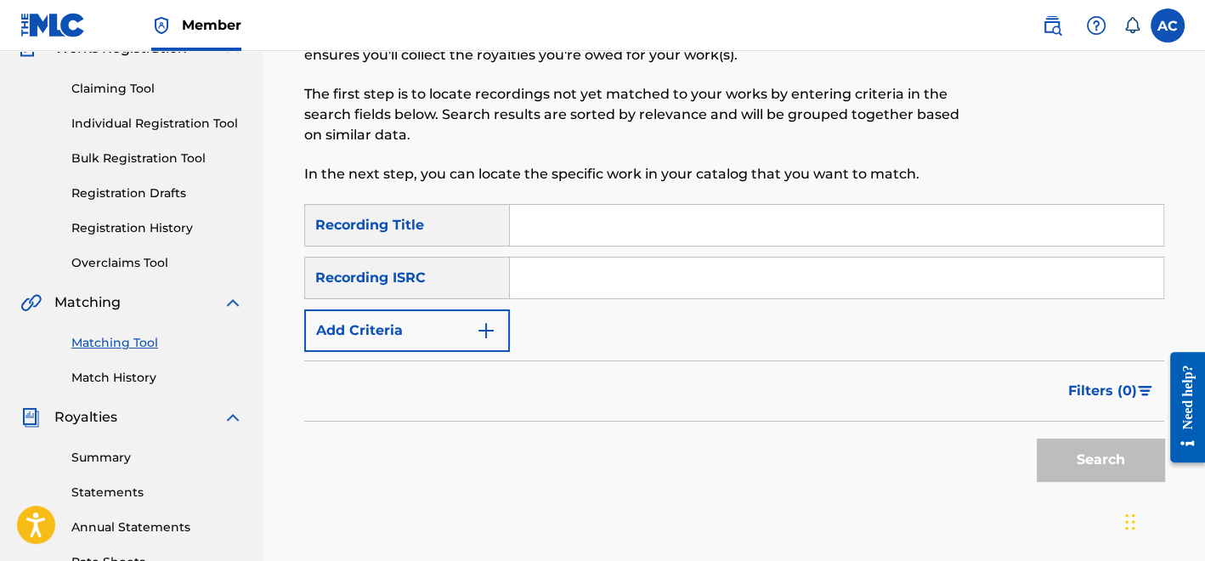
scroll to position [160, 0]
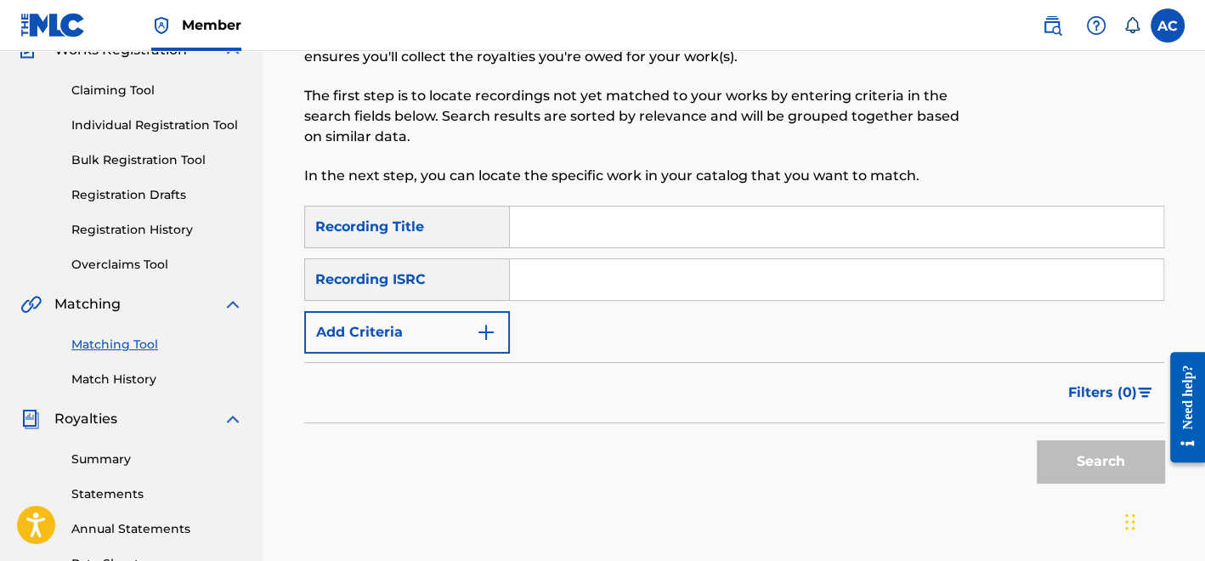
click at [587, 280] on input "Search Form" at bounding box center [836, 279] width 653 height 41
paste input "QZNMZ2441386"
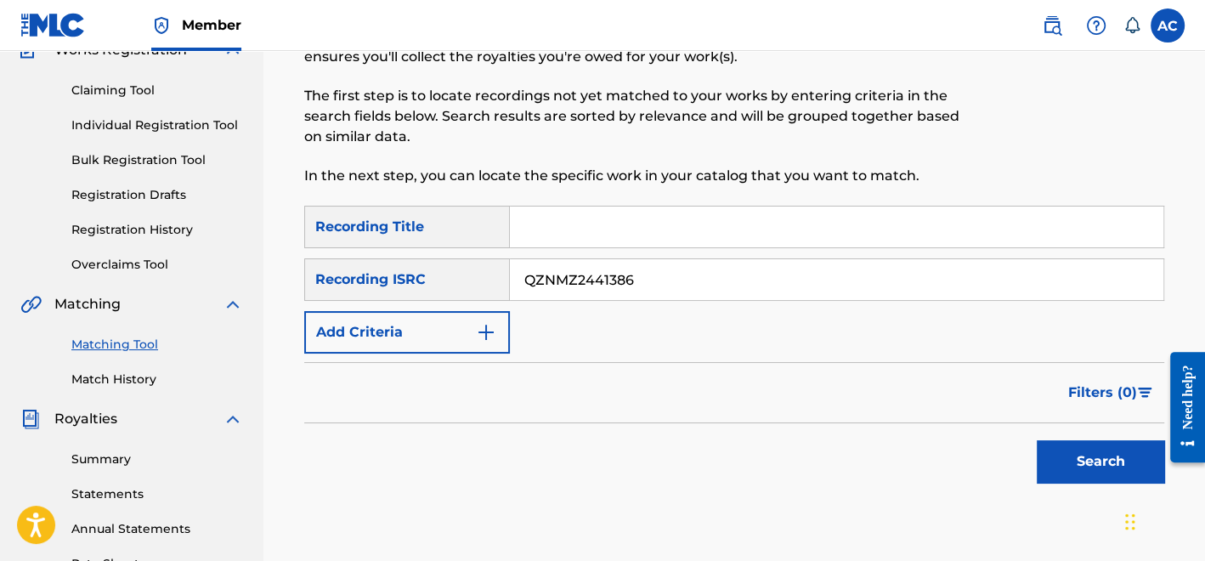
type input "QZNMZ2441386"
click at [1105, 446] on button "Search" at bounding box center [1100, 461] width 127 height 42
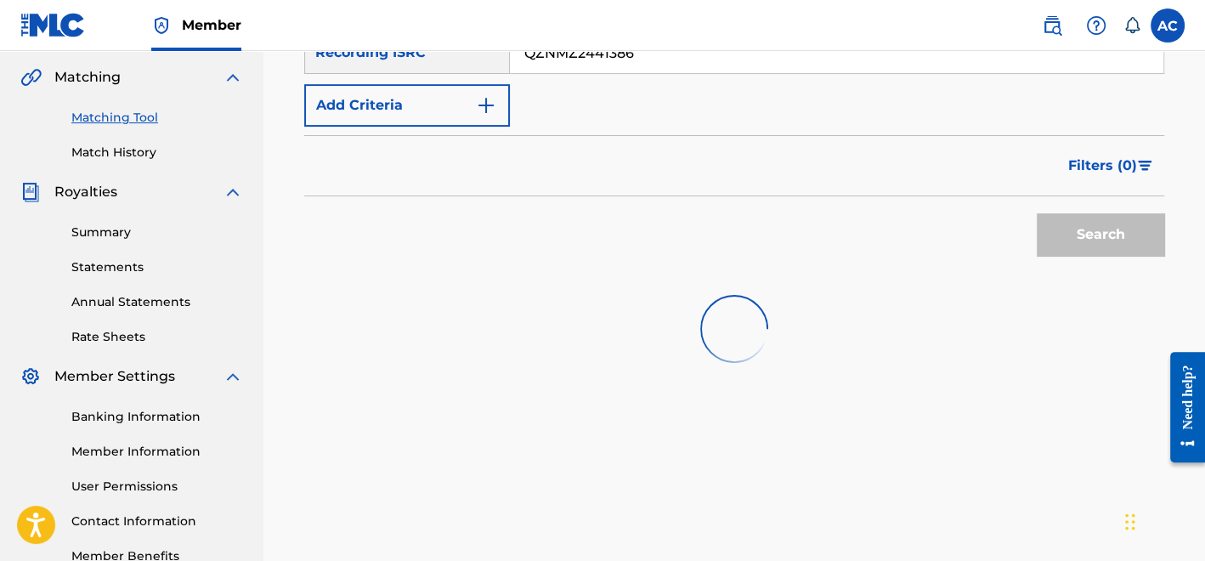
scroll to position [493, 0]
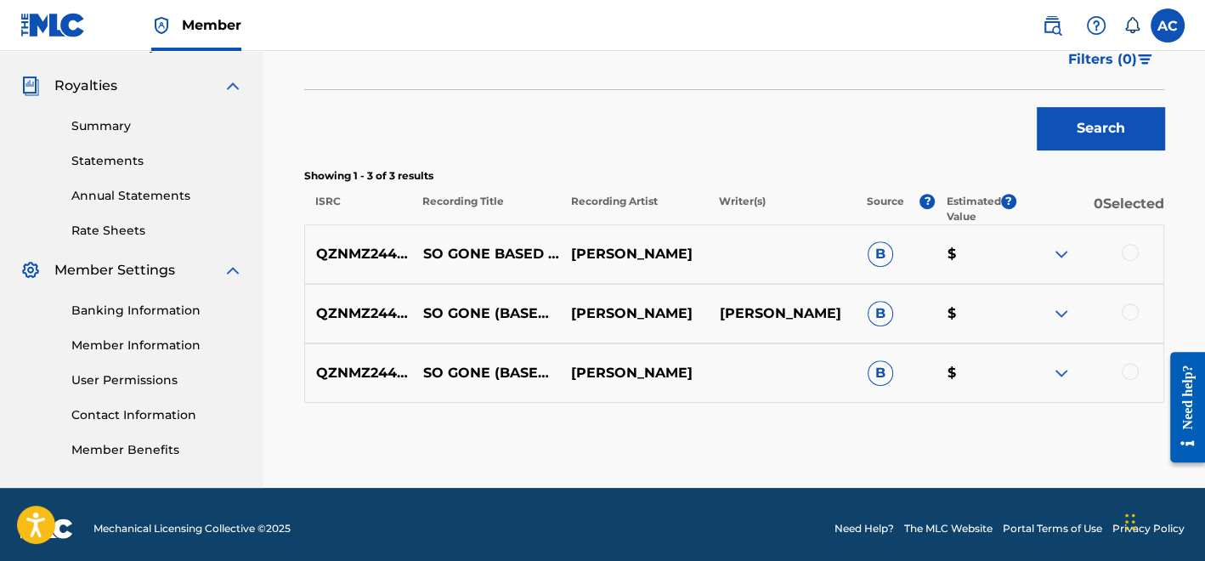
click at [1133, 251] on div at bounding box center [1130, 252] width 17 height 17
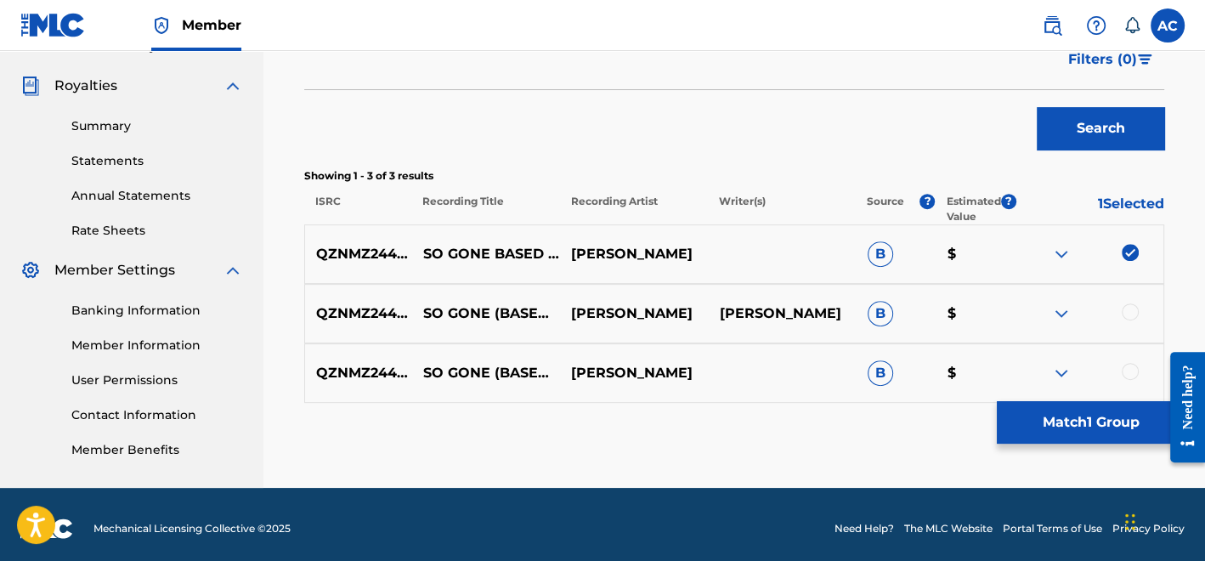
click at [1126, 303] on div at bounding box center [1130, 311] width 17 height 17
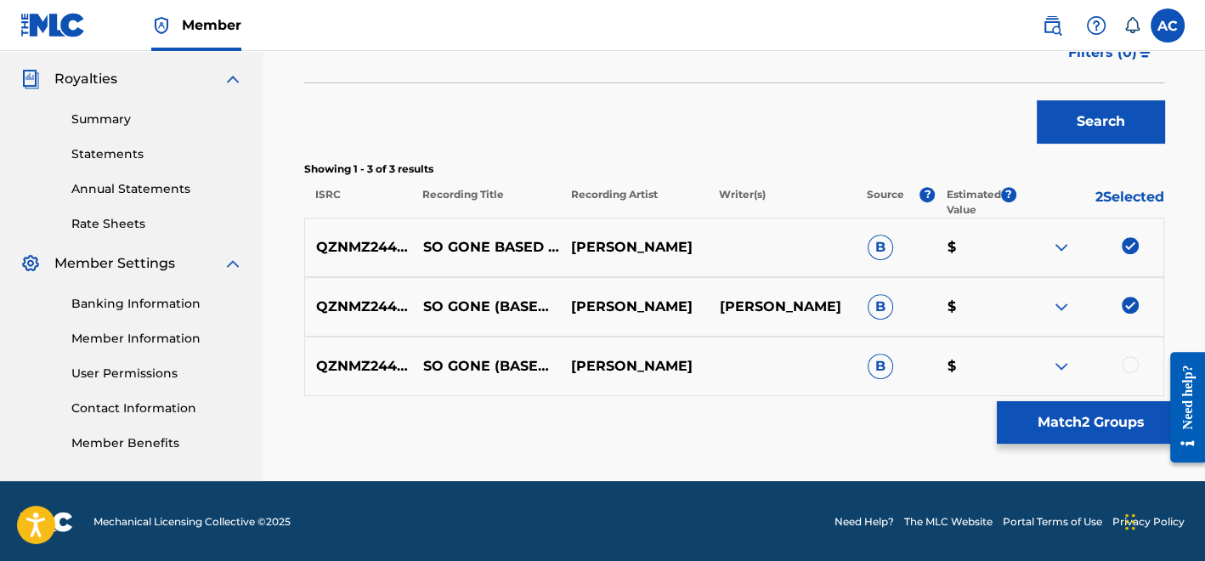
click at [1130, 360] on div at bounding box center [1130, 364] width 17 height 17
click at [1030, 445] on div "Matching Tool The Matching Tool allows Members to match sound recordings to wor…" at bounding box center [734, 58] width 860 height 845
click at [1035, 418] on button "Match 3 Groups" at bounding box center [1091, 422] width 188 height 42
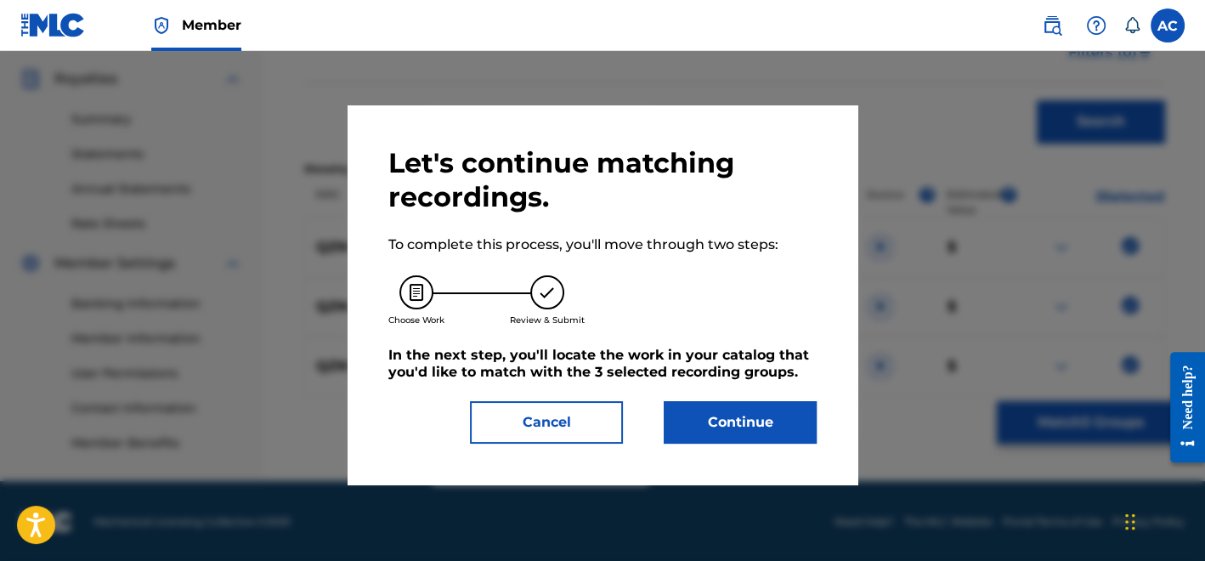
click at [784, 440] on button "Continue" at bounding box center [740, 422] width 153 height 42
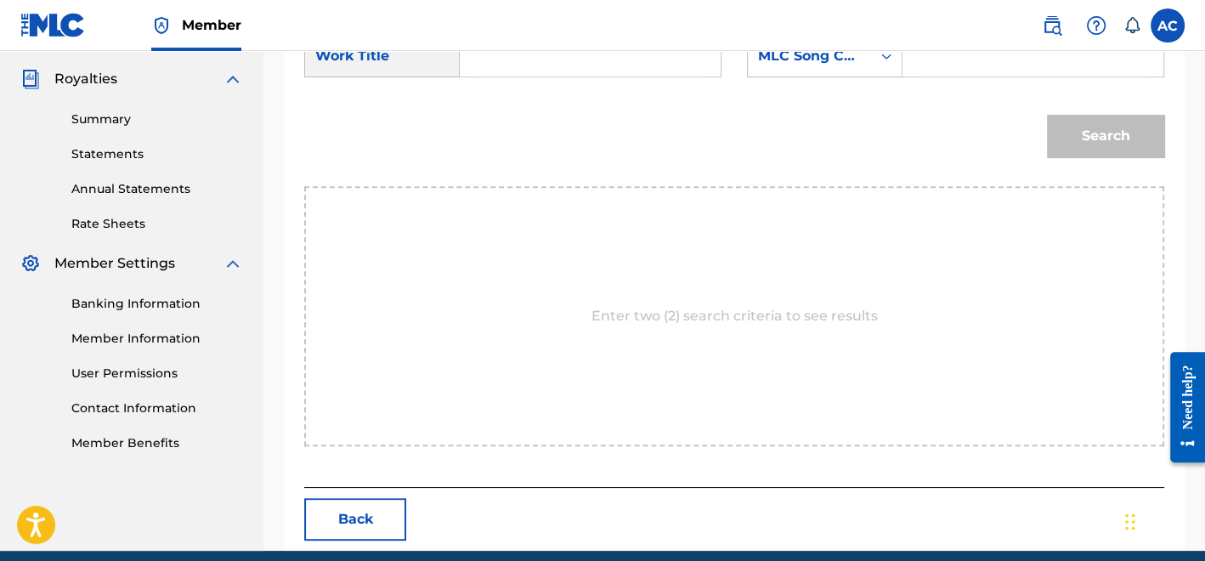
click at [589, 74] on input "Search Form" at bounding box center [590, 56] width 232 height 41
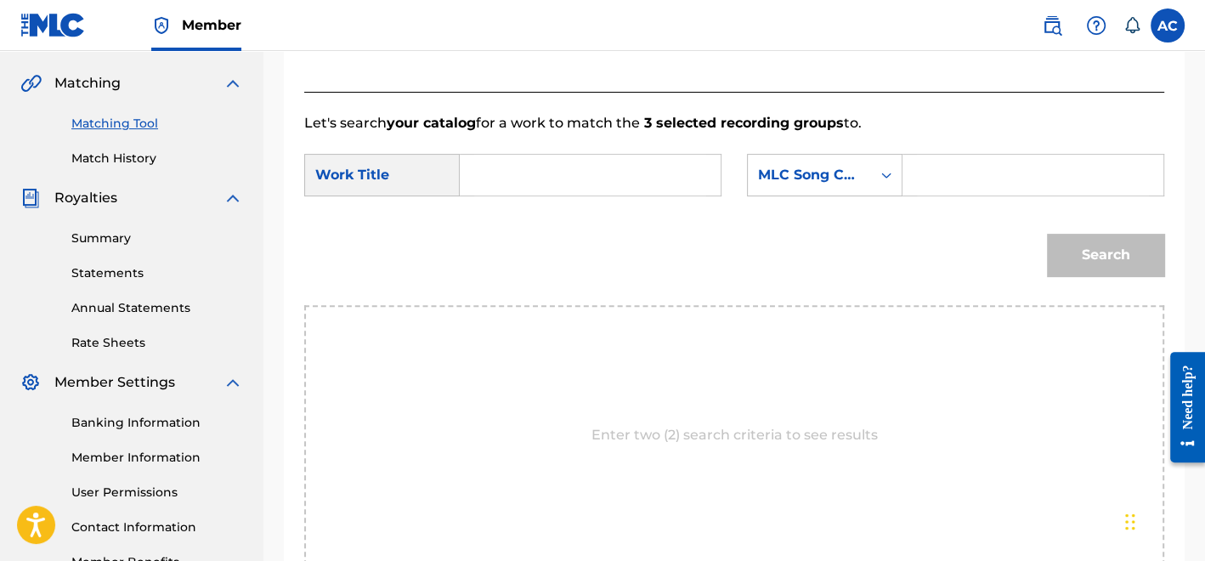
scroll to position [379, 0]
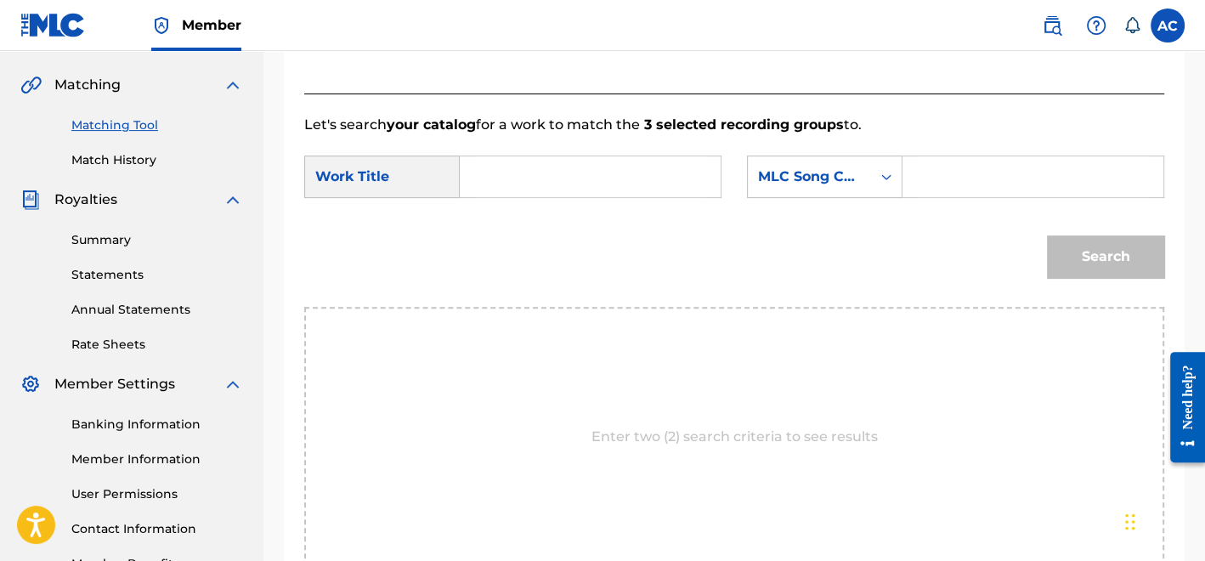
paste input "SO GONE BASED REMIX"
type input "SO GONE BASED REMIX"
click at [1025, 192] on input "Search Form" at bounding box center [1033, 176] width 232 height 41
paste input "S69XQJ"
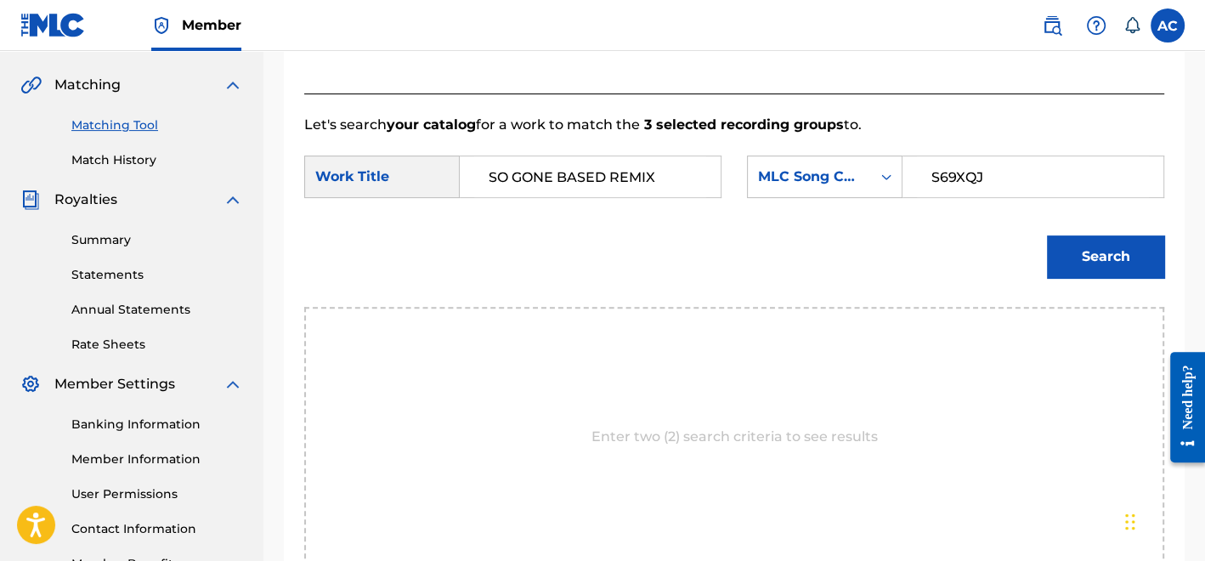
type input "S69XQJ"
click at [1082, 222] on div "Search" at bounding box center [1101, 252] width 126 height 68
click at [1088, 248] on button "Search" at bounding box center [1105, 256] width 117 height 42
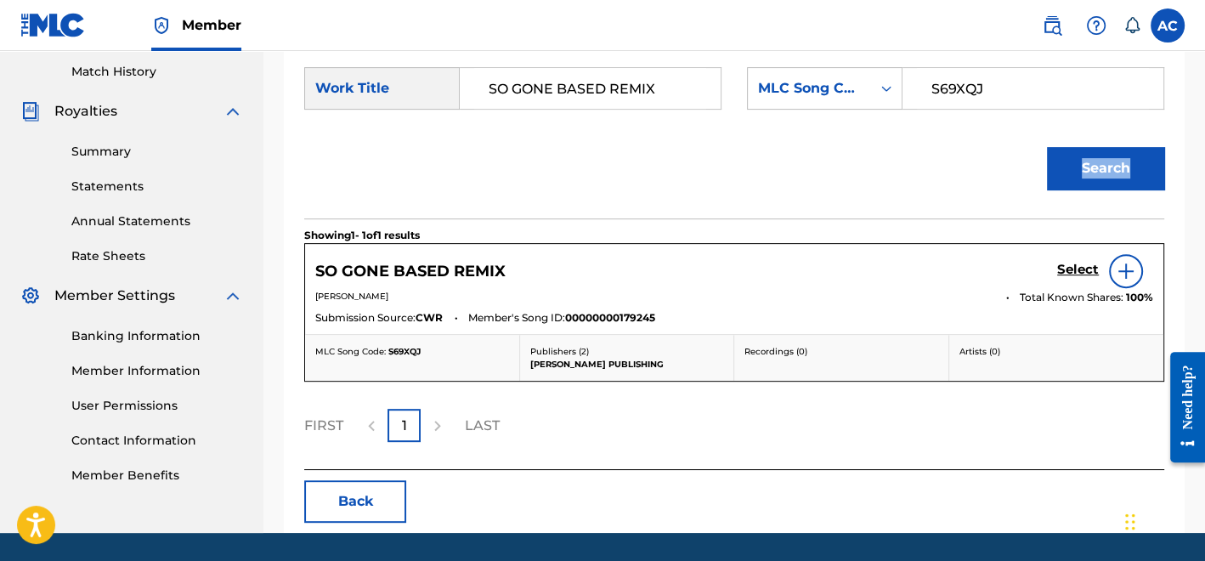
scroll to position [473, 0]
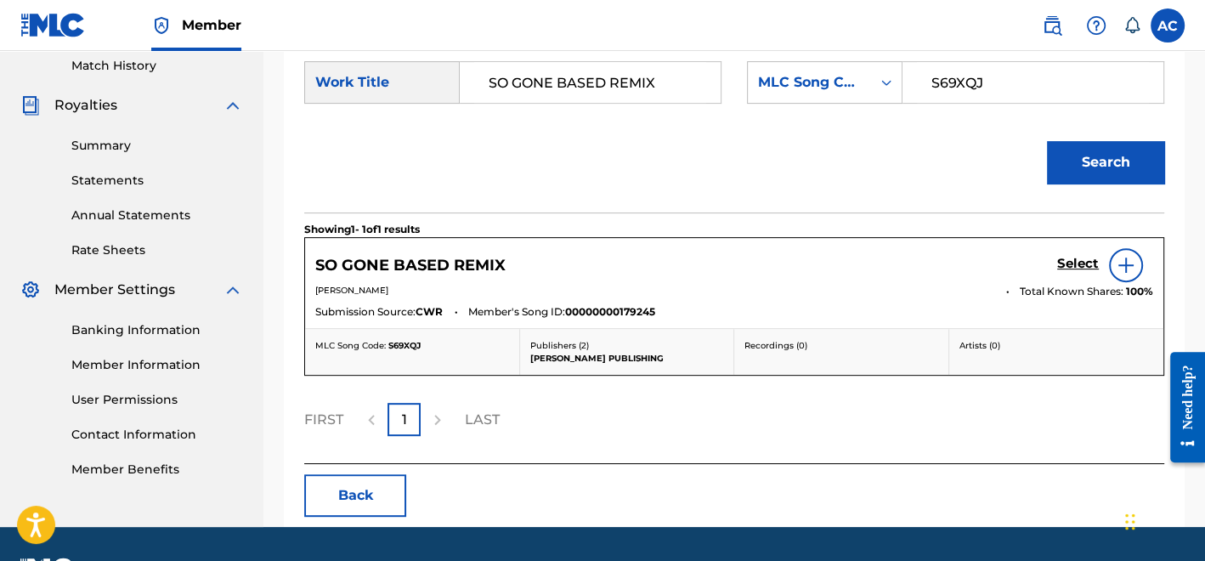
click at [1079, 268] on h5 "Select" at bounding box center [1078, 264] width 42 height 16
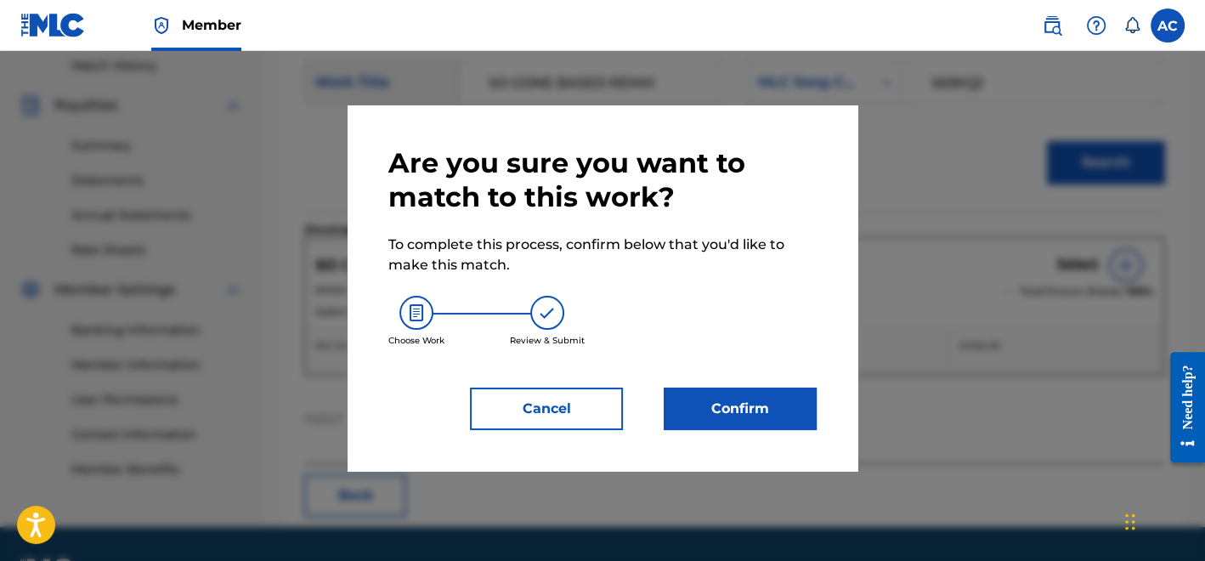
click at [790, 400] on button "Confirm" at bounding box center [740, 408] width 153 height 42
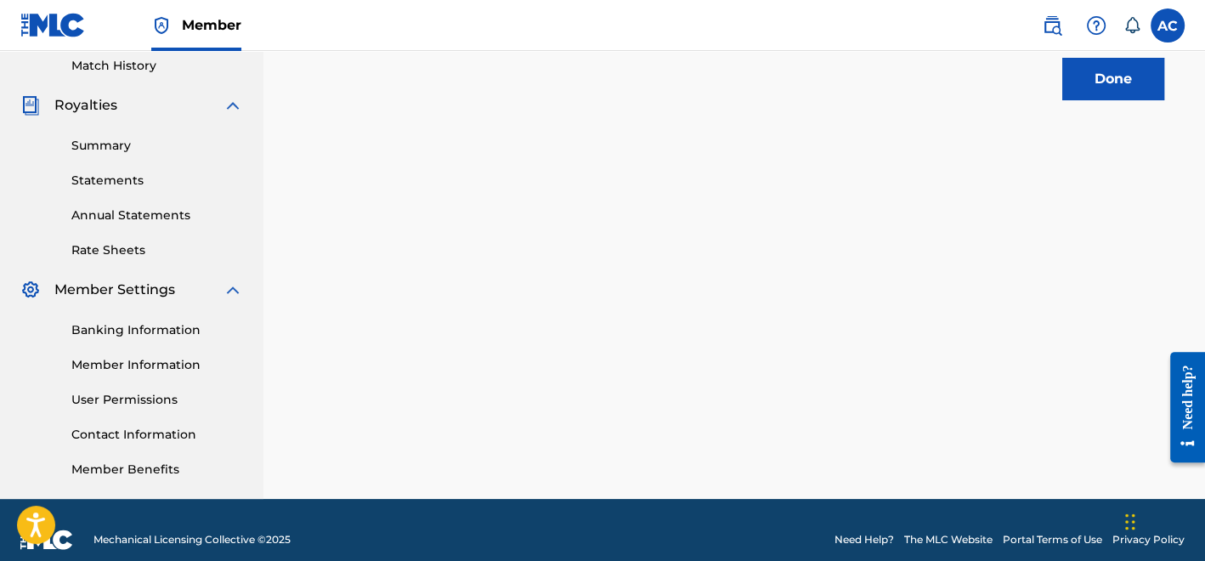
click at [1127, 61] on button "Done" at bounding box center [1113, 79] width 102 height 42
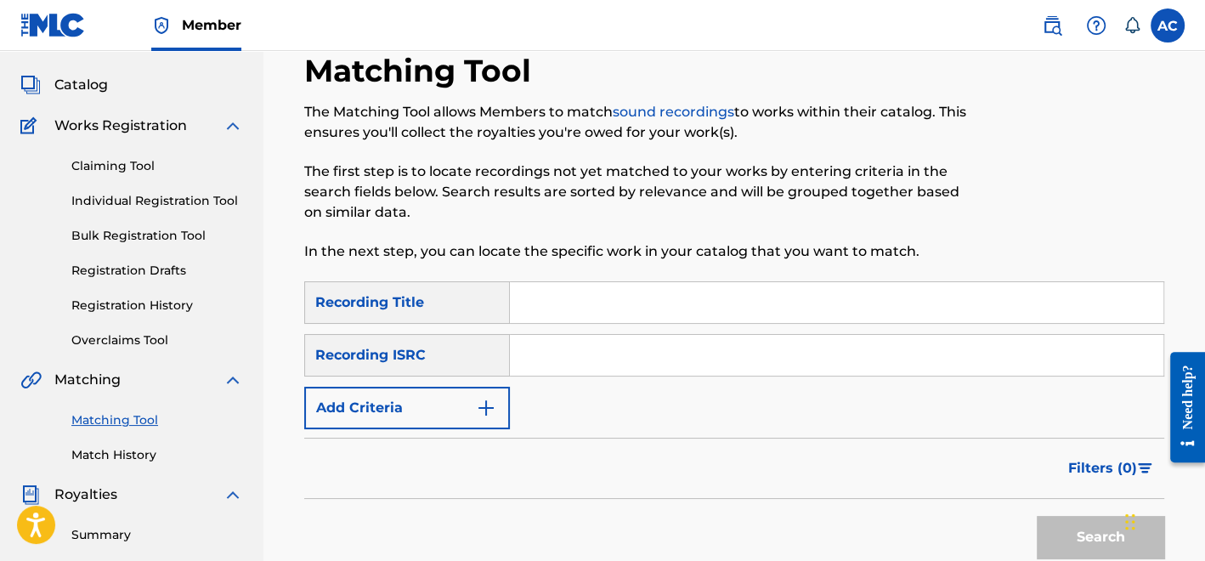
scroll to position [75, 0]
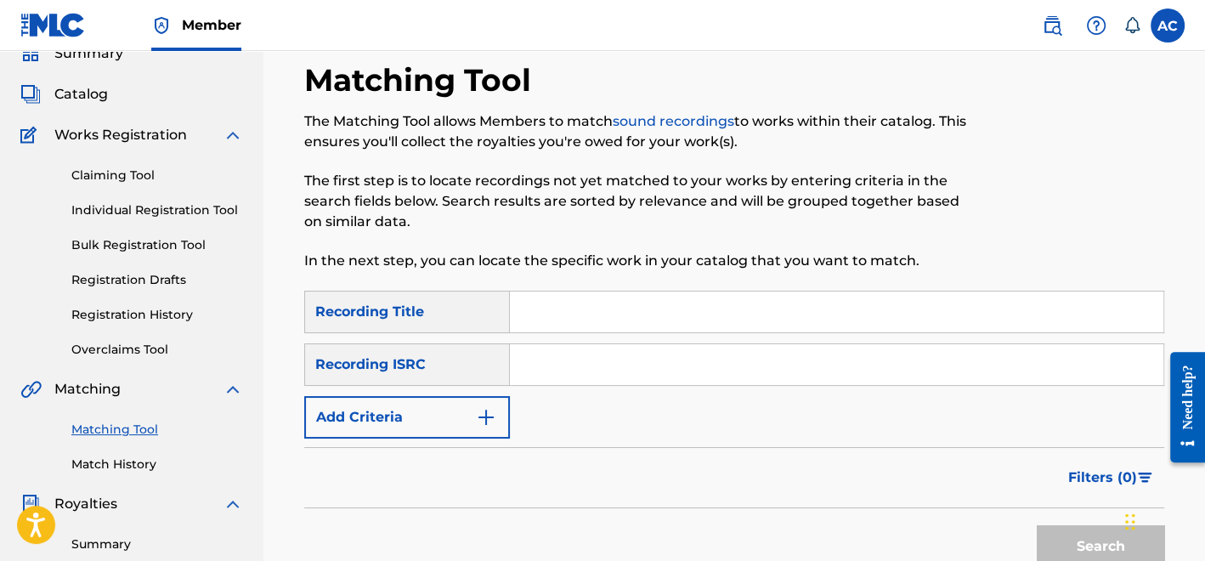
click at [590, 373] on input "Search Form" at bounding box center [836, 364] width 653 height 41
paste input "QZNMZ2441387"
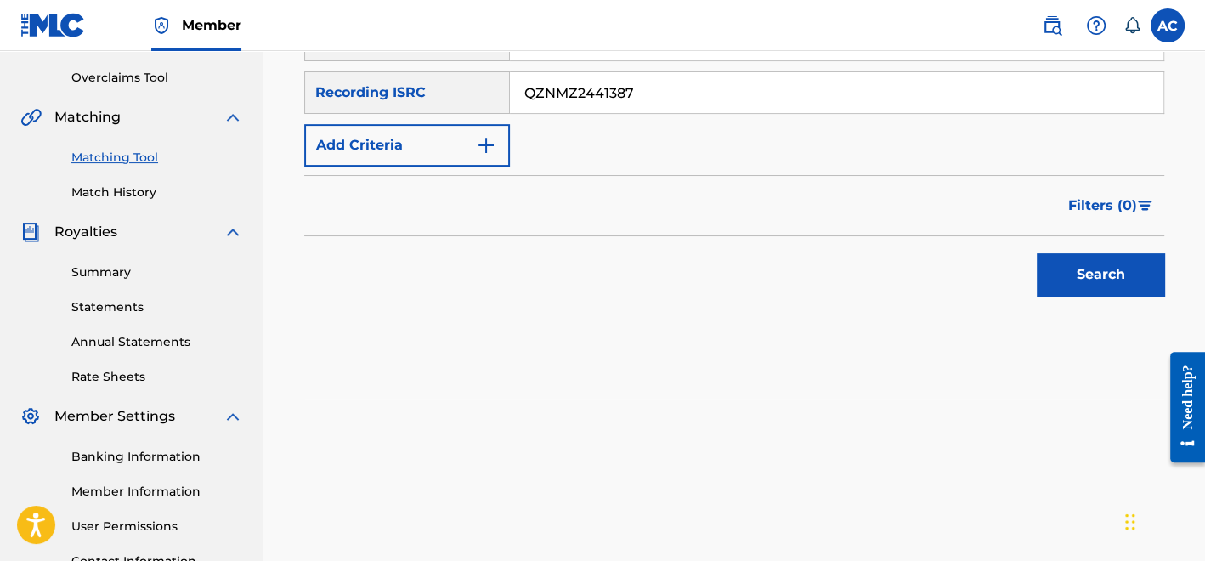
scroll to position [354, 0]
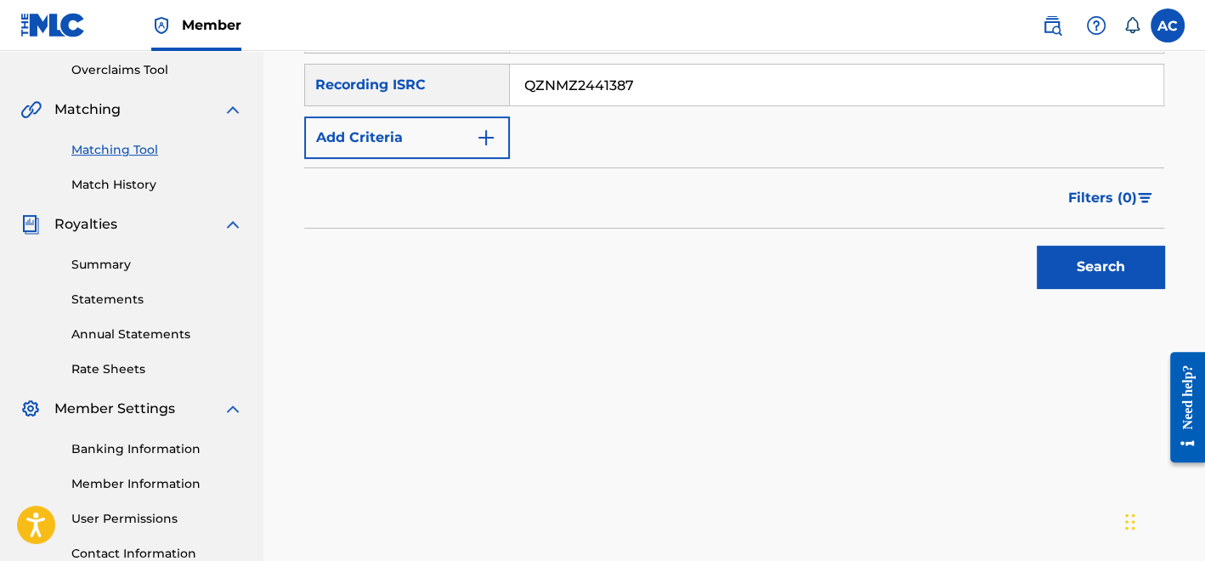
type input "QZNMZ2441387"
click at [1110, 280] on button "Search" at bounding box center [1100, 267] width 127 height 42
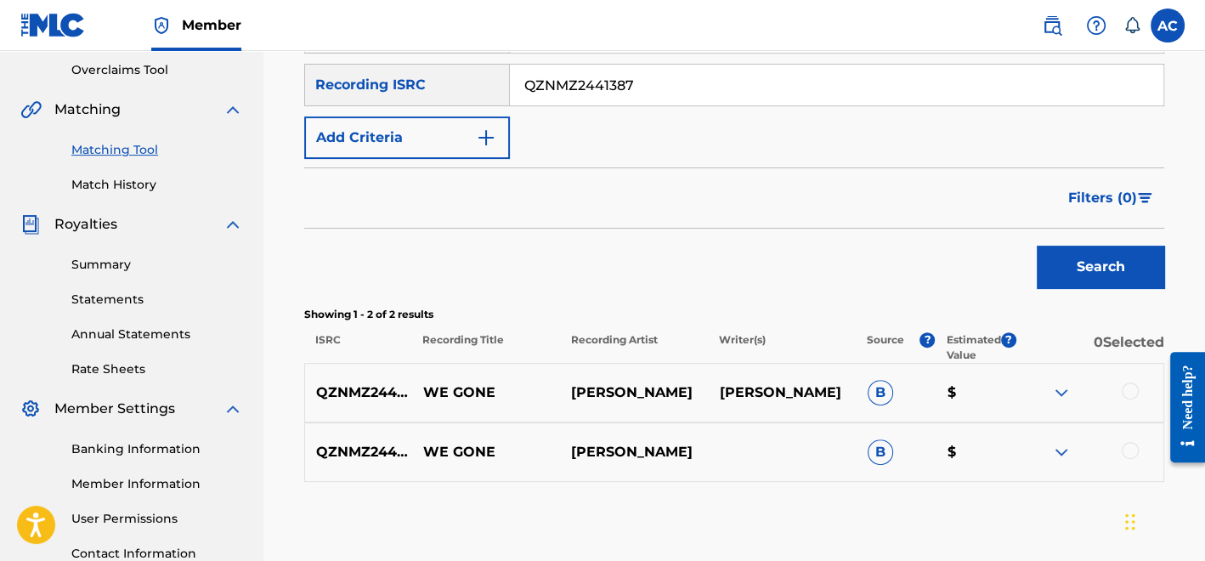
scroll to position [416, 0]
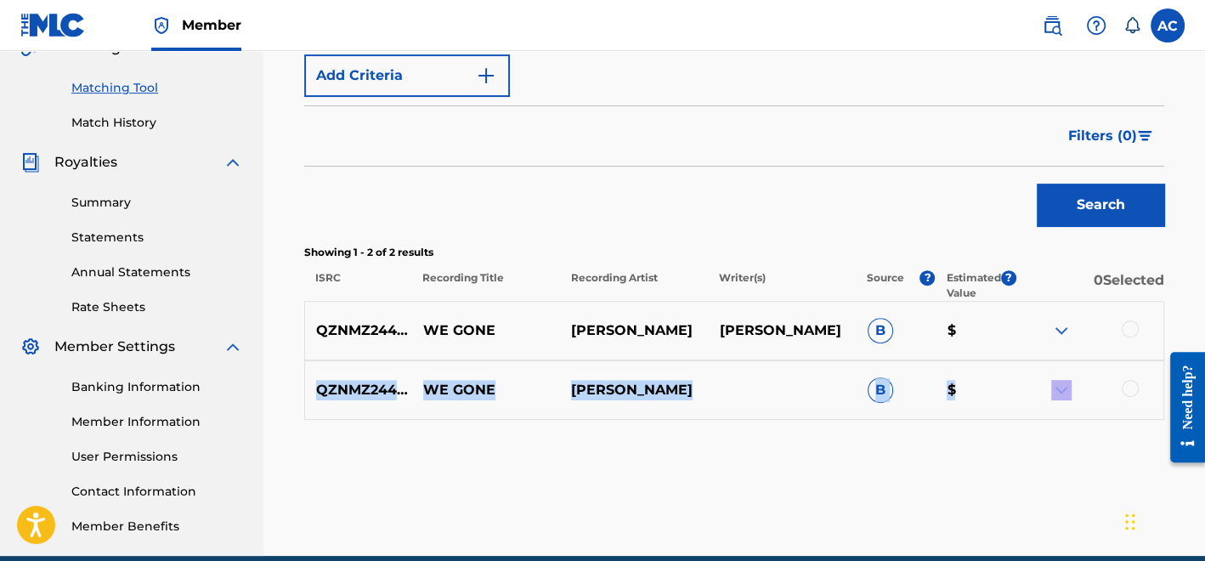
drag, startPoint x: 1131, startPoint y: 323, endPoint x: 1122, endPoint y: 386, distance: 63.6
click at [1122, 386] on div "QZNMZ2441387 WE GONE [PERSON_NAME] [PERSON_NAME] B $ QZNMZ2441387 WE GONE [PERS…" at bounding box center [734, 360] width 860 height 119
click at [1131, 336] on div at bounding box center [1089, 330] width 148 height 20
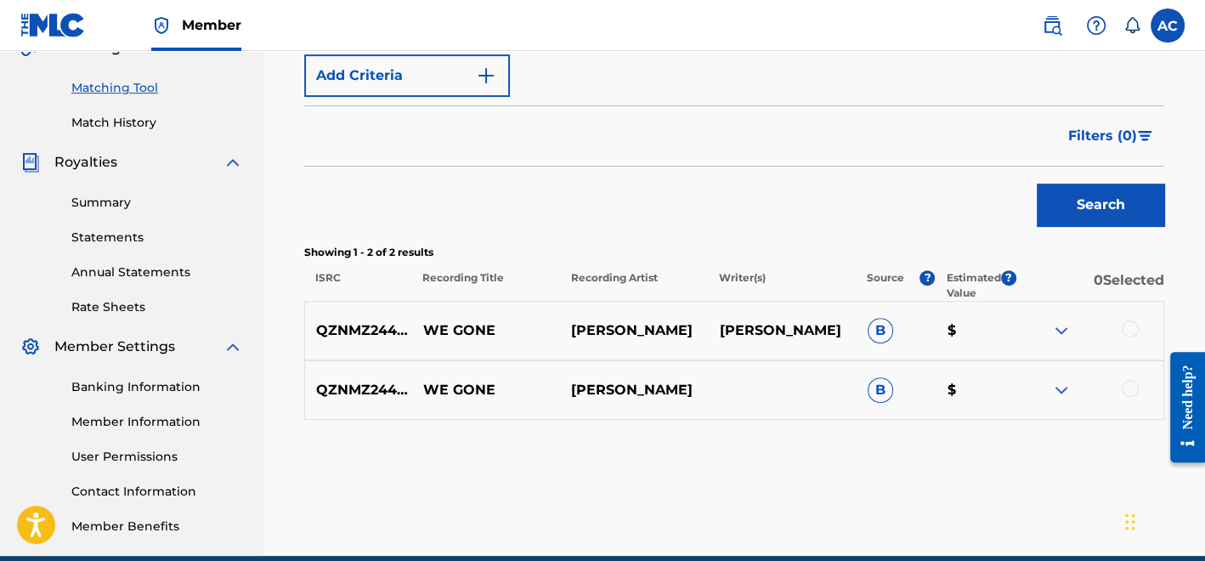
click at [1131, 330] on div at bounding box center [1130, 328] width 17 height 17
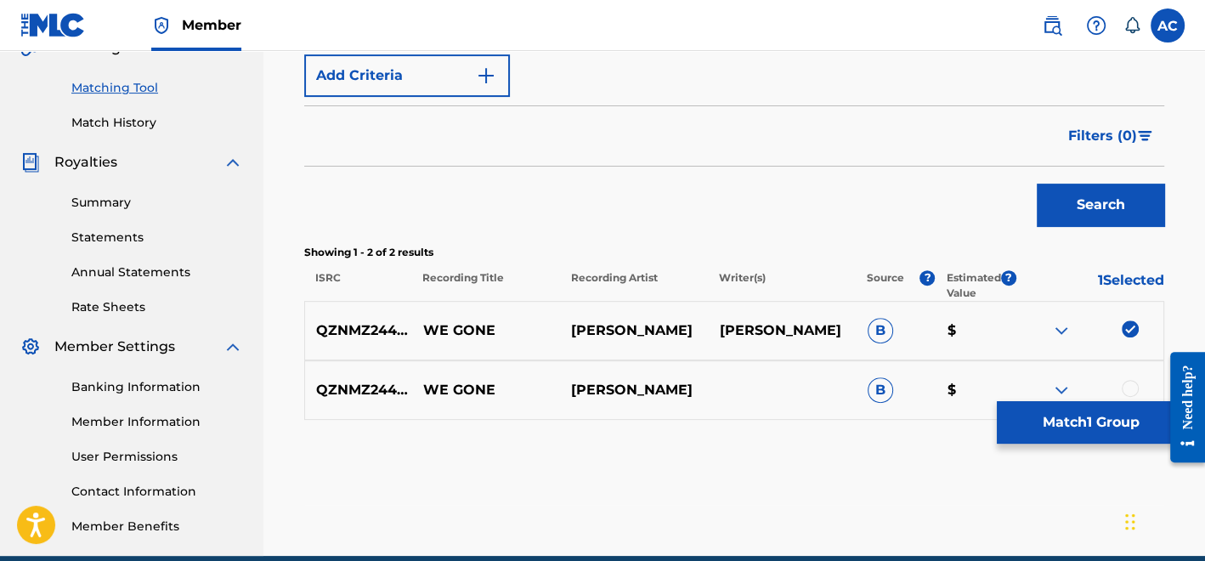
click at [1129, 388] on div at bounding box center [1130, 388] width 17 height 17
click at [1078, 431] on button "Match 2 Groups" at bounding box center [1091, 422] width 188 height 42
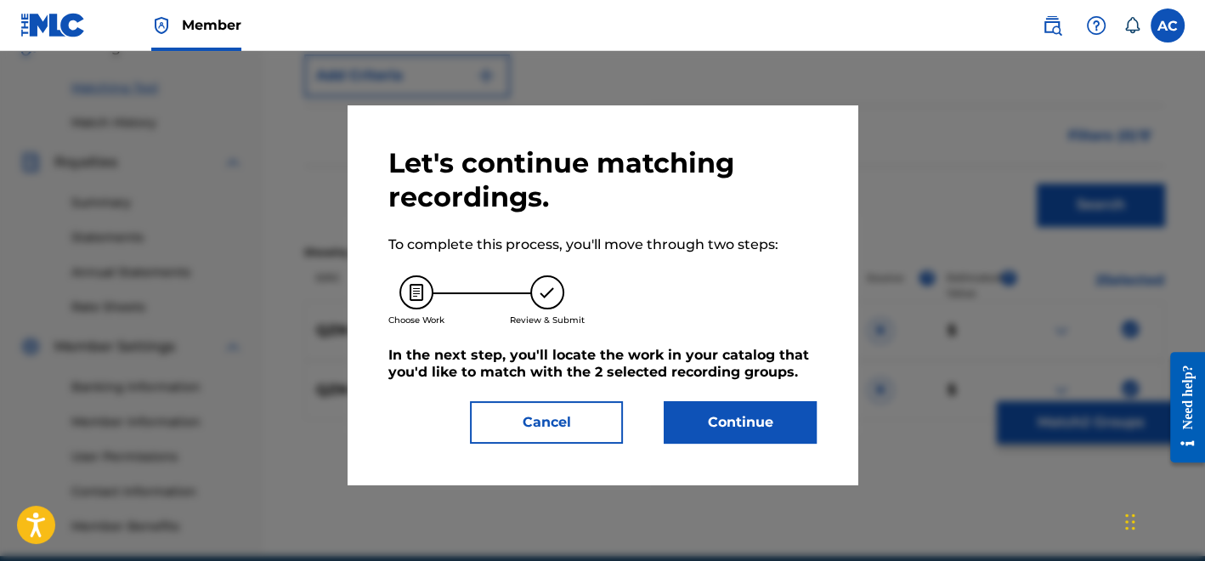
click at [746, 416] on button "Continue" at bounding box center [740, 422] width 153 height 42
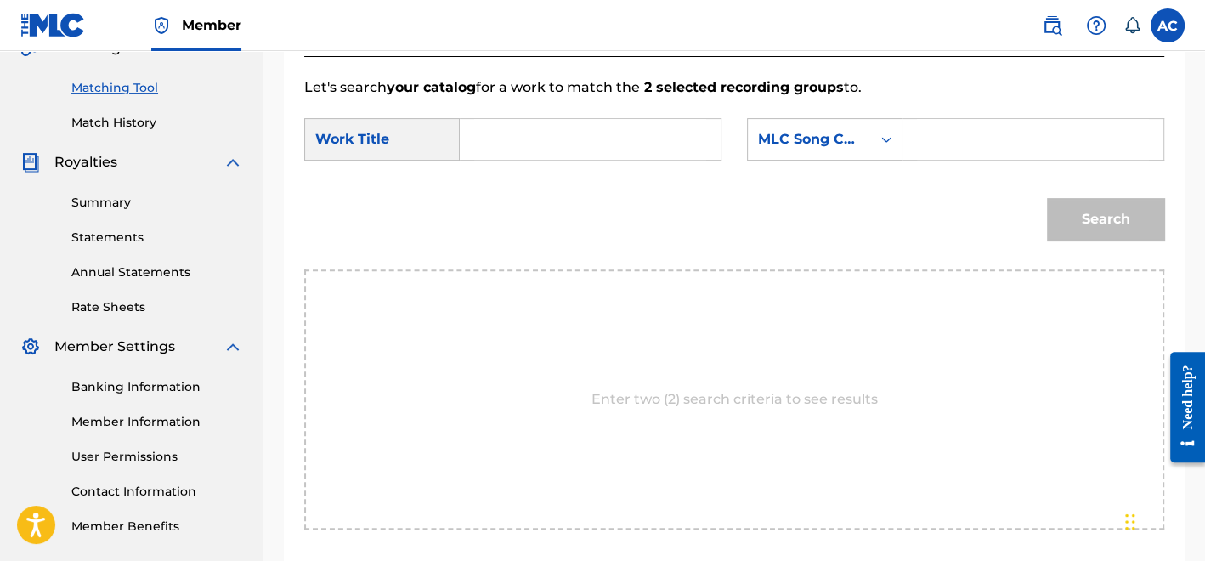
click at [619, 119] on input "Search Form" at bounding box center [590, 139] width 232 height 41
paste input "OTHERSIDE"
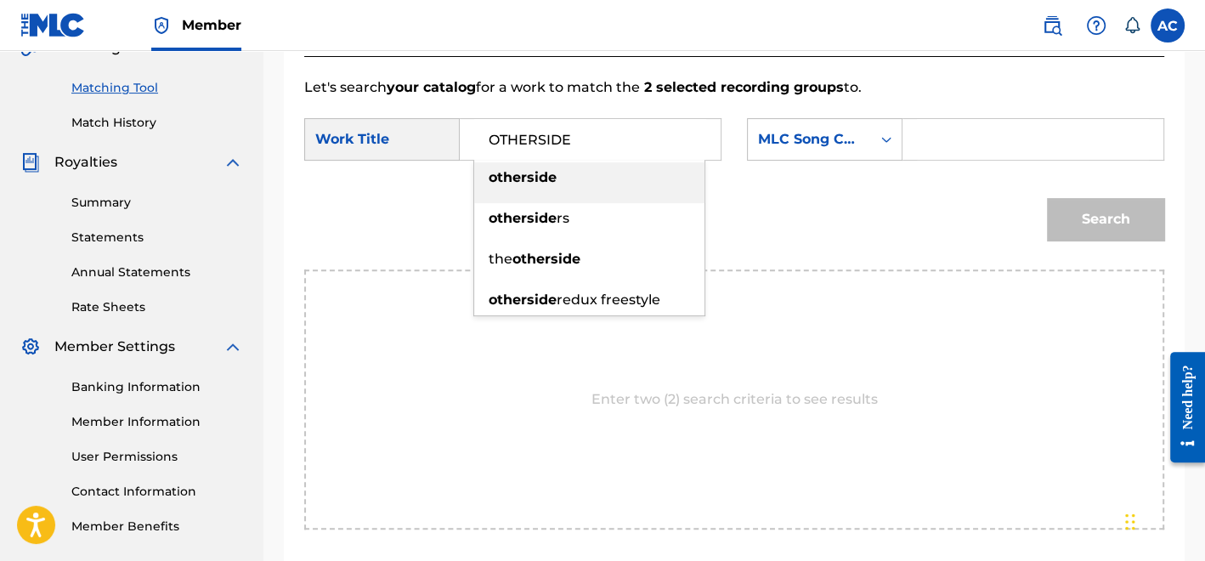
type input "OTHERSIDE"
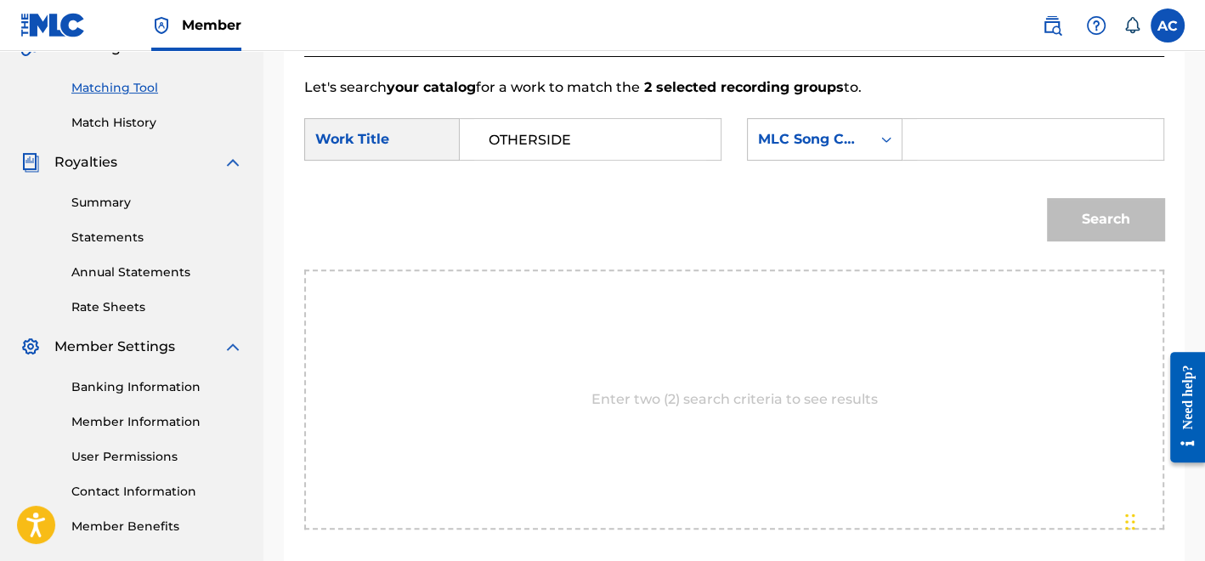
click at [1061, 149] on input "Search Form" at bounding box center [1033, 139] width 232 height 41
paste input "OM02GS"
type input "OM02GS"
click at [1052, 211] on button "Search" at bounding box center [1105, 219] width 117 height 42
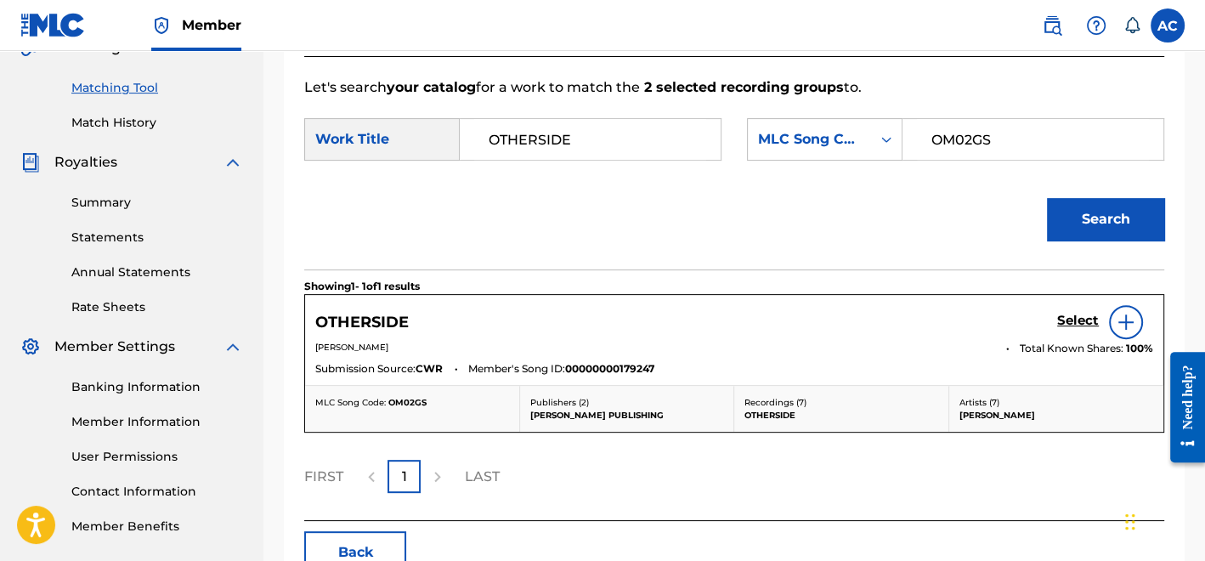
click at [1082, 331] on div "Select" at bounding box center [1105, 322] width 96 height 34
click at [1082, 325] on h5 "Select" at bounding box center [1078, 321] width 42 height 16
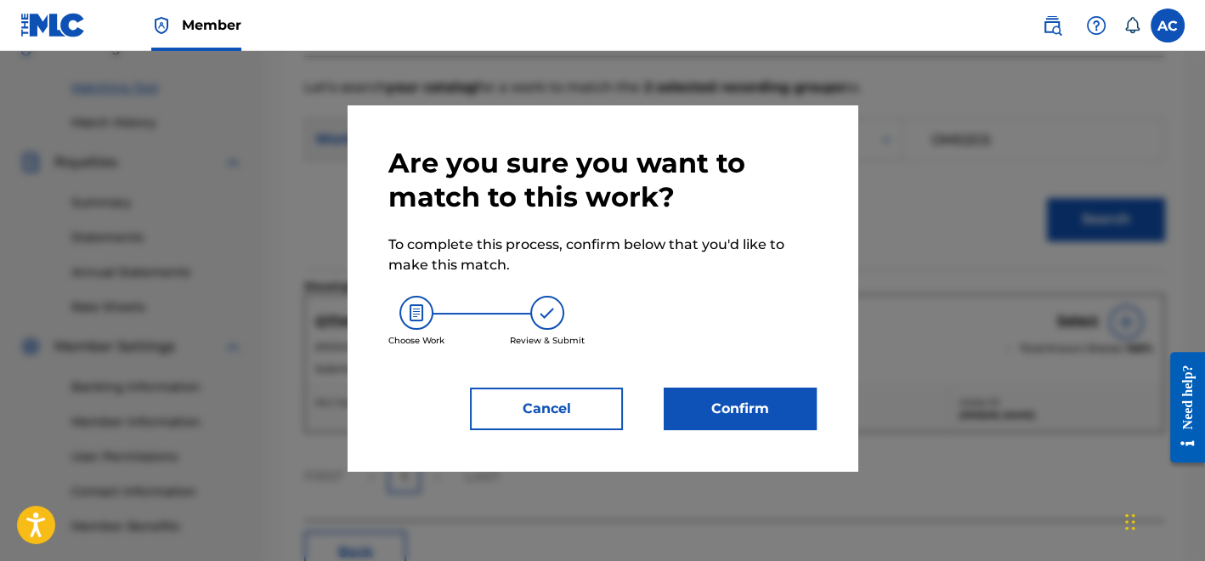
click at [791, 381] on div "Are you sure you want to match to this work? To complete this process, confirm …" at bounding box center [602, 288] width 428 height 284
click at [761, 413] on button "Confirm" at bounding box center [740, 408] width 153 height 42
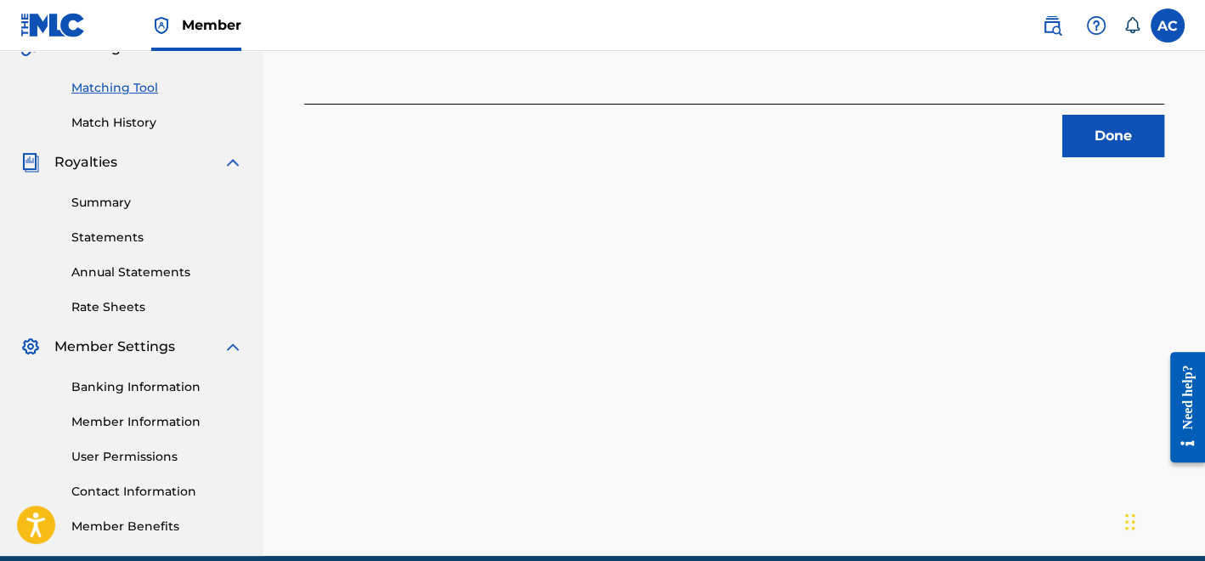
click at [1097, 144] on button "Done" at bounding box center [1113, 136] width 102 height 42
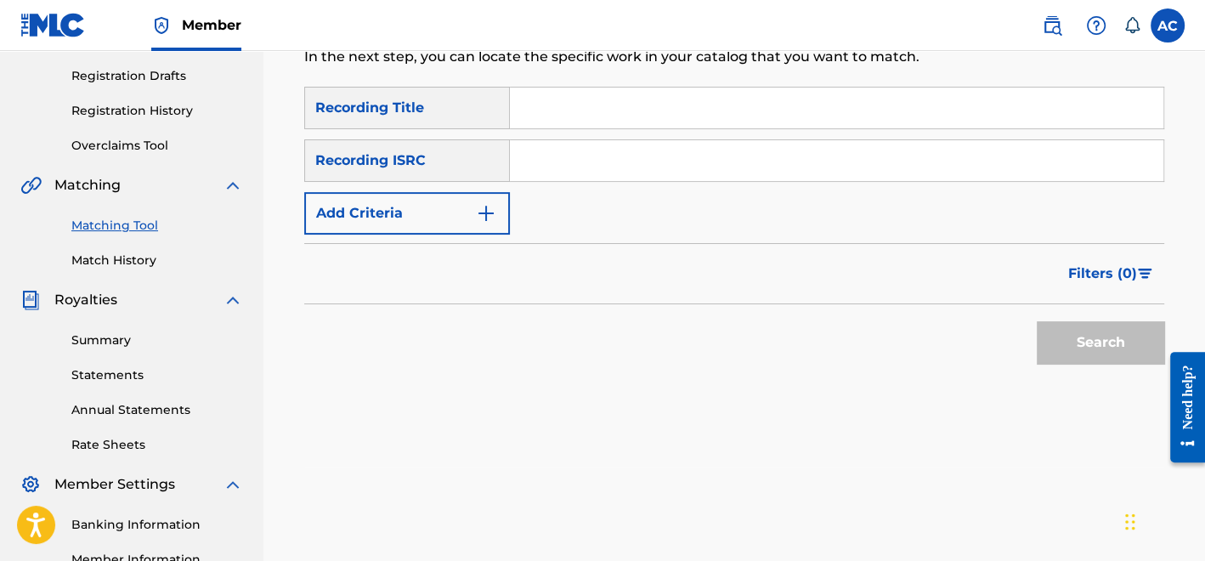
scroll to position [274, 0]
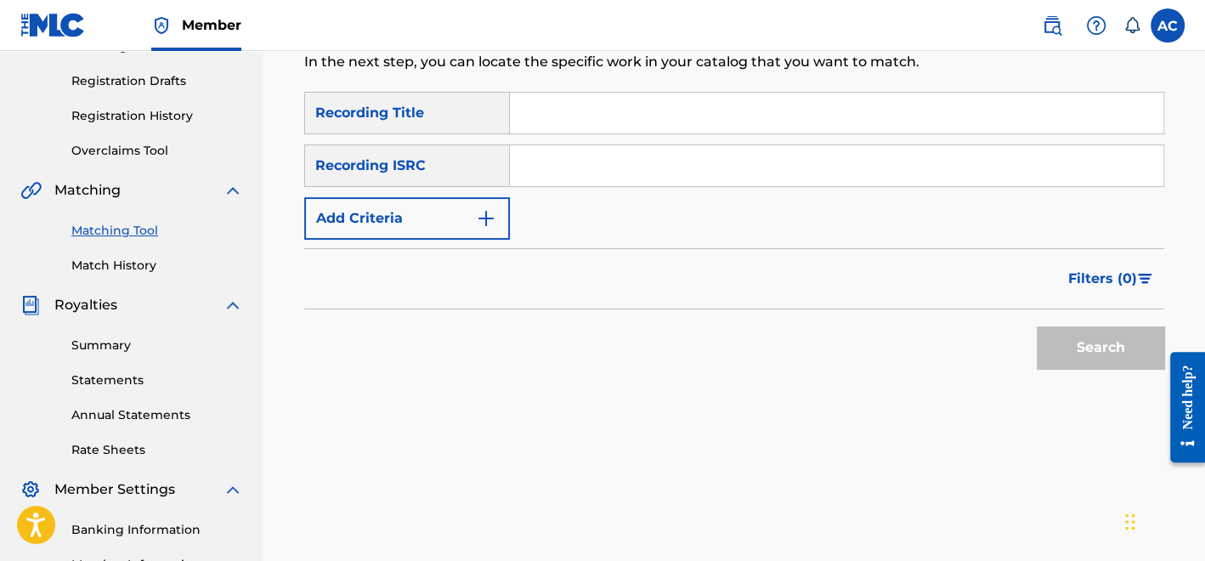
click at [548, 170] on input "Search Form" at bounding box center [836, 165] width 653 height 41
paste input "QZNMZ2441387"
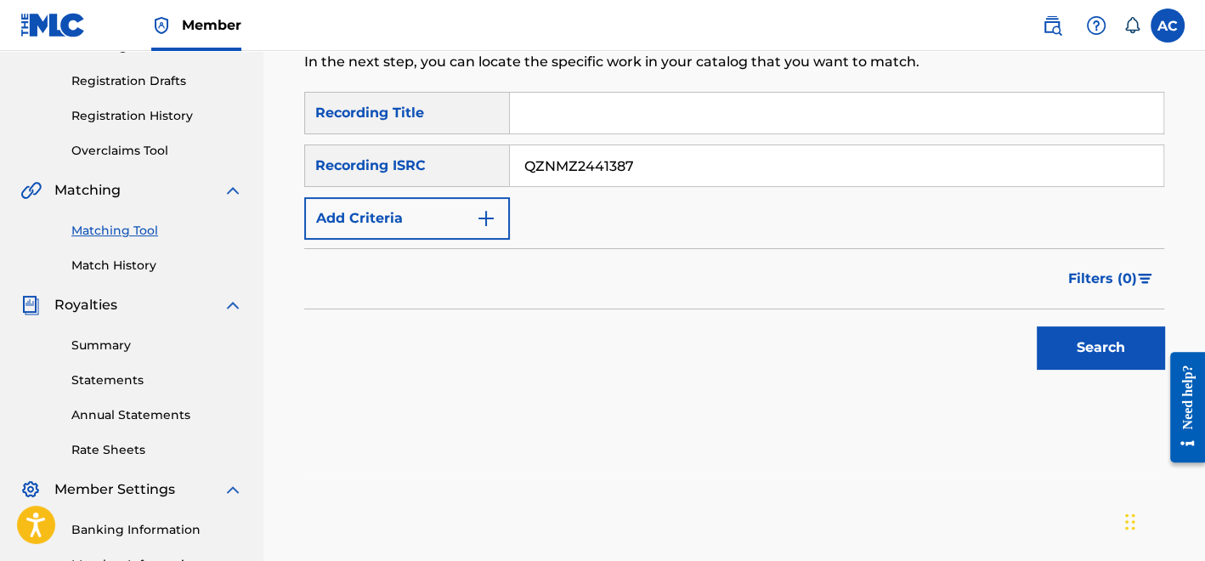
type input "QZNMZ2441387"
click at [1077, 342] on button "Search" at bounding box center [1100, 347] width 127 height 42
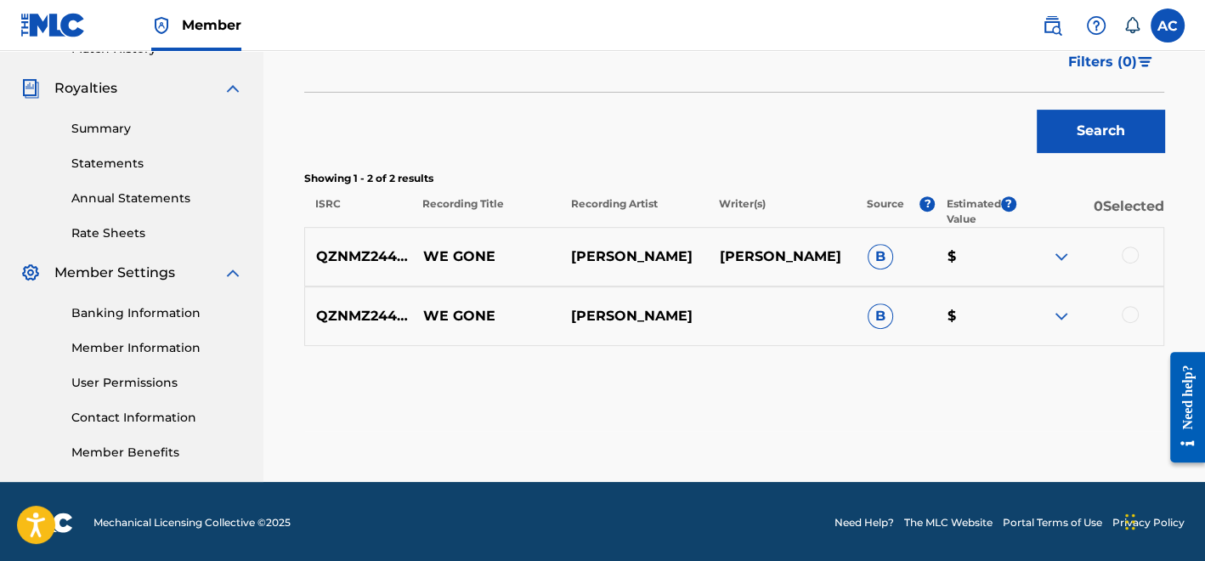
scroll to position [490, 0]
click at [1132, 257] on div at bounding box center [1130, 254] width 17 height 17
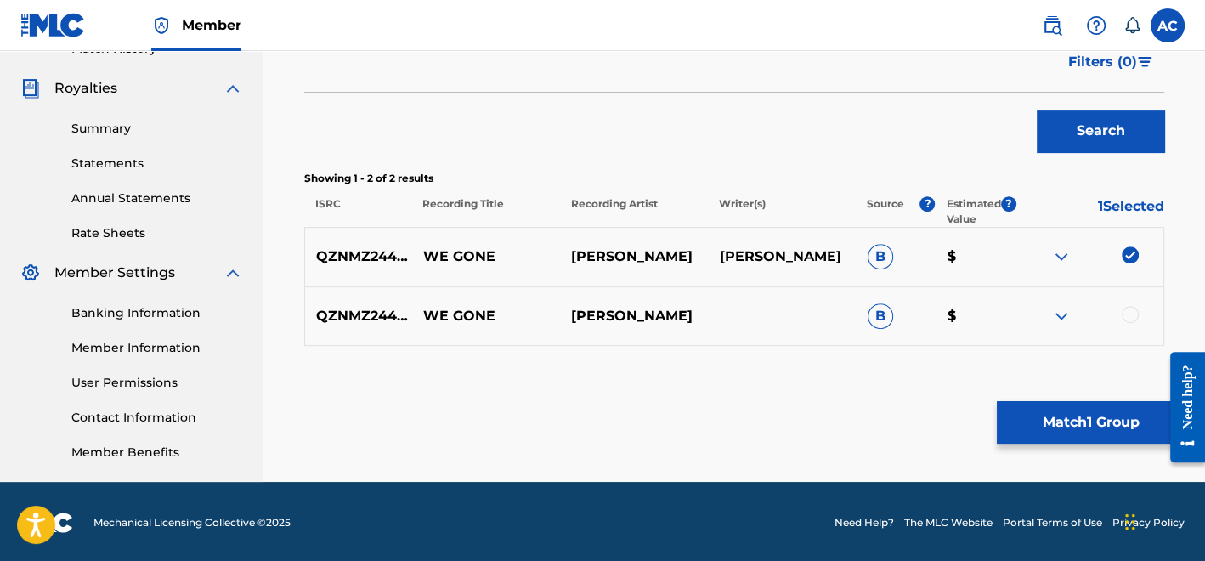
click at [1131, 314] on div at bounding box center [1130, 314] width 17 height 17
click at [1090, 426] on button "Match 2 Groups" at bounding box center [1091, 422] width 188 height 42
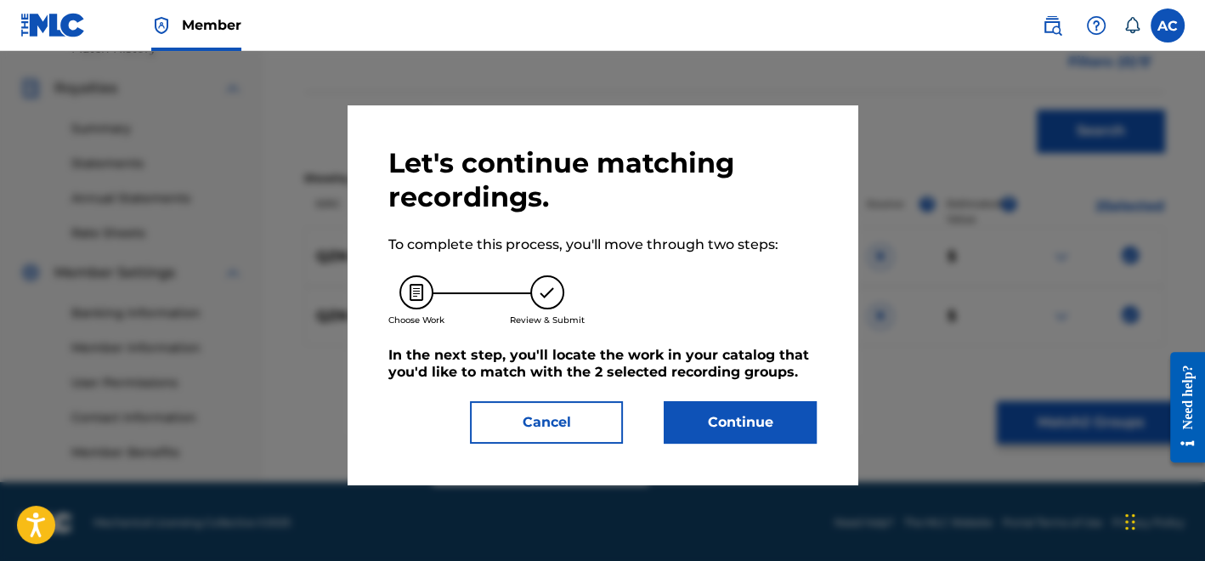
click at [755, 408] on button "Continue" at bounding box center [740, 422] width 153 height 42
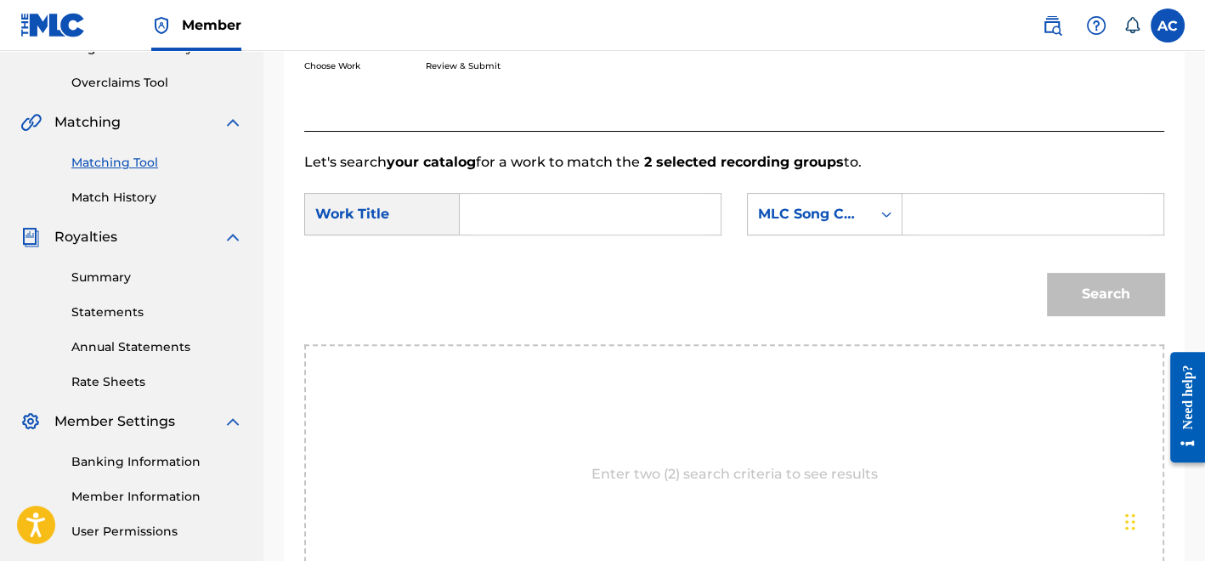
scroll to position [341, 0]
click at [619, 213] on input "Search Form" at bounding box center [590, 215] width 232 height 41
paste input "WE GONE"
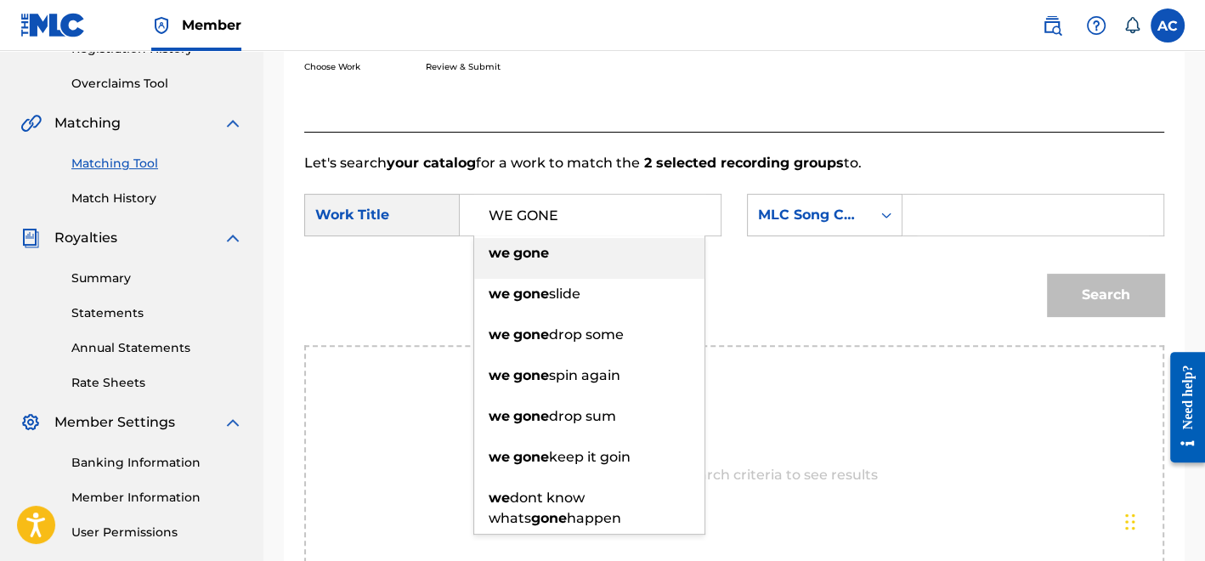
type input "WE GONE"
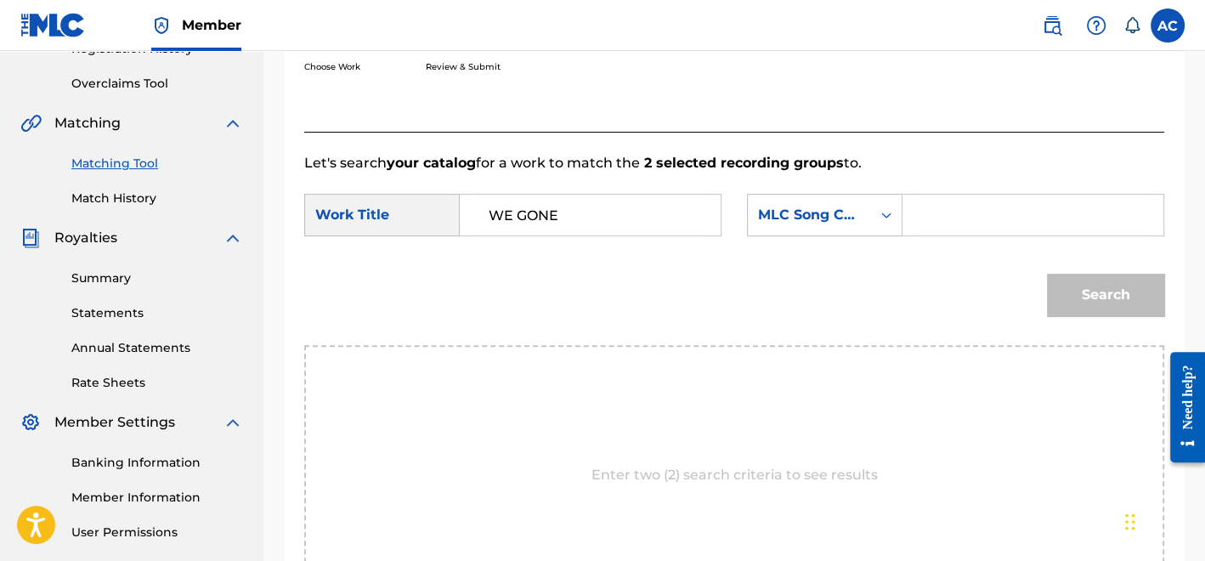
click at [1031, 210] on input "Search Form" at bounding box center [1033, 215] width 232 height 41
paste input "W59IZL"
type input "W59IZL"
click at [1065, 320] on div "Search" at bounding box center [1101, 291] width 126 height 68
click at [1069, 297] on button "Search" at bounding box center [1105, 295] width 117 height 42
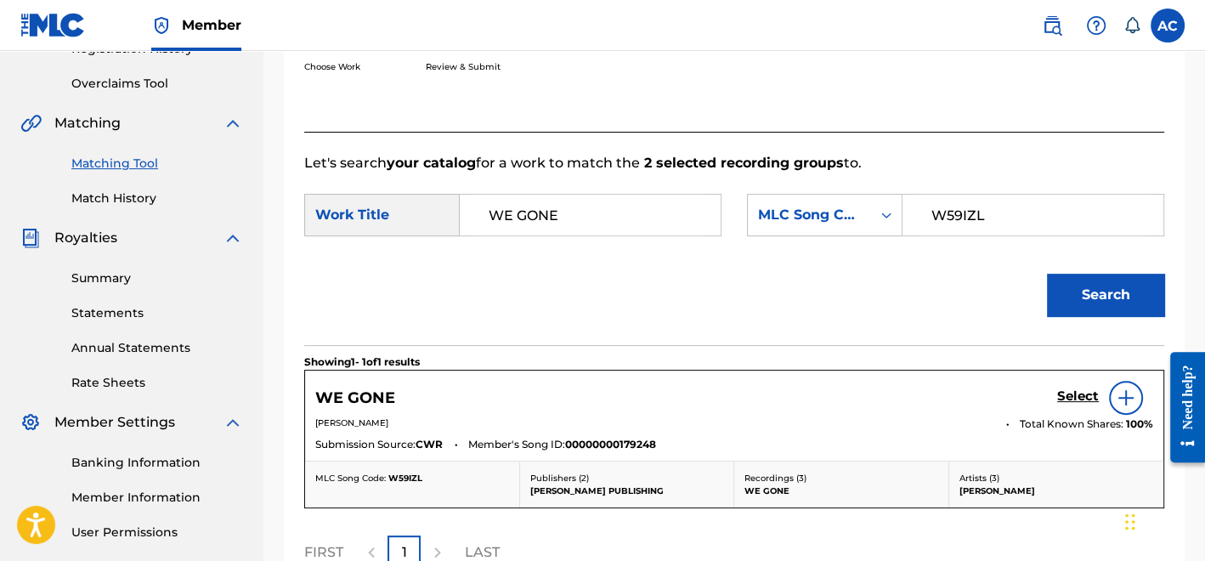
click at [1085, 394] on h5 "Select" at bounding box center [1078, 396] width 42 height 16
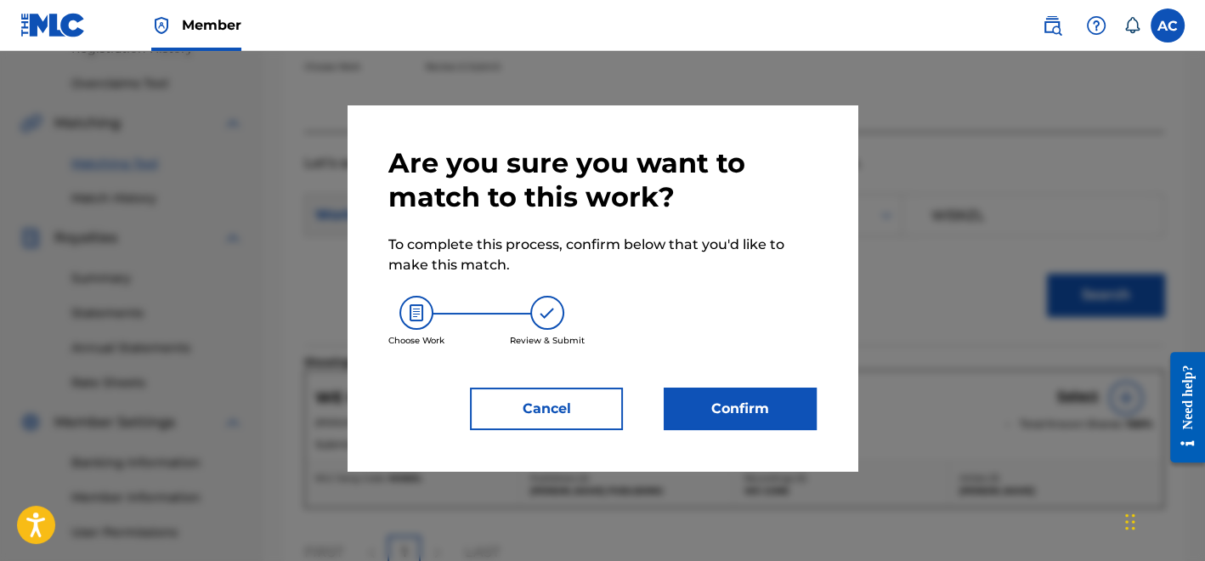
click at [709, 398] on button "Confirm" at bounding box center [740, 408] width 153 height 42
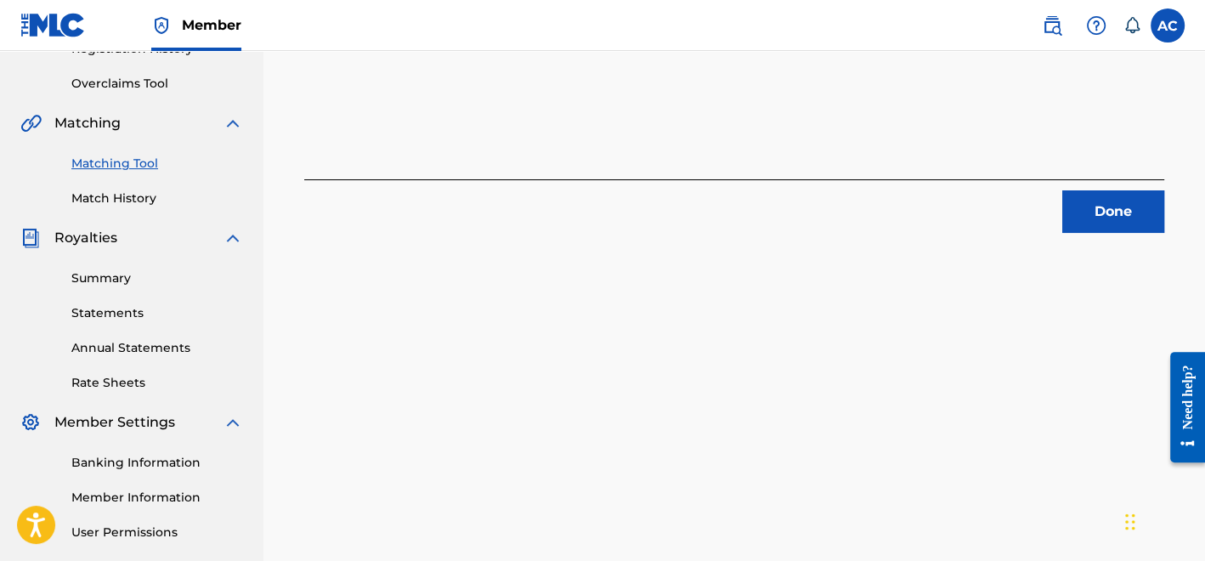
click at [1106, 214] on button "Done" at bounding box center [1113, 211] width 102 height 42
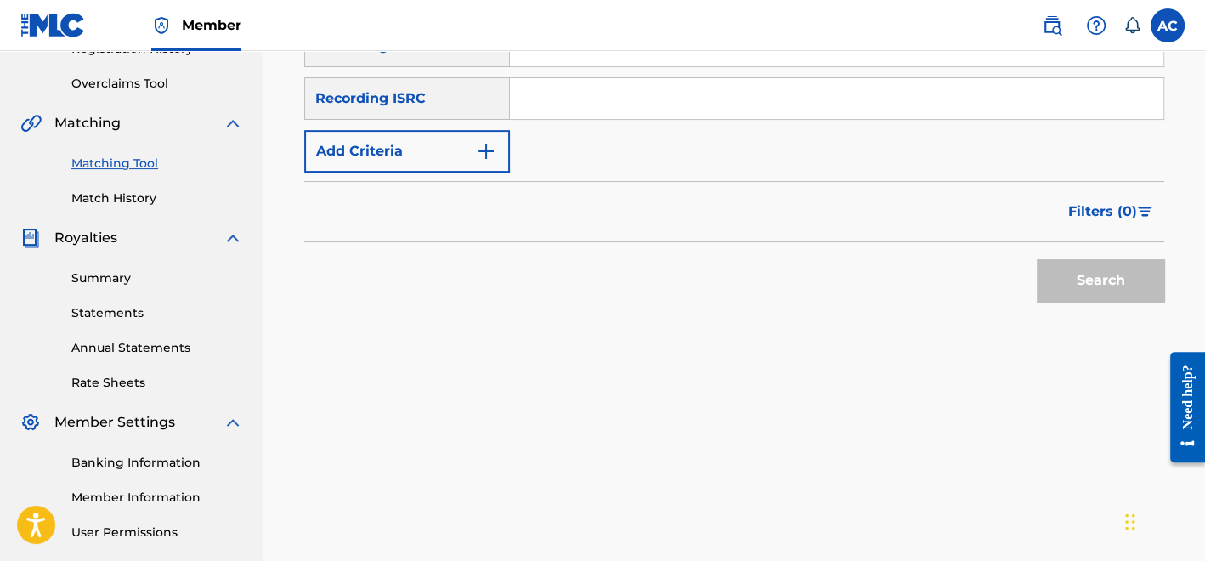
click at [569, 115] on input "Search Form" at bounding box center [836, 98] width 653 height 41
paste input "QZNMZ2441388"
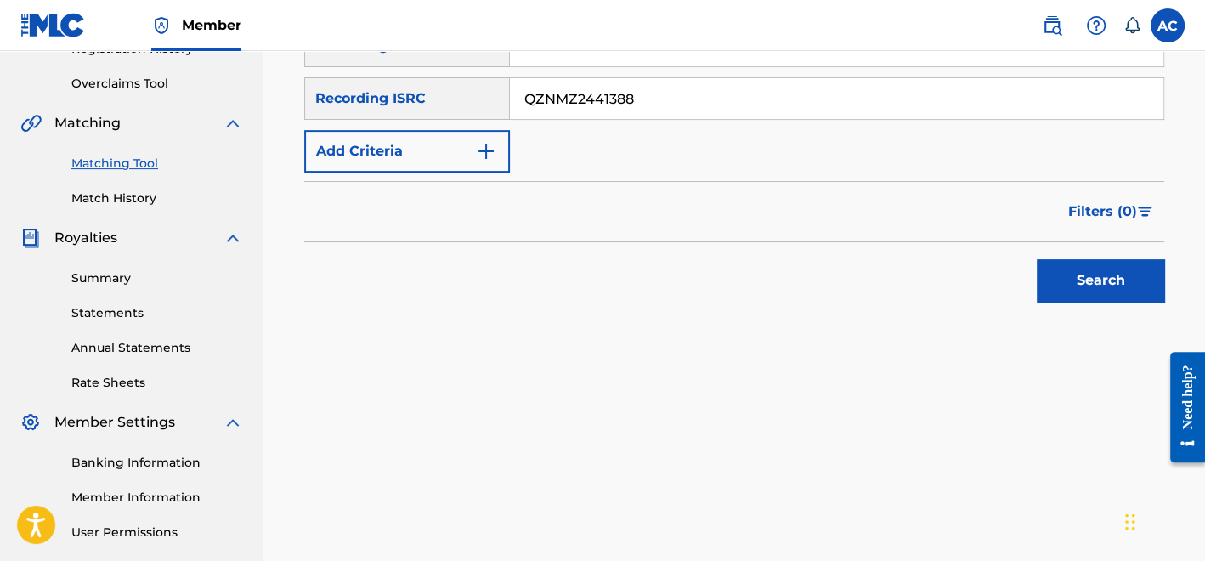
type input "QZNMZ2441388"
click at [1058, 292] on button "Search" at bounding box center [1100, 280] width 127 height 42
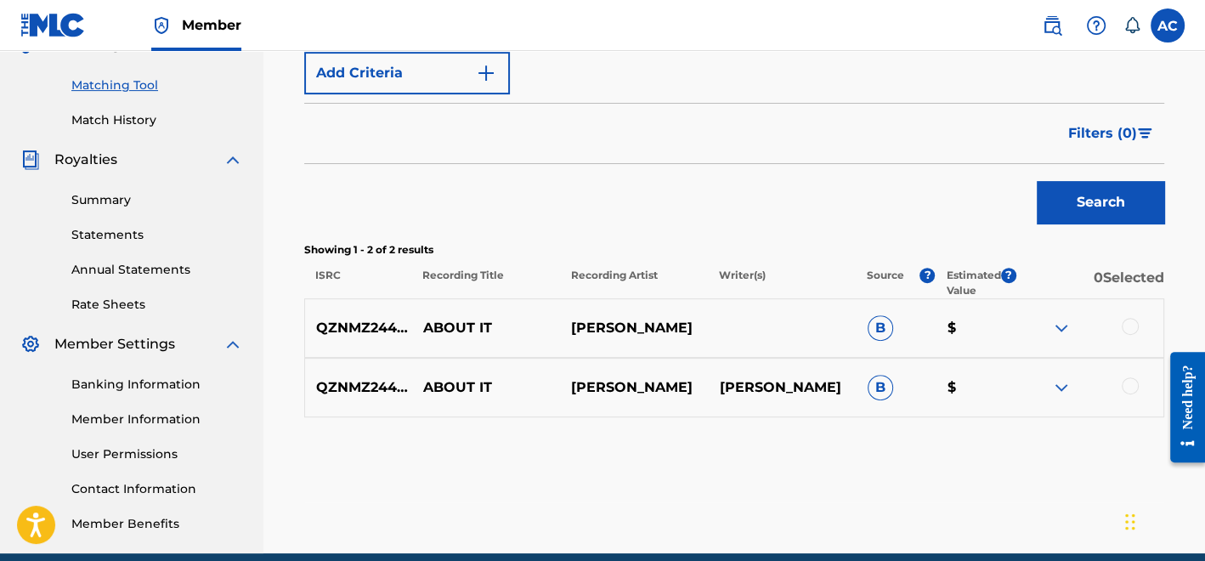
scroll to position [420, 0]
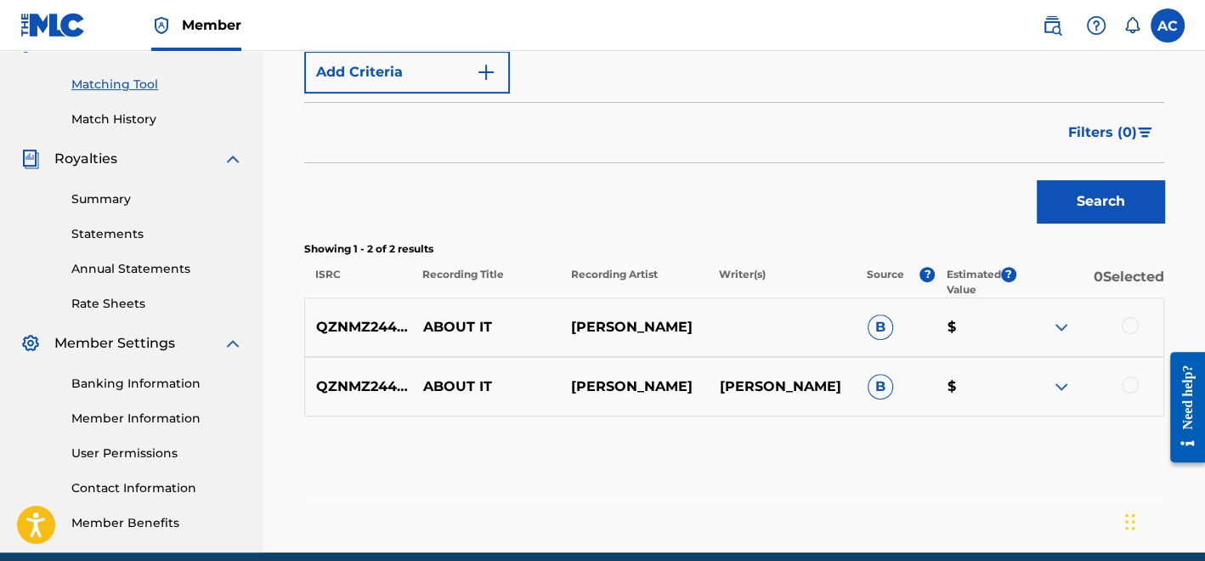
click at [1128, 321] on div at bounding box center [1130, 325] width 17 height 17
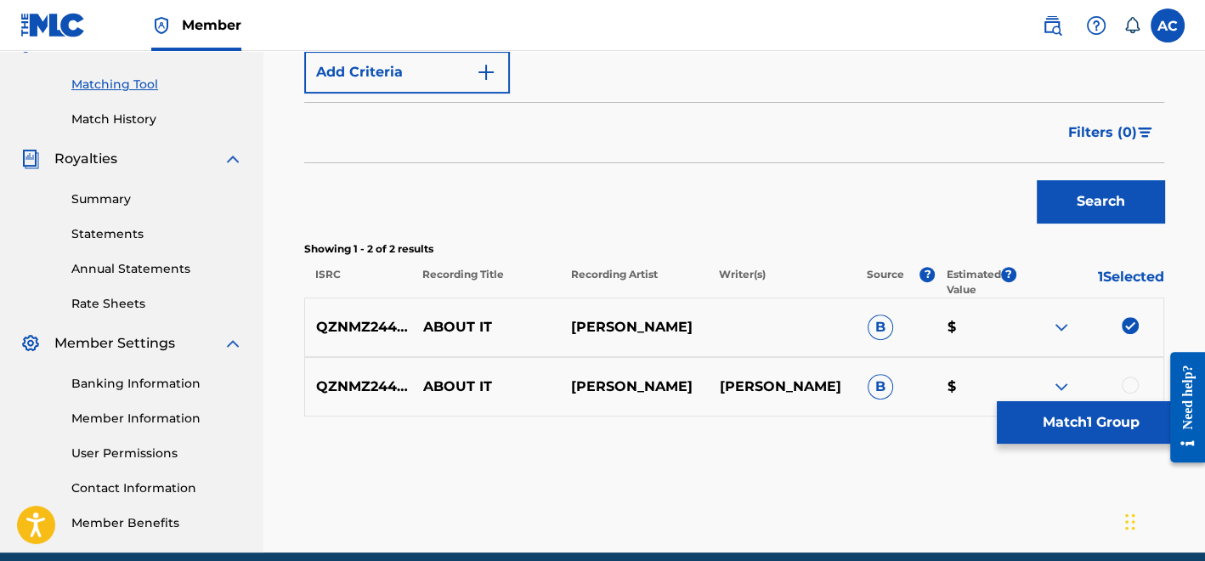
click at [1128, 386] on div at bounding box center [1130, 384] width 17 height 17
click at [1106, 440] on button "Match 2 Groups" at bounding box center [1091, 422] width 188 height 42
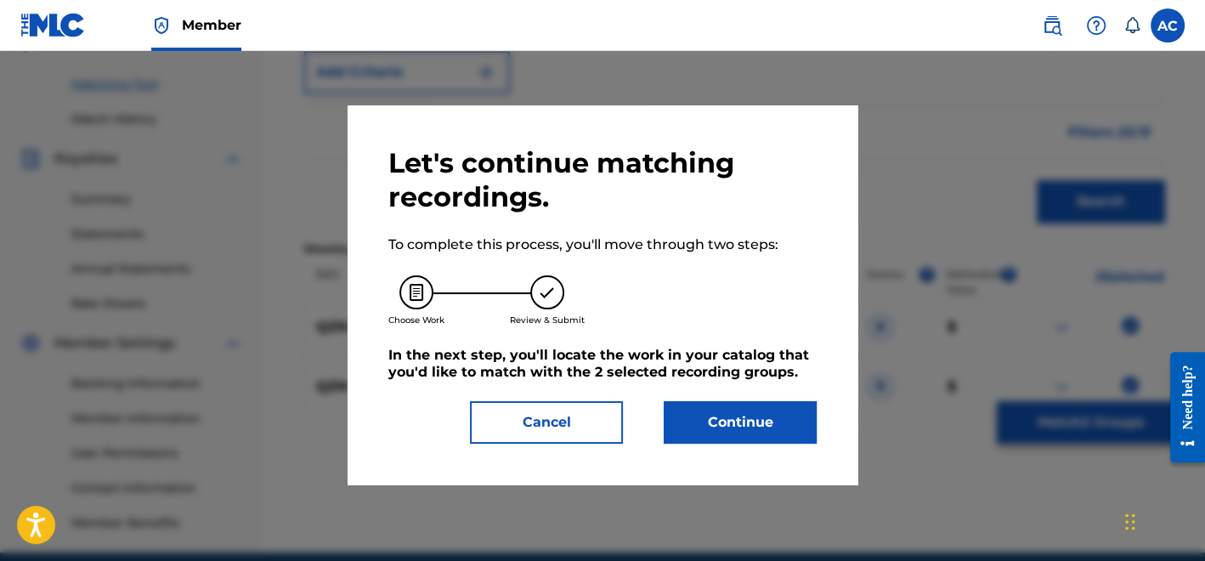
click at [783, 418] on button "Continue" at bounding box center [740, 422] width 153 height 42
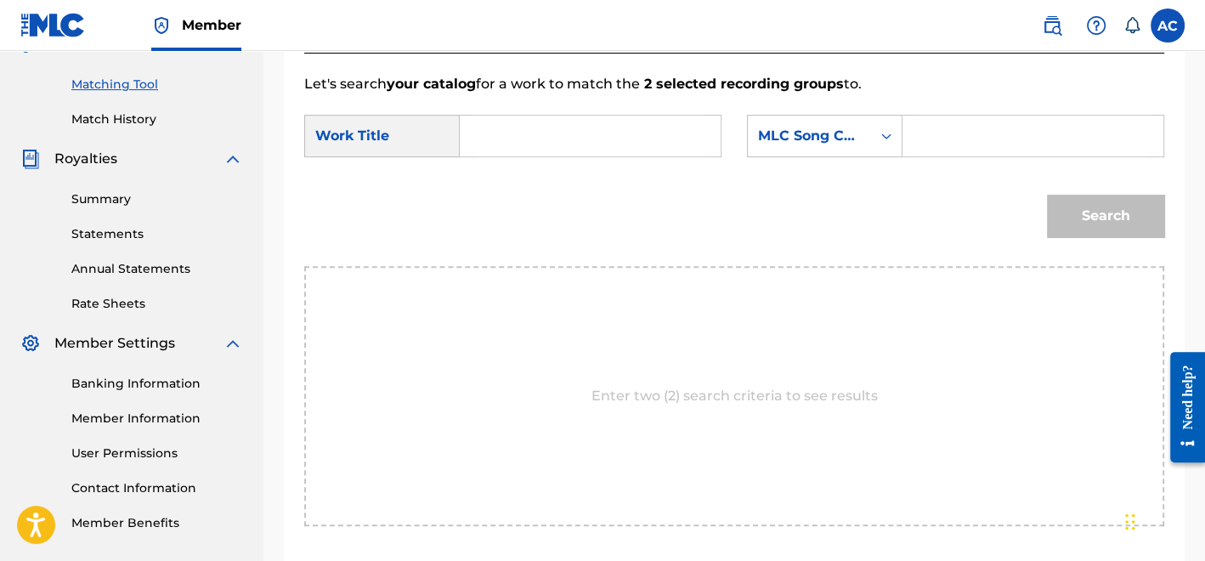
click at [570, 142] on input "Search Form" at bounding box center [590, 136] width 232 height 41
paste input "ABOUT IT"
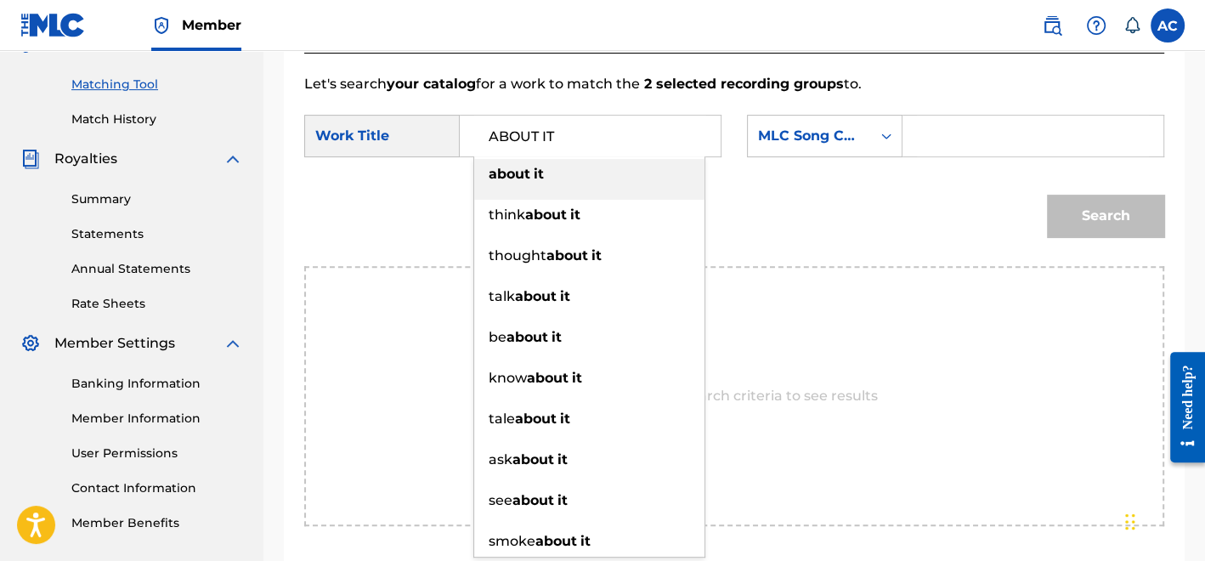
type input "ABOUT IT"
click at [979, 128] on input "Search Form" at bounding box center [1033, 136] width 232 height 41
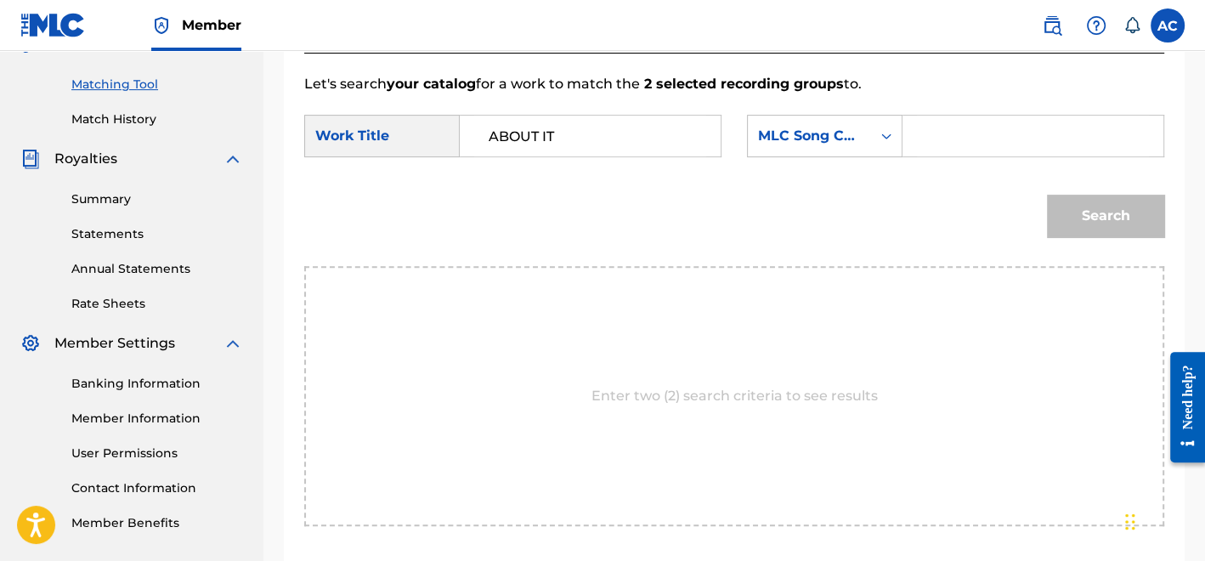
paste input "AY3RGO"
type input "AY3RGO"
drag, startPoint x: 1070, startPoint y: 219, endPoint x: 539, endPoint y: 290, distance: 535.7
click at [539, 290] on div "Enter two (2) search criteria to see results" at bounding box center [734, 396] width 860 height 260
click at [1107, 224] on button "Search" at bounding box center [1105, 216] width 117 height 42
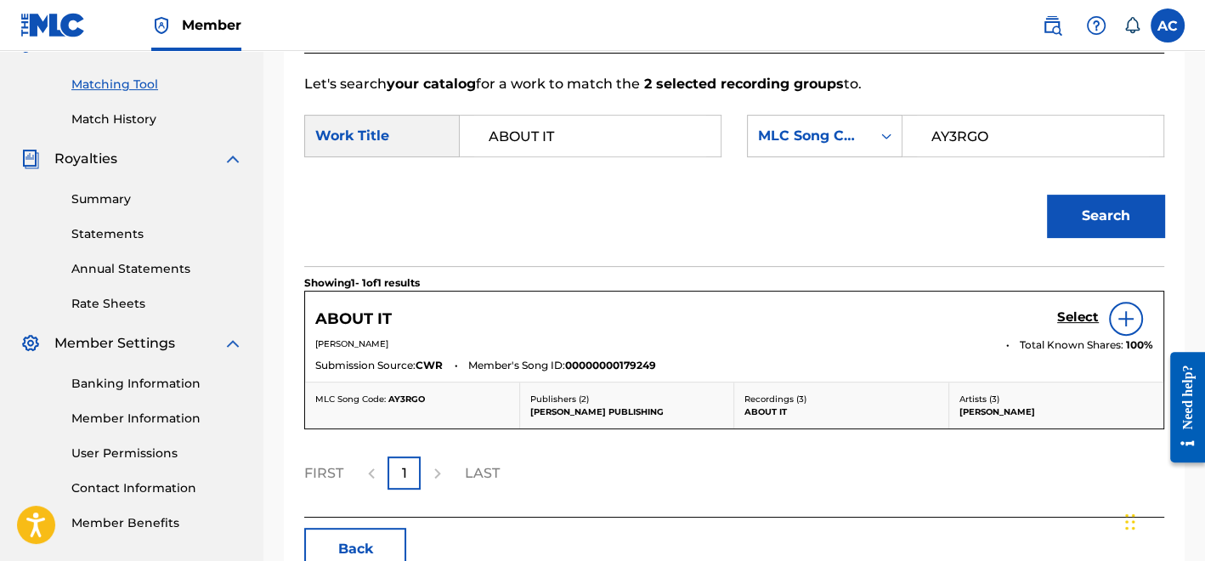
click at [1081, 316] on h5 "Select" at bounding box center [1078, 317] width 42 height 16
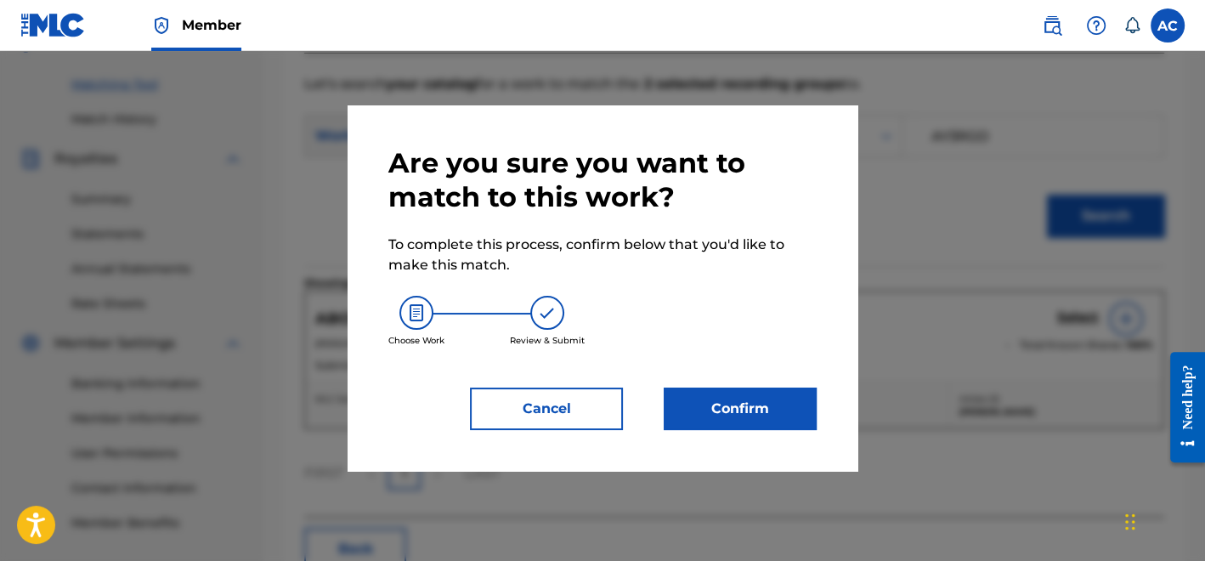
click at [737, 416] on button "Confirm" at bounding box center [740, 408] width 153 height 42
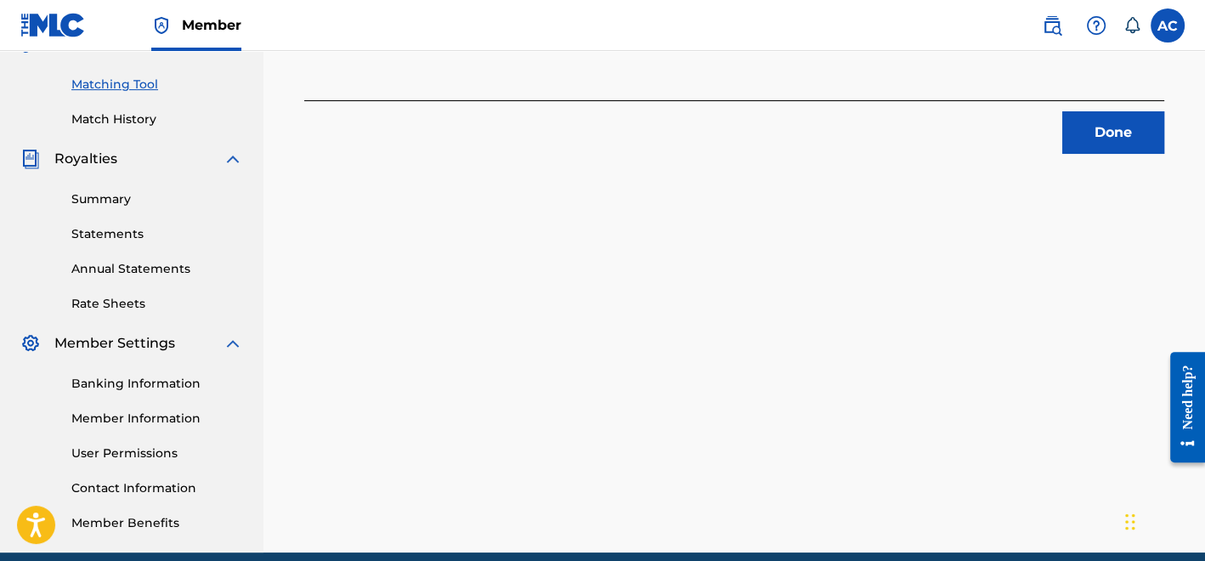
click at [1088, 131] on button "Done" at bounding box center [1113, 132] width 102 height 42
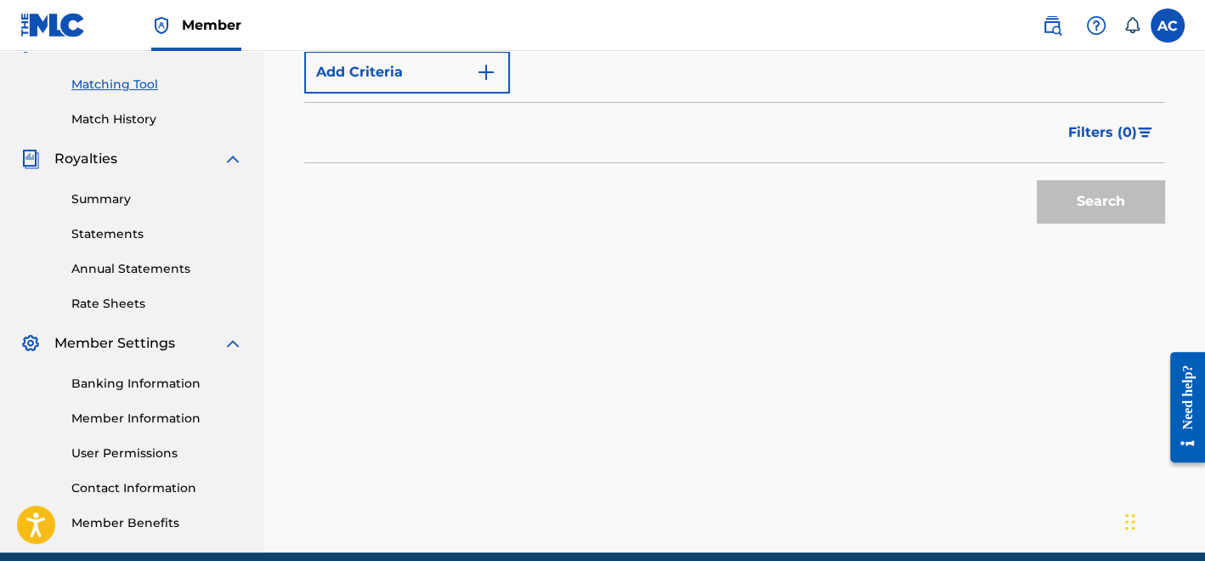
scroll to position [198, 0]
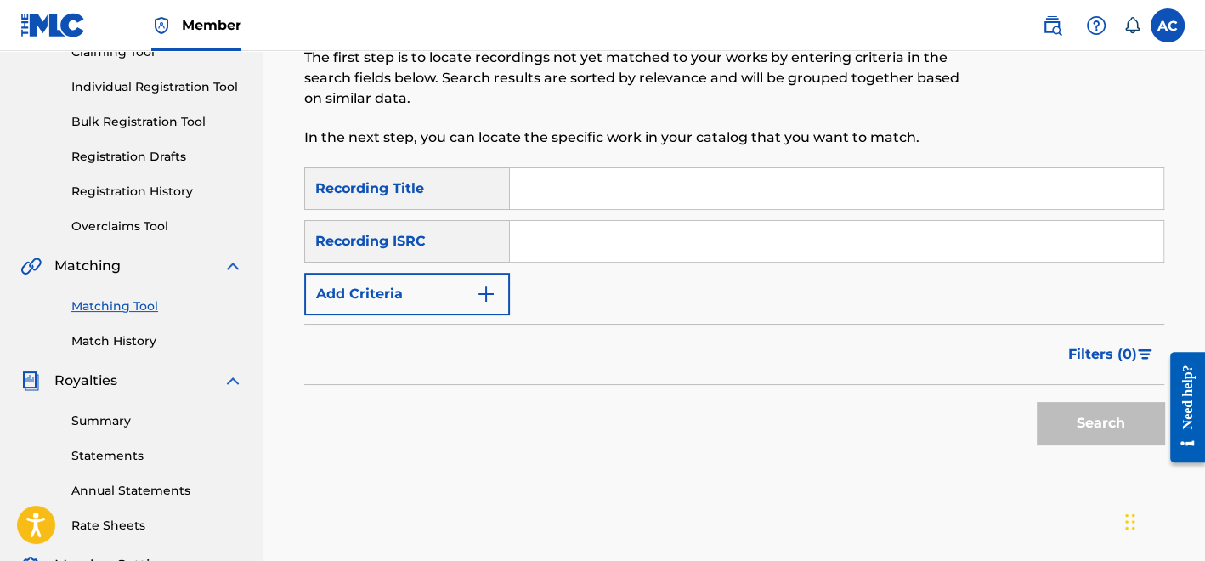
click at [680, 238] on input "Search Form" at bounding box center [836, 241] width 653 height 41
paste input "QZNMZ2441389"
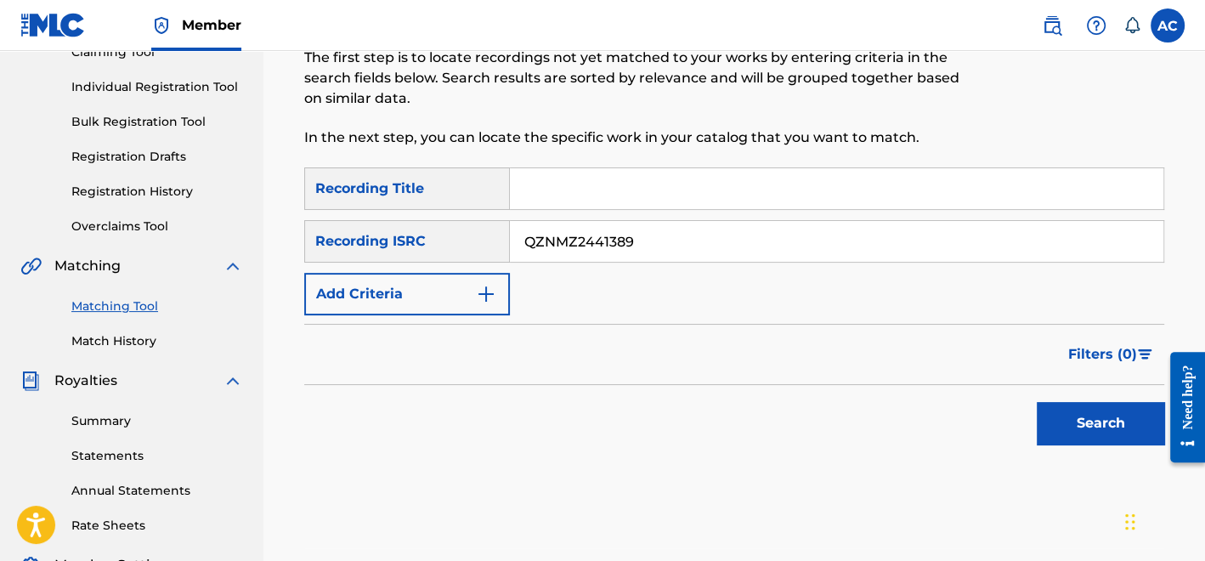
type input "QZNMZ2441389"
click at [1089, 406] on button "Search" at bounding box center [1100, 423] width 127 height 42
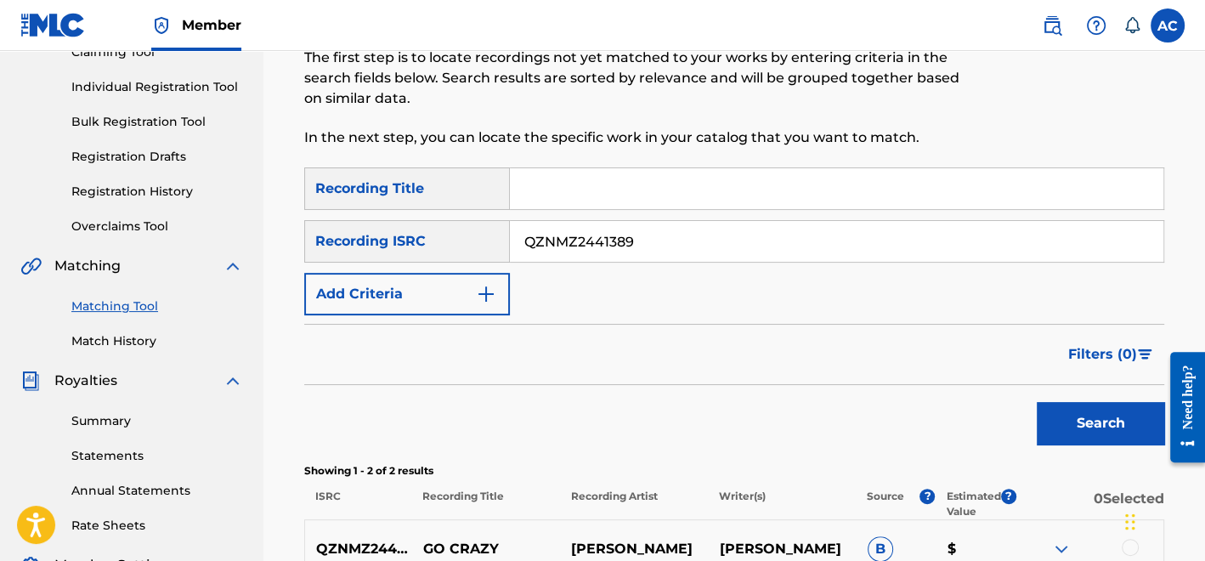
scroll to position [493, 0]
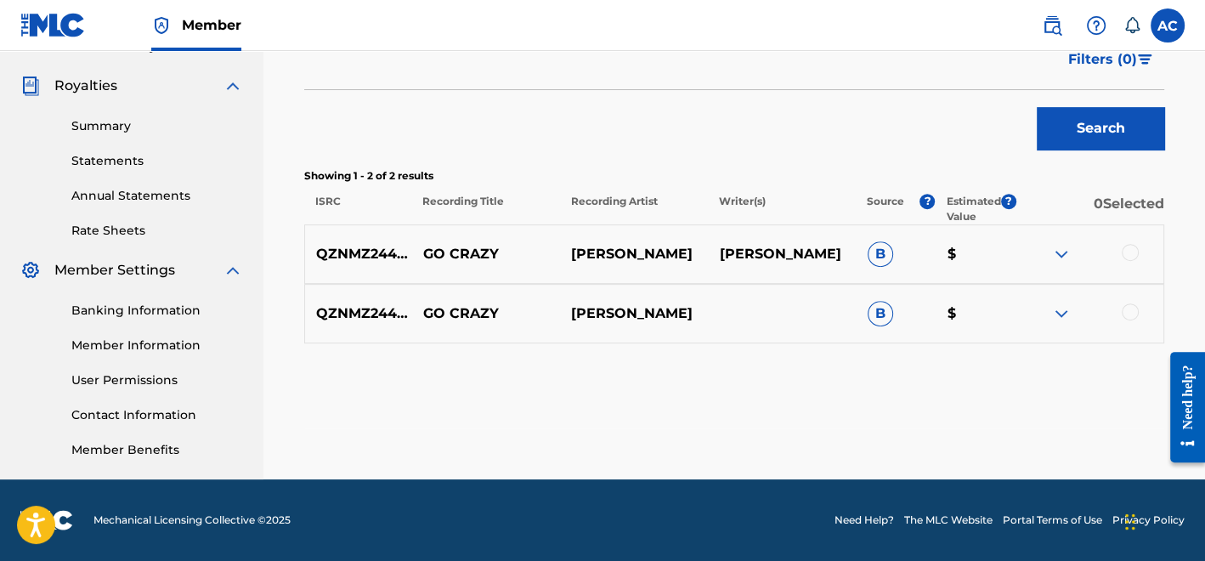
click at [1133, 248] on div at bounding box center [1130, 252] width 17 height 17
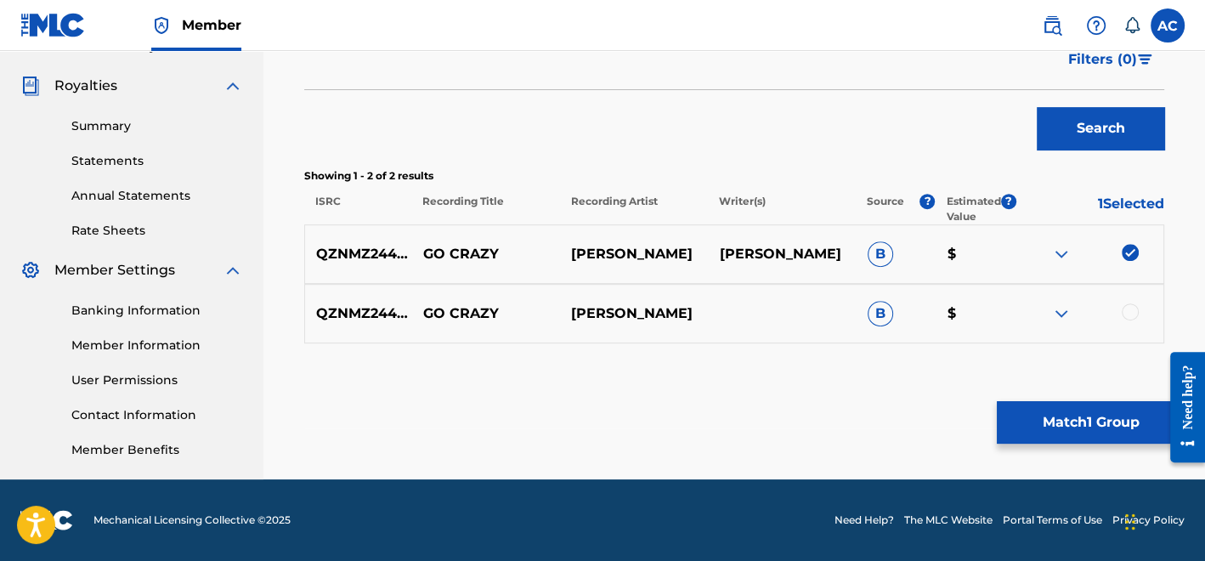
click at [1128, 312] on div at bounding box center [1130, 311] width 17 height 17
click at [1099, 414] on button "Match 2 Groups" at bounding box center [1091, 422] width 188 height 42
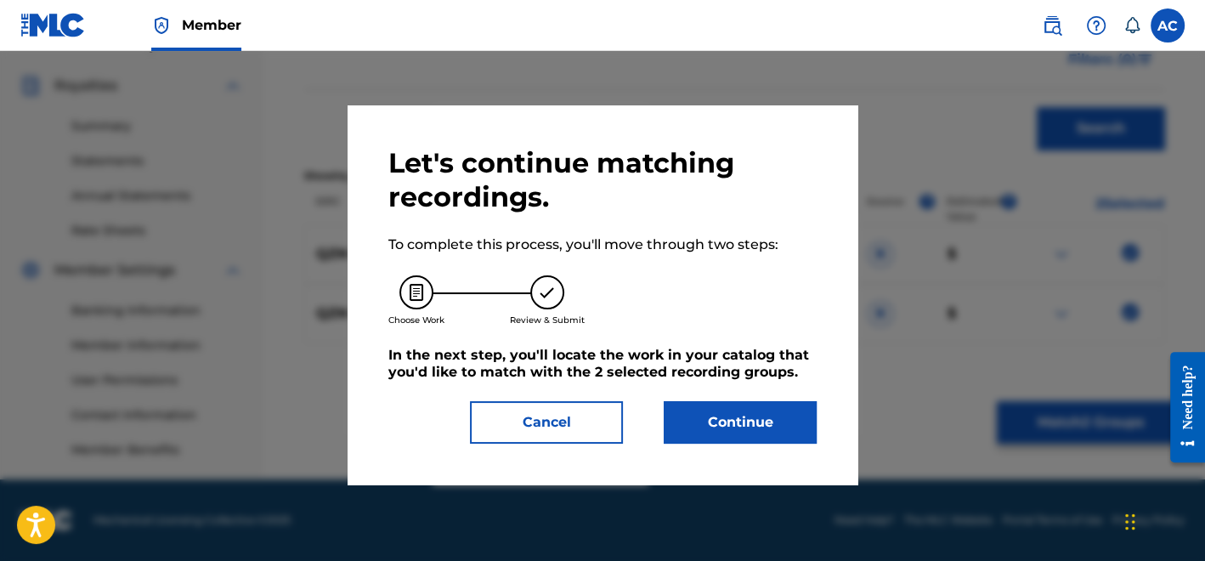
click at [767, 426] on button "Continue" at bounding box center [740, 422] width 153 height 42
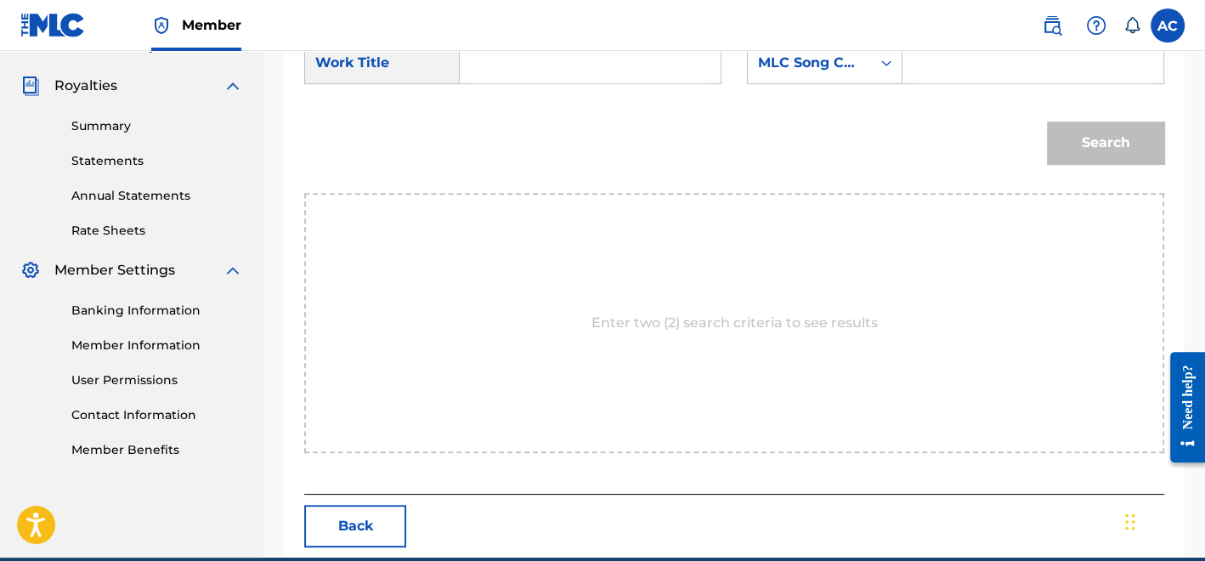
scroll to position [302, 0]
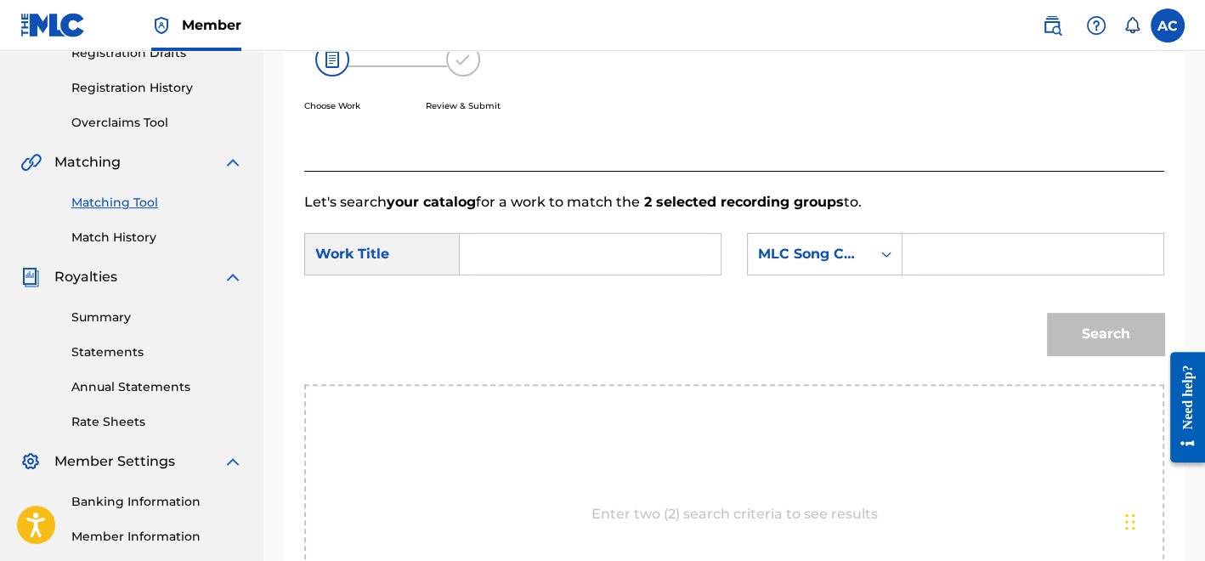
click at [659, 263] on input "Search Form" at bounding box center [590, 254] width 232 height 41
paste input "GO CRAZY"
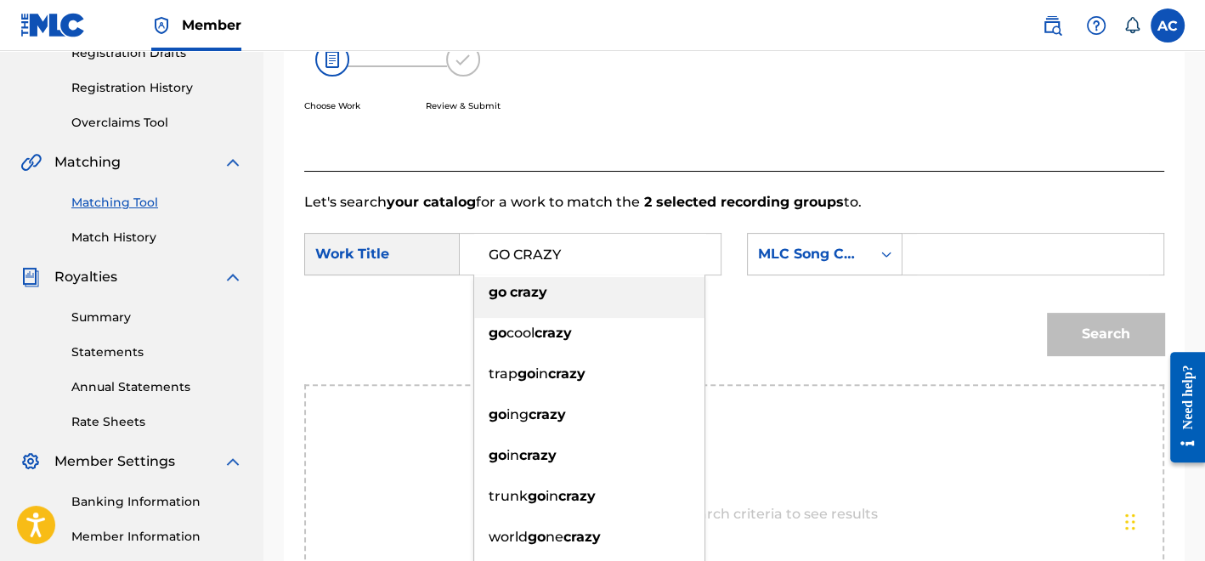
type input "GO CRAZY"
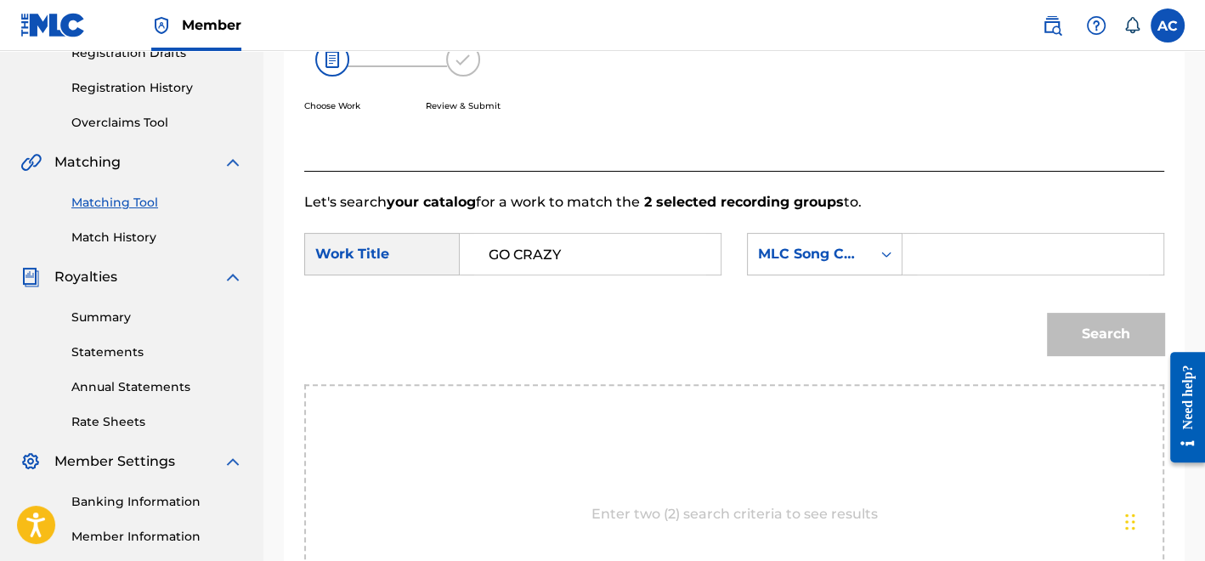
click at [927, 244] on input "Search Form" at bounding box center [1033, 254] width 232 height 41
paste input "GC1V05"
type input "GC1V05"
click at [1096, 355] on div "Search" at bounding box center [1101, 330] width 126 height 68
click at [1096, 348] on button "Search" at bounding box center [1105, 334] width 117 height 42
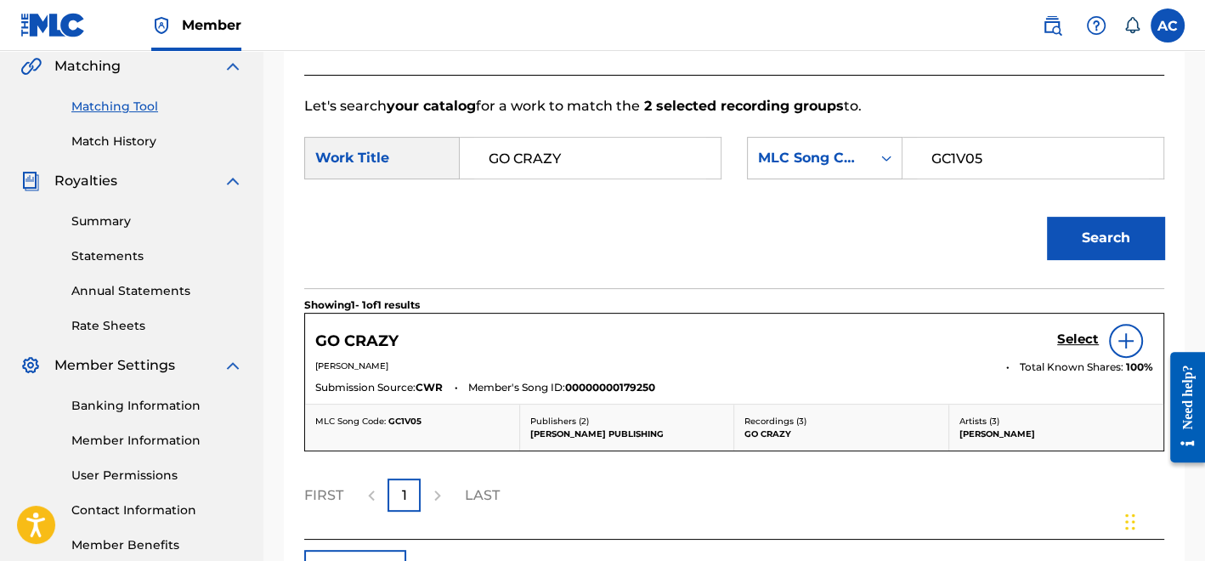
scroll to position [403, 0]
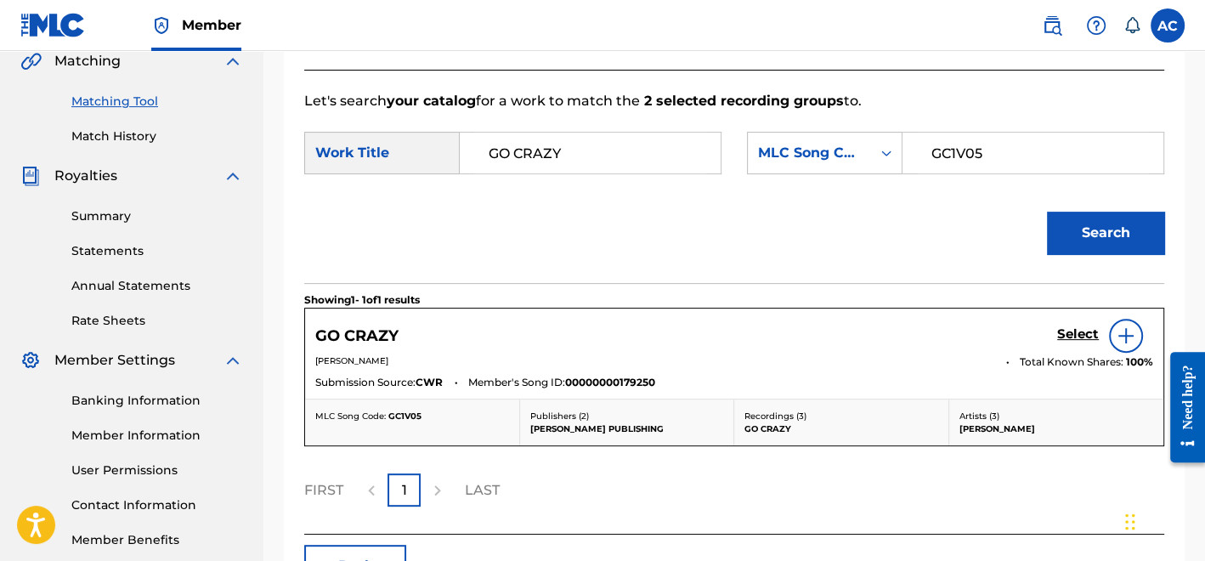
click at [1063, 336] on h5 "Select" at bounding box center [1078, 334] width 42 height 16
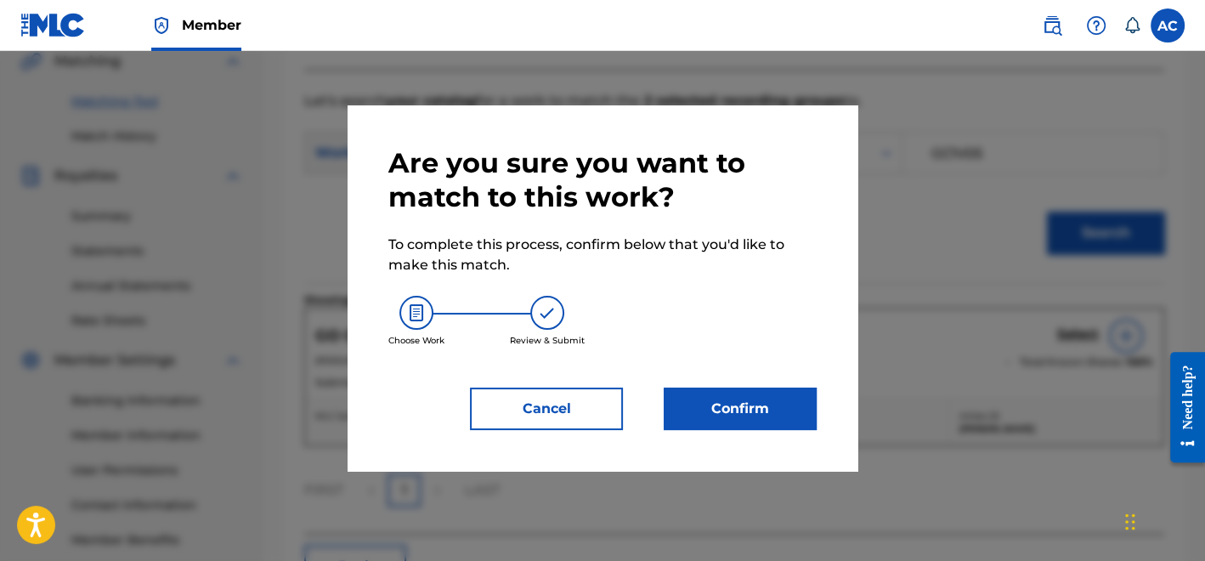
click at [774, 424] on button "Confirm" at bounding box center [740, 408] width 153 height 42
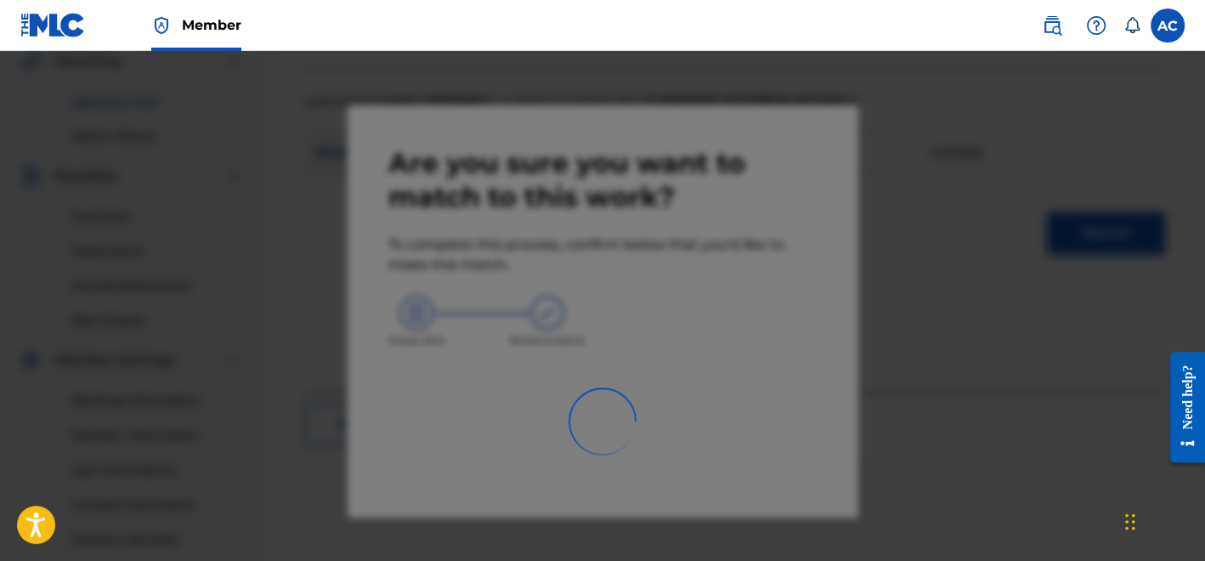
scroll to position [493, 0]
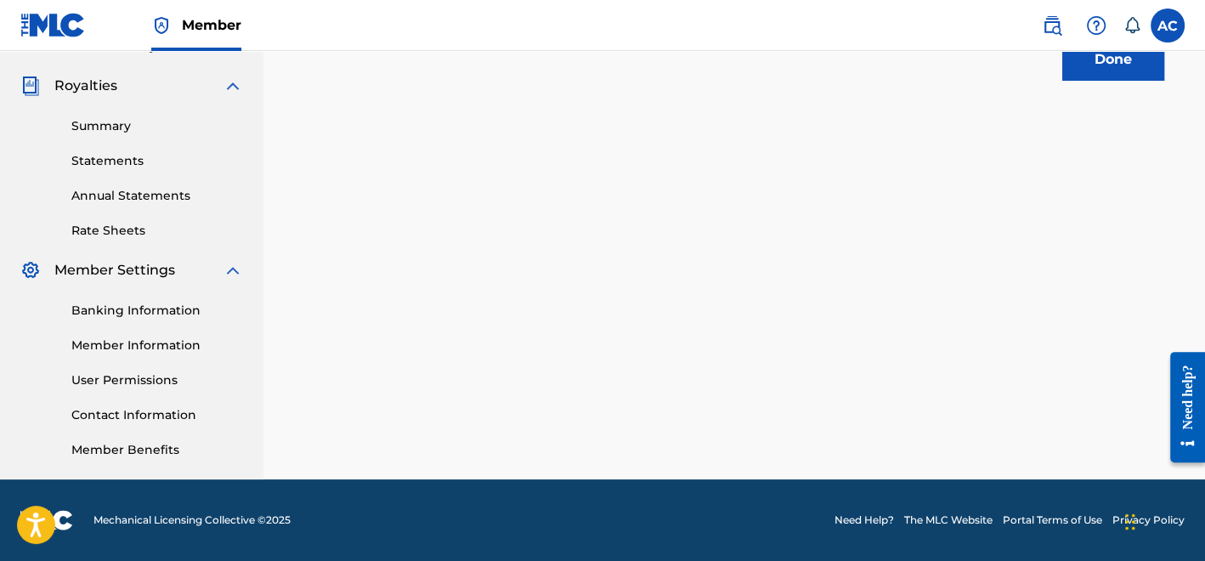
click at [1103, 59] on button "Done" at bounding box center [1113, 59] width 102 height 42
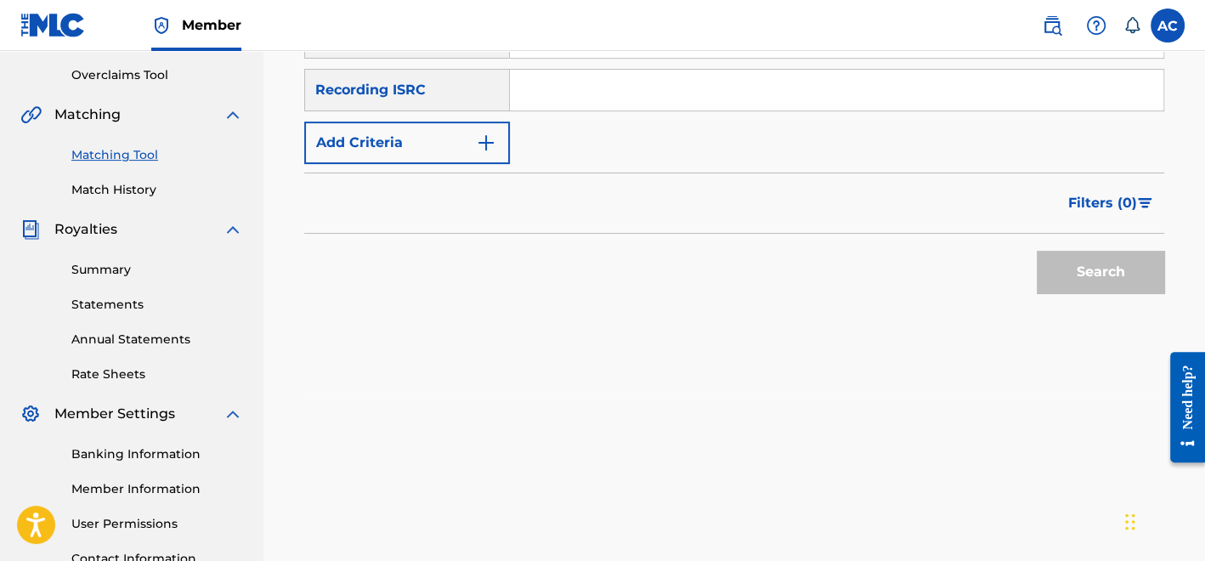
scroll to position [337, 0]
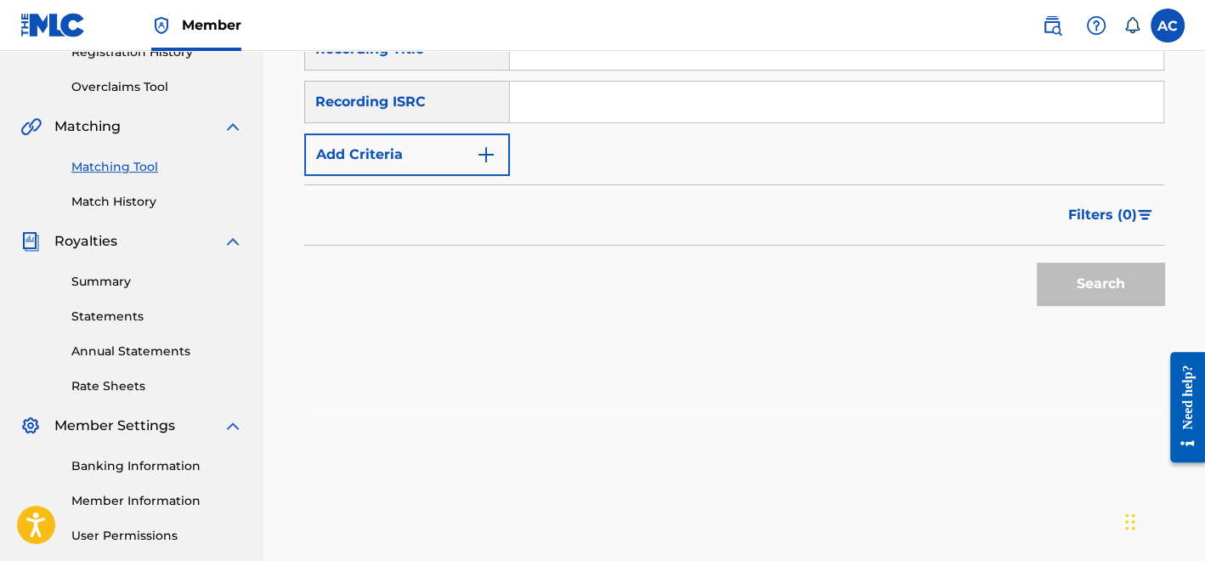
click at [621, 102] on input "Search Form" at bounding box center [836, 102] width 653 height 41
paste input "QZNMZ2441390"
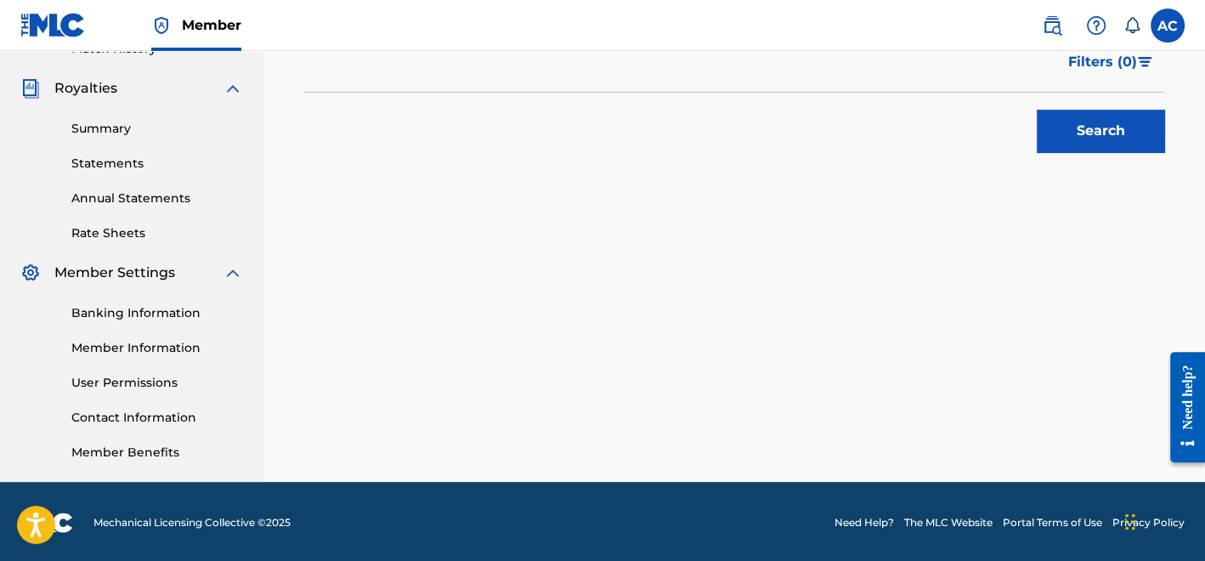
scroll to position [490, 0]
type input "QZNMZ2441390"
click at [1085, 125] on button "Search" at bounding box center [1100, 131] width 127 height 42
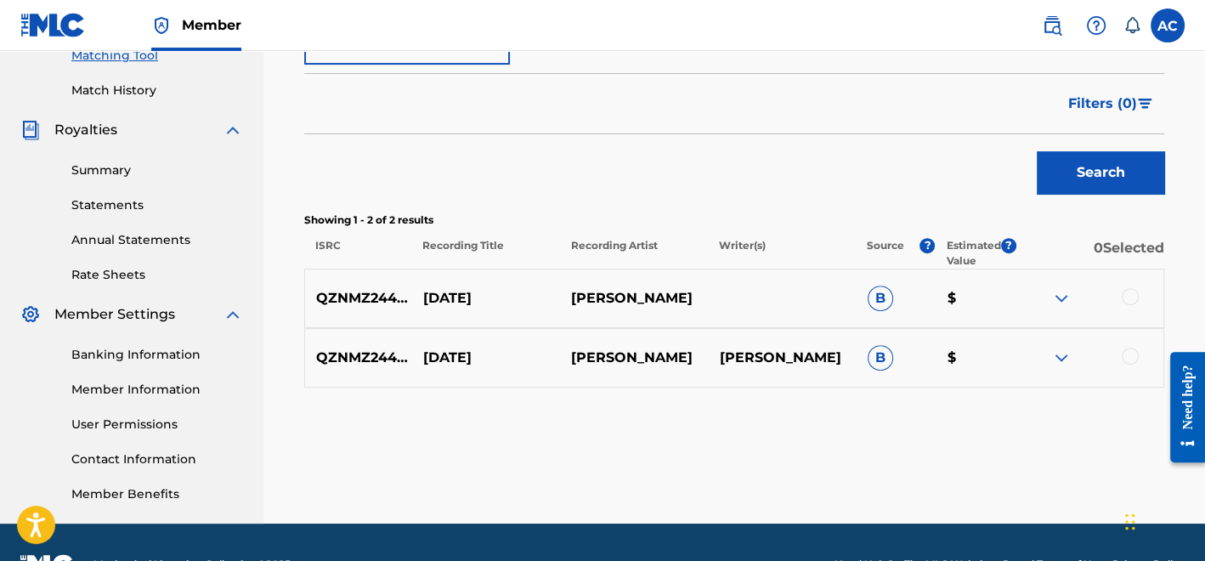
scroll to position [447, 0]
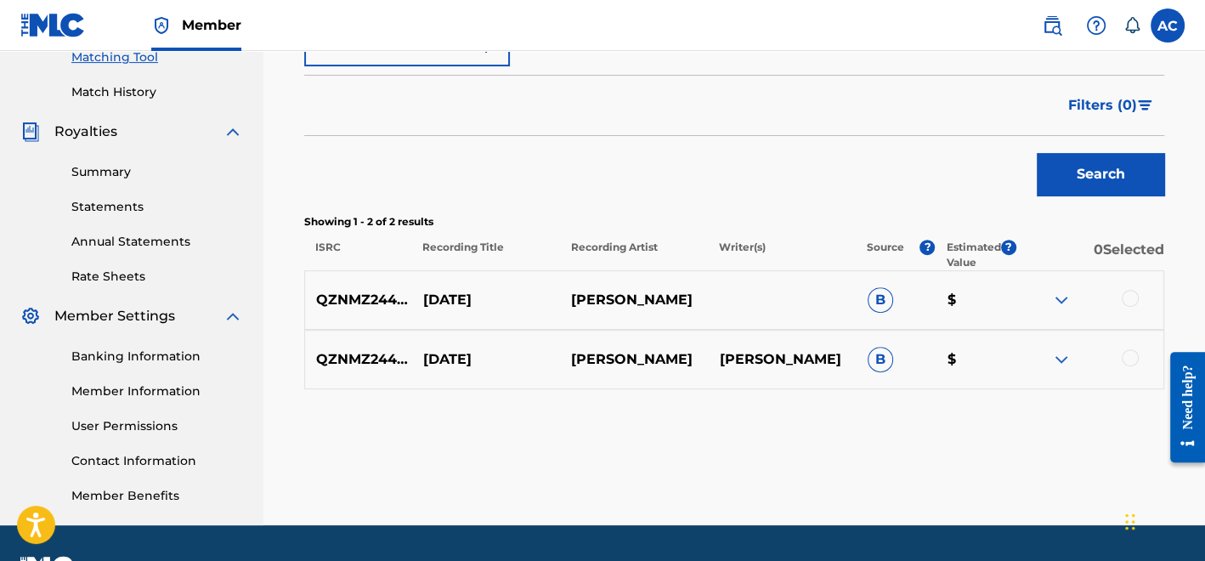
click at [1133, 297] on div at bounding box center [1130, 298] width 17 height 17
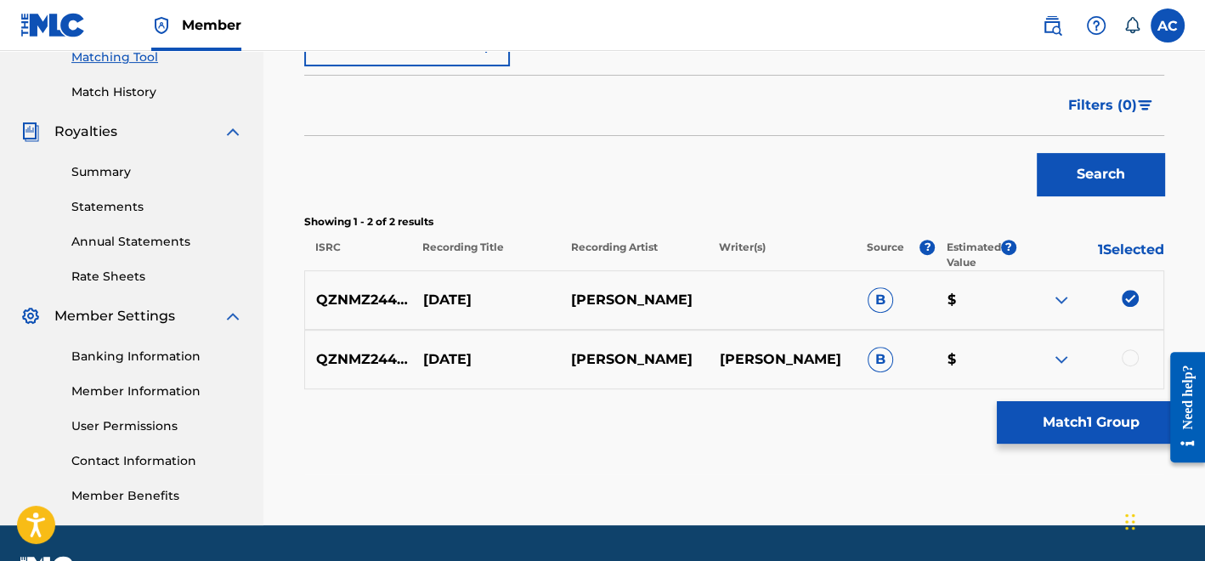
click at [1131, 355] on div at bounding box center [1130, 357] width 17 height 17
click at [465, 278] on div "QZNMZ2441390 [DATE] [PERSON_NAME] B $" at bounding box center [734, 299] width 860 height 59
click at [465, 294] on p "[DATE]" at bounding box center [486, 300] width 148 height 20
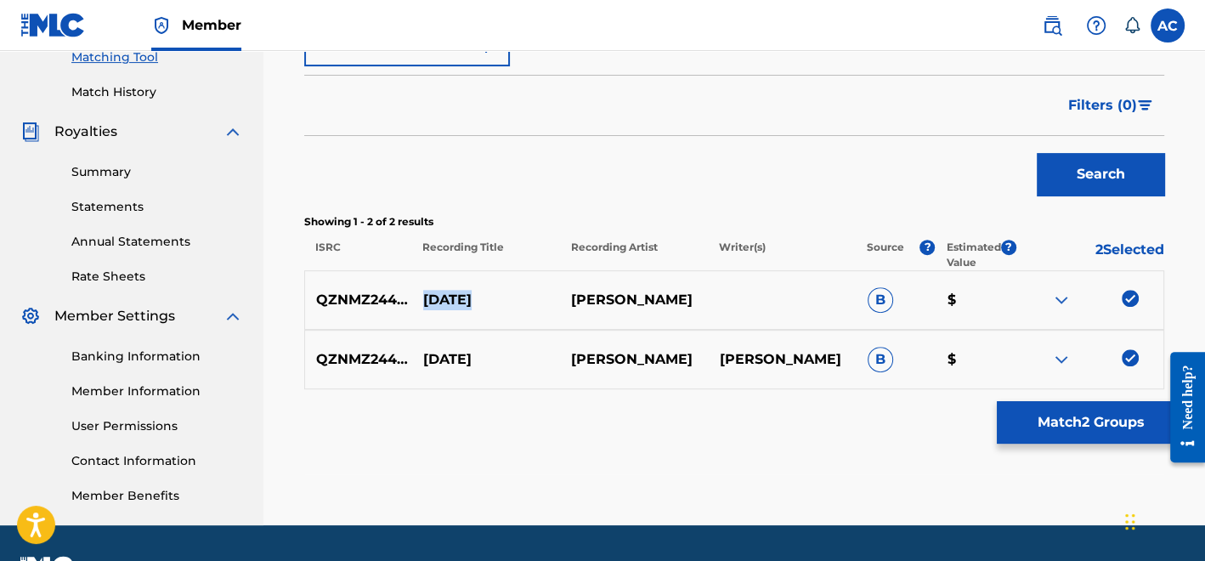
copy p "[DATE]"
click at [1016, 411] on button "Match 2 Groups" at bounding box center [1091, 422] width 188 height 42
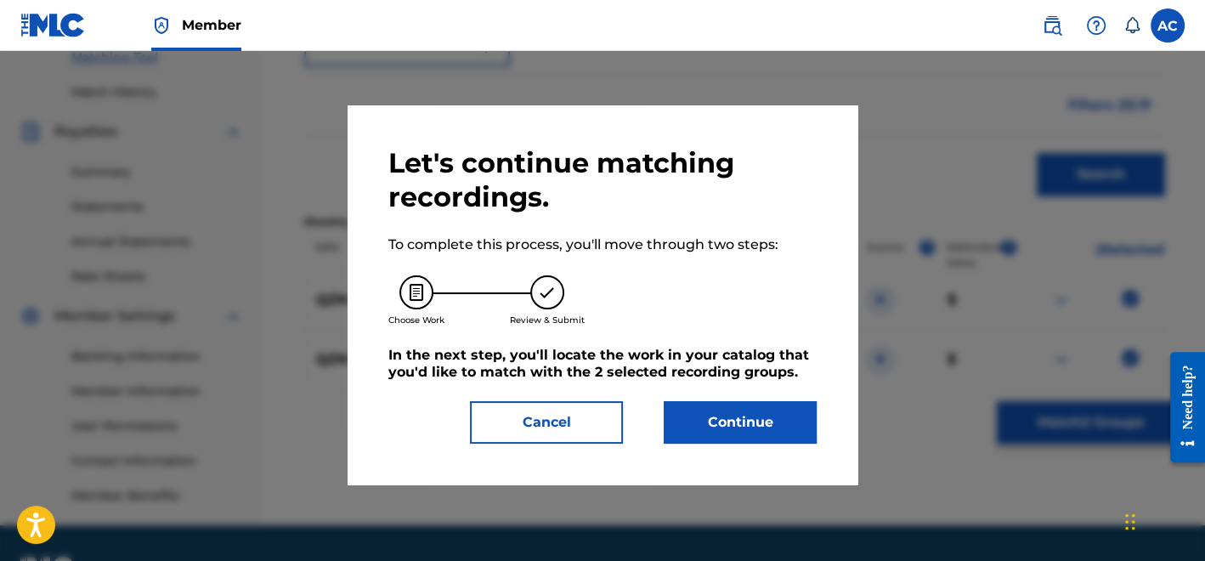
click at [740, 452] on div "Let's continue matching recordings. To complete this process, you'll move throu…" at bounding box center [603, 294] width 510 height 379
click at [739, 431] on button "Continue" at bounding box center [740, 422] width 153 height 42
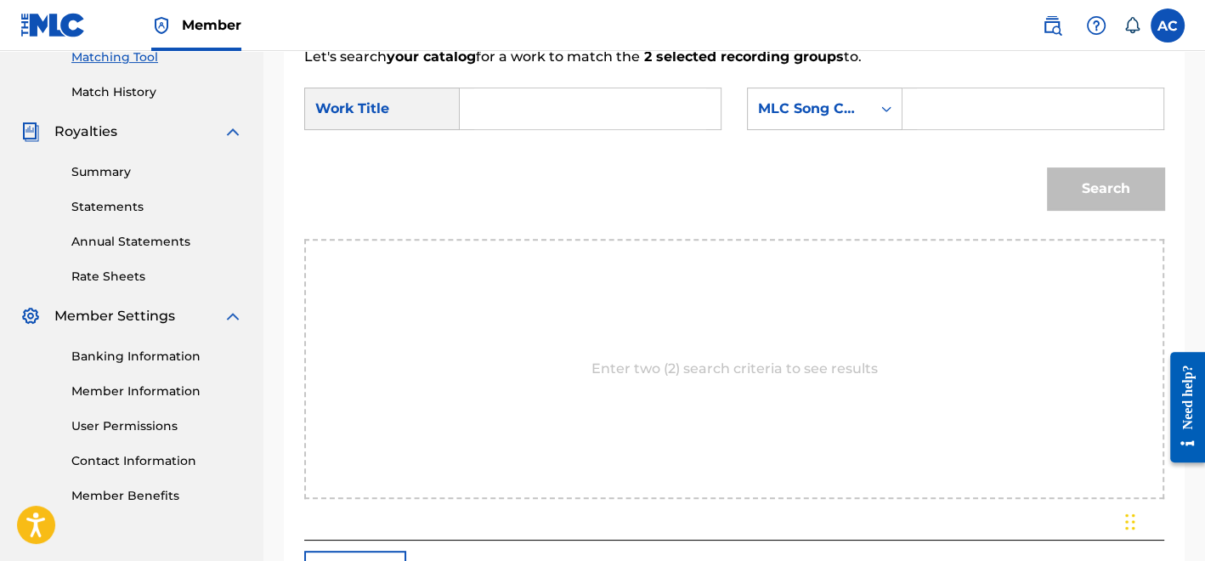
click at [518, 112] on input "Search Form" at bounding box center [590, 108] width 232 height 41
paste input "[DATE]"
type input "[DATE]"
click at [923, 97] on input "Search Form" at bounding box center [1033, 108] width 232 height 41
paste input "J59VRC"
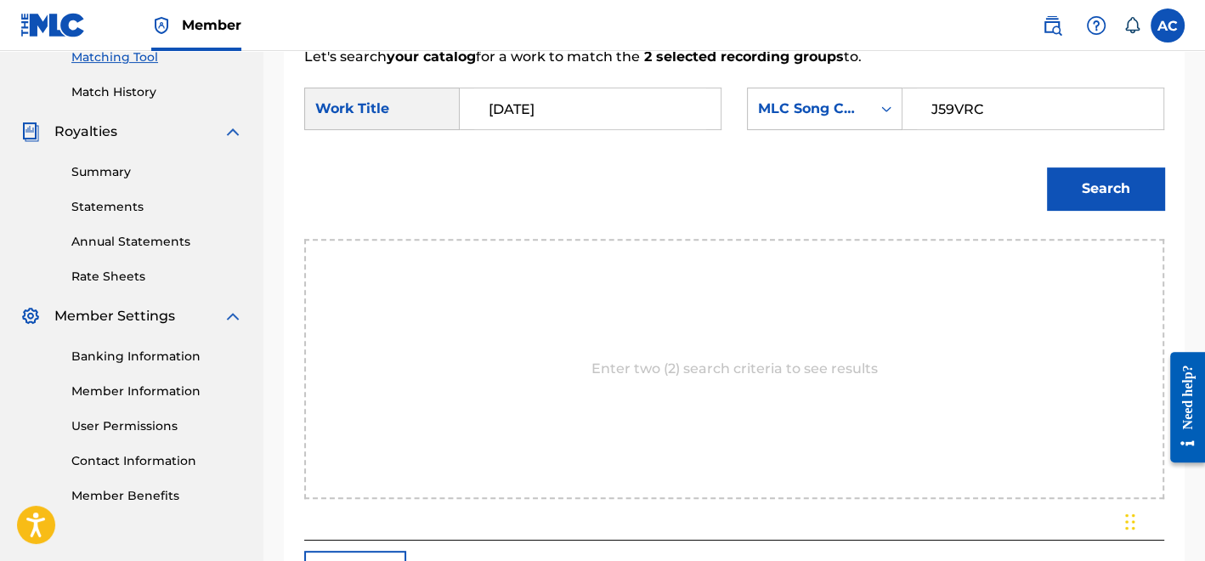
type input "J59VRC"
click at [1085, 176] on button "Search" at bounding box center [1105, 188] width 117 height 42
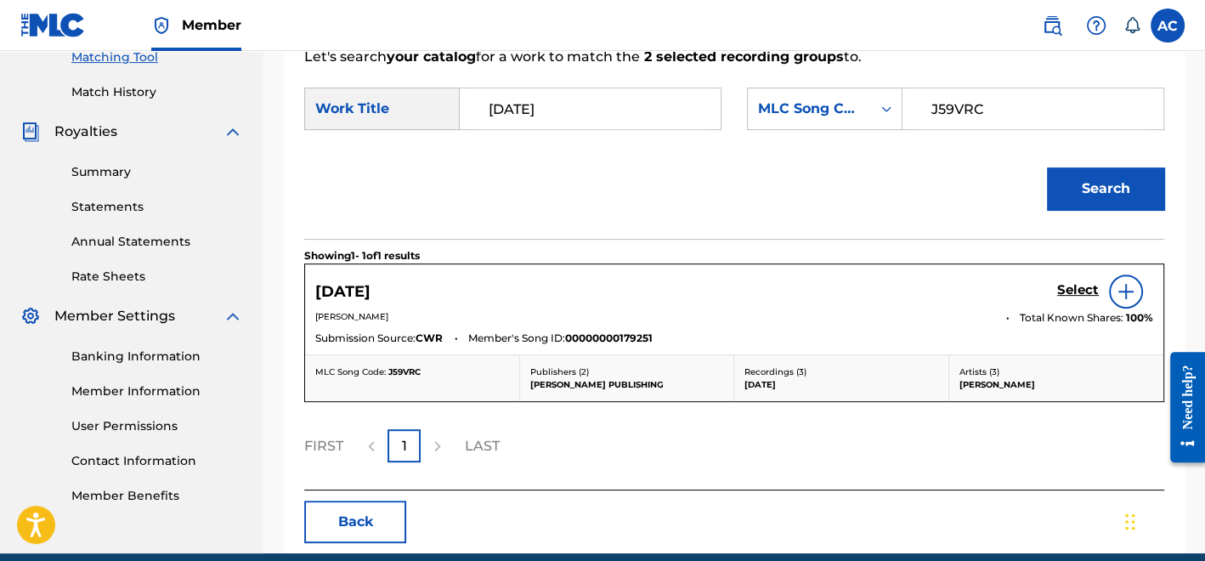
click at [1081, 291] on h5 "Select" at bounding box center [1078, 290] width 42 height 16
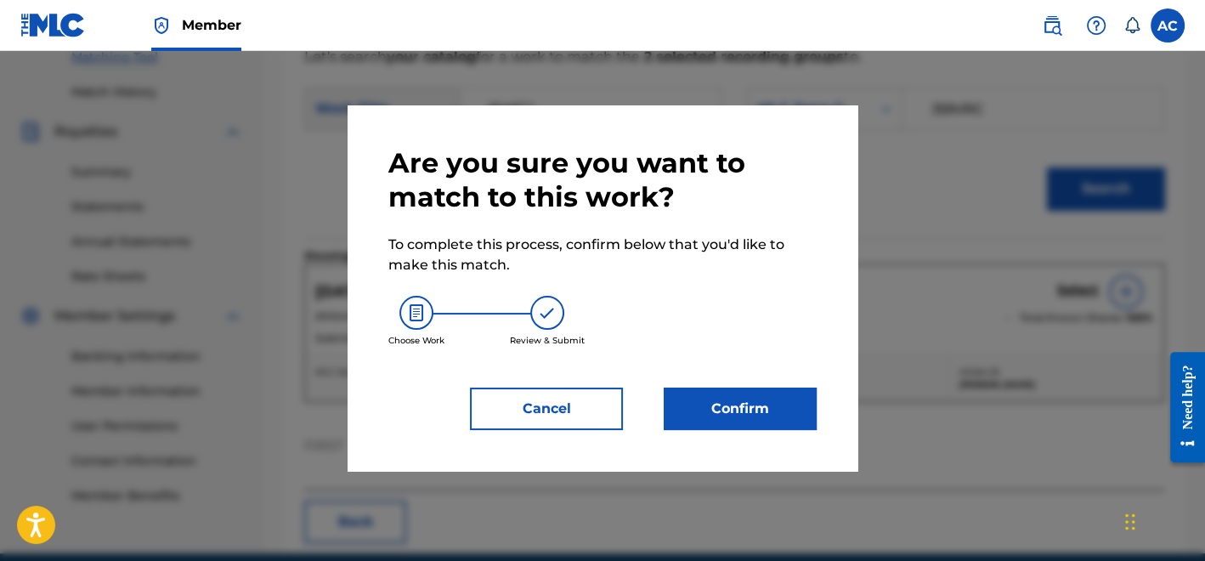
click at [771, 407] on button "Confirm" at bounding box center [740, 408] width 153 height 42
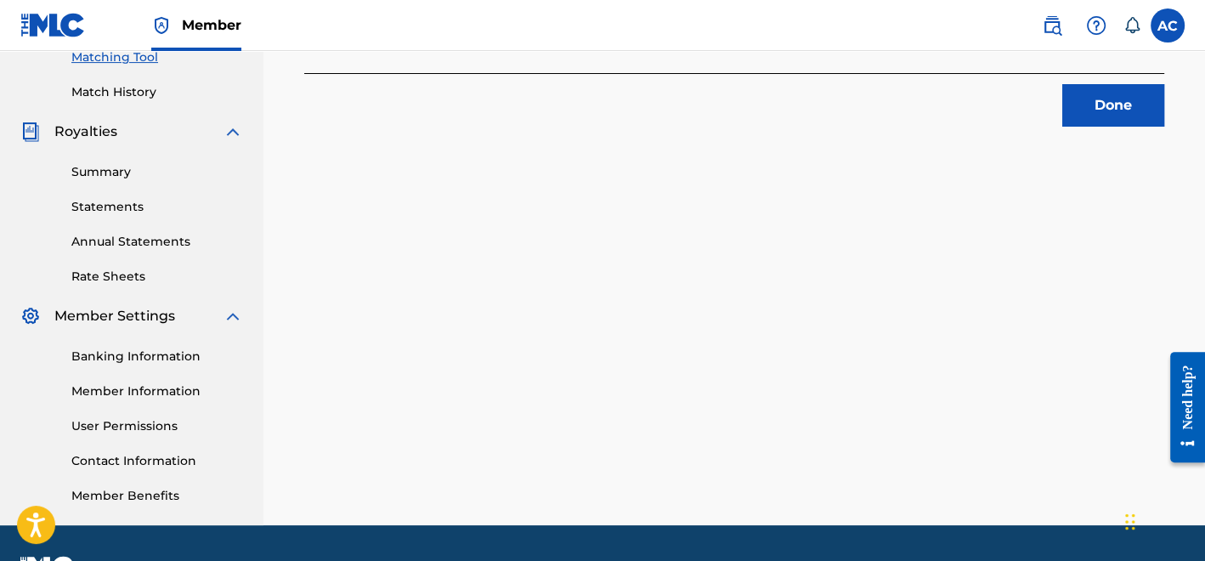
click at [1086, 116] on button "Done" at bounding box center [1113, 105] width 102 height 42
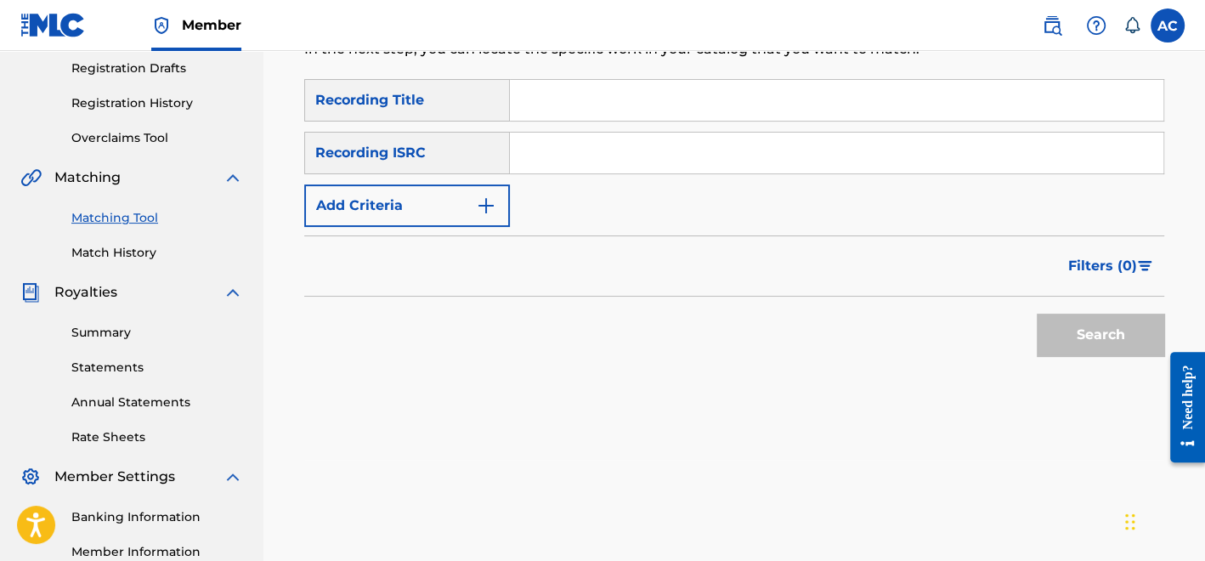
scroll to position [285, 0]
click at [545, 159] on input "Search Form" at bounding box center [836, 154] width 653 height 41
paste input "QZNMZ2441391"
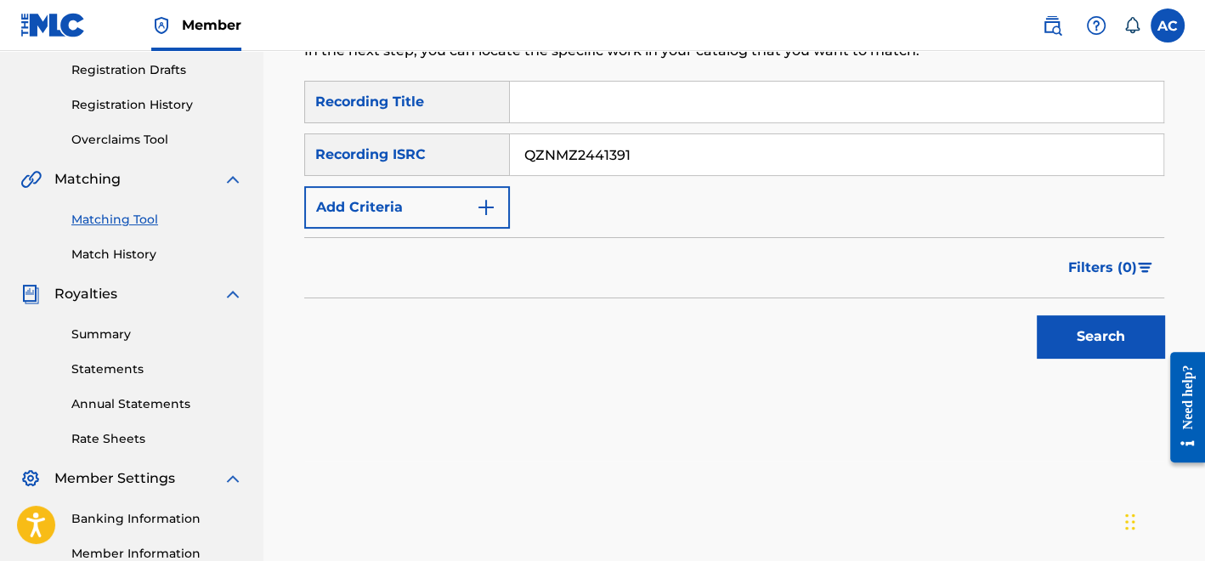
type input "QZNMZ2441391"
click at [1085, 333] on button "Search" at bounding box center [1100, 336] width 127 height 42
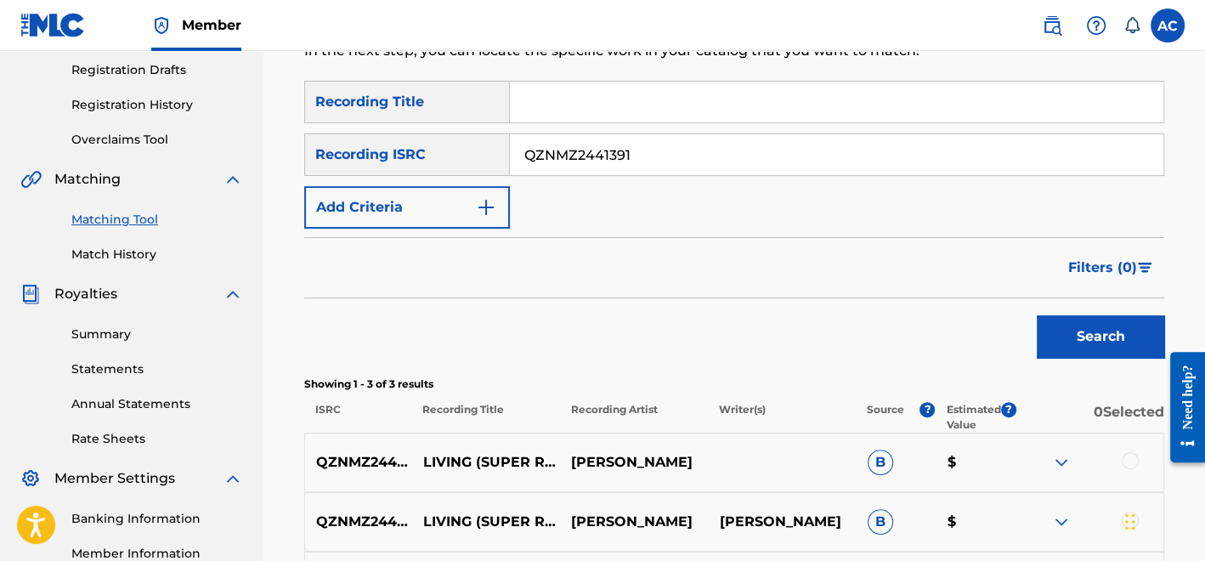
scroll to position [500, 0]
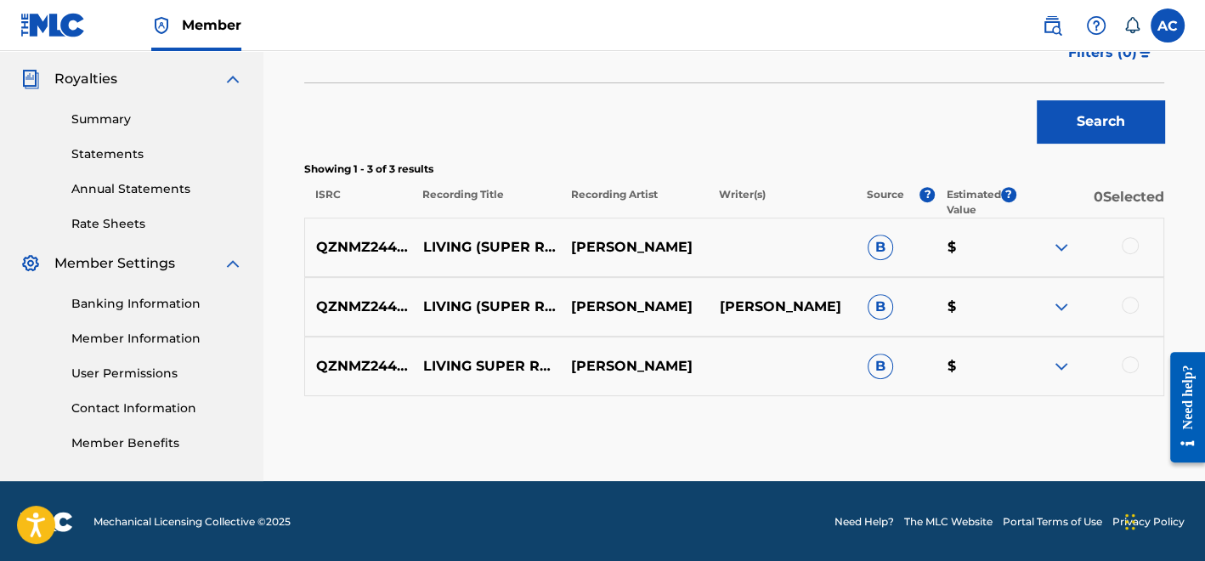
click at [1126, 243] on div at bounding box center [1130, 245] width 17 height 17
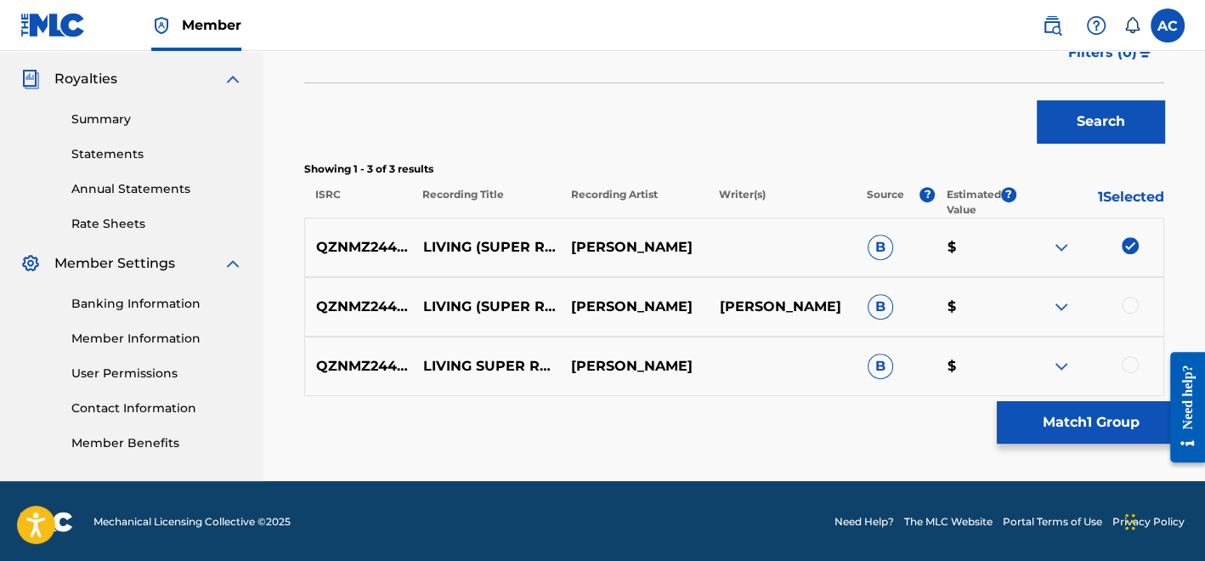
click at [1133, 306] on div at bounding box center [1130, 305] width 17 height 17
click at [1127, 365] on div at bounding box center [1130, 364] width 17 height 17
click at [1094, 409] on button "Match 3 Groups" at bounding box center [1091, 422] width 188 height 42
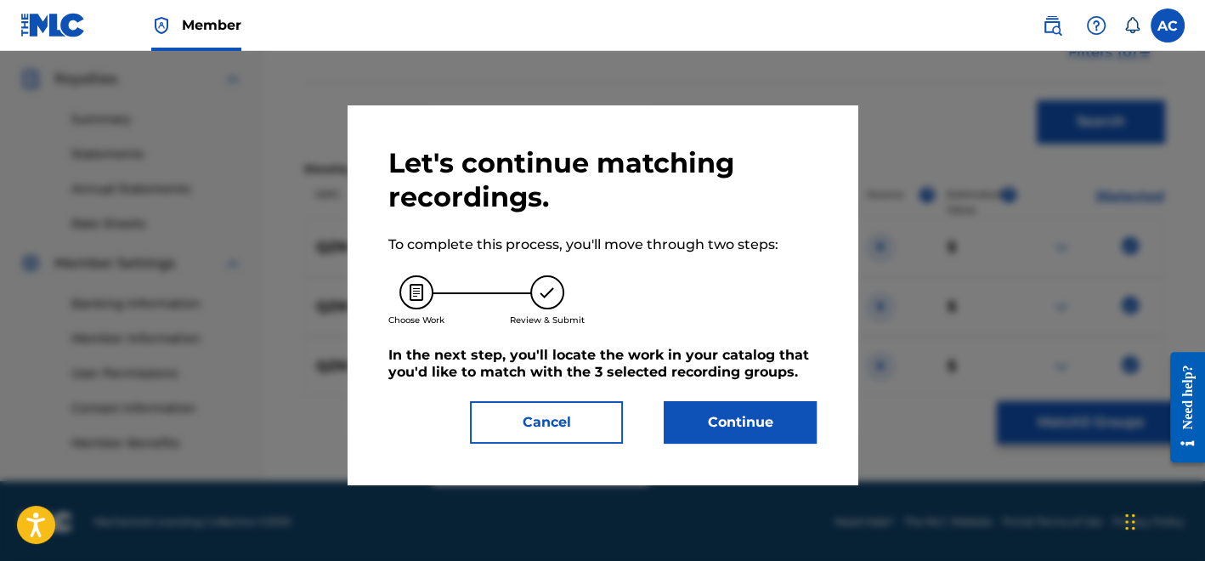
click at [790, 415] on button "Continue" at bounding box center [740, 422] width 153 height 42
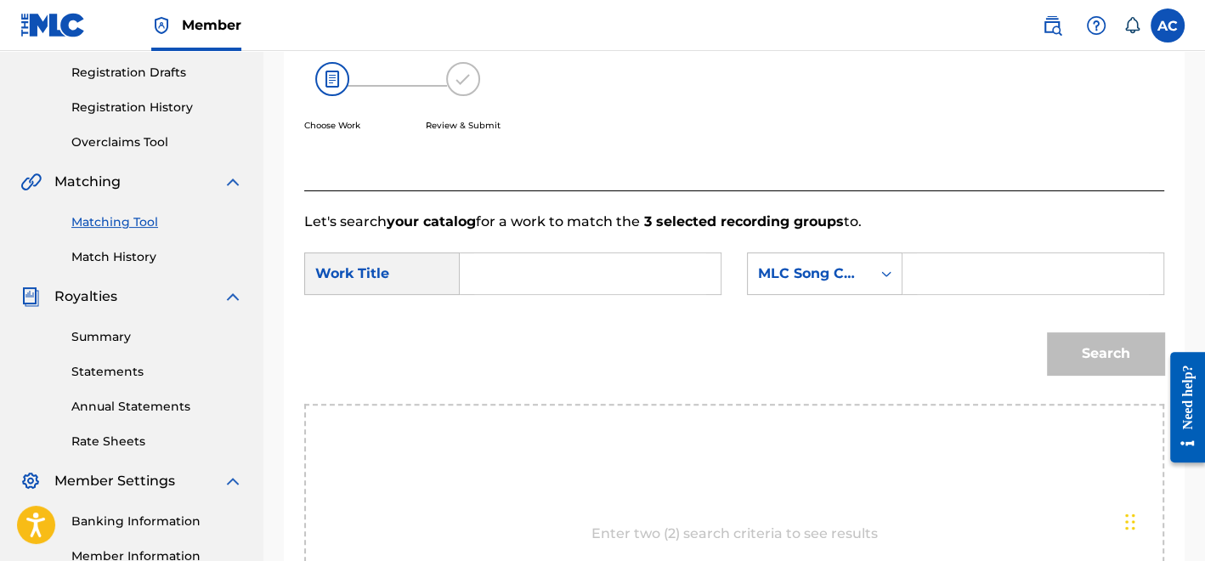
scroll to position [281, 0]
click at [621, 260] on input "Search Form" at bounding box center [590, 274] width 232 height 41
paste input "LIVING SUPER REMIX"
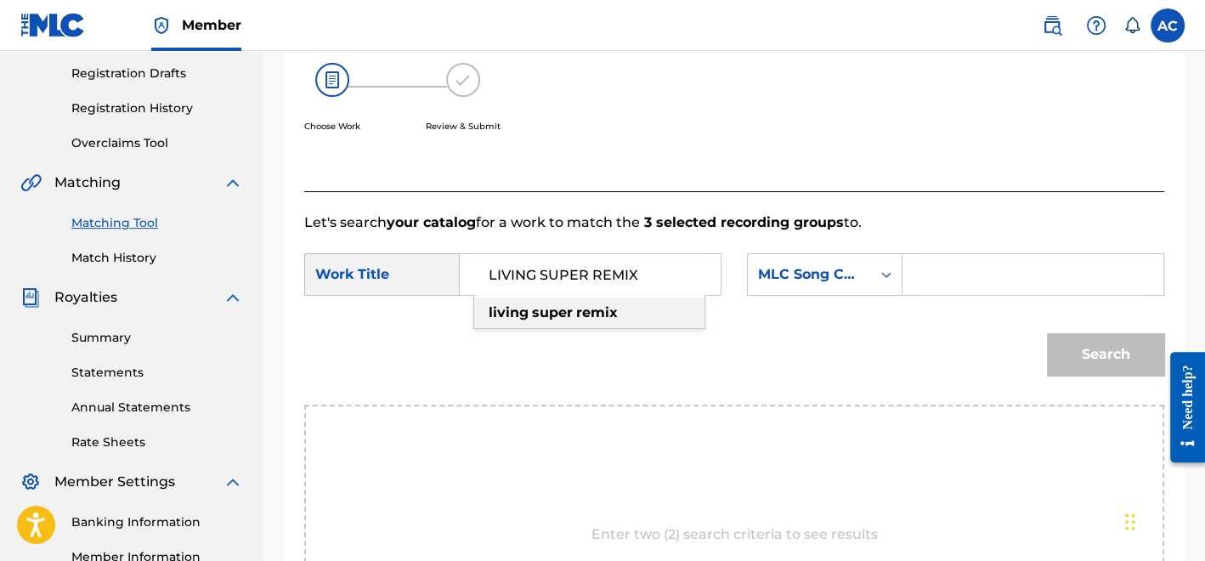
type input "LIVING SUPER REMIX"
click at [980, 299] on div "SearchWithCriteria41e131e3-bc95-478e-abd7-003382e02006 Work Title LIVING SUPER …" at bounding box center [734, 279] width 860 height 53
click at [968, 270] on input "Search Form" at bounding box center [1033, 274] width 232 height 41
paste input "LT05NR"
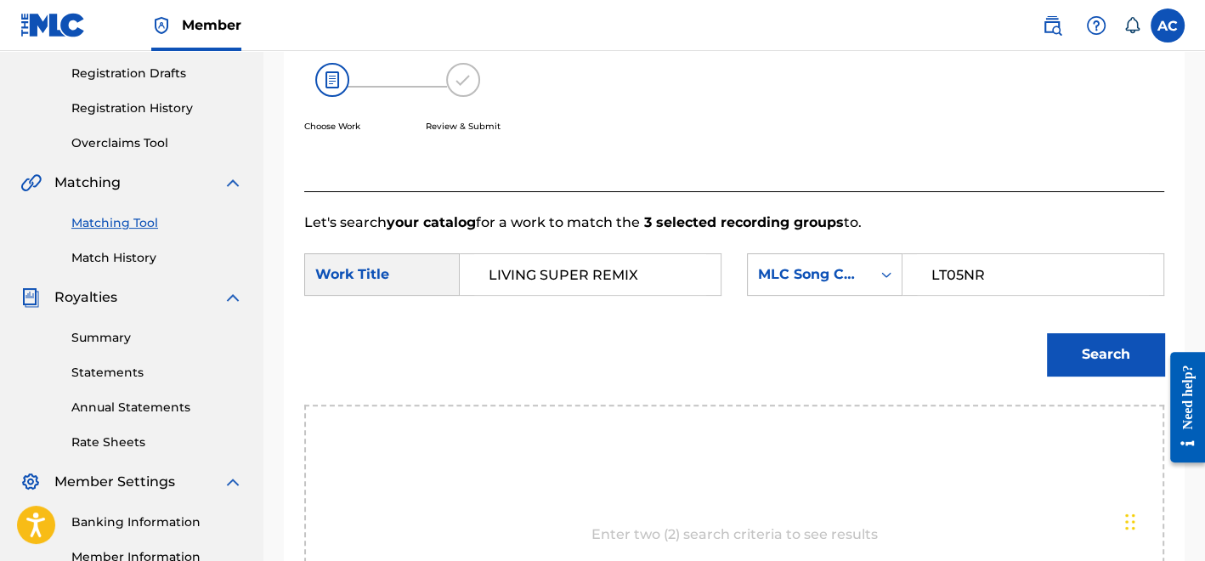
type input "LT05NR"
drag, startPoint x: 1082, startPoint y: 358, endPoint x: 1114, endPoint y: 344, distance: 35.0
click at [1114, 344] on button "Search" at bounding box center [1105, 354] width 117 height 42
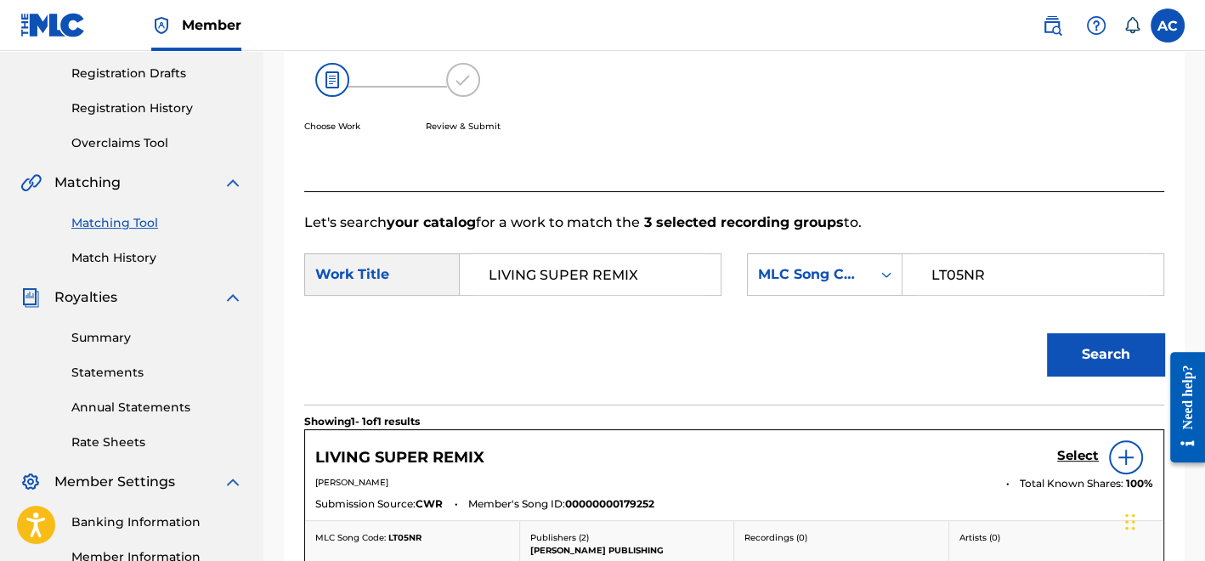
scroll to position [447, 0]
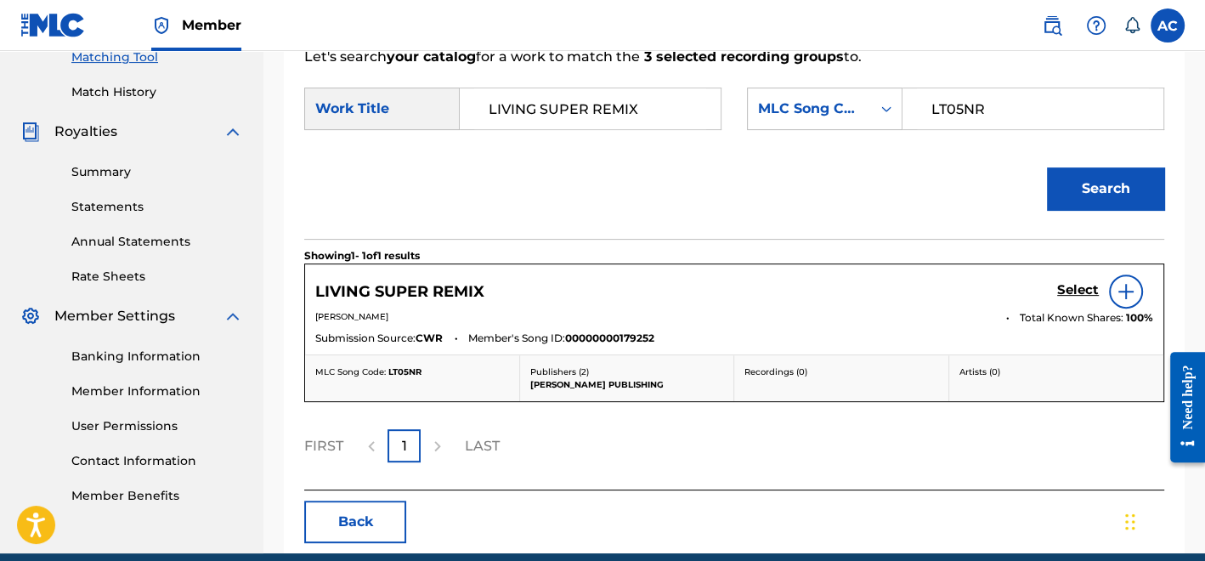
click at [1075, 283] on h5 "Select" at bounding box center [1078, 290] width 42 height 16
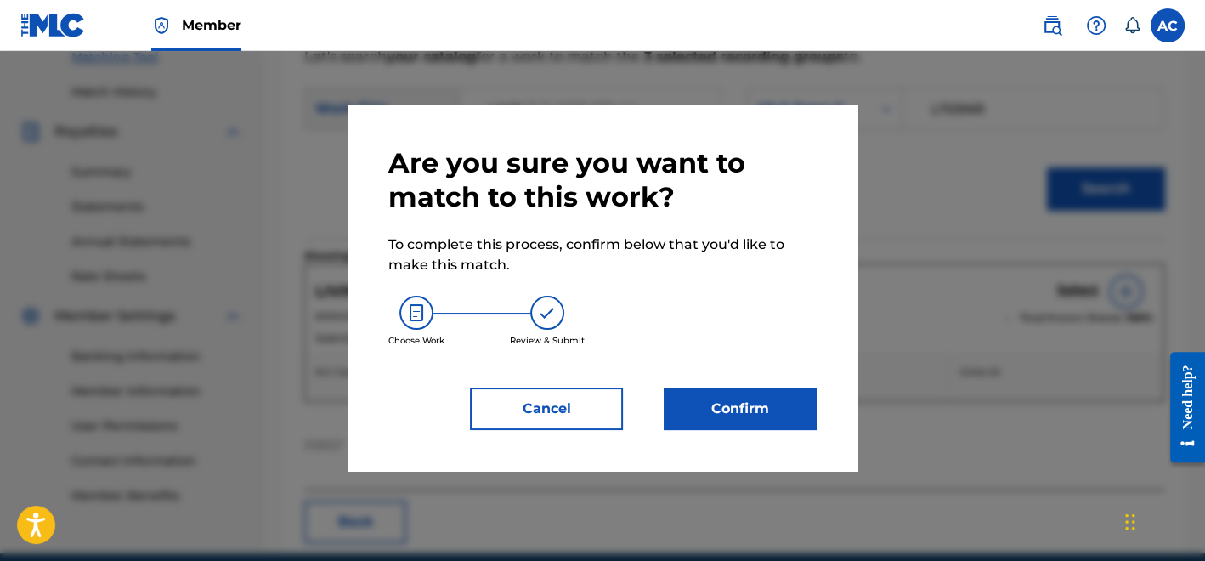
click at [782, 394] on button "Confirm" at bounding box center [740, 408] width 153 height 42
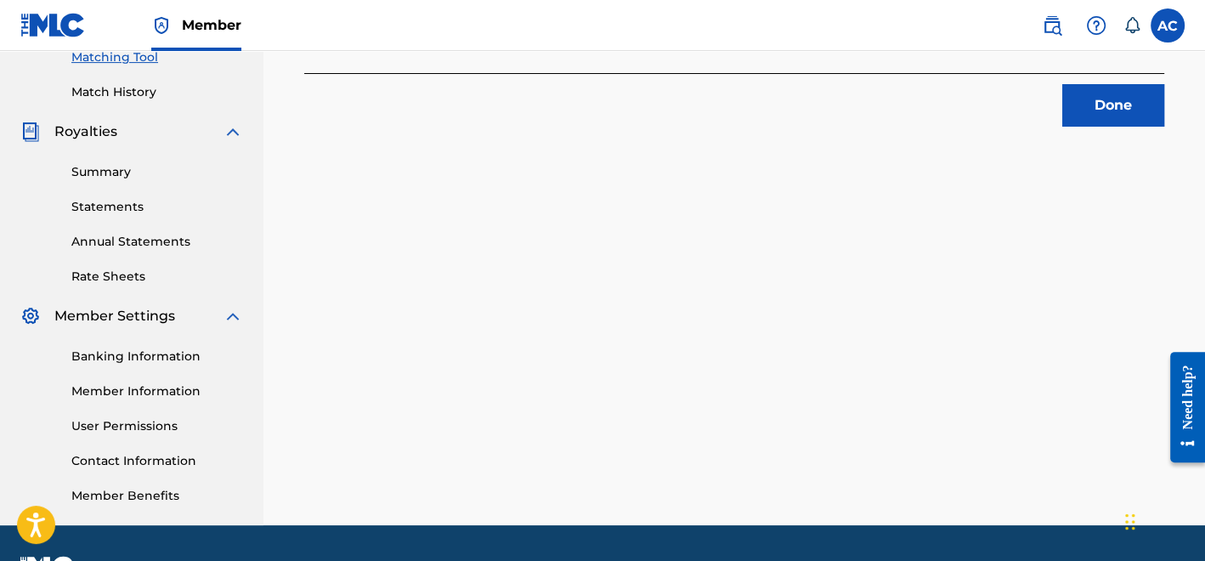
click at [1122, 95] on button "Done" at bounding box center [1113, 105] width 102 height 42
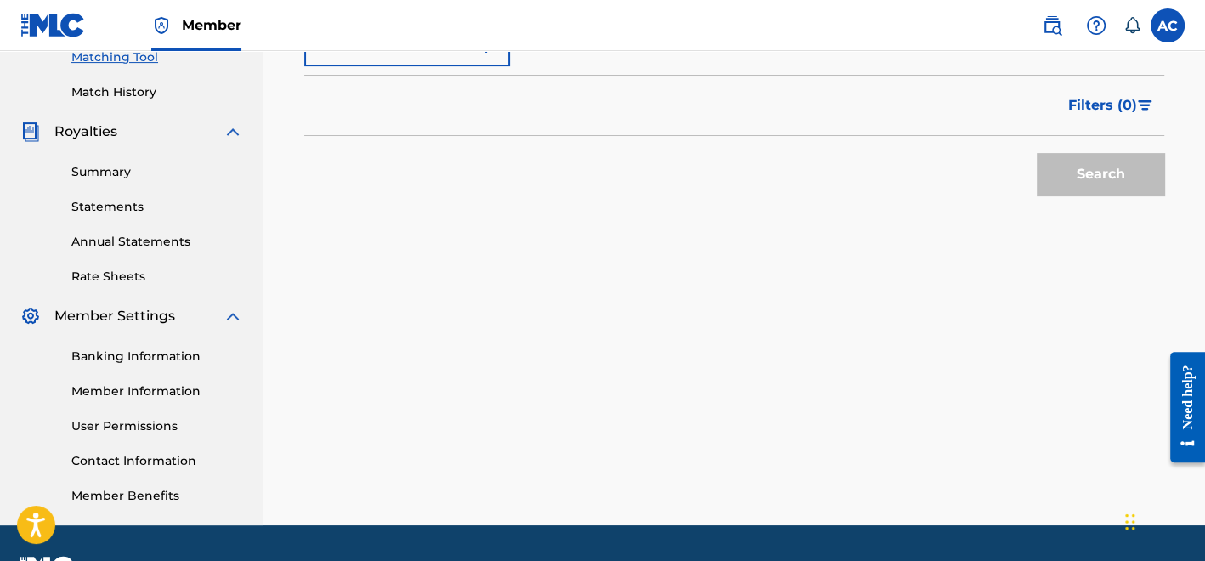
scroll to position [207, 0]
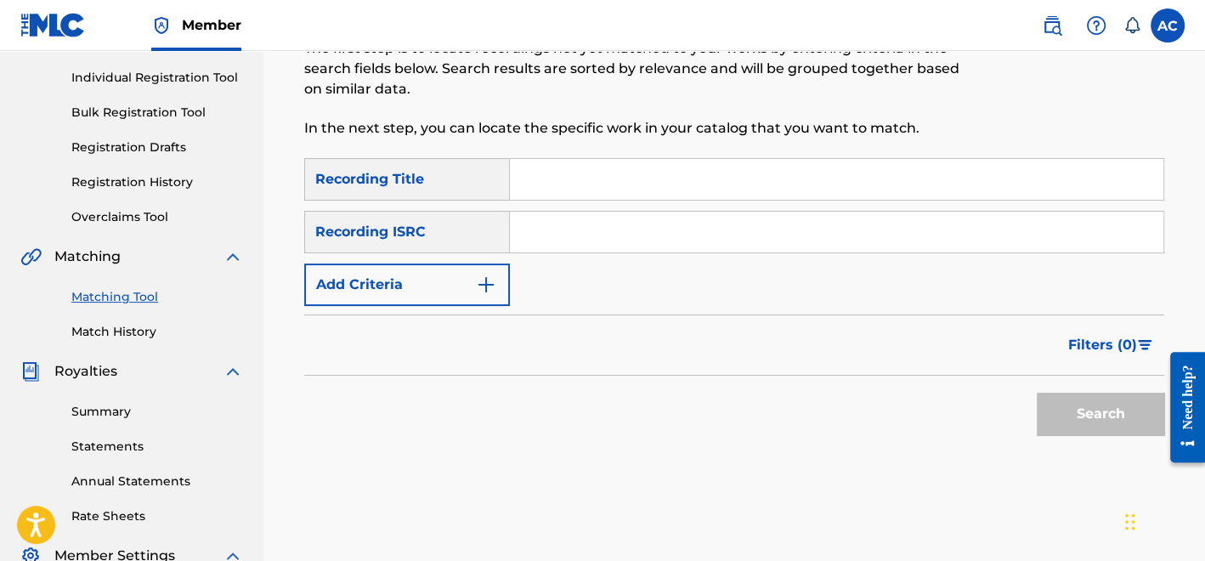
click at [651, 251] on input "Search Form" at bounding box center [836, 232] width 653 height 41
paste input "QZNMZ2441392"
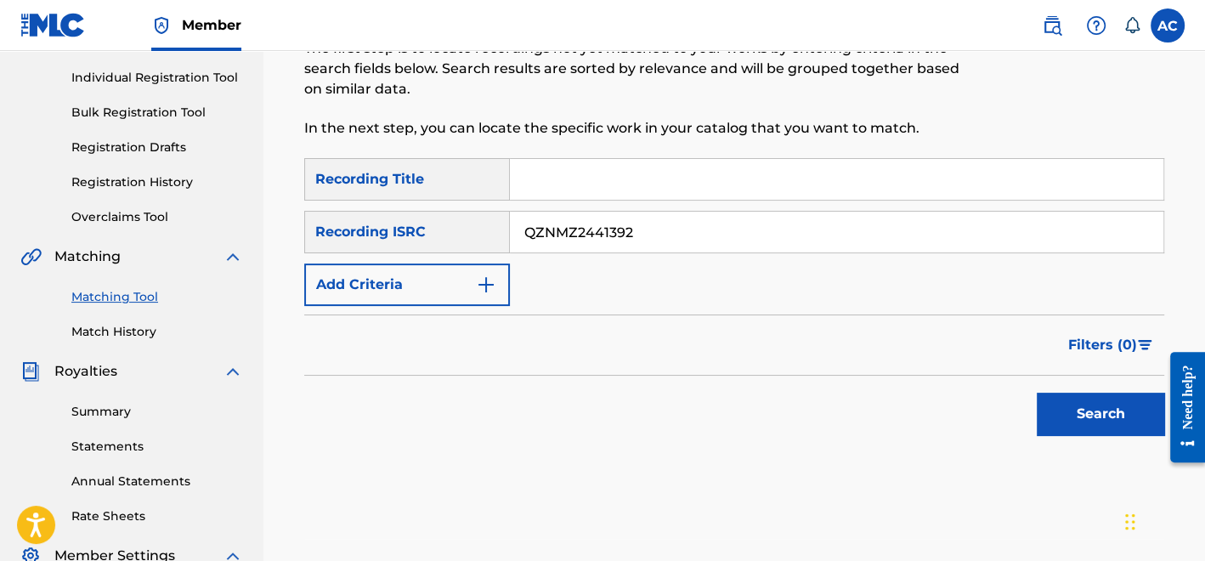
type input "QZNMZ2441392"
click at [1066, 418] on button "Search" at bounding box center [1100, 414] width 127 height 42
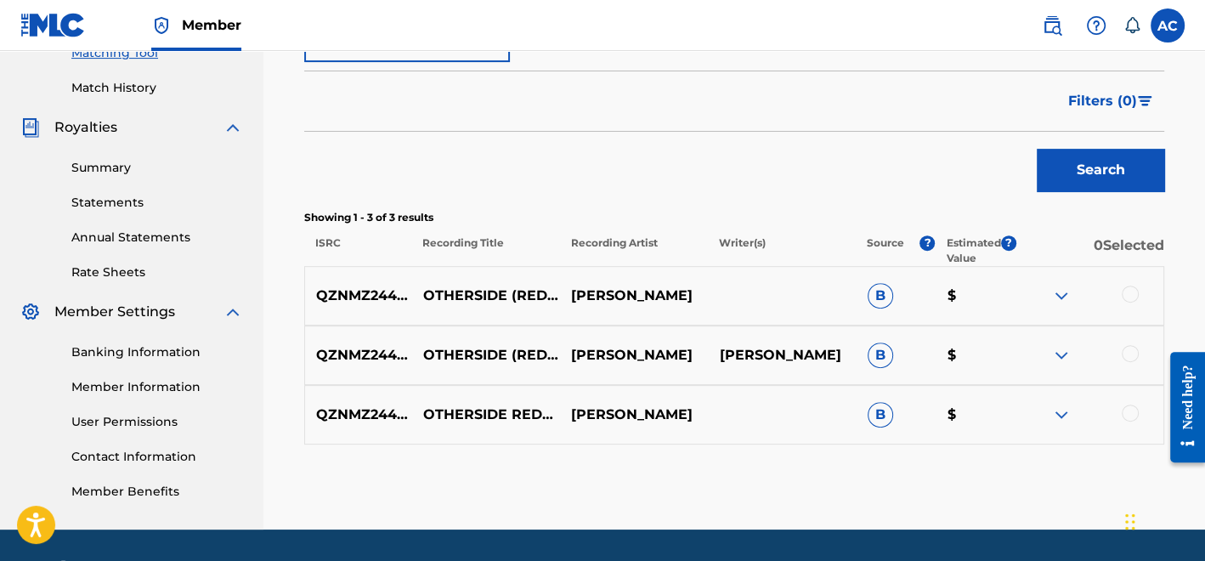
scroll to position [458, 0]
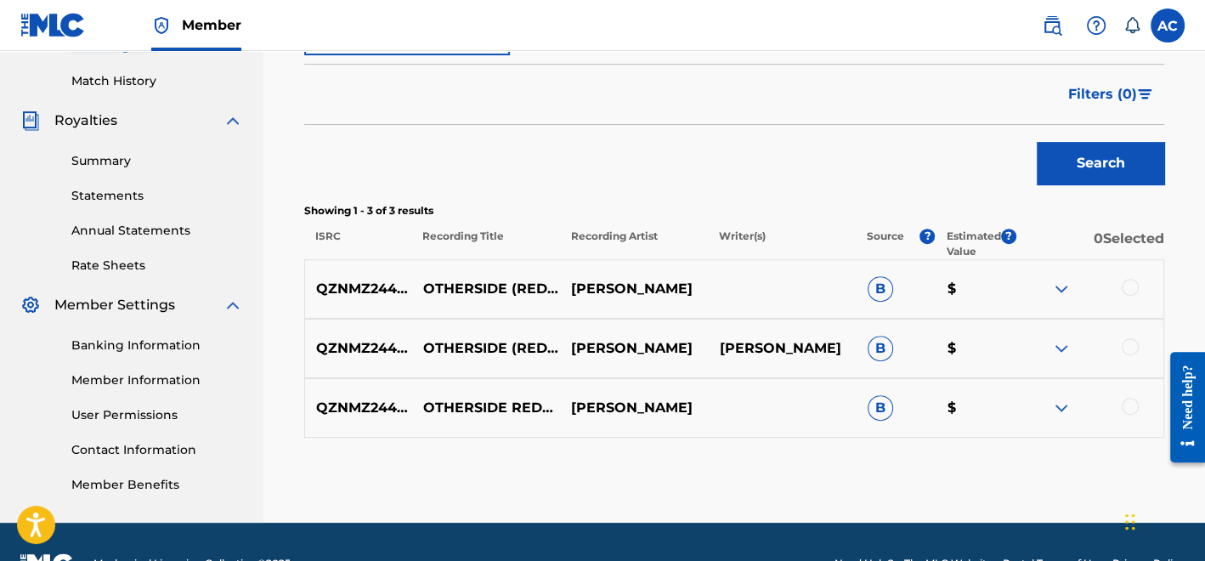
click at [1133, 286] on div at bounding box center [1130, 287] width 17 height 17
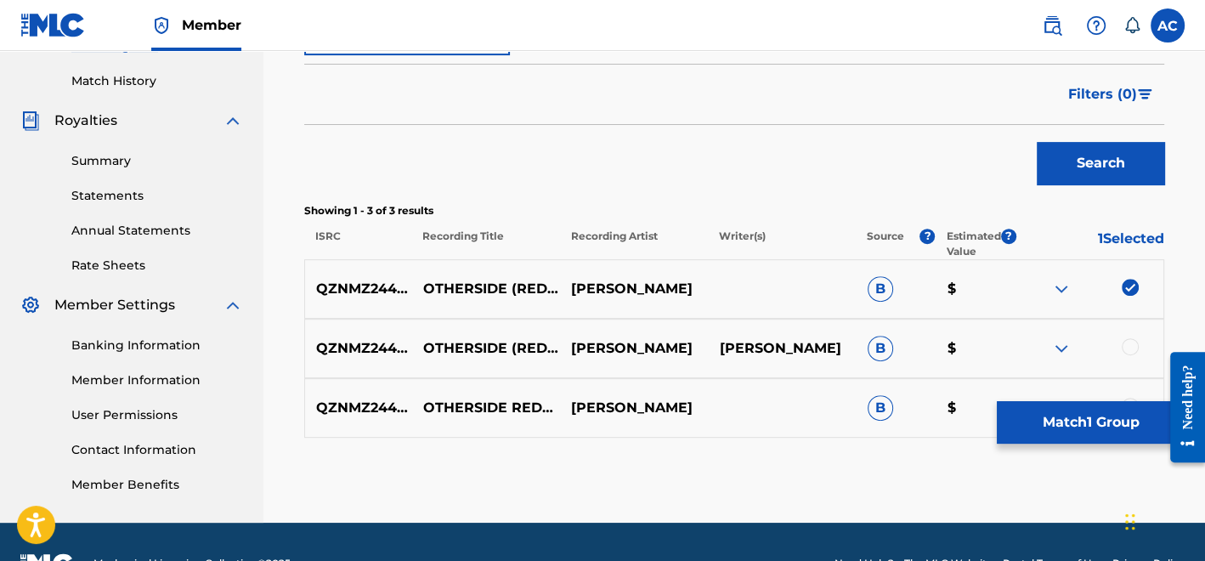
click at [1127, 348] on div at bounding box center [1130, 346] width 17 height 17
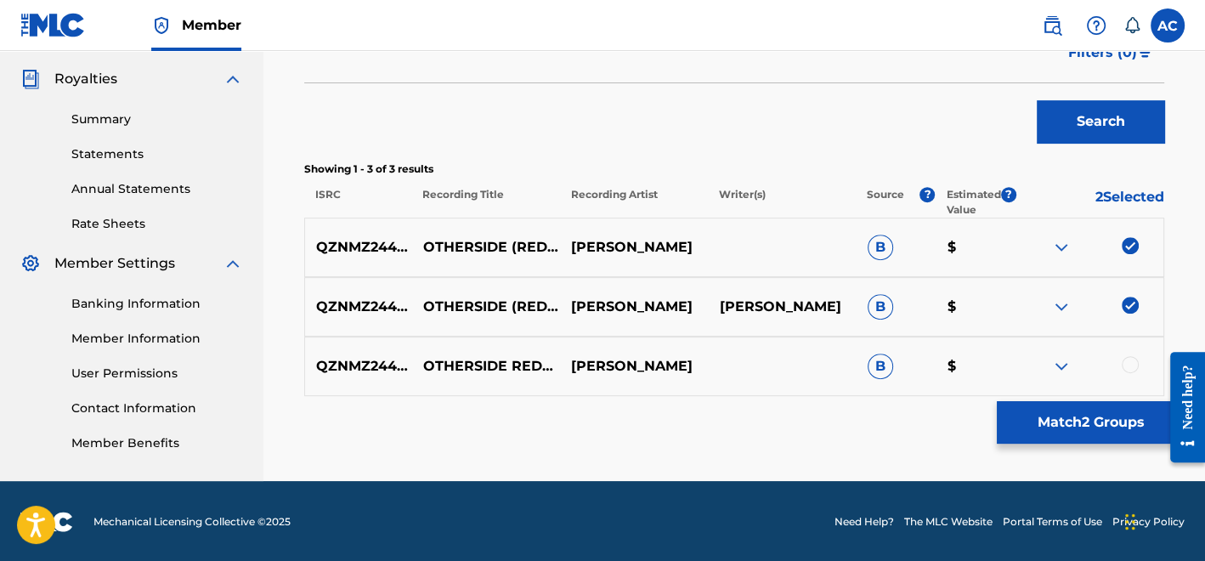
click at [1127, 369] on div at bounding box center [1130, 364] width 17 height 17
click at [1070, 437] on button "Match 3 Groups" at bounding box center [1091, 422] width 188 height 42
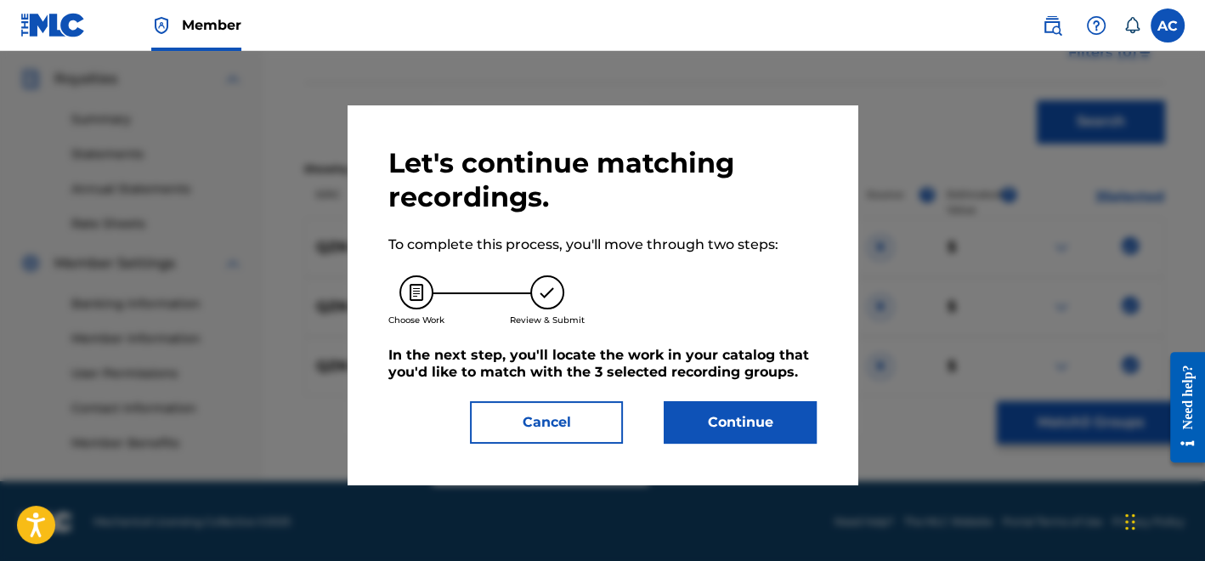
click at [762, 438] on button "Continue" at bounding box center [740, 422] width 153 height 42
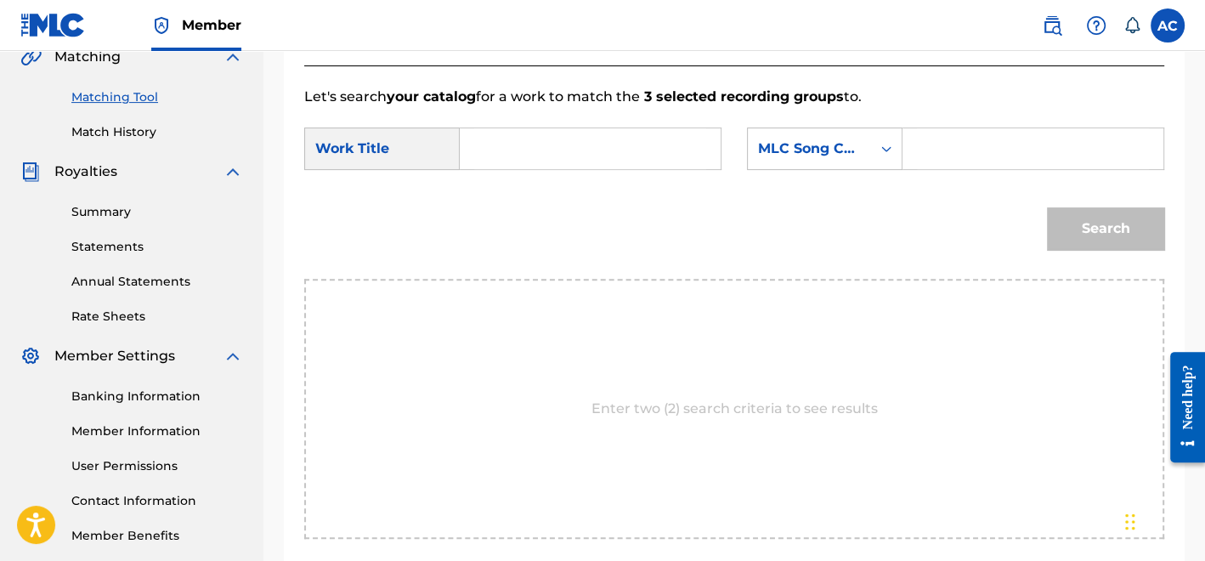
scroll to position [402, 0]
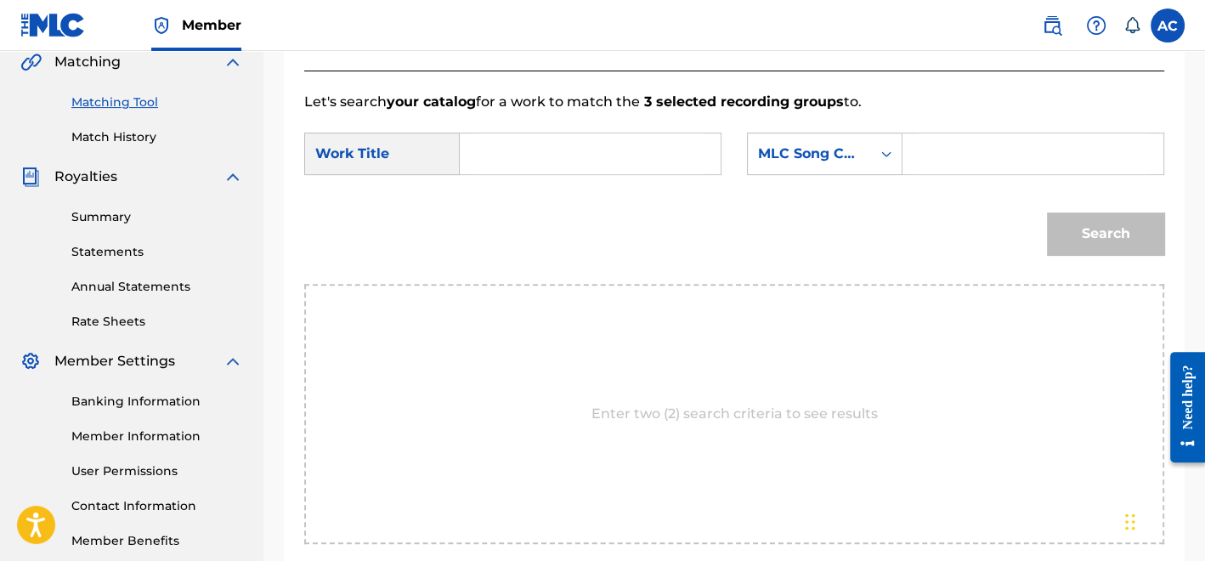
click at [534, 161] on input "Search Form" at bounding box center [590, 153] width 232 height 41
paste input "OTHERSIDE REDUX FREESTYLE"
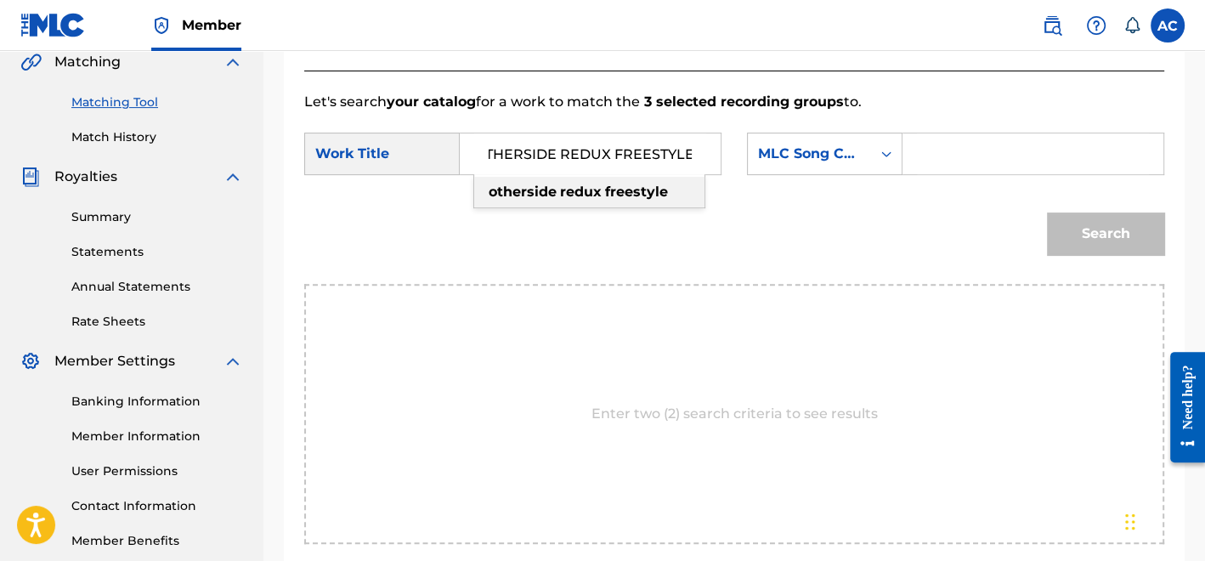
type input "OTHERSIDE REDUX FREESTYLE"
click at [966, 186] on form "SearchWithCriteria41e131e3-bc95-478e-abd7-003382e02006 Work Title OTHERSIDE RED…" at bounding box center [734, 198] width 860 height 172
click at [953, 146] on input "Search Form" at bounding box center [1033, 153] width 232 height 41
paste input "OM02HX"
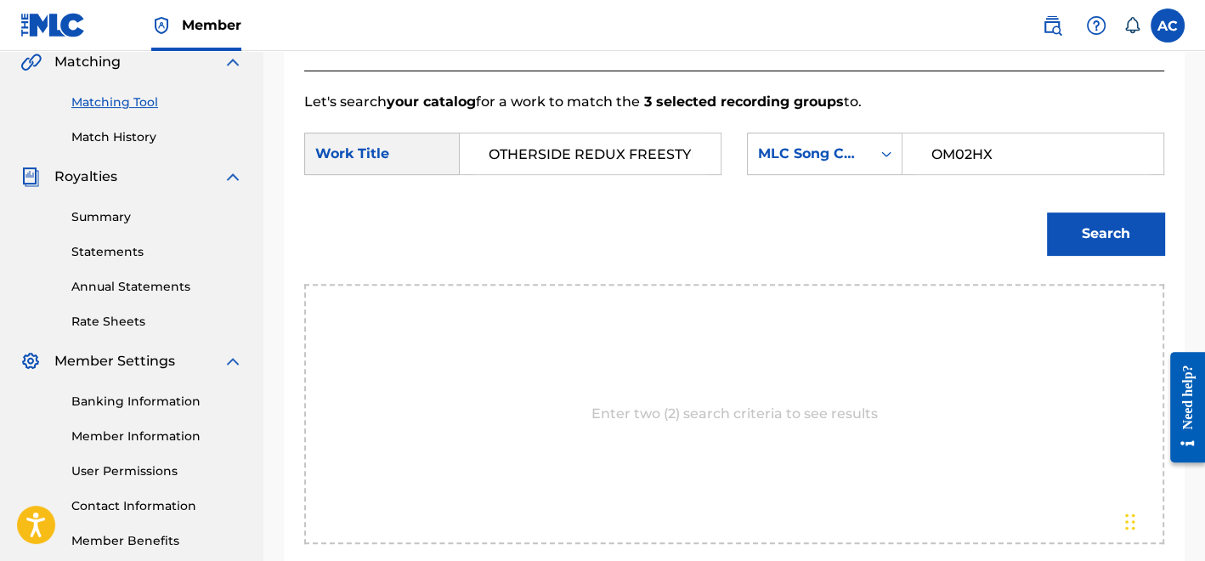
type input "OM02HX"
click at [1110, 229] on button "Search" at bounding box center [1105, 233] width 117 height 42
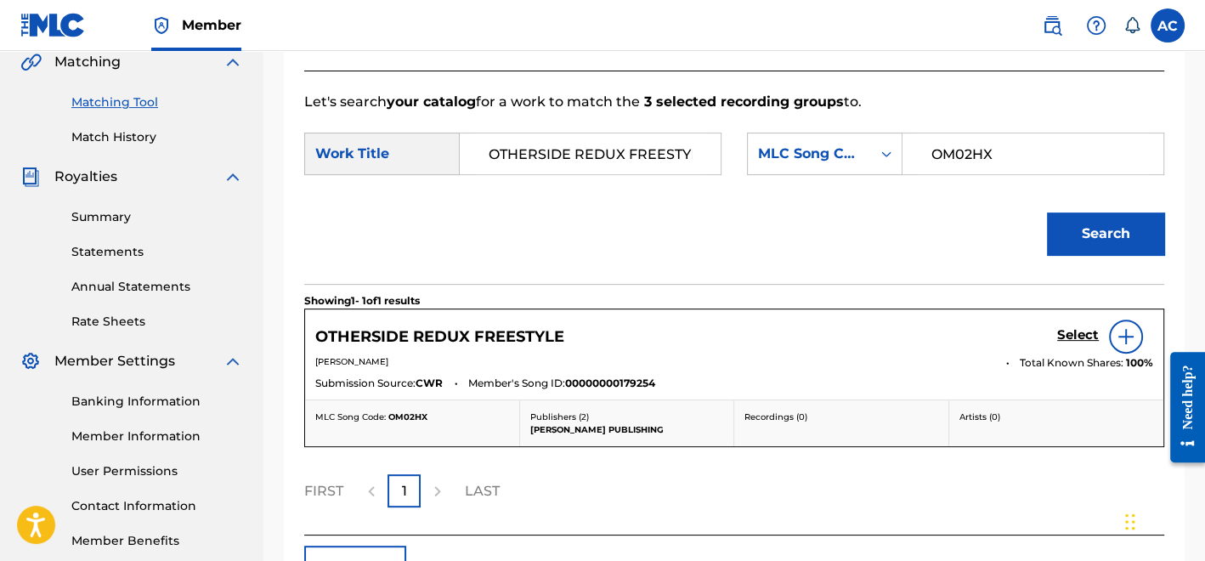
click at [1080, 331] on h5 "Select" at bounding box center [1078, 335] width 42 height 16
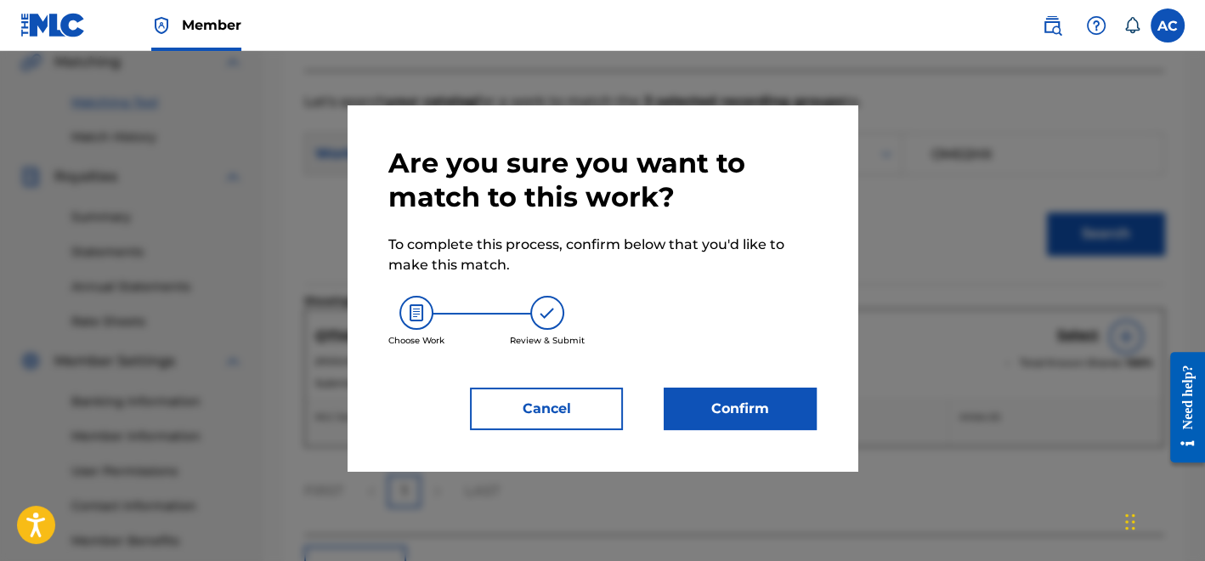
click at [797, 413] on button "Confirm" at bounding box center [740, 408] width 153 height 42
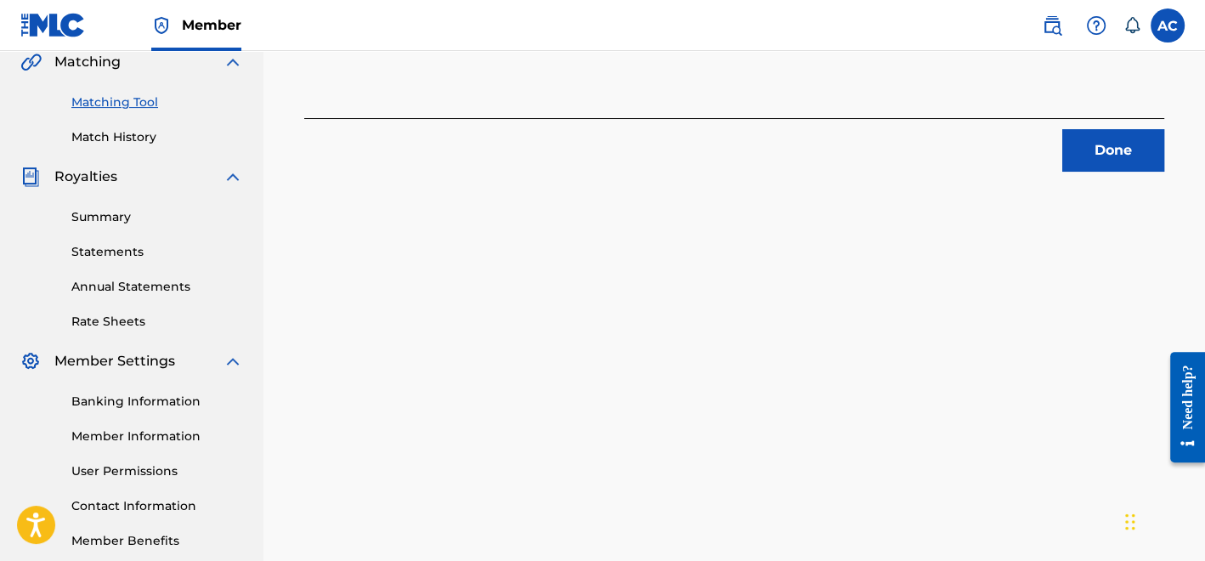
click at [1109, 146] on button "Done" at bounding box center [1113, 150] width 102 height 42
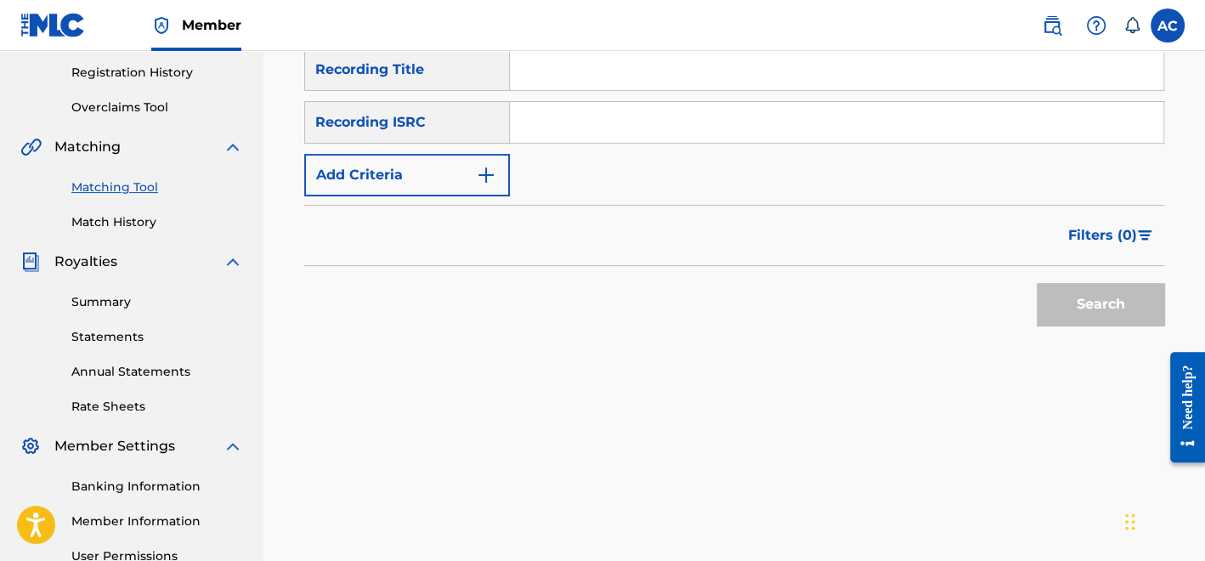
scroll to position [316, 0]
click at [628, 135] on input "Search Form" at bounding box center [836, 123] width 653 height 41
paste input "QZNMZ2441394"
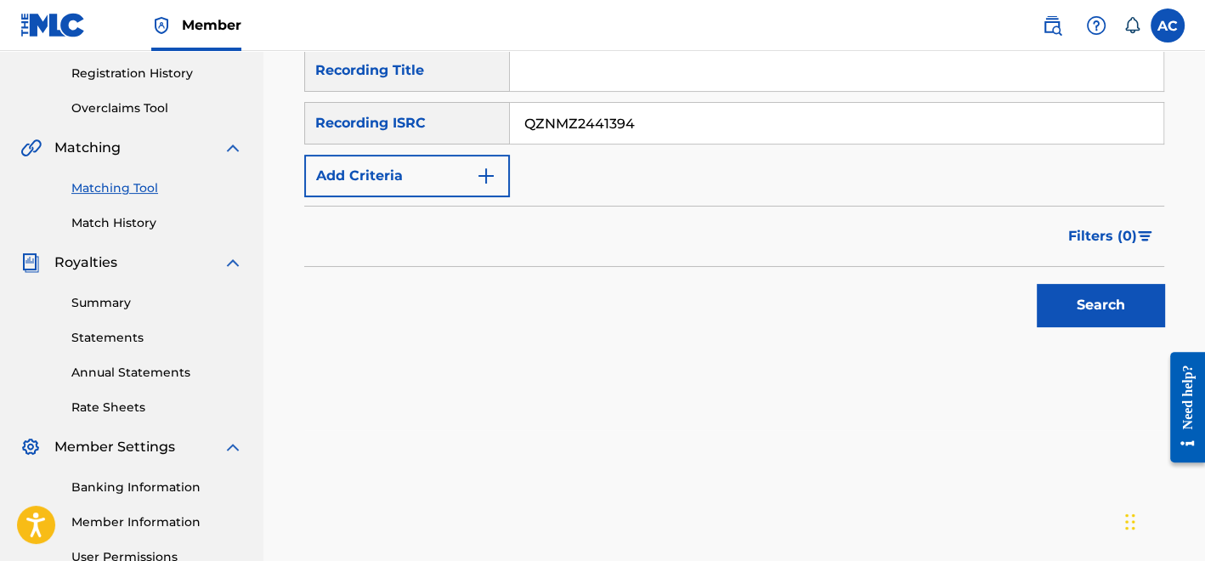
type input "QZNMZ2441394"
click at [1087, 305] on button "Search" at bounding box center [1100, 305] width 127 height 42
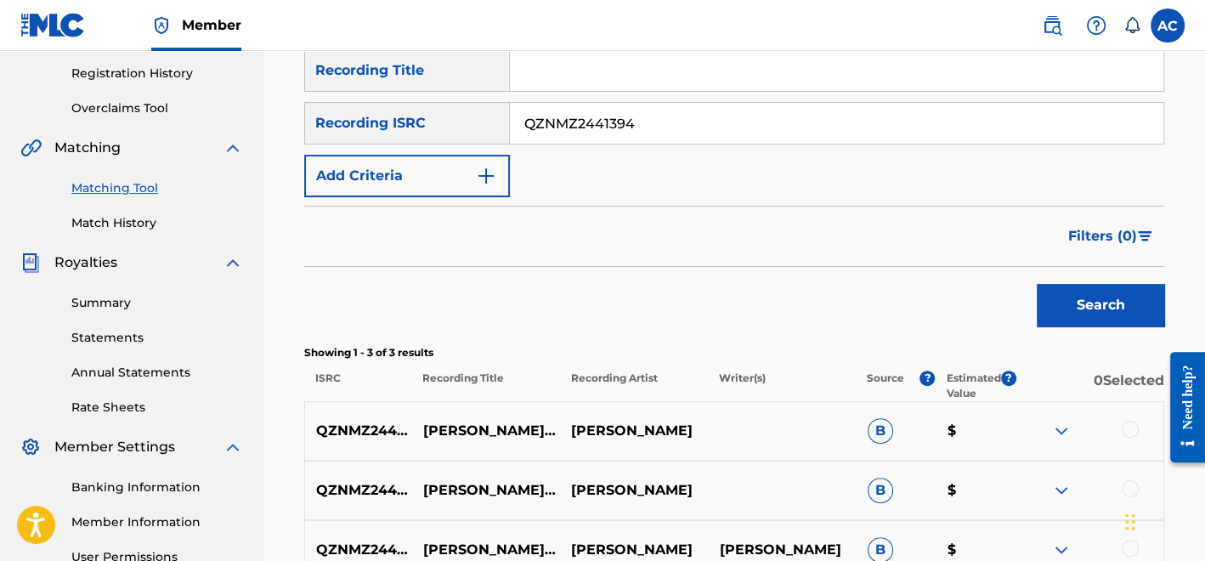
scroll to position [500, 0]
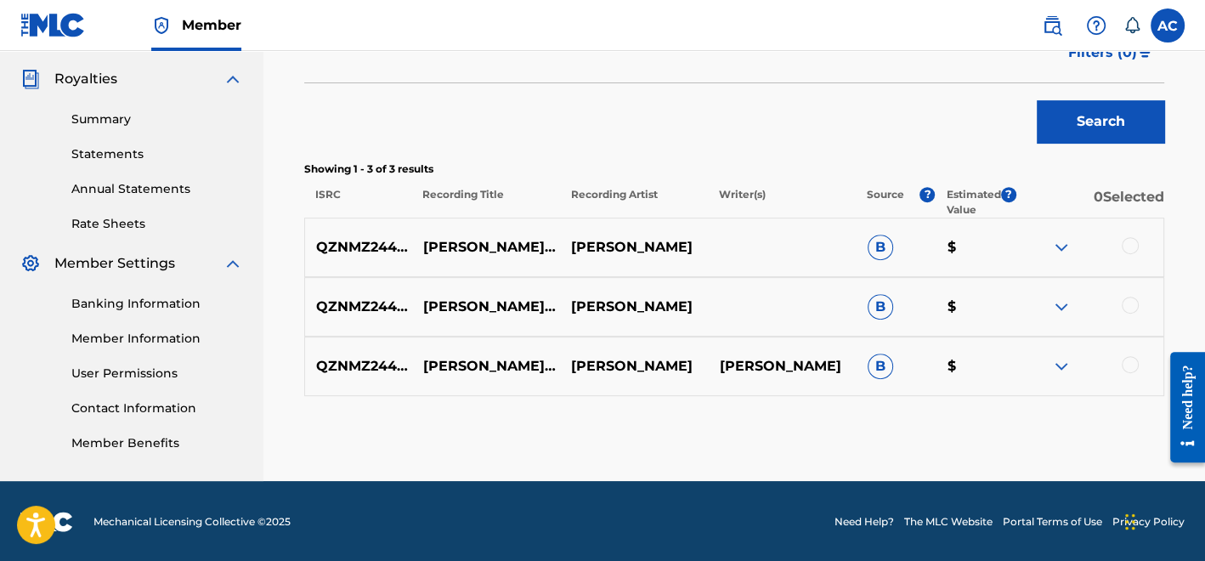
click at [1131, 249] on div at bounding box center [1130, 245] width 17 height 17
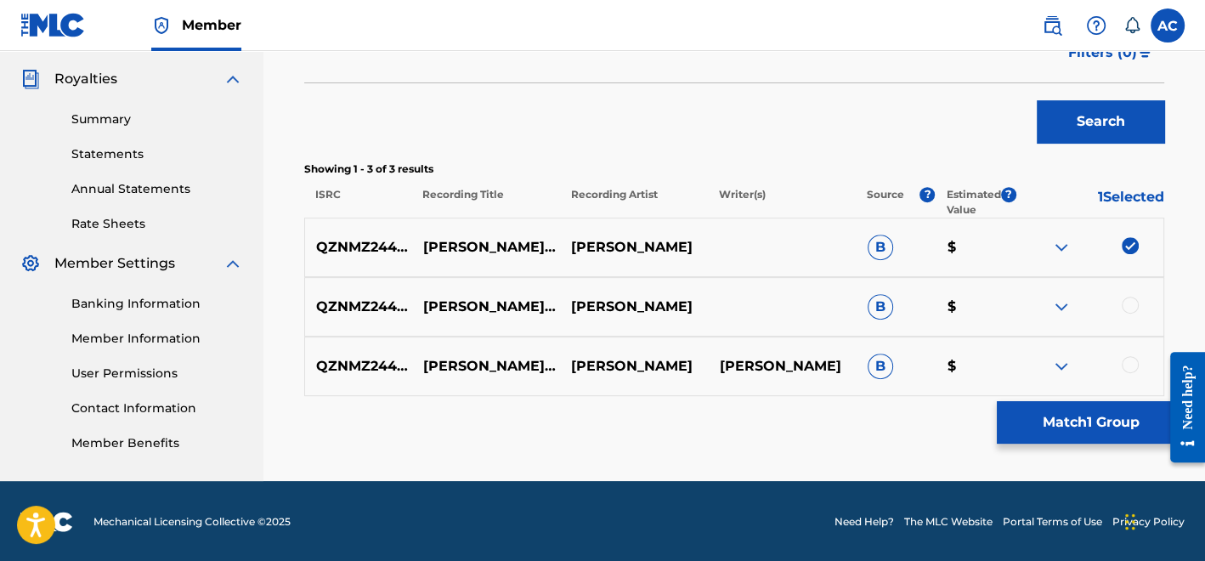
click at [1131, 301] on div at bounding box center [1130, 305] width 17 height 17
click at [1131, 356] on div at bounding box center [1130, 364] width 17 height 17
click at [1078, 413] on button "Match 3 Groups" at bounding box center [1091, 422] width 188 height 42
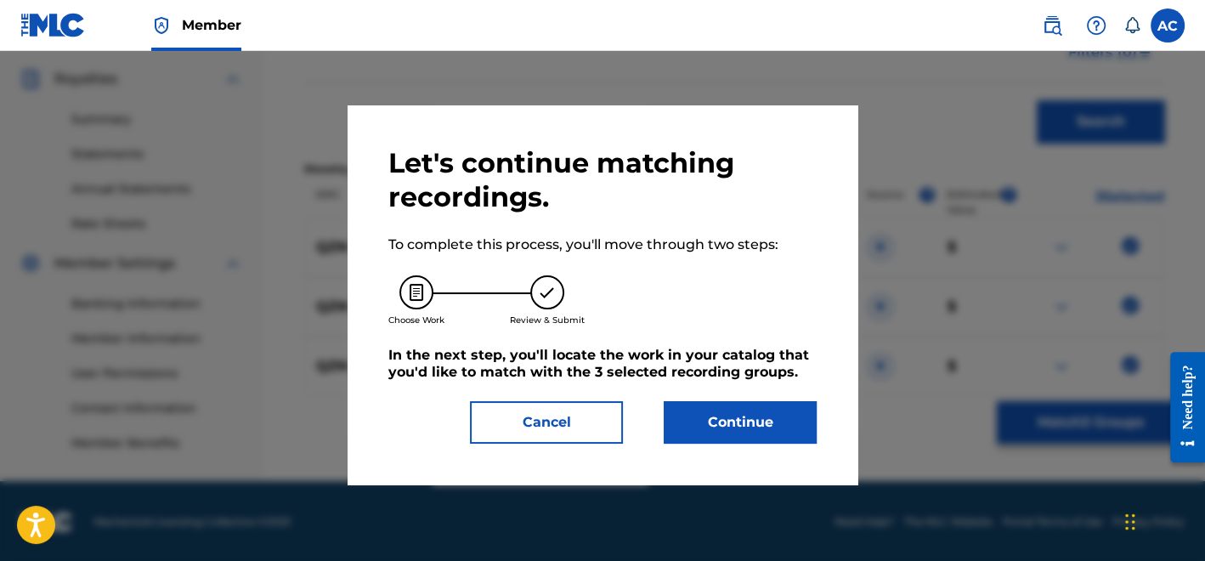
click at [777, 423] on button "Continue" at bounding box center [740, 422] width 153 height 42
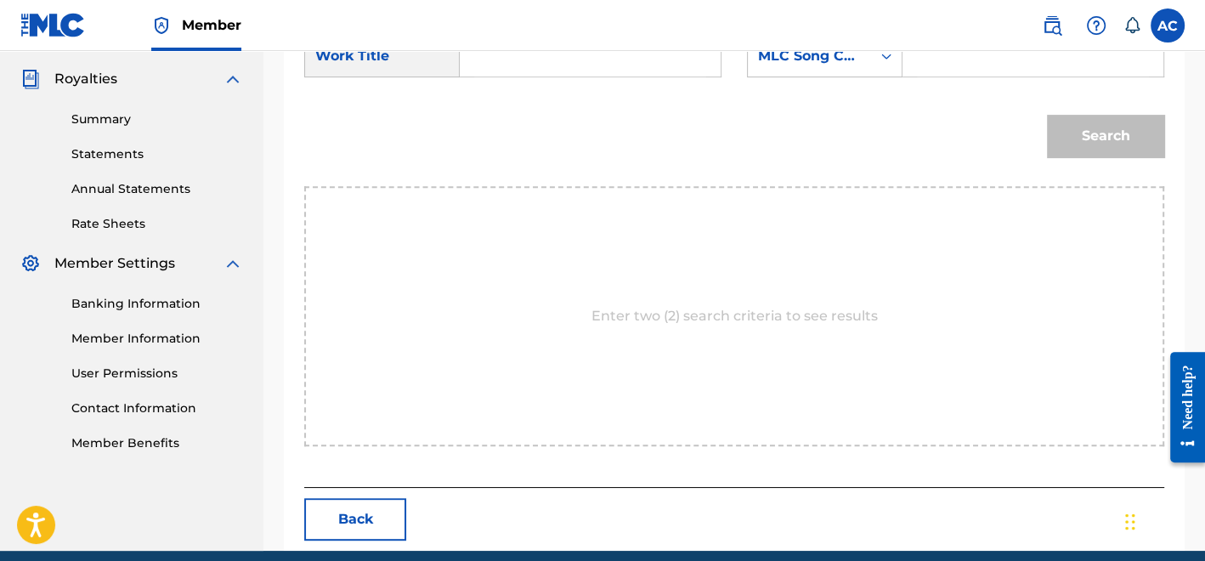
scroll to position [398, 0]
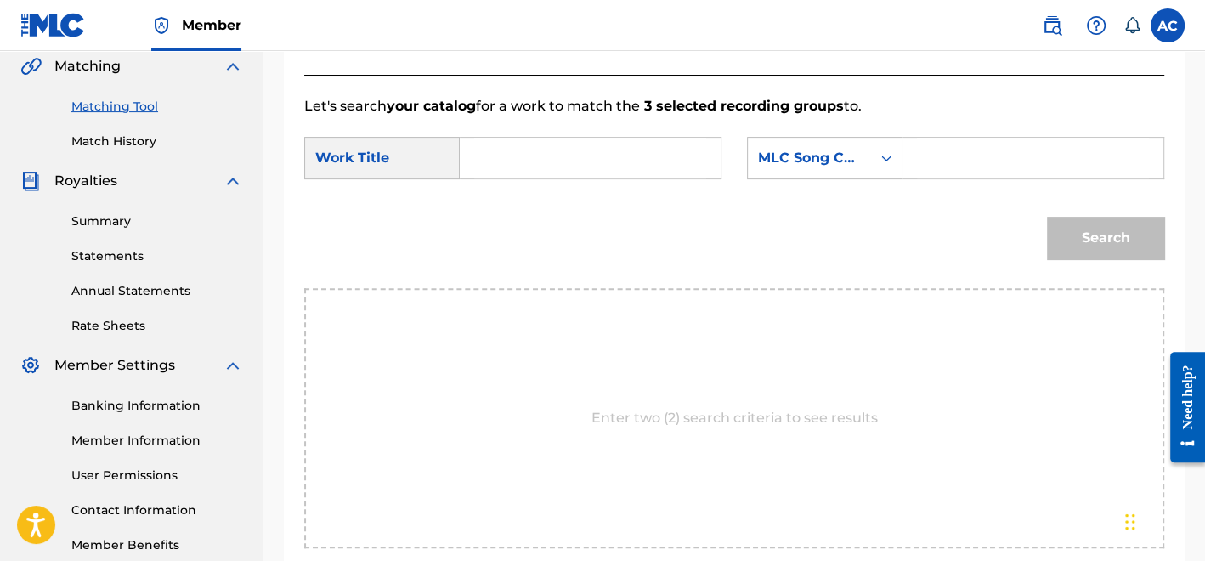
click at [594, 163] on input "Search Form" at bounding box center [590, 158] width 232 height 41
paste input "[PERSON_NAME] REMIX"
type input "[PERSON_NAME] REMIX"
click at [995, 161] on input "Search Form" at bounding box center [1033, 158] width 232 height 41
paste input "AY3REX"
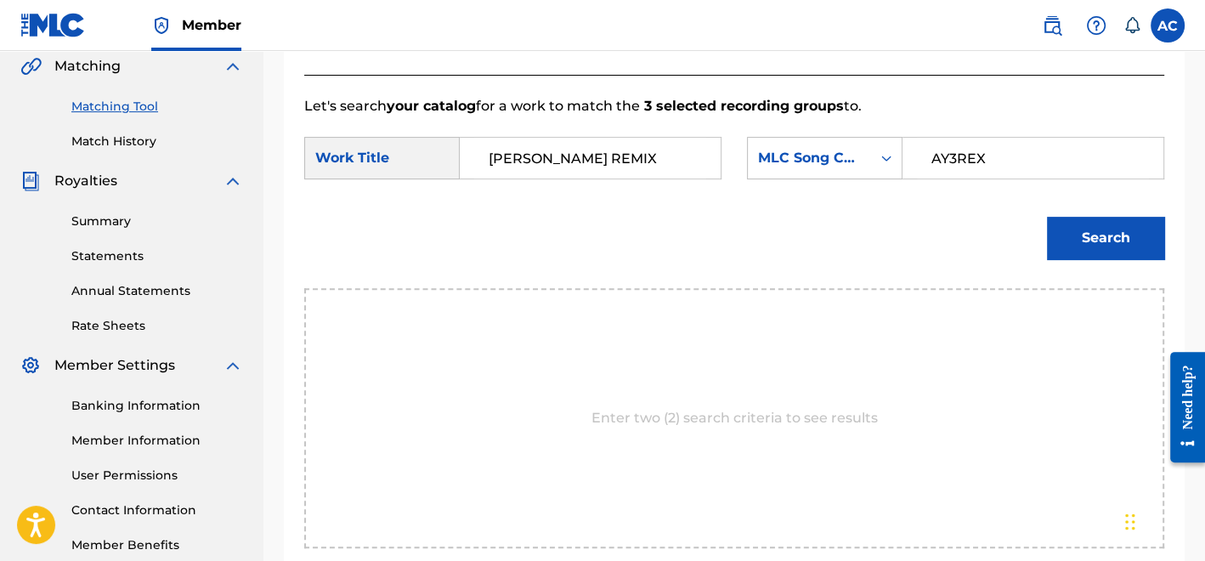
type input "AY3REX"
click at [1069, 250] on button "Search" at bounding box center [1105, 238] width 117 height 42
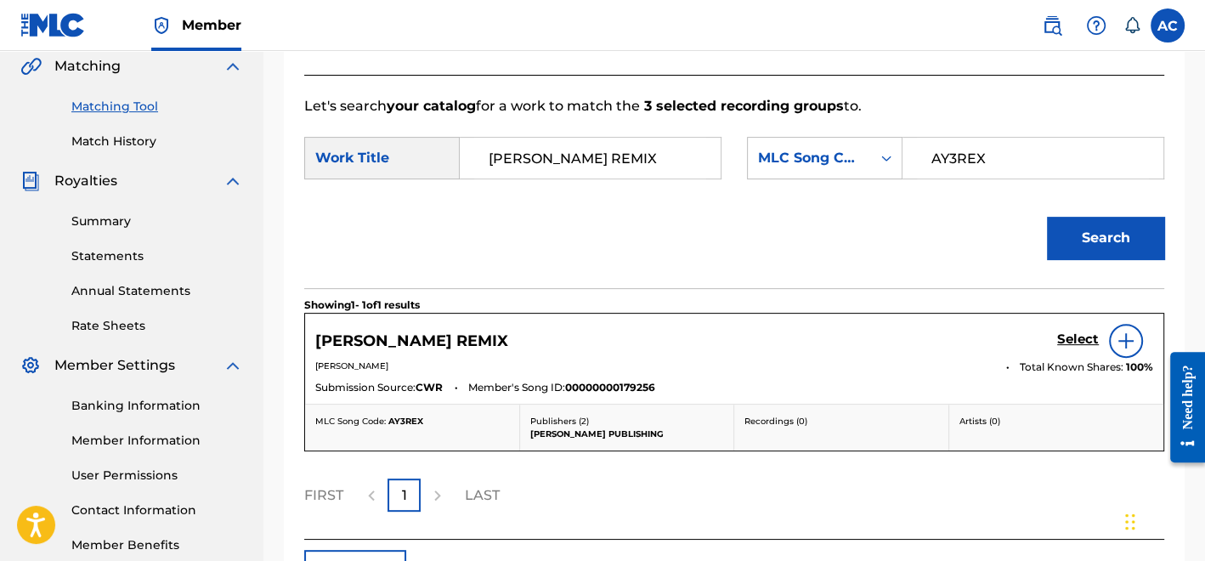
click at [1070, 353] on div "Select" at bounding box center [1105, 341] width 96 height 34
click at [1071, 342] on h5 "Select" at bounding box center [1078, 339] width 42 height 16
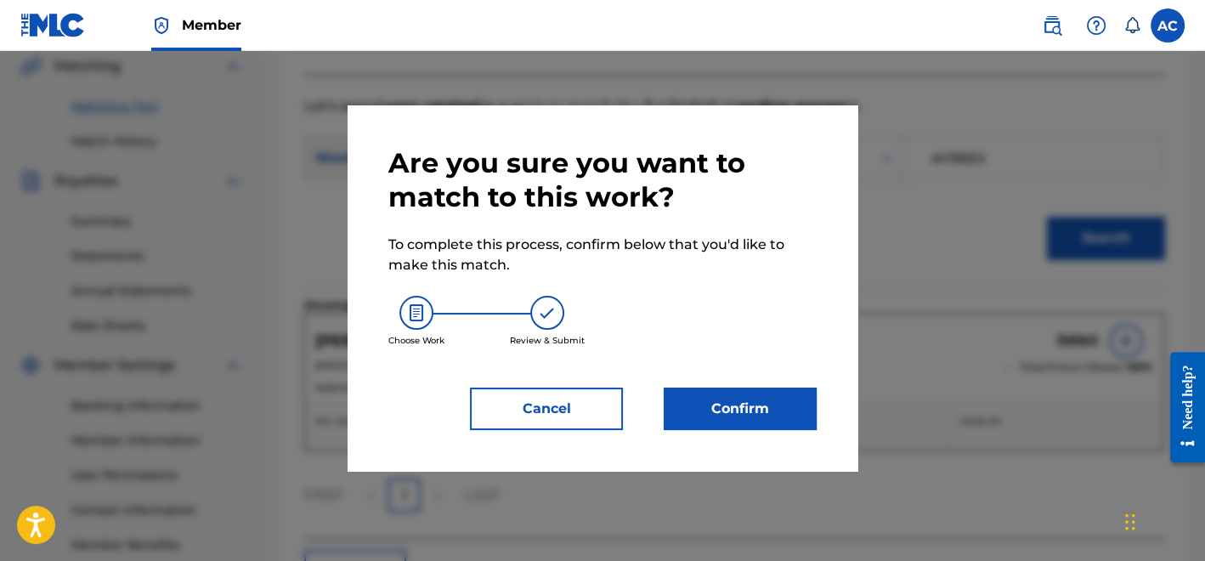
click at [812, 393] on button "Confirm" at bounding box center [740, 408] width 153 height 42
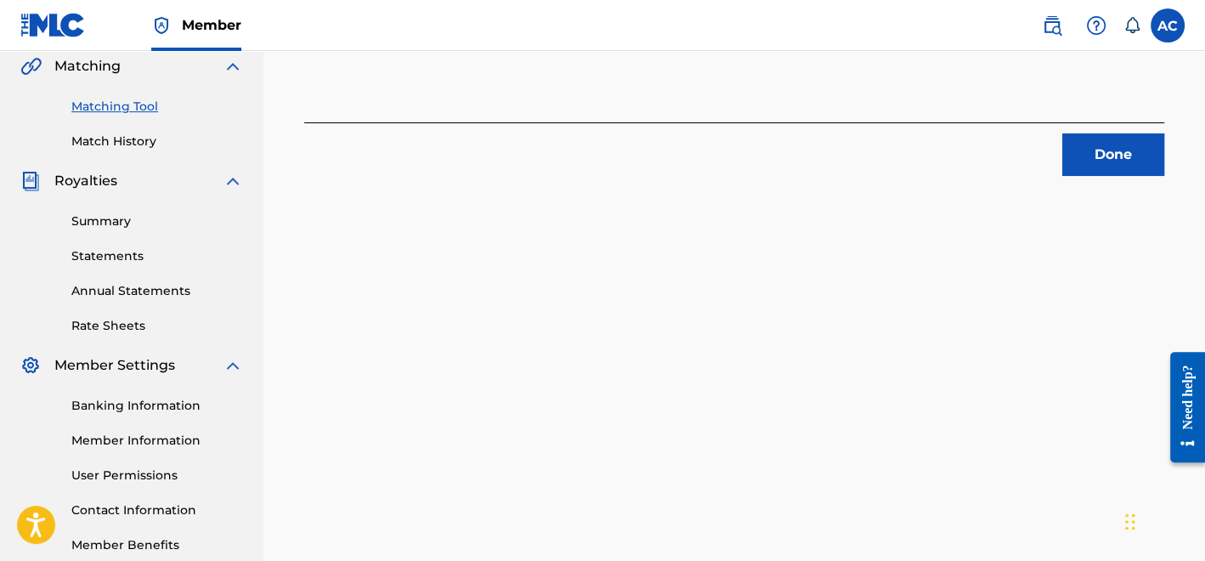
scroll to position [493, 0]
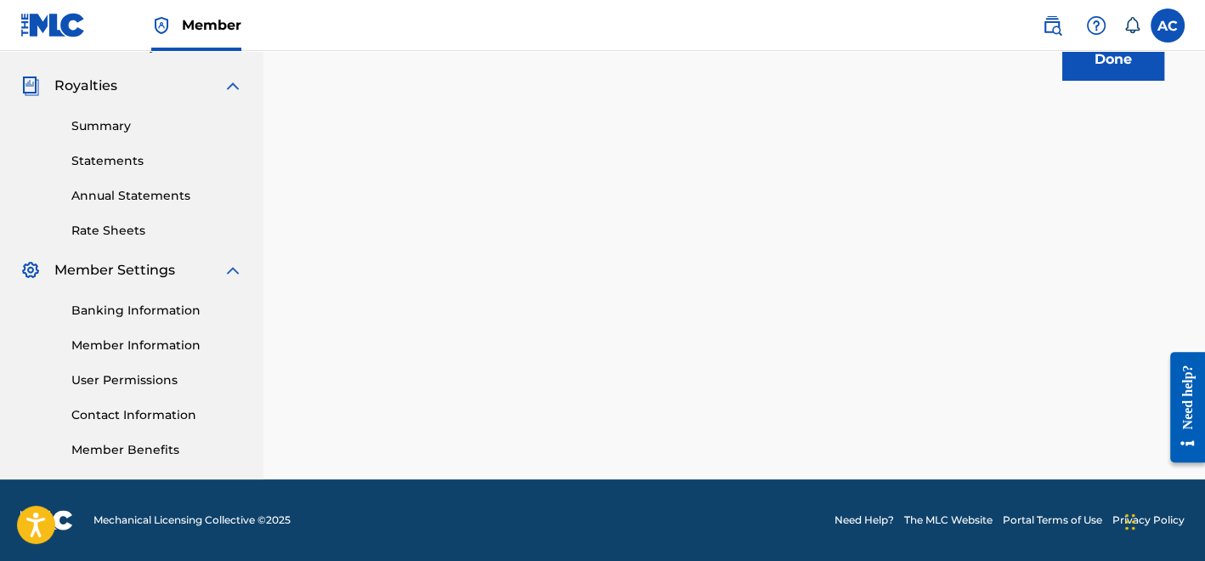
click at [1113, 65] on button "Done" at bounding box center [1113, 59] width 102 height 42
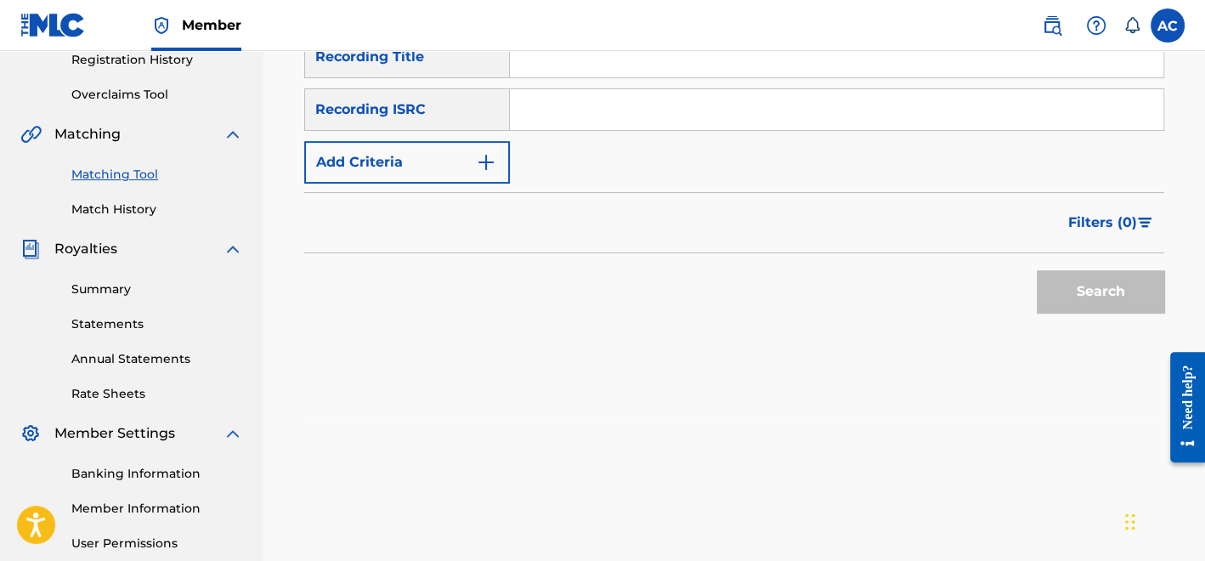
scroll to position [328, 0]
click at [576, 115] on input "Search Form" at bounding box center [836, 111] width 653 height 41
paste input "USA2P2012566"
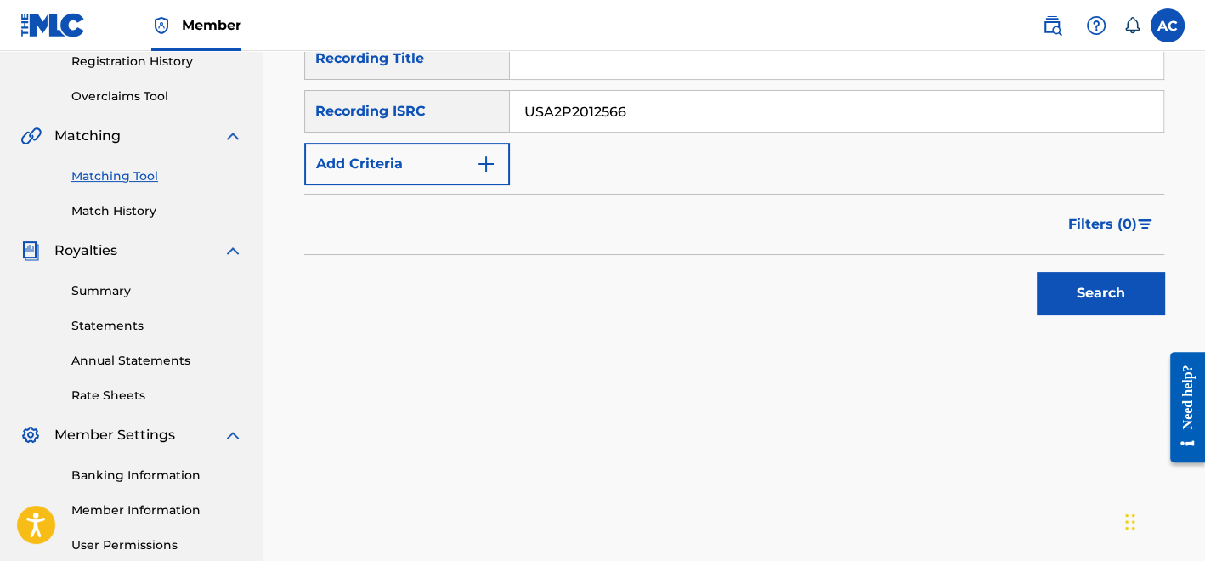
type input "USA2P2012566"
click at [1046, 285] on button "Search" at bounding box center [1100, 293] width 127 height 42
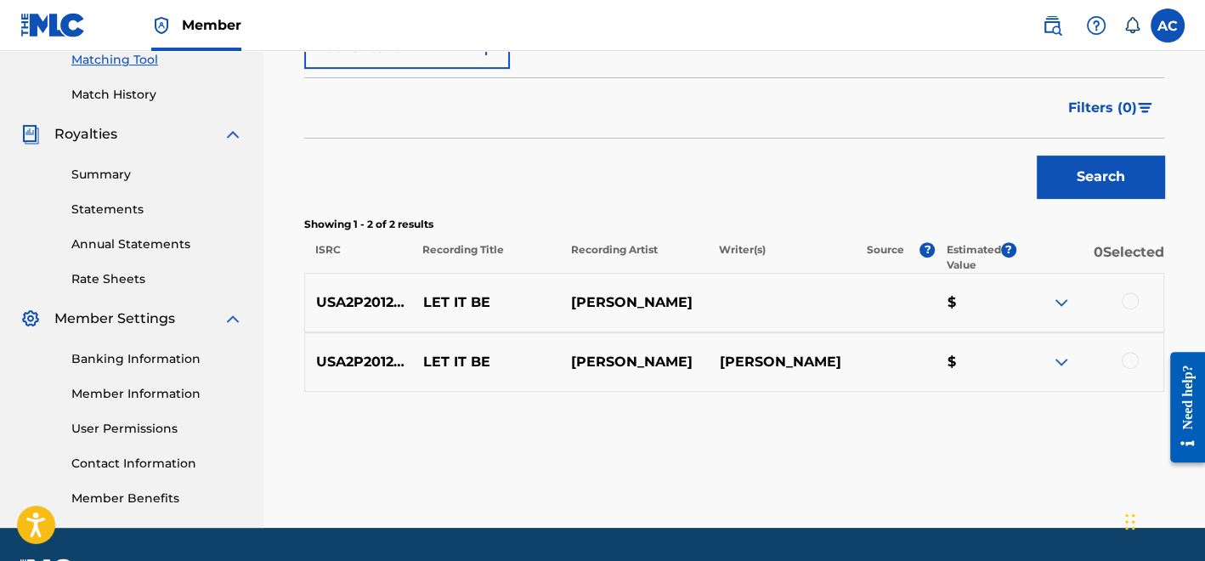
scroll to position [445, 0]
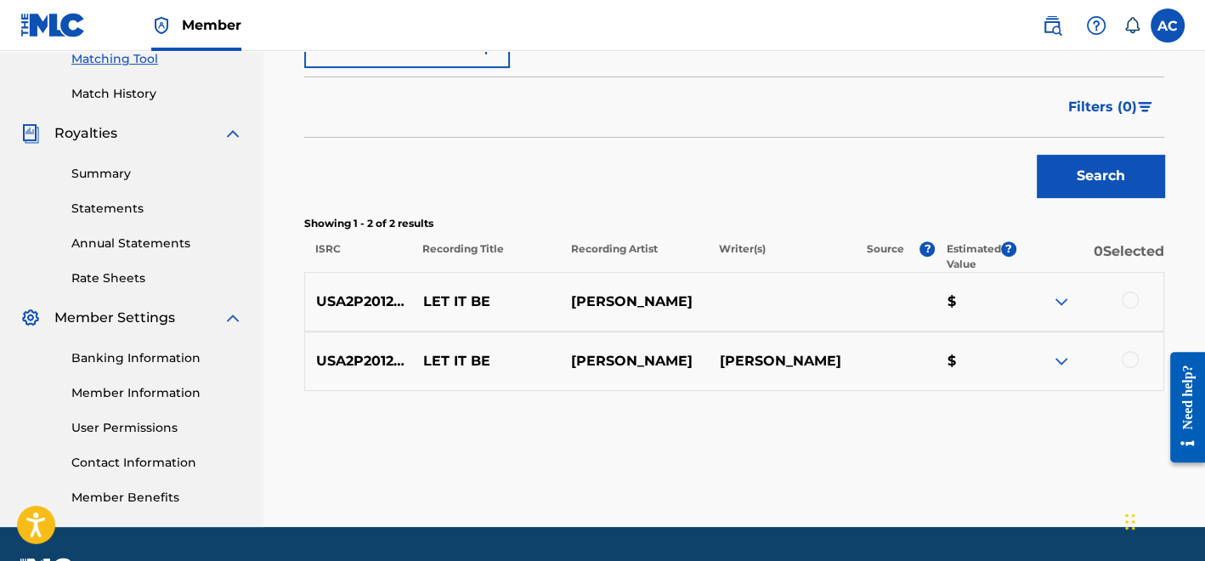
click at [1125, 302] on div at bounding box center [1130, 299] width 17 height 17
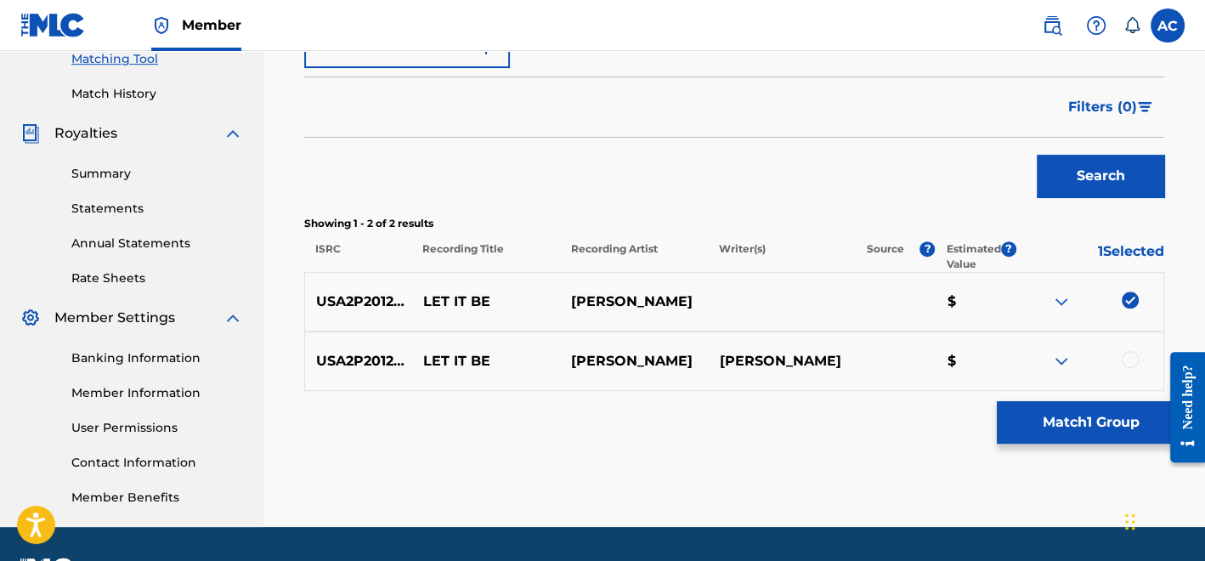
click at [1135, 358] on div at bounding box center [1130, 359] width 17 height 17
click at [1074, 427] on button "Match 2 Groups" at bounding box center [1091, 422] width 188 height 42
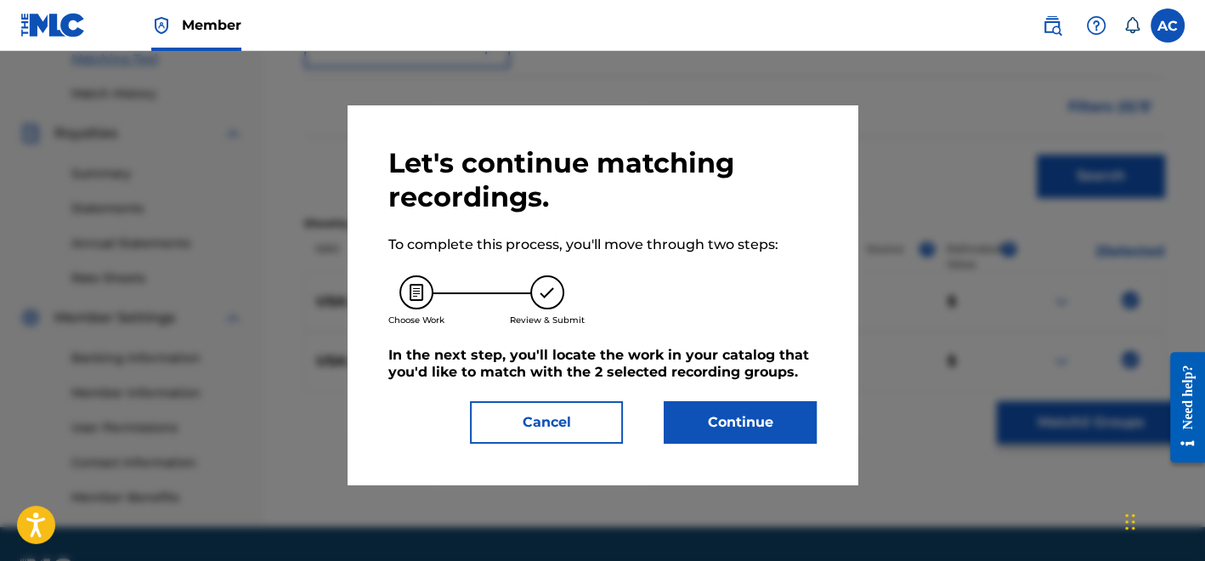
click at [795, 428] on button "Continue" at bounding box center [740, 422] width 153 height 42
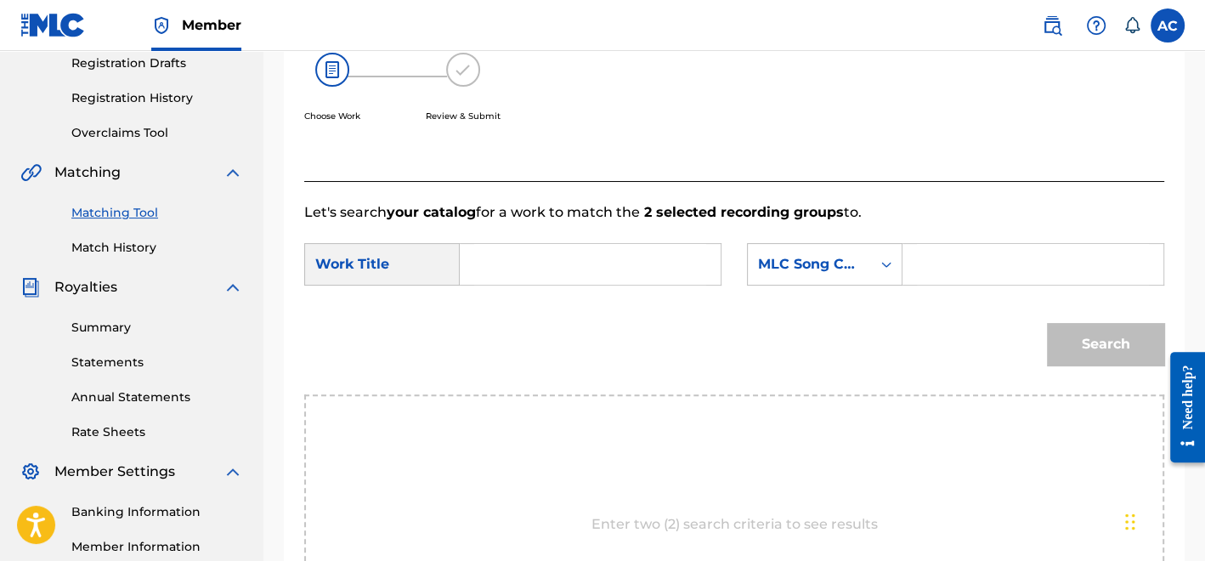
scroll to position [288, 0]
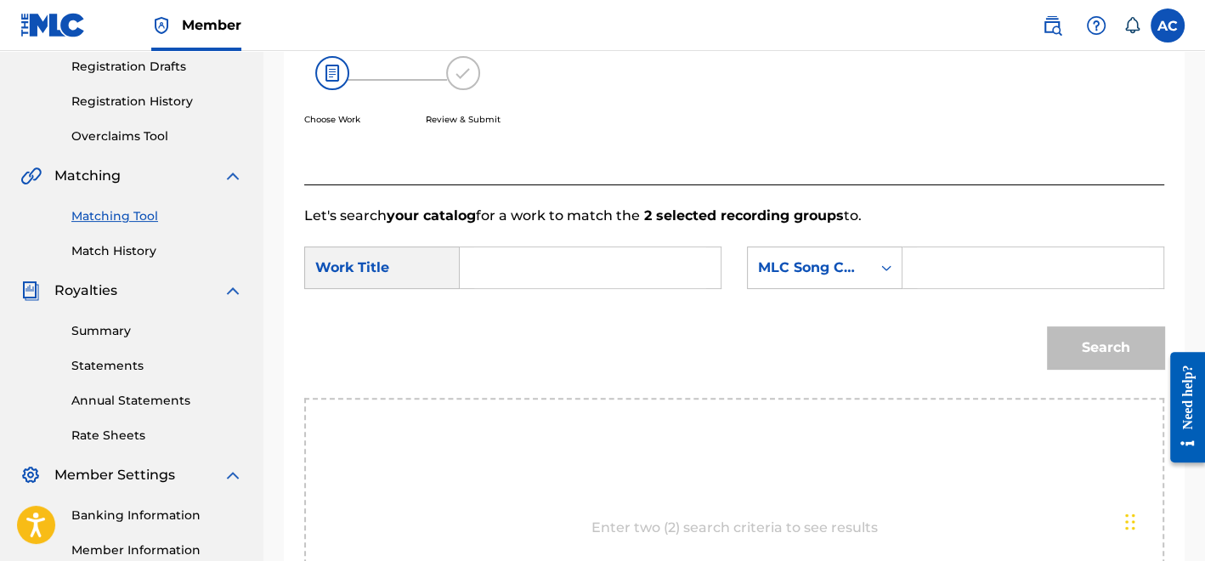
click at [620, 270] on input "Search Form" at bounding box center [590, 267] width 232 height 41
paste input "LET IT BE"
type input "LET IT BE"
click at [995, 257] on input "Search Form" at bounding box center [1033, 267] width 232 height 41
paste input "LT7PSK"
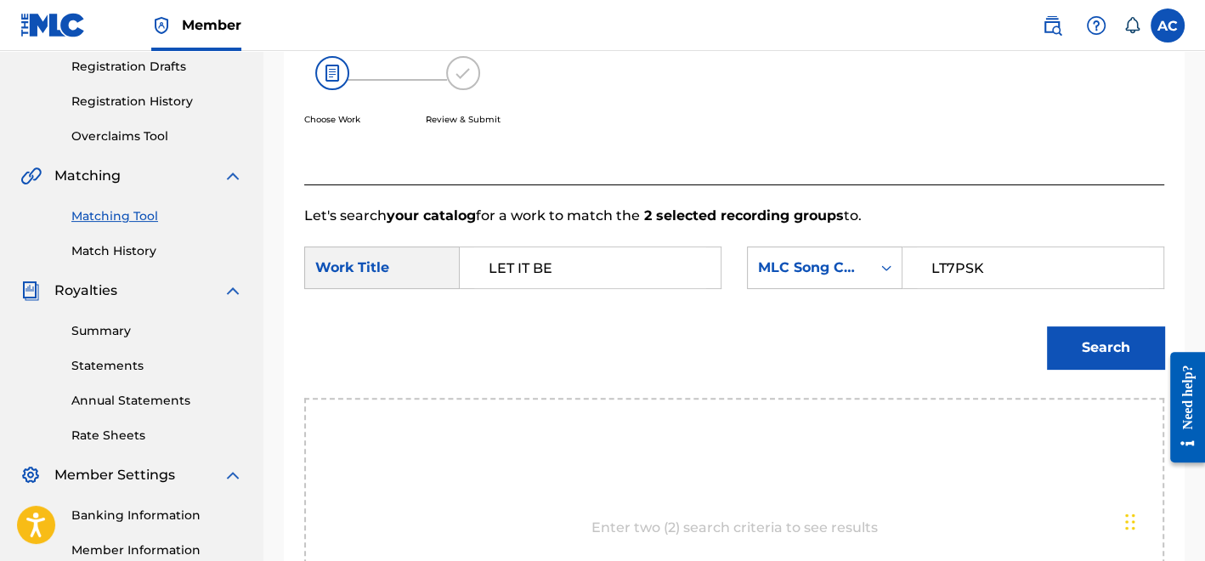
type input "LT7PSK"
click at [1119, 337] on button "Search" at bounding box center [1105, 347] width 117 height 42
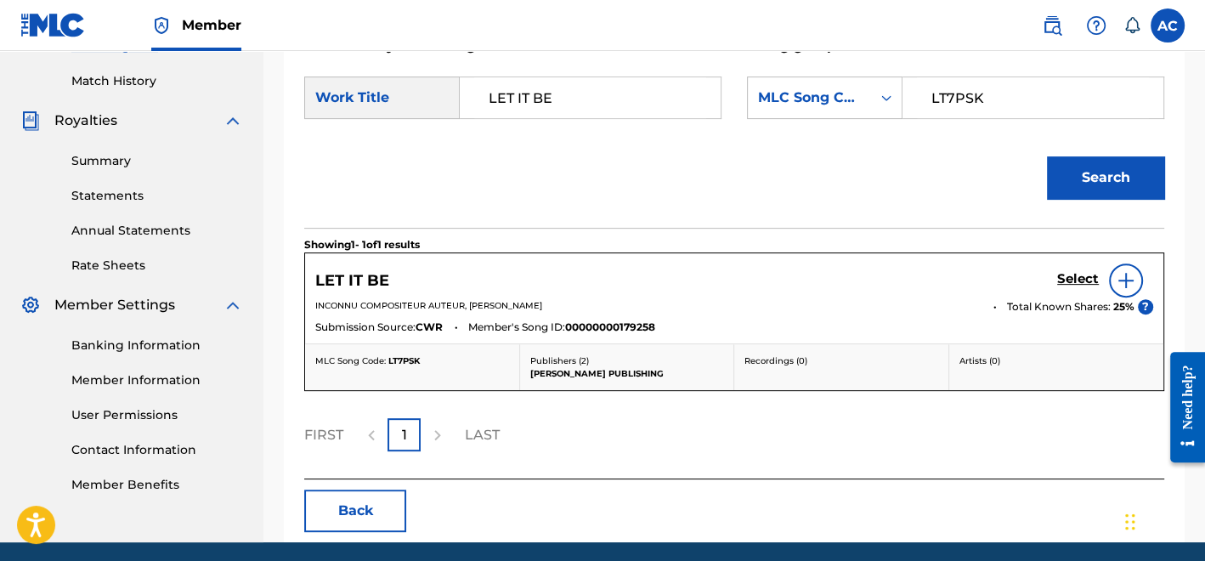
scroll to position [459, 0]
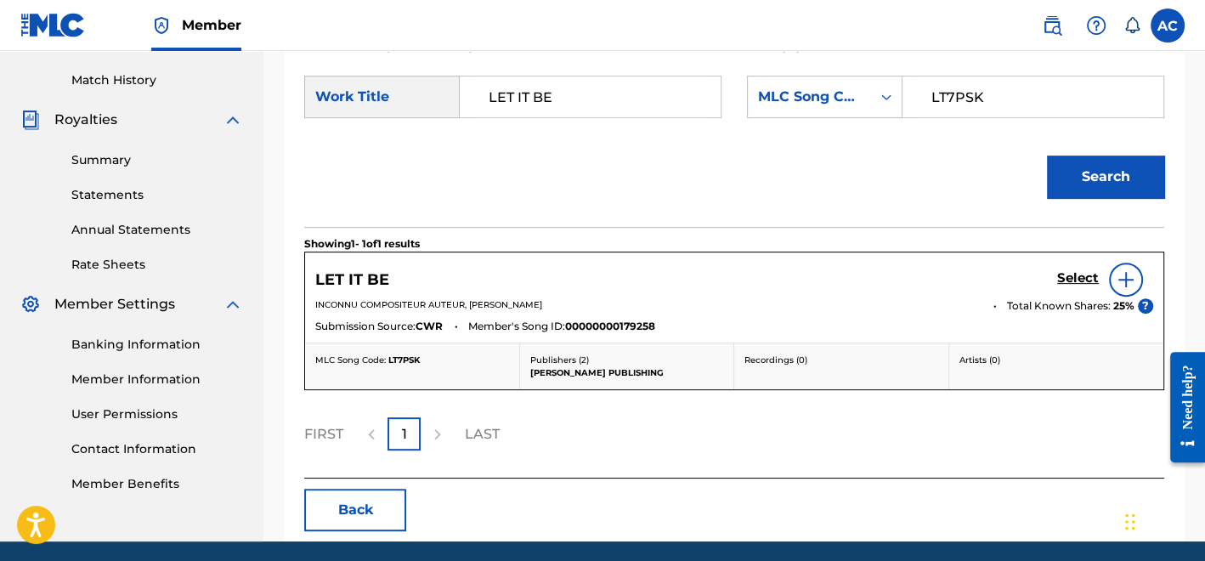
click at [1070, 285] on h5 "Select" at bounding box center [1078, 278] width 42 height 16
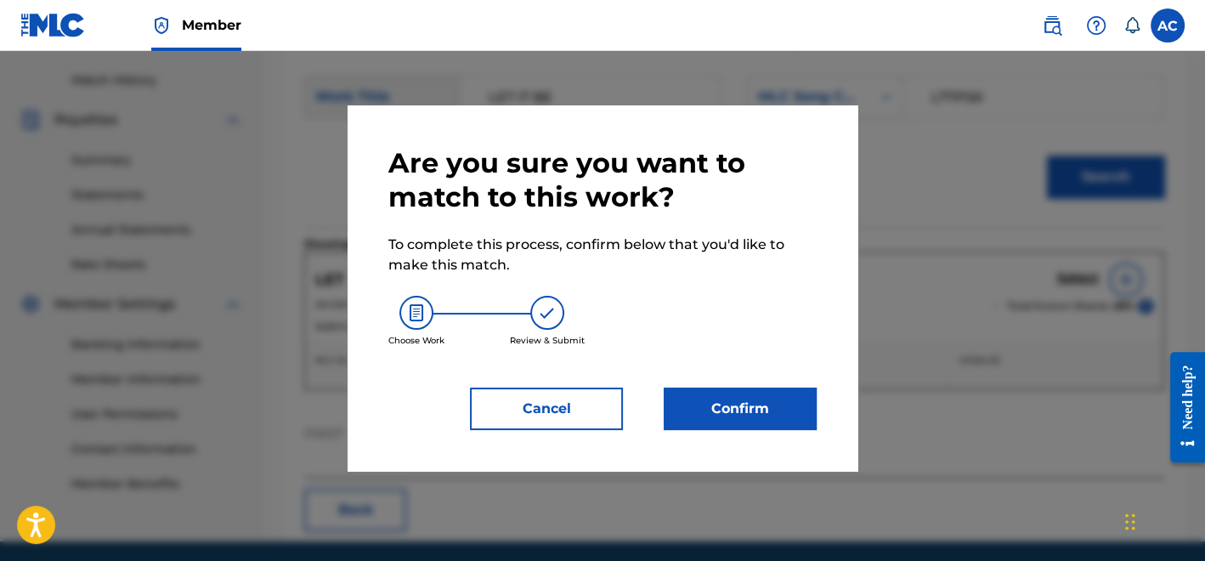
click at [726, 404] on button "Confirm" at bounding box center [740, 408] width 153 height 42
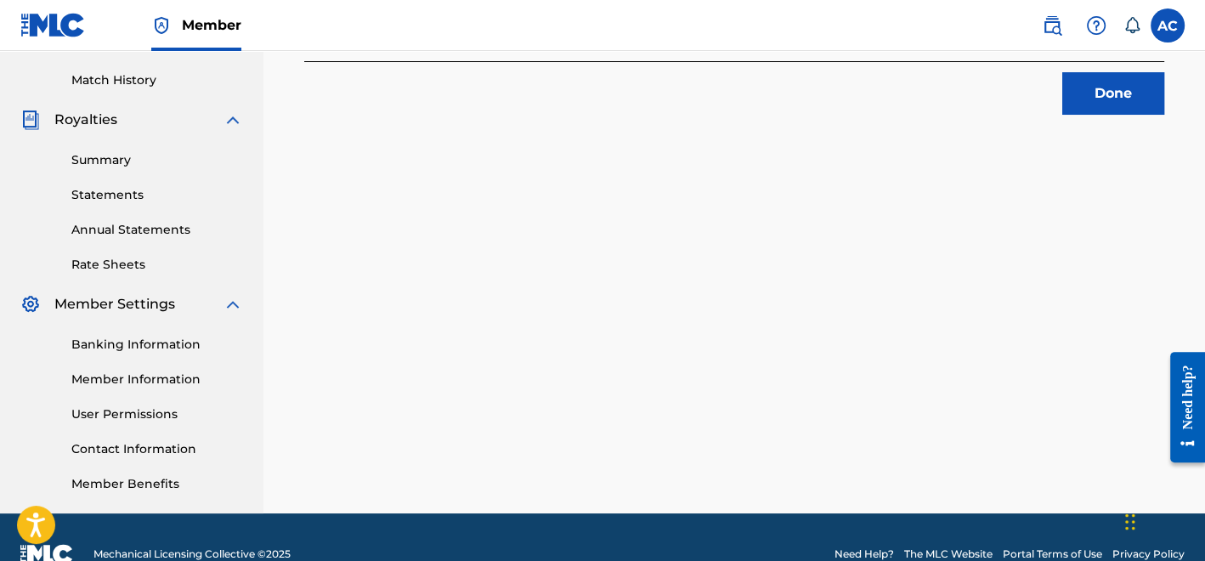
click at [1106, 111] on button "Done" at bounding box center [1113, 93] width 102 height 42
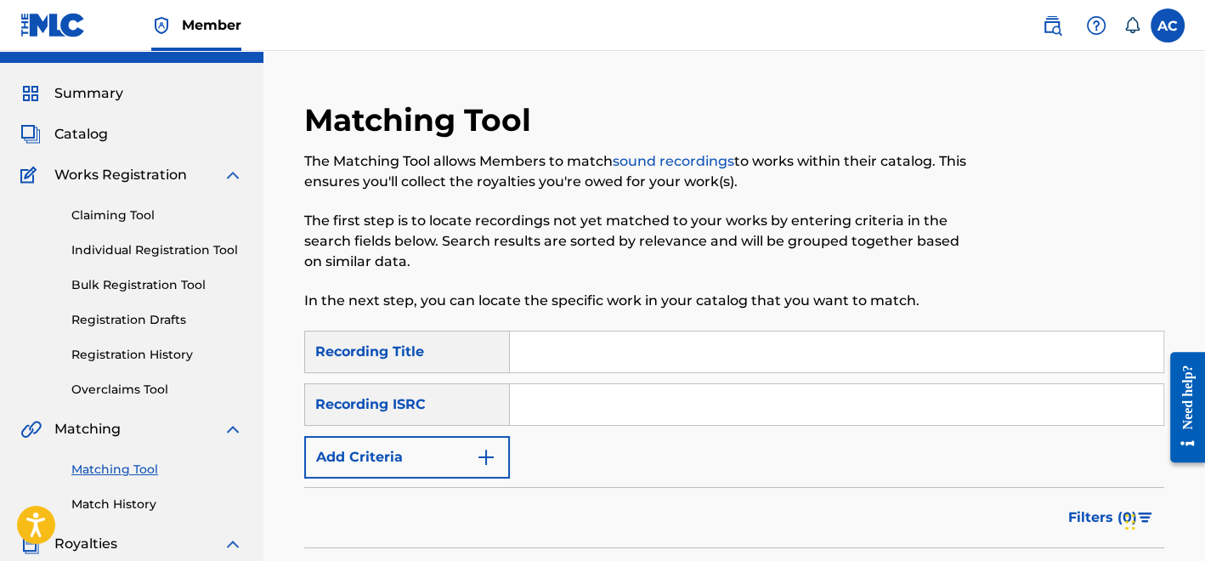
scroll to position [33, 0]
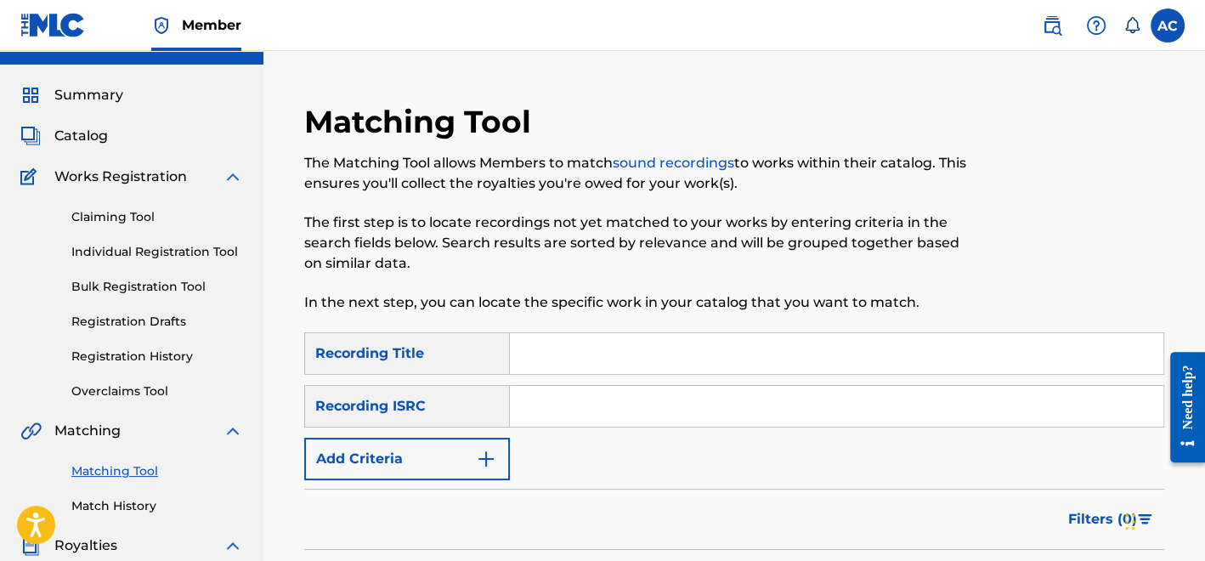
click at [536, 395] on input "Search Form" at bounding box center [836, 406] width 653 height 41
paste input "QM4TW2539860"
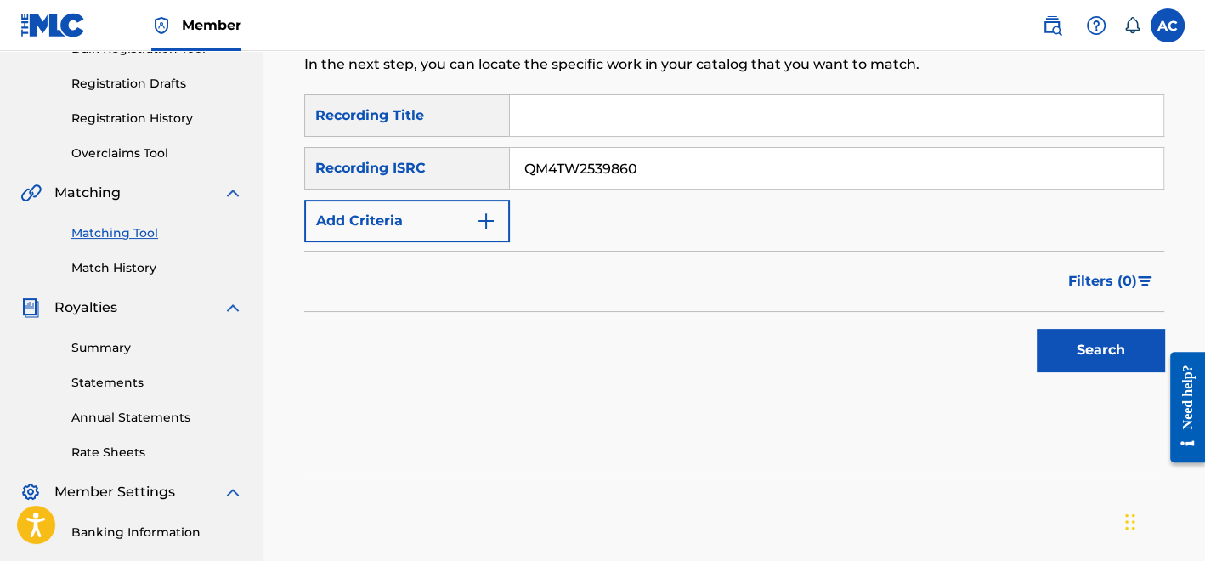
scroll to position [280, 0]
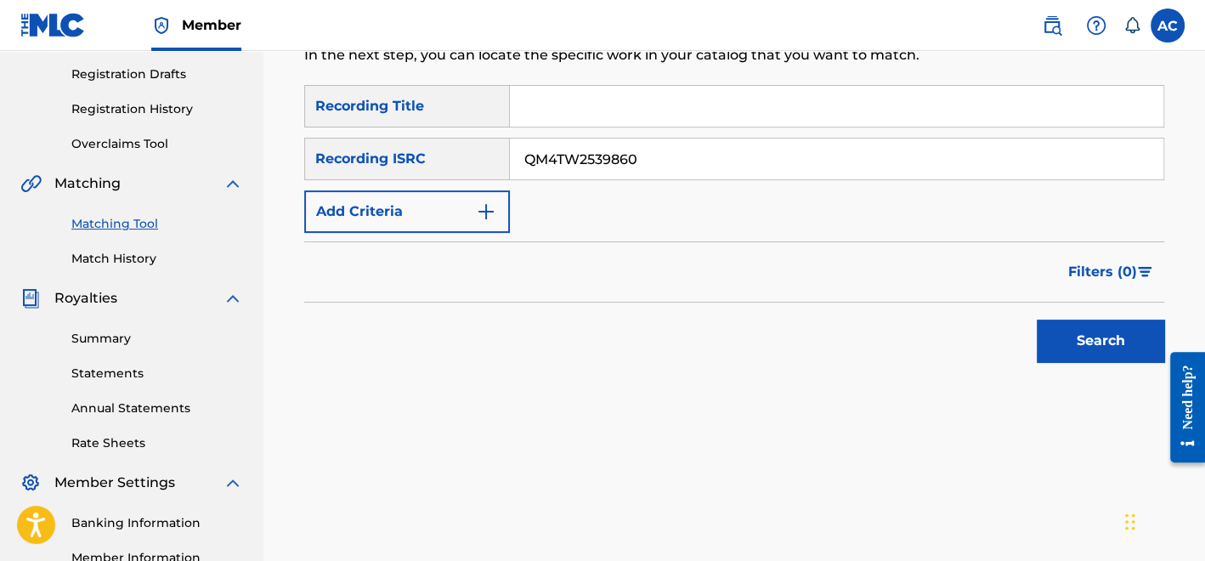
type input "QM4TW2539860"
click at [1060, 348] on button "Search" at bounding box center [1100, 340] width 127 height 42
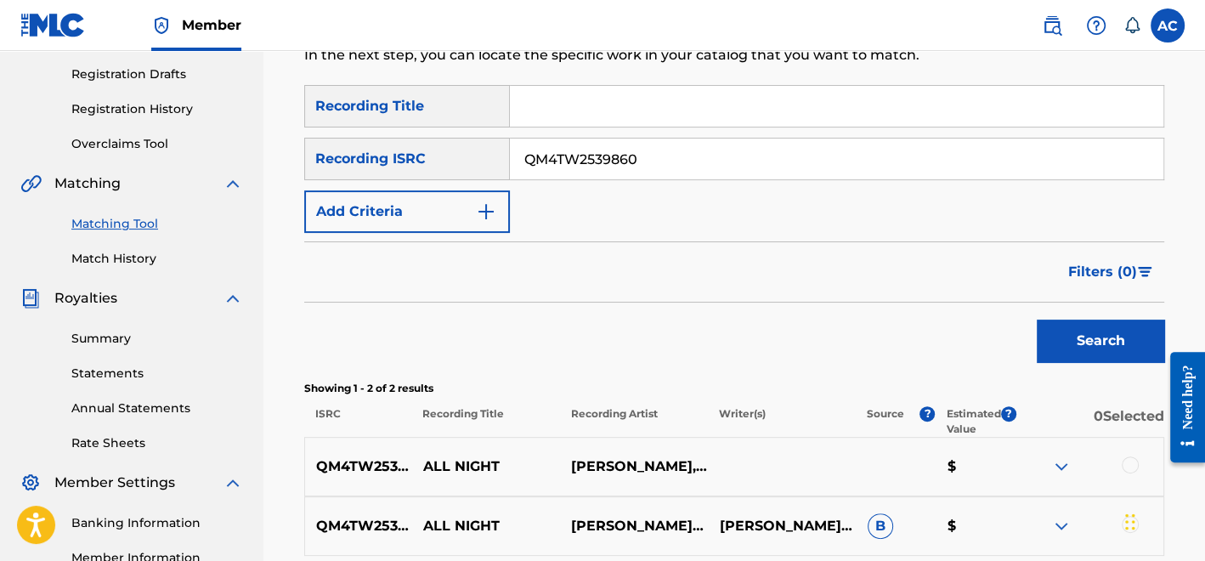
scroll to position [493, 0]
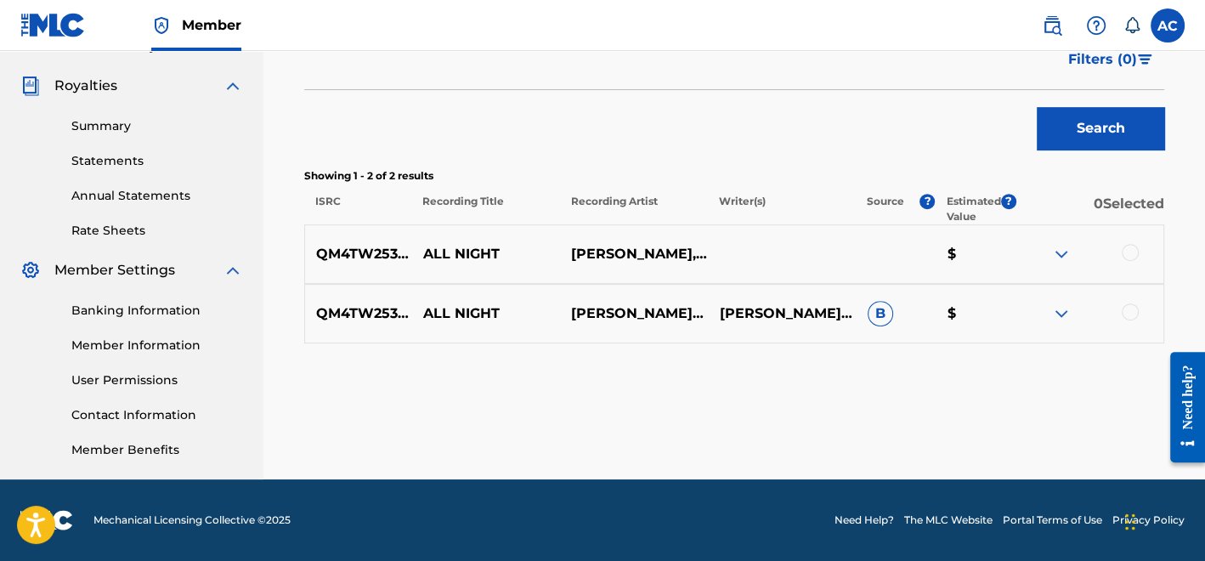
click at [1131, 249] on div at bounding box center [1130, 252] width 17 height 17
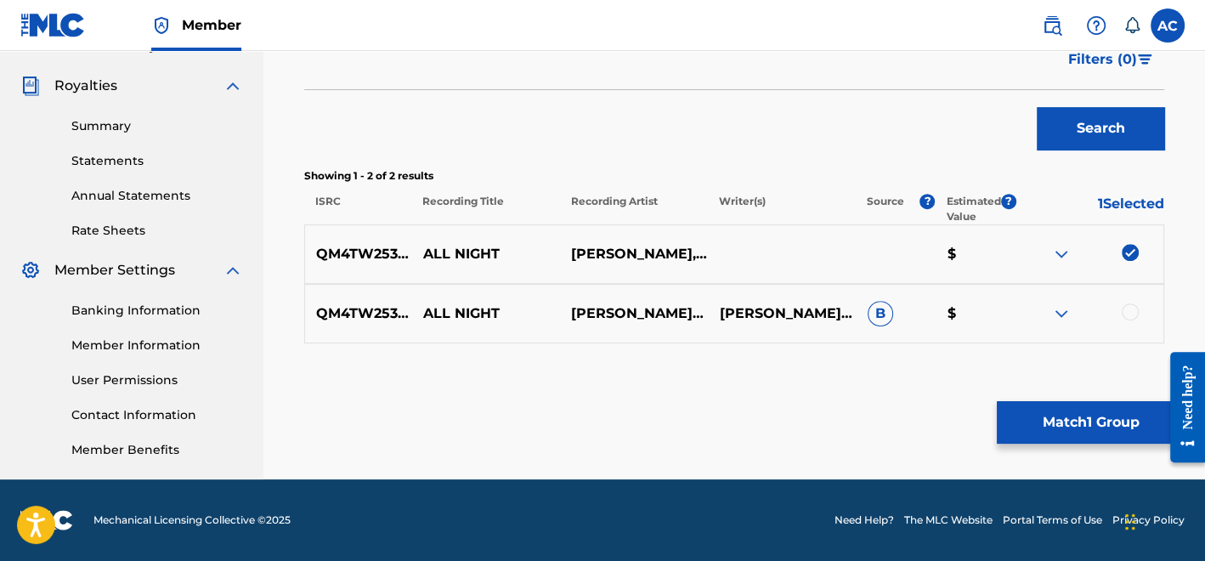
click at [1128, 309] on div at bounding box center [1130, 311] width 17 height 17
click at [1094, 428] on button "Match 2 Groups" at bounding box center [1091, 422] width 188 height 42
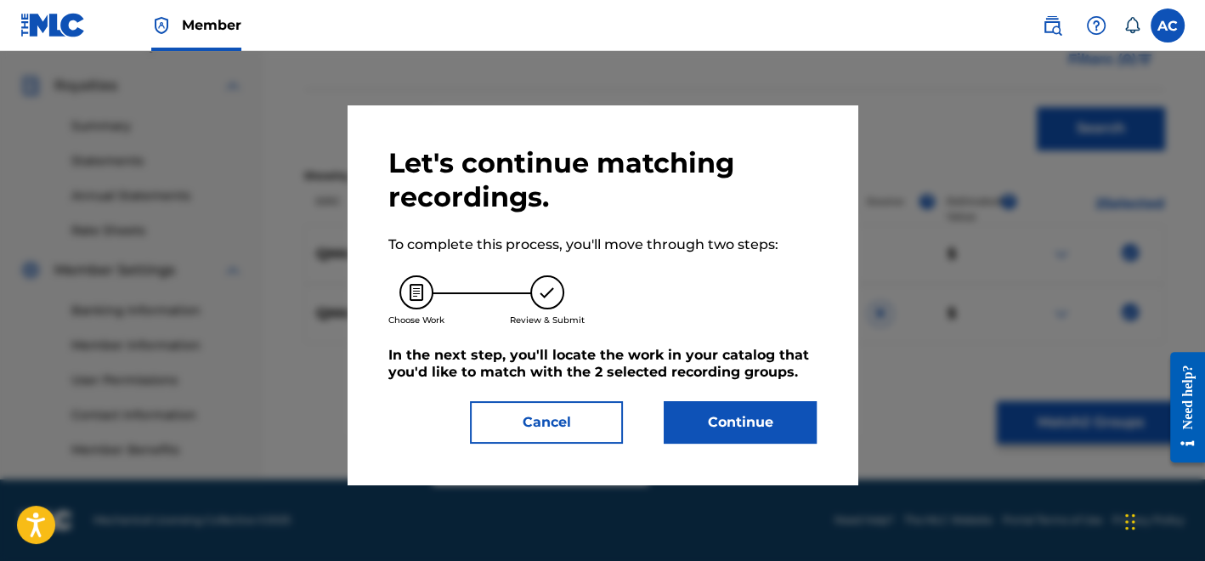
click at [770, 432] on button "Continue" at bounding box center [740, 422] width 153 height 42
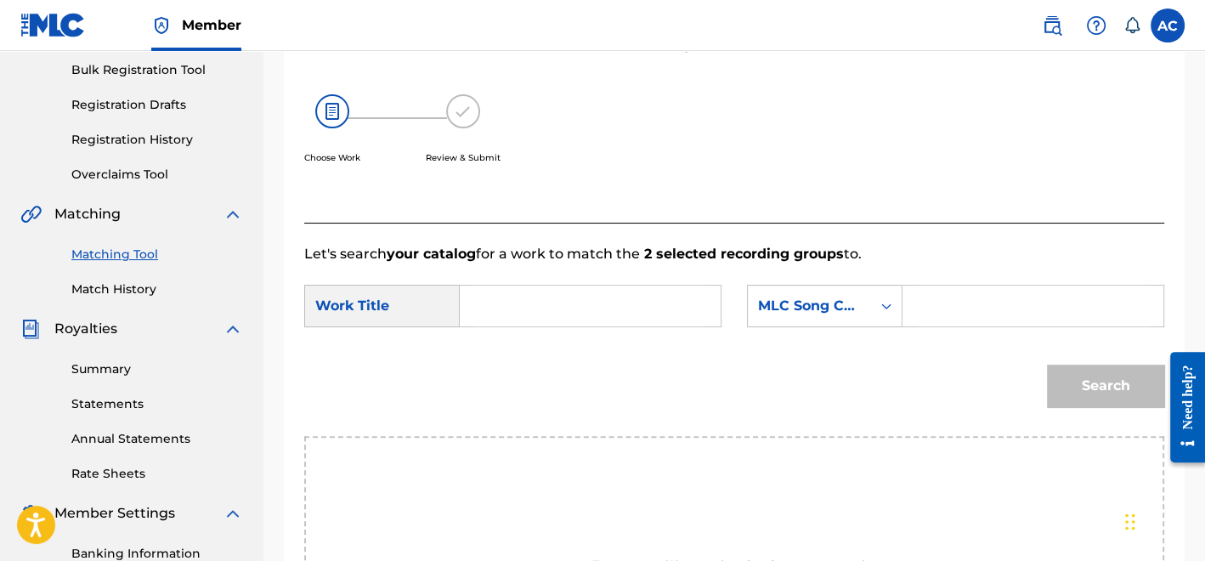
scroll to position [247, 0]
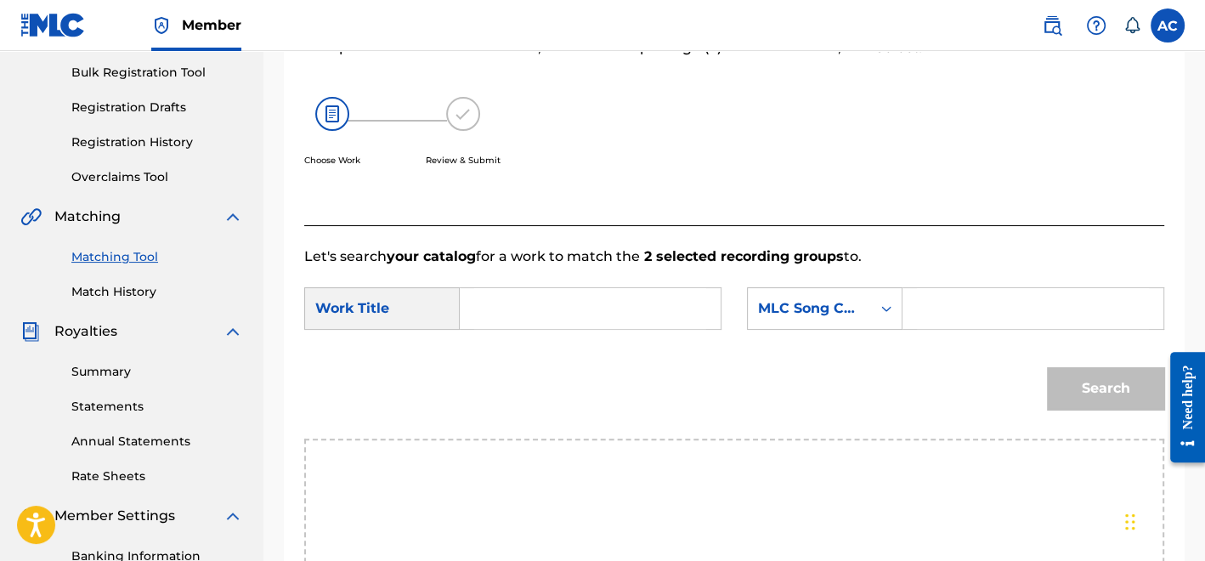
click at [622, 315] on input "Search Form" at bounding box center [590, 308] width 232 height 41
paste input "ALL NIGHT"
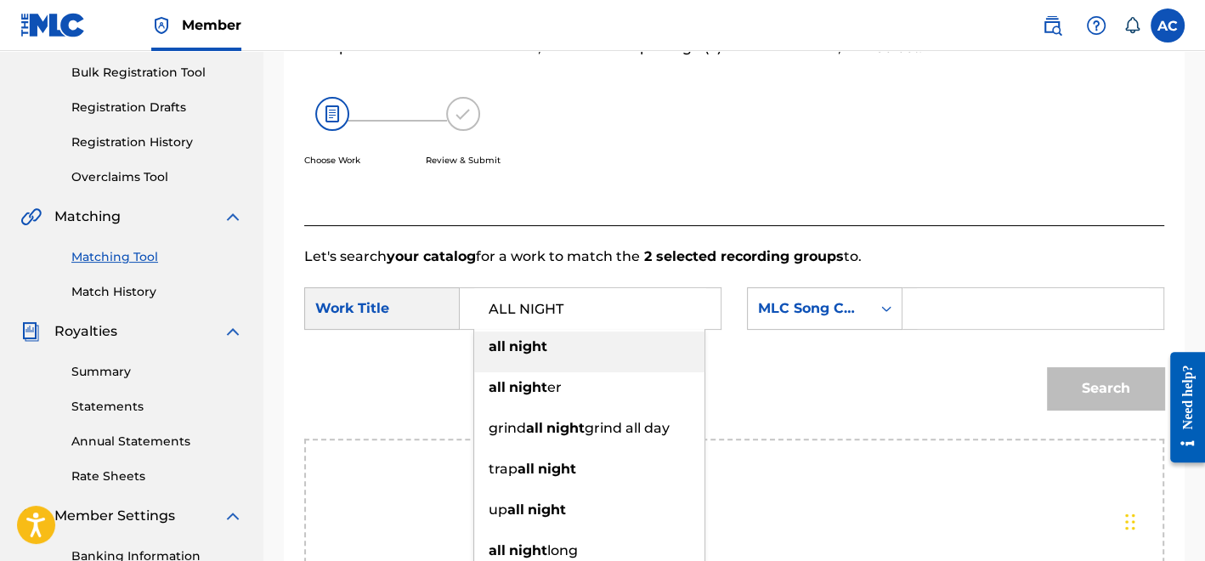
type input "ALL NIGHT"
click at [918, 325] on input "Search Form" at bounding box center [1033, 308] width 232 height 41
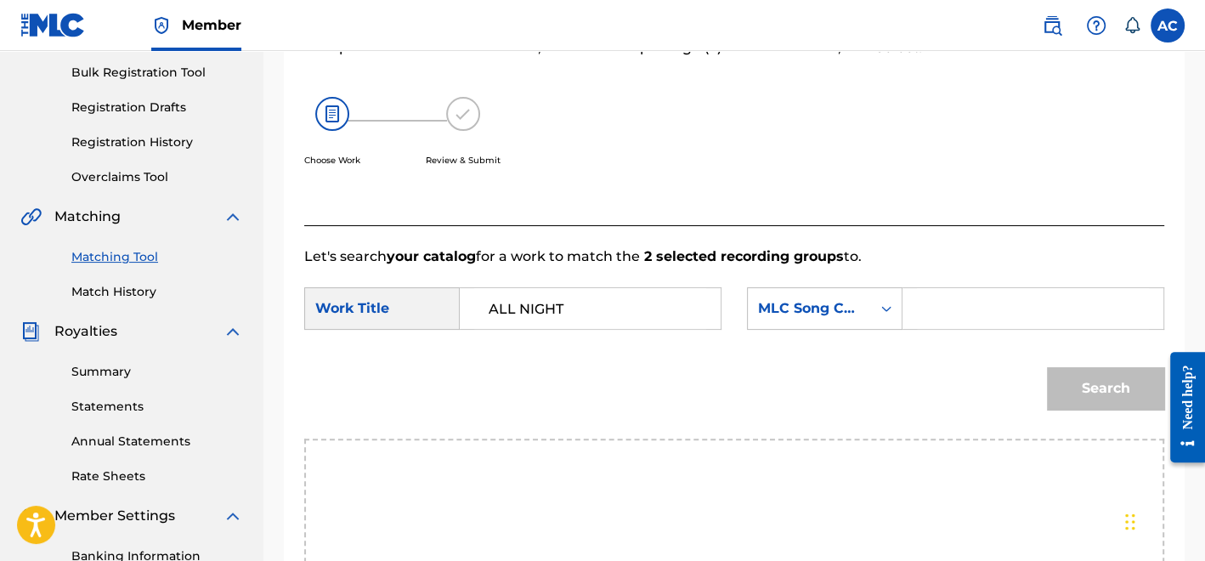
paste input "AY3RH2"
type input "AY3RH2"
click at [1082, 377] on button "Search" at bounding box center [1105, 388] width 117 height 42
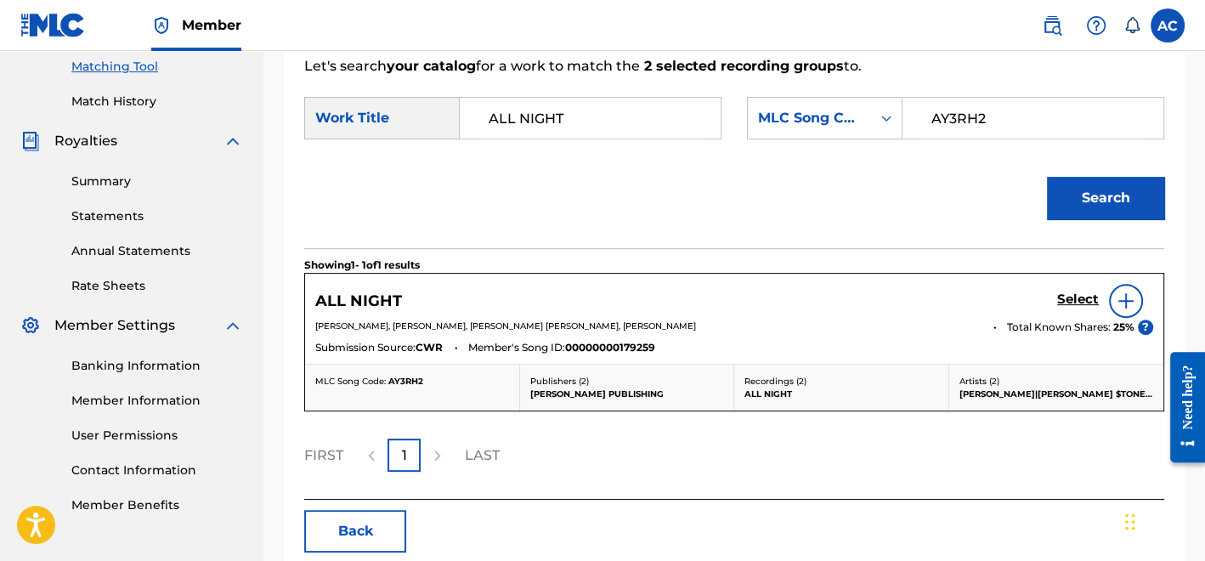
scroll to position [444, 0]
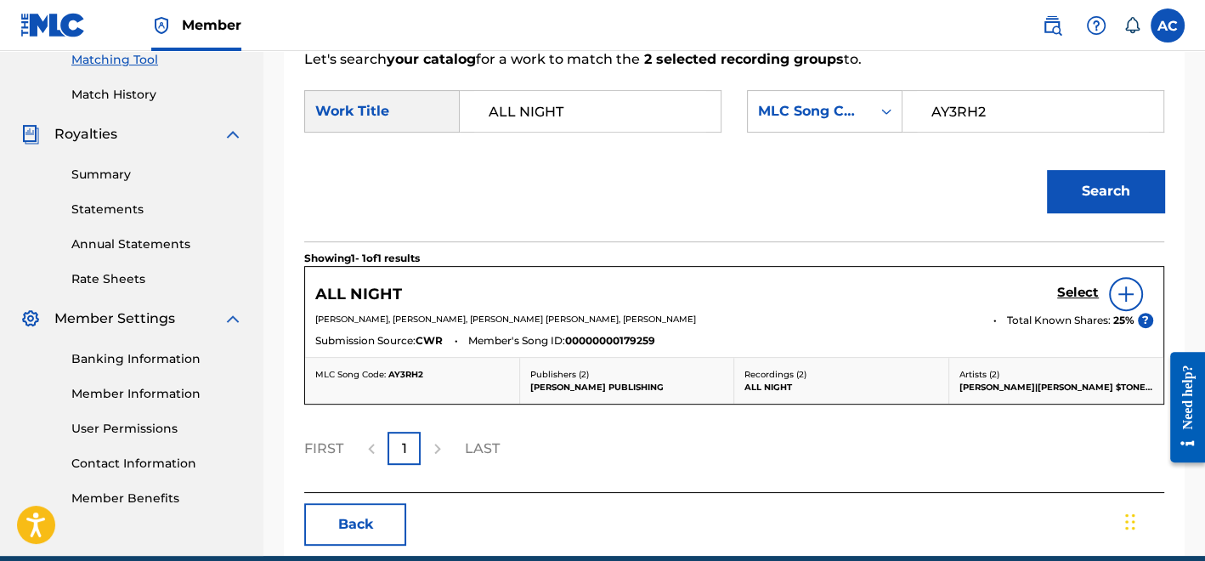
click at [1071, 292] on h5 "Select" at bounding box center [1078, 293] width 42 height 16
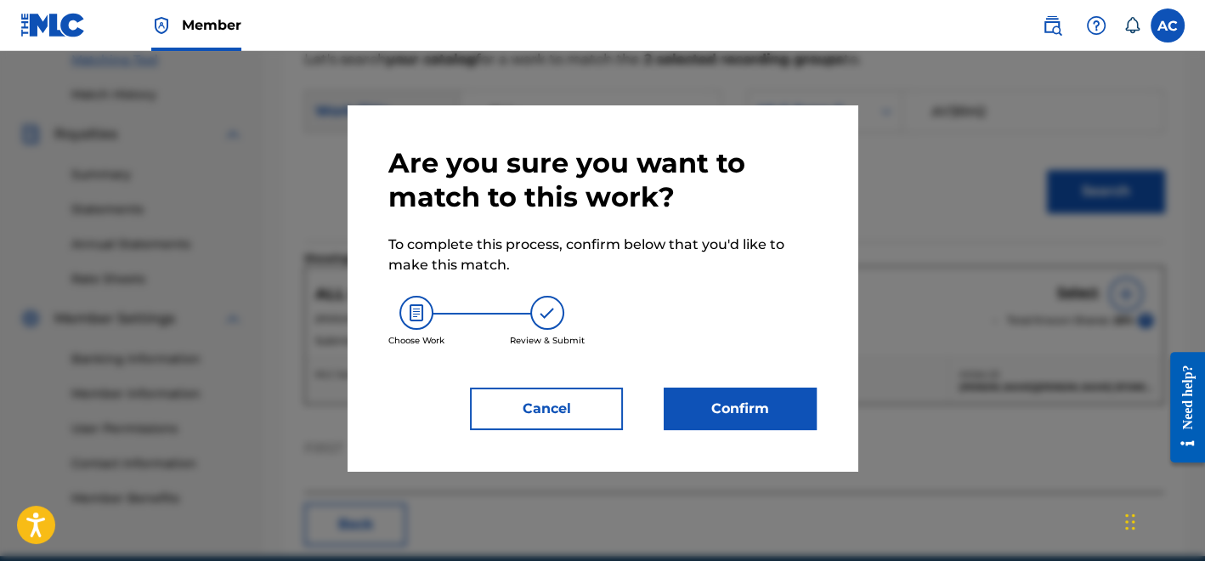
click at [760, 404] on button "Confirm" at bounding box center [740, 408] width 153 height 42
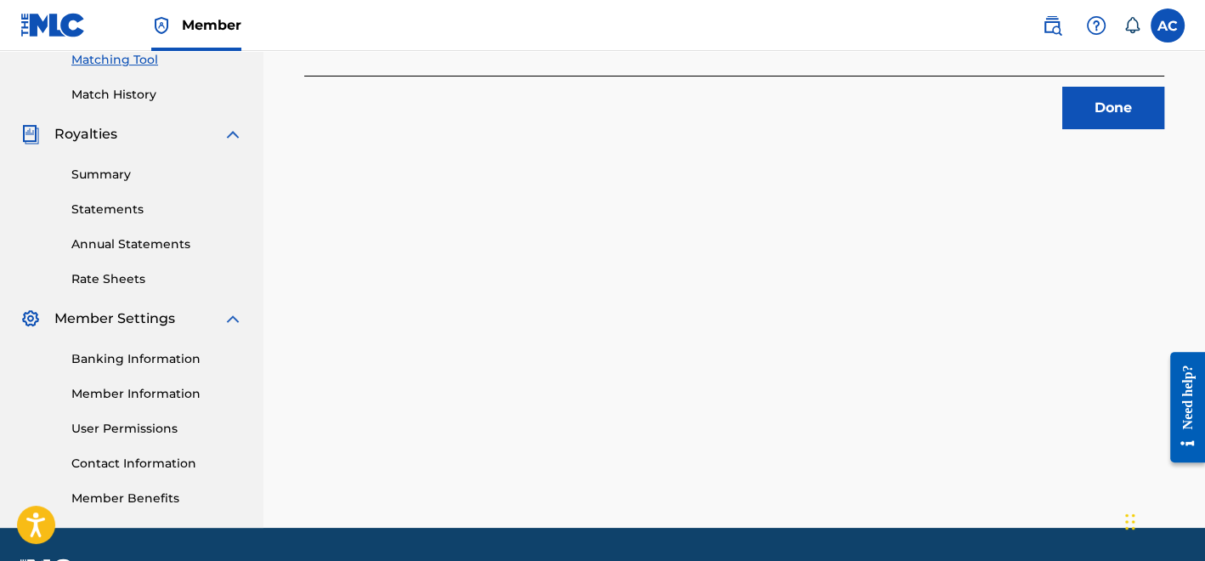
click at [1127, 130] on div "2 Recording Groups are pending usage match to the work ALL NIGHT . Congratulati…" at bounding box center [733, 88] width 941 height 879
click at [1126, 125] on button "Done" at bounding box center [1113, 108] width 102 height 42
